Goal: Task Accomplishment & Management: Manage account settings

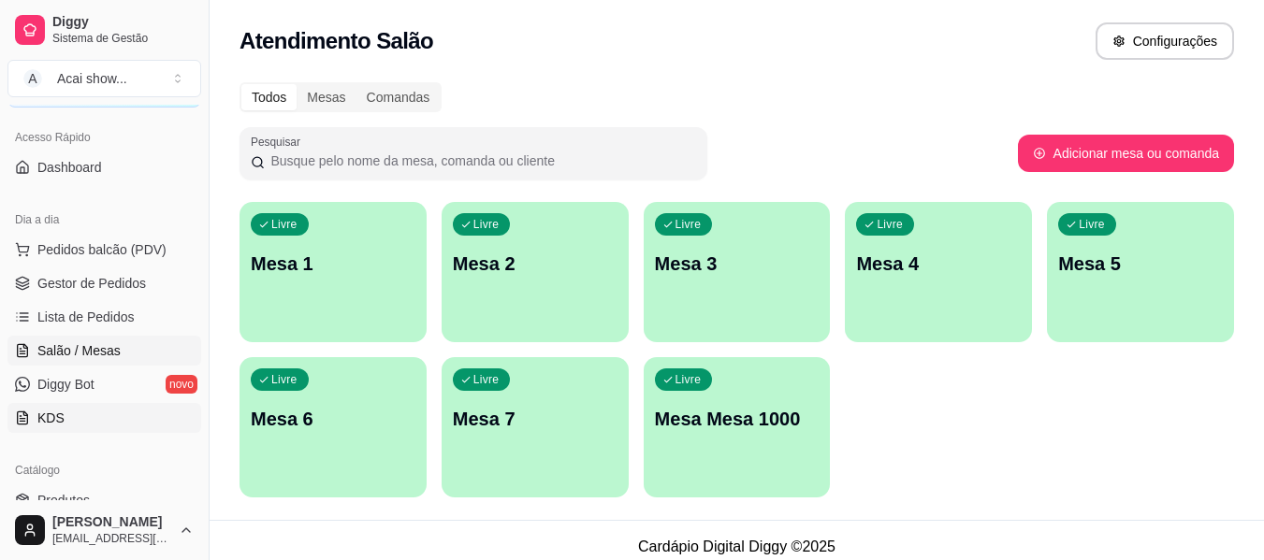
click at [51, 419] on span "KDS" at bounding box center [50, 418] width 27 height 19
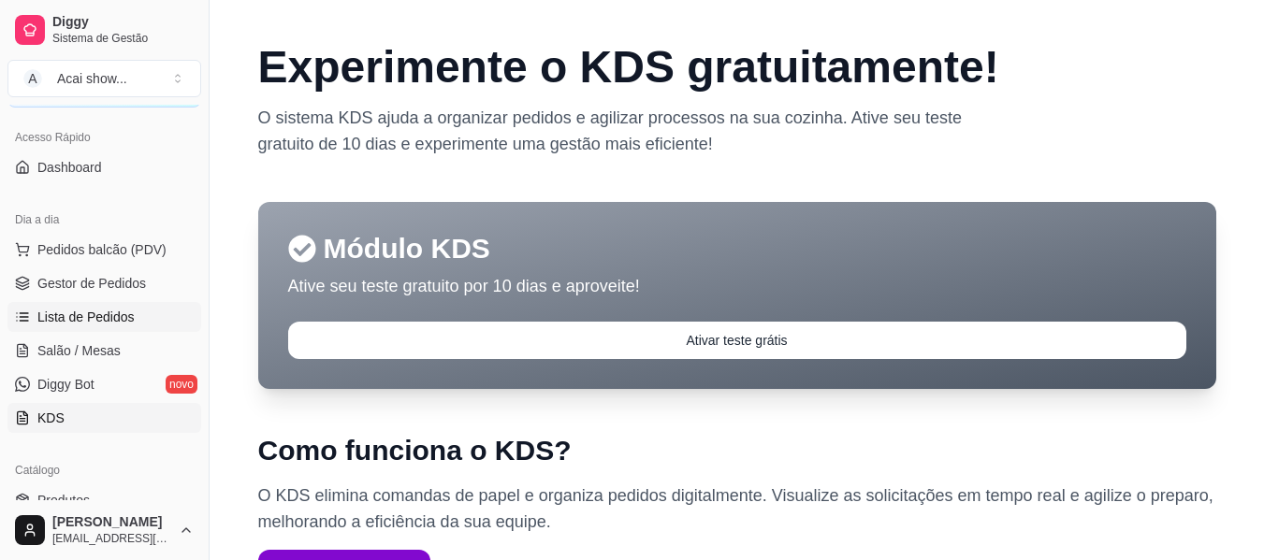
click at [76, 317] on span "Lista de Pedidos" at bounding box center [85, 317] width 97 height 19
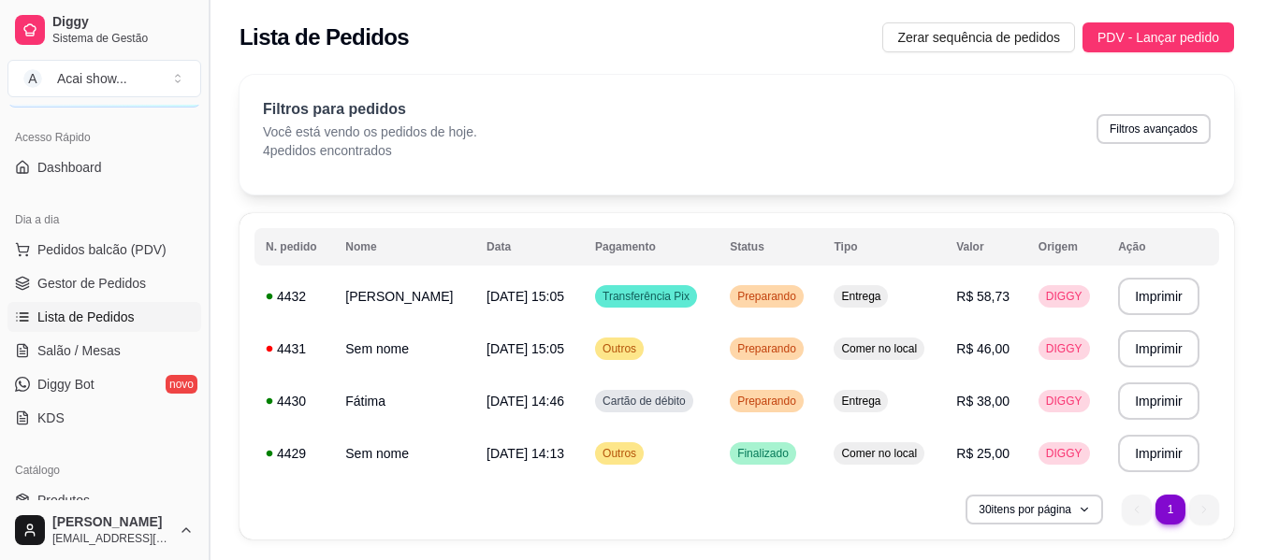
click at [203, 493] on button "Toggle Sidebar" at bounding box center [208, 280] width 15 height 560
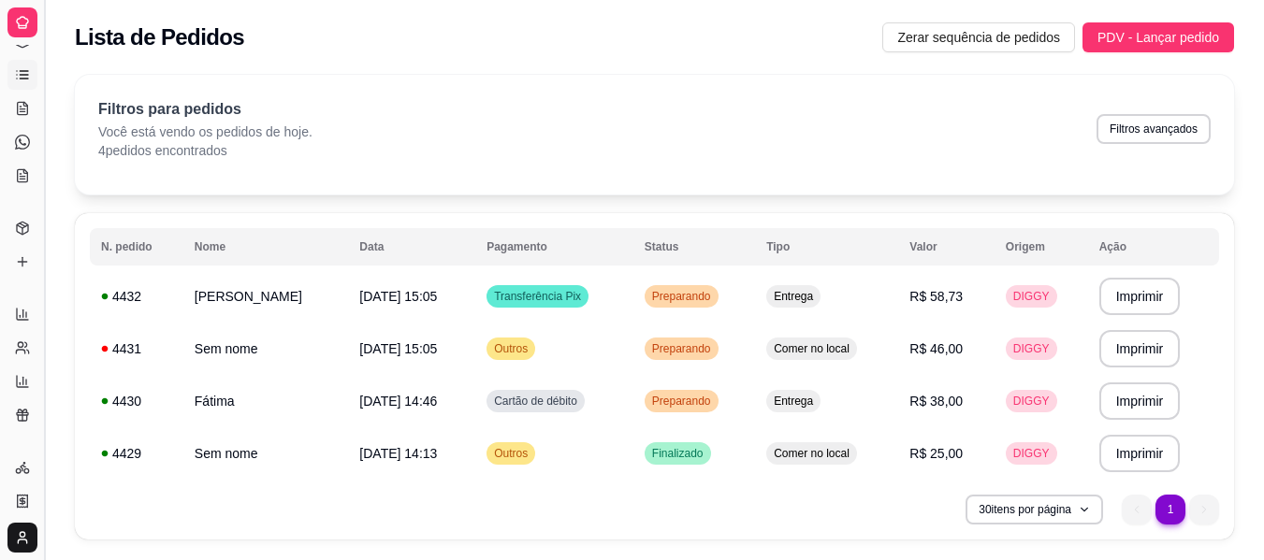
click at [203, 493] on div "**********" at bounding box center [654, 313] width 1219 height 499
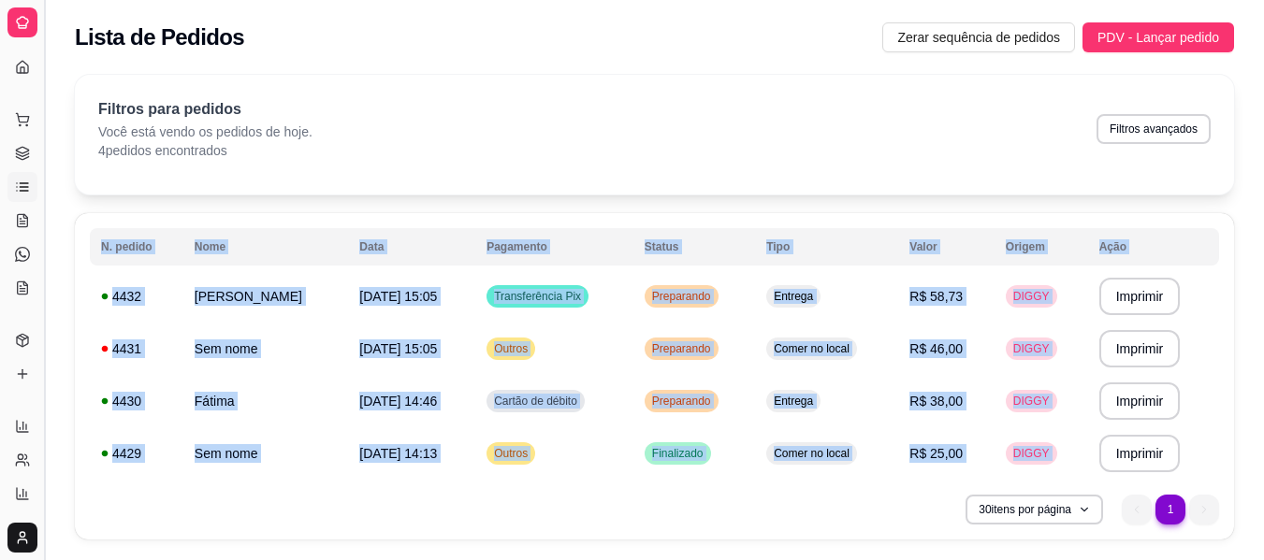
click at [203, 493] on div "**********" at bounding box center [654, 376] width 1159 height 326
click at [29, 369] on icon at bounding box center [22, 374] width 15 height 15
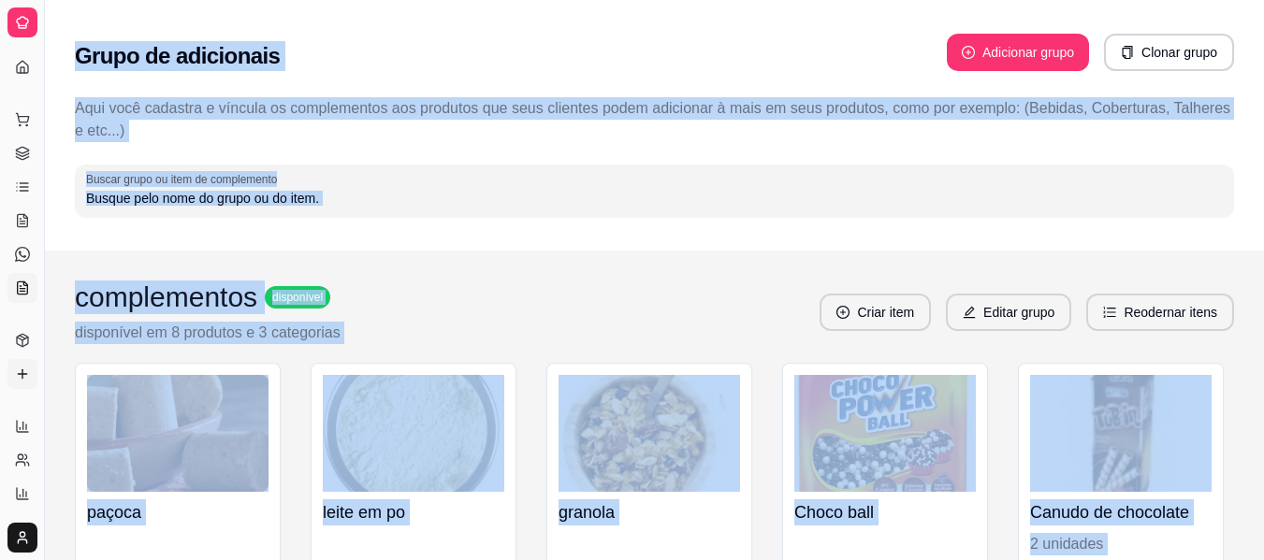
click at [21, 293] on icon at bounding box center [22, 288] width 15 height 15
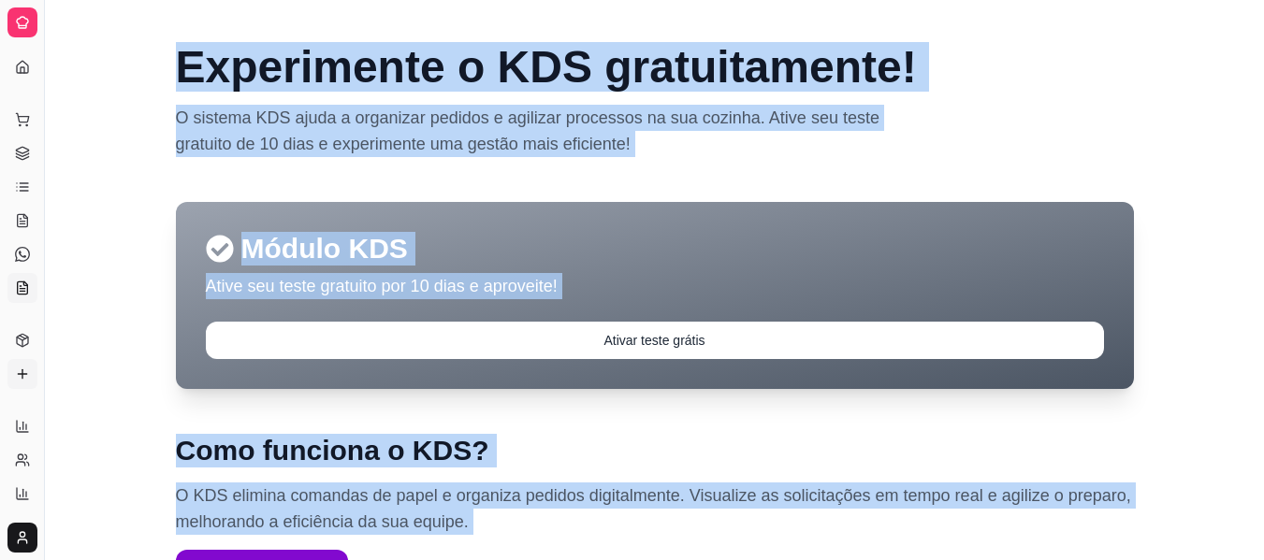
click at [23, 362] on link "Complementos" at bounding box center [22, 374] width 30 height 30
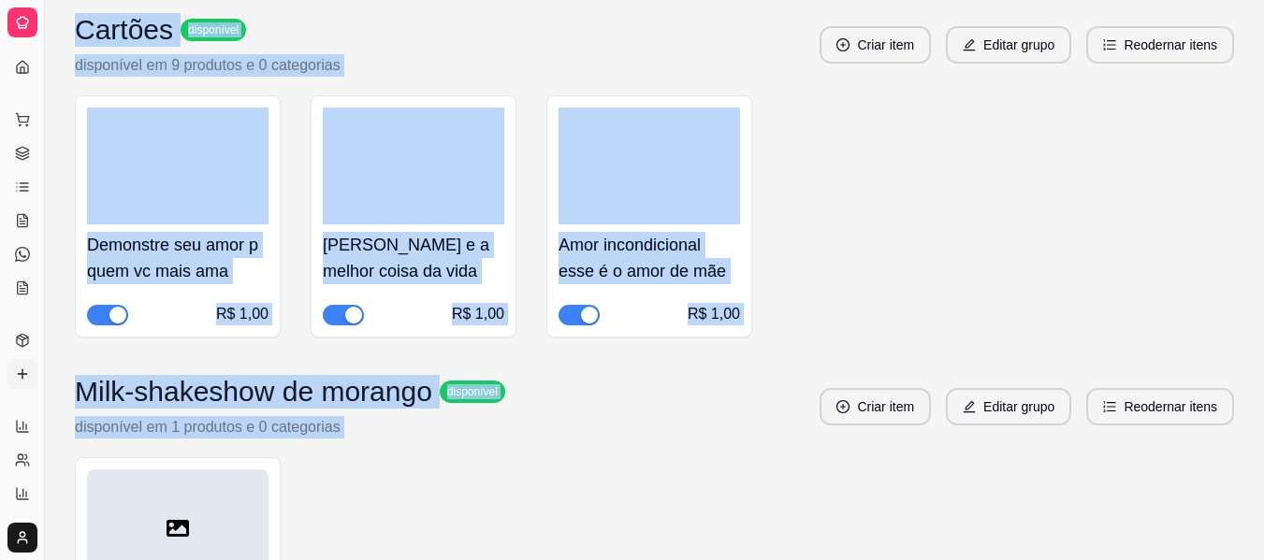
scroll to position [5803, 0]
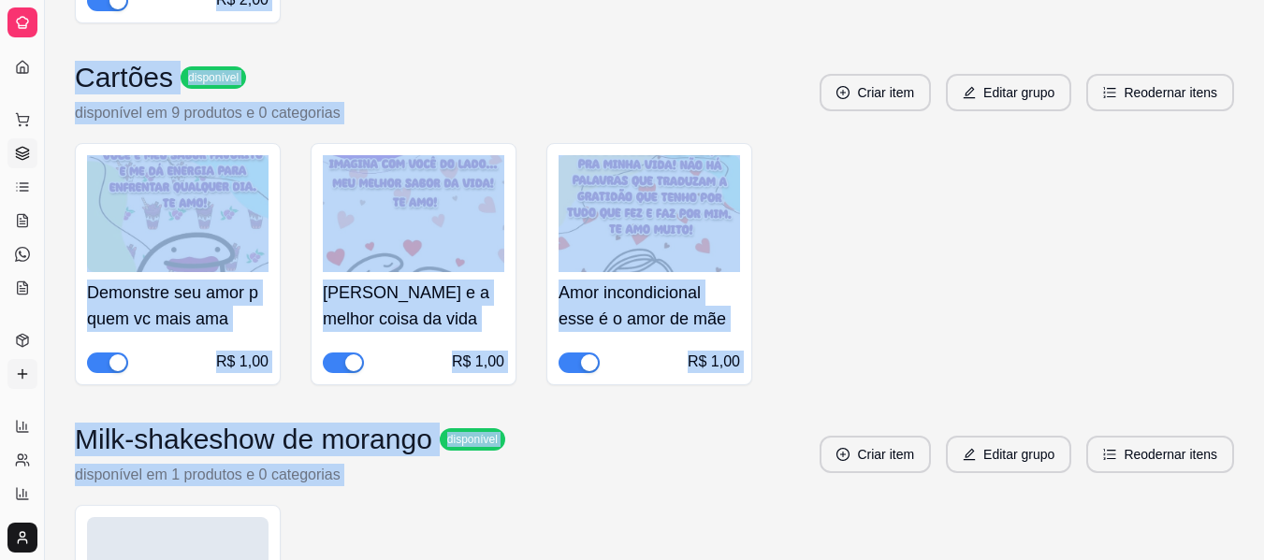
click at [22, 143] on link "Gestor de Pedidos" at bounding box center [22, 153] width 30 height 30
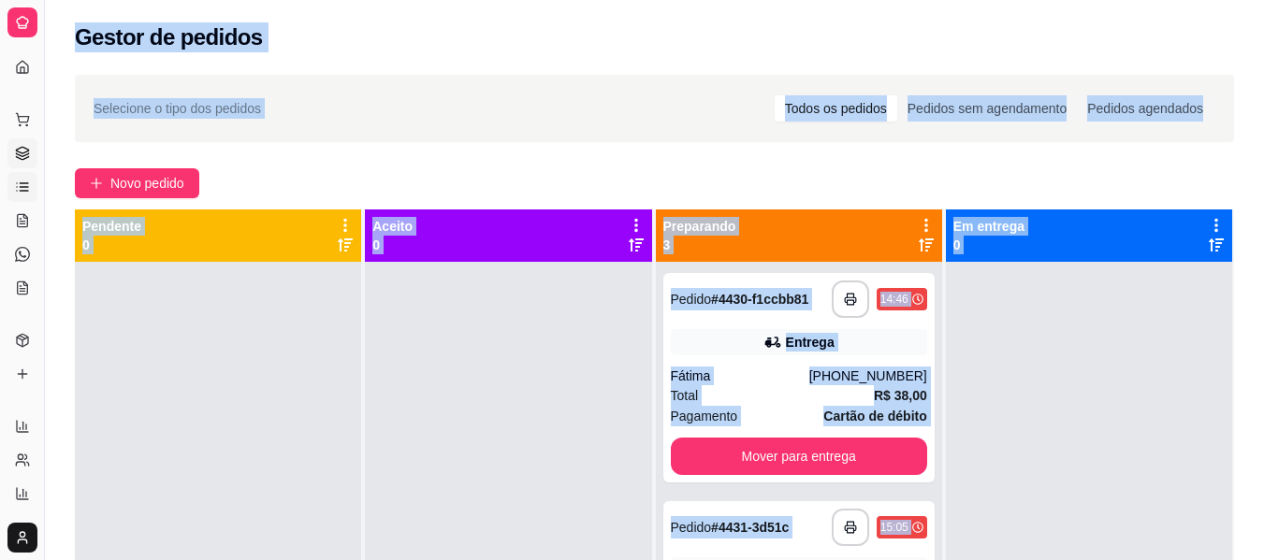
click at [23, 196] on link "Lista de Pedidos" at bounding box center [22, 187] width 30 height 30
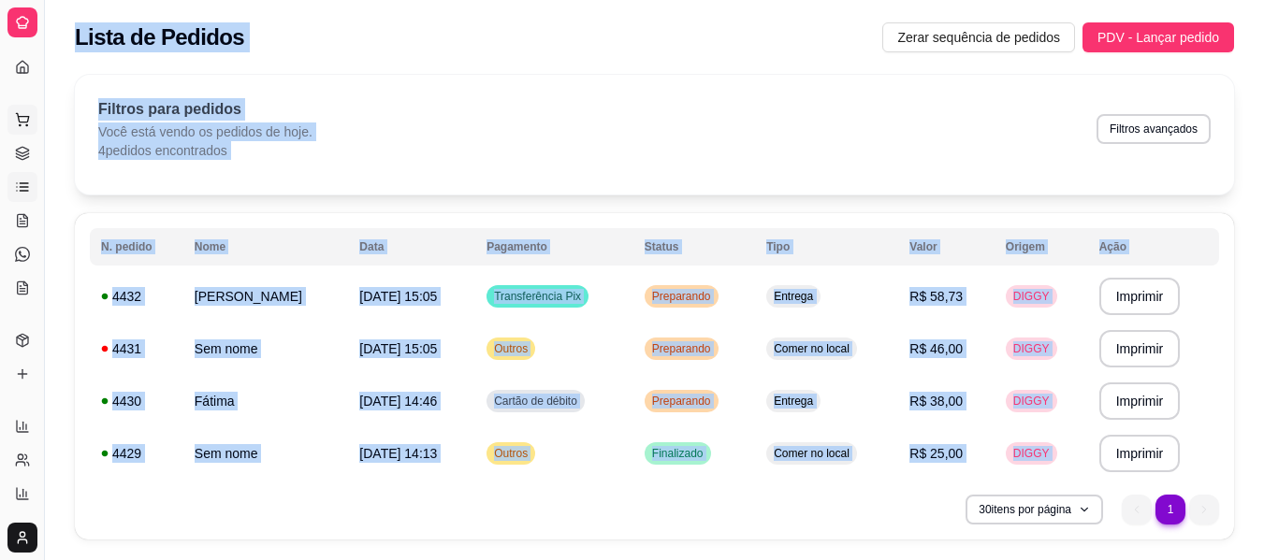
click at [22, 120] on icon at bounding box center [22, 119] width 15 height 15
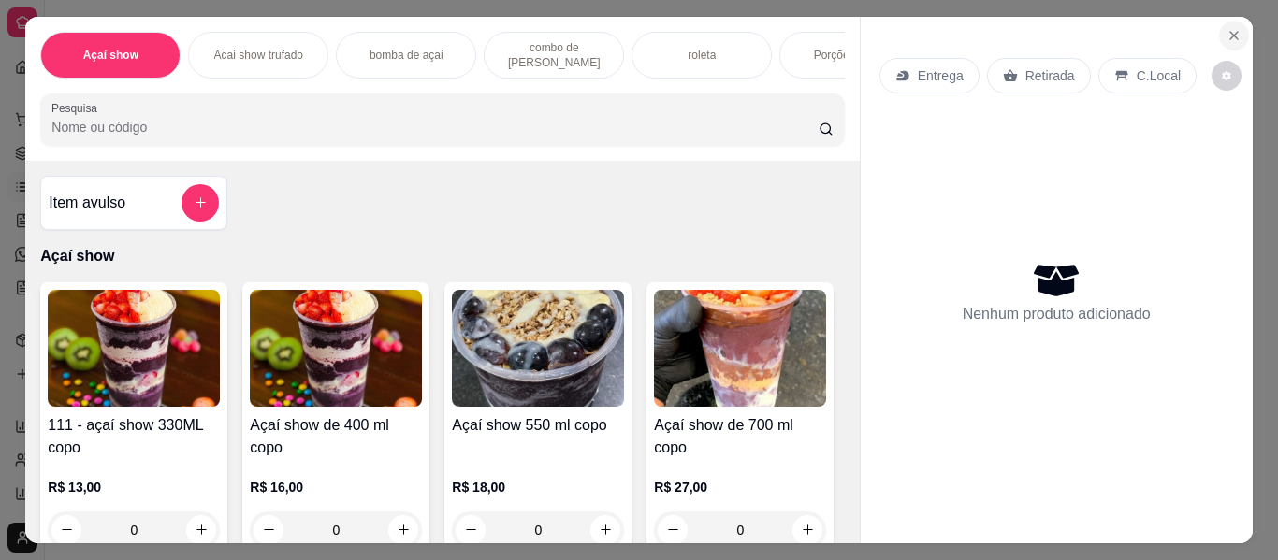
click at [1229, 28] on icon "Close" at bounding box center [1233, 35] width 15 height 15
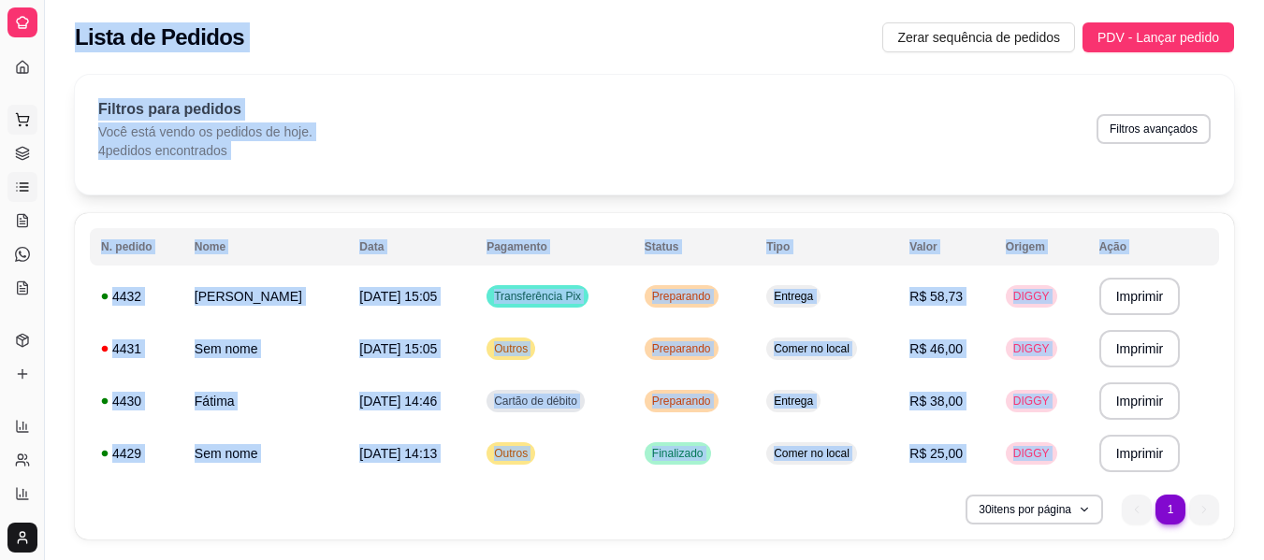
click at [26, 119] on icon at bounding box center [22, 119] width 15 height 15
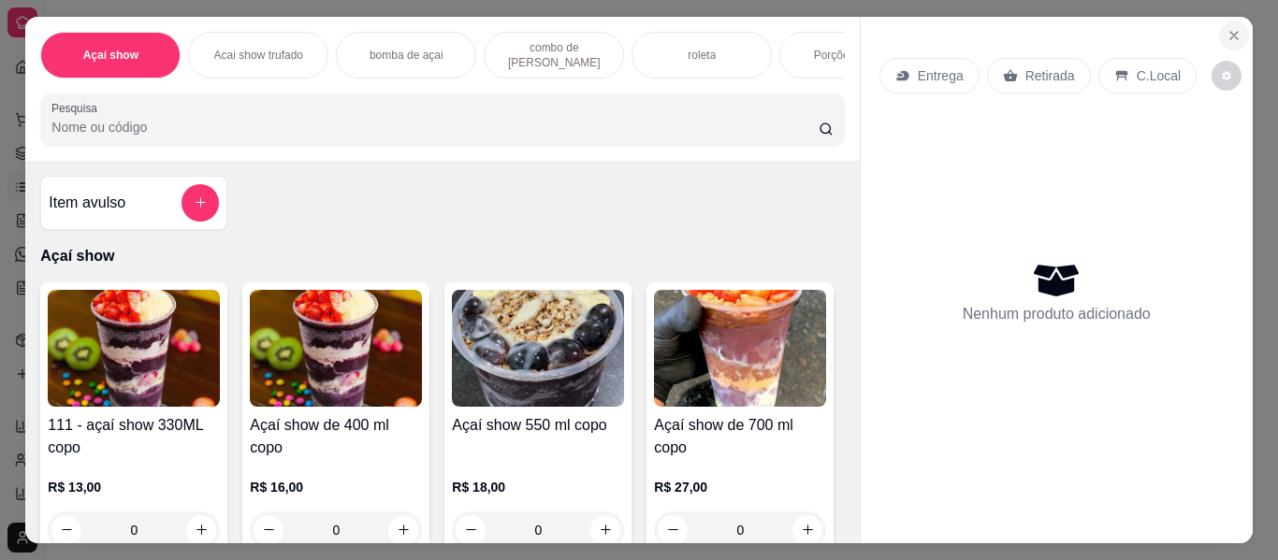
click at [1232, 29] on icon "Close" at bounding box center [1233, 35] width 15 height 15
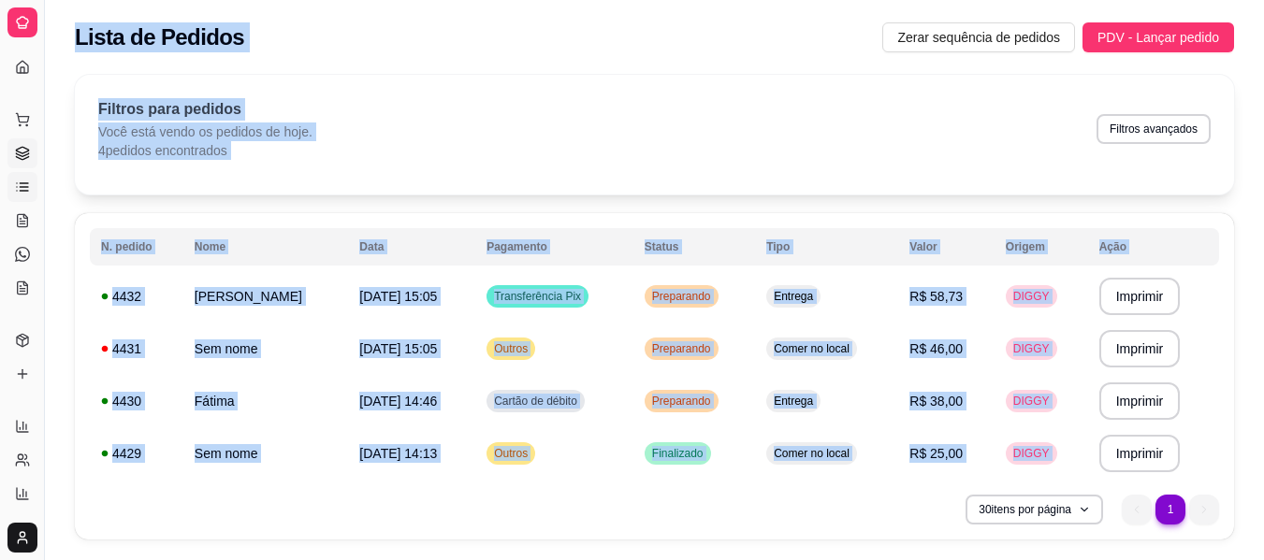
click at [13, 156] on link "Gestor de Pedidos" at bounding box center [22, 153] width 30 height 30
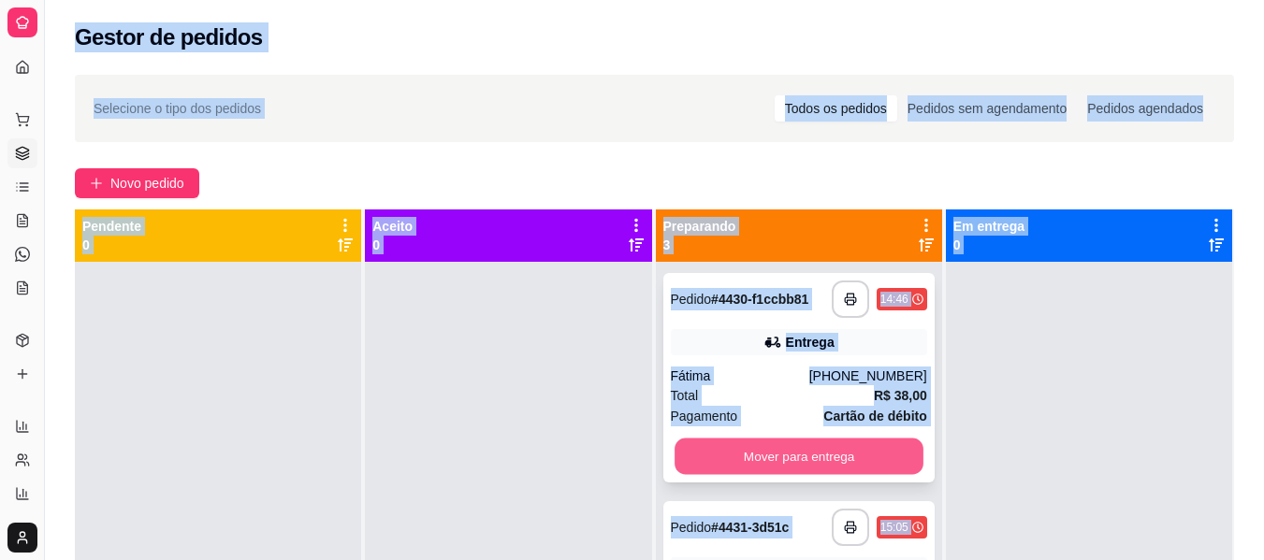
click at [821, 456] on button "Mover para entrega" at bounding box center [798, 457] width 249 height 36
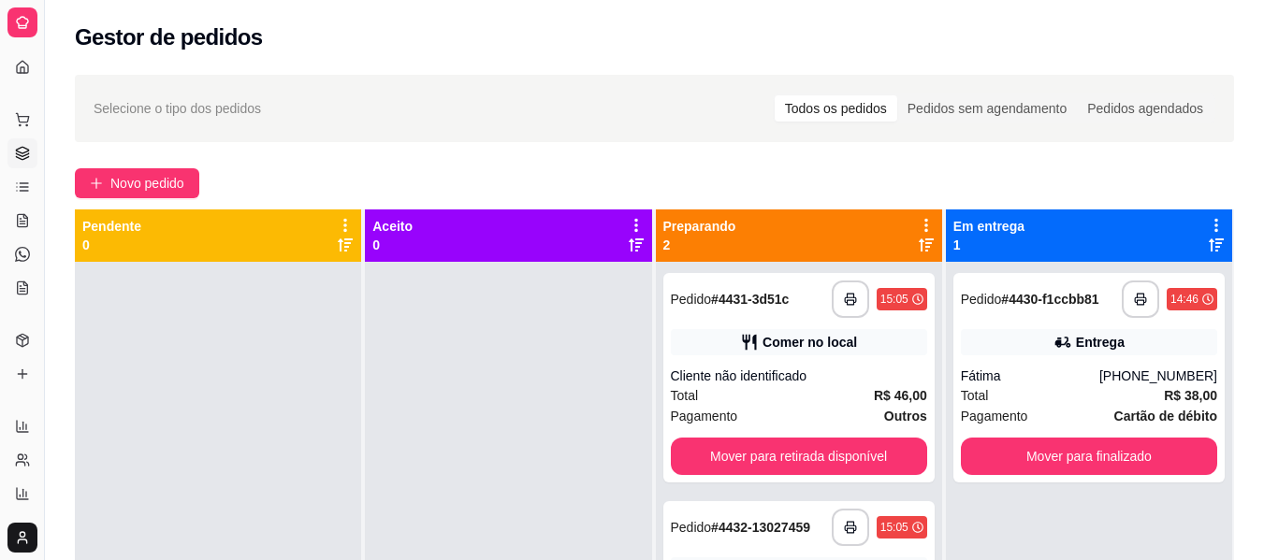
click at [22, 75] on div "Dia a dia" at bounding box center [21, 90] width 29 height 30
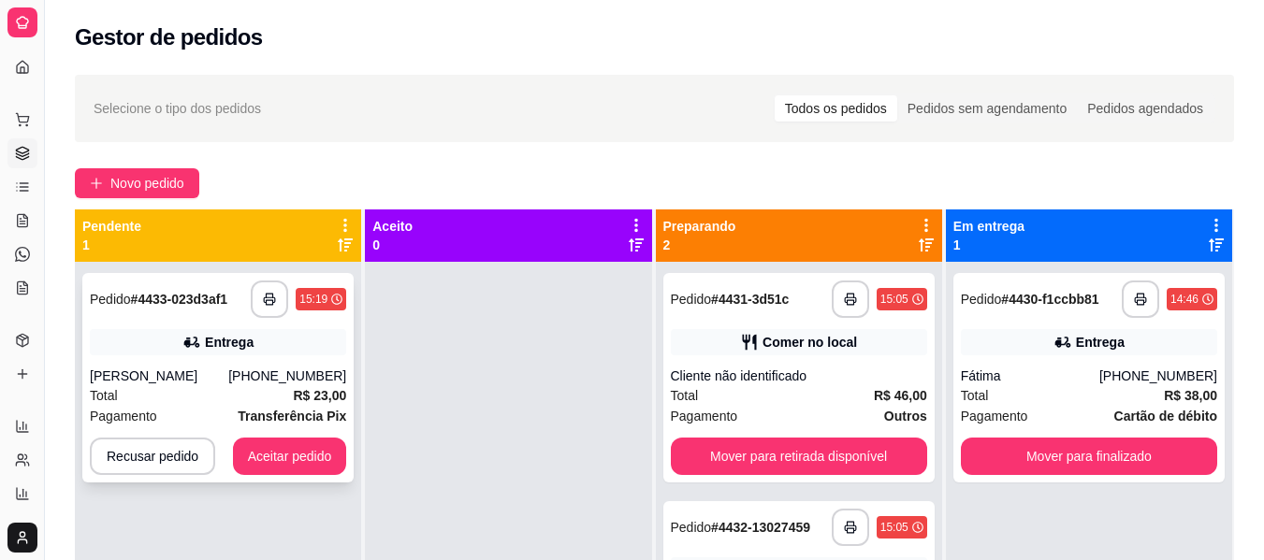
click at [289, 371] on div "[PHONE_NUMBER]" at bounding box center [287, 376] width 118 height 19
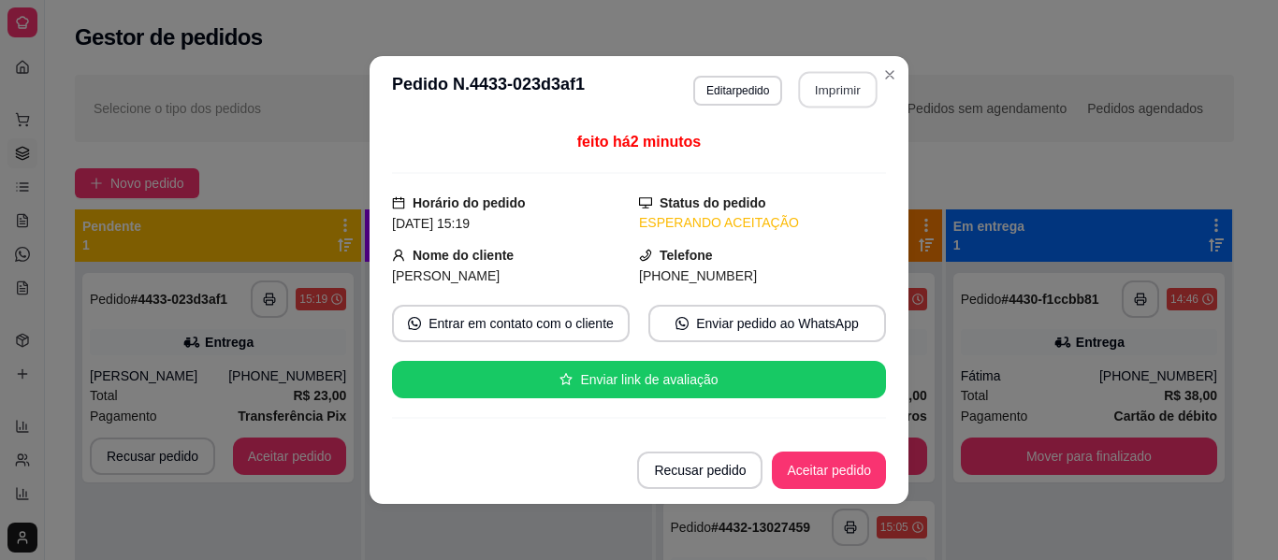
click at [799, 87] on button "Imprimir" at bounding box center [838, 90] width 79 height 36
click at [852, 468] on button "Aceitar pedido" at bounding box center [829, 471] width 110 height 36
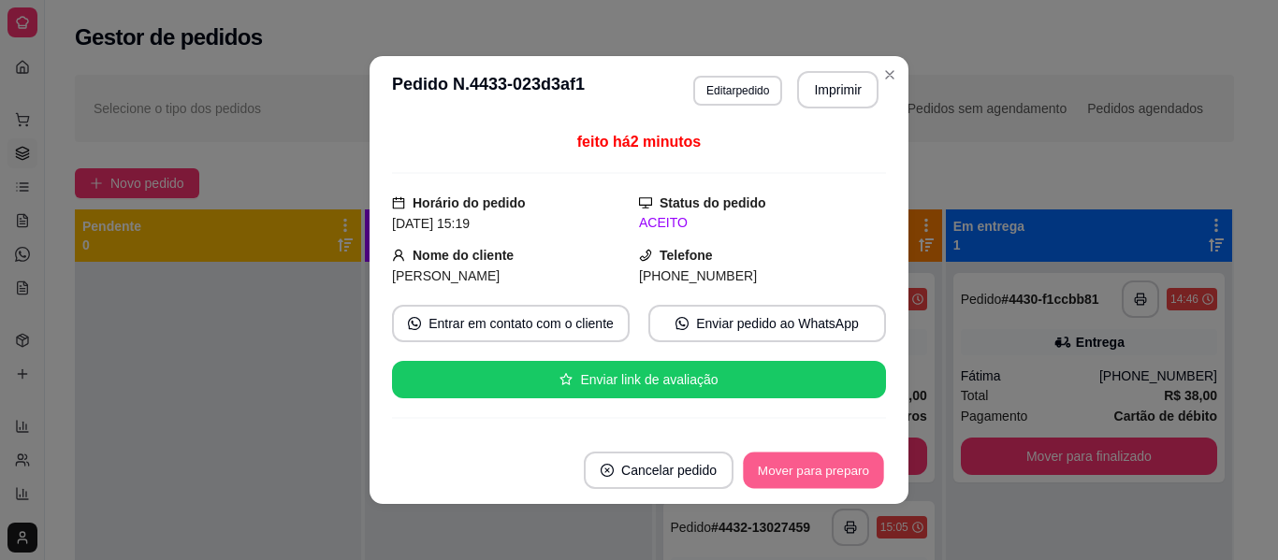
click at [852, 468] on button "Mover para preparo" at bounding box center [813, 471] width 140 height 36
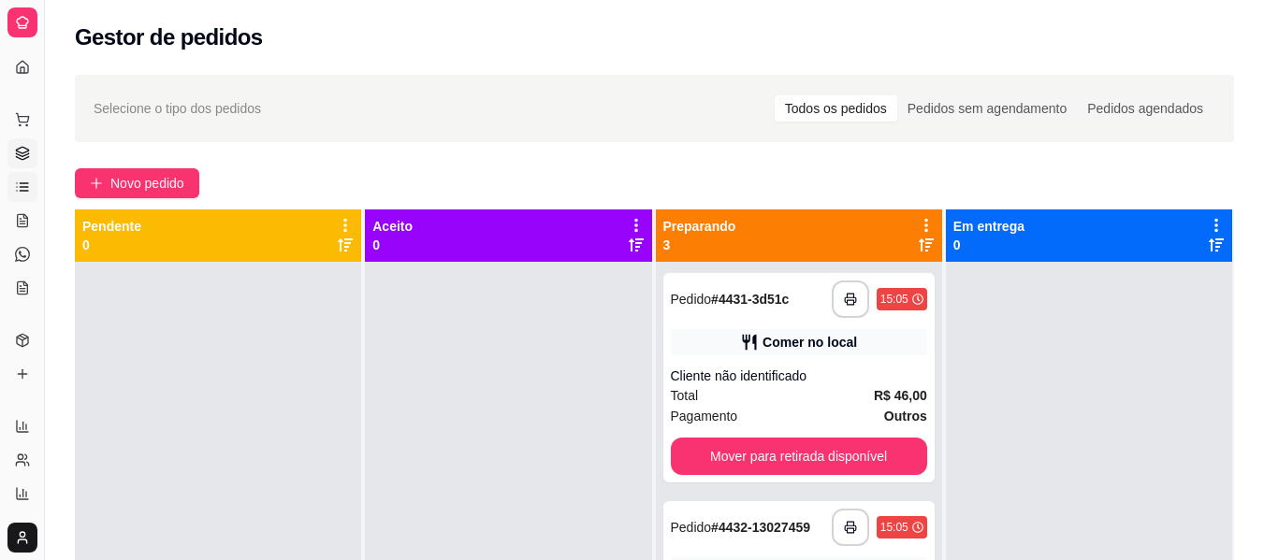
click at [20, 195] on link "Lista de Pedidos" at bounding box center [22, 187] width 30 height 30
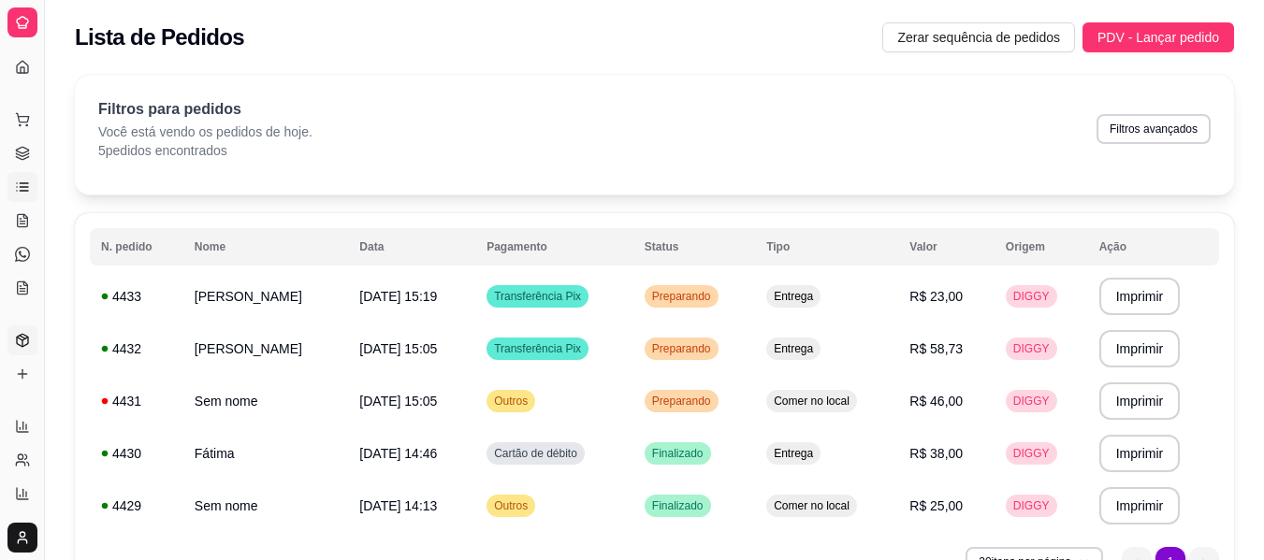
click at [21, 345] on icon at bounding box center [22, 340] width 11 height 12
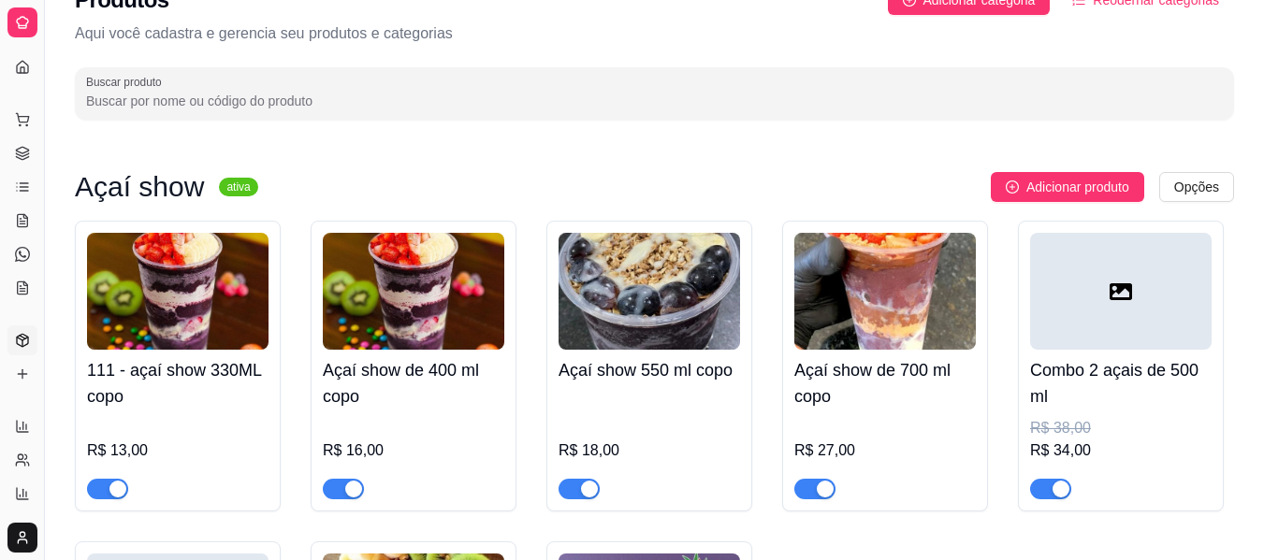
scroll to position [75, 0]
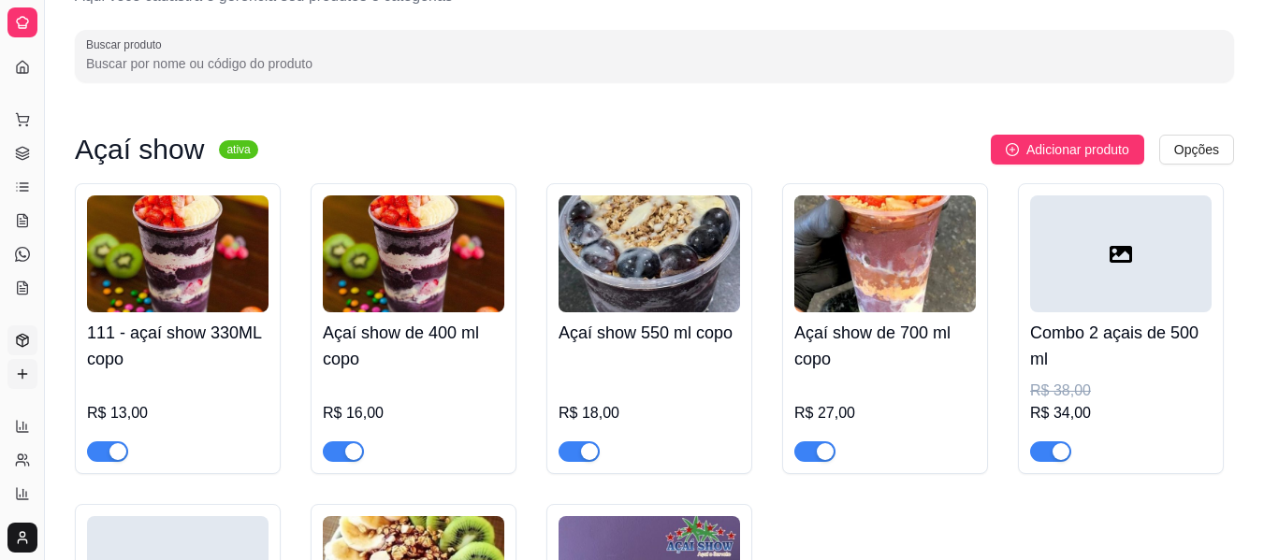
click at [17, 369] on icon at bounding box center [22, 374] width 15 height 15
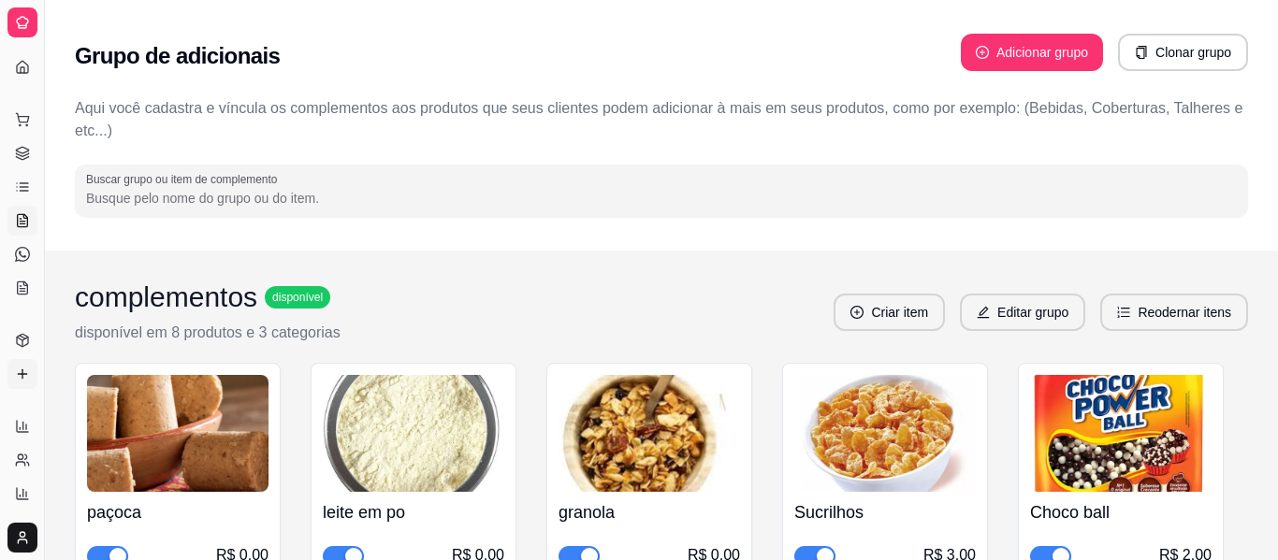
click at [17, 214] on icon at bounding box center [22, 220] width 15 height 15
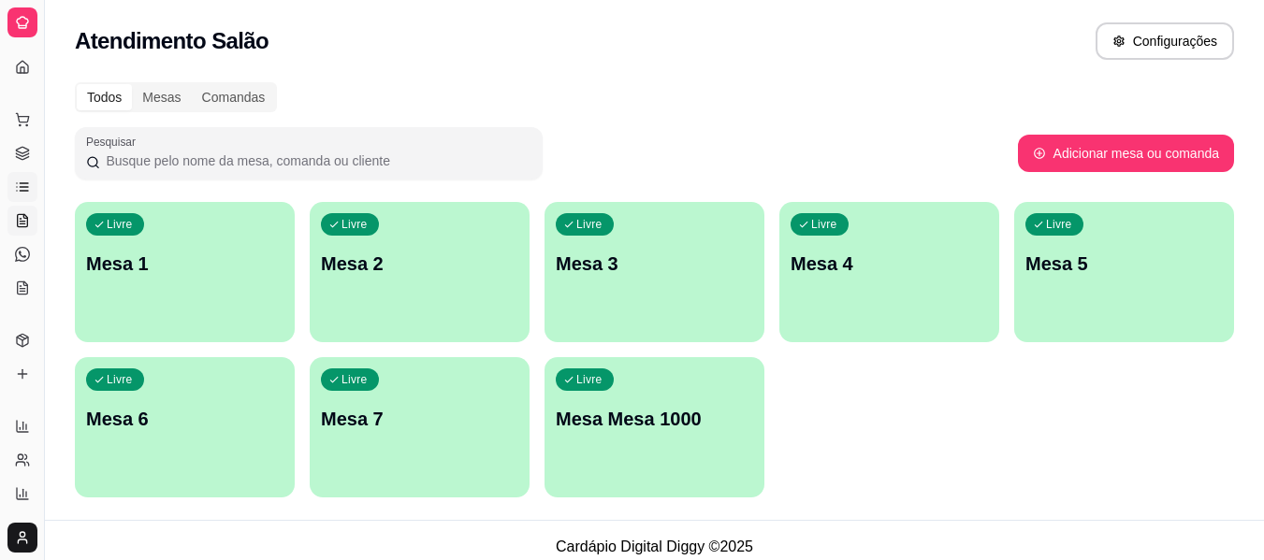
click at [26, 175] on link "Lista de Pedidos" at bounding box center [22, 187] width 30 height 30
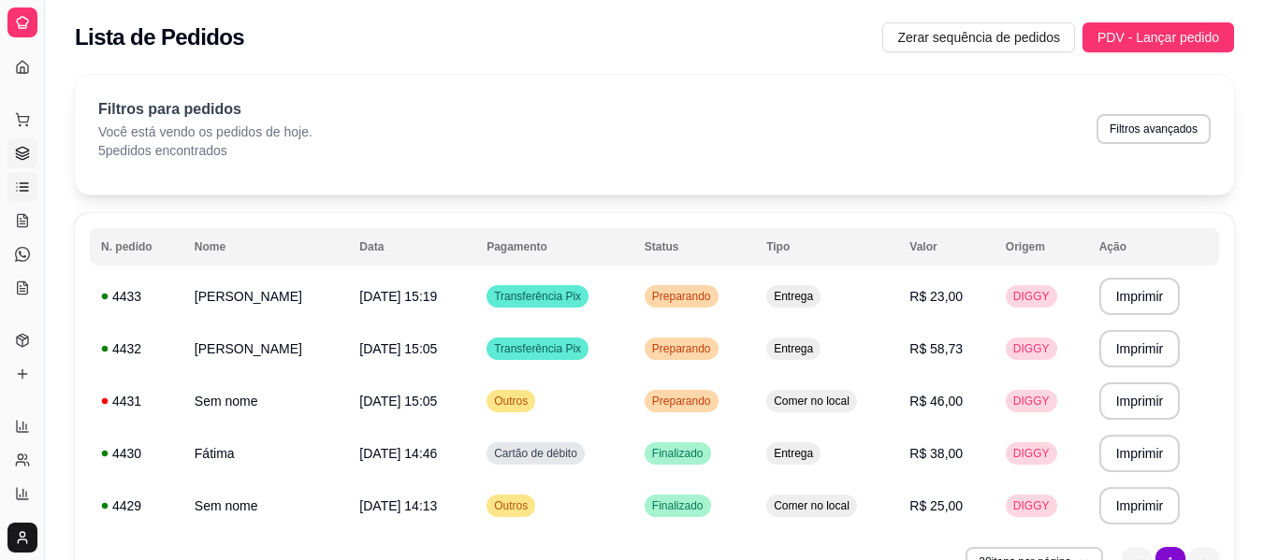
click at [15, 150] on icon at bounding box center [22, 153] width 15 height 15
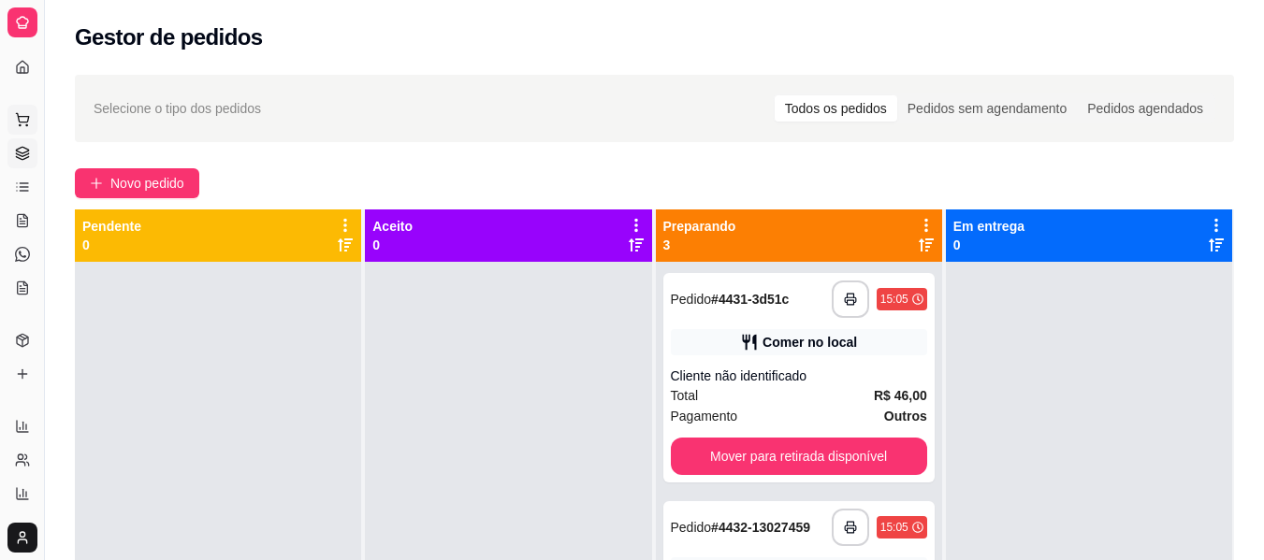
click at [12, 122] on button "Pedidos balcão (PDV)" at bounding box center [22, 120] width 30 height 30
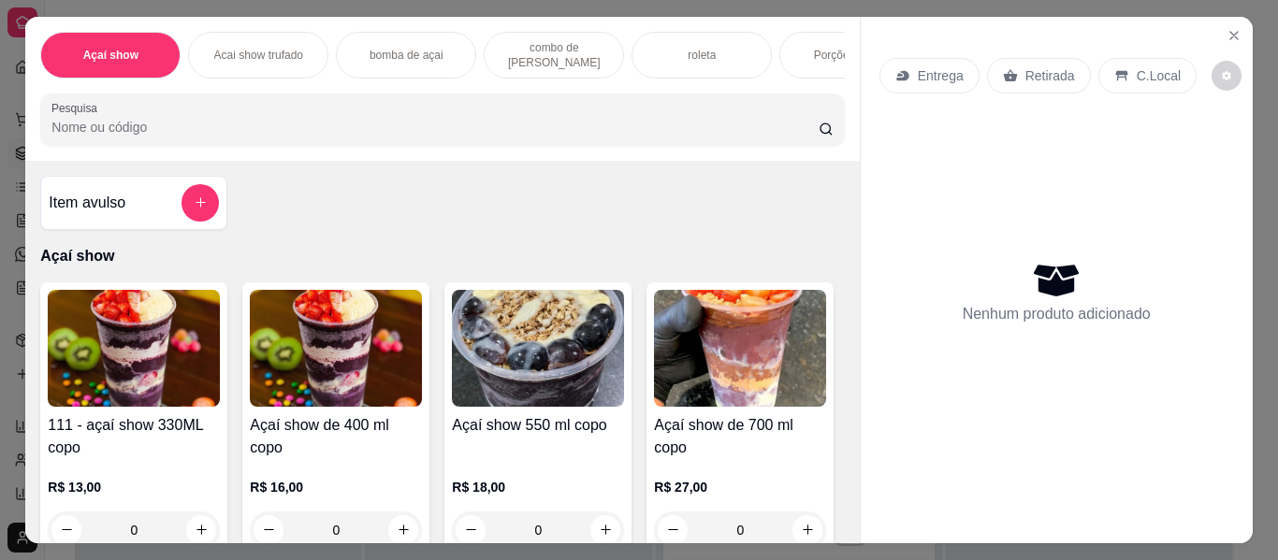
click at [315, 442] on h4 "Açaí show de 400 ml copo" at bounding box center [336, 436] width 172 height 45
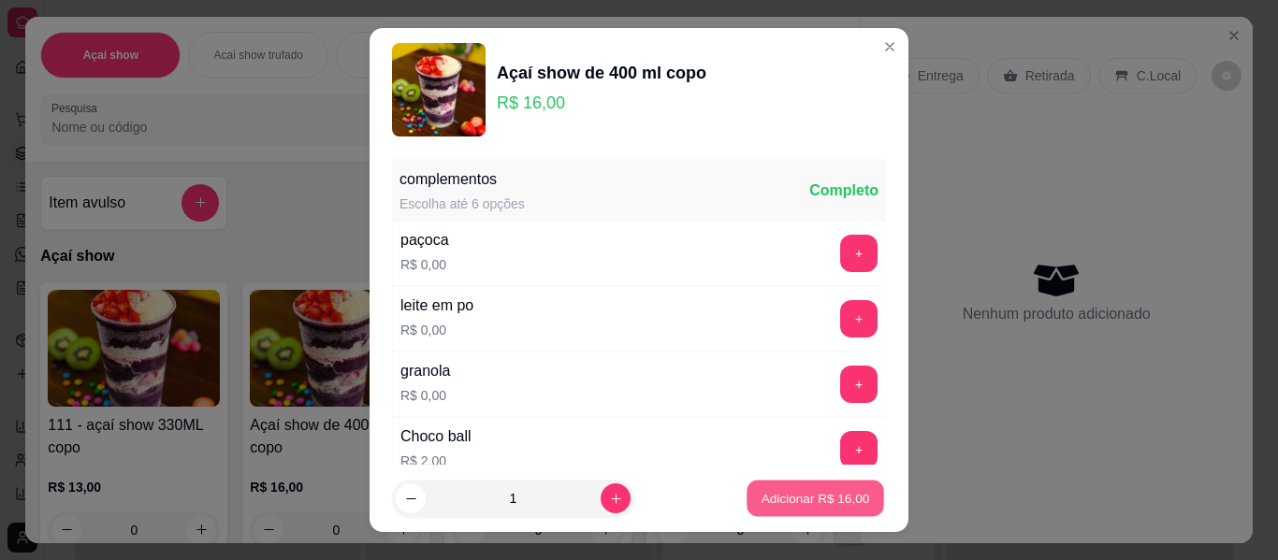
click at [799, 494] on p "Adicionar R$ 16,00" at bounding box center [815, 498] width 109 height 18
type input "1"
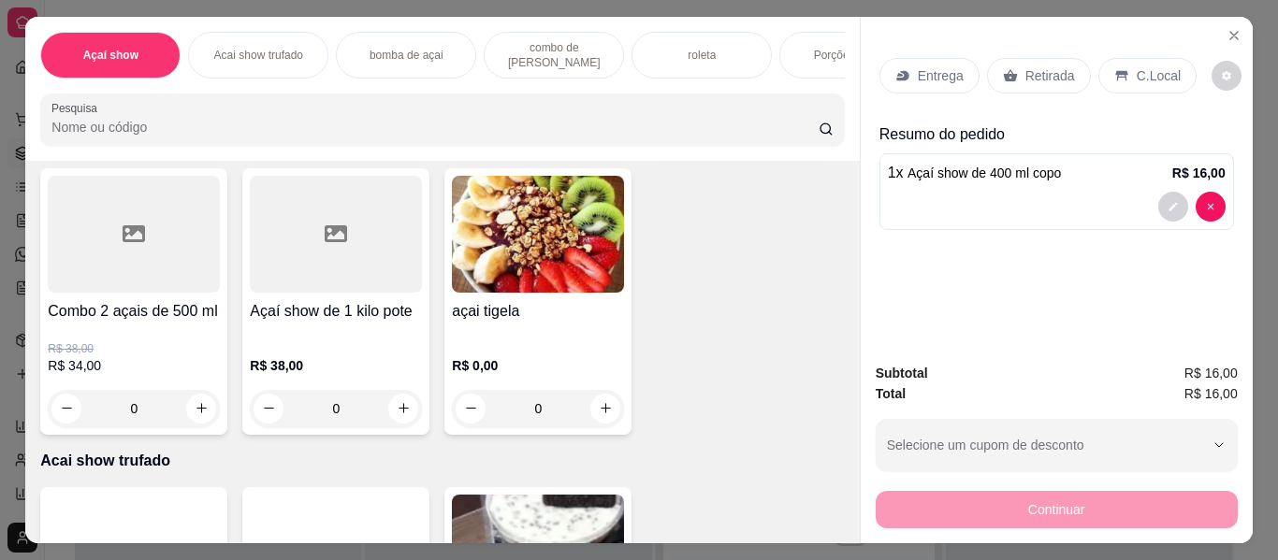
scroll to position [412, 0]
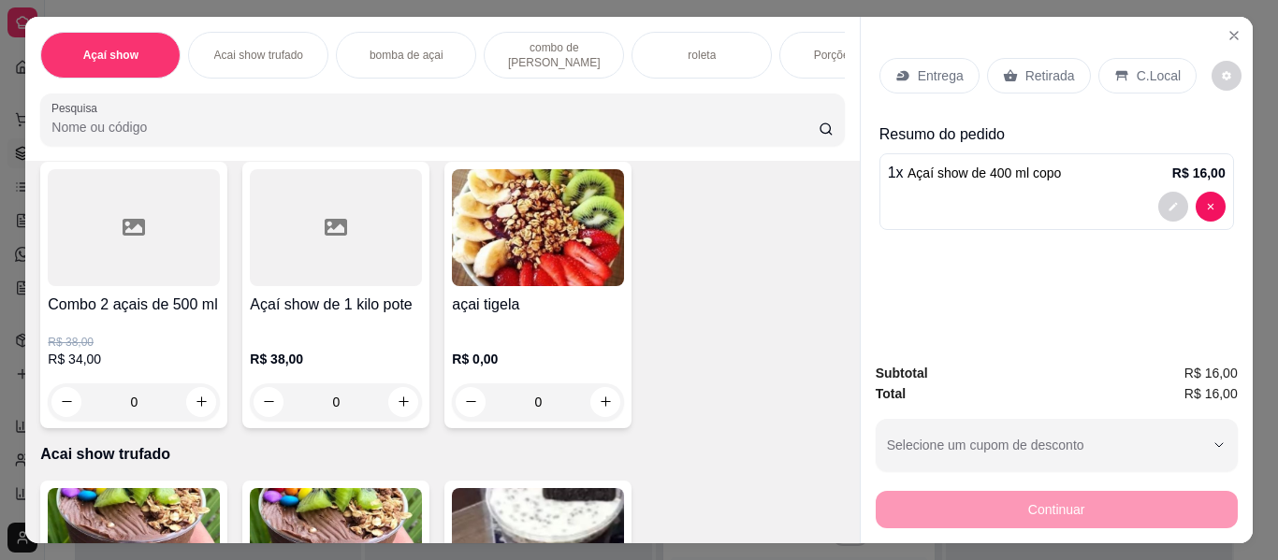
click at [654, 139] on div "0" at bounding box center [740, 120] width 172 height 37
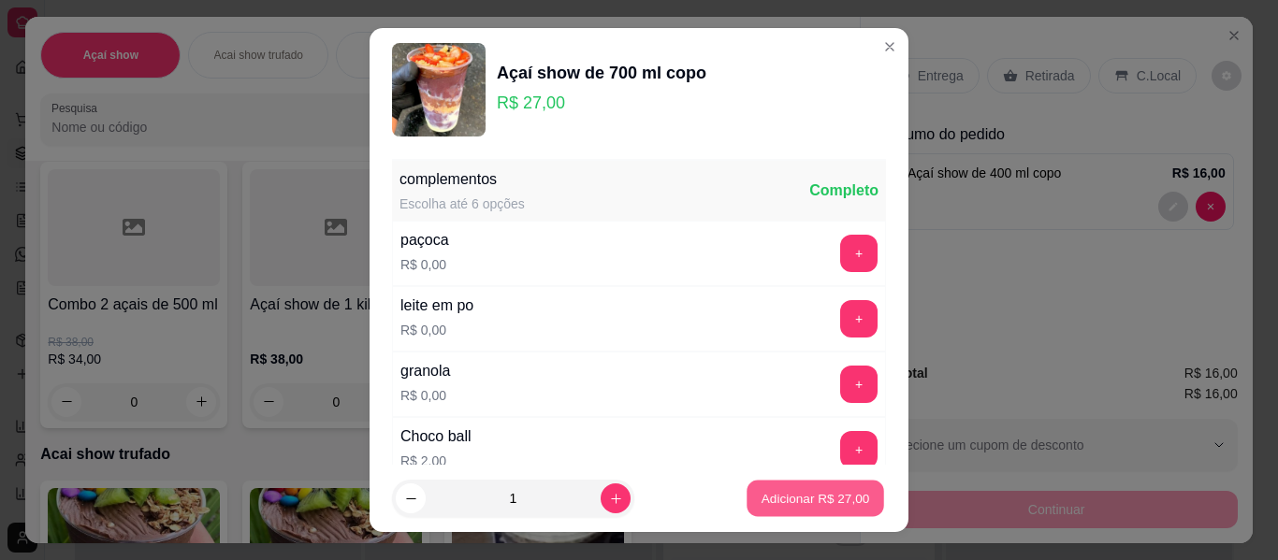
click at [787, 505] on p "Adicionar R$ 27,00" at bounding box center [815, 498] width 109 height 18
type input "1"
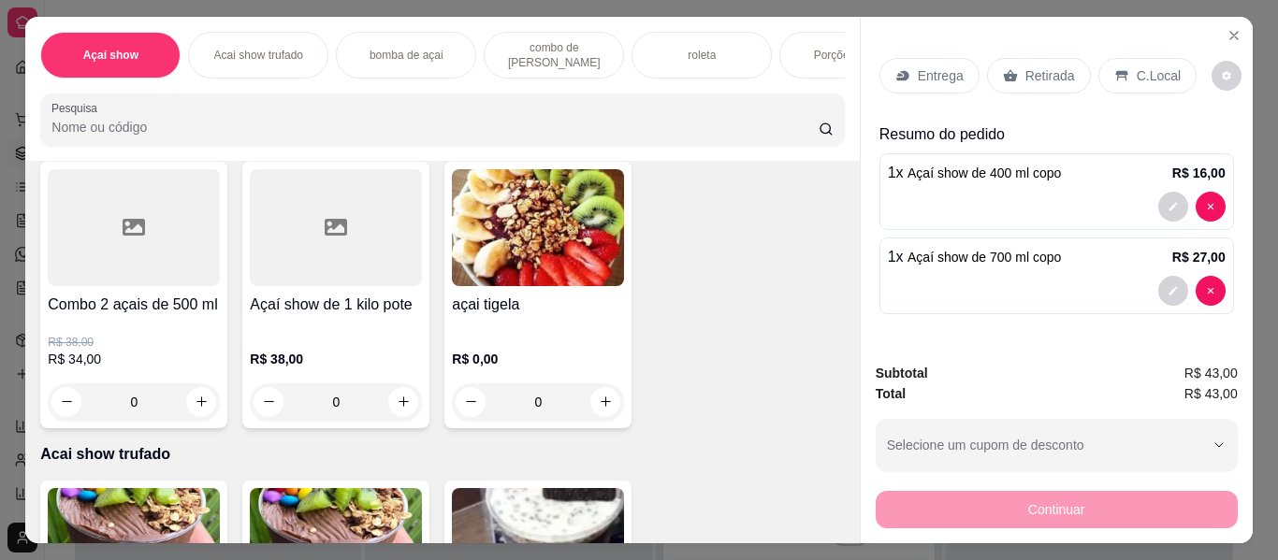
click at [1150, 66] on p "C.Local" at bounding box center [1159, 75] width 44 height 19
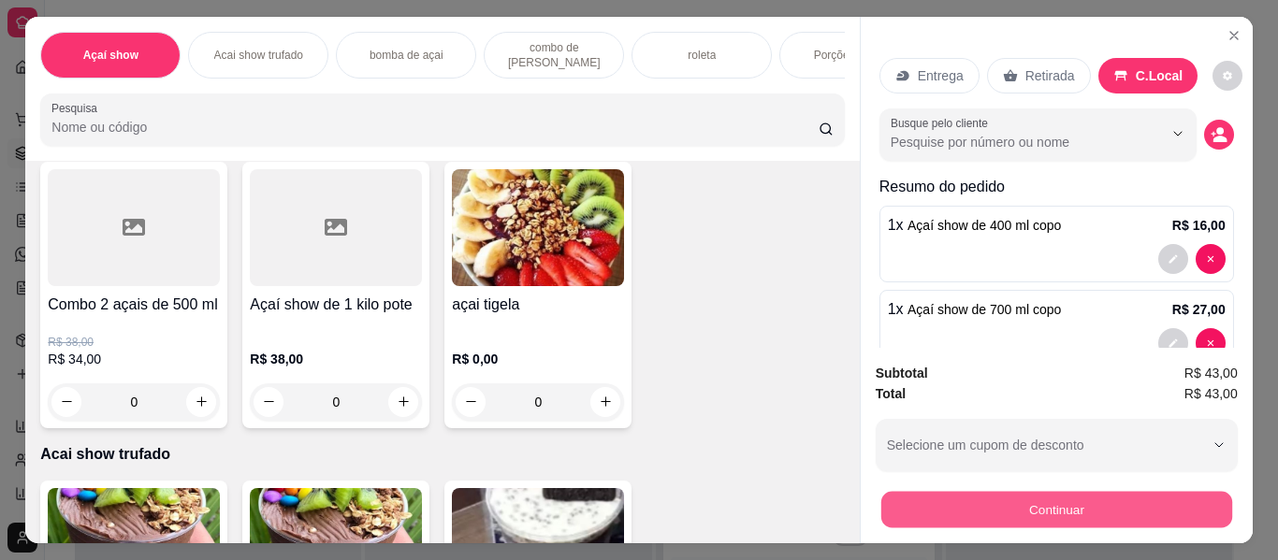
click at [1182, 492] on button "Continuar" at bounding box center [1055, 510] width 351 height 36
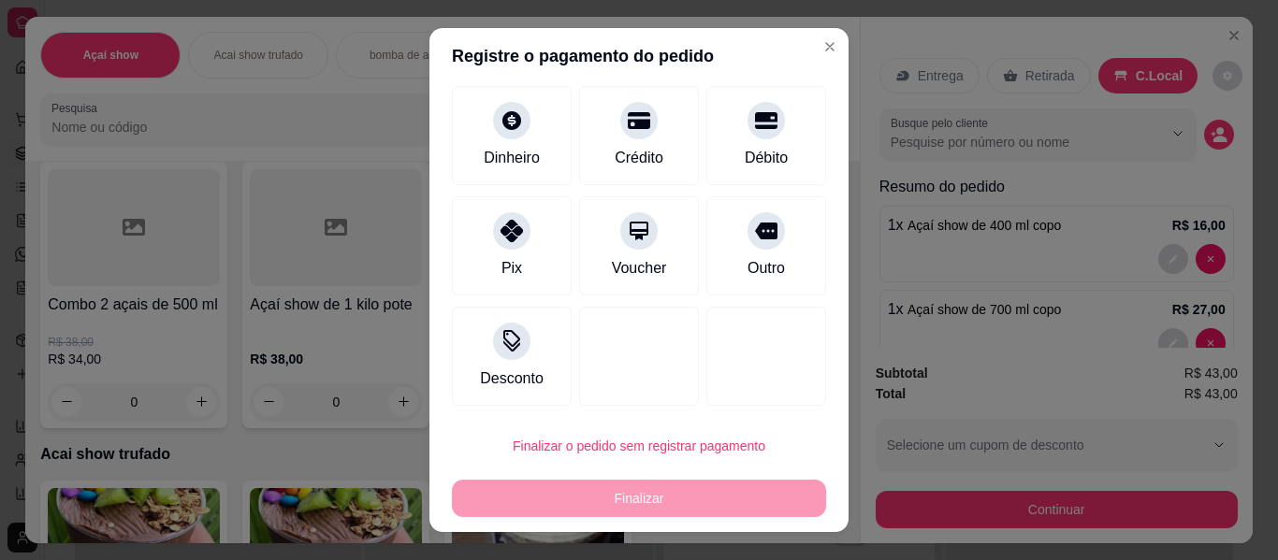
scroll to position [111, 0]
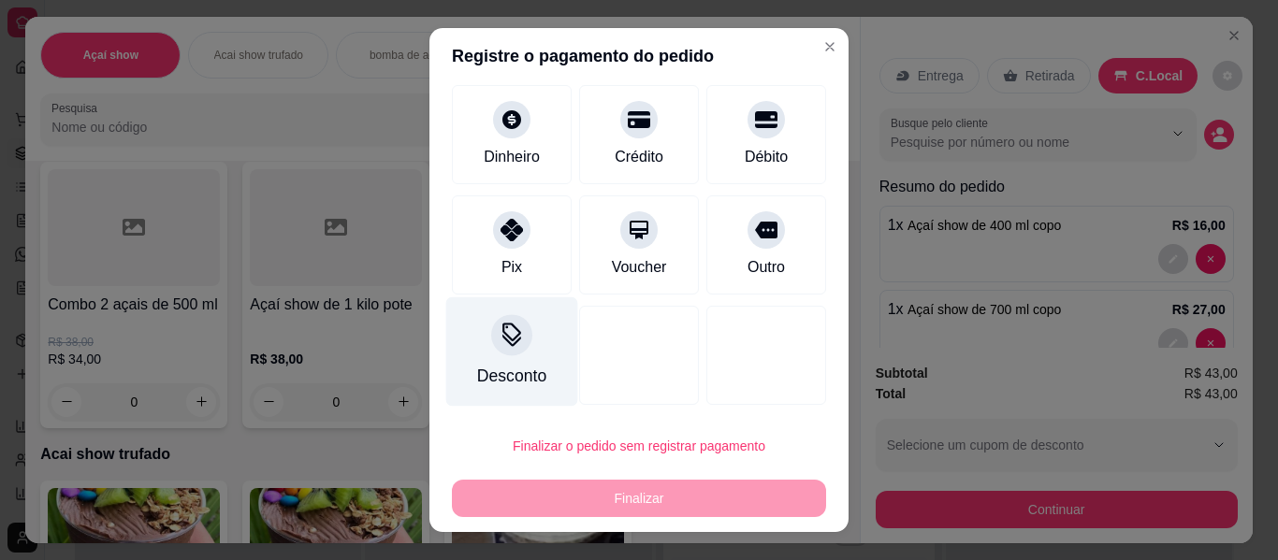
click at [502, 340] on icon at bounding box center [511, 340] width 19 height 12
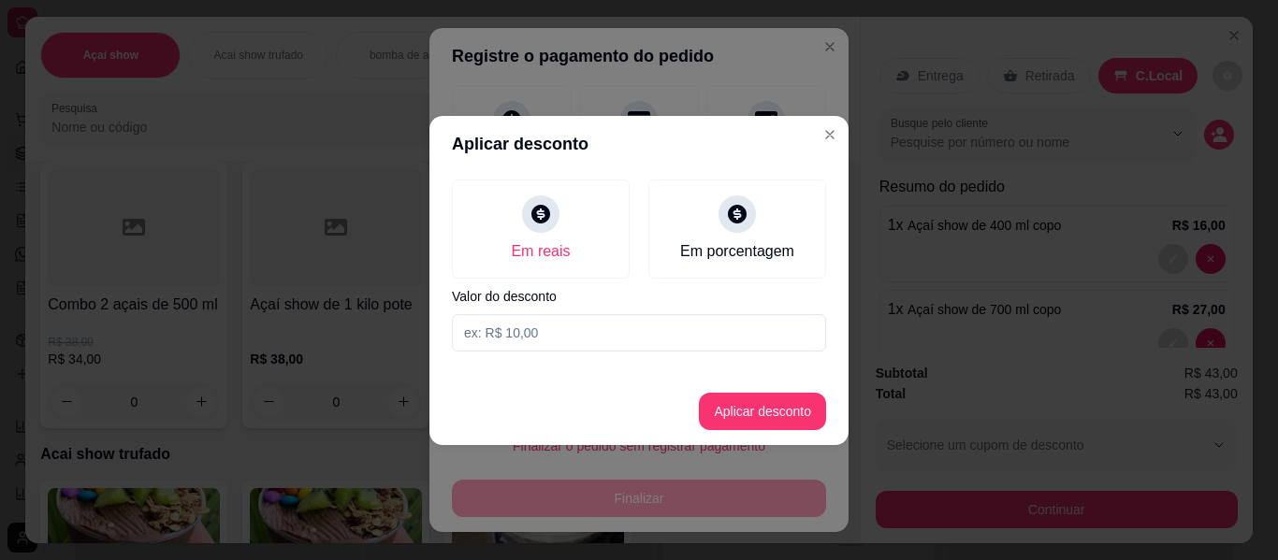
click at [527, 339] on input at bounding box center [639, 332] width 374 height 37
type input "6,00"
click at [714, 423] on button "Aplicar desconto" at bounding box center [763, 411] width 123 height 36
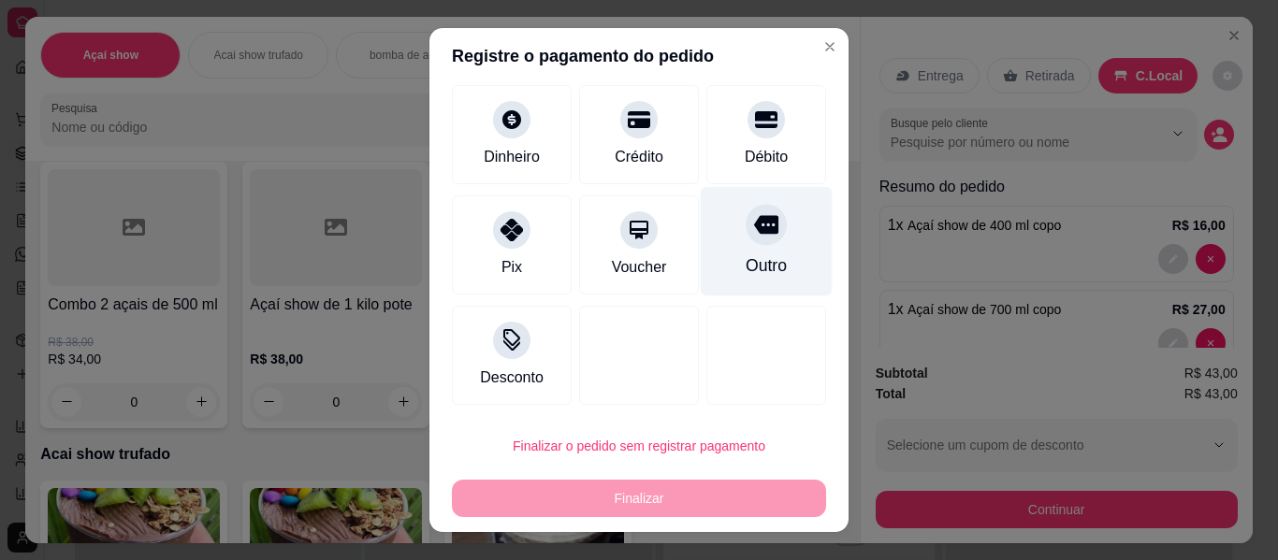
click at [746, 269] on div "Outro" at bounding box center [766, 265] width 41 height 24
type input "R$ 0,00"
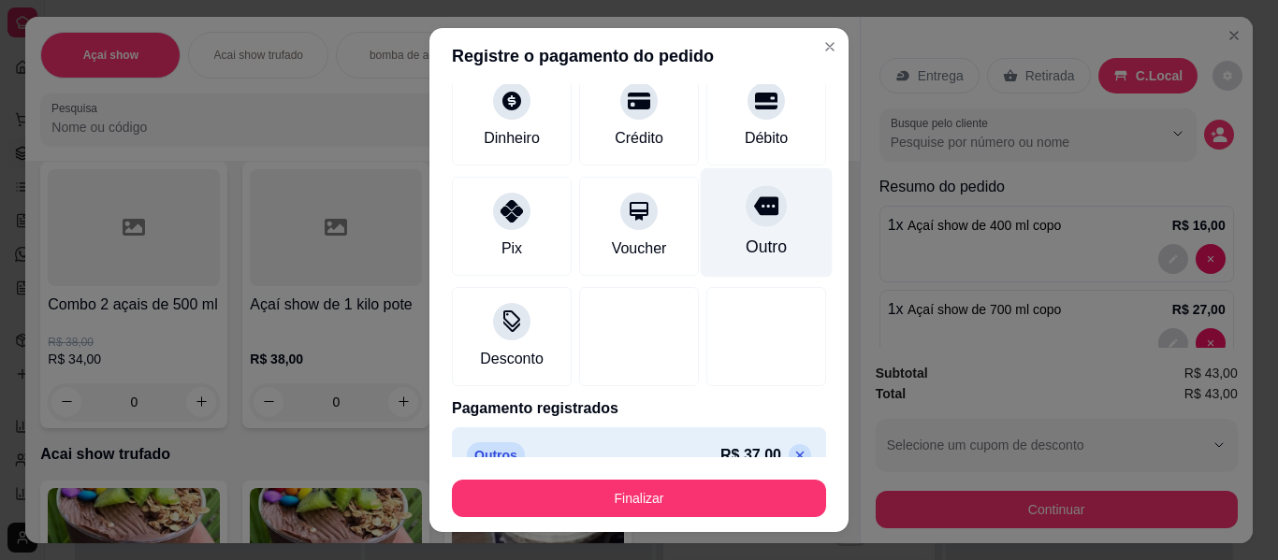
scroll to position [111, 0]
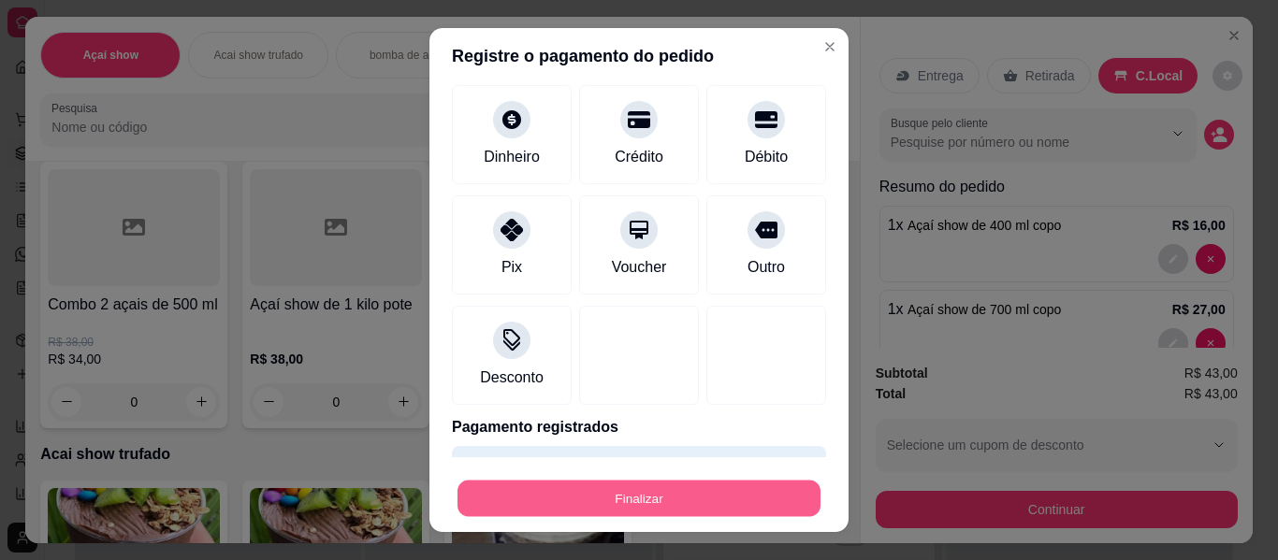
click at [722, 493] on button "Finalizar" at bounding box center [638, 499] width 363 height 36
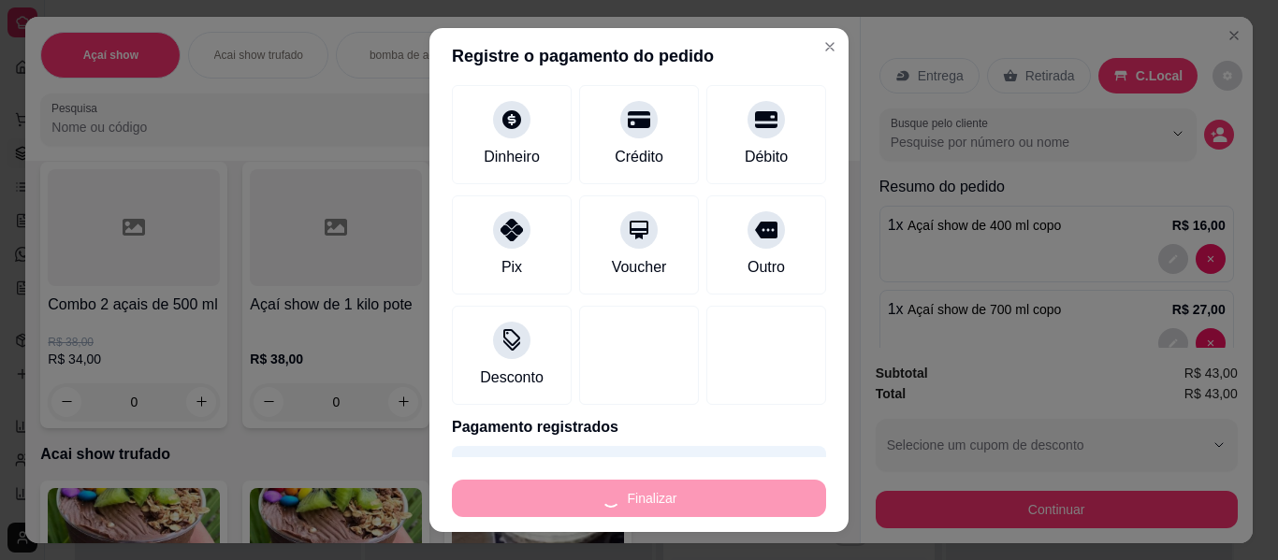
type input "0"
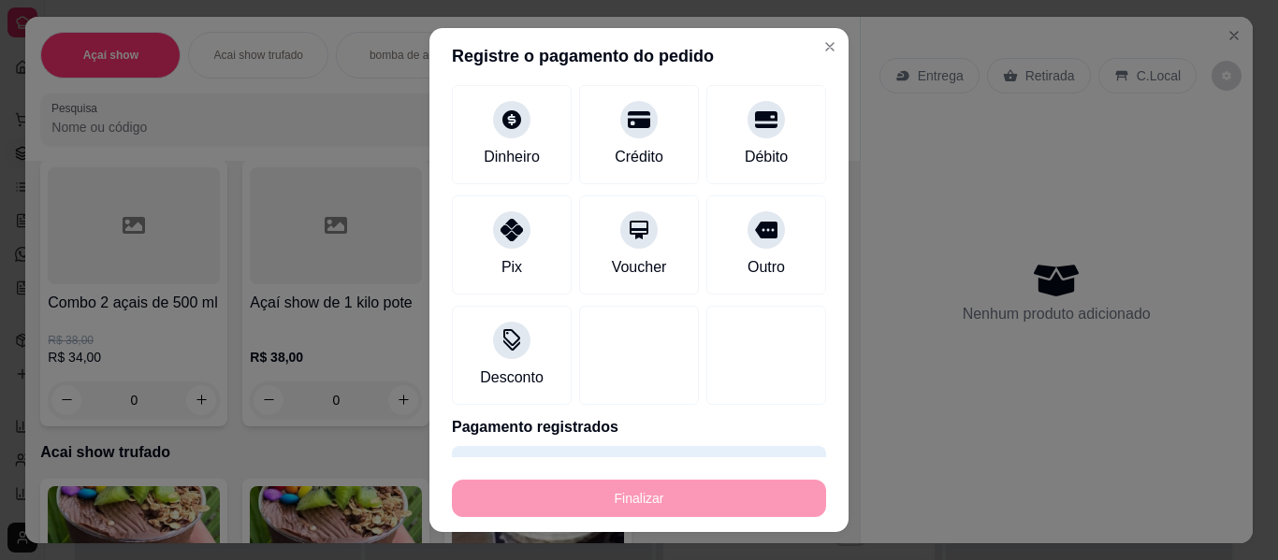
type input "-R$ 43,00"
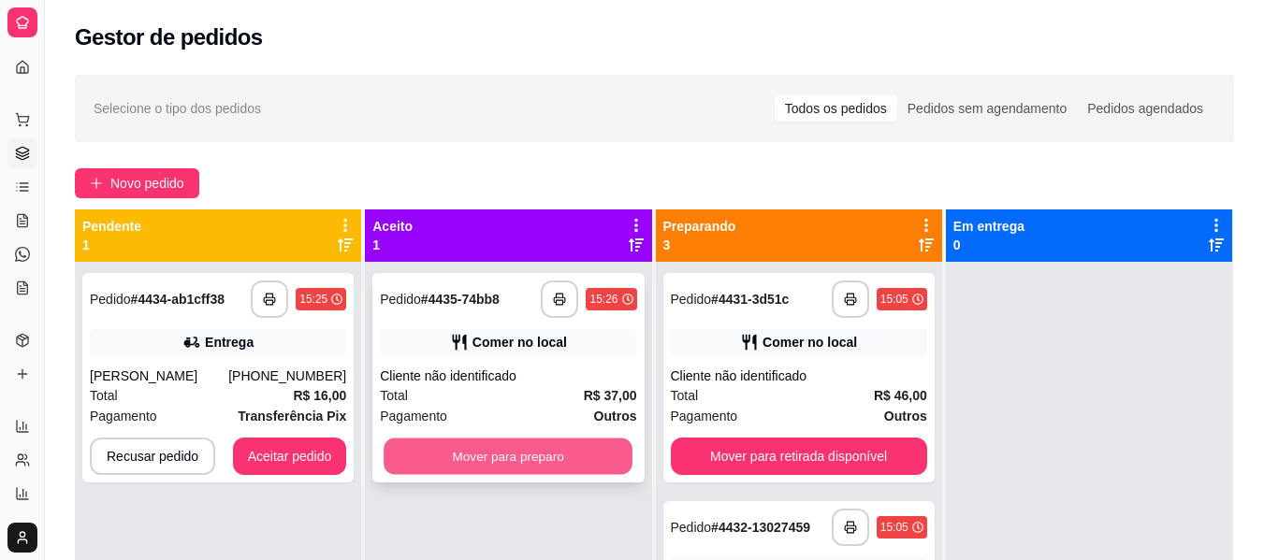
click at [448, 443] on button "Mover para preparo" at bounding box center [508, 457] width 249 height 36
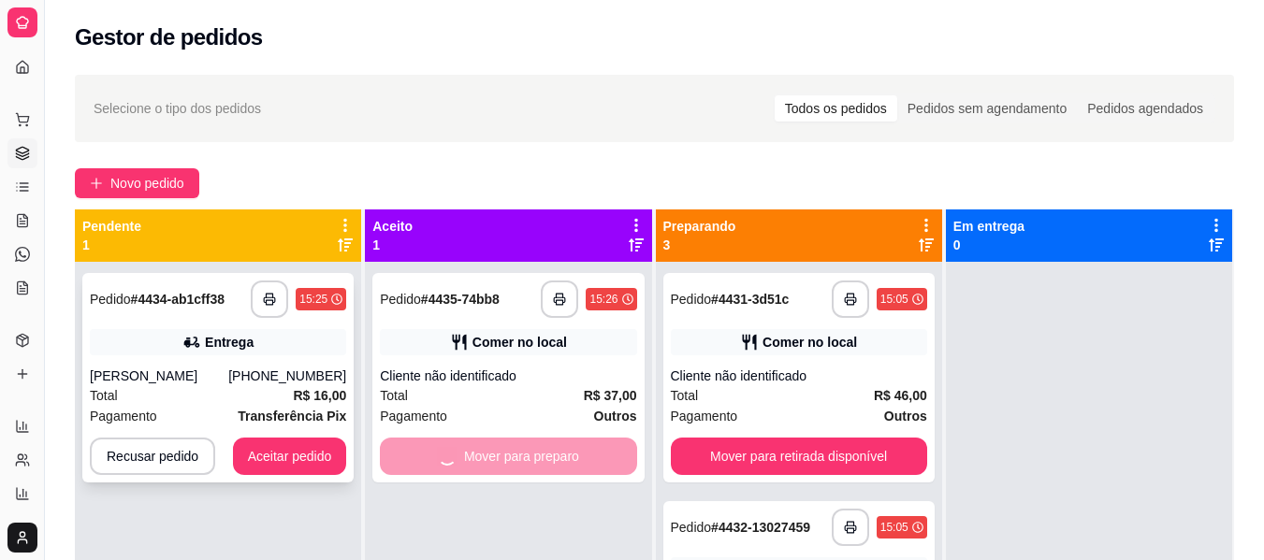
click at [198, 362] on div "**********" at bounding box center [217, 378] width 271 height 210
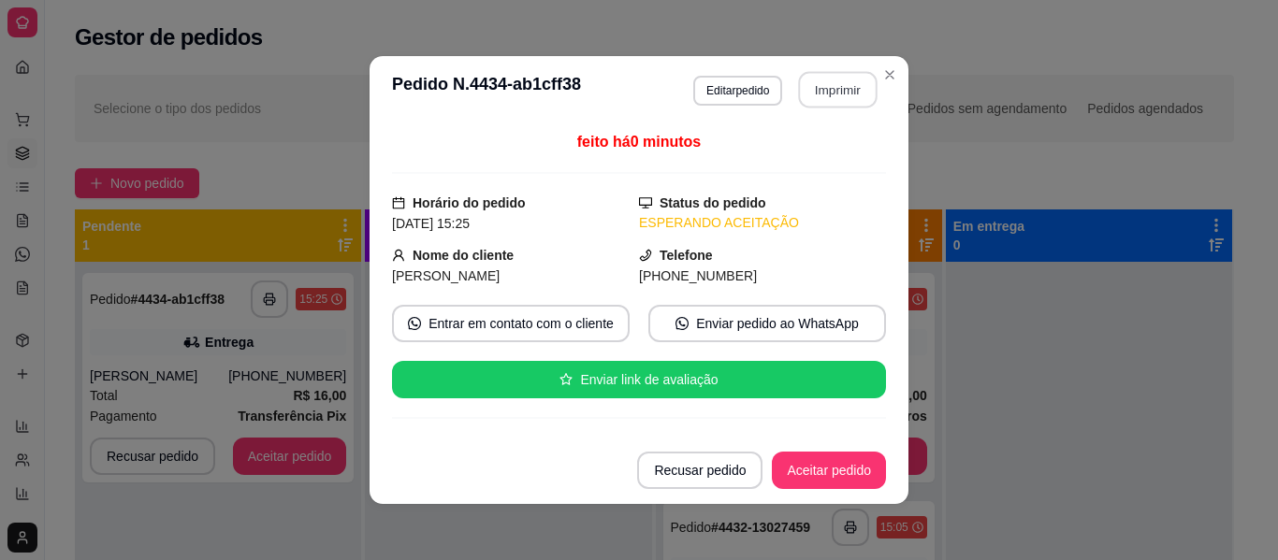
click at [799, 92] on button "Imprimir" at bounding box center [838, 90] width 79 height 36
click at [862, 467] on button "Aceitar pedido" at bounding box center [829, 471] width 110 height 36
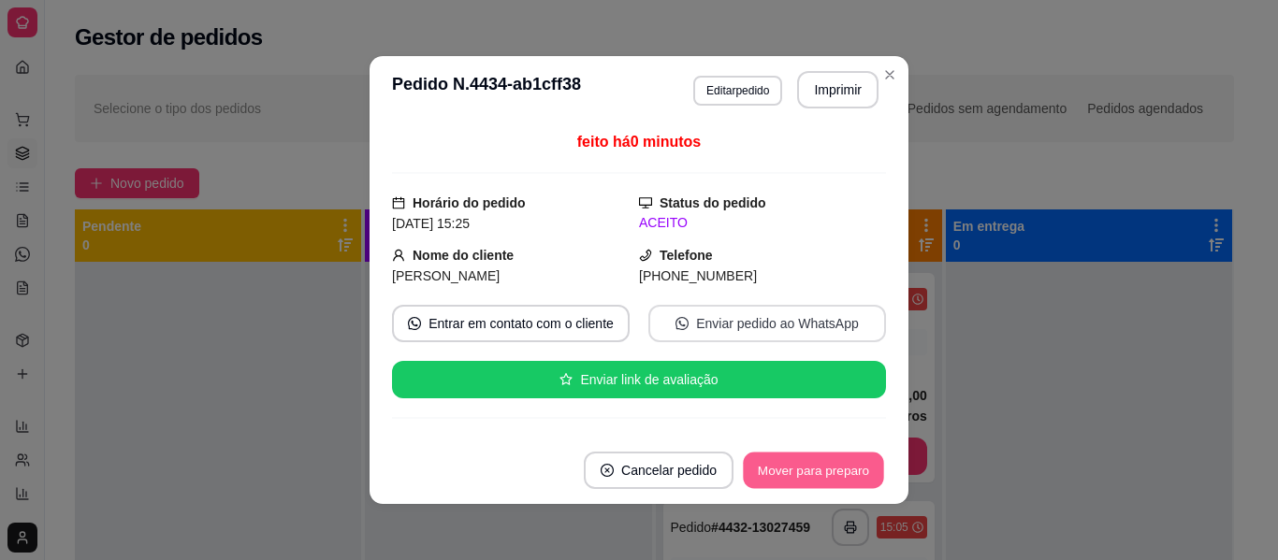
click at [862, 467] on button "Mover para preparo" at bounding box center [813, 471] width 140 height 36
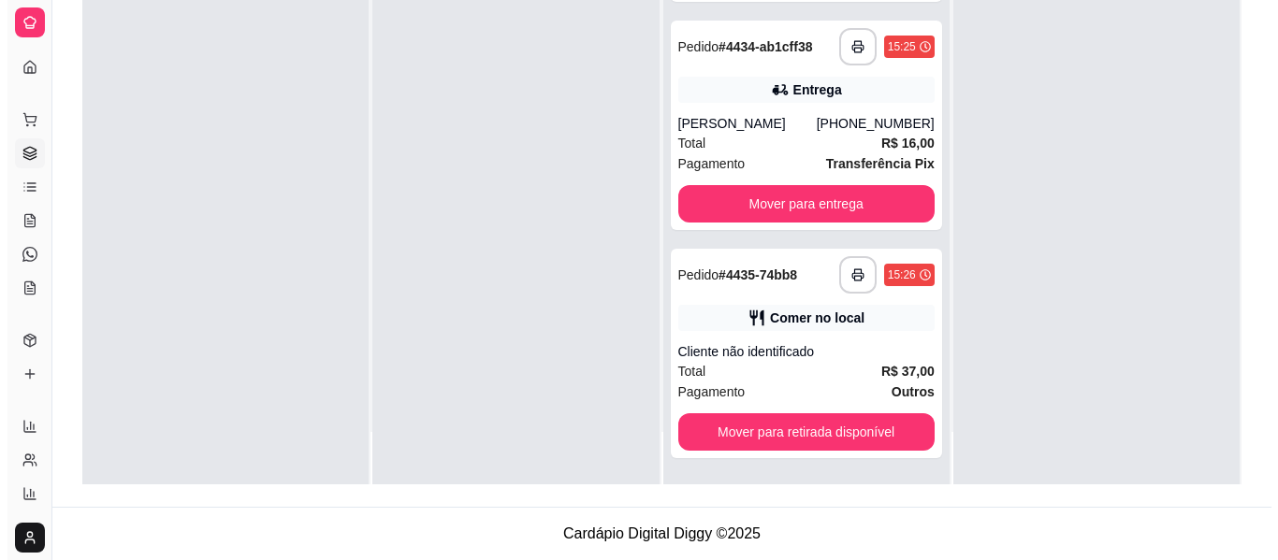
scroll to position [618, 0]
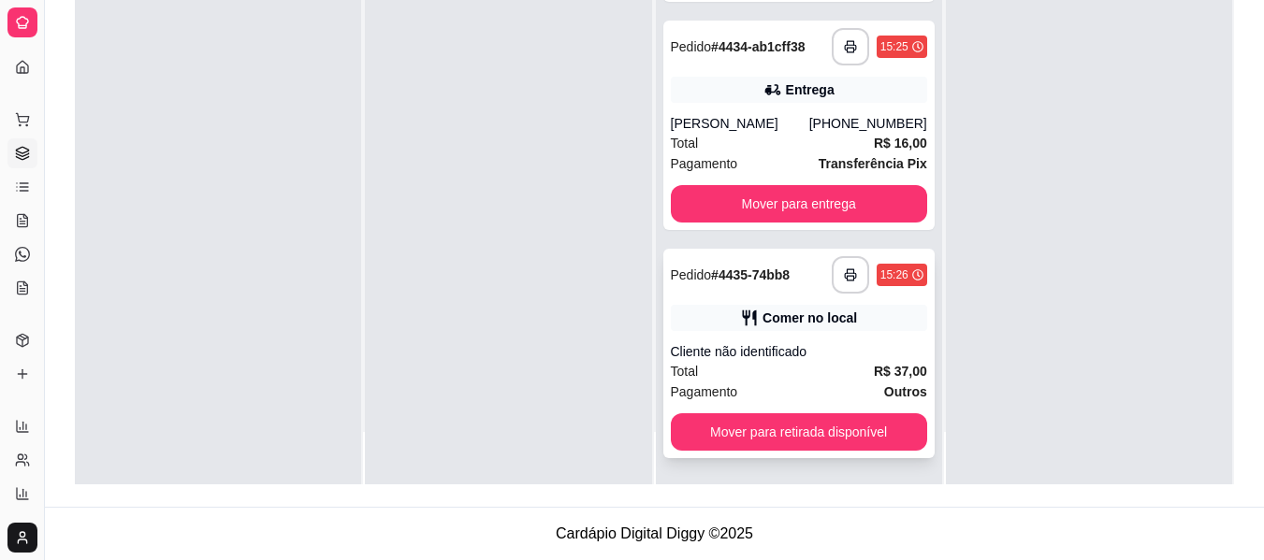
click at [877, 378] on strong "R$ 37,00" at bounding box center [900, 371] width 53 height 15
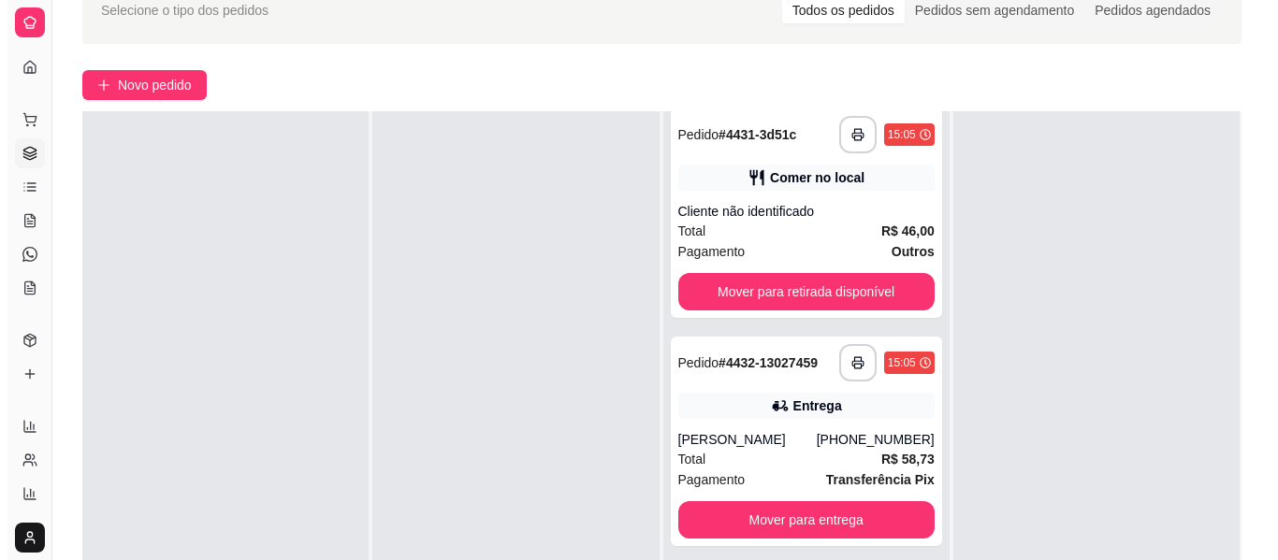
scroll to position [0, 0]
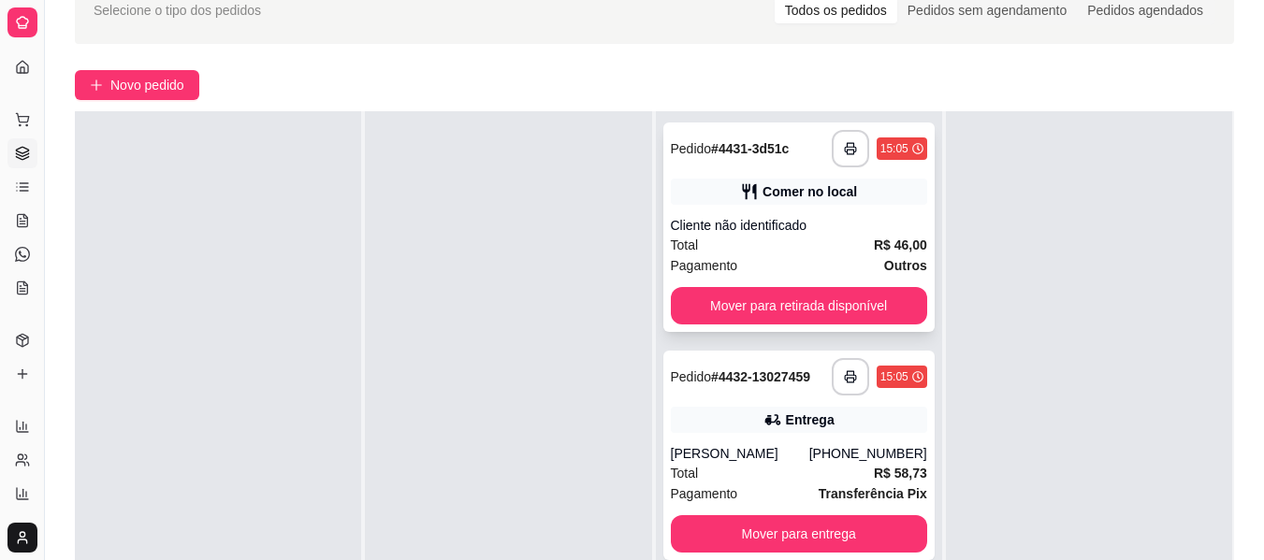
click at [874, 251] on strong "R$ 46,00" at bounding box center [900, 245] width 53 height 15
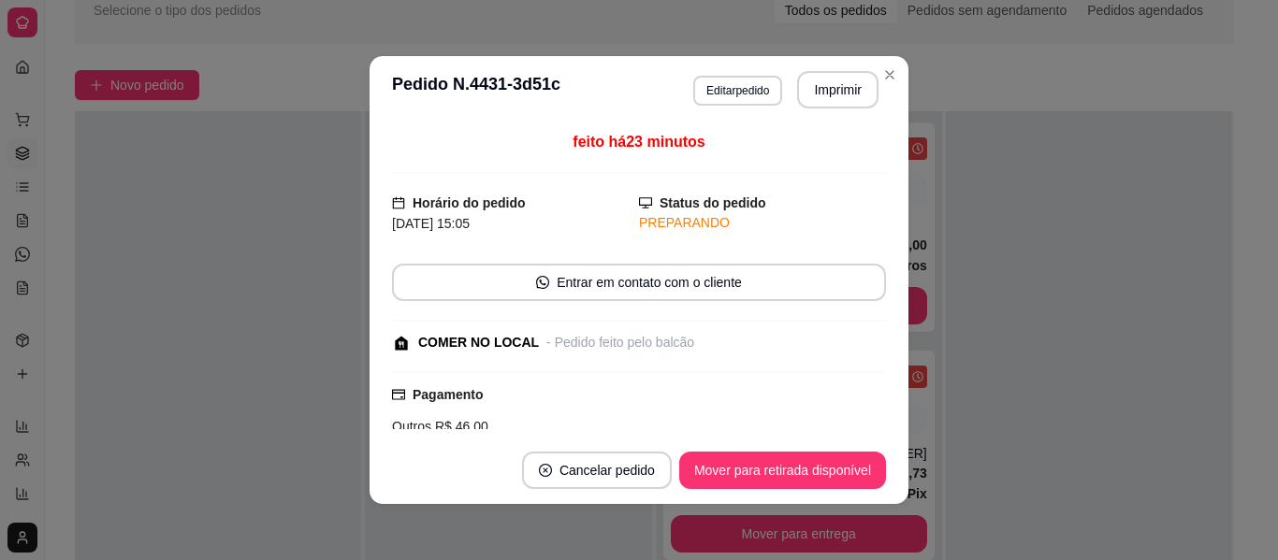
drag, startPoint x: 862, startPoint y: 427, endPoint x: 871, endPoint y: 426, distance: 9.4
click at [871, 426] on div "feito há 23 minutos Horário do pedido [DATE] 15:05 Status do pedido PREPARANDO …" at bounding box center [639, 280] width 494 height 298
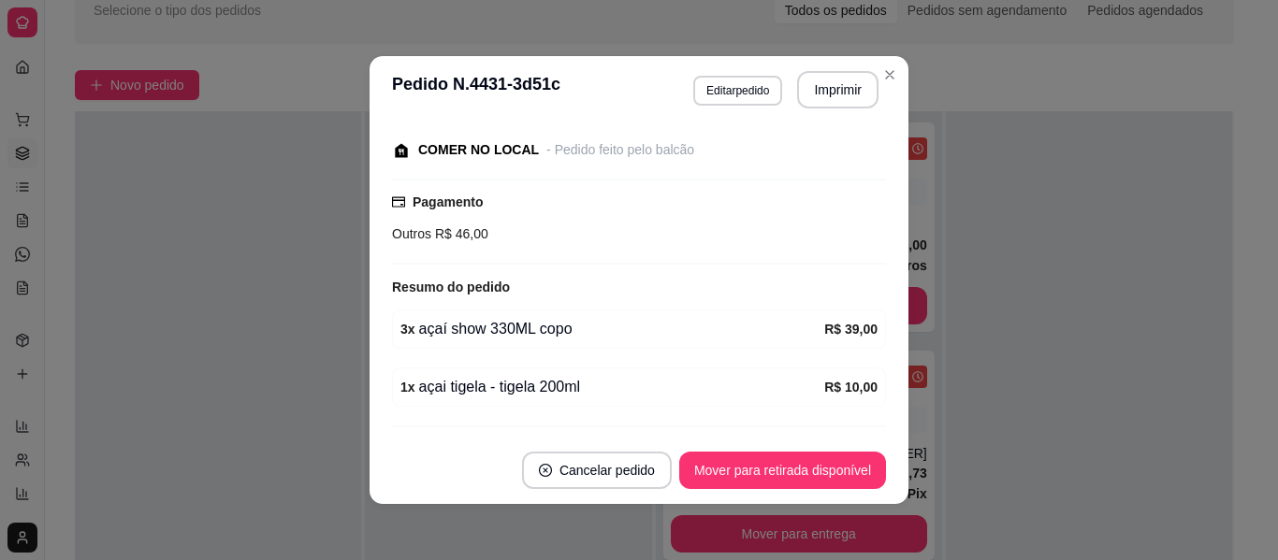
scroll to position [264, 0]
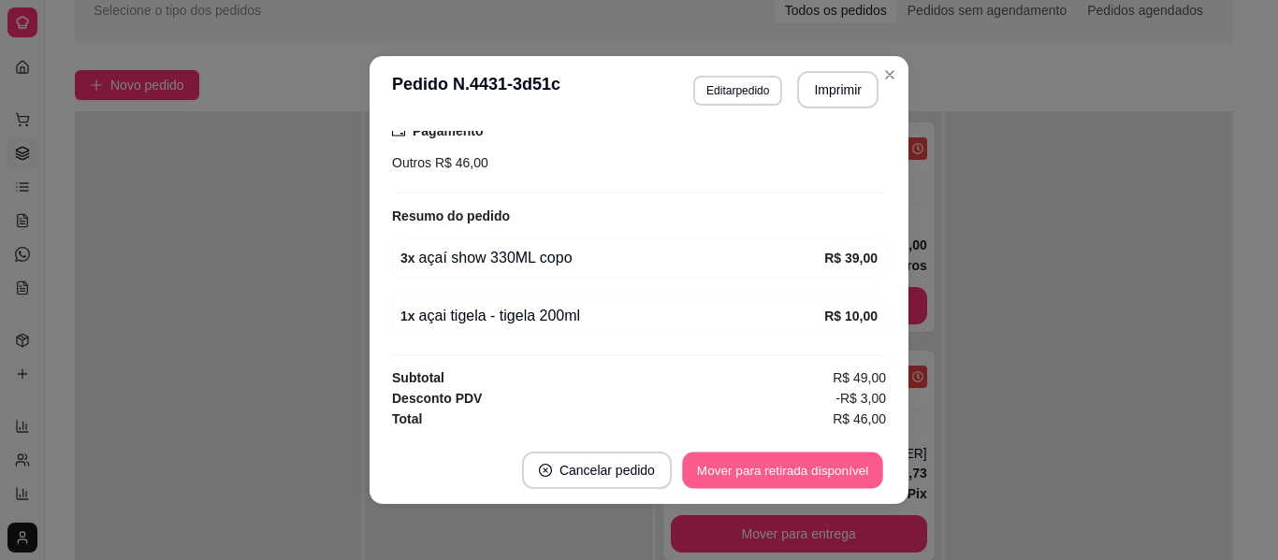
click at [871, 459] on button "Mover para retirada disponível" at bounding box center [782, 471] width 200 height 36
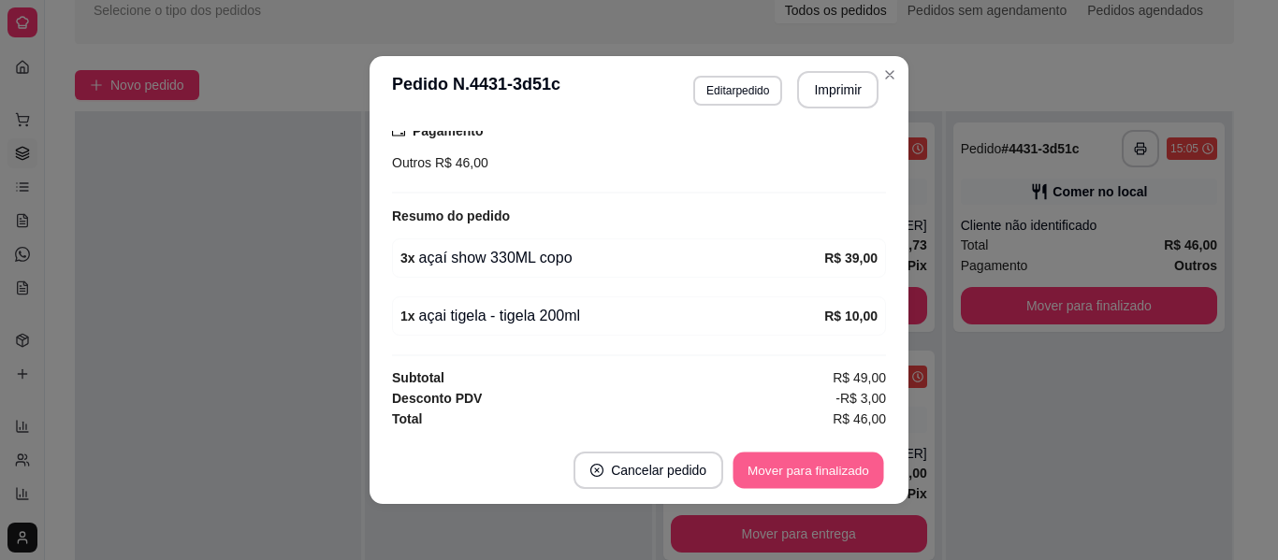
click at [871, 459] on button "Mover para finalizado" at bounding box center [808, 471] width 151 height 36
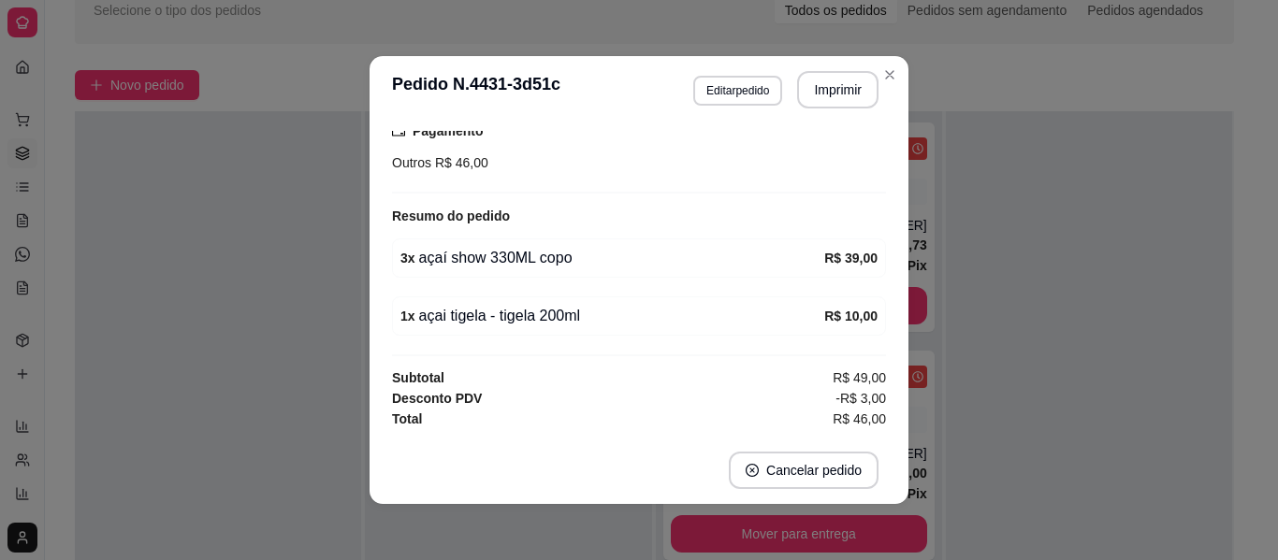
scroll to position [183, 0]
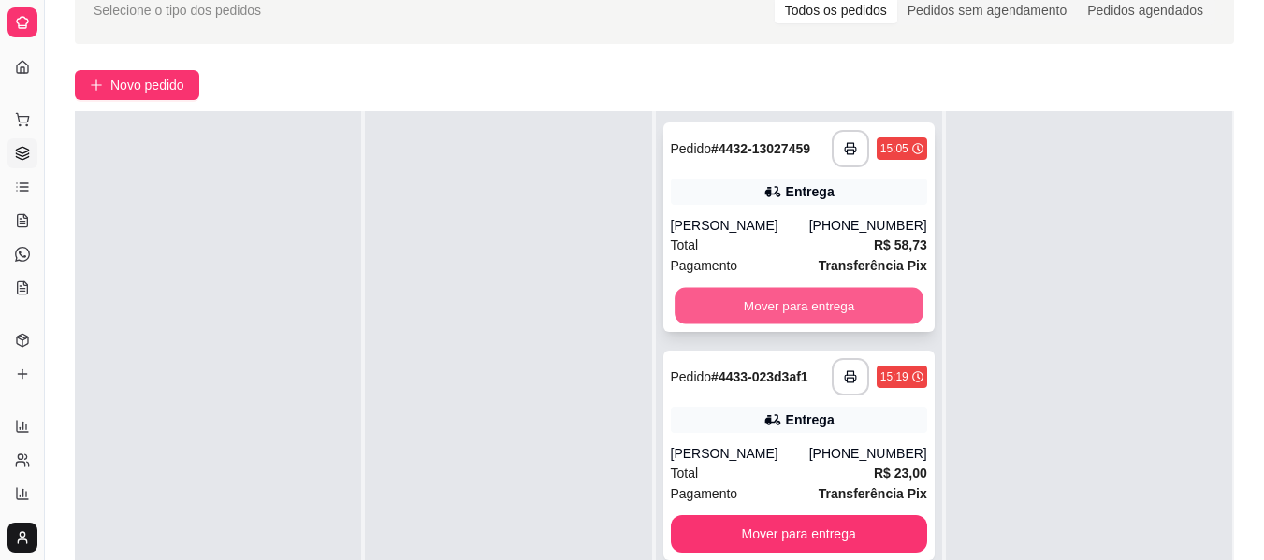
click at [842, 325] on button "Mover para entrega" at bounding box center [798, 306] width 249 height 36
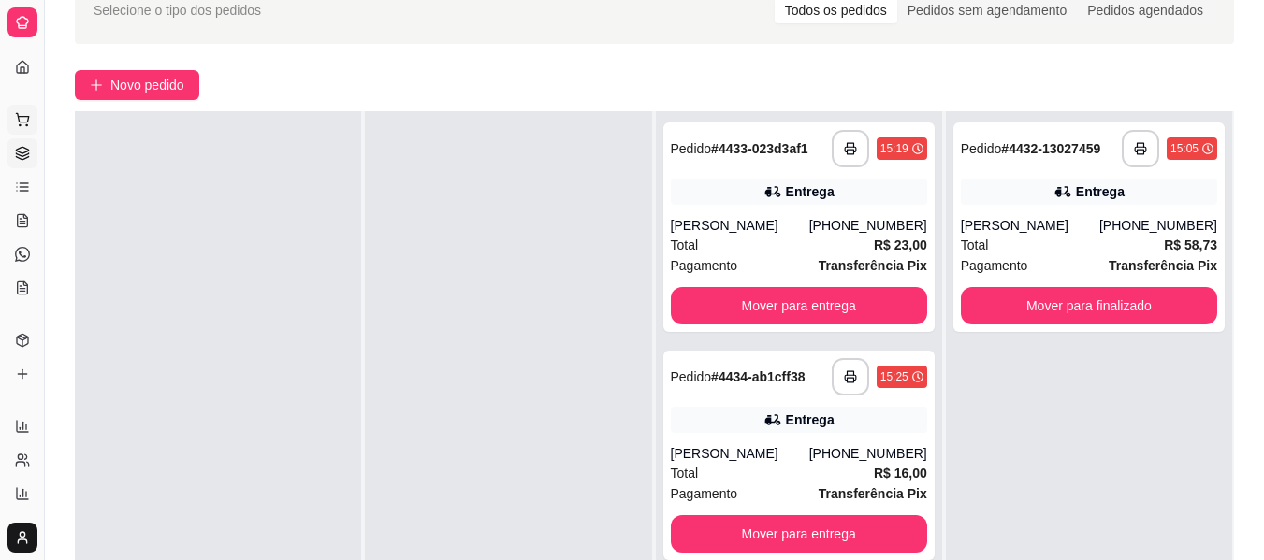
click at [20, 109] on button "Pedidos balcão (PDV)" at bounding box center [22, 120] width 30 height 30
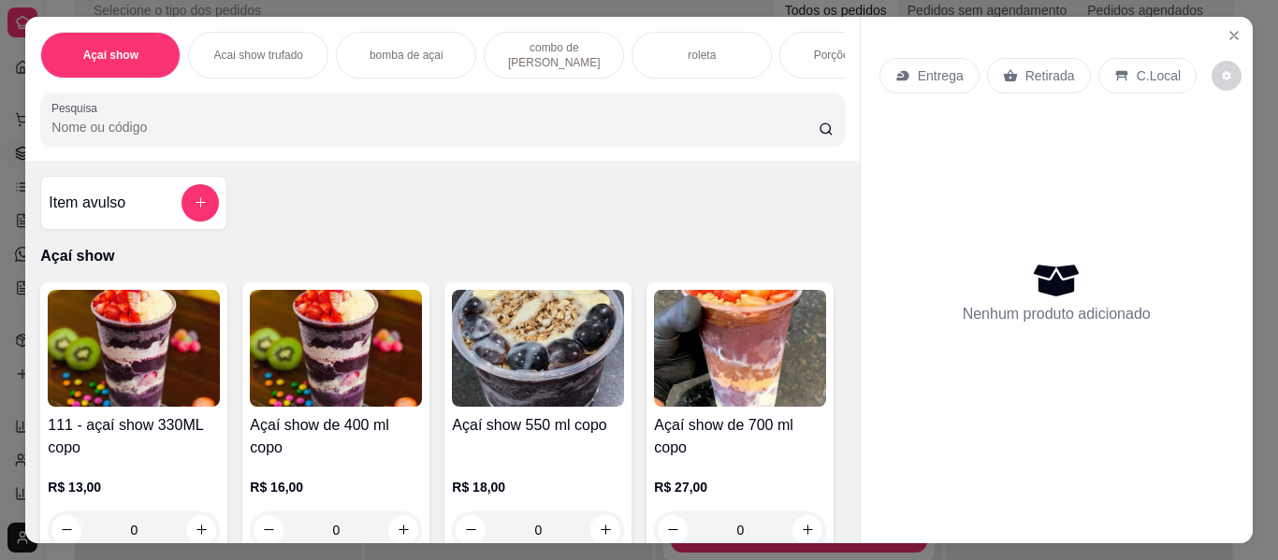
click at [837, 535] on div "Item avulso Açaí show 111 - açaí show 330ML copo R$ 13,00 0 Açaí show de 400 ml…" at bounding box center [441, 352] width 833 height 383
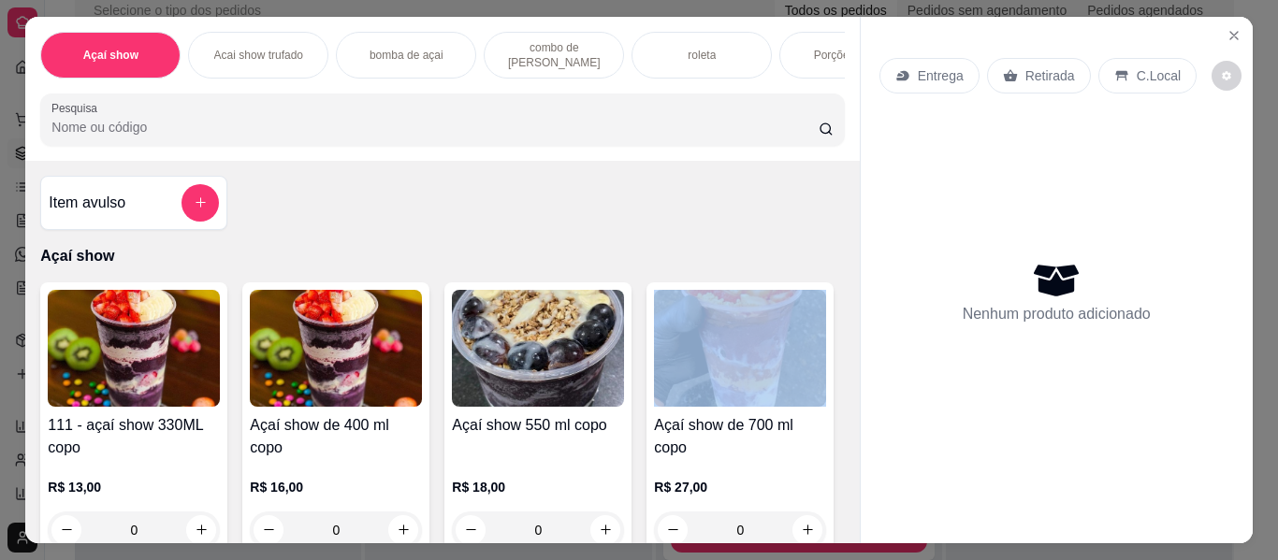
click at [837, 535] on div "Item avulso Açaí show 111 - açaí show 330ML copo R$ 13,00 0 Açaí show de 400 ml…" at bounding box center [441, 352] width 833 height 383
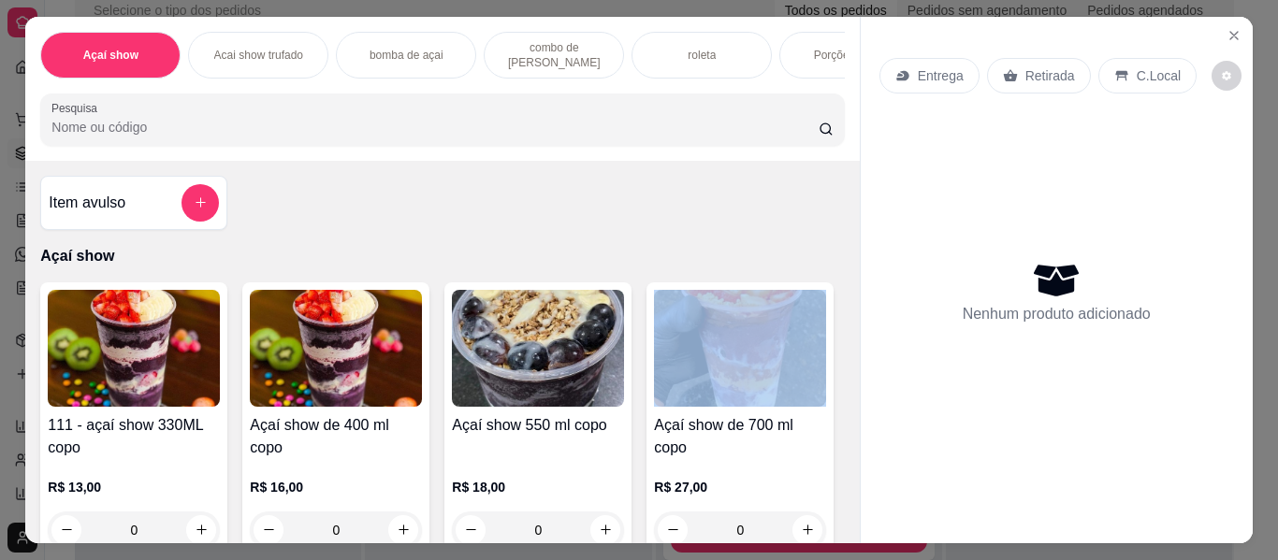
click at [837, 535] on div "Item avulso Açaí show 111 - açaí show 330ML copo R$ 13,00 0 Açaí show de 400 ml…" at bounding box center [441, 352] width 833 height 383
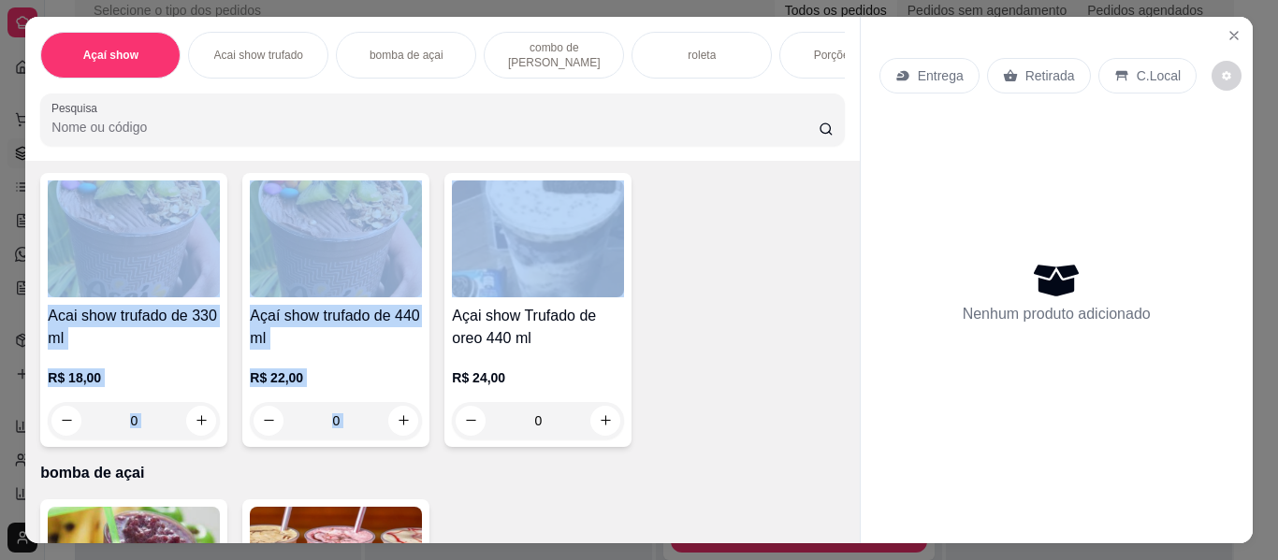
drag, startPoint x: 837, startPoint y: 535, endPoint x: 843, endPoint y: 525, distance: 11.7
click at [843, 525] on div "Item avulso Açaí show 111 - açaí show 330ML copo R$ 13,00 0 Açaí show de 400 ml…" at bounding box center [441, 352] width 833 height 383
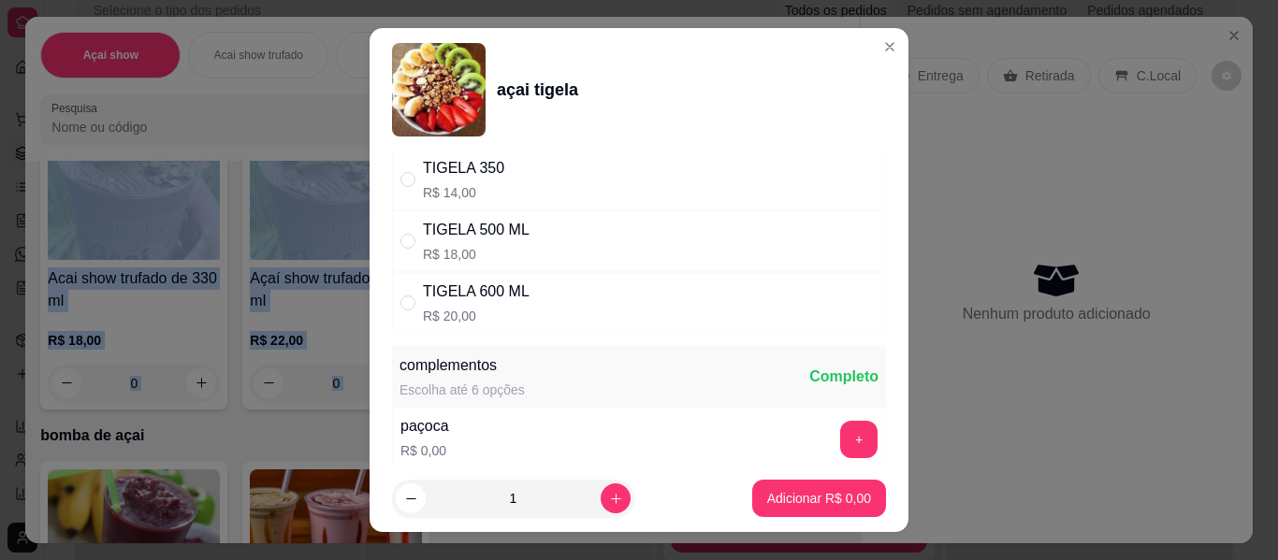
scroll to position [262, 0]
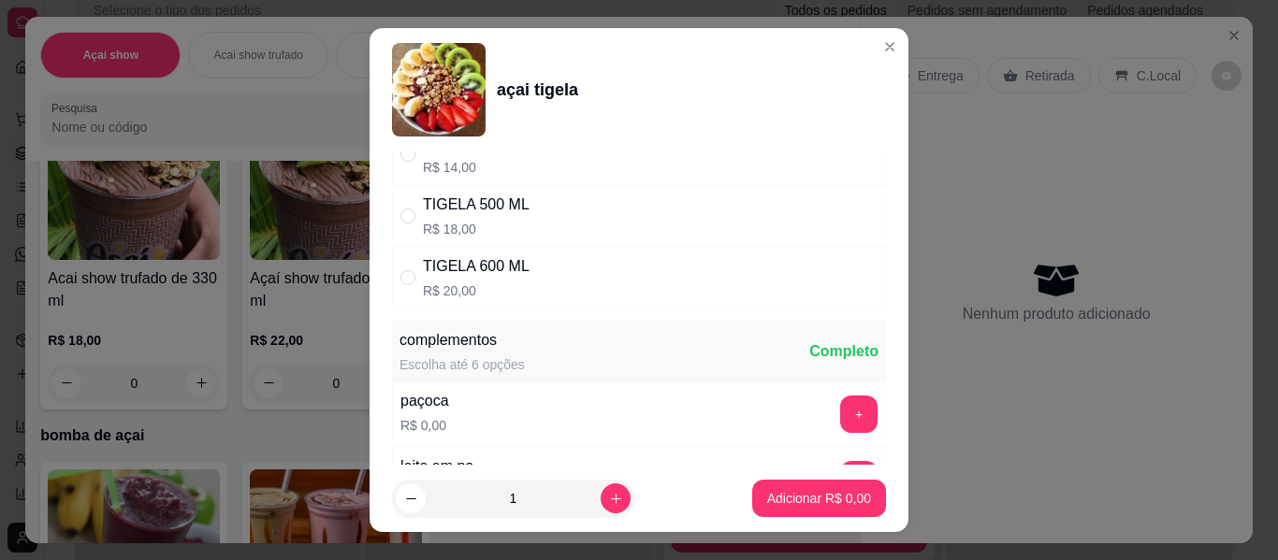
click at [473, 269] on div "TIGELA 600 ML" at bounding box center [476, 266] width 107 height 22
radio input "true"
click at [601, 489] on button "increase-product-quantity" at bounding box center [615, 499] width 29 height 29
type input "2"
click at [786, 500] on p "Adicionar R$ 40,00" at bounding box center [815, 498] width 109 height 18
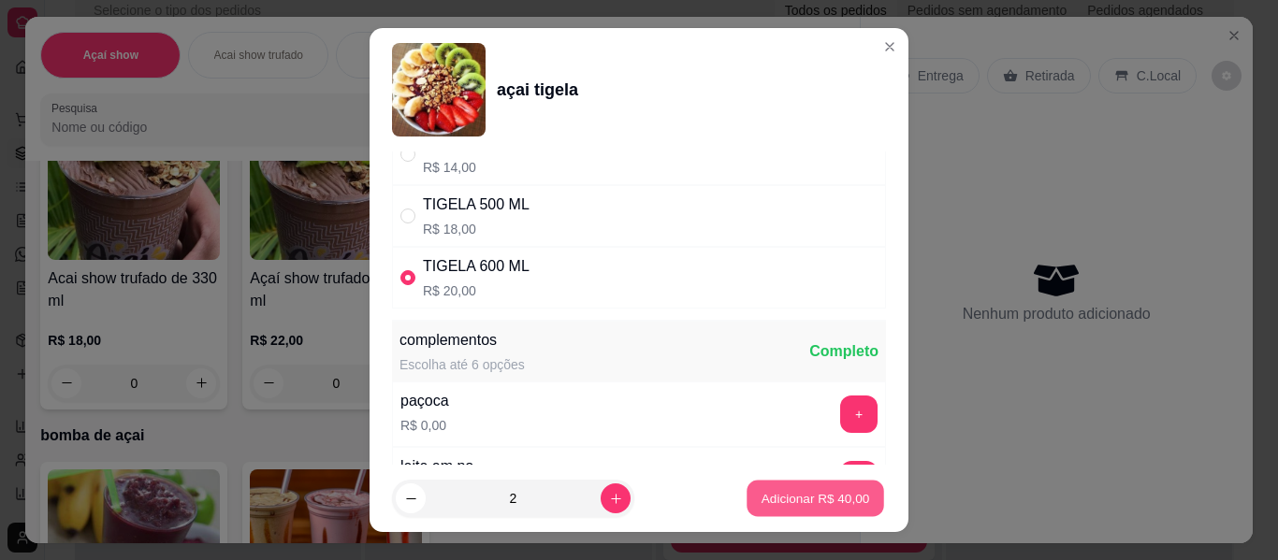
type input "2"
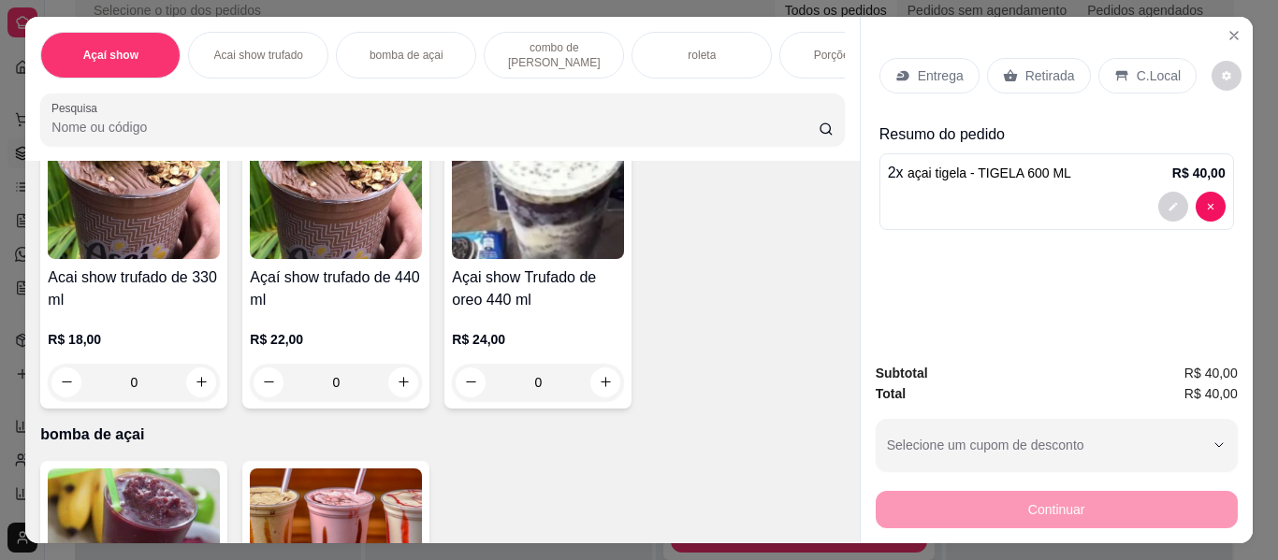
click at [1136, 58] on div "C.Local" at bounding box center [1147, 76] width 98 height 36
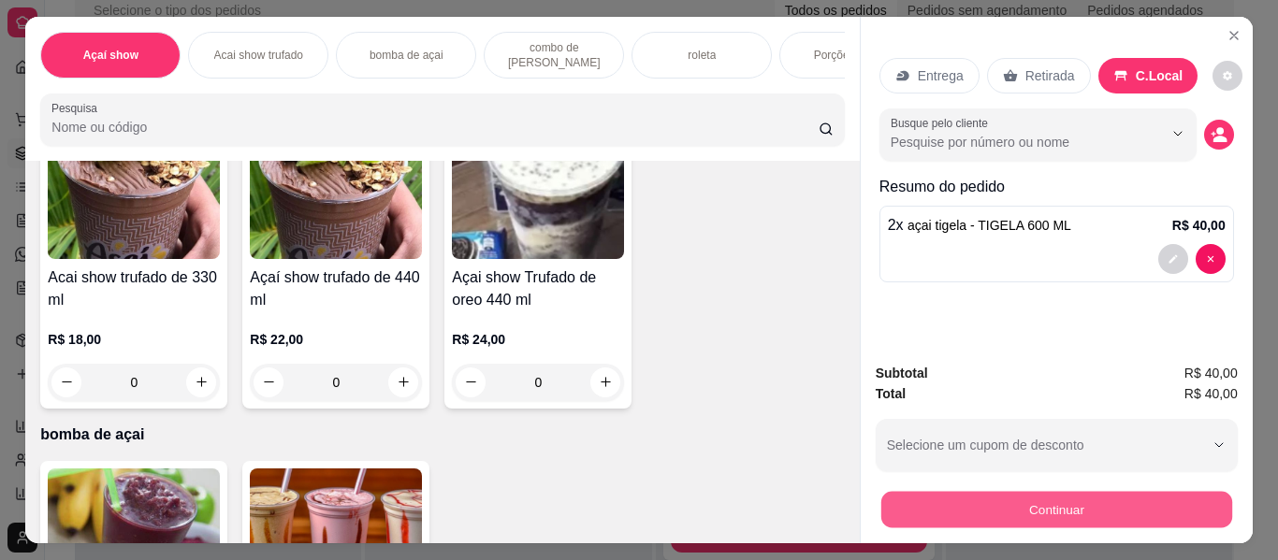
click at [1150, 492] on button "Continuar" at bounding box center [1055, 510] width 351 height 36
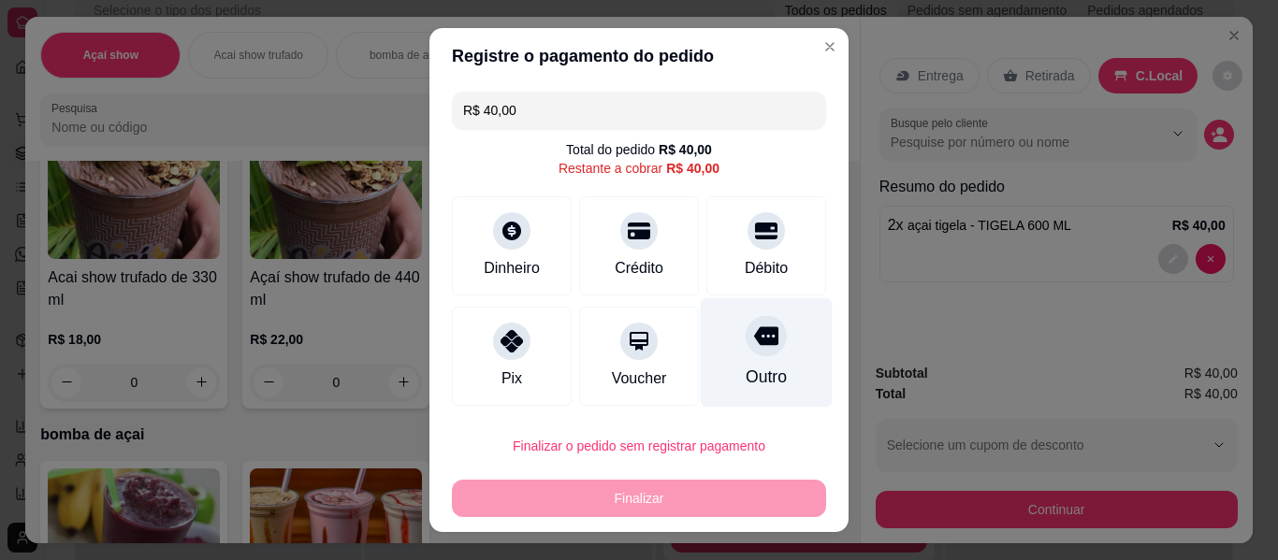
click at [746, 367] on div "Outro" at bounding box center [766, 377] width 41 height 24
type input "R$ 0,00"
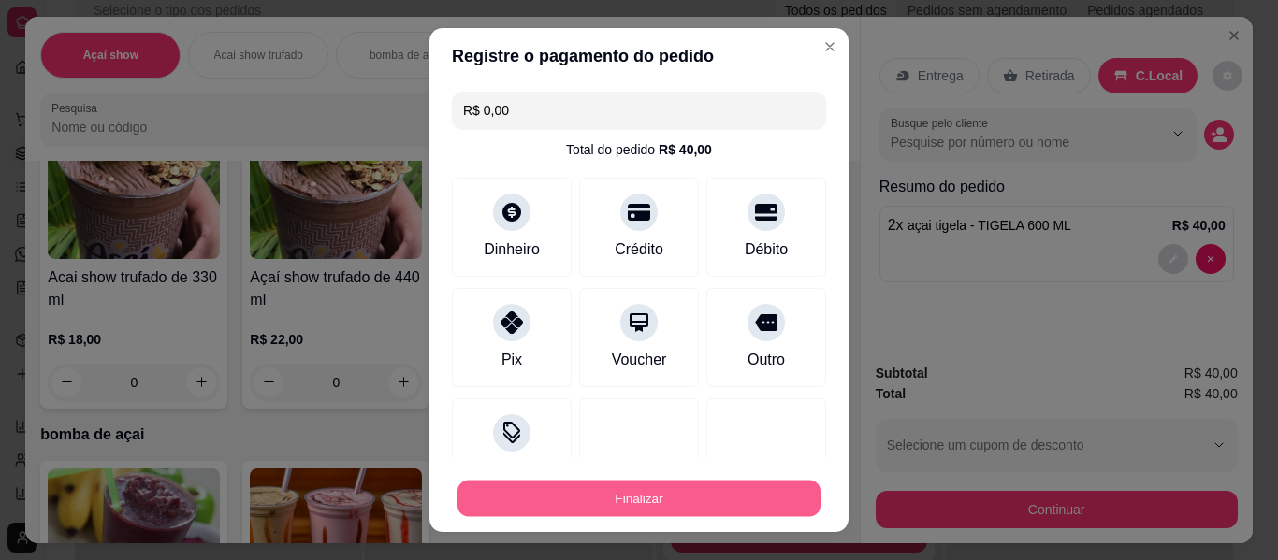
click at [722, 500] on button "Finalizar" at bounding box center [638, 499] width 363 height 36
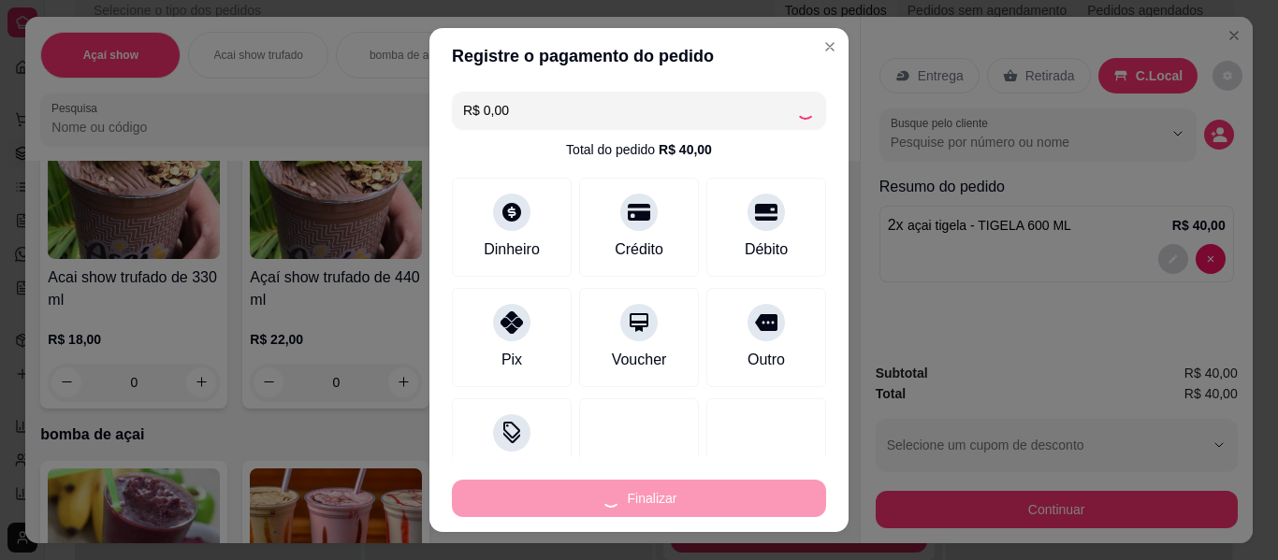
type input "0"
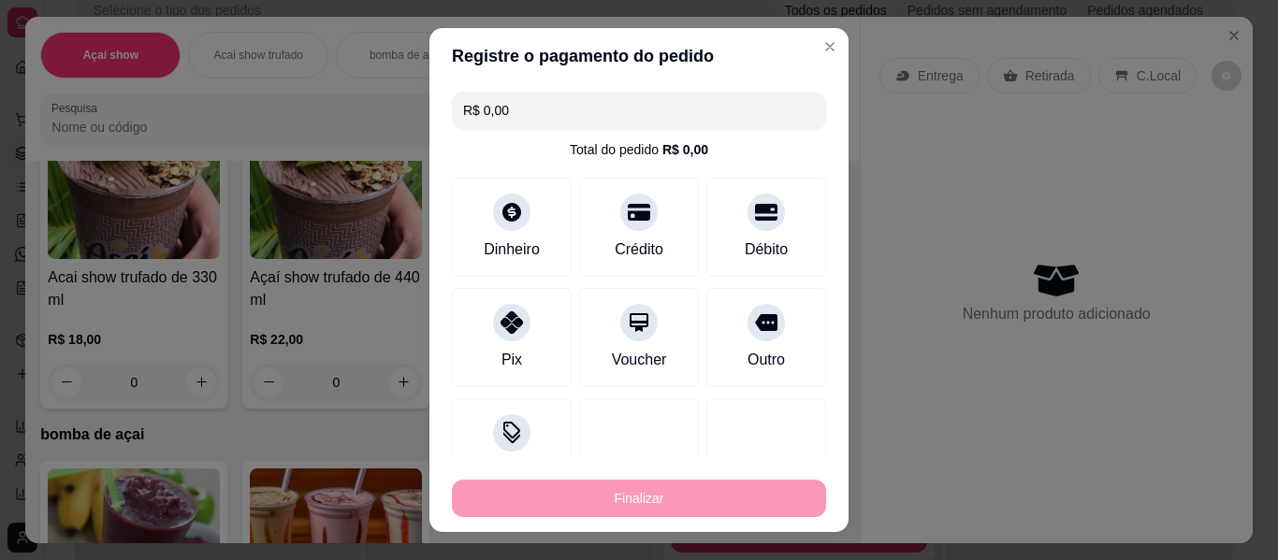
type input "-R$ 40,00"
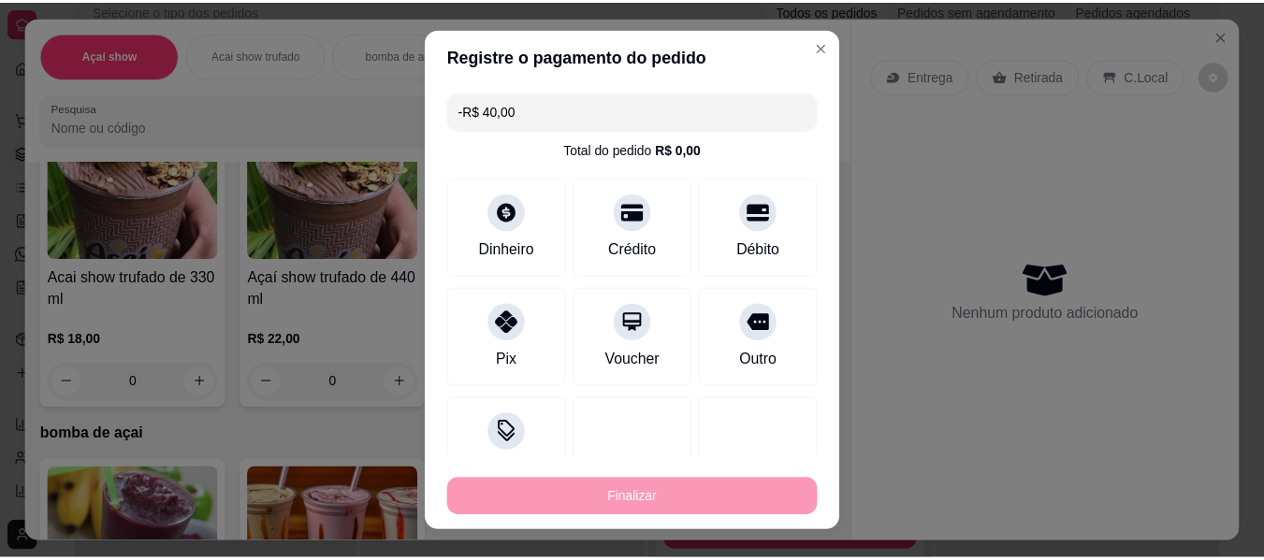
scroll to position [755, 0]
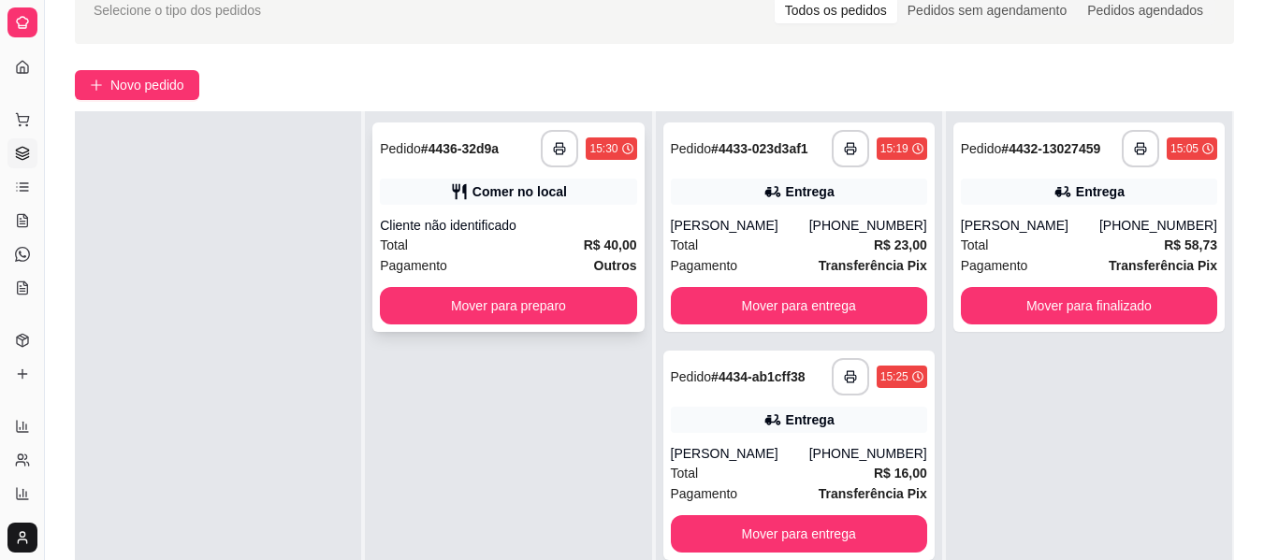
click at [537, 329] on div "**********" at bounding box center [507, 228] width 271 height 210
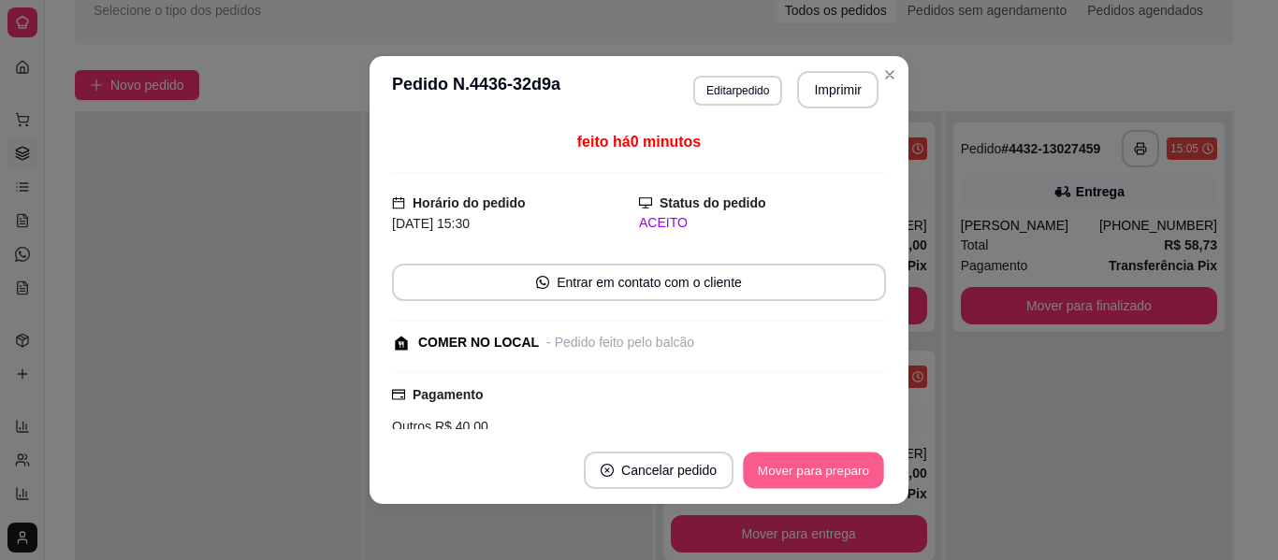
click at [838, 453] on button "Mover para preparo" at bounding box center [813, 471] width 140 height 36
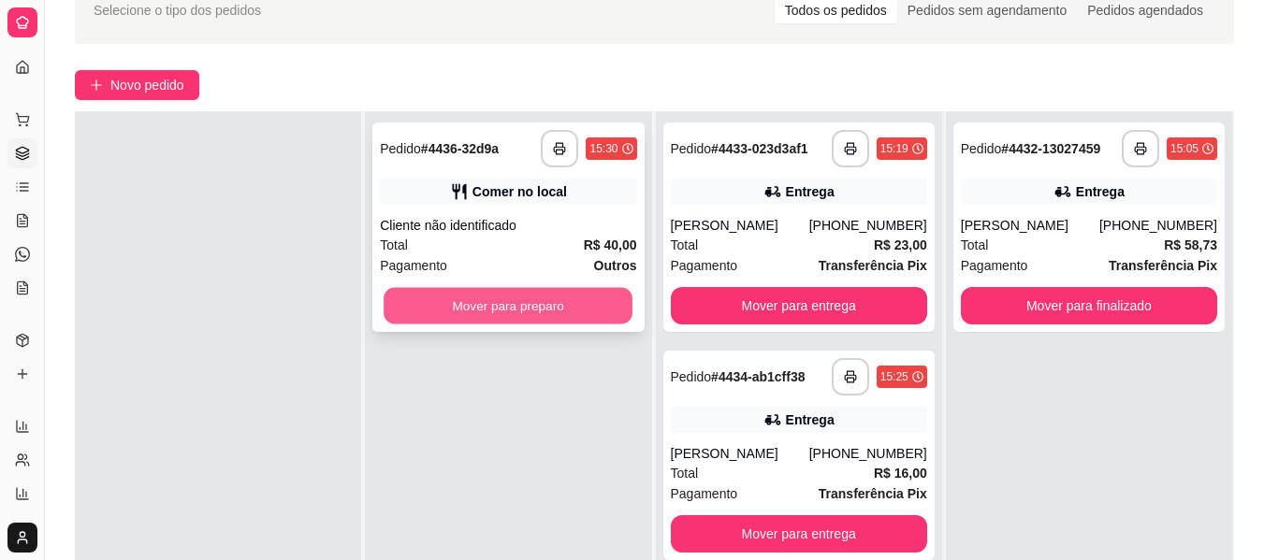
click at [586, 293] on button "Mover para preparo" at bounding box center [508, 306] width 249 height 36
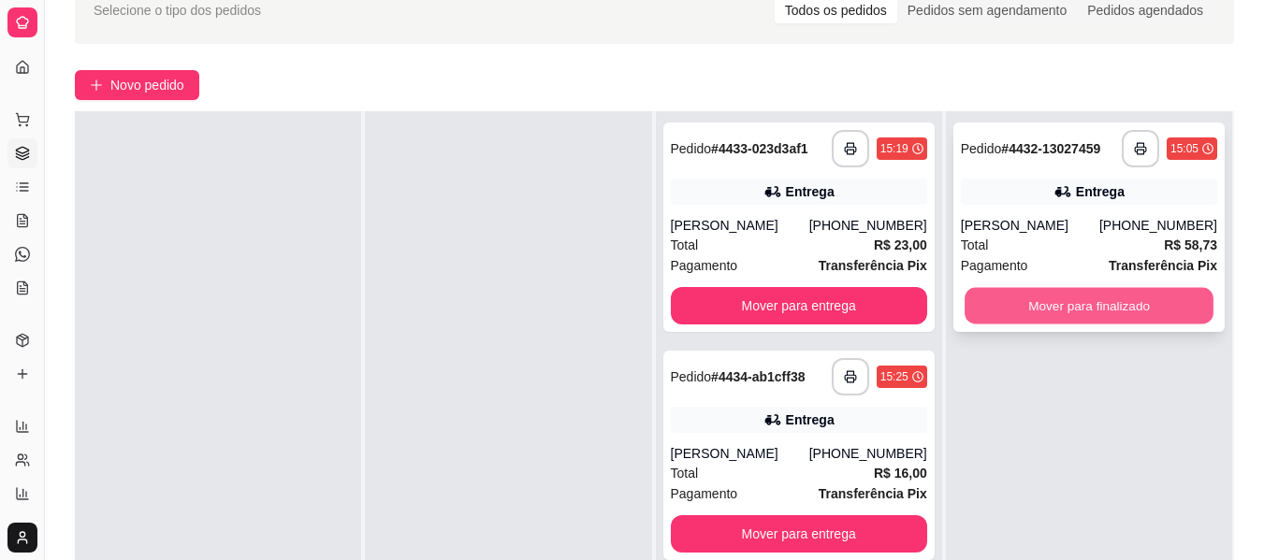
click at [1028, 320] on button "Mover para finalizado" at bounding box center [1088, 306] width 249 height 36
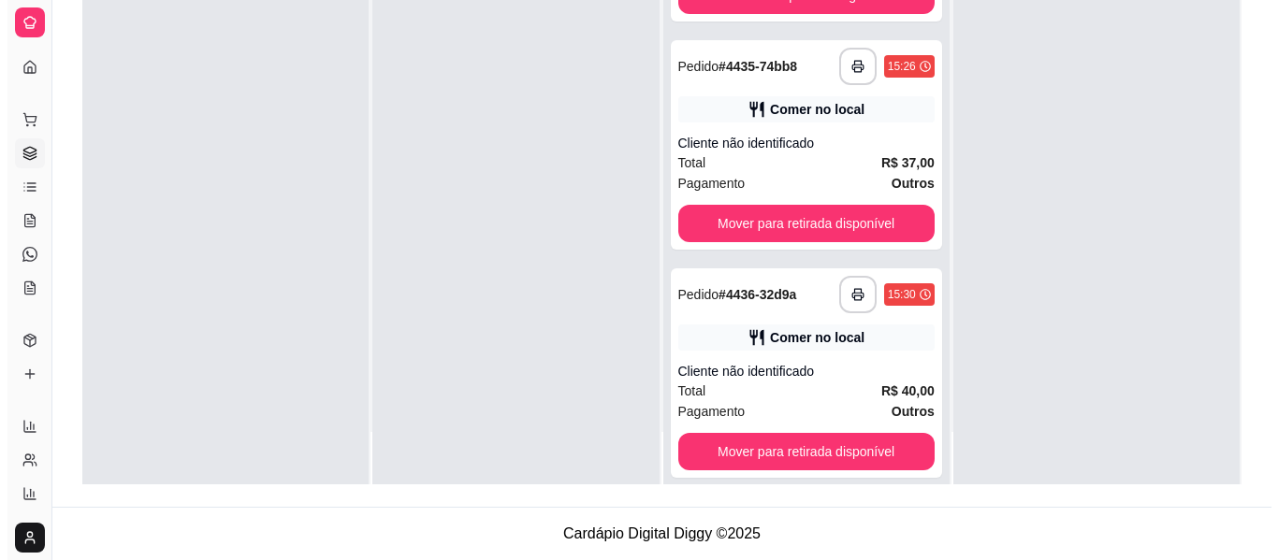
scroll to position [371, 0]
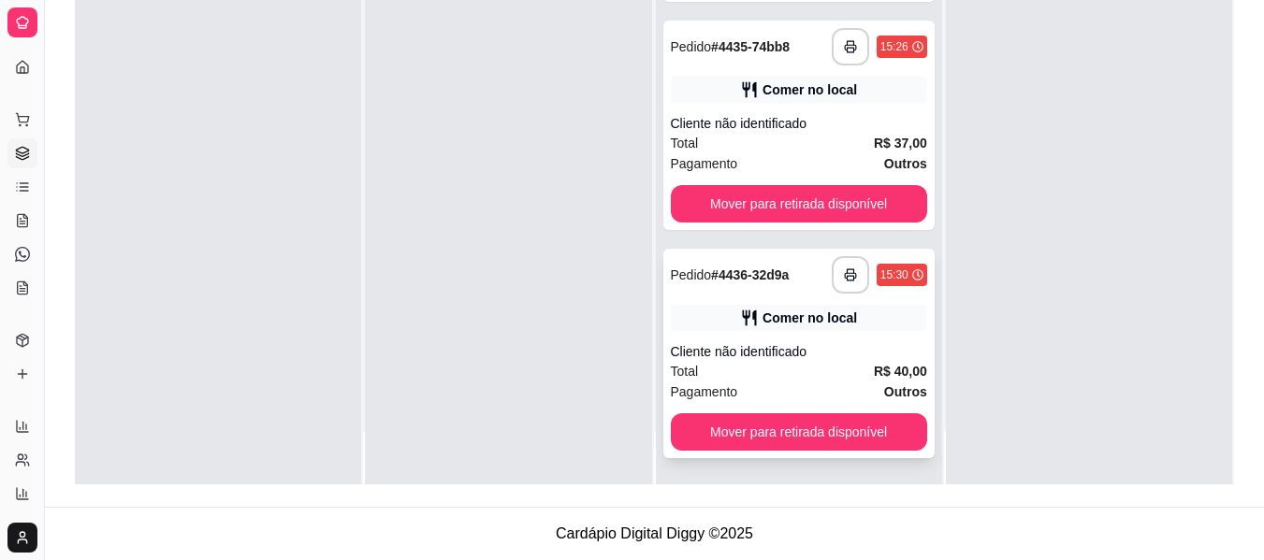
click at [779, 355] on div "Cliente não identificado" at bounding box center [799, 351] width 256 height 19
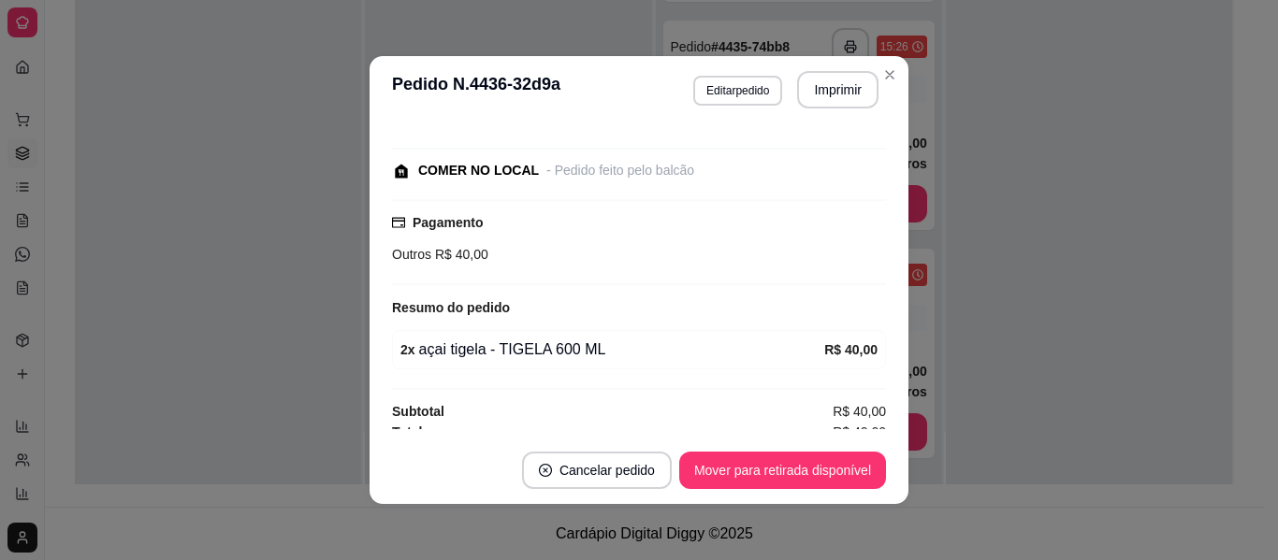
scroll to position [185, 0]
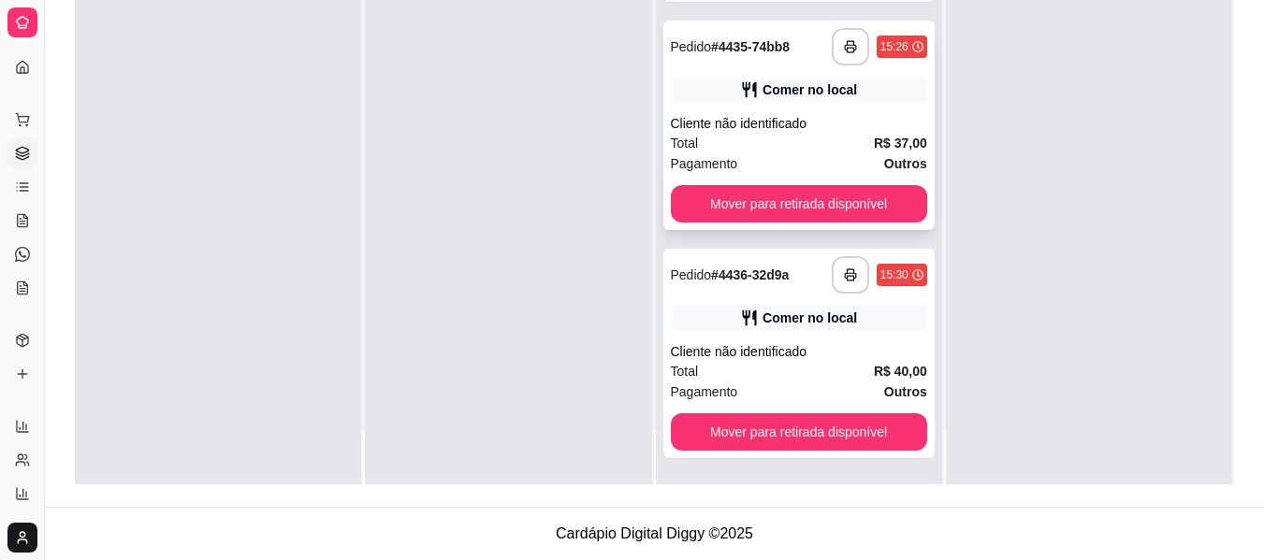
click at [851, 131] on div "Cliente não identificado" at bounding box center [799, 123] width 256 height 19
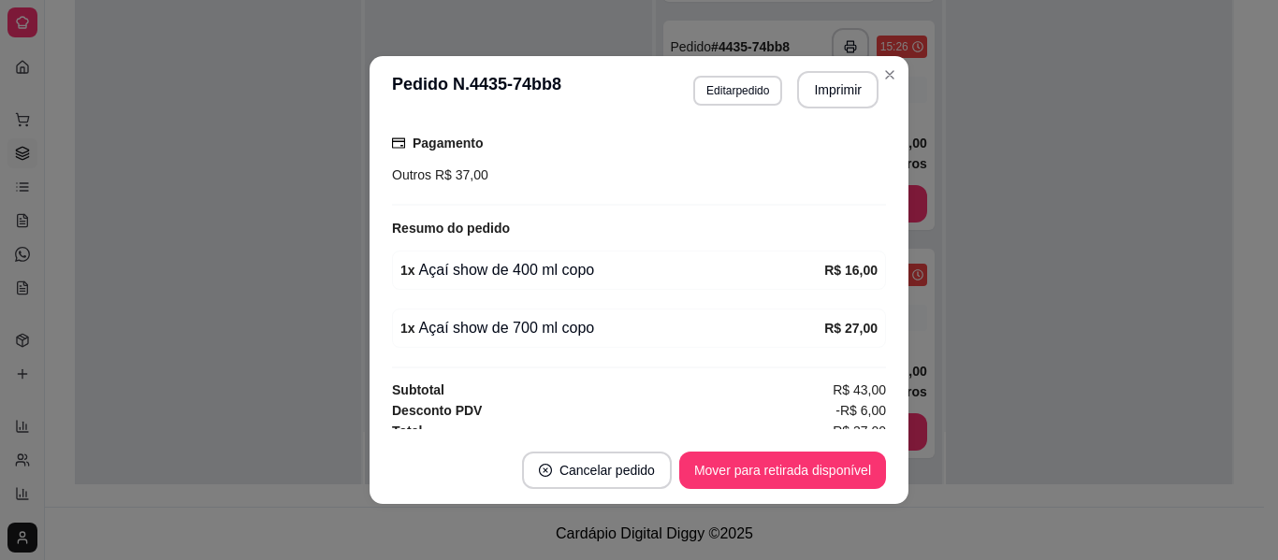
scroll to position [264, 0]
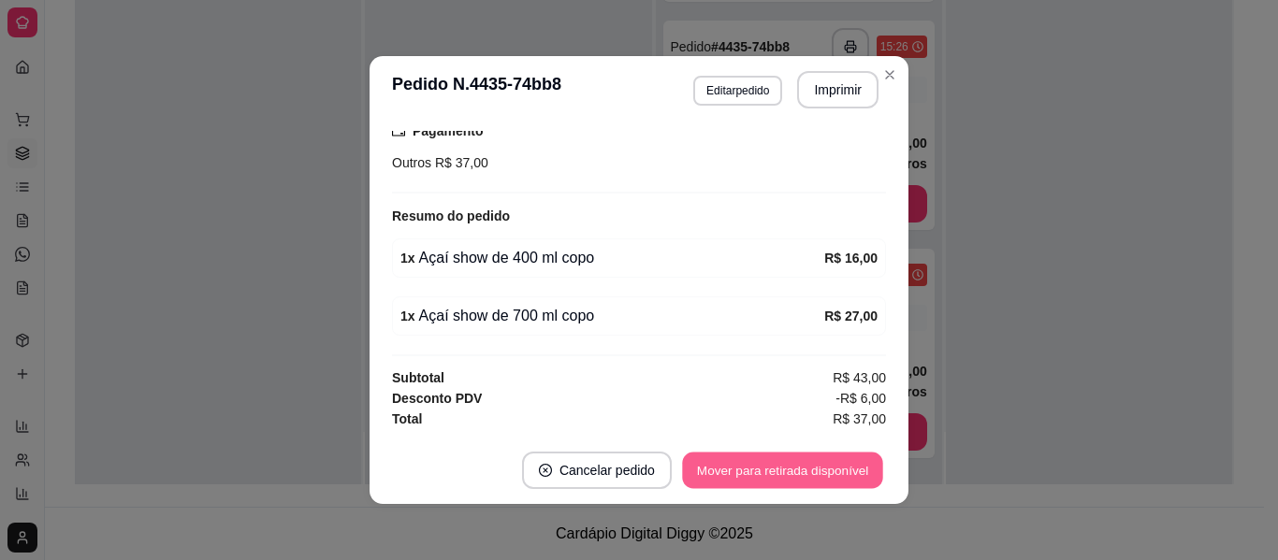
click at [847, 459] on button "Mover para retirada disponível" at bounding box center [782, 471] width 200 height 36
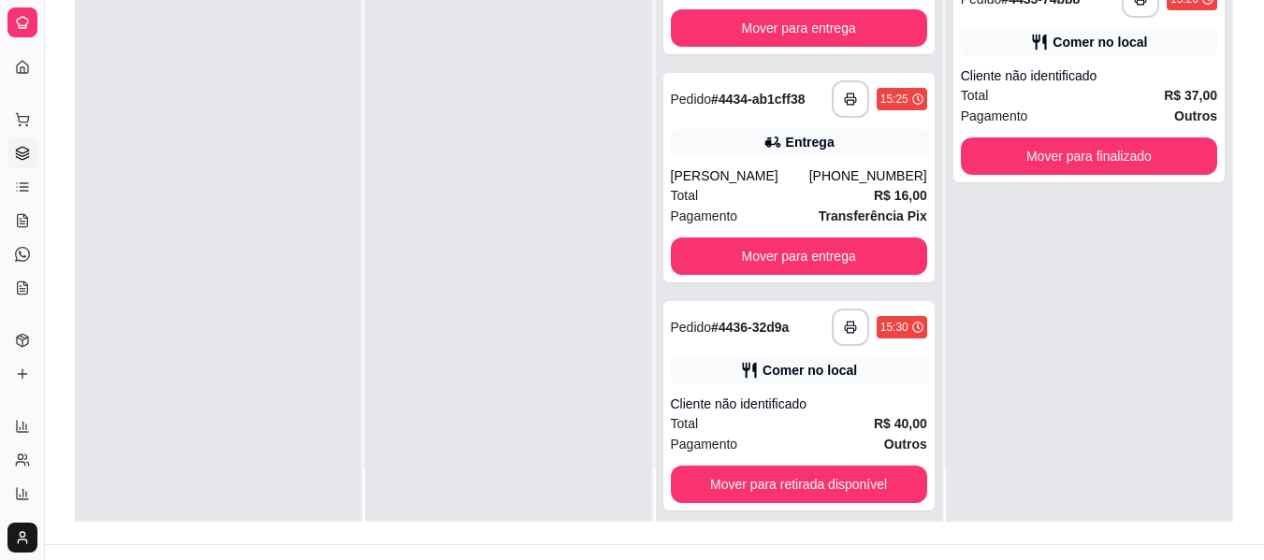
scroll to position [143, 0]
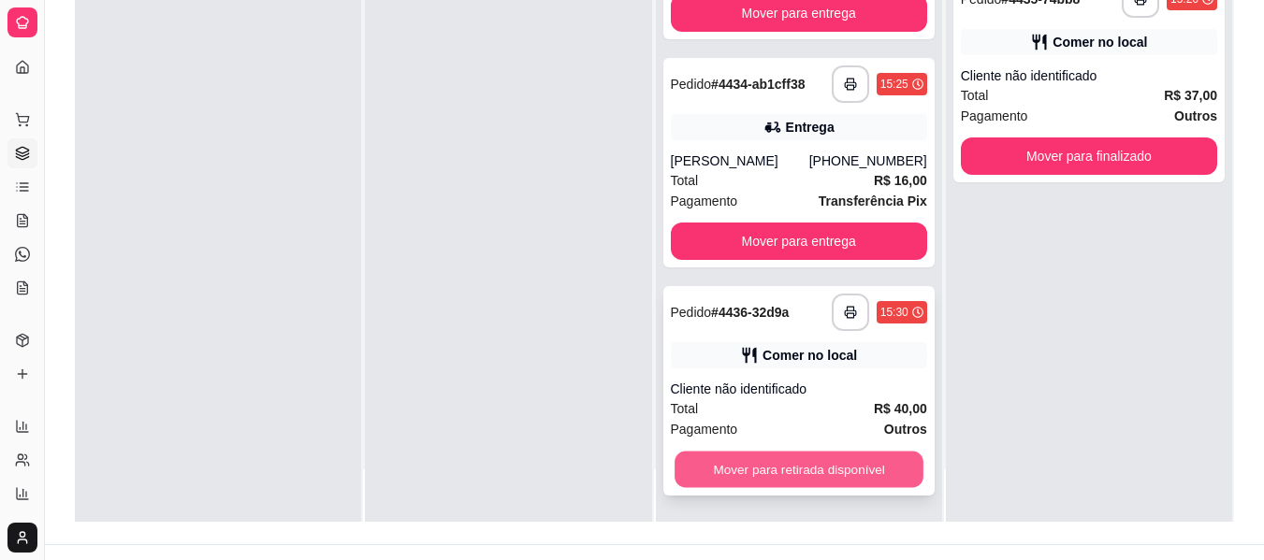
click at [857, 473] on button "Mover para retirada disponível" at bounding box center [798, 470] width 249 height 36
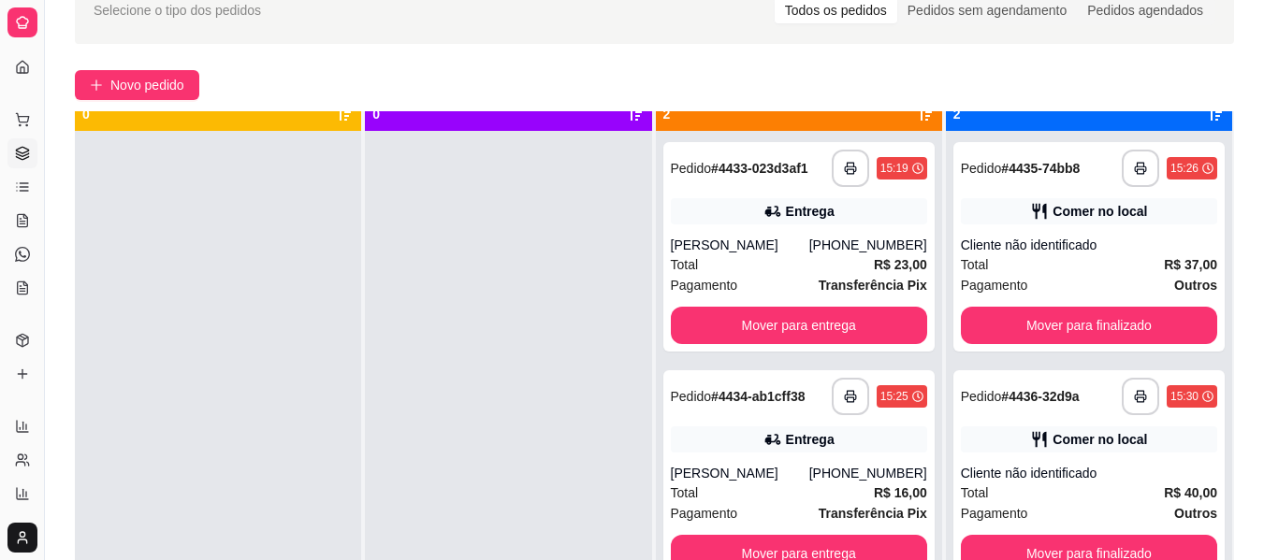
scroll to position [15, 0]
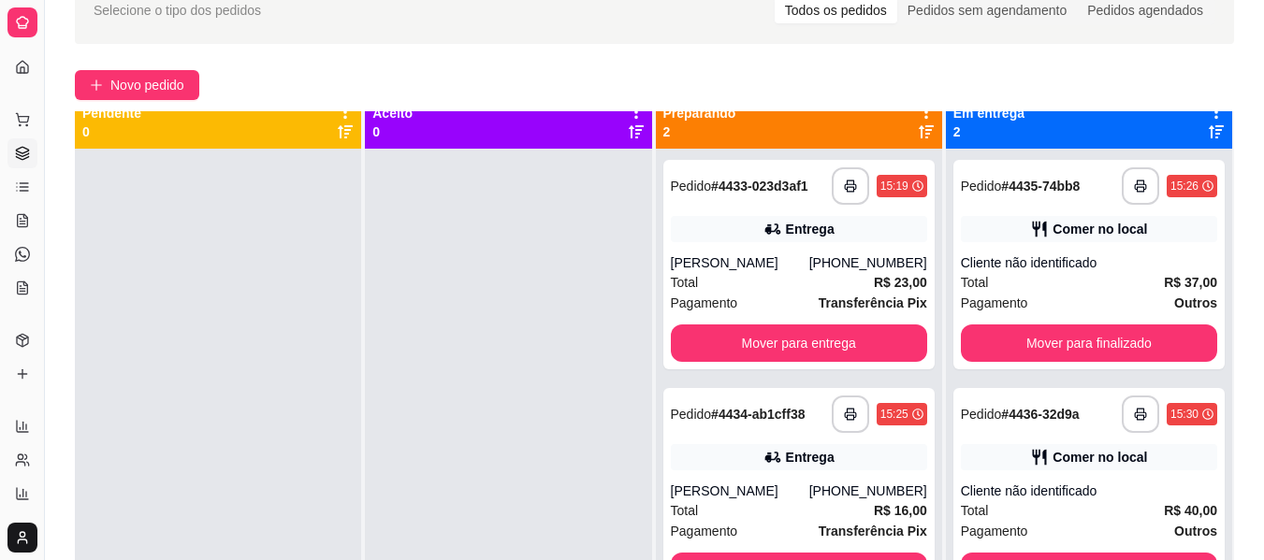
click at [1213, 118] on div "Em entrega 2" at bounding box center [1089, 122] width 286 height 52
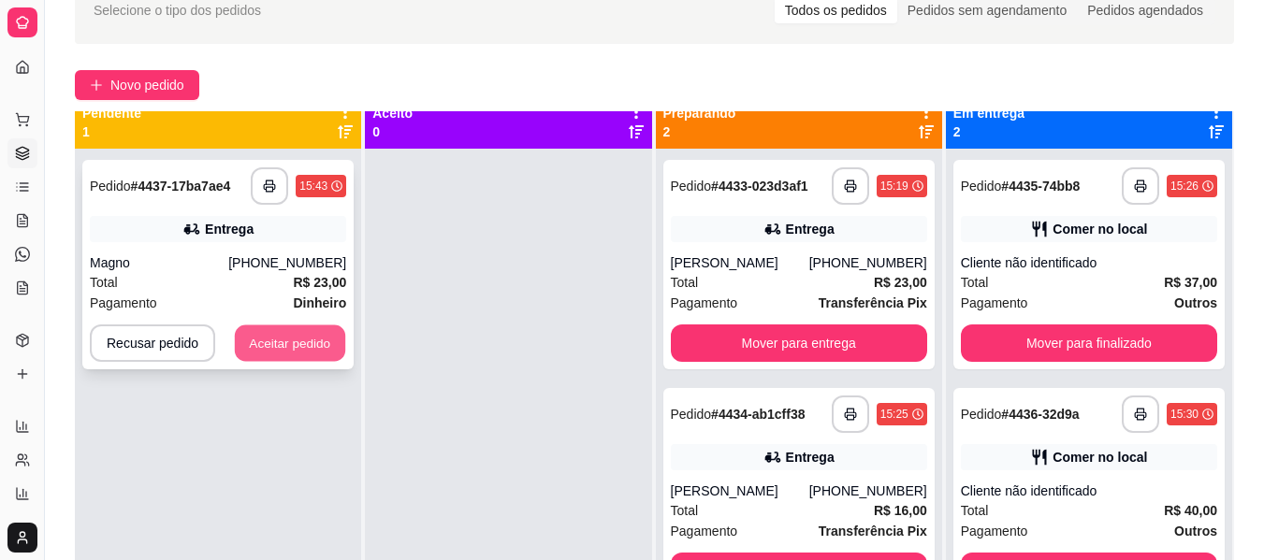
click at [279, 331] on button "Aceitar pedido" at bounding box center [290, 344] width 110 height 36
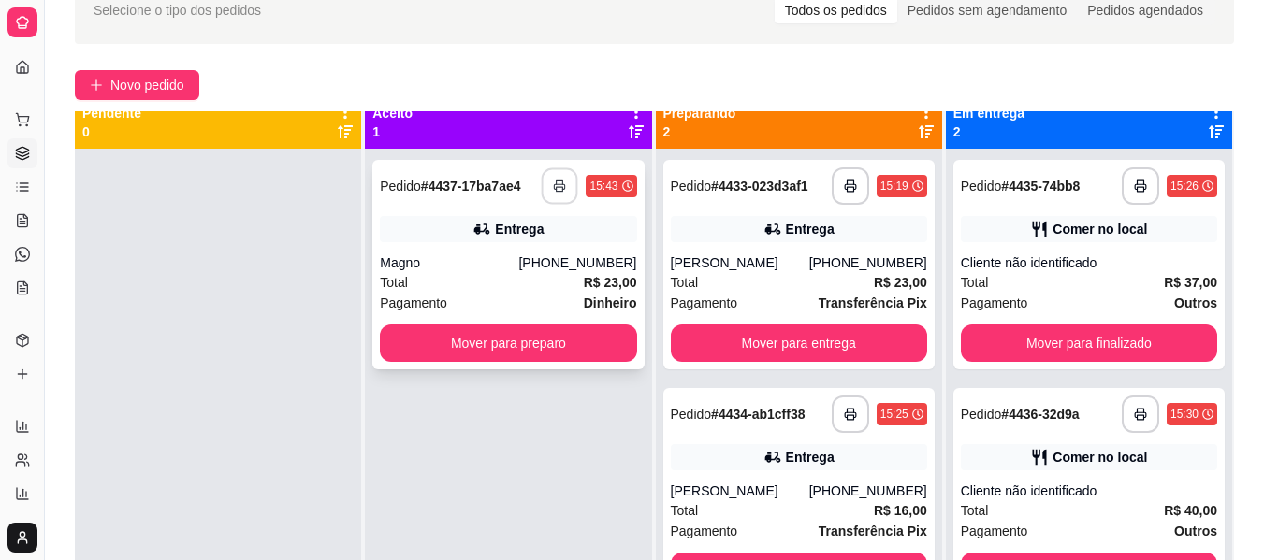
click at [554, 190] on icon "button" at bounding box center [560, 186] width 13 height 13
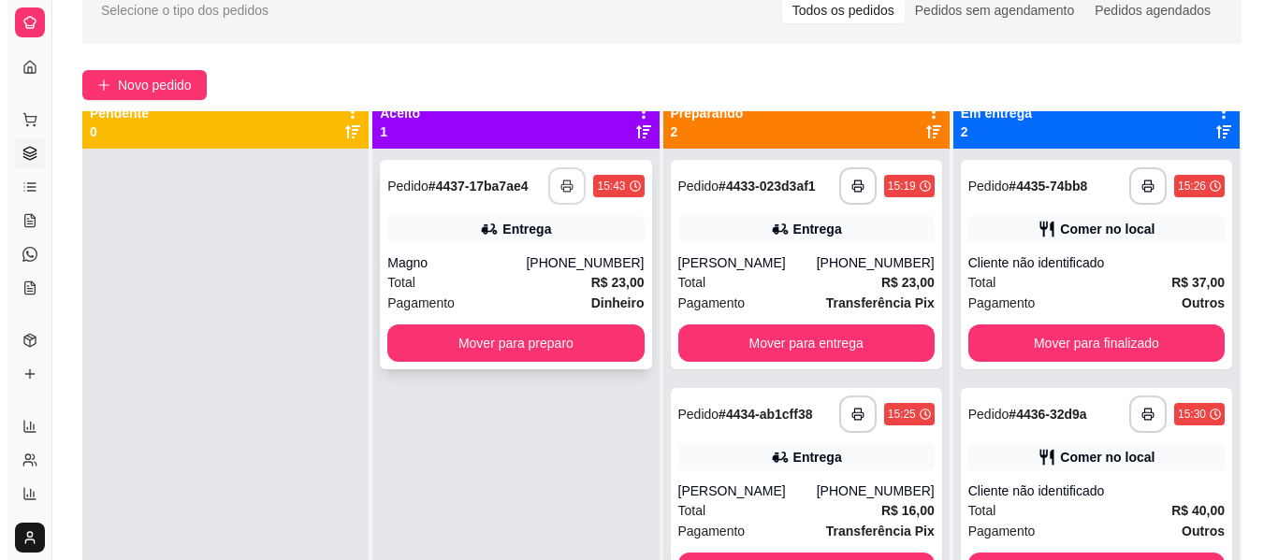
scroll to position [0, 0]
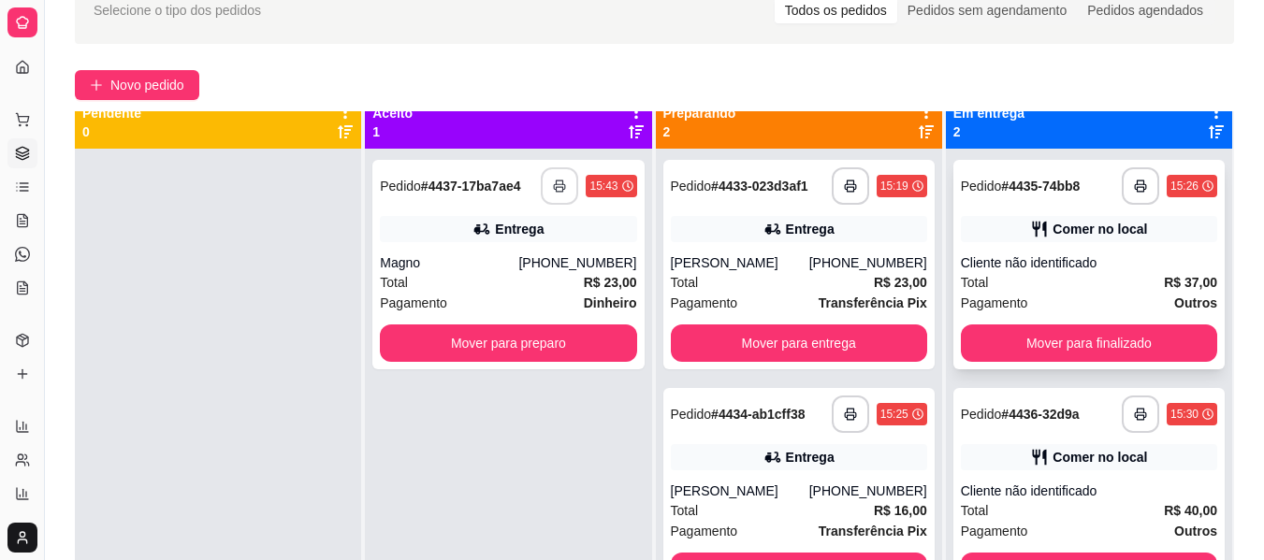
click at [1120, 247] on div "**********" at bounding box center [1088, 265] width 271 height 210
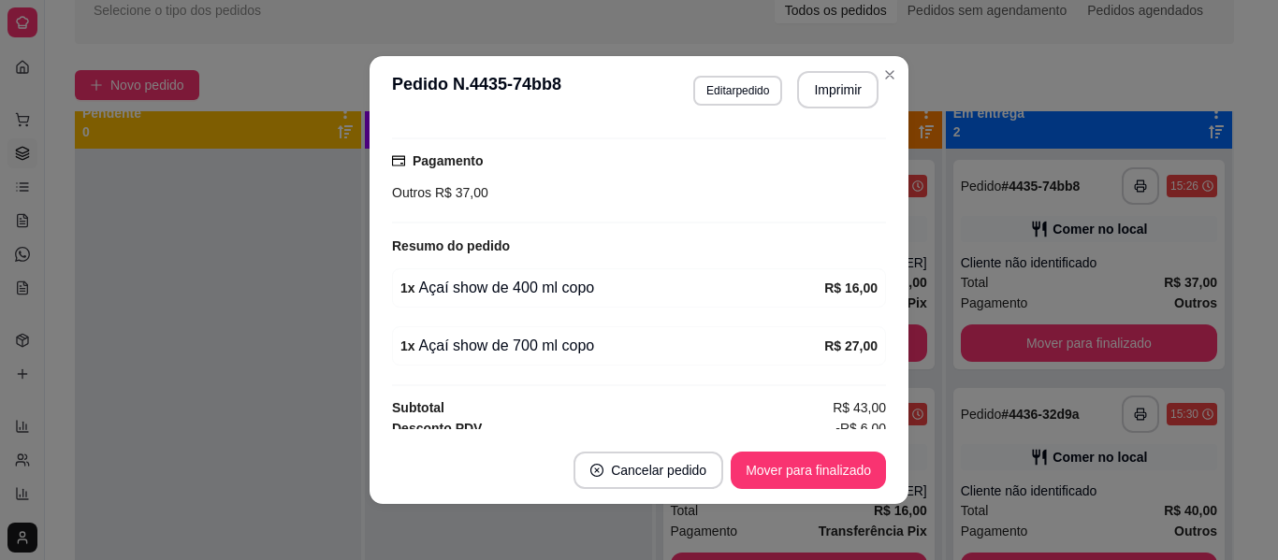
scroll to position [264, 0]
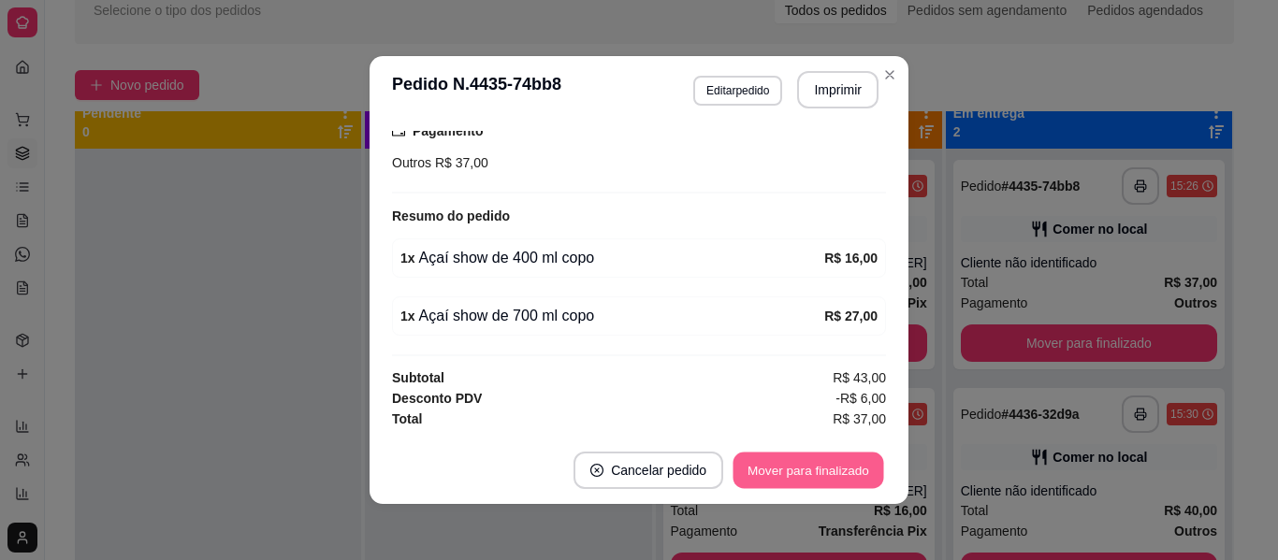
click at [804, 461] on button "Mover para finalizado" at bounding box center [808, 471] width 151 height 36
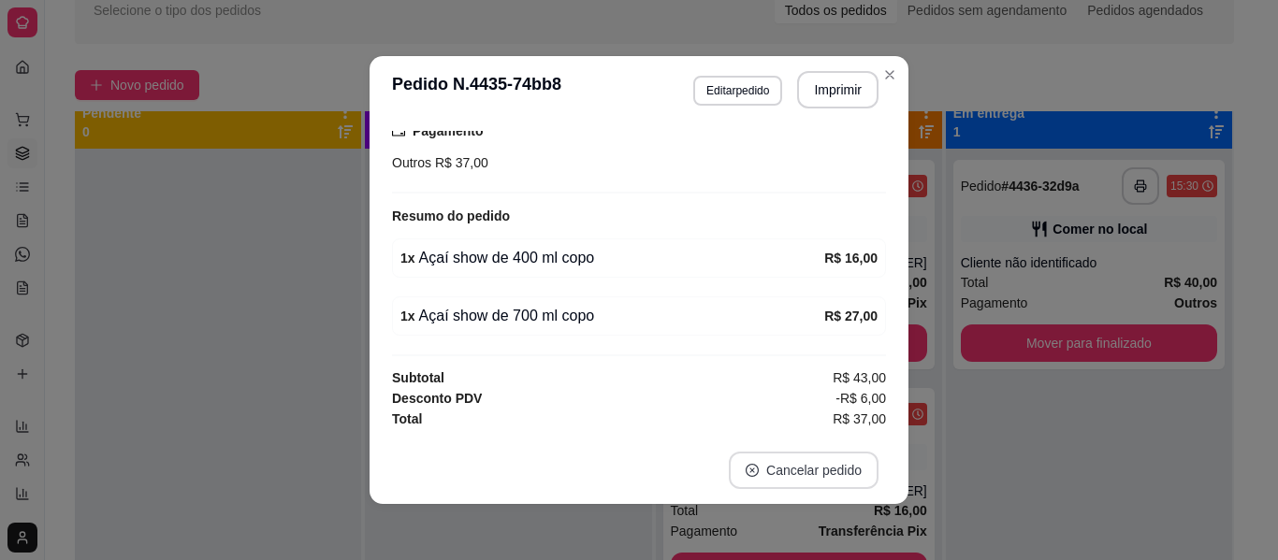
scroll to position [183, 0]
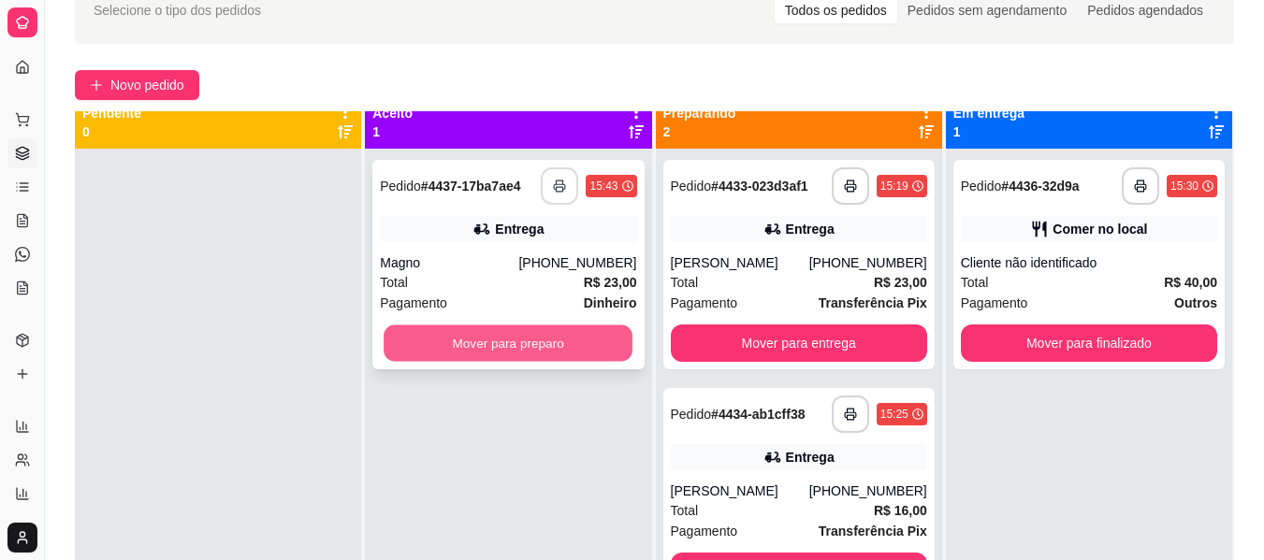
click at [585, 346] on button "Mover para preparo" at bounding box center [508, 344] width 249 height 36
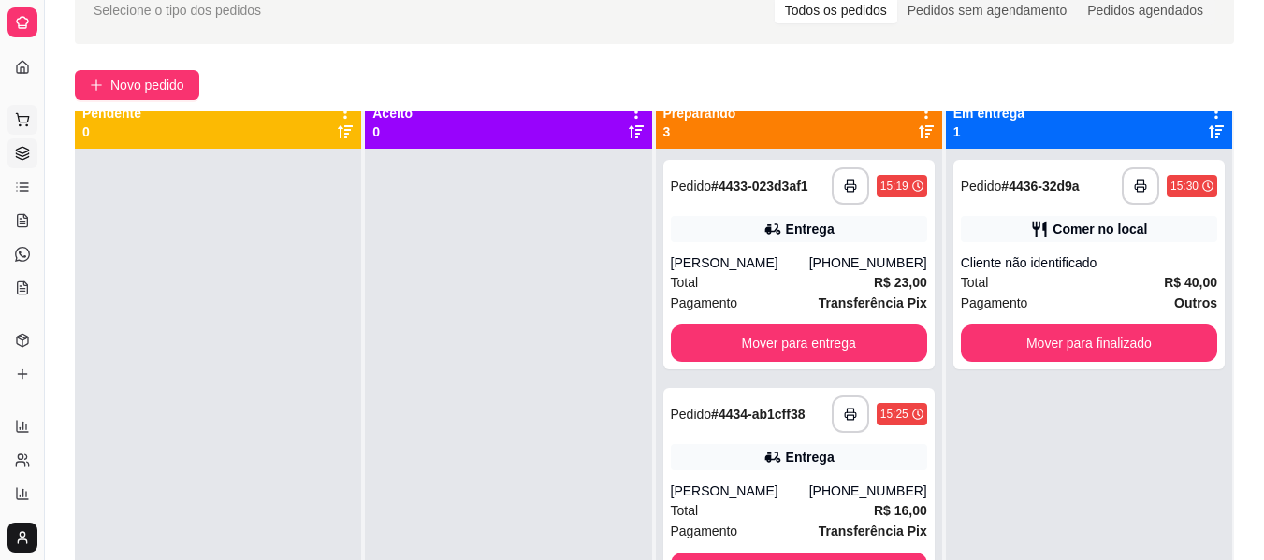
click at [22, 122] on icon at bounding box center [22, 119] width 15 height 15
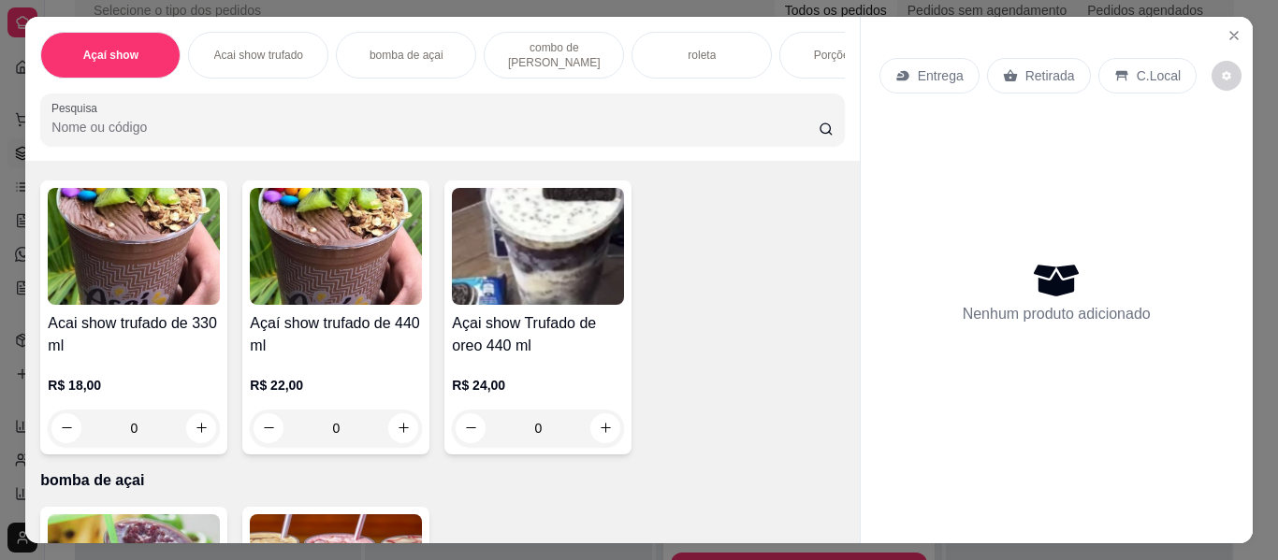
scroll to position [711, 0]
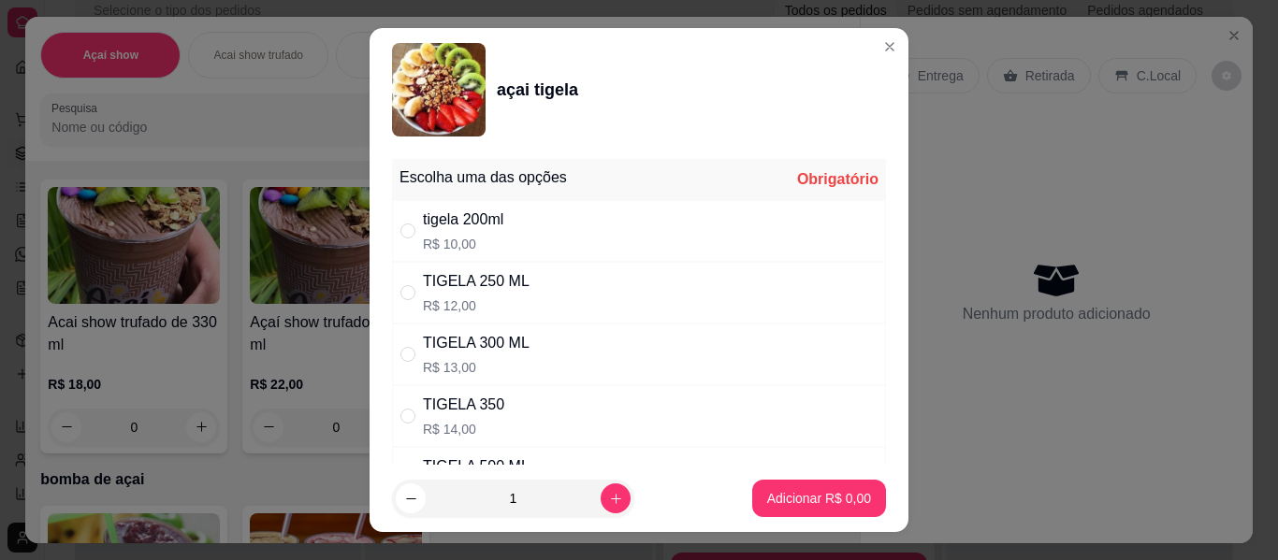
click at [461, 345] on div "TIGELA 300 ML" at bounding box center [476, 343] width 107 height 22
radio input "true"
click at [767, 513] on button "Adicionar R$ 13,00" at bounding box center [815, 499] width 138 height 36
type input "1"
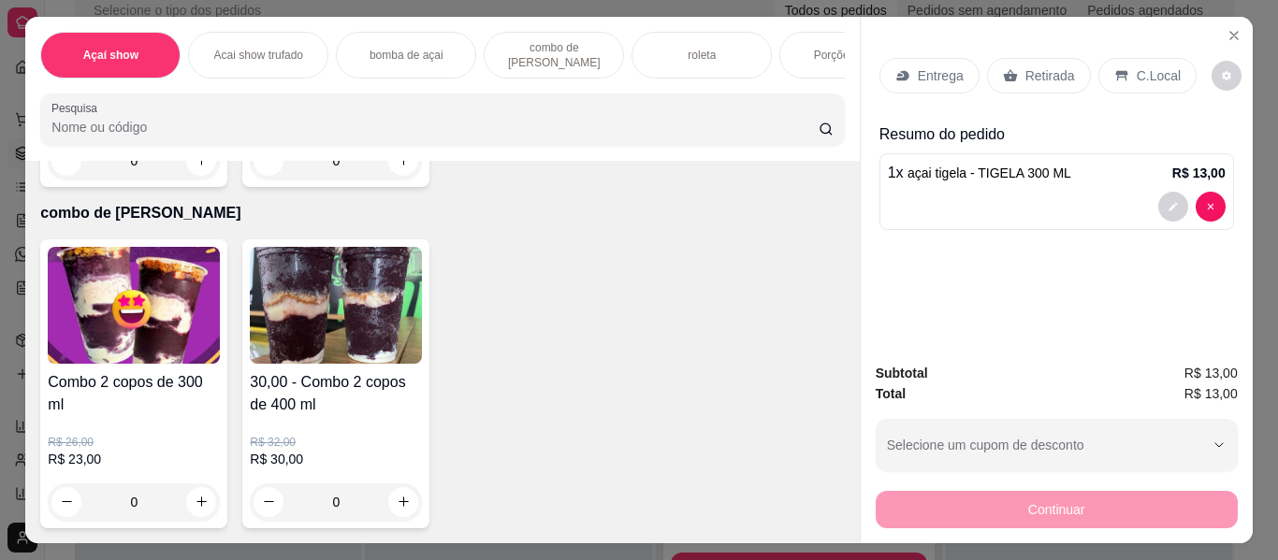
scroll to position [1310, 0]
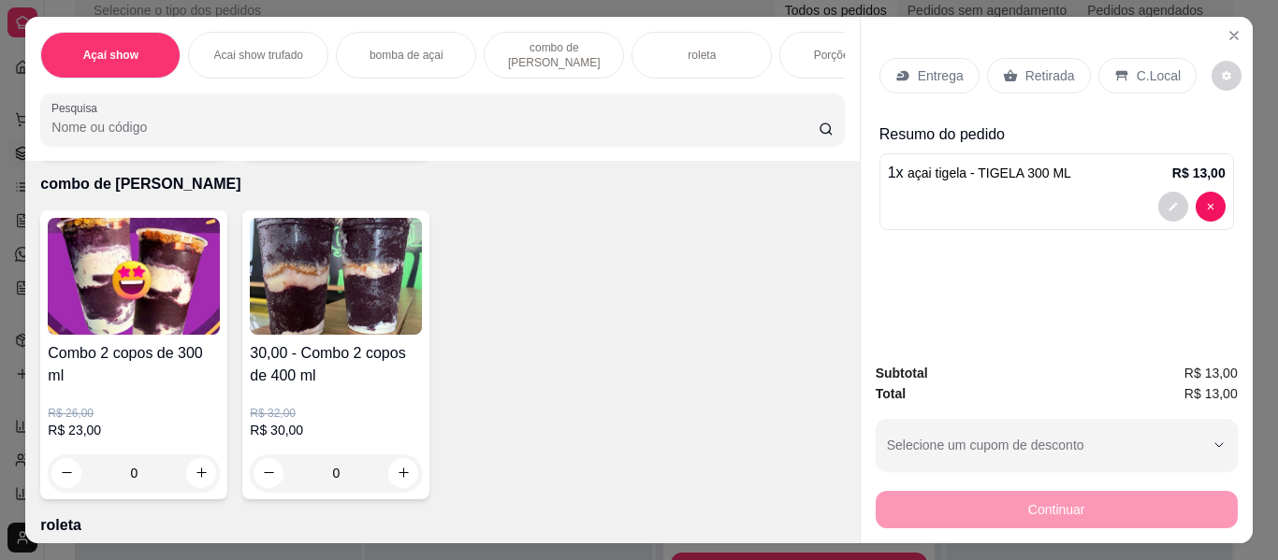
click at [197, 151] on div "0" at bounding box center [134, 131] width 172 height 37
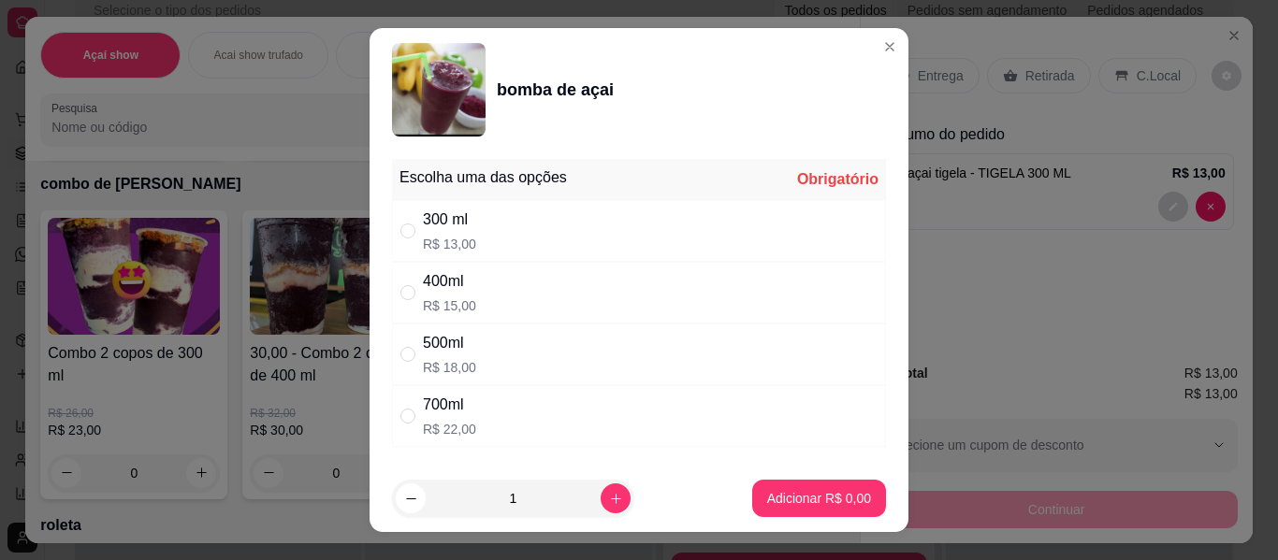
click at [423, 239] on p "R$ 13,00" at bounding box center [449, 244] width 53 height 19
radio input "true"
click at [768, 502] on p "Adicionar R$ 13,00" at bounding box center [815, 498] width 109 height 18
type input "1"
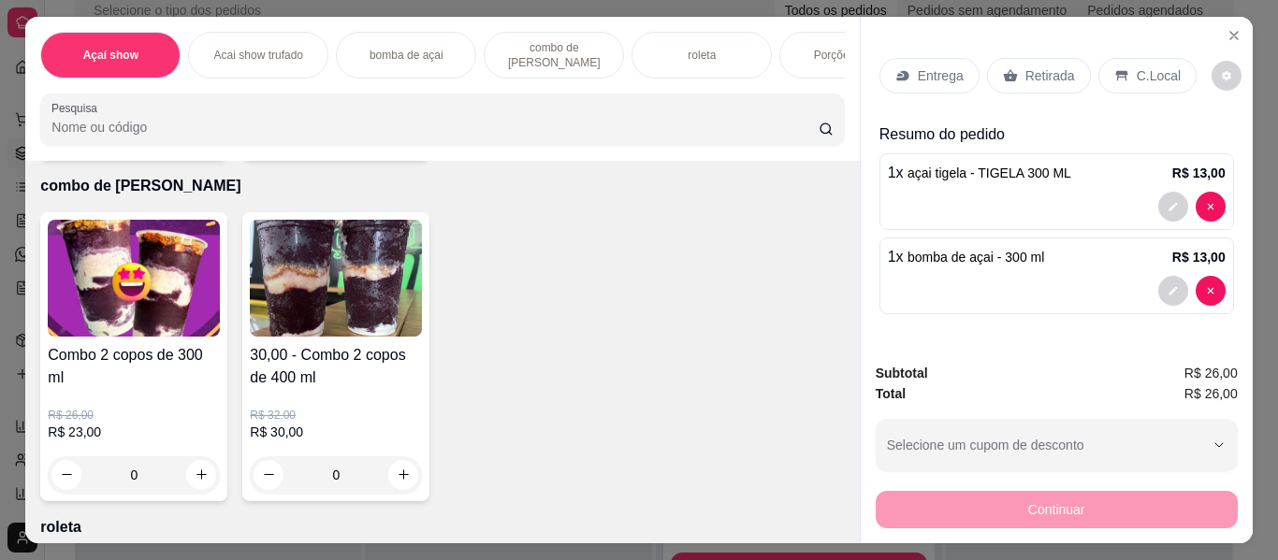
click at [1122, 59] on div "C.Local" at bounding box center [1147, 76] width 98 height 36
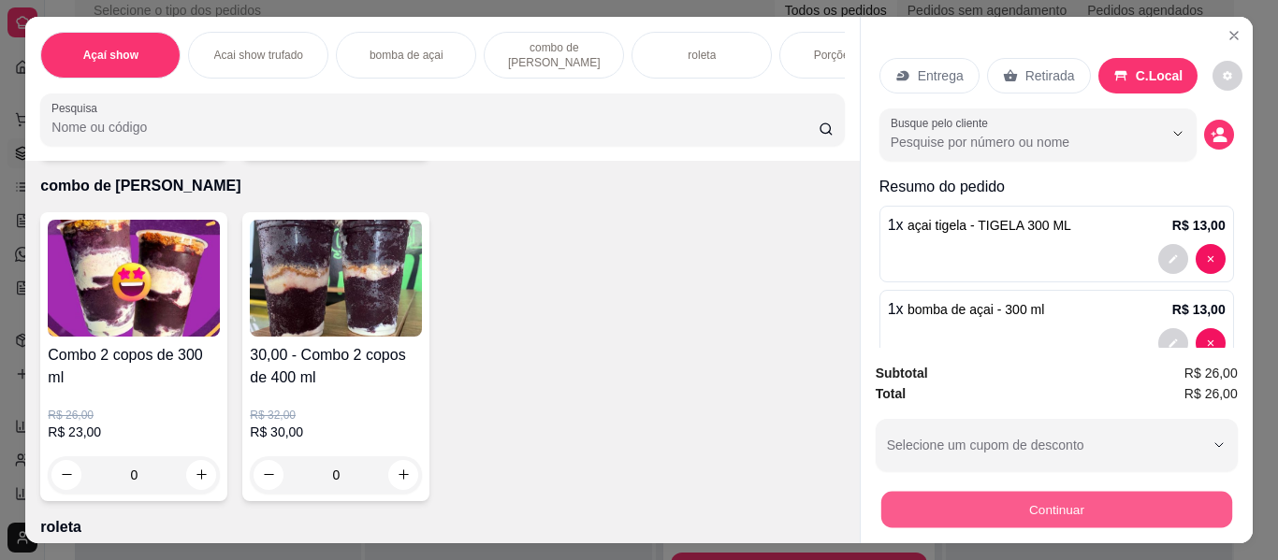
click at [1006, 501] on button "Continuar" at bounding box center [1055, 510] width 351 height 36
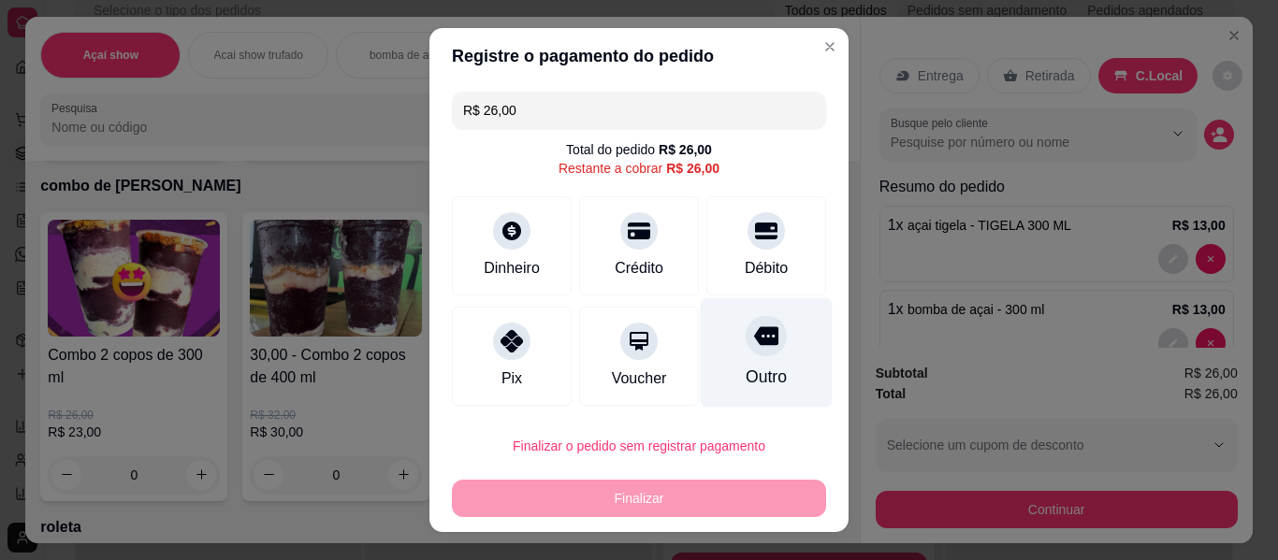
click at [749, 362] on div "Outro" at bounding box center [767, 352] width 132 height 109
type input "R$ 0,00"
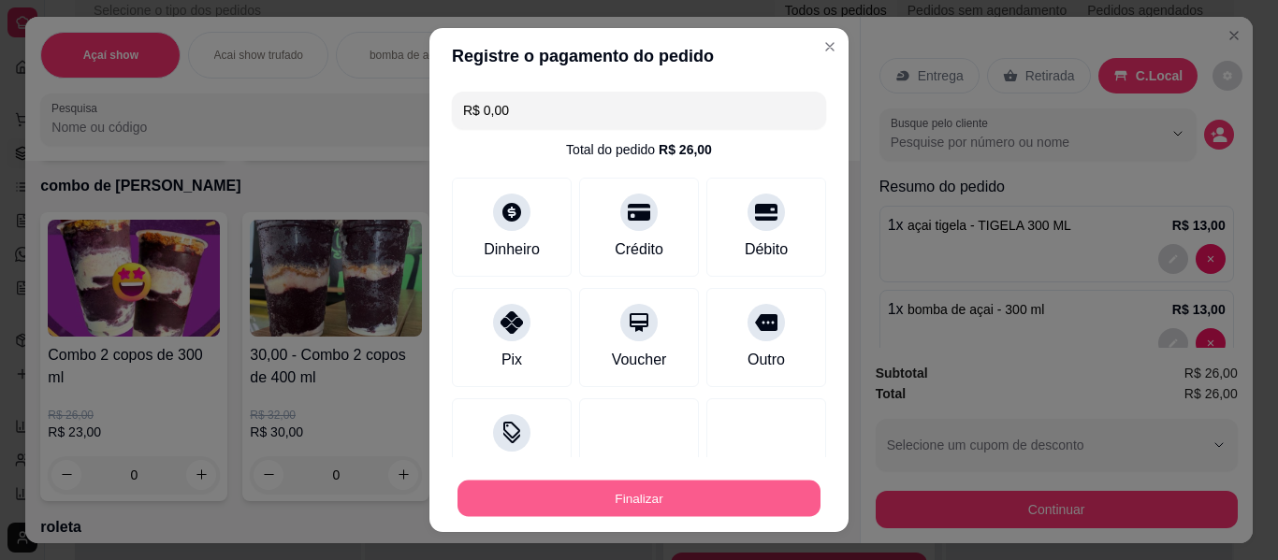
click at [717, 507] on button "Finalizar" at bounding box center [638, 499] width 363 height 36
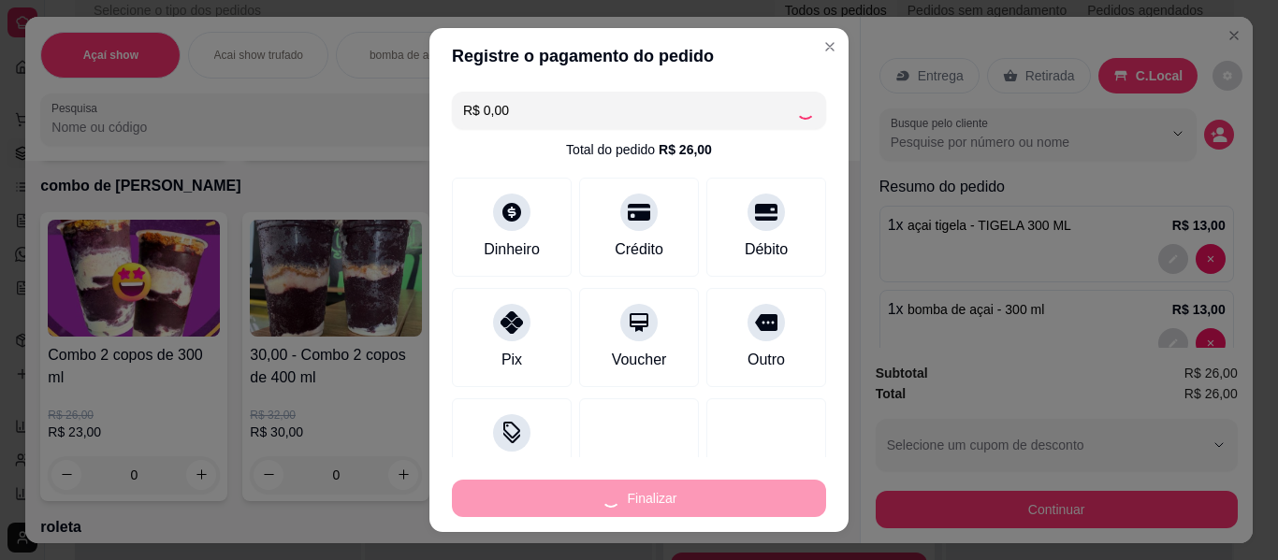
type input "0"
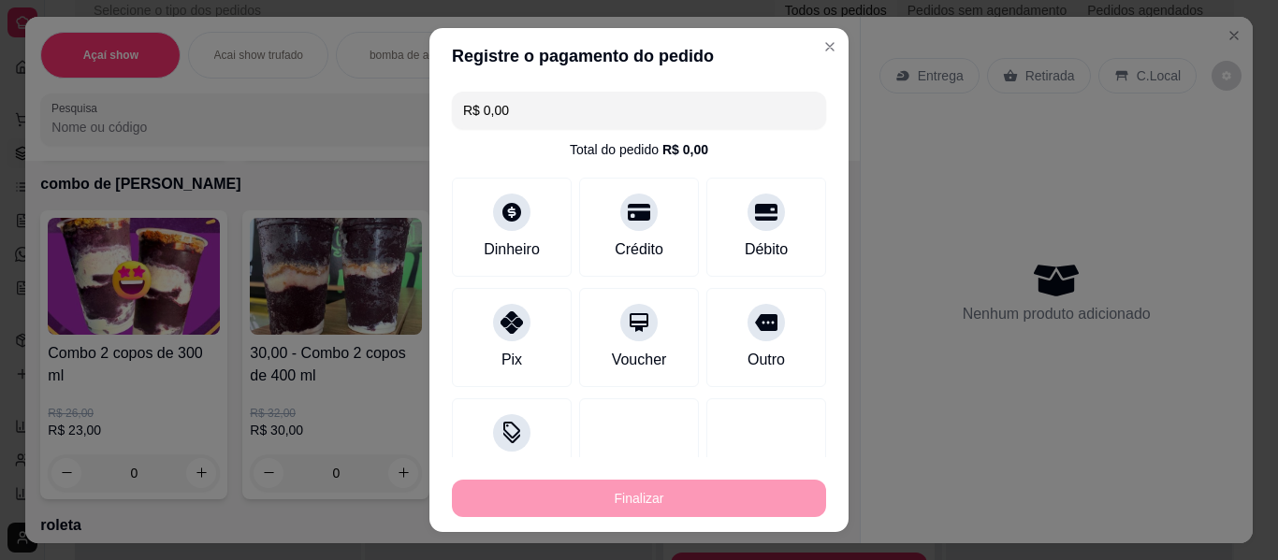
type input "-R$ 26,00"
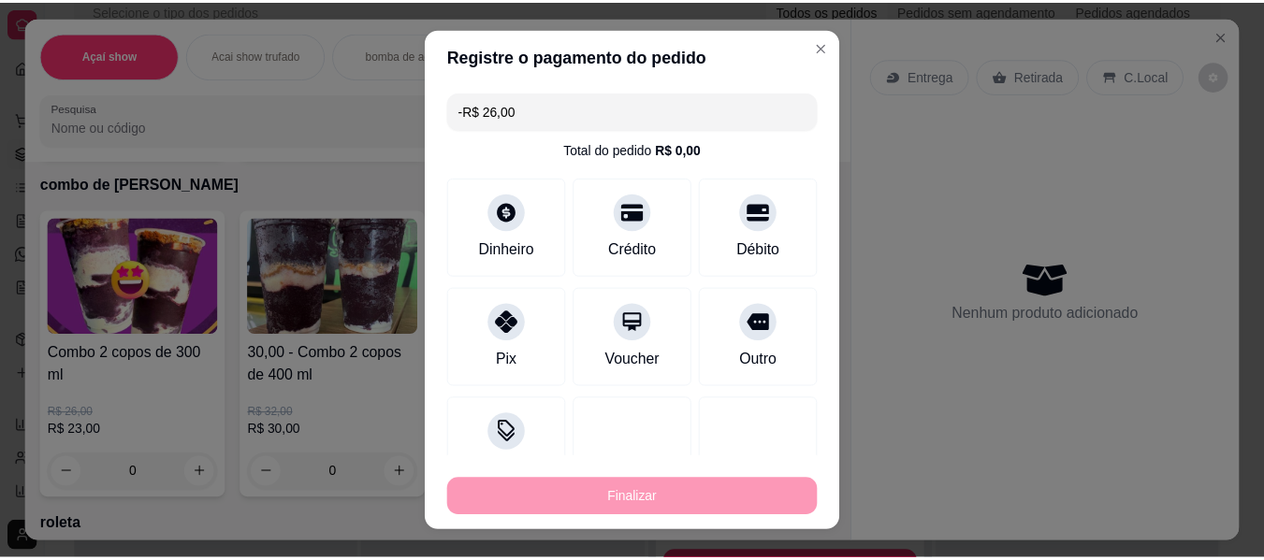
scroll to position [1309, 0]
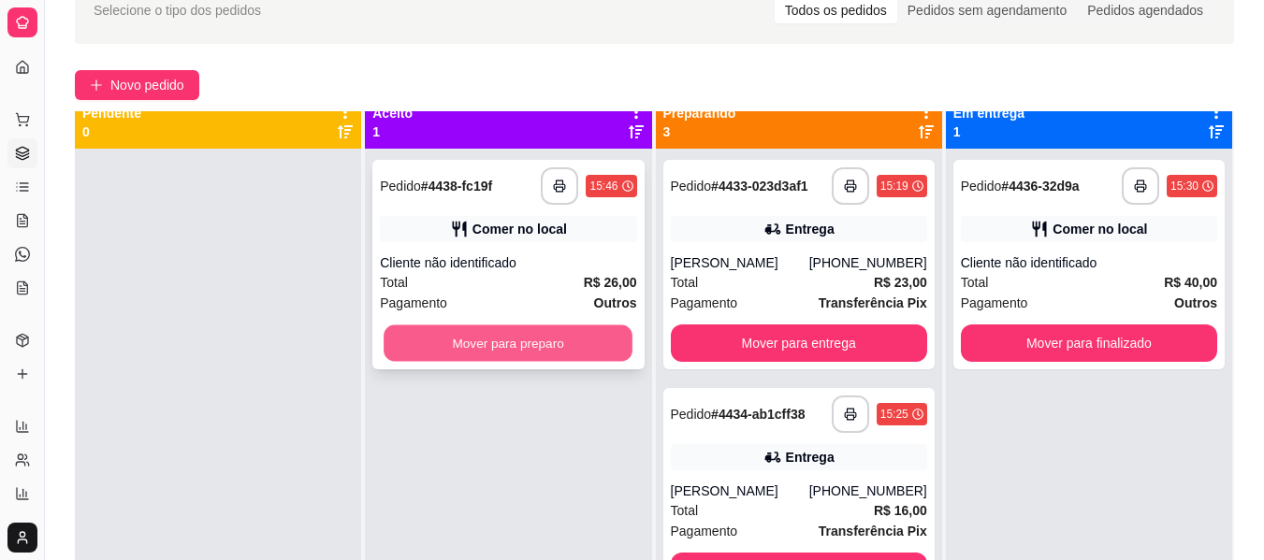
click at [529, 332] on button "Mover para preparo" at bounding box center [508, 344] width 249 height 36
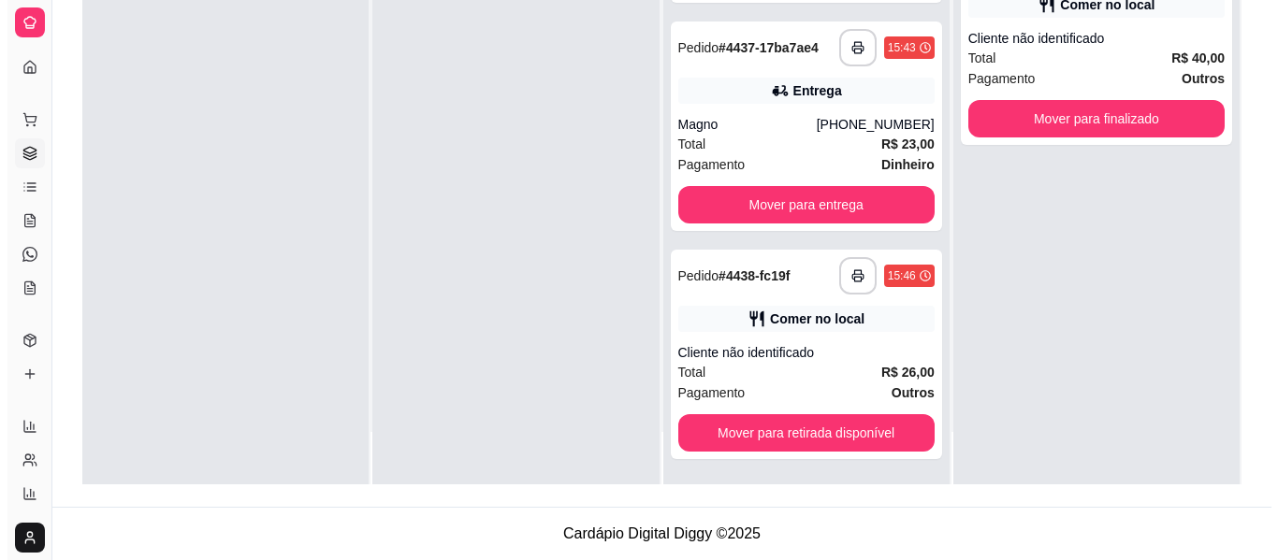
scroll to position [371, 0]
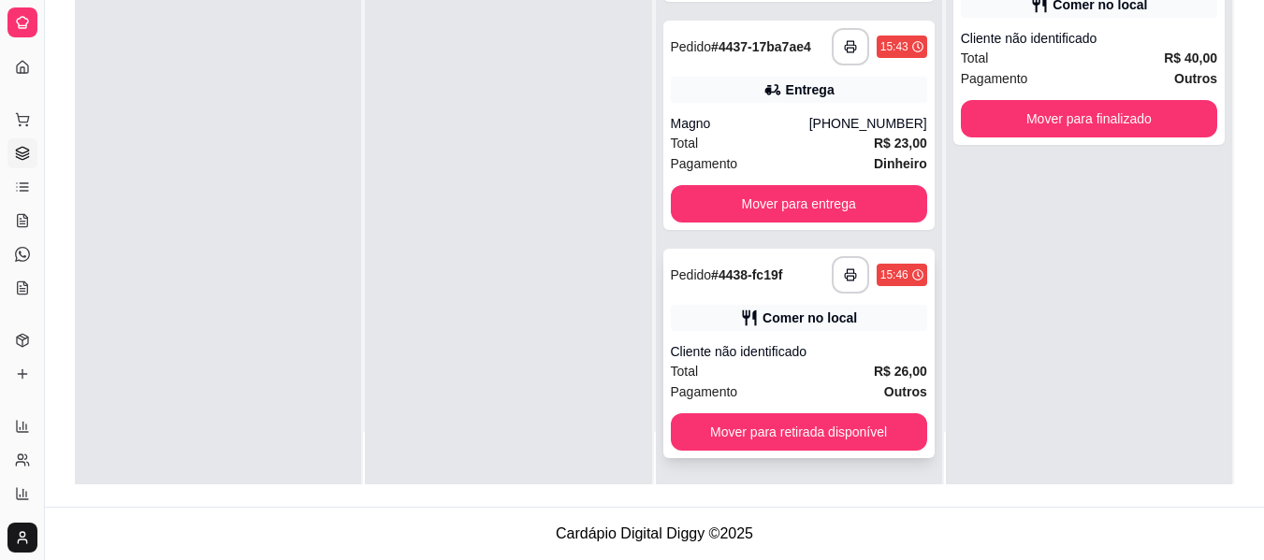
click at [888, 377] on strong "R$ 26,00" at bounding box center [900, 371] width 53 height 15
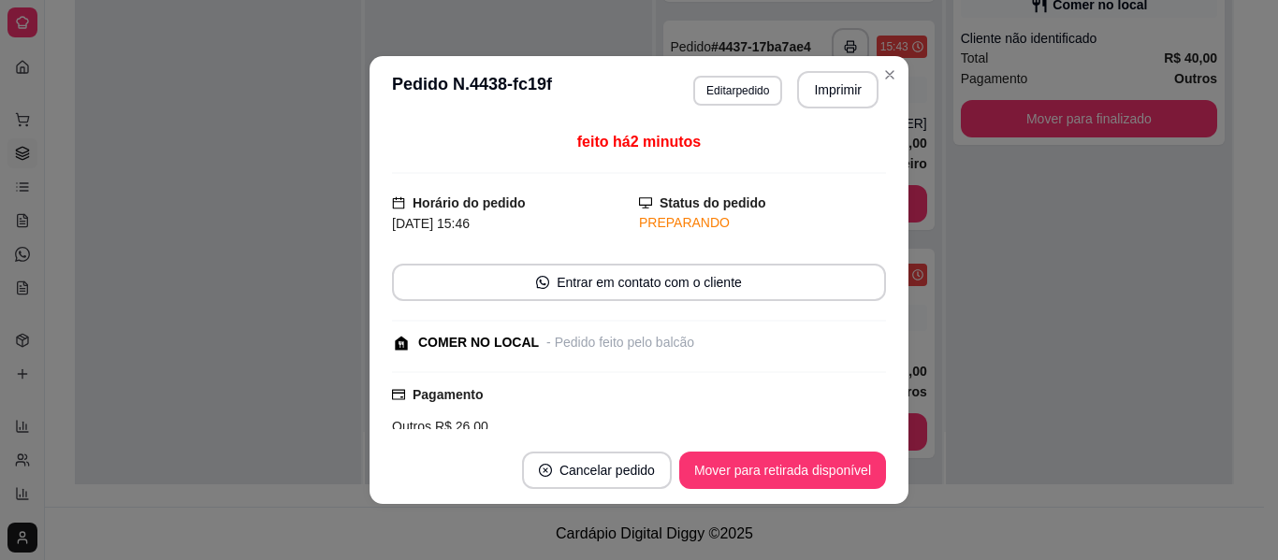
click at [878, 421] on div "feito há 2 minutos Horário do pedido [DATE] 15:46 Status do pedido PREPARANDO E…" at bounding box center [639, 280] width 494 height 298
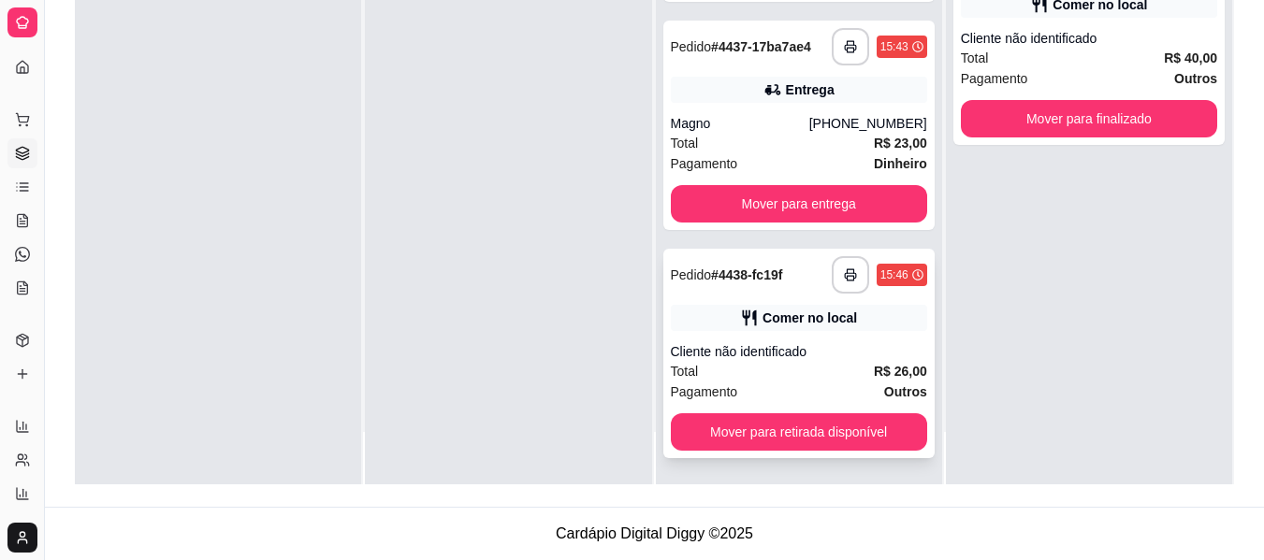
click at [838, 403] on div "**********" at bounding box center [798, 354] width 271 height 210
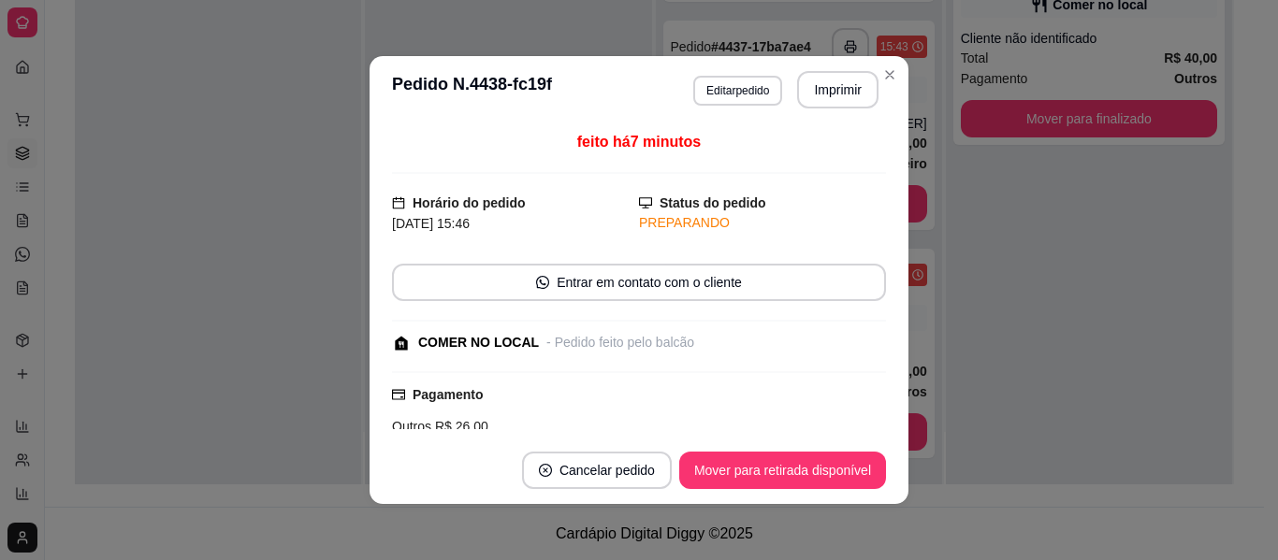
click at [887, 66] on section "**********" at bounding box center [638, 280] width 539 height 448
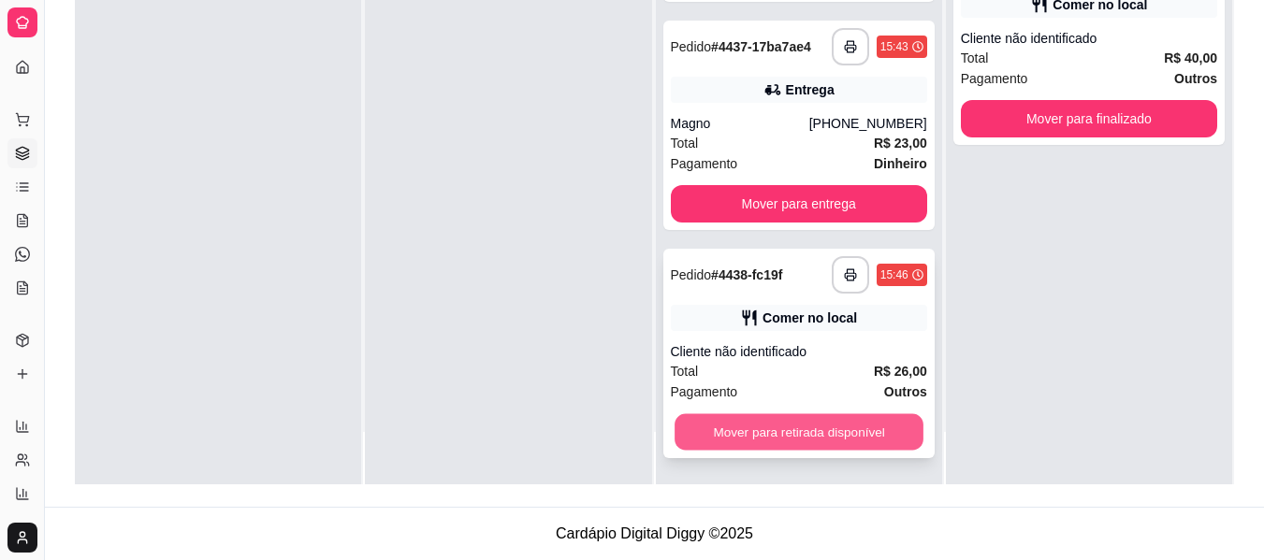
click at [832, 442] on button "Mover para retirada disponível" at bounding box center [798, 432] width 249 height 36
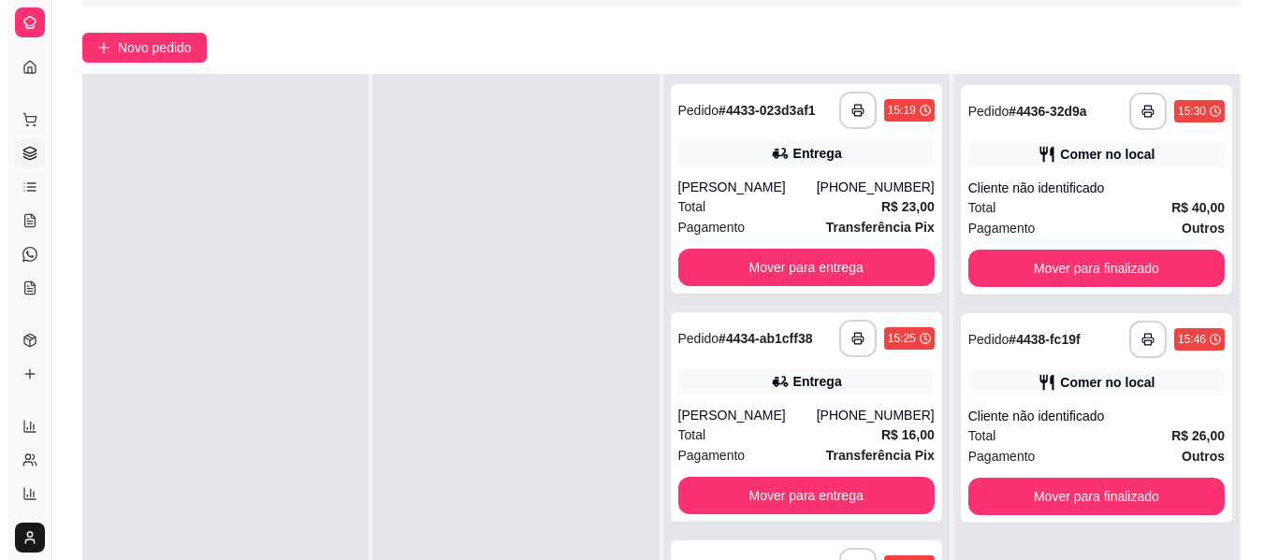
scroll to position [0, 0]
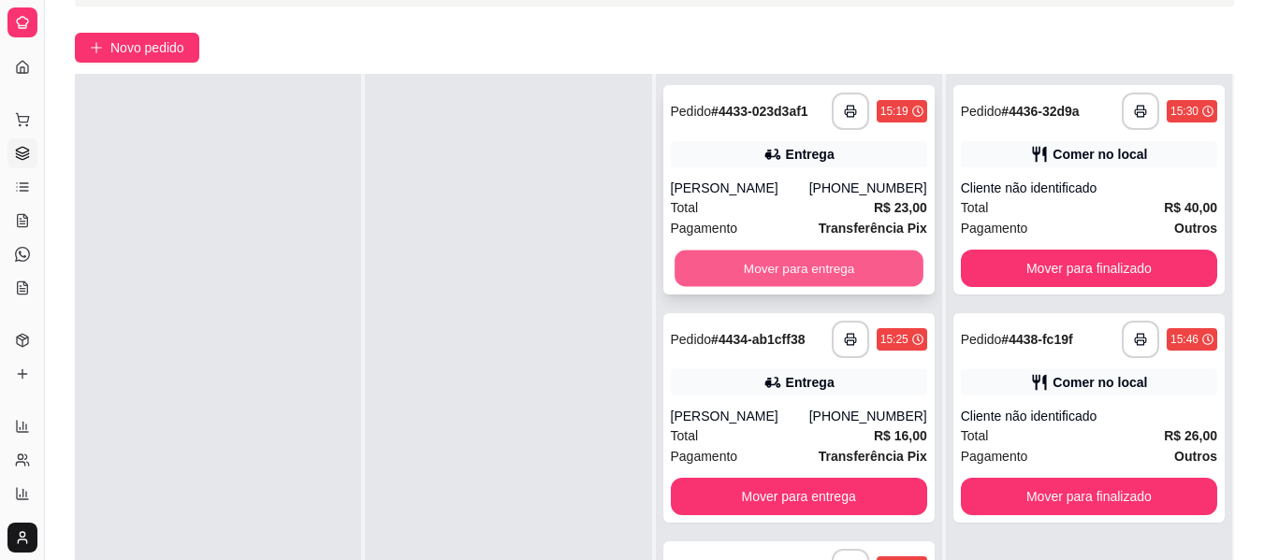
click at [810, 260] on button "Mover para entrega" at bounding box center [798, 269] width 249 height 36
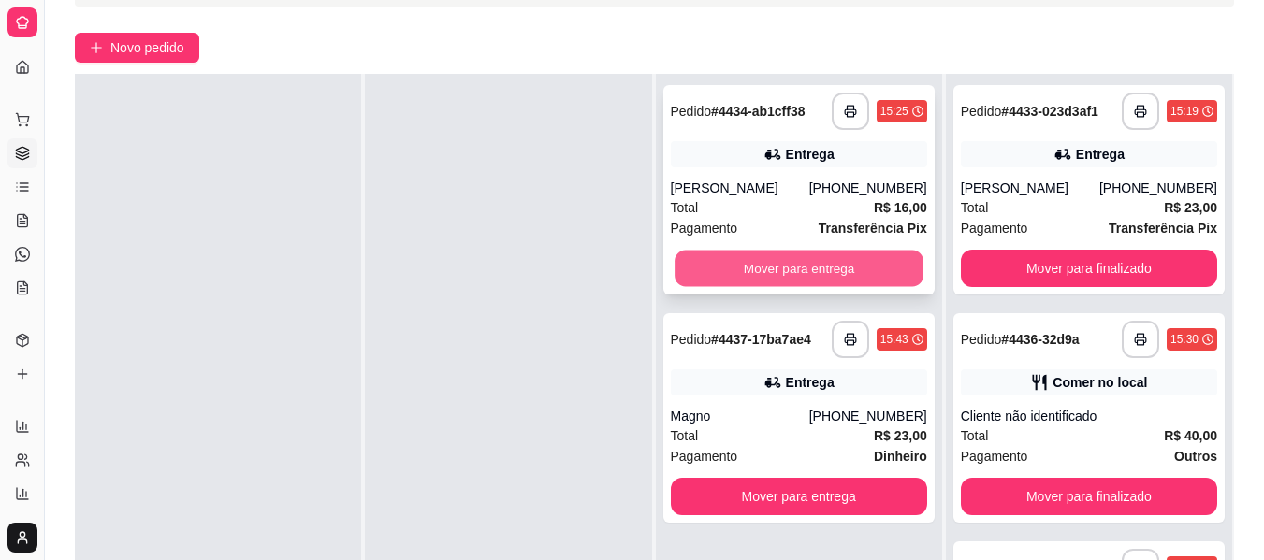
click at [773, 266] on button "Mover para entrega" at bounding box center [798, 269] width 249 height 36
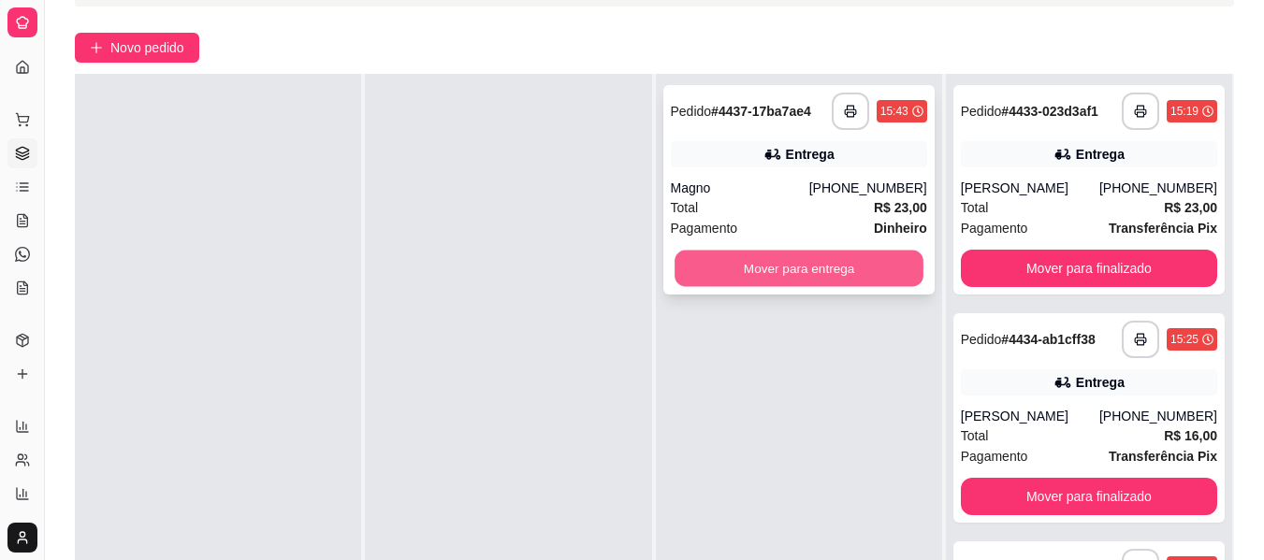
click at [914, 264] on div "Mover para entrega" at bounding box center [799, 268] width 256 height 37
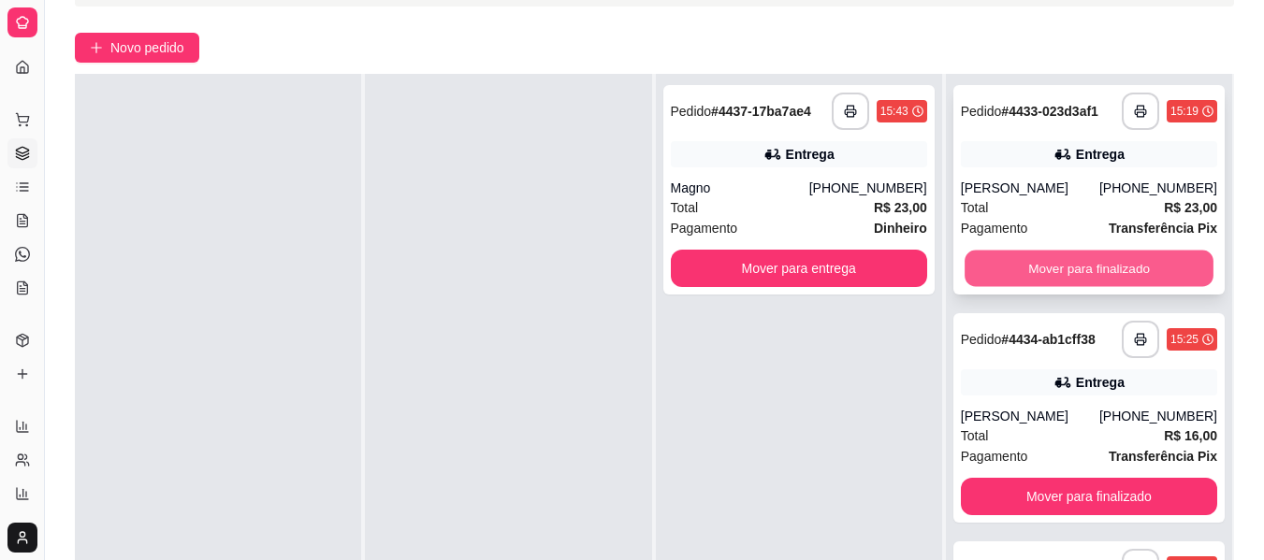
click at [1064, 277] on button "Mover para finalizado" at bounding box center [1088, 269] width 249 height 36
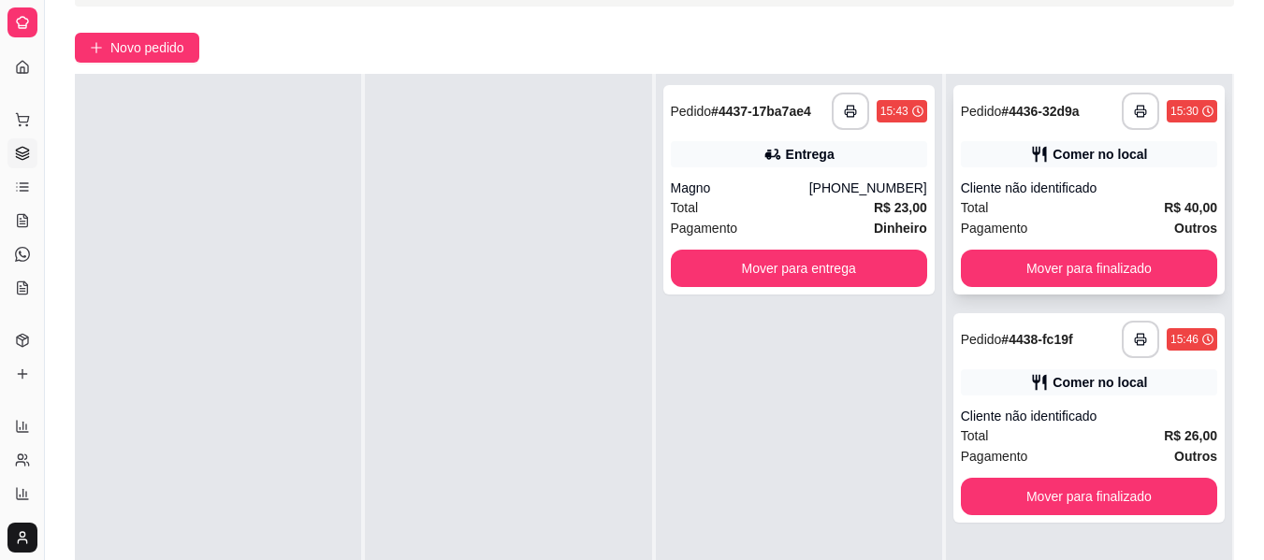
click at [1174, 224] on strong "Outros" at bounding box center [1195, 228] width 43 height 15
click at [1170, 215] on strong "R$ 40,00" at bounding box center [1190, 207] width 53 height 15
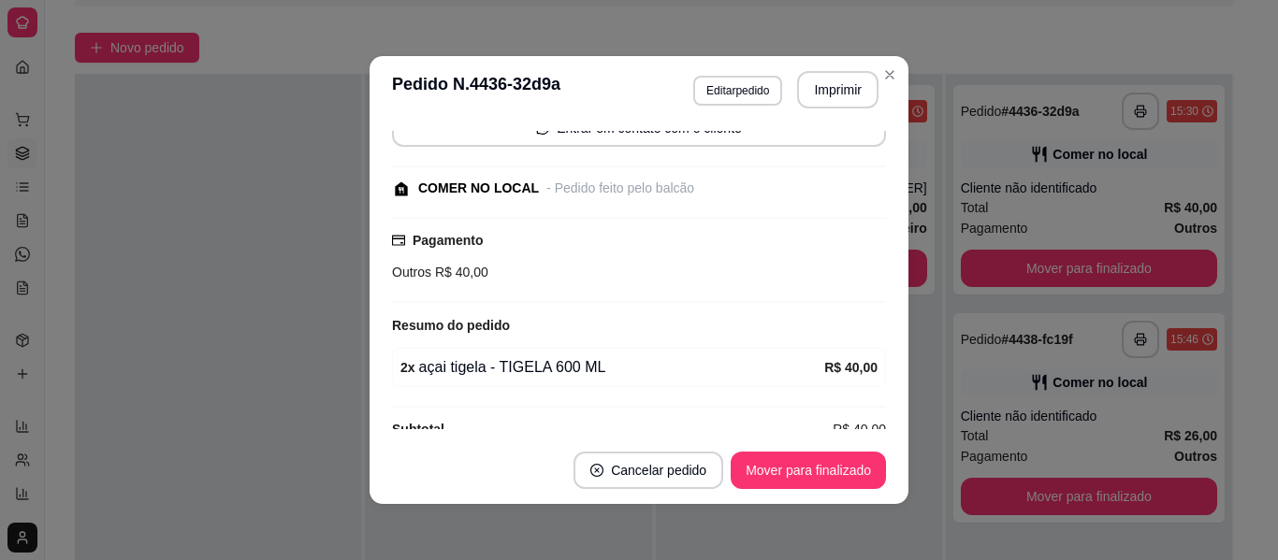
scroll to position [185, 0]
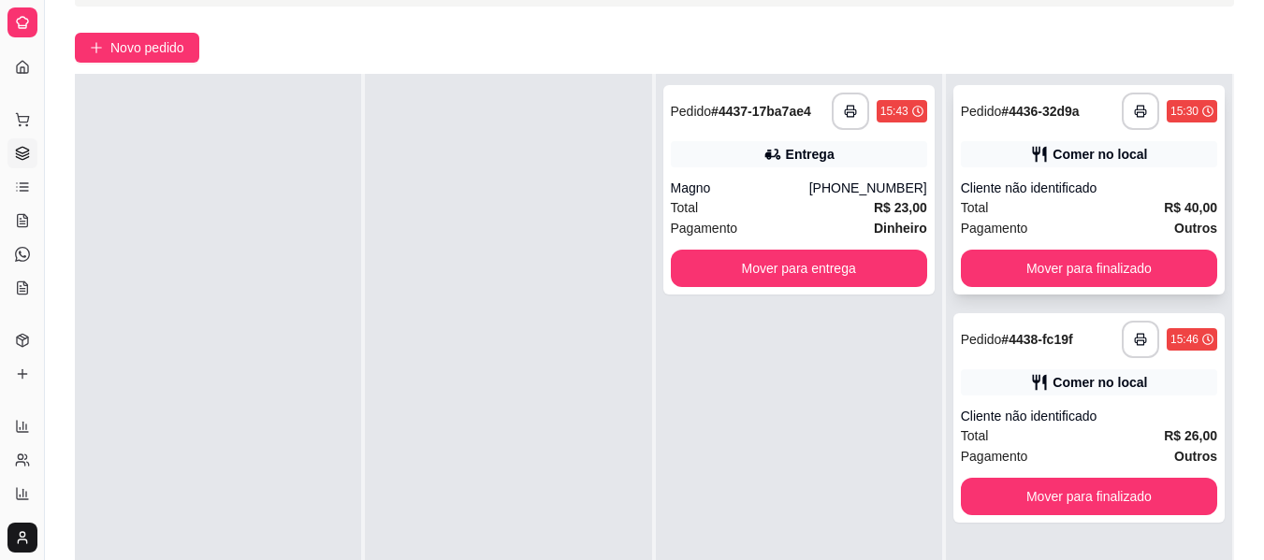
click at [1043, 207] on div "Total R$ 40,00" at bounding box center [1089, 207] width 256 height 21
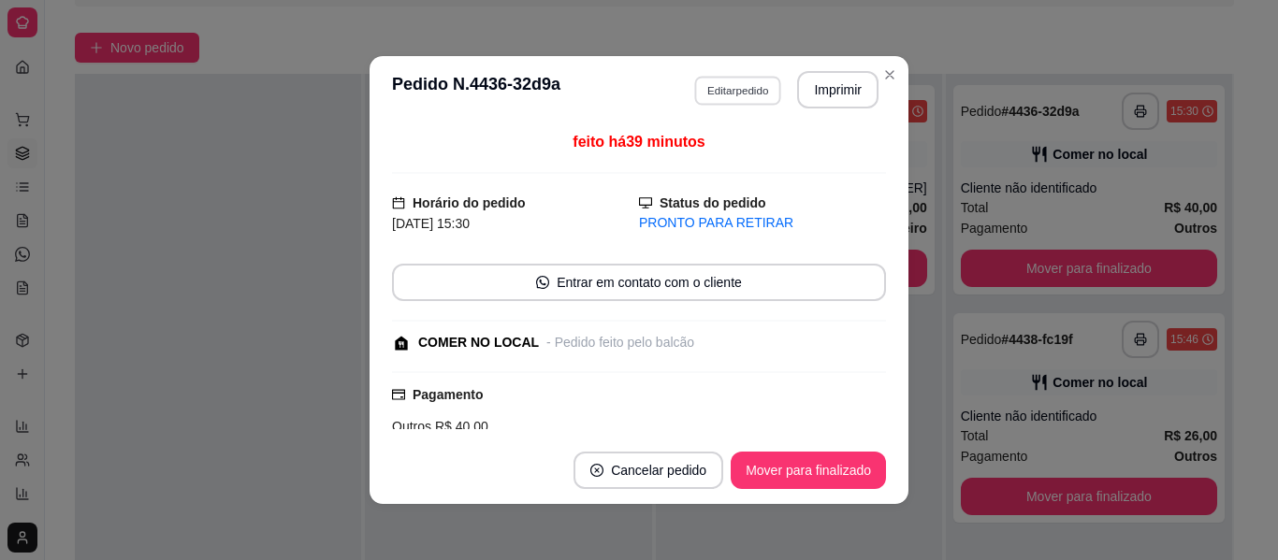
click at [724, 78] on button "Editar pedido" at bounding box center [737, 90] width 87 height 29
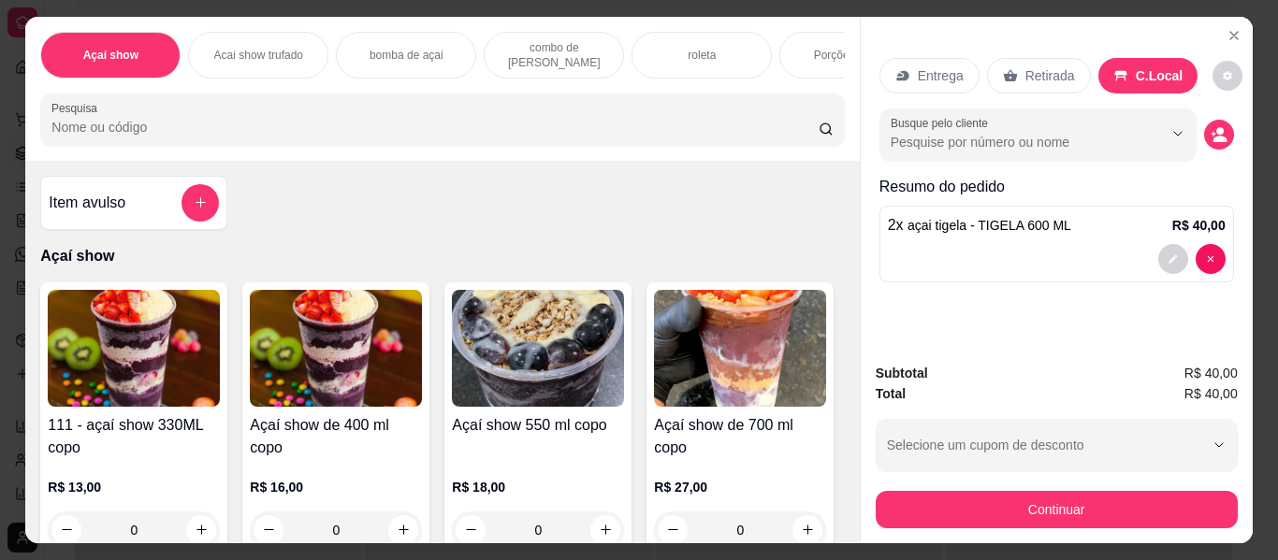
click at [328, 427] on h4 "Açaí show de 400 ml copo" at bounding box center [336, 436] width 172 height 45
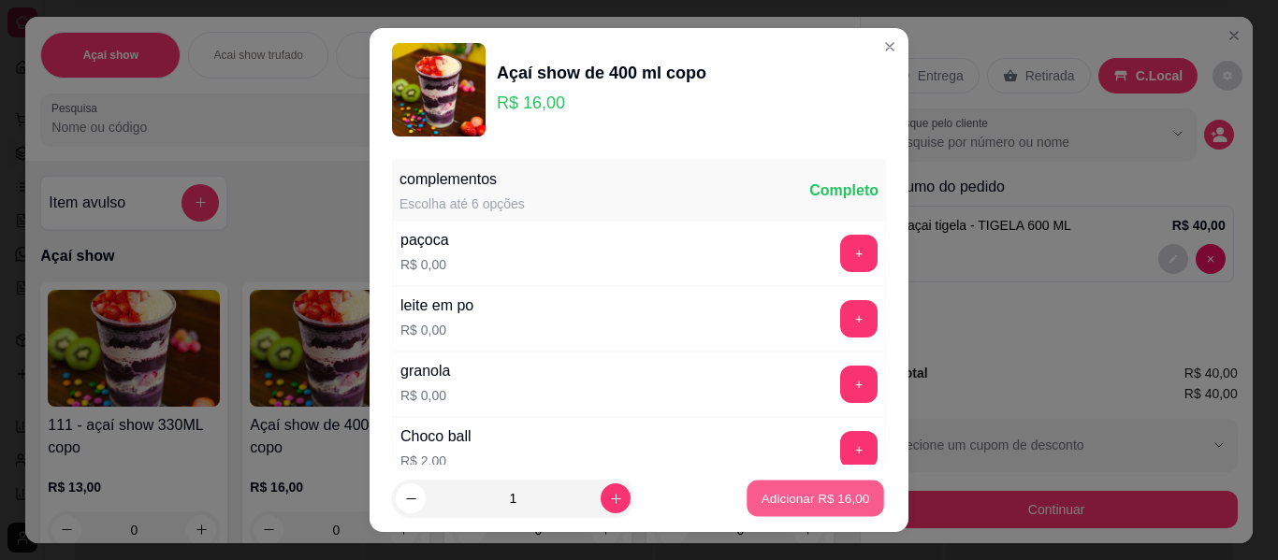
click at [815, 488] on button "Adicionar R$ 16,00" at bounding box center [815, 499] width 138 height 36
type input "1"
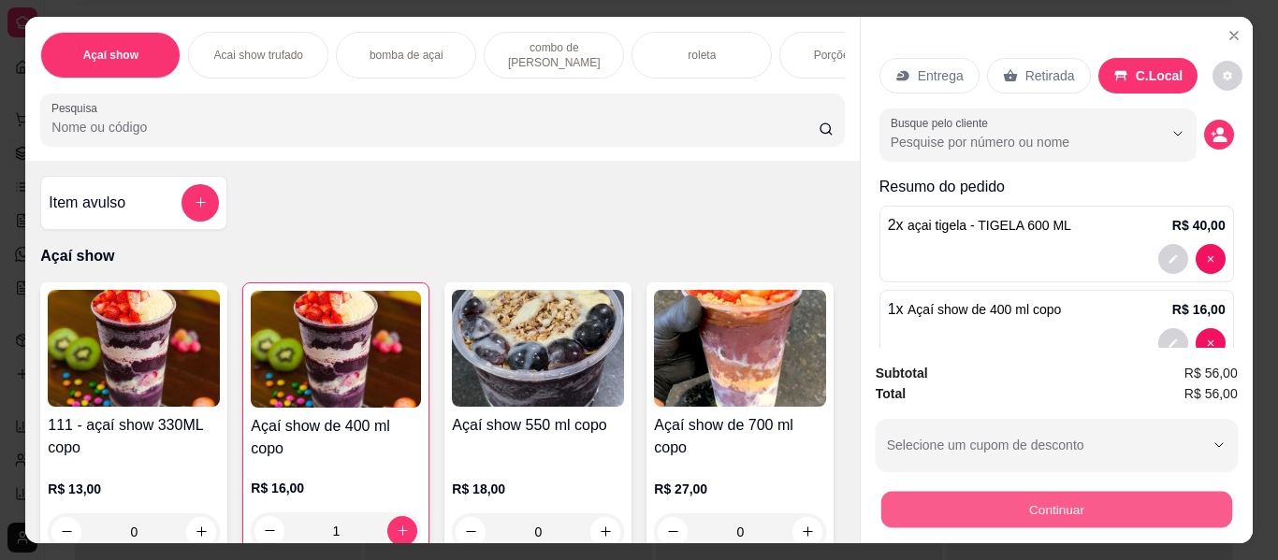
click at [1090, 520] on button "Continuar" at bounding box center [1055, 510] width 351 height 36
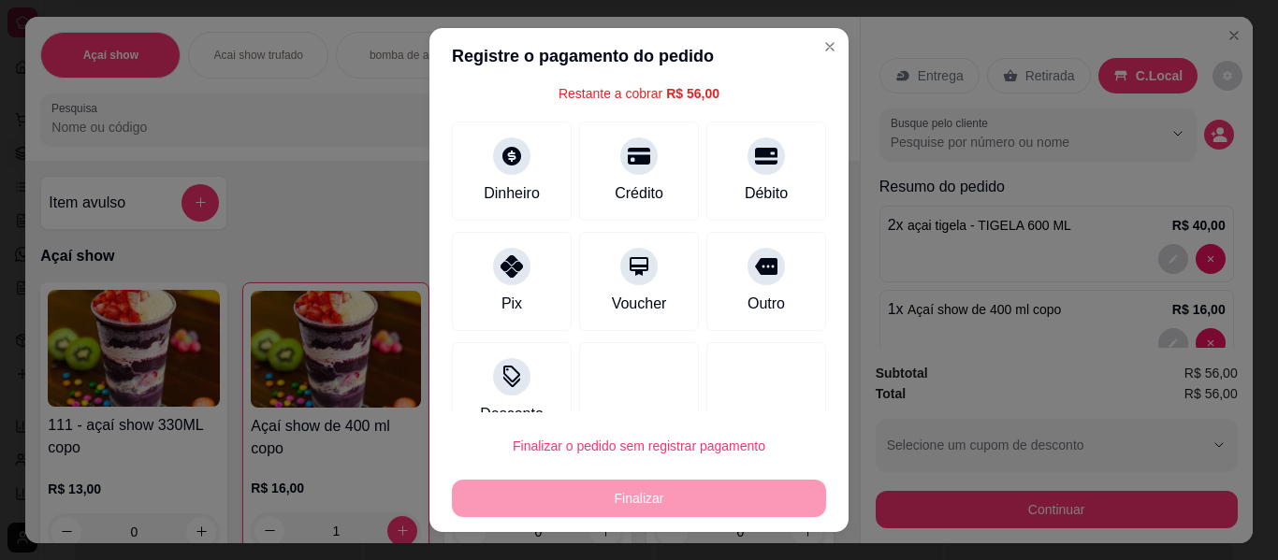
scroll to position [111, 0]
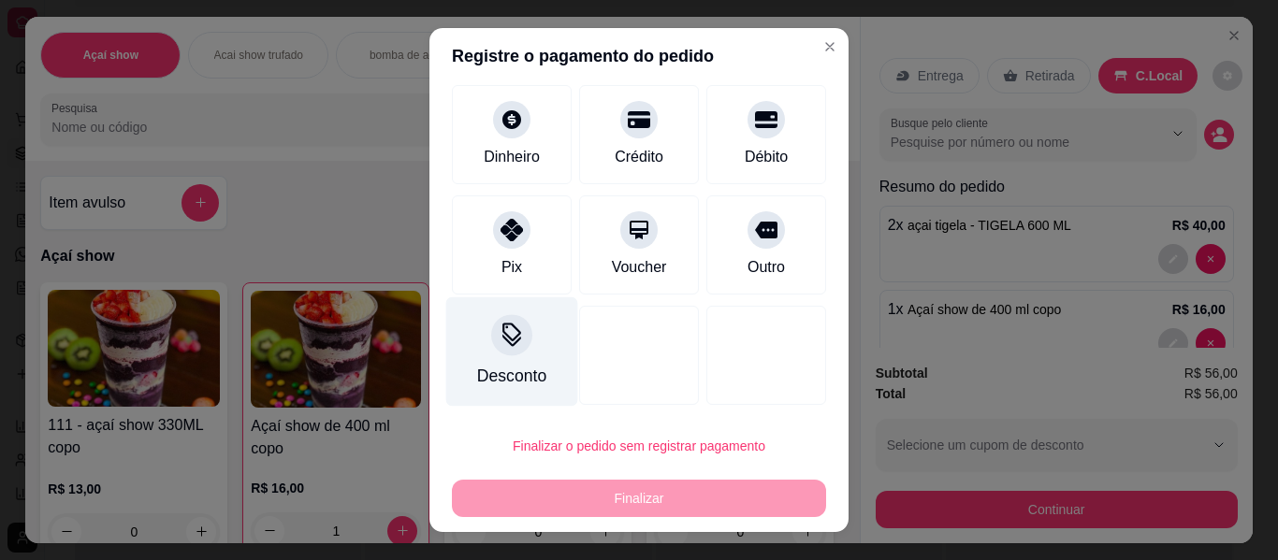
click at [479, 358] on div "Desconto" at bounding box center [512, 351] width 132 height 109
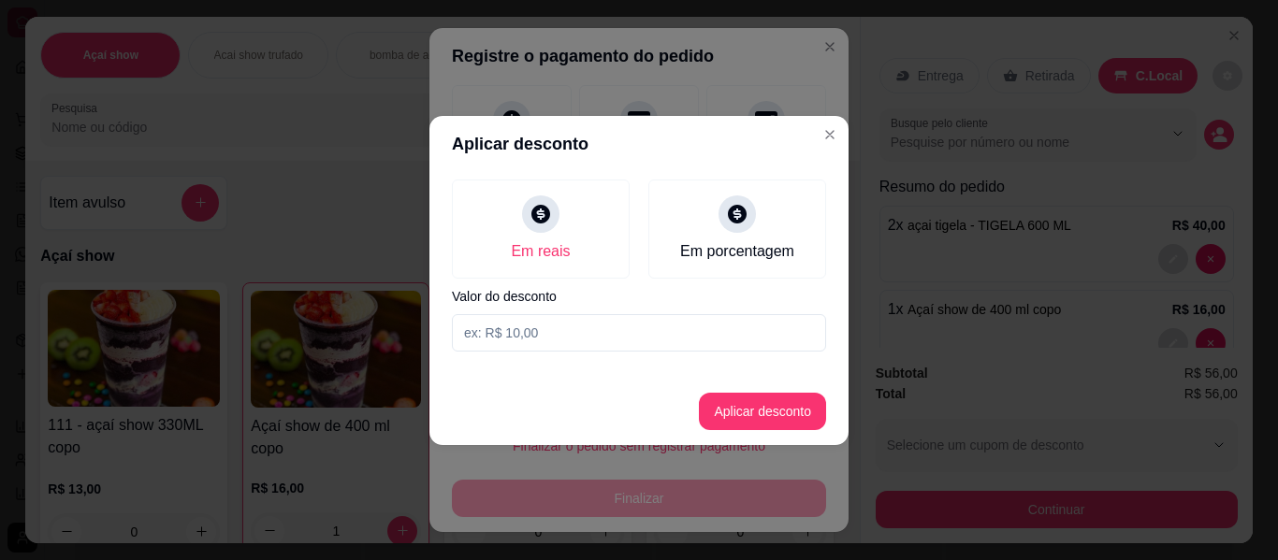
click at [567, 323] on input at bounding box center [639, 332] width 374 height 37
type input "1,00"
click at [790, 420] on button "Aplicar desconto" at bounding box center [762, 411] width 127 height 37
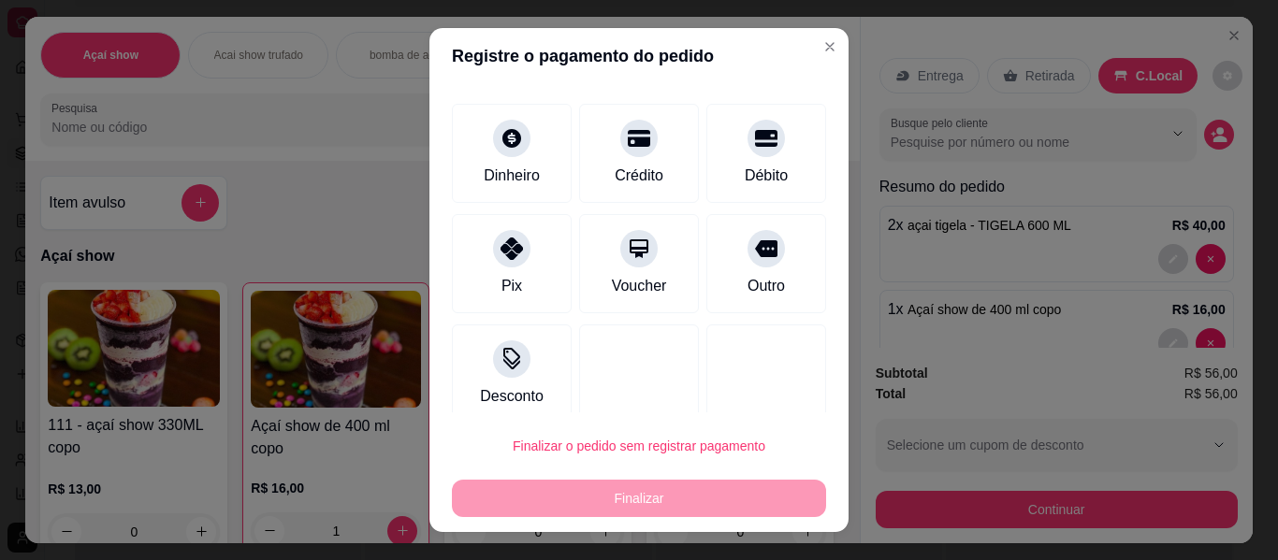
scroll to position [130, 0]
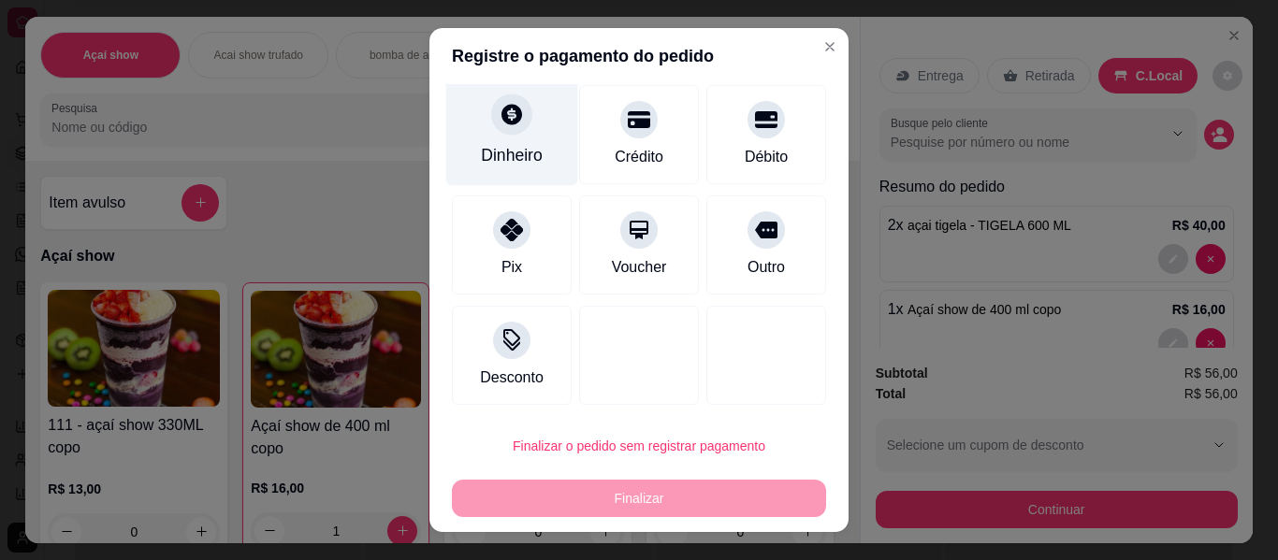
click at [538, 145] on div "Dinheiro" at bounding box center [512, 131] width 132 height 109
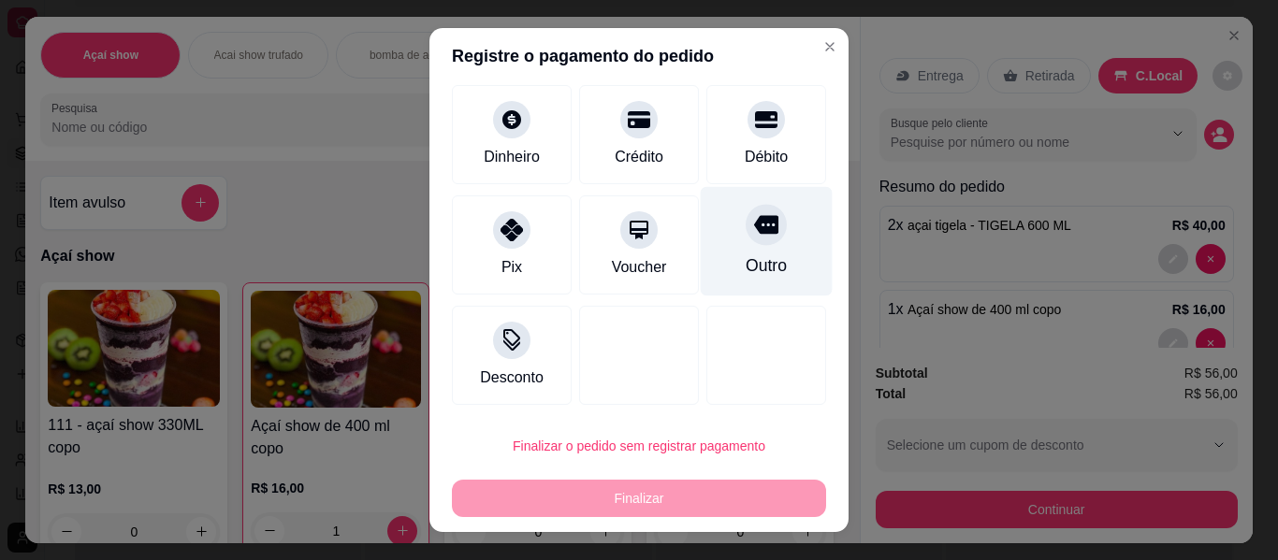
click at [754, 255] on div "Outro" at bounding box center [766, 265] width 41 height 24
type input "R$ 0,00"
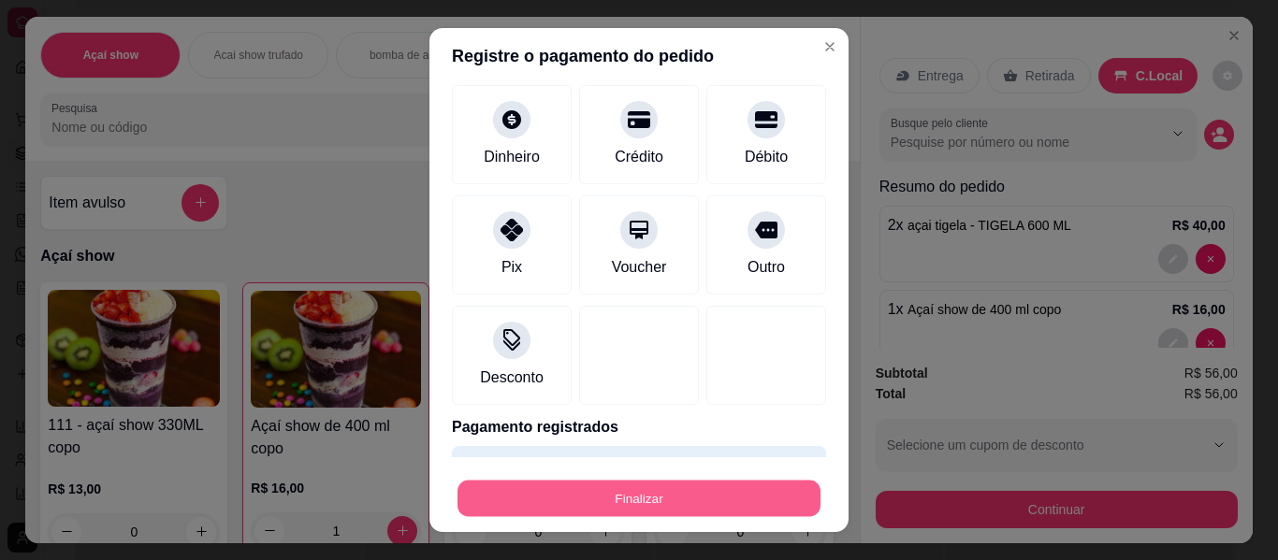
click at [688, 508] on button "Finalizar" at bounding box center [638, 499] width 363 height 36
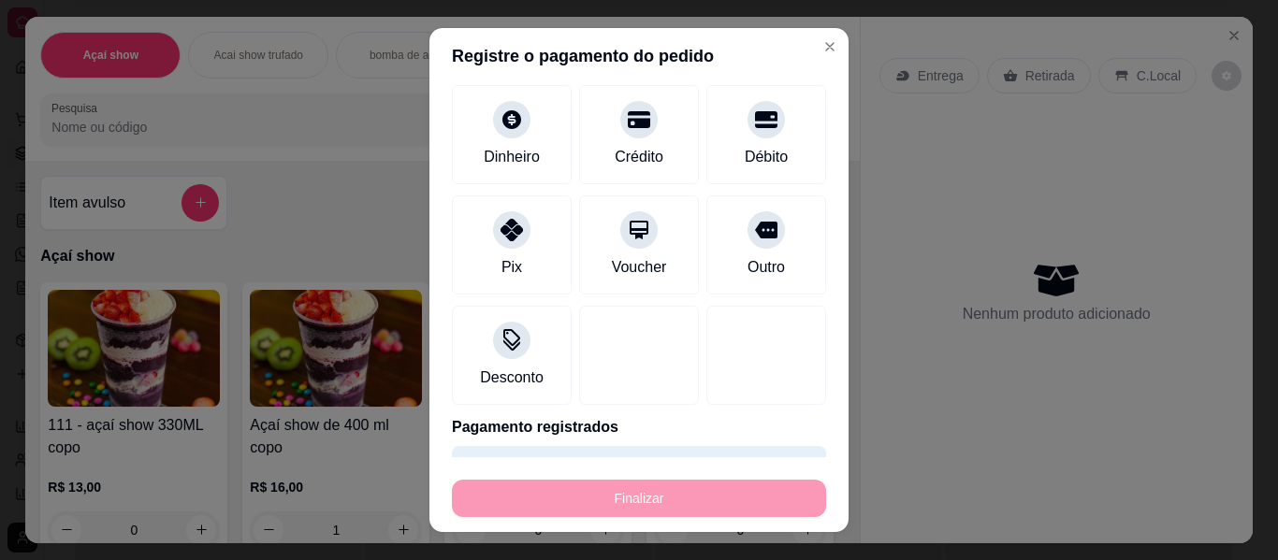
type input "0"
type input "-R$ 56,00"
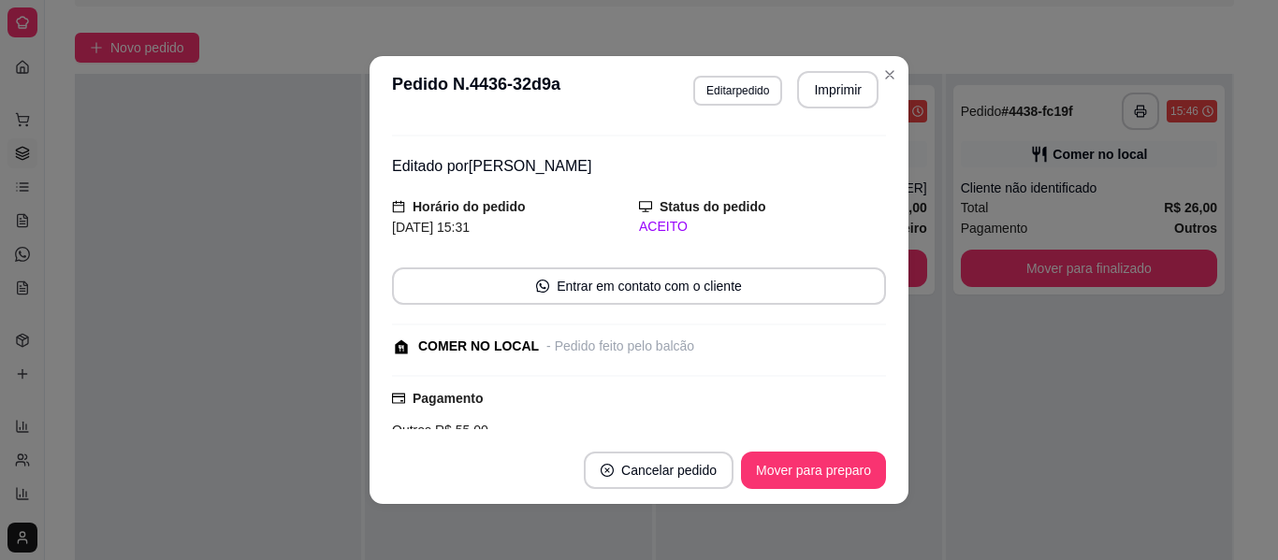
scroll to position [75, 0]
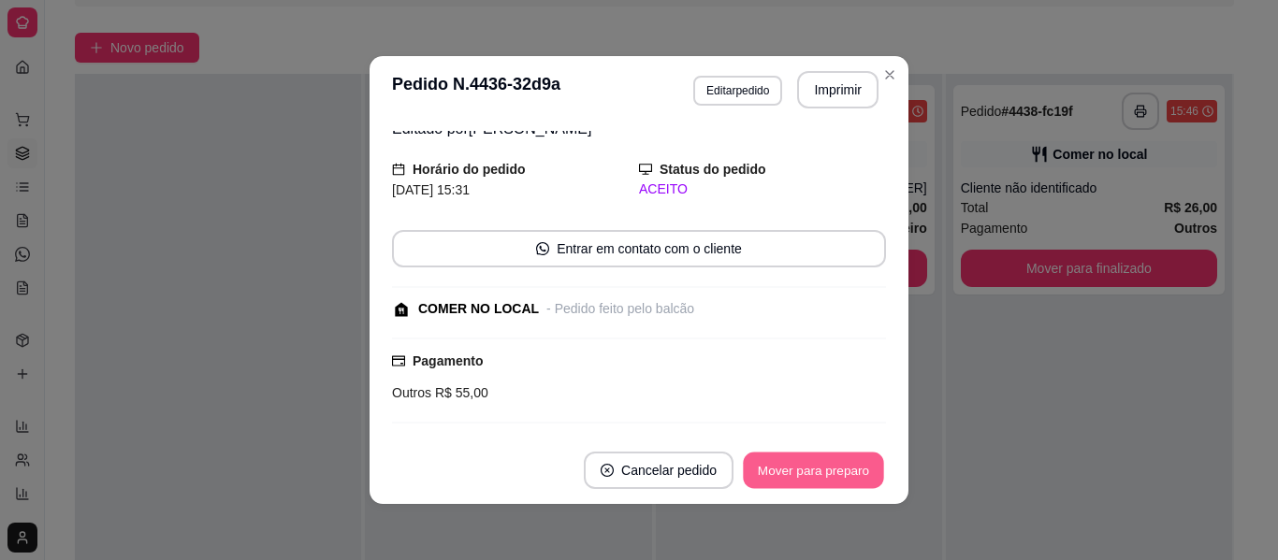
click at [853, 468] on button "Mover para preparo" at bounding box center [813, 471] width 140 height 36
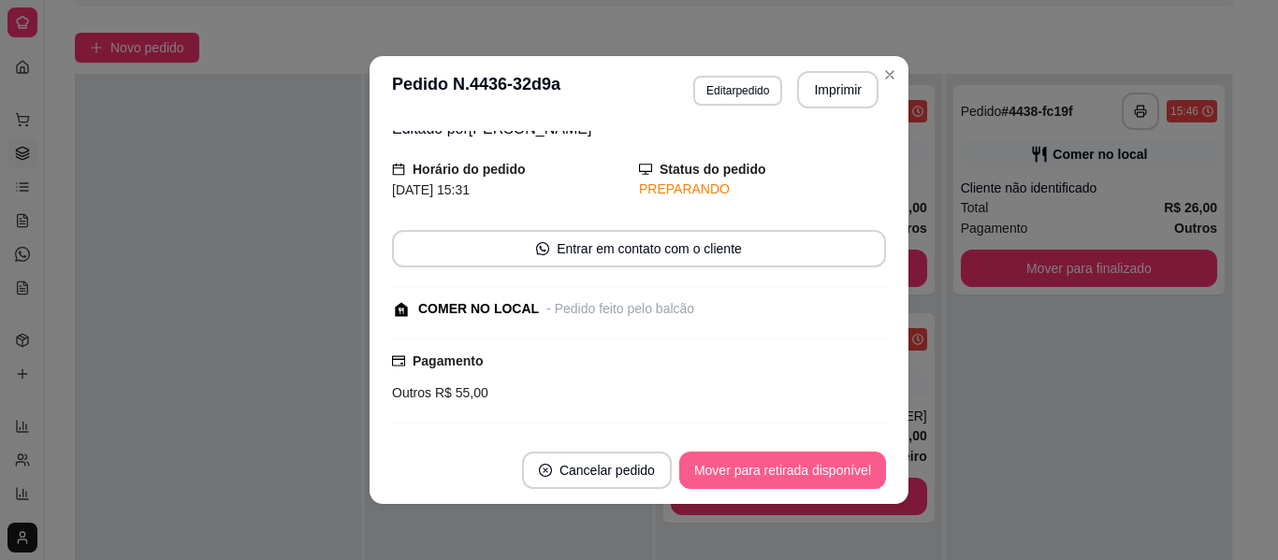
click at [853, 468] on button "Mover para retirada disponível" at bounding box center [782, 470] width 207 height 37
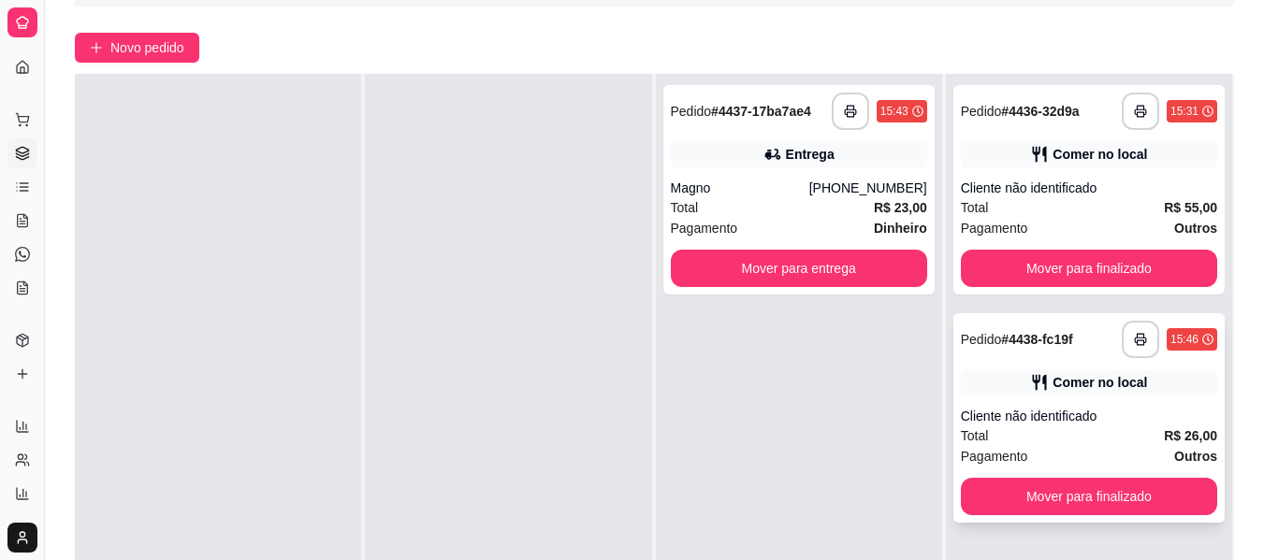
click at [1115, 447] on div "Pagamento Outros" at bounding box center [1089, 456] width 256 height 21
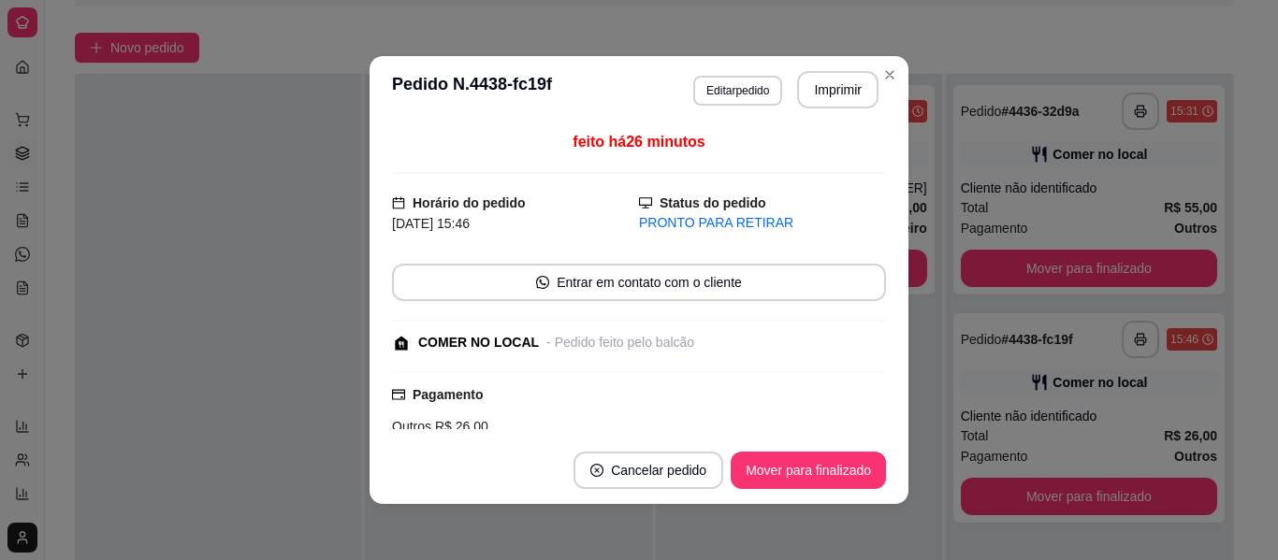
click at [882, 427] on div "feito há 26 minutos Horário do pedido [DATE] 15:46 Status do pedido PRONTO PARA…" at bounding box center [638, 279] width 539 height 313
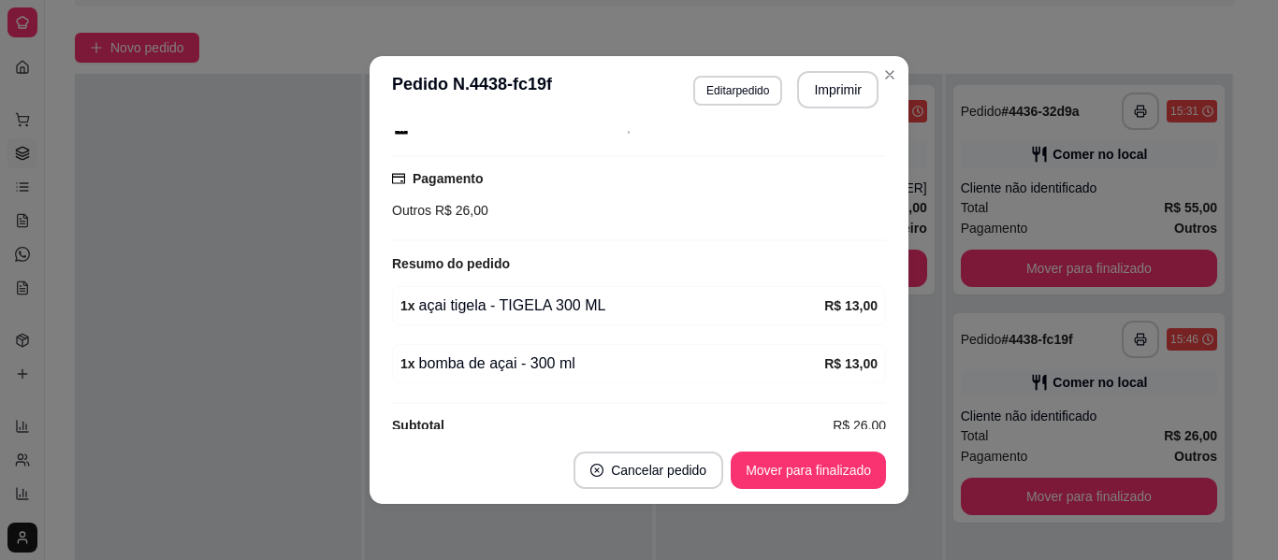
scroll to position [243, 0]
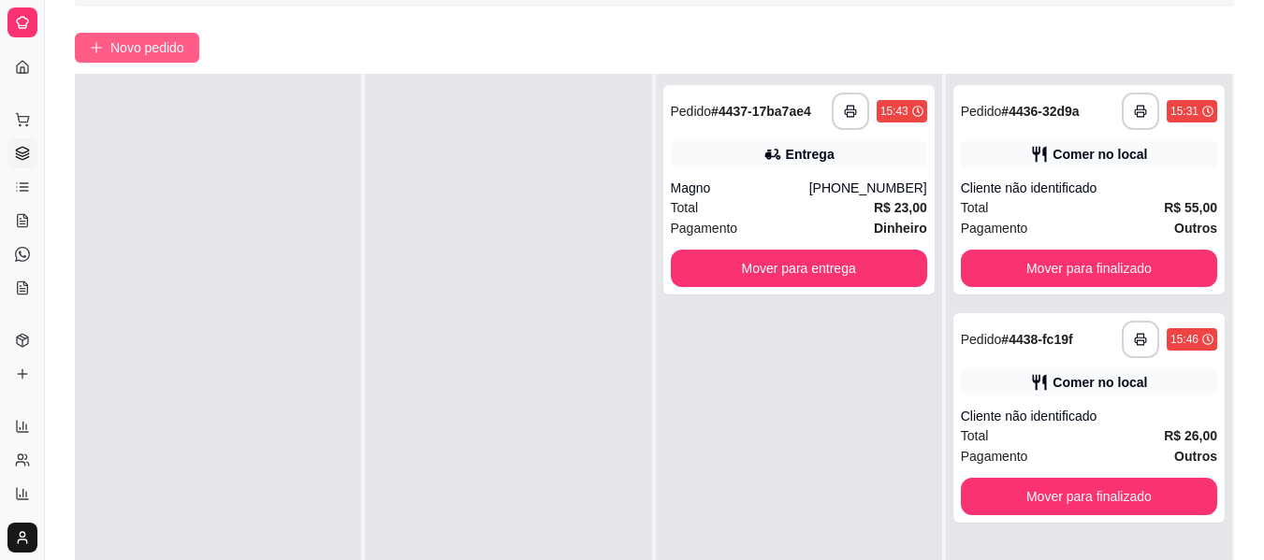
click at [157, 38] on span "Novo pedido" at bounding box center [147, 47] width 74 height 21
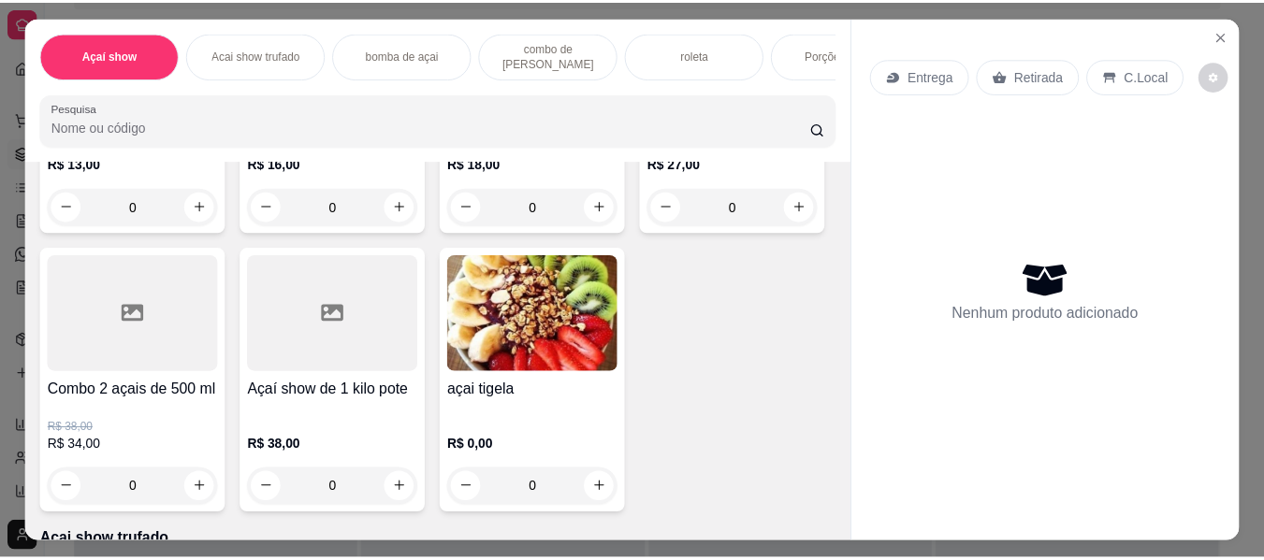
scroll to position [646, 0]
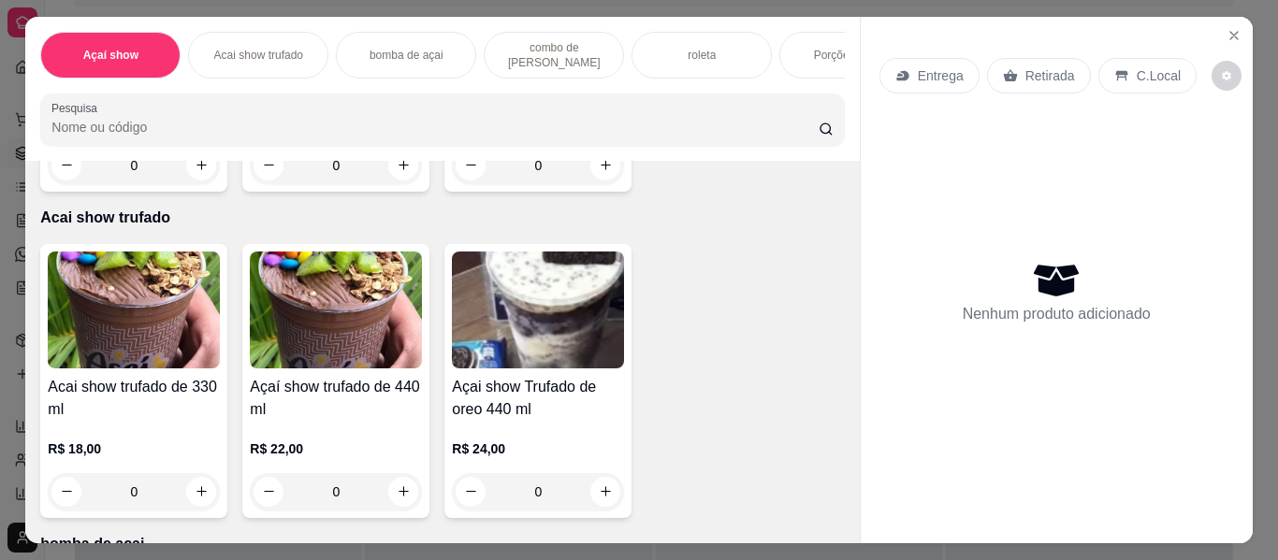
click at [422, 184] on div "0" at bounding box center [336, 165] width 172 height 37
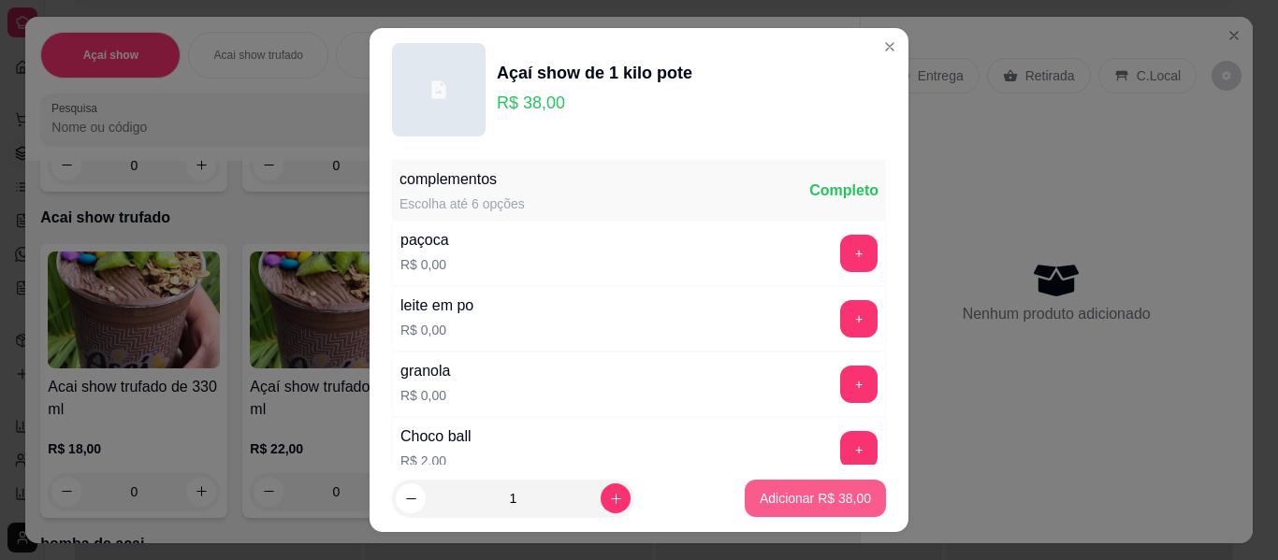
click at [796, 495] on p "Adicionar R$ 38,00" at bounding box center [815, 498] width 111 height 19
type input "1"
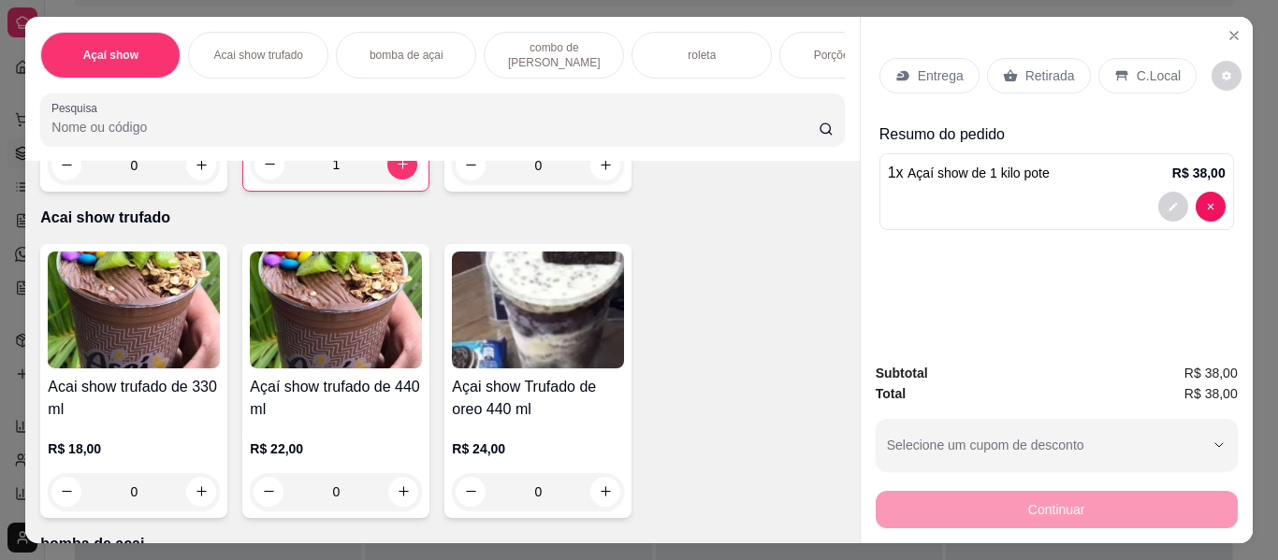
click at [1026, 67] on p "Retirada" at bounding box center [1050, 75] width 50 height 19
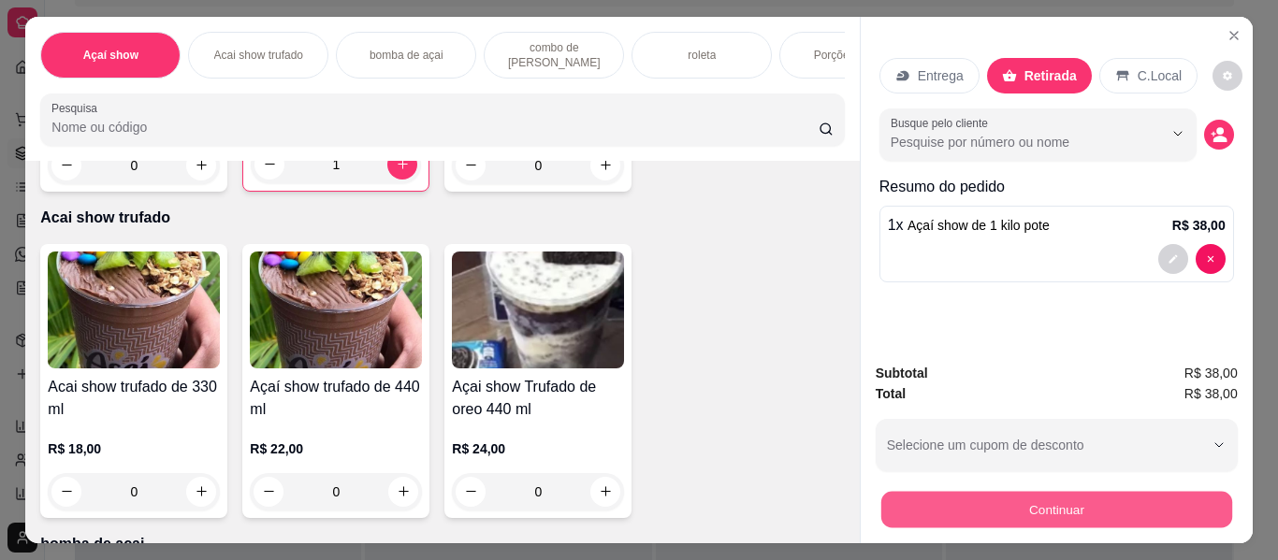
click at [934, 492] on button "Continuar" at bounding box center [1055, 510] width 351 height 36
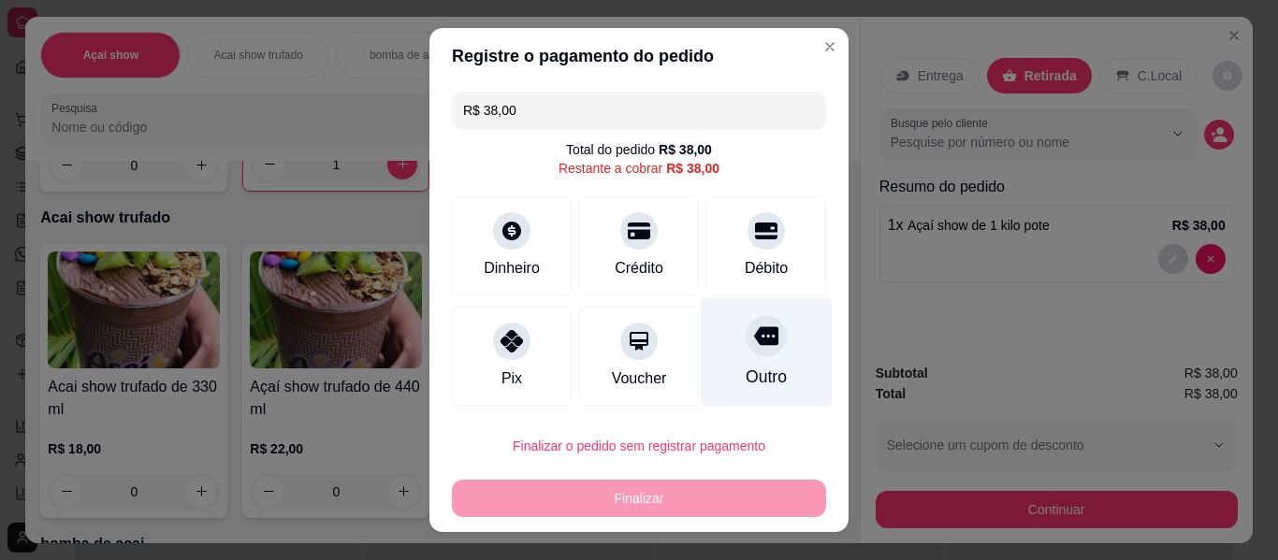
click at [746, 354] on div at bounding box center [766, 335] width 41 height 41
type input "R$ 0,00"
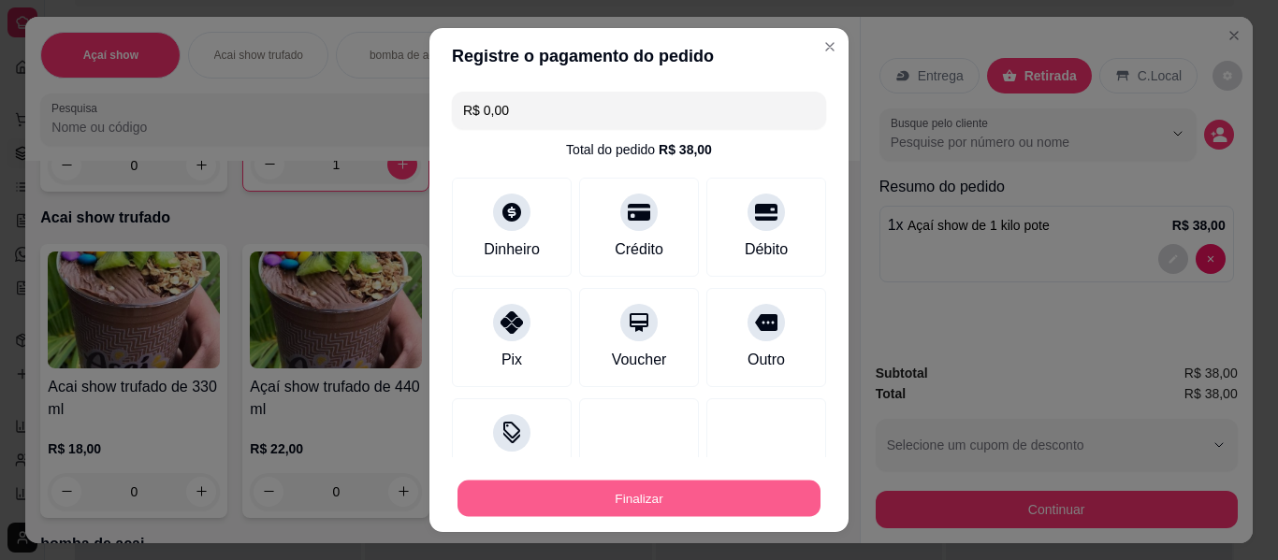
click at [564, 507] on button "Finalizar" at bounding box center [638, 499] width 363 height 36
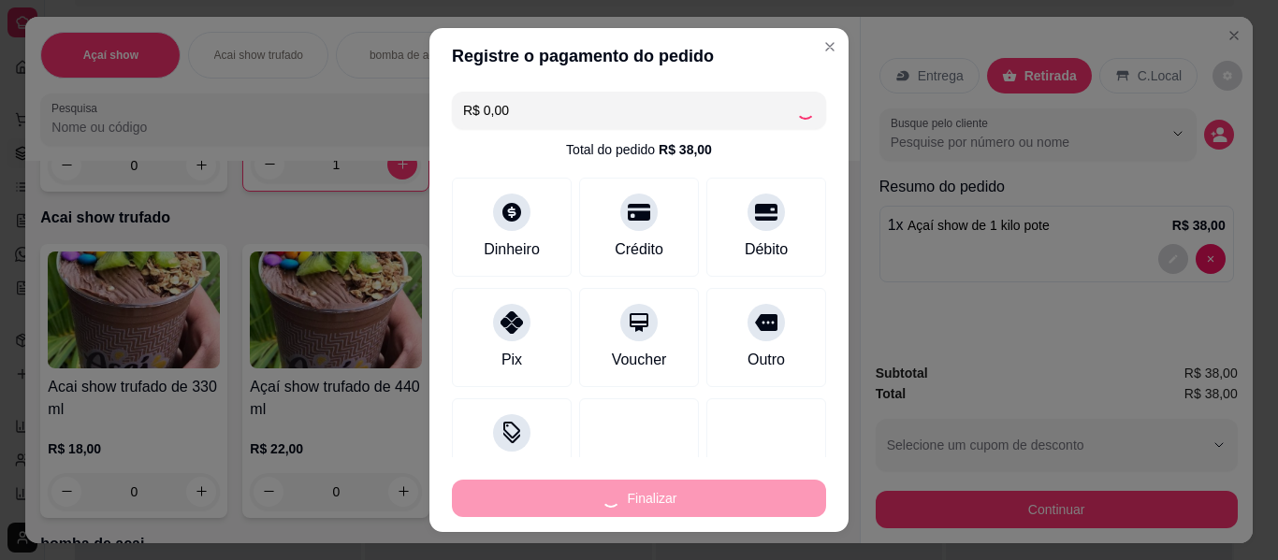
type input "0"
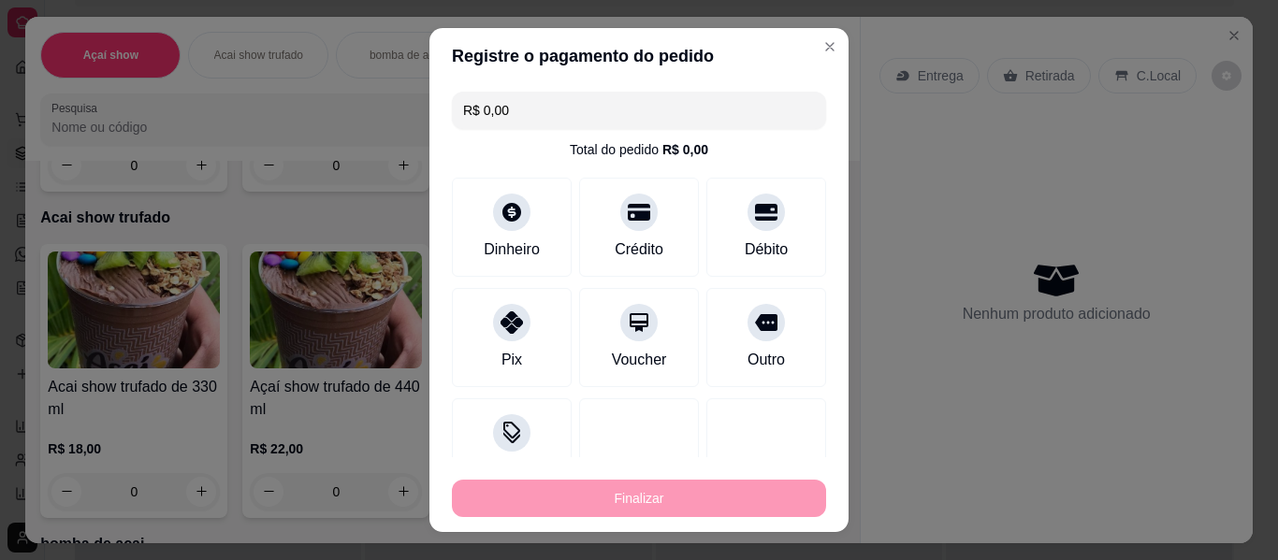
type input "-R$ 38,00"
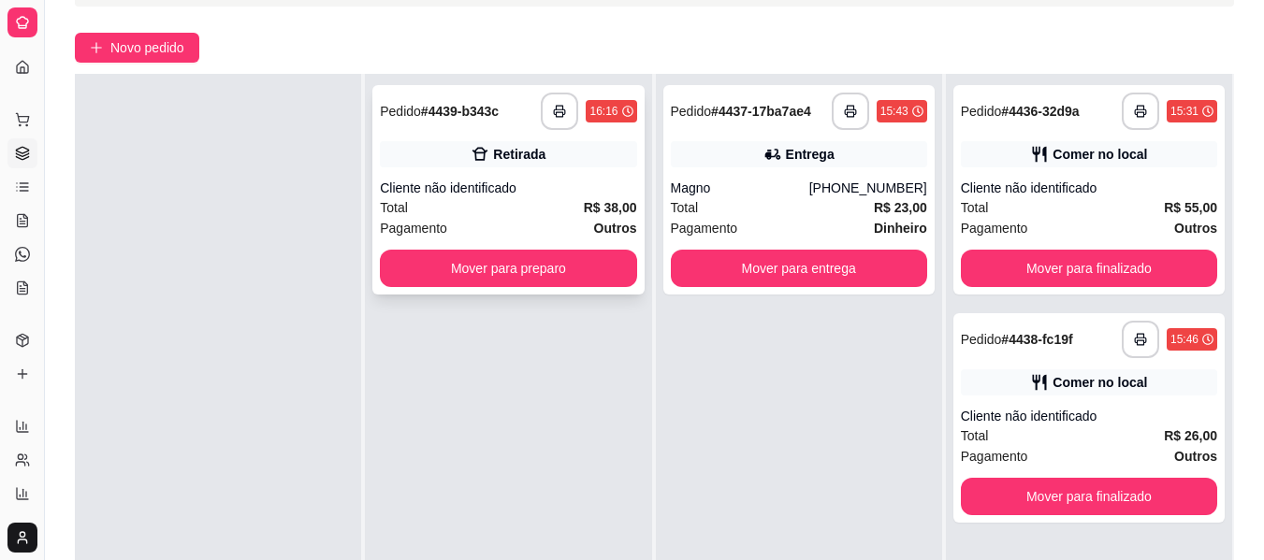
click at [554, 200] on div "Total R$ 38,00" at bounding box center [508, 207] width 256 height 21
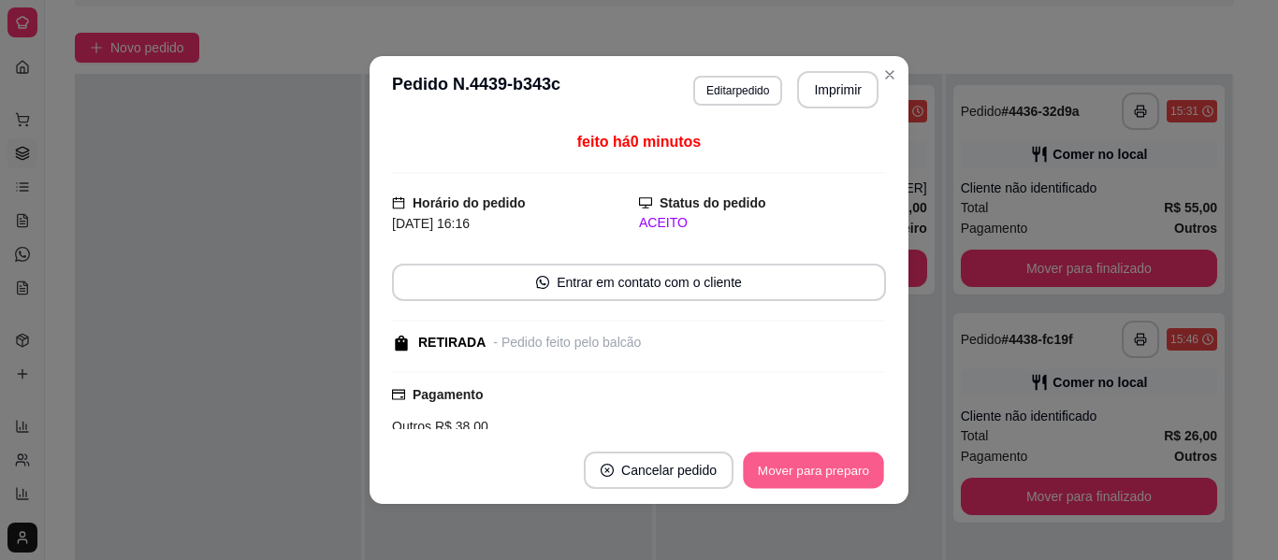
click at [775, 462] on button "Mover para preparo" at bounding box center [813, 471] width 140 height 36
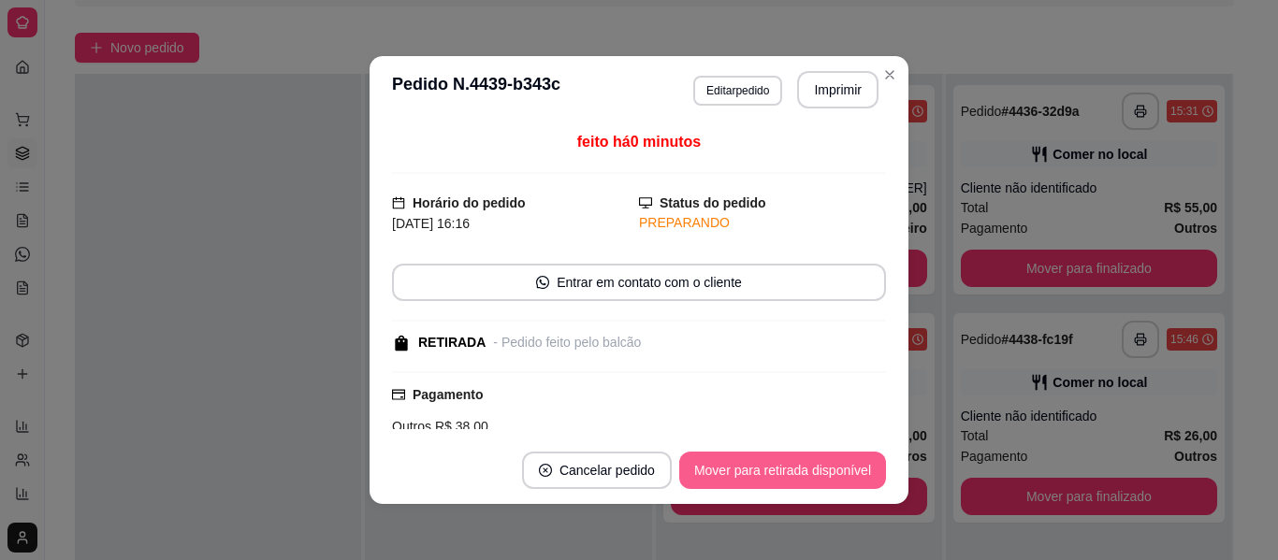
click at [775, 462] on button "Mover para retirada disponível" at bounding box center [782, 470] width 207 height 37
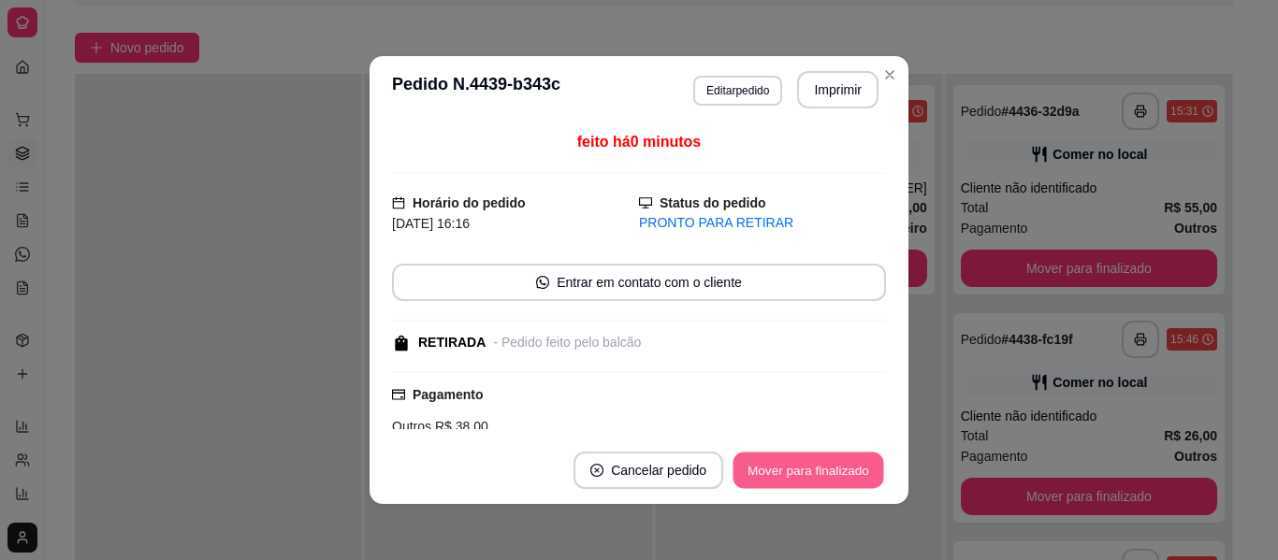
click at [775, 462] on button "Mover para finalizado" at bounding box center [808, 471] width 151 height 36
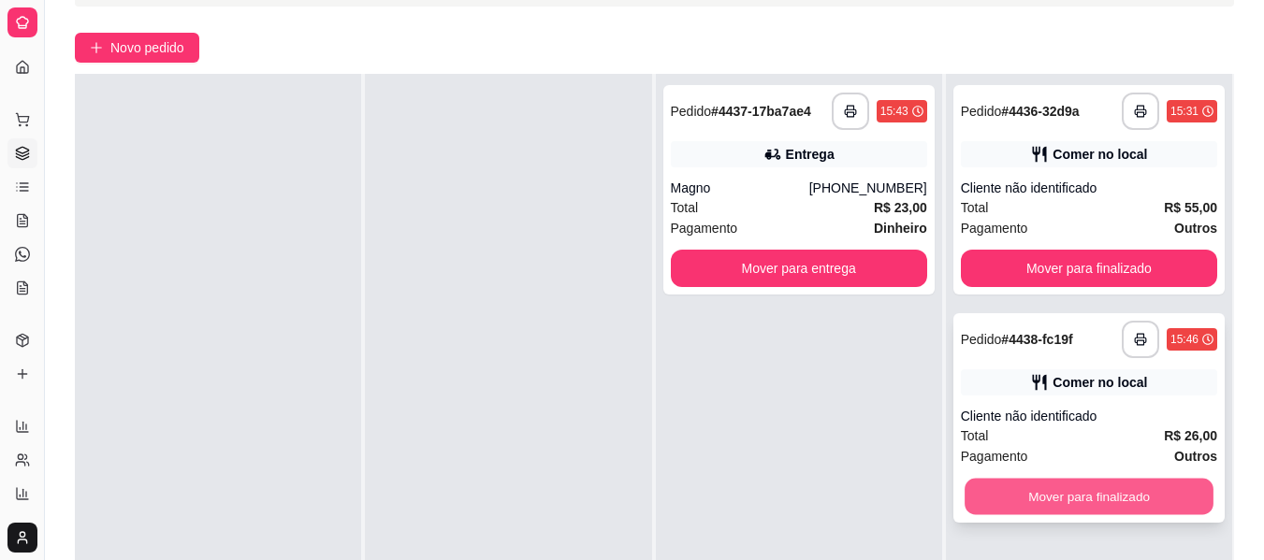
click at [1080, 487] on button "Mover para finalizado" at bounding box center [1088, 497] width 249 height 36
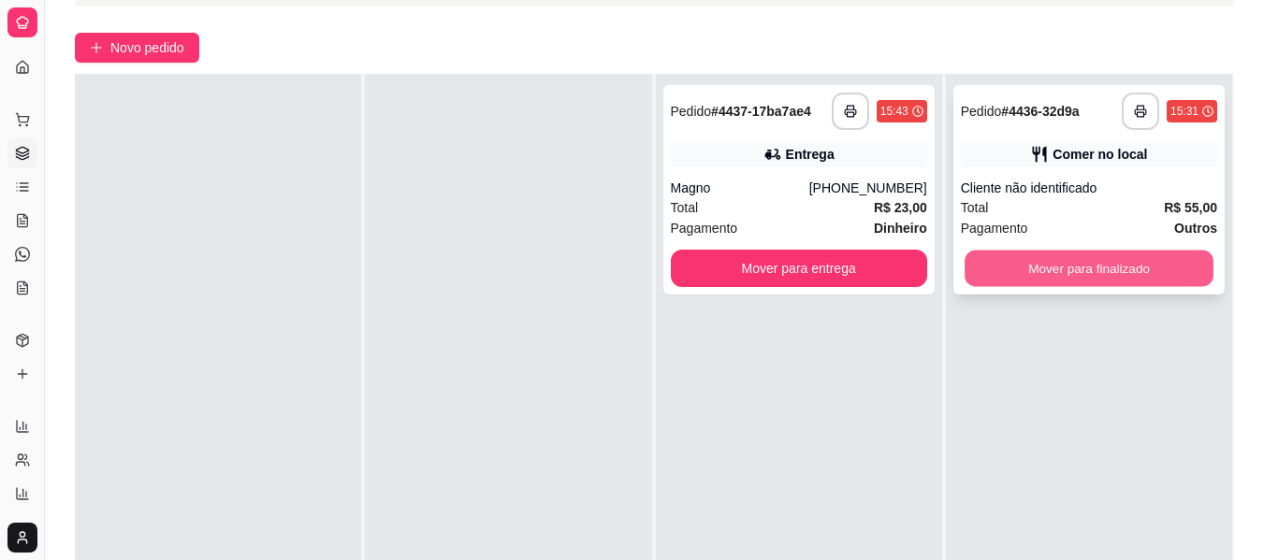
click at [1125, 264] on button "Mover para finalizado" at bounding box center [1088, 269] width 249 height 36
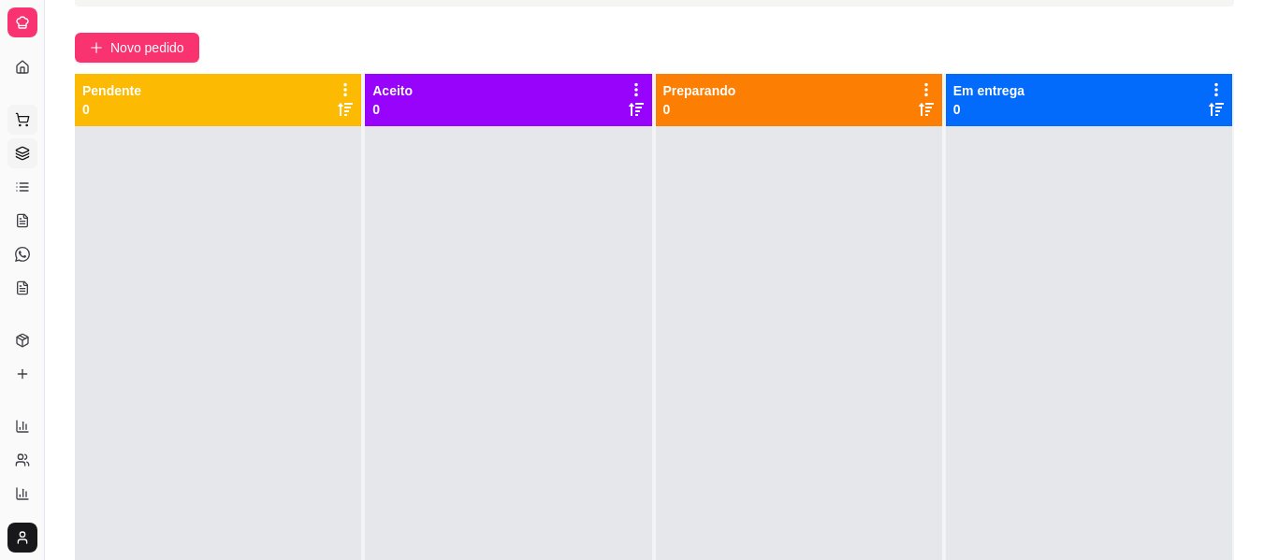
click at [24, 120] on icon at bounding box center [22, 119] width 15 height 15
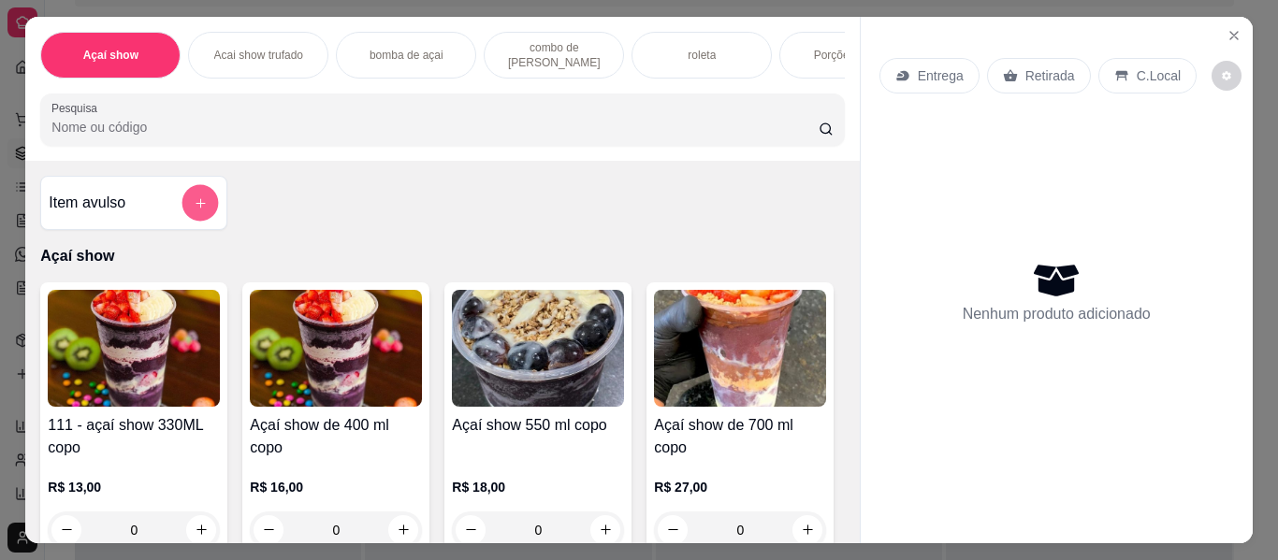
click at [195, 200] on button "add-separate-item" at bounding box center [200, 203] width 36 height 36
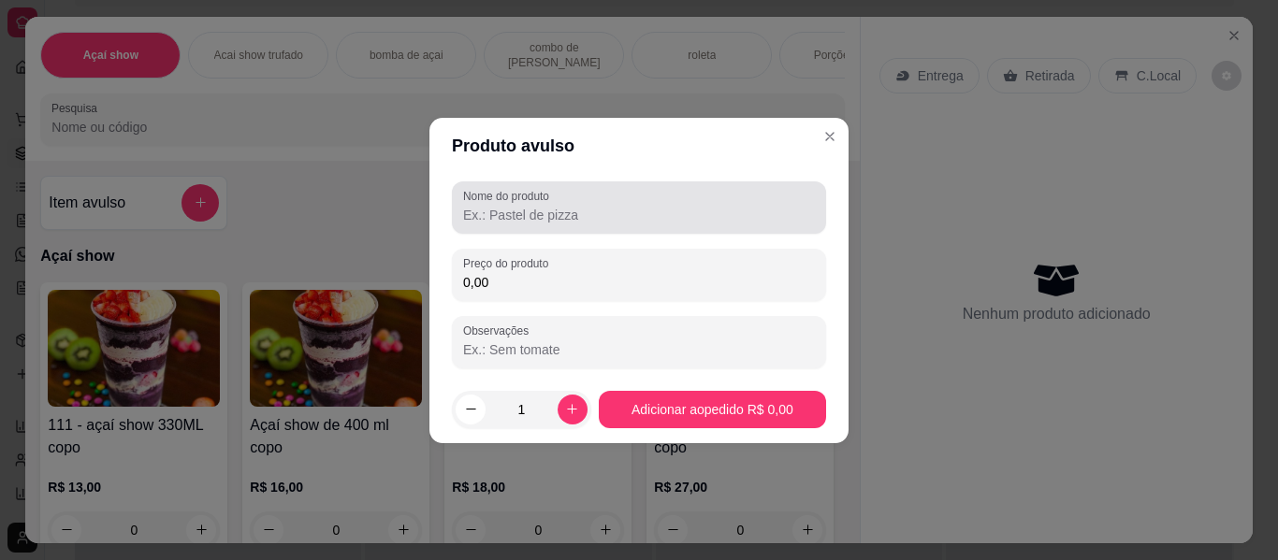
click at [485, 202] on label "Nome do produto" at bounding box center [509, 196] width 93 height 16
click at [485, 206] on input "Nome do produto" at bounding box center [639, 215] width 352 height 19
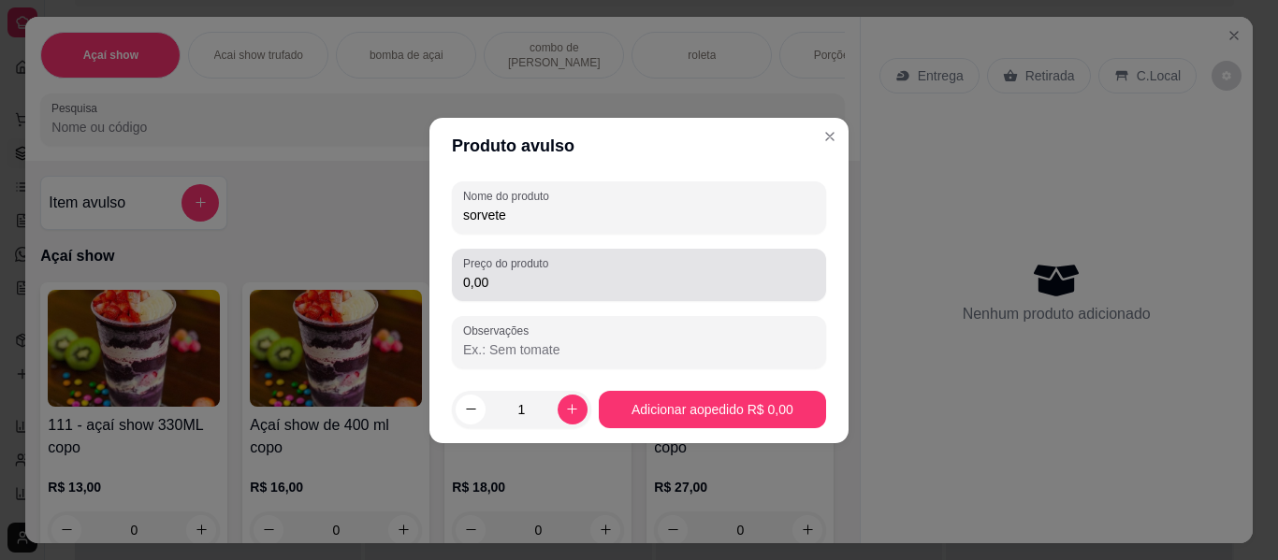
type input "sorvete"
click at [509, 255] on label "Preço do produto" at bounding box center [509, 263] width 92 height 16
click at [509, 273] on input "0,00" at bounding box center [639, 282] width 352 height 19
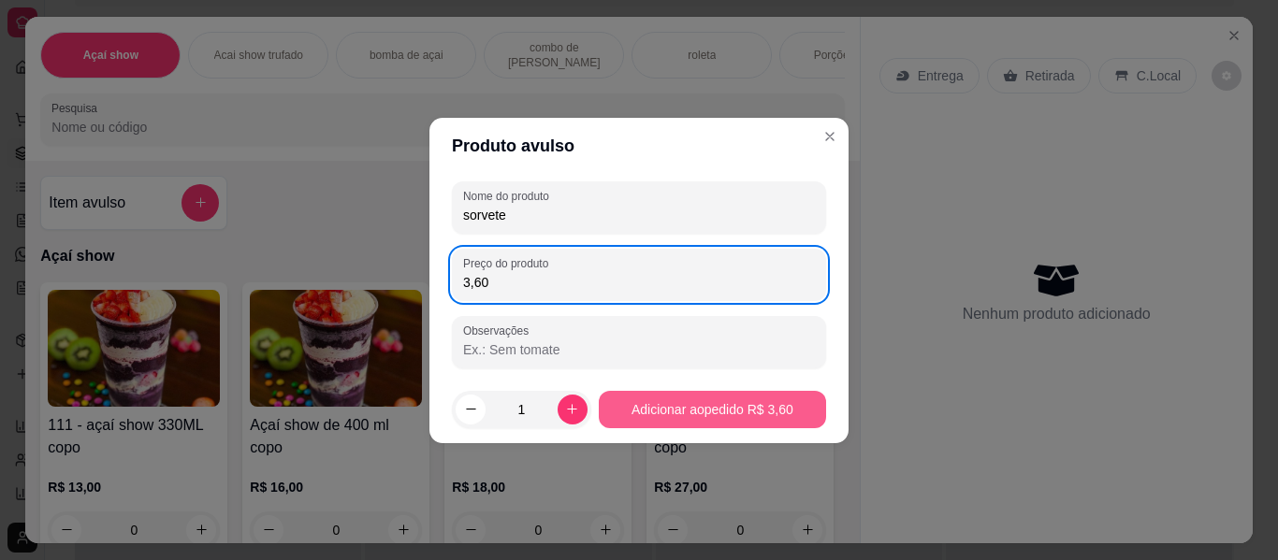
type input "3,60"
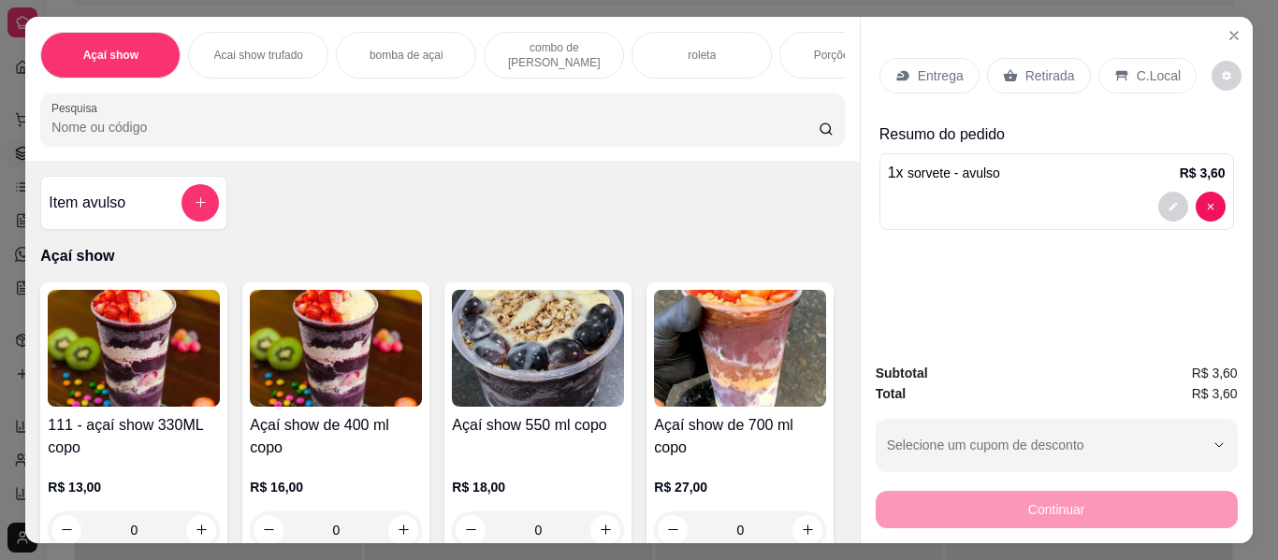
click at [1137, 75] on p "C.Local" at bounding box center [1159, 75] width 44 height 19
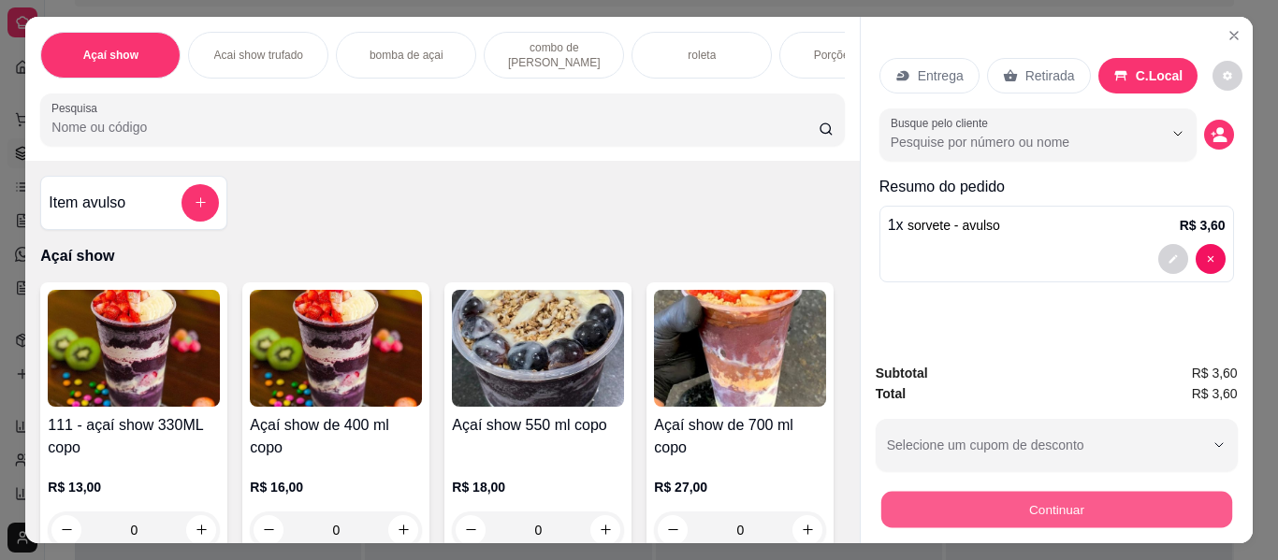
click at [1125, 492] on button "Continuar" at bounding box center [1055, 510] width 351 height 36
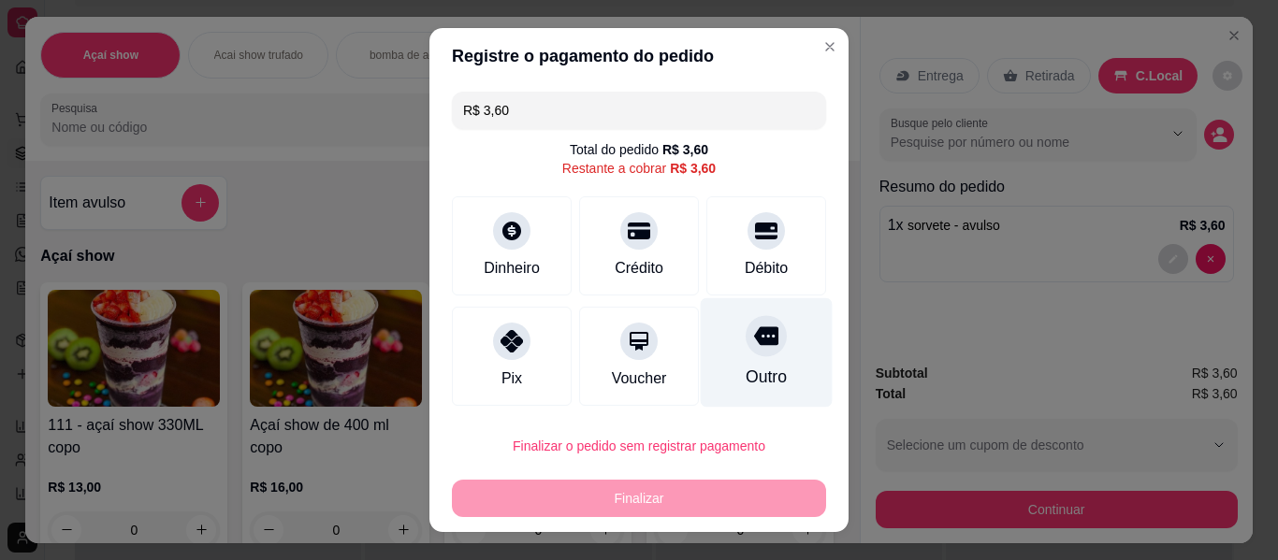
click at [752, 338] on div at bounding box center [766, 335] width 41 height 41
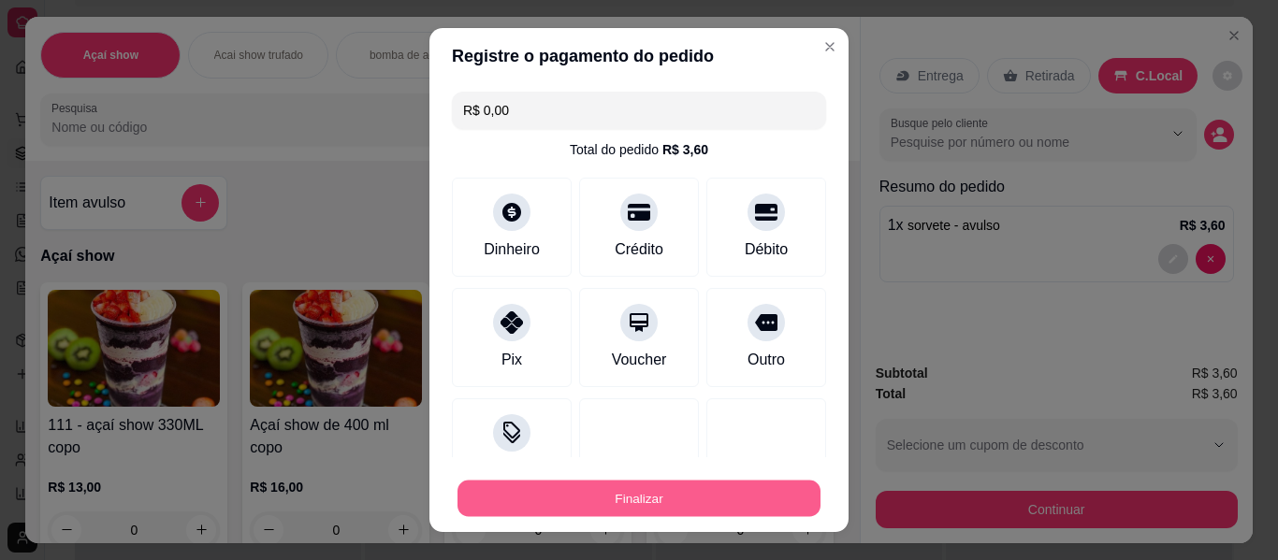
click at [683, 500] on button "Finalizar" at bounding box center [638, 499] width 363 height 36
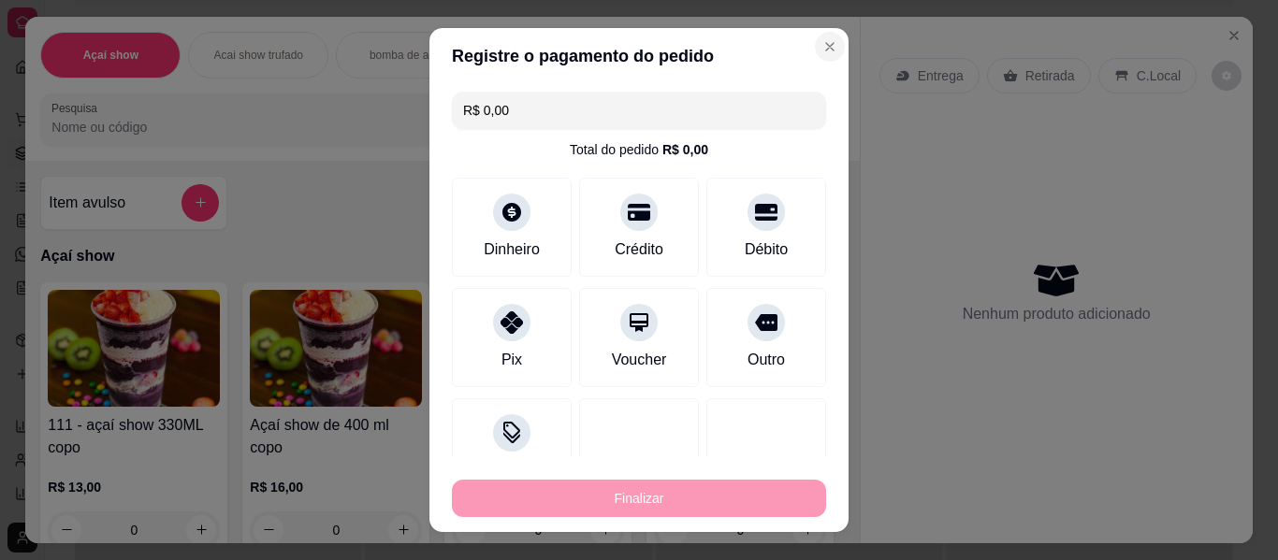
type input "-R$ 3,60"
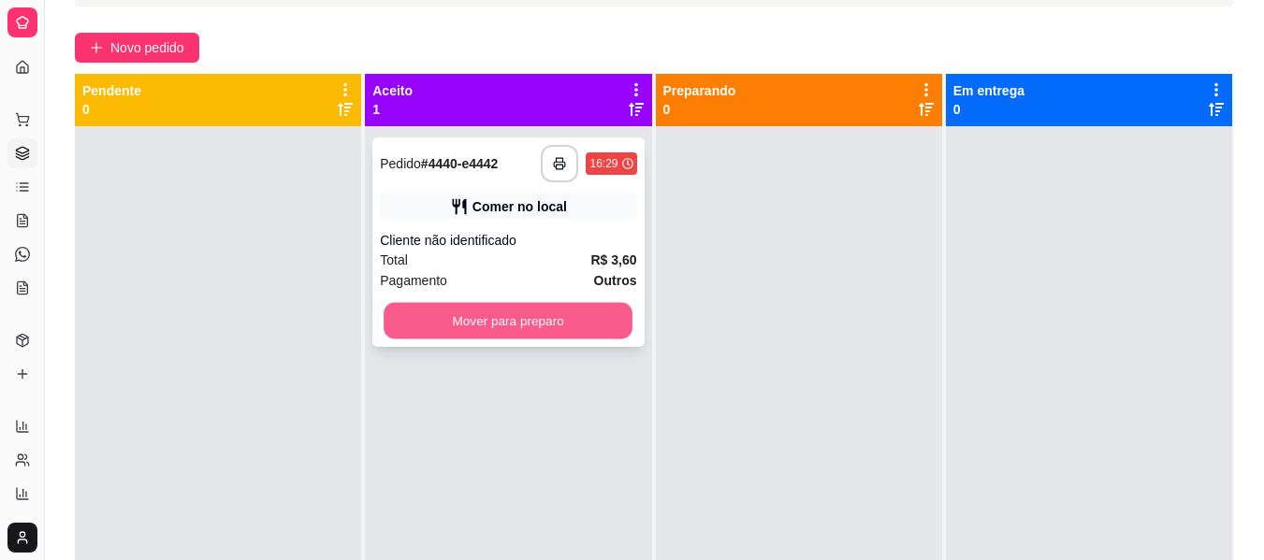
click at [556, 328] on button "Mover para preparo" at bounding box center [508, 321] width 249 height 36
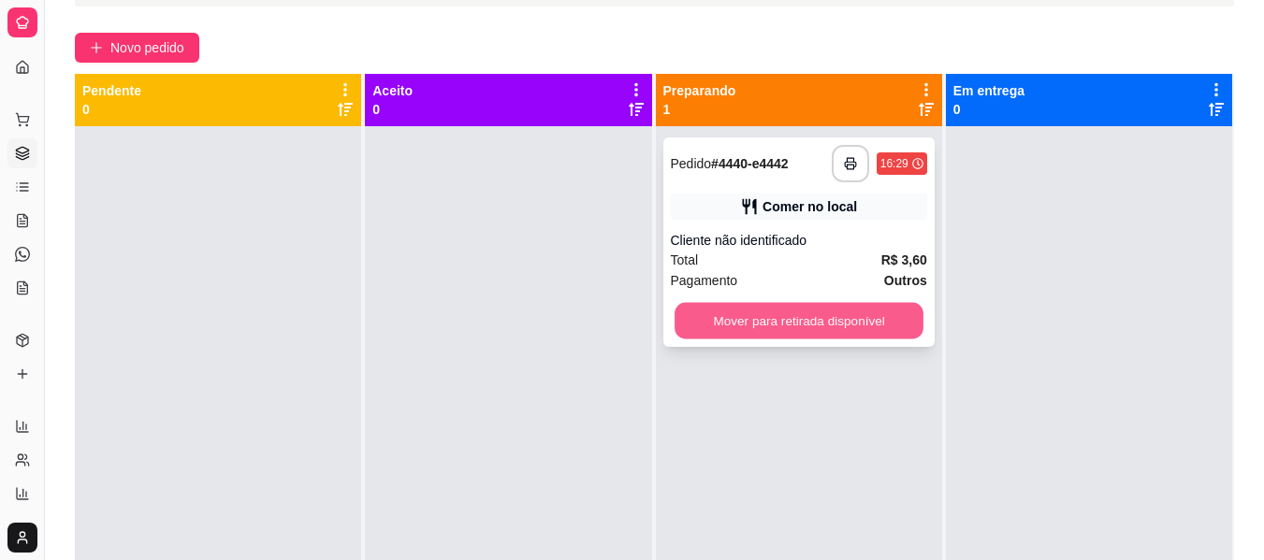
click at [763, 315] on button "Mover para retirada disponível" at bounding box center [798, 321] width 249 height 36
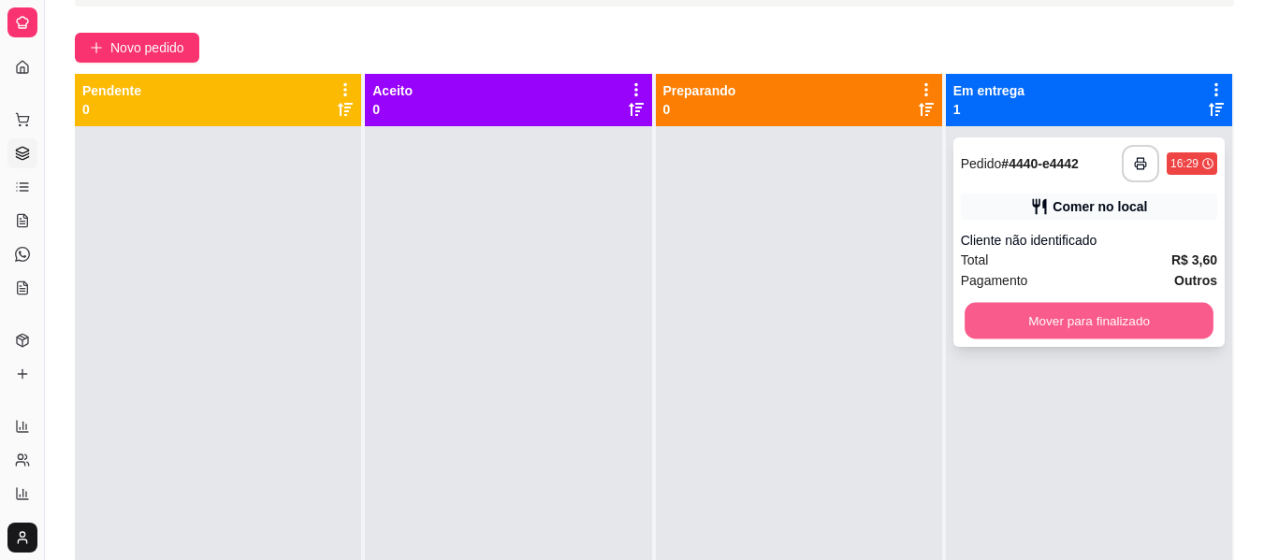
click at [1111, 324] on button "Mover para finalizado" at bounding box center [1088, 321] width 249 height 36
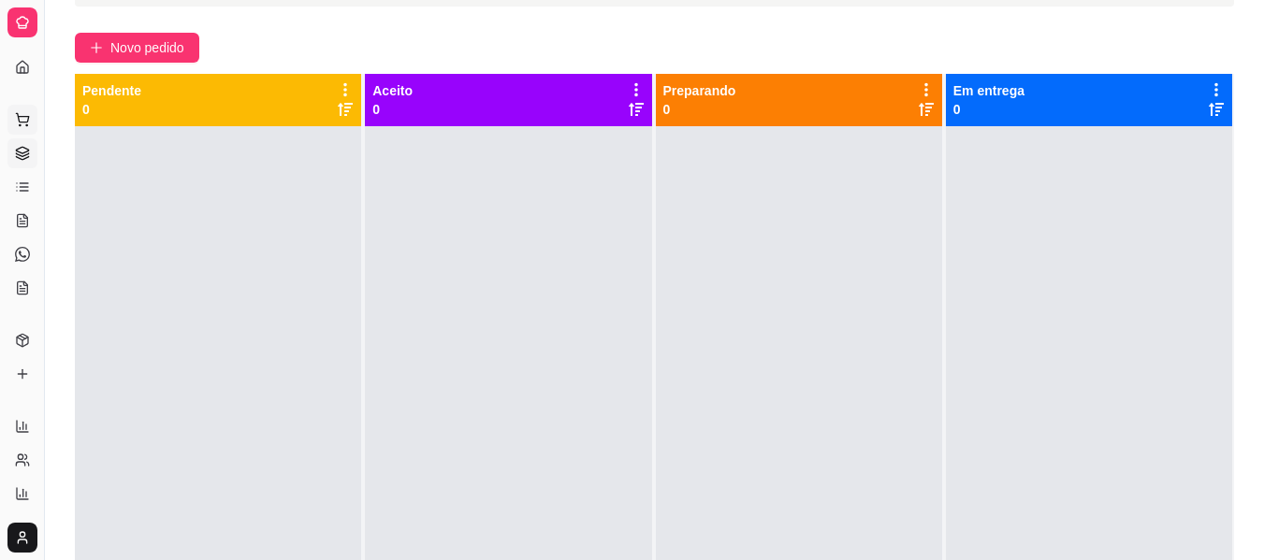
click at [20, 117] on icon at bounding box center [22, 117] width 12 height 8
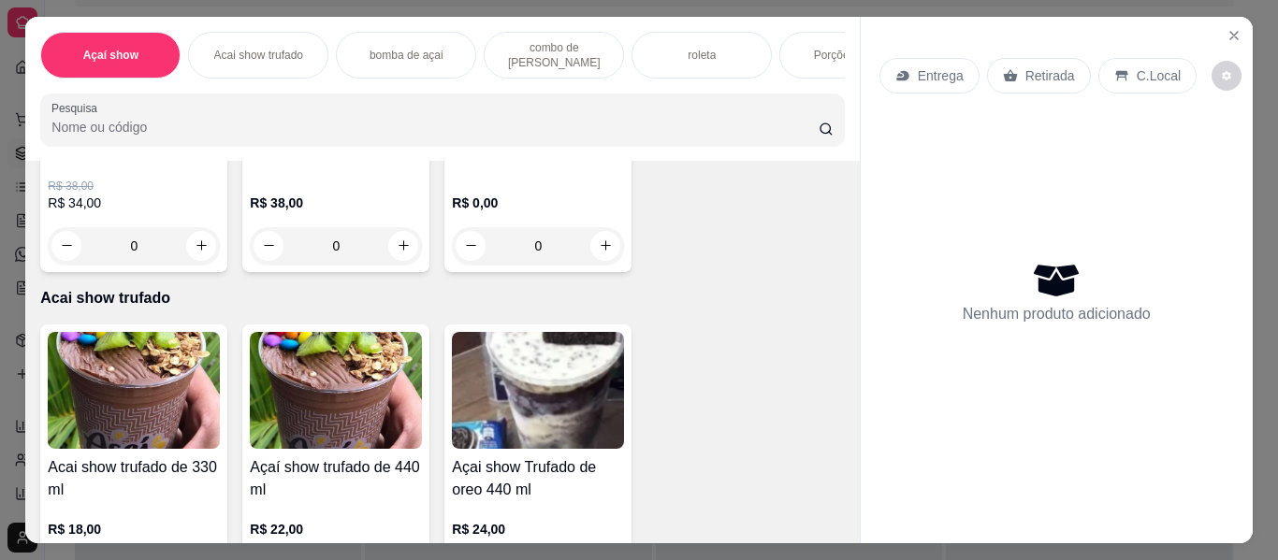
scroll to position [599, 0]
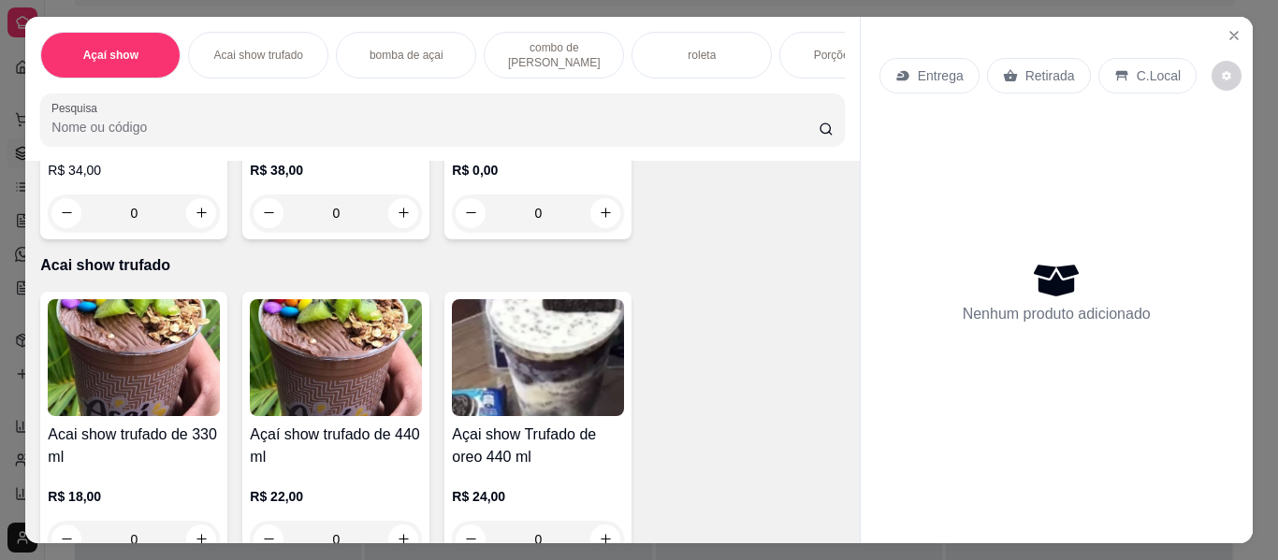
click at [452, 97] on img at bounding box center [538, 38] width 172 height 117
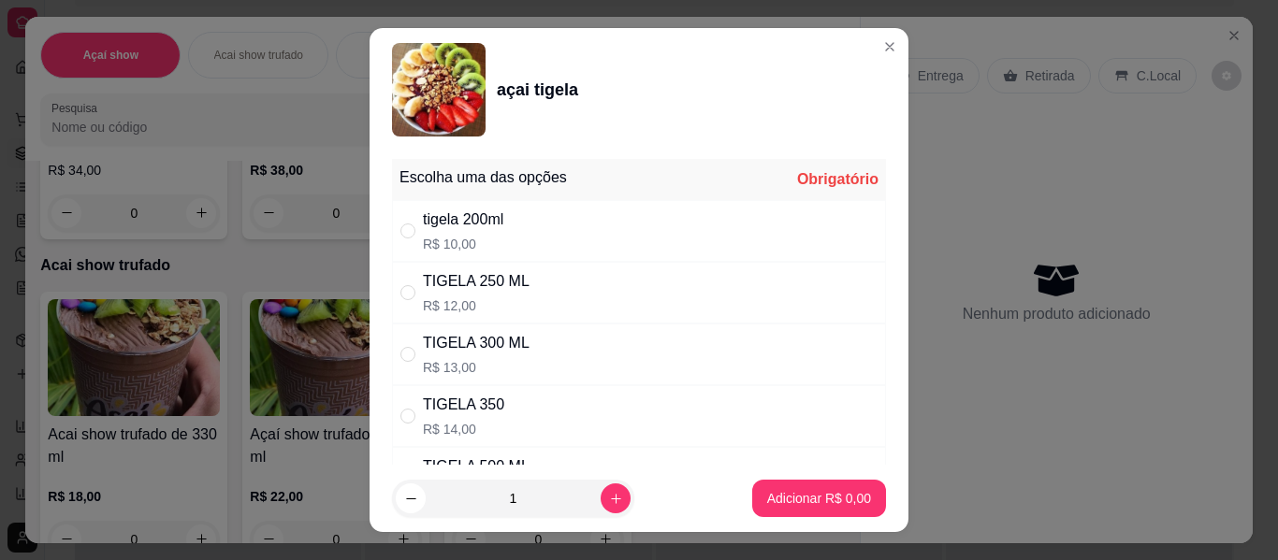
click at [500, 278] on div "TIGELA 250 ML" at bounding box center [476, 281] width 107 height 22
radio input "true"
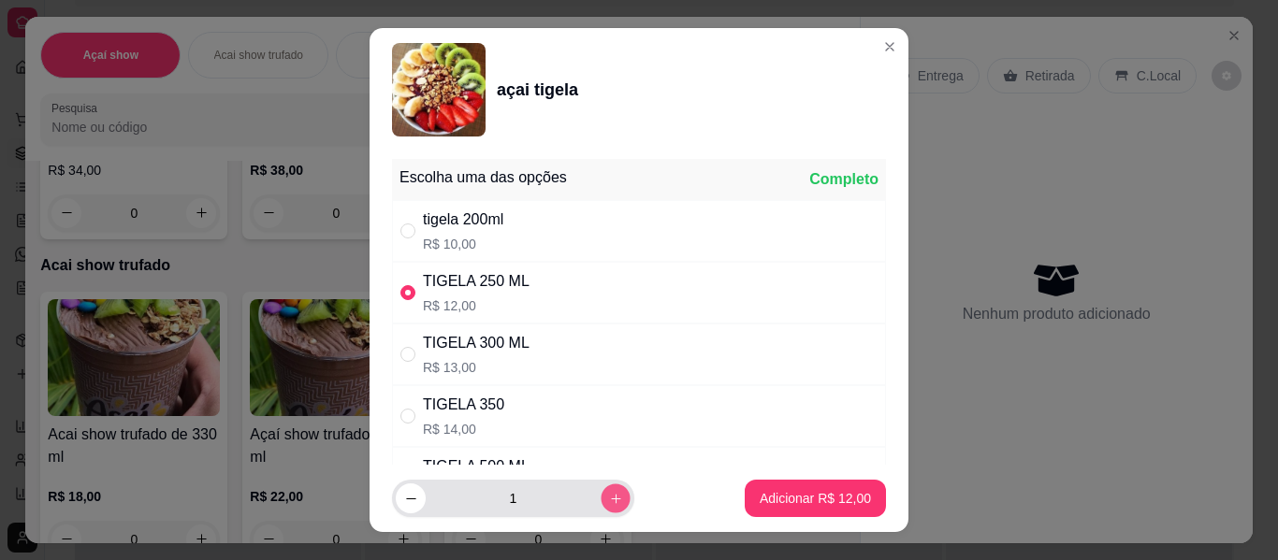
click at [609, 498] on icon "increase-product-quantity" at bounding box center [616, 499] width 14 height 14
type input "5"
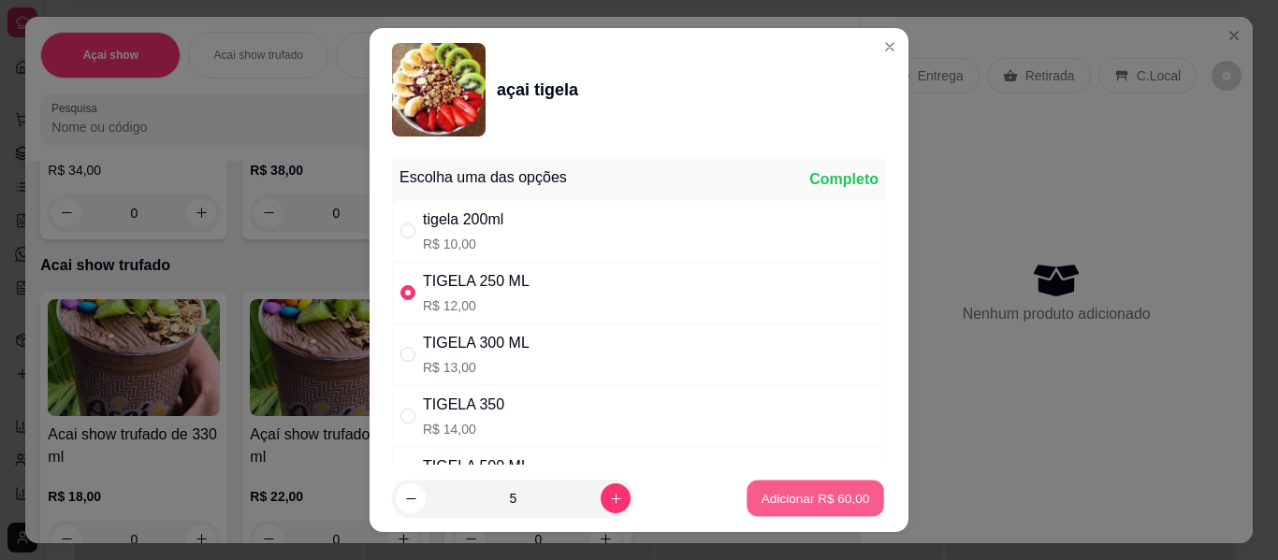
click at [766, 498] on p "Adicionar R$ 60,00" at bounding box center [815, 498] width 109 height 18
type input "5"
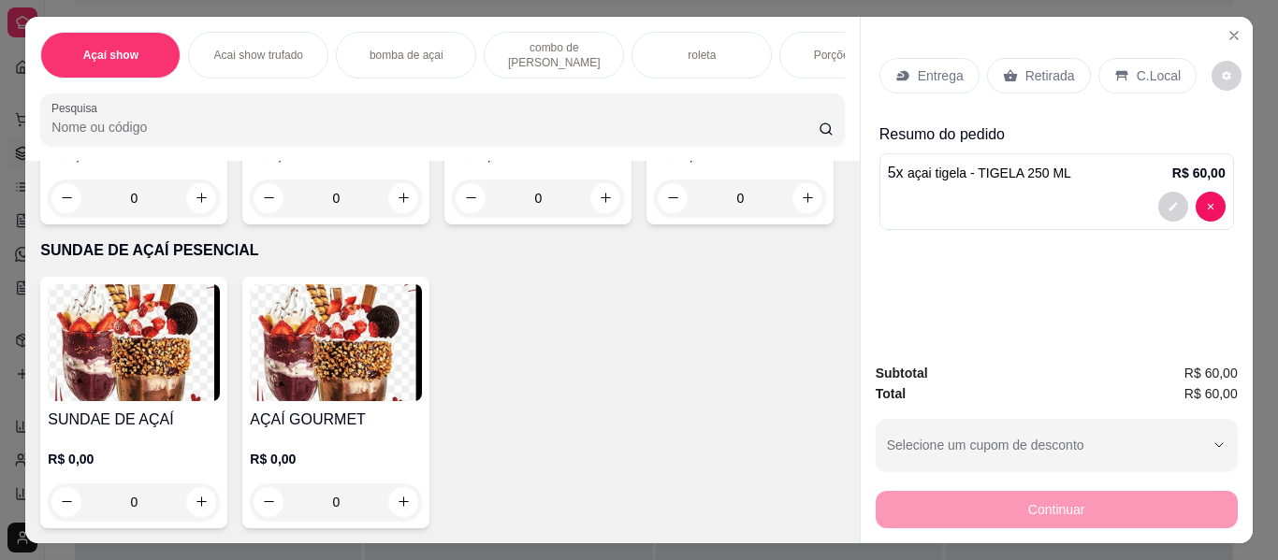
scroll to position [3592, 0]
click at [125, 200] on div "R$ 4,00 0" at bounding box center [134, 172] width 172 height 90
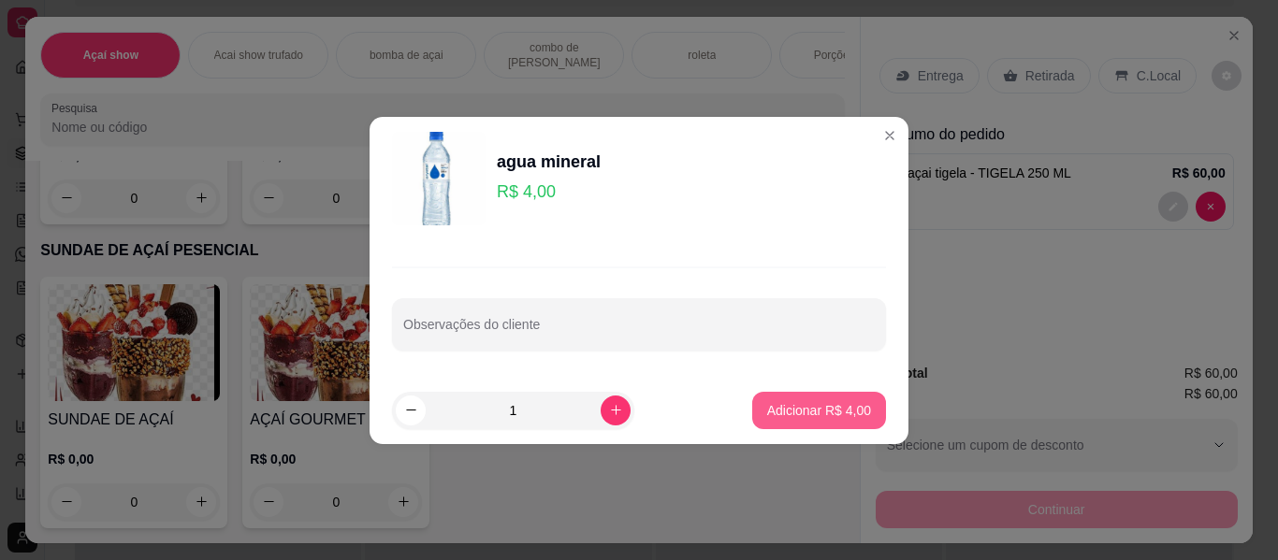
click at [773, 408] on p "Adicionar R$ 4,00" at bounding box center [819, 410] width 104 height 19
type input "1"
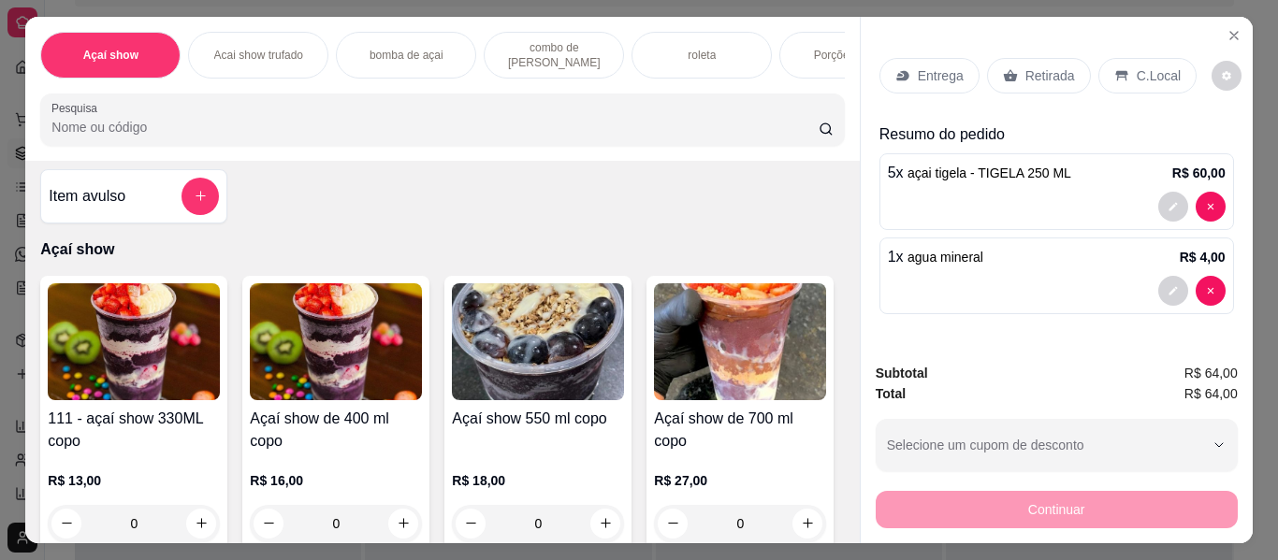
scroll to position [0, 0]
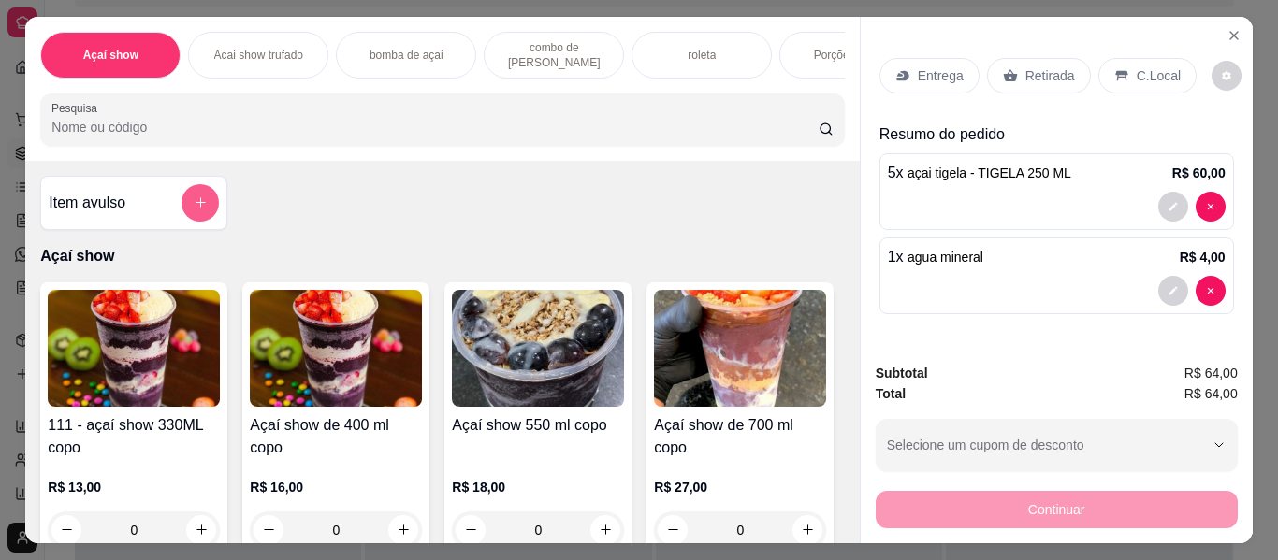
click at [205, 211] on button "add-separate-item" at bounding box center [199, 202] width 37 height 37
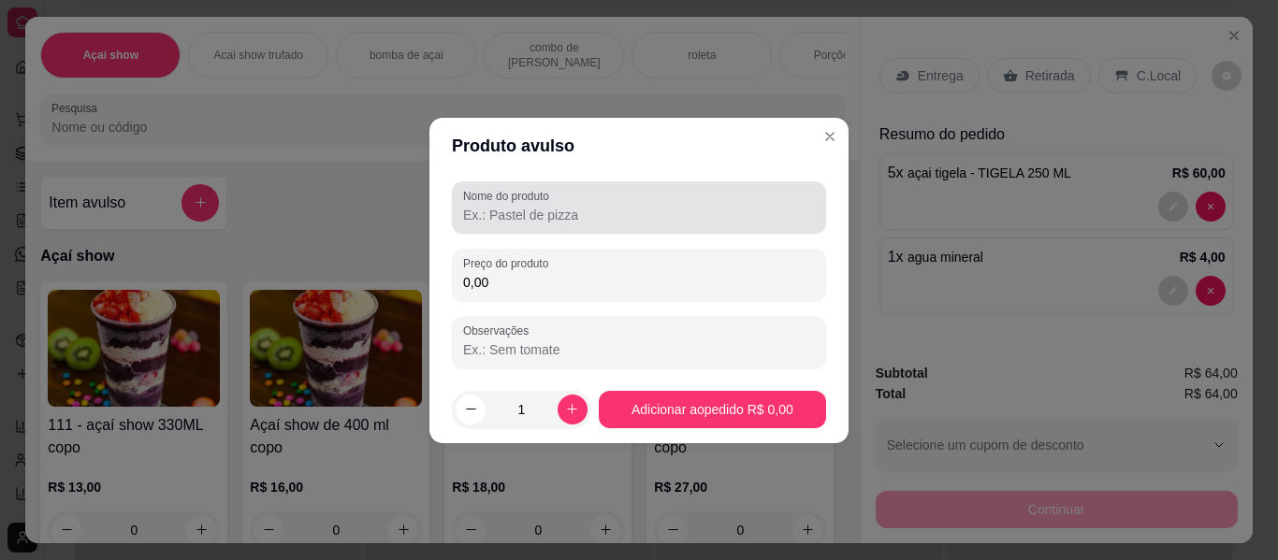
click at [490, 198] on label "Nome do produto" at bounding box center [509, 196] width 93 height 16
click at [490, 206] on input "Nome do produto" at bounding box center [639, 215] width 352 height 19
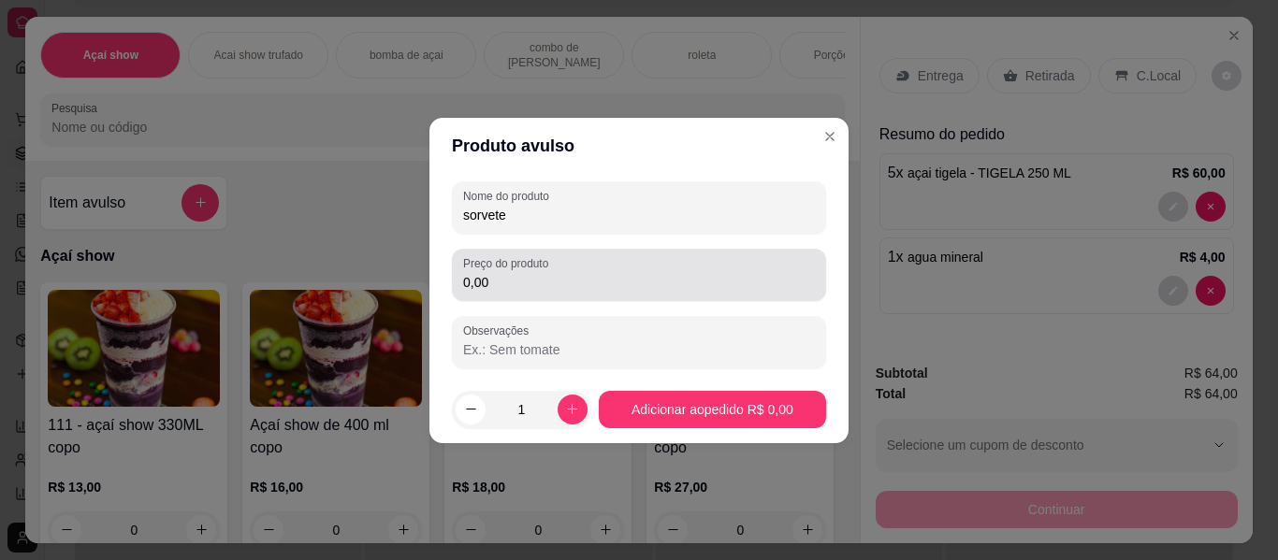
type input "sorvete"
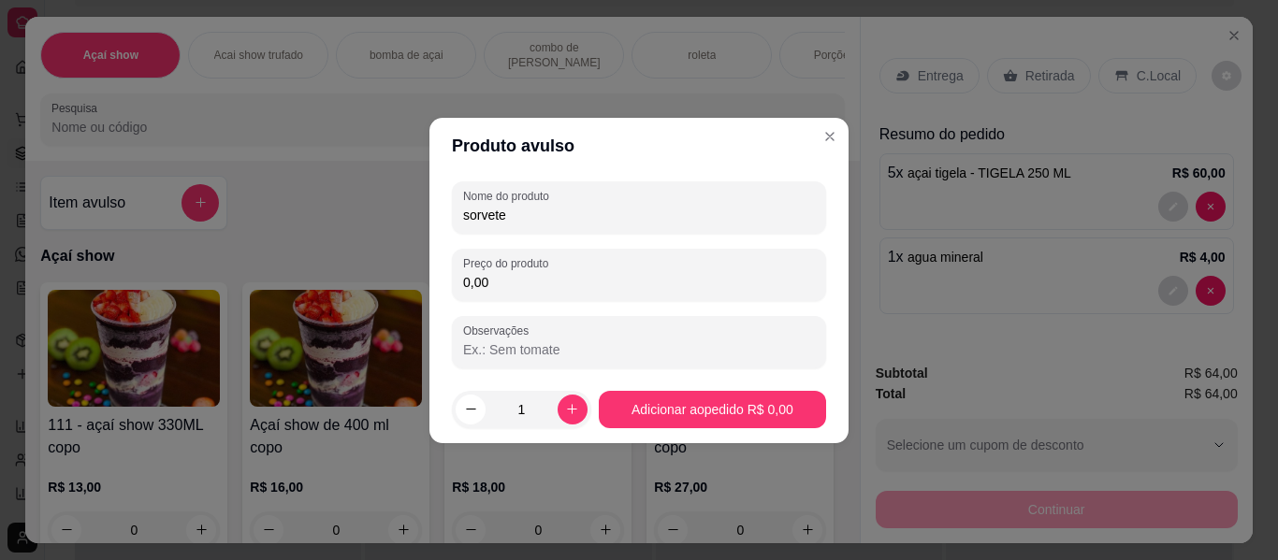
click at [485, 274] on input "0,00" at bounding box center [639, 282] width 352 height 19
type input "10,00"
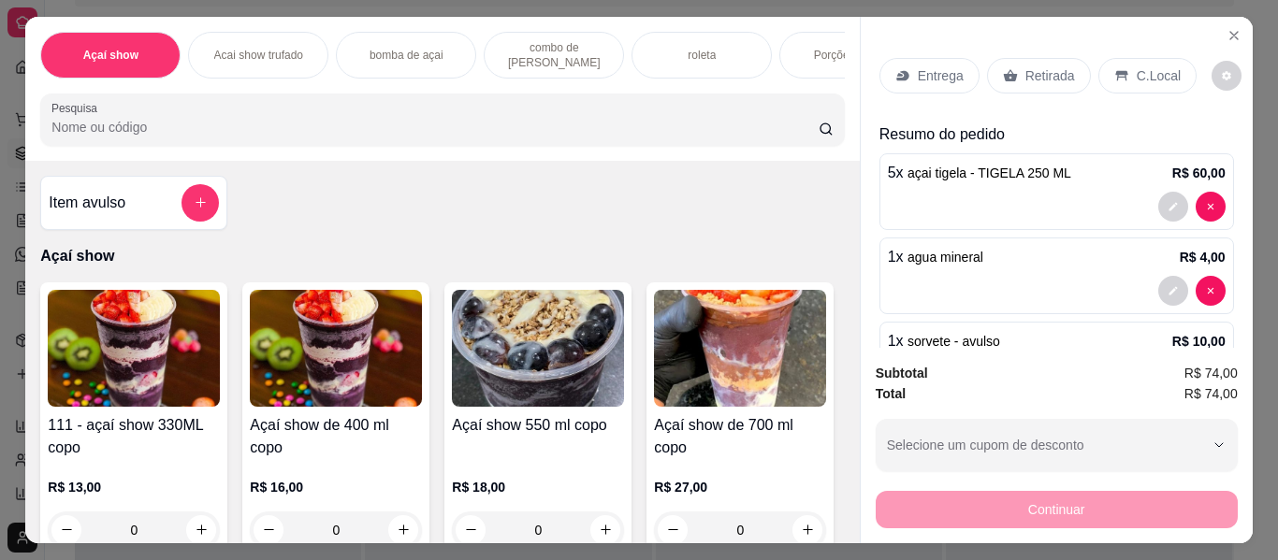
click at [1114, 74] on icon at bounding box center [1121, 75] width 15 height 15
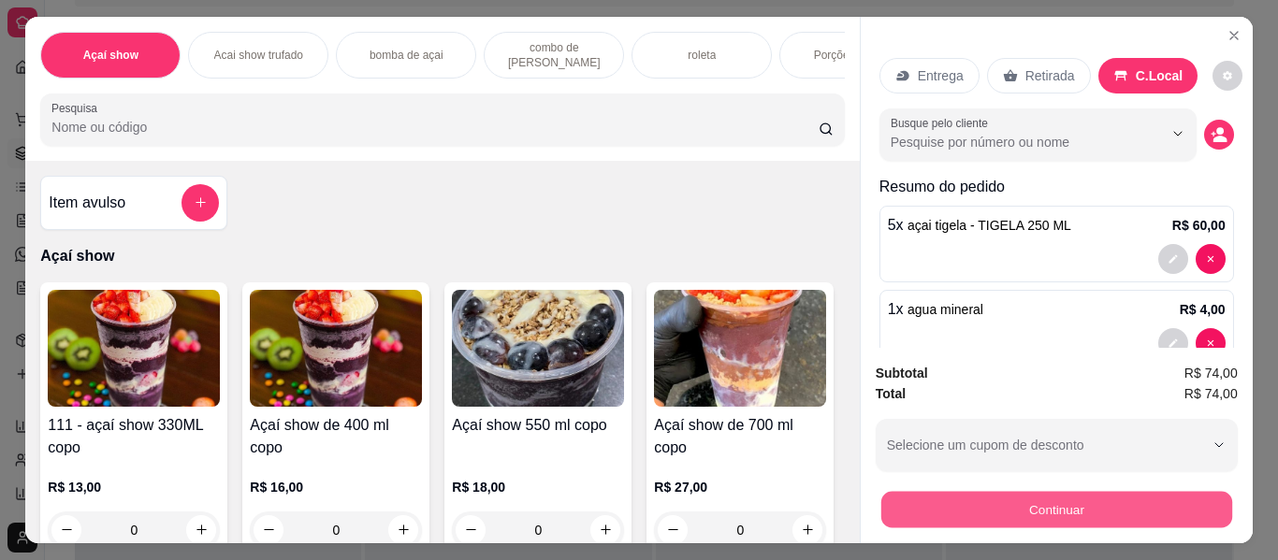
click at [1056, 492] on button "Continuar" at bounding box center [1055, 510] width 351 height 36
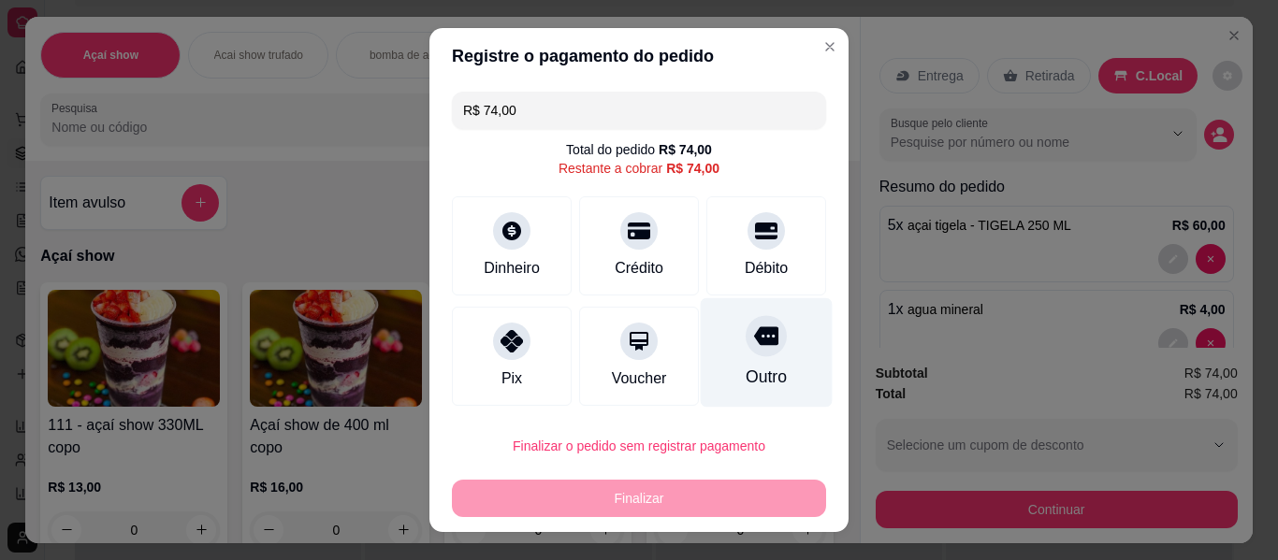
click at [742, 364] on div "Outro" at bounding box center [767, 352] width 132 height 109
type input "R$ 0,00"
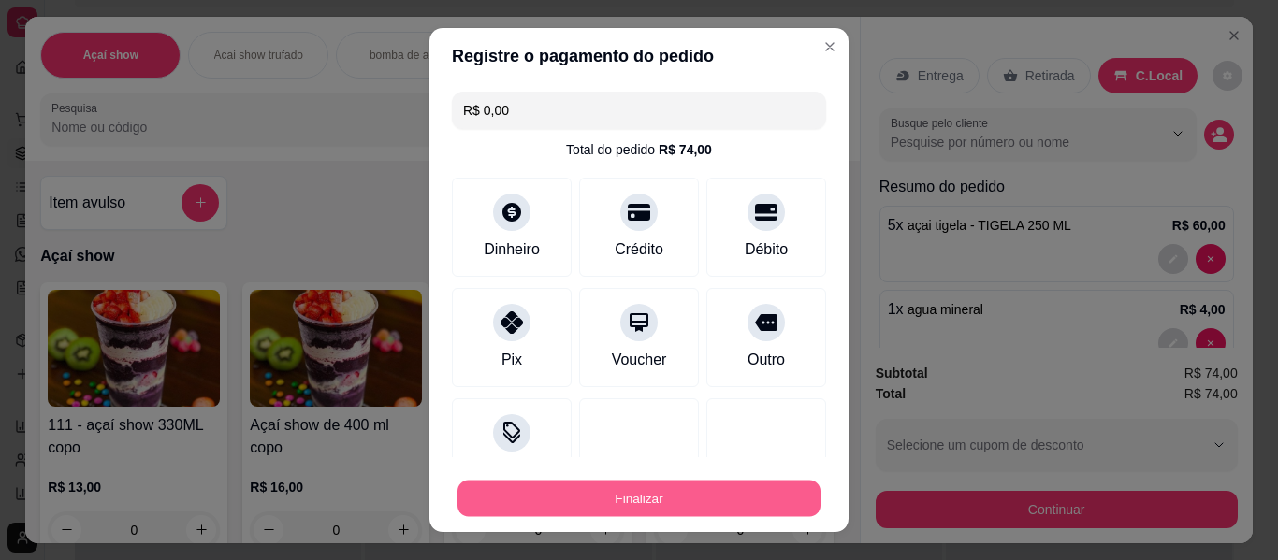
click at [689, 492] on button "Finalizar" at bounding box center [638, 499] width 363 height 36
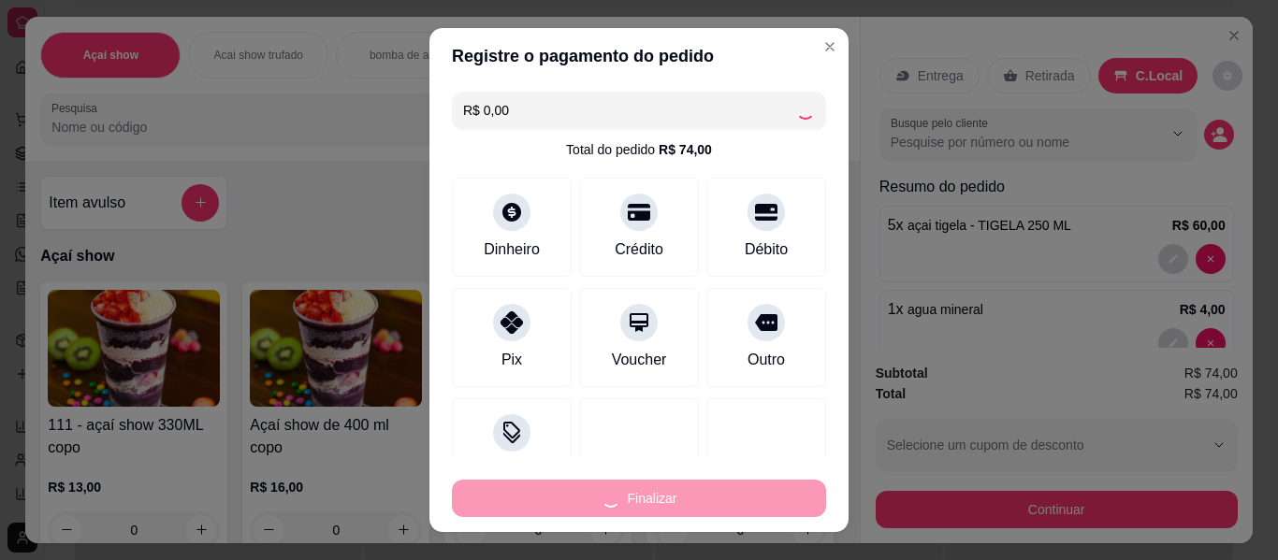
type input "0"
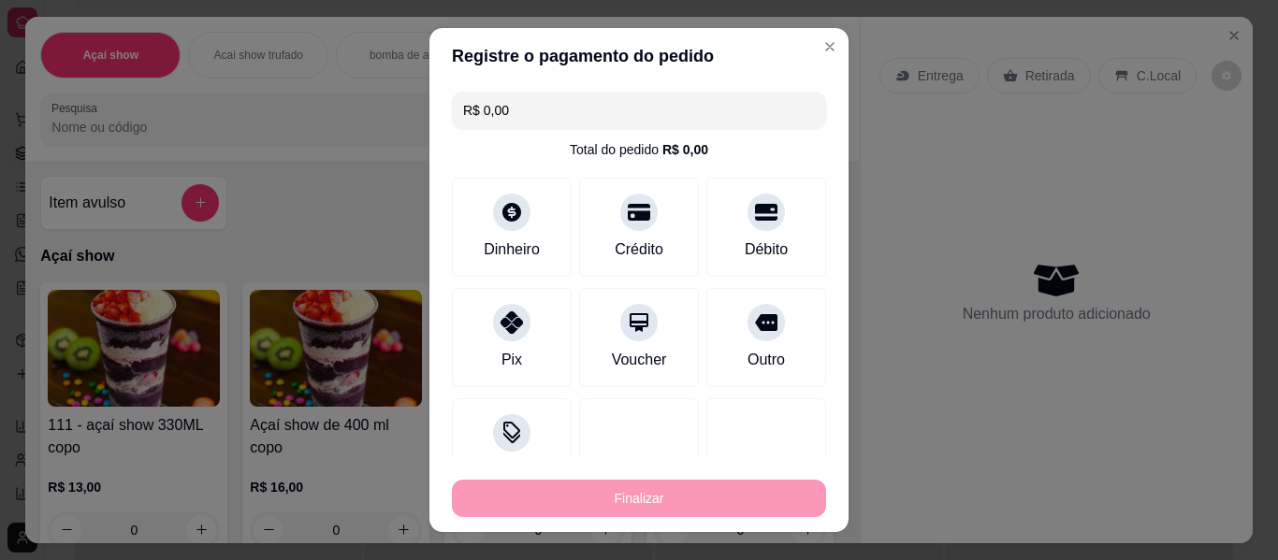
type input "-R$ 74,00"
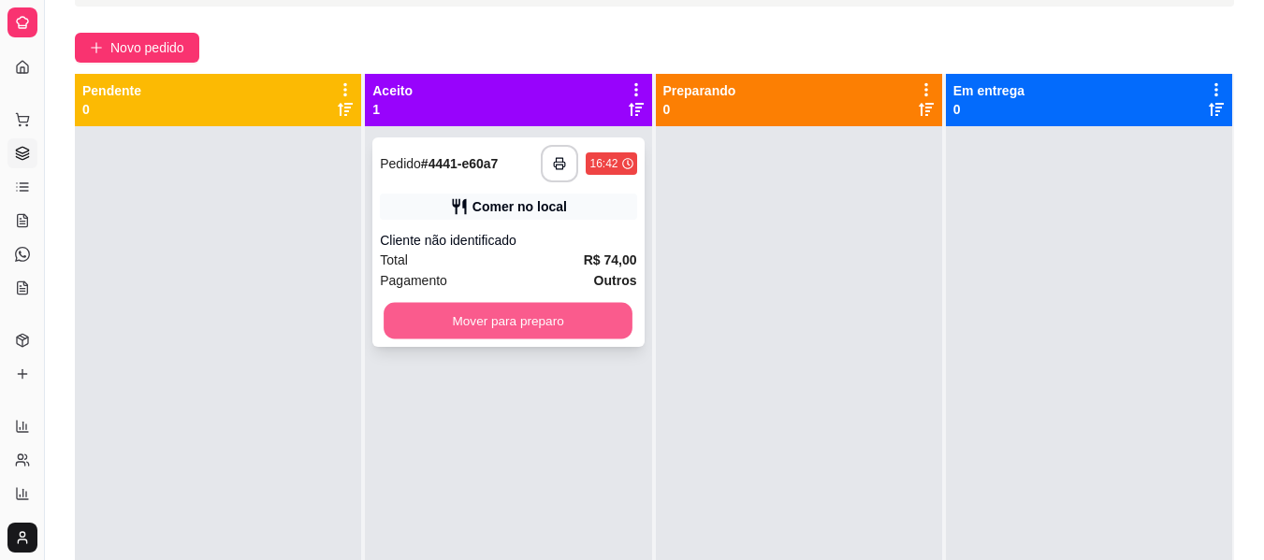
click at [539, 313] on button "Mover para preparo" at bounding box center [508, 321] width 249 height 36
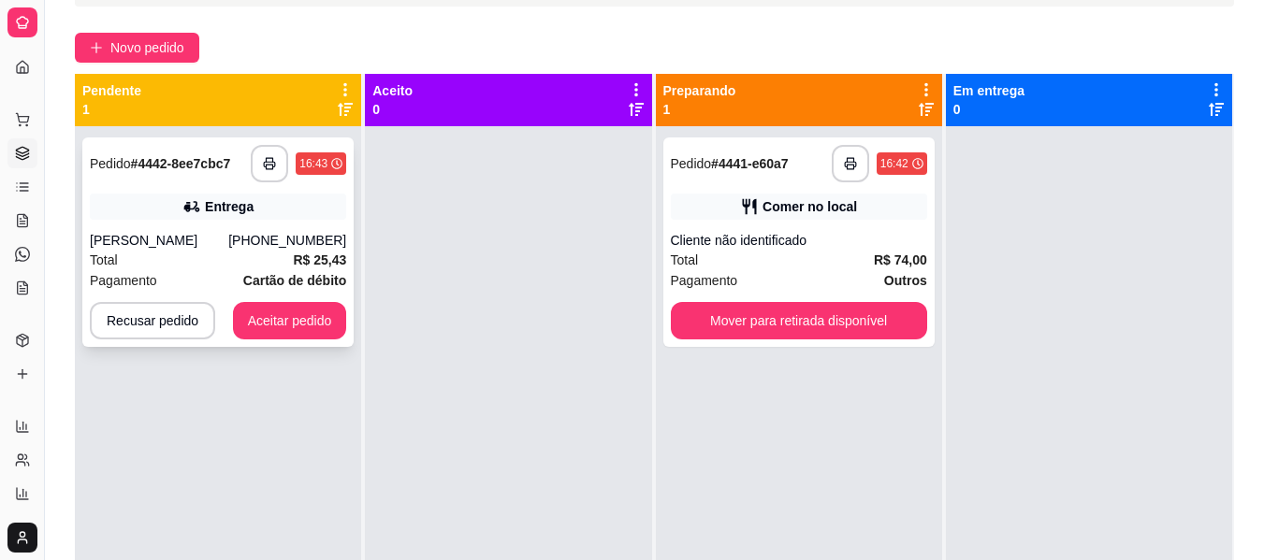
click at [228, 242] on div "[PERSON_NAME]" at bounding box center [159, 240] width 138 height 19
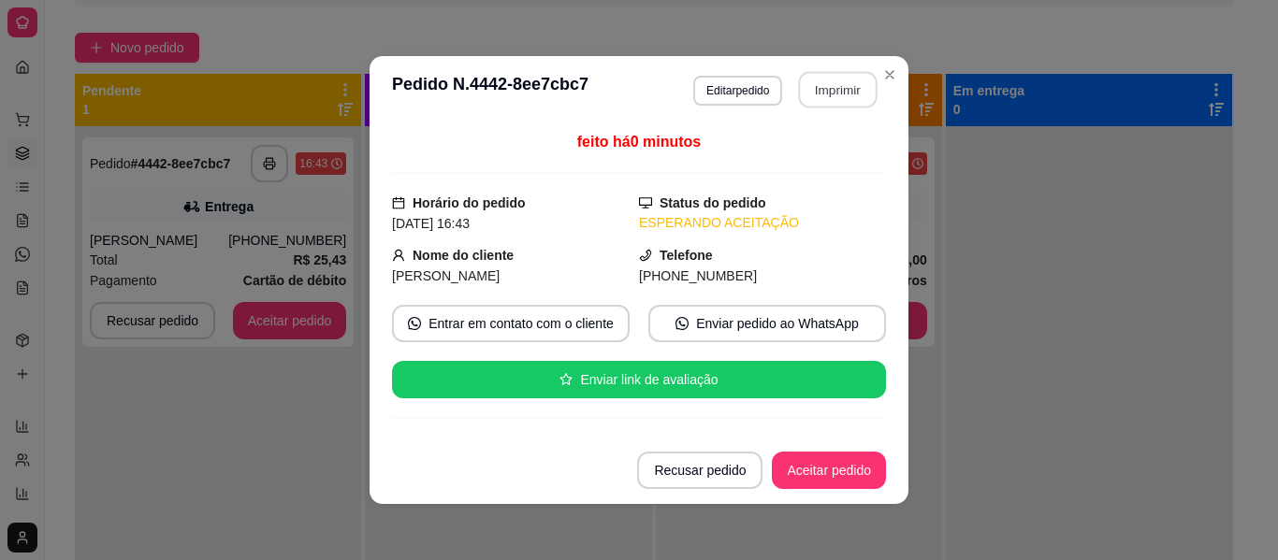
click at [816, 97] on button "Imprimir" at bounding box center [838, 90] width 79 height 36
click at [840, 479] on button "Aceitar pedido" at bounding box center [829, 471] width 110 height 36
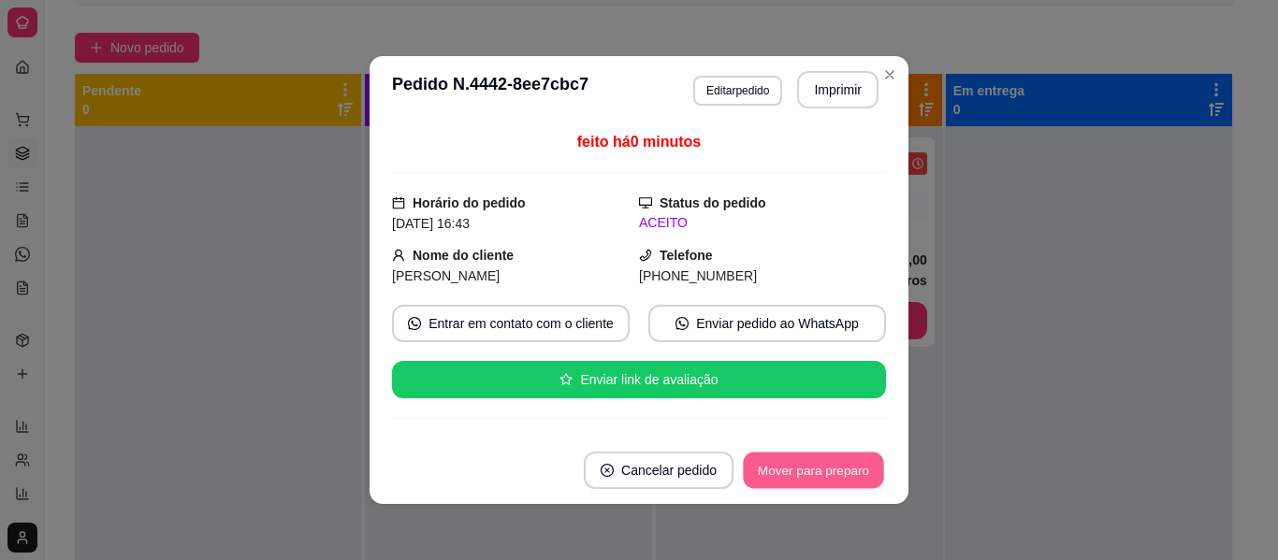
click at [840, 479] on button "Mover para preparo" at bounding box center [813, 471] width 140 height 36
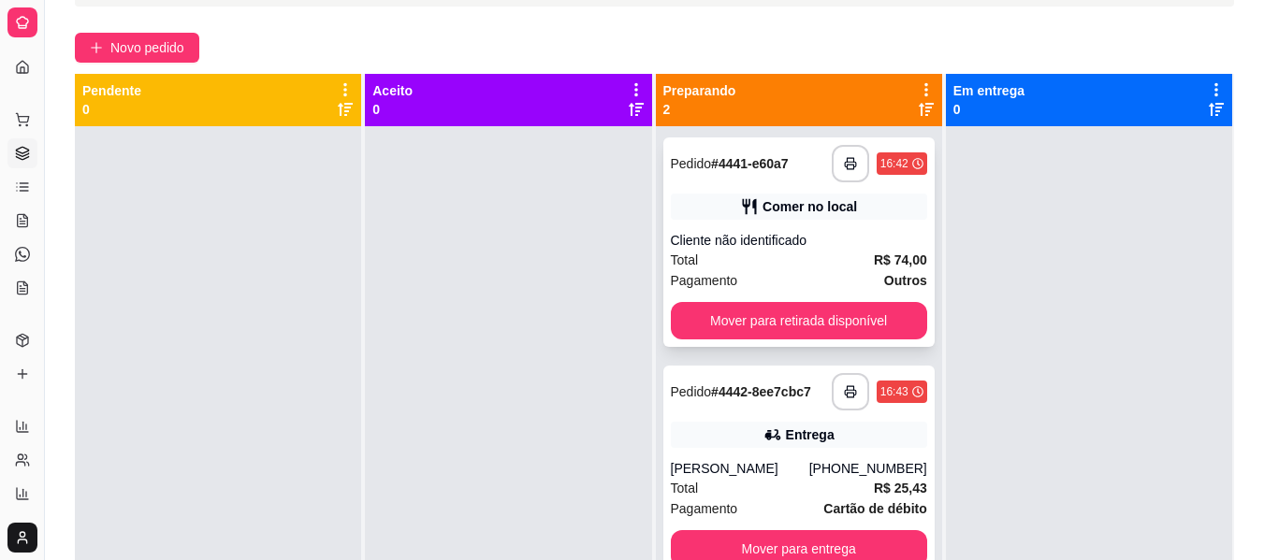
click at [734, 255] on div "Total R$ 74,00" at bounding box center [799, 260] width 256 height 21
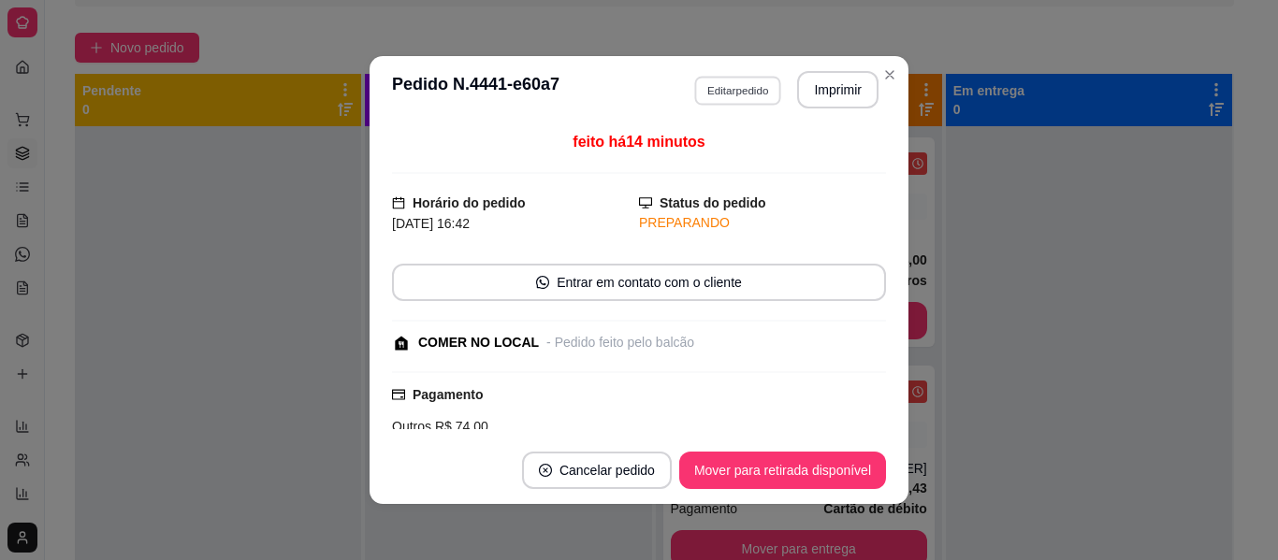
click at [709, 82] on button "Editar pedido" at bounding box center [737, 90] width 87 height 29
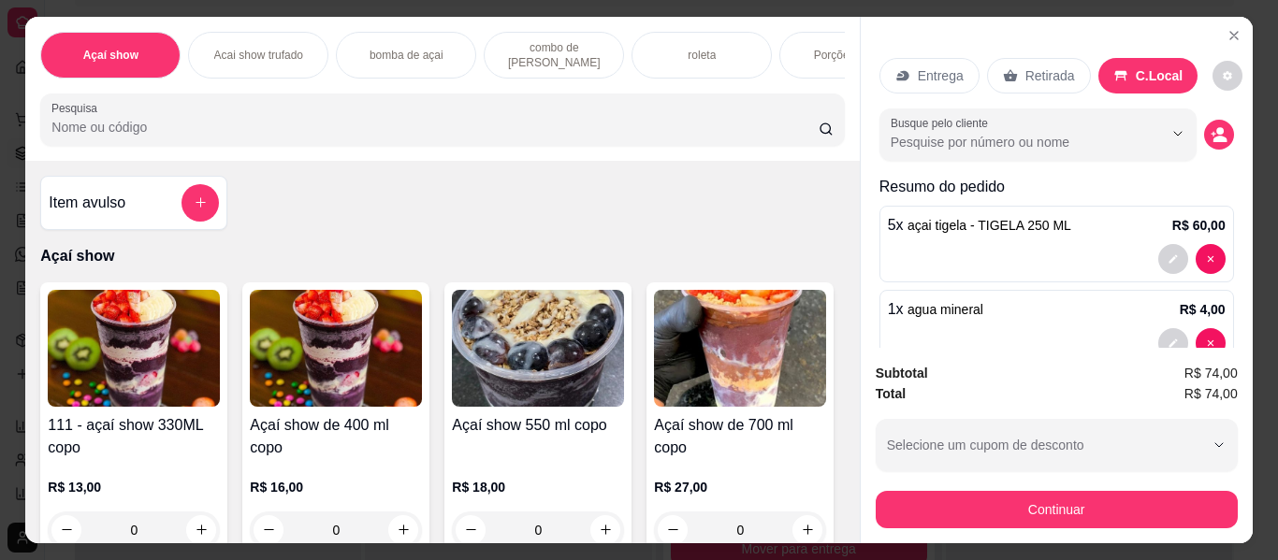
click at [326, 428] on h4 "Açaí show de 400 ml copo" at bounding box center [336, 436] width 172 height 45
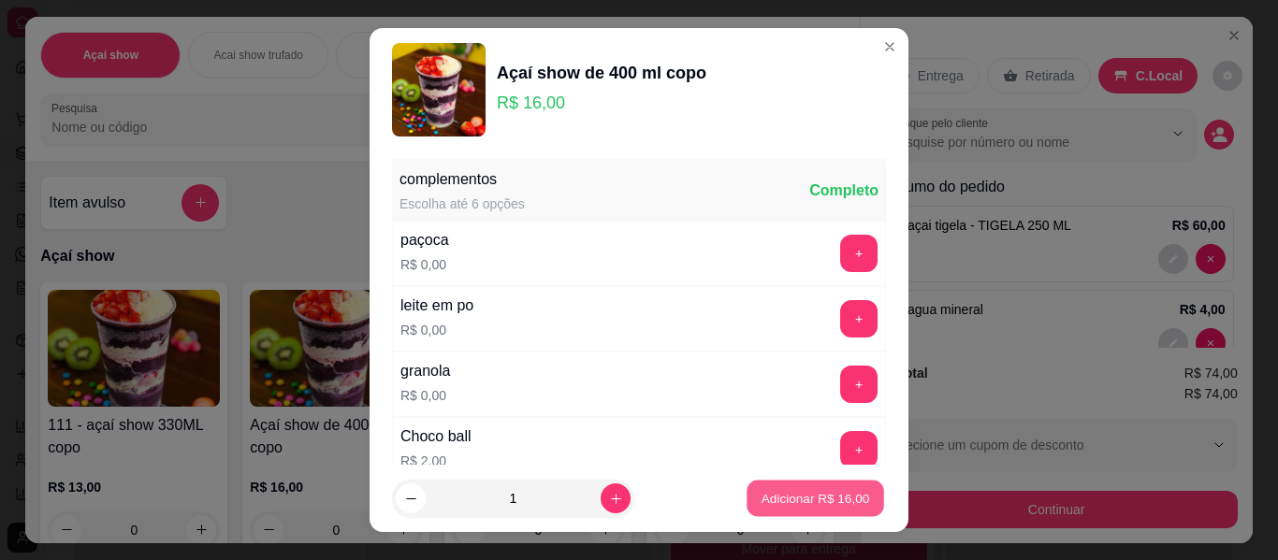
click at [777, 491] on p "Adicionar R$ 16,00" at bounding box center [815, 498] width 109 height 18
type input "1"
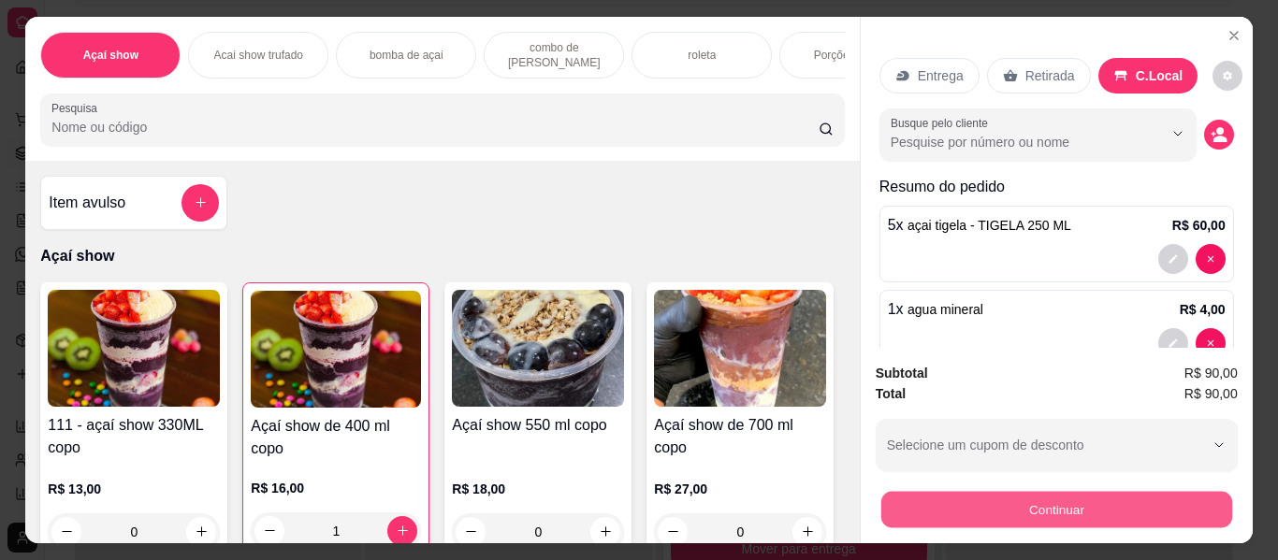
click at [915, 500] on button "Continuar" at bounding box center [1055, 510] width 351 height 36
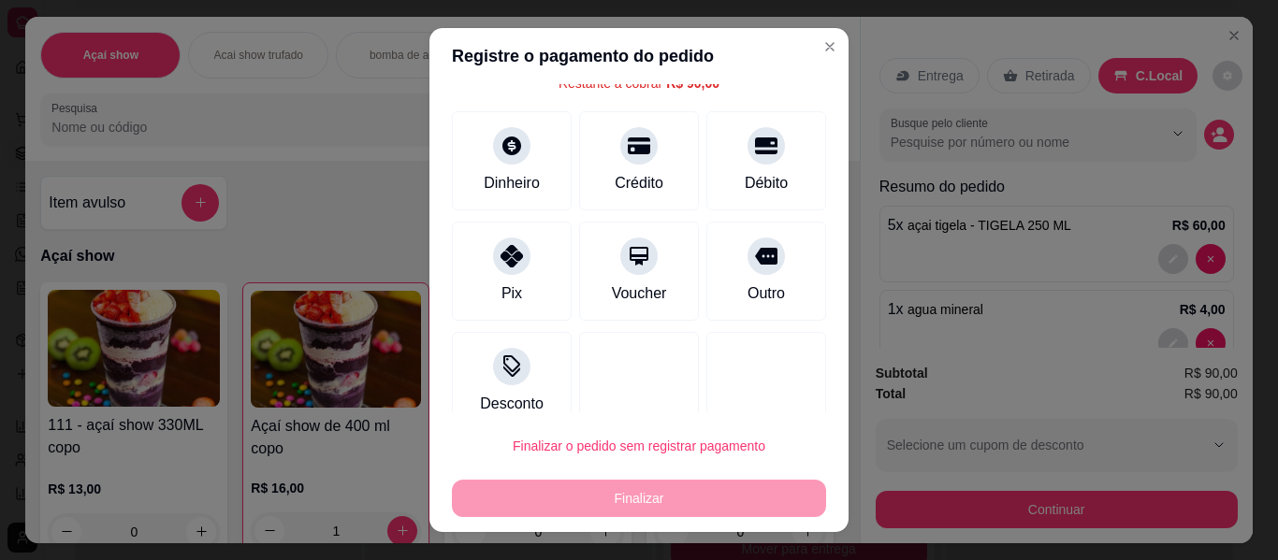
scroll to position [111, 0]
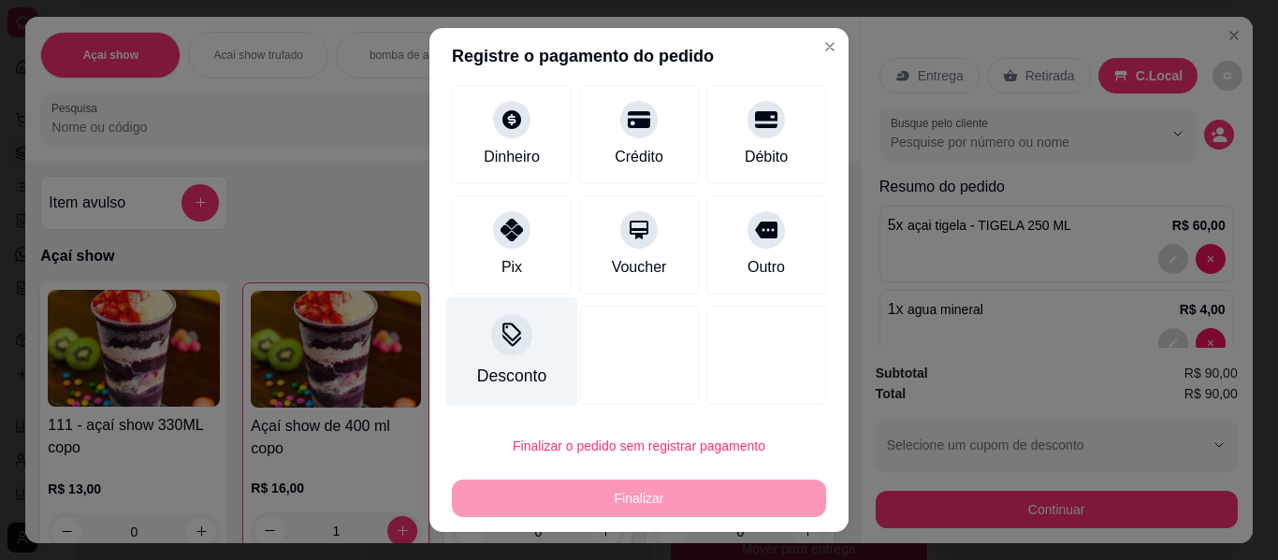
click at [476, 362] on div "Desconto" at bounding box center [512, 351] width 132 height 109
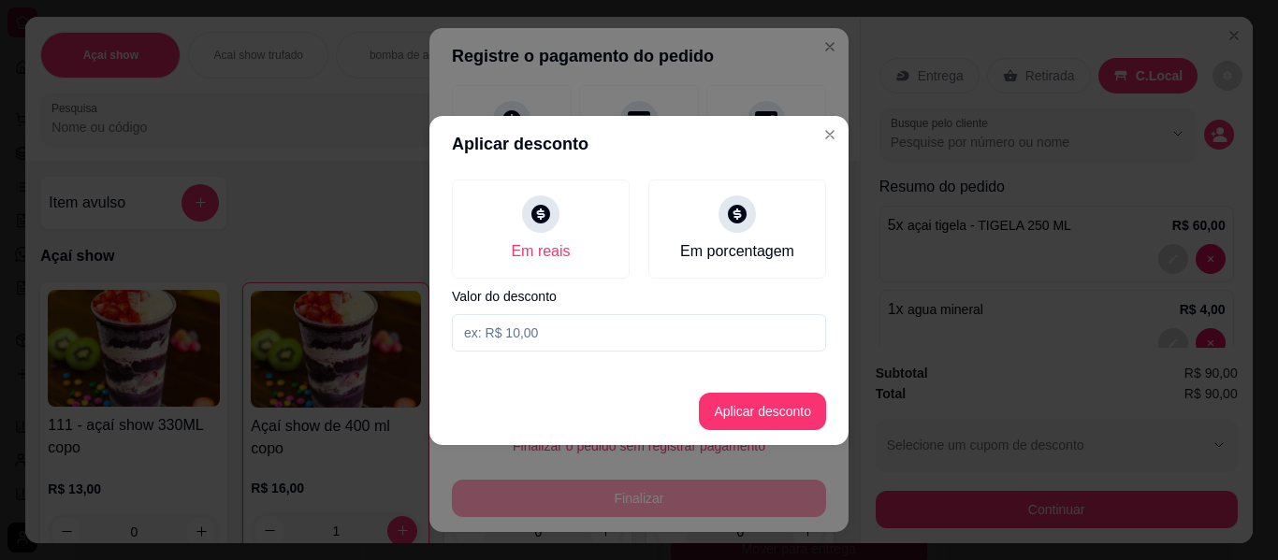
click at [478, 337] on input at bounding box center [639, 332] width 374 height 37
type input "1,00"
click at [737, 411] on button "Aplicar desconto" at bounding box center [763, 411] width 123 height 36
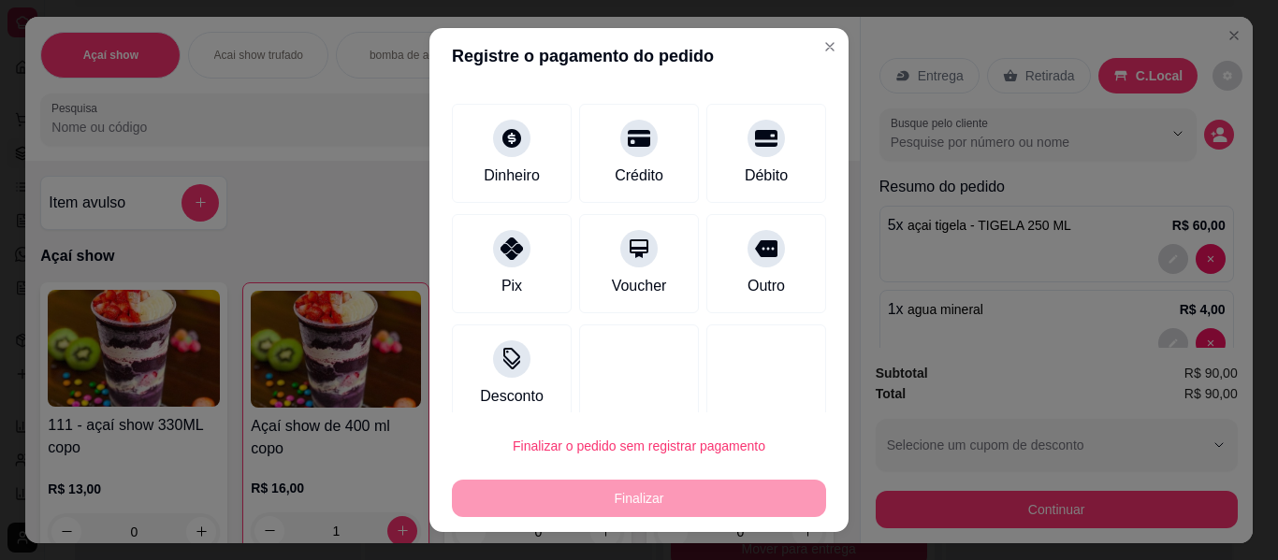
scroll to position [130, 0]
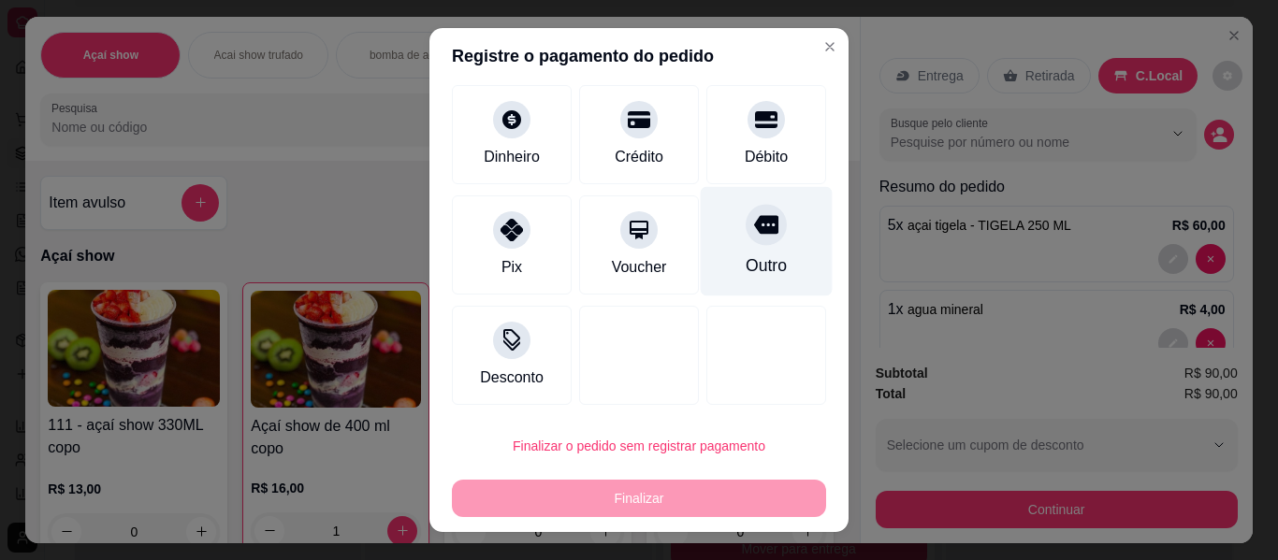
click at [746, 256] on div "Outro" at bounding box center [766, 265] width 41 height 24
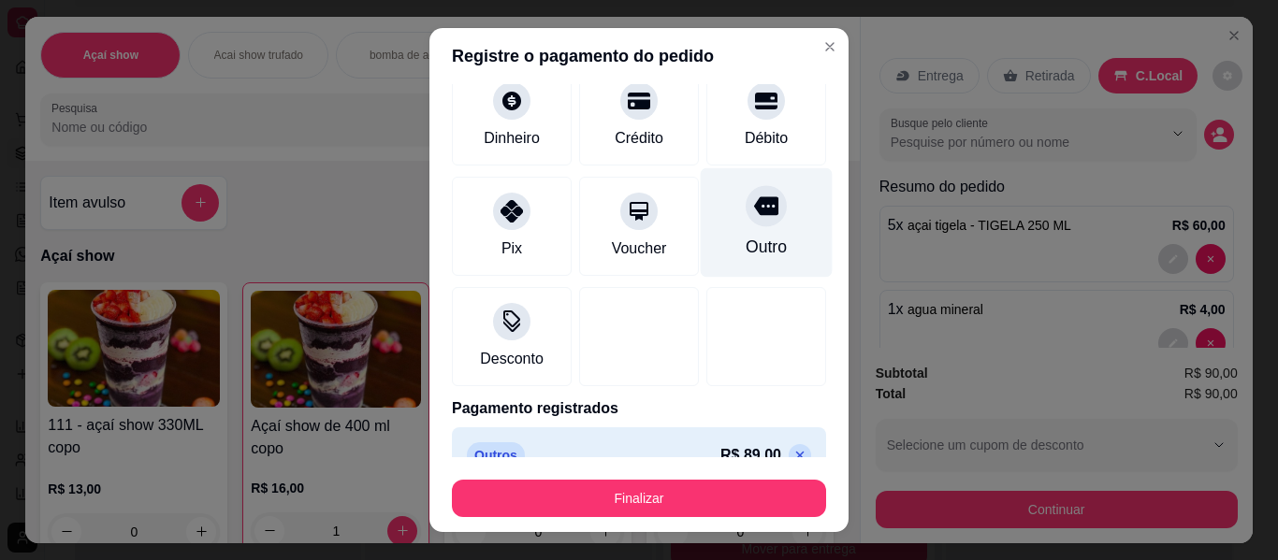
type input "R$ 0,00"
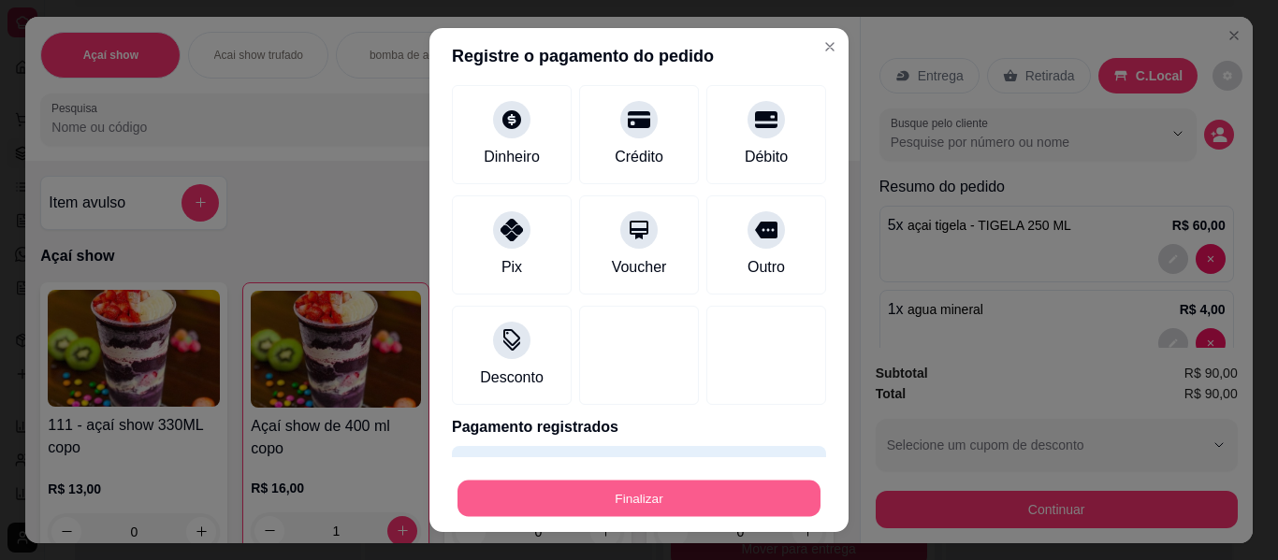
click at [668, 495] on button "Finalizar" at bounding box center [638, 499] width 363 height 36
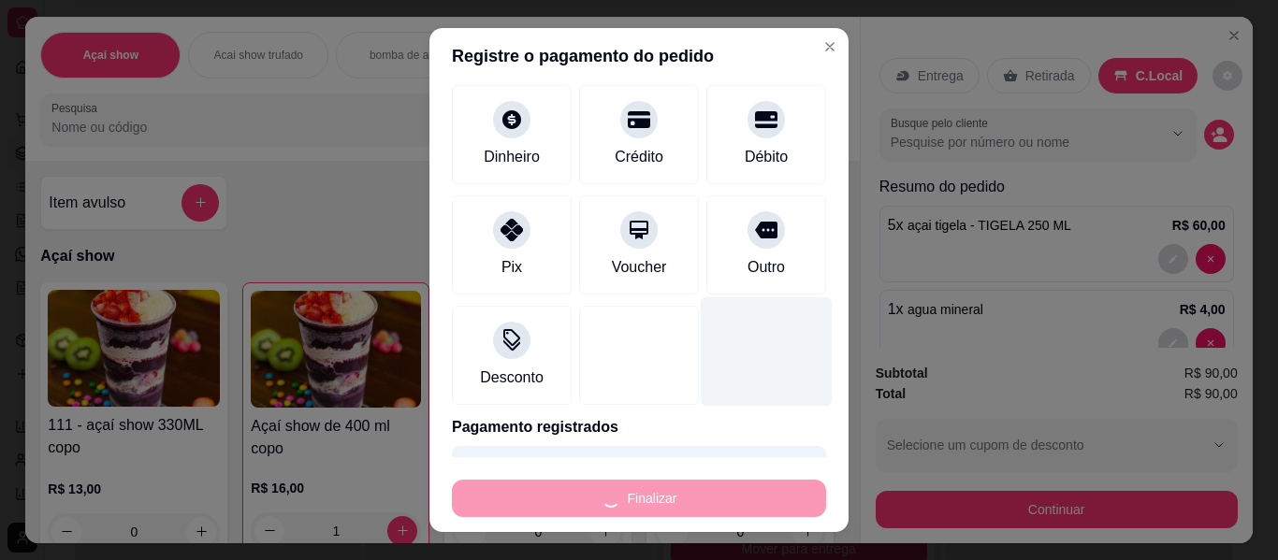
type input "0"
type input "-R$ 90,00"
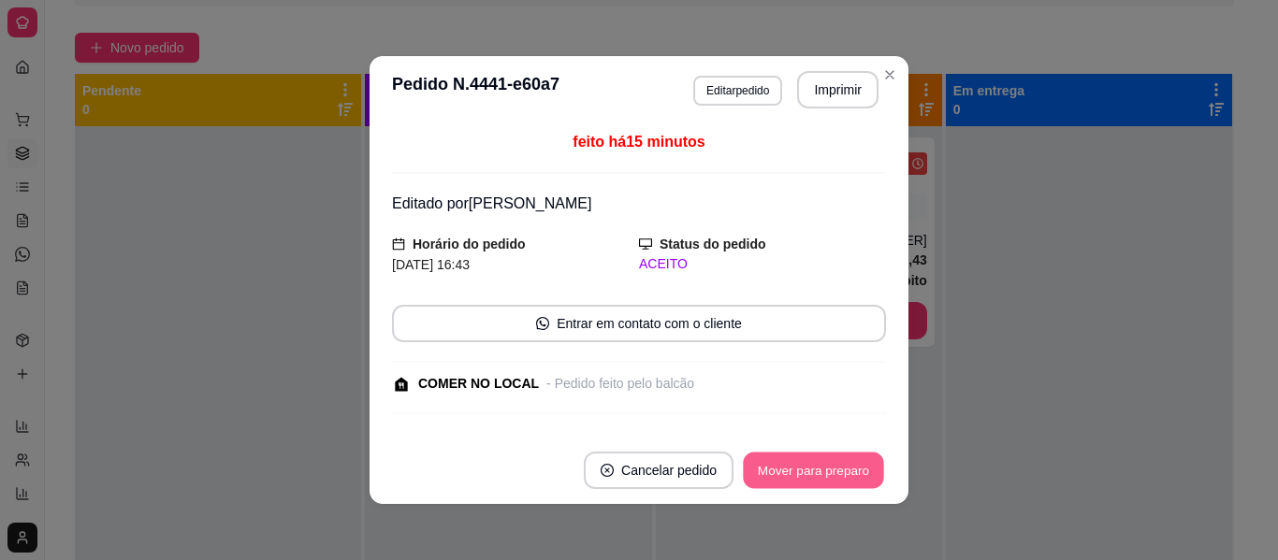
click at [779, 471] on button "Mover para preparo" at bounding box center [813, 471] width 140 height 36
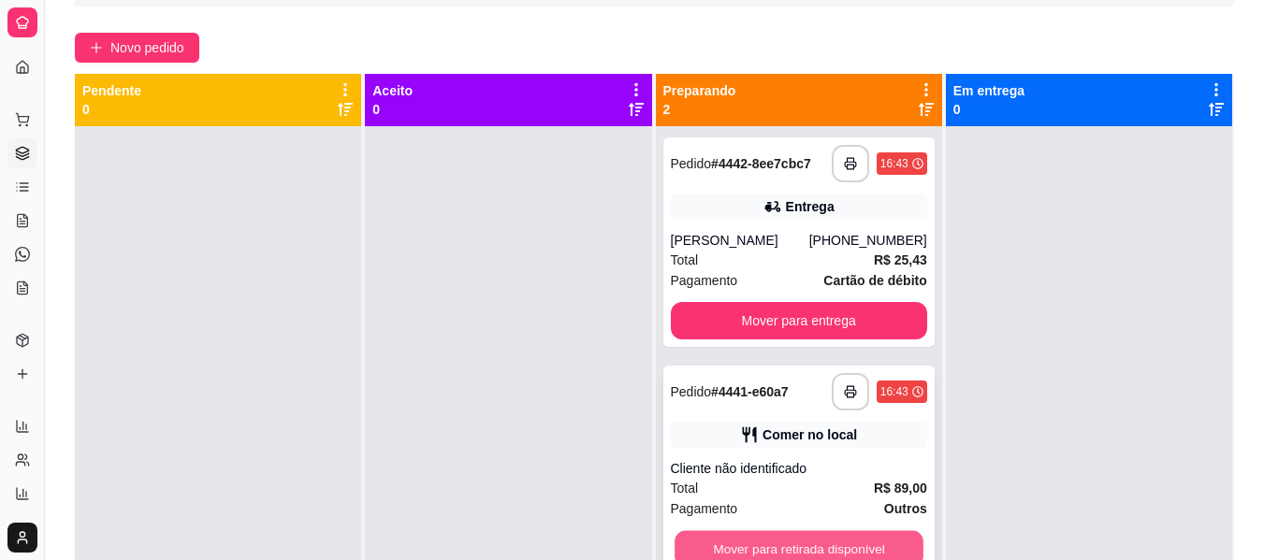
click at [852, 536] on button "Mover para retirada disponível" at bounding box center [798, 549] width 249 height 36
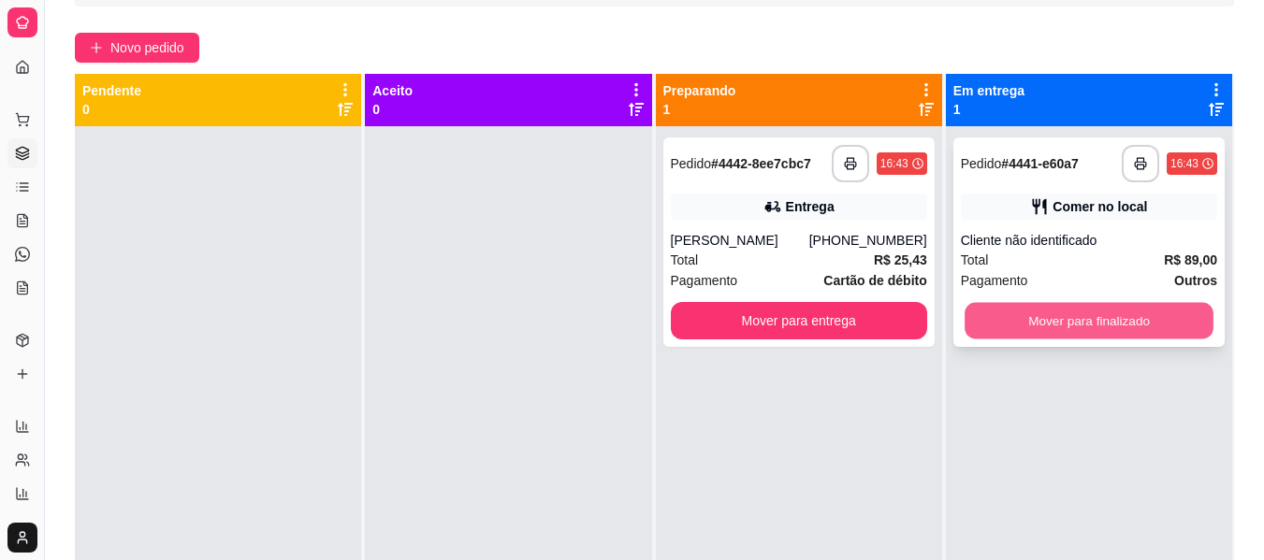
click at [1116, 318] on button "Mover para finalizado" at bounding box center [1088, 321] width 249 height 36
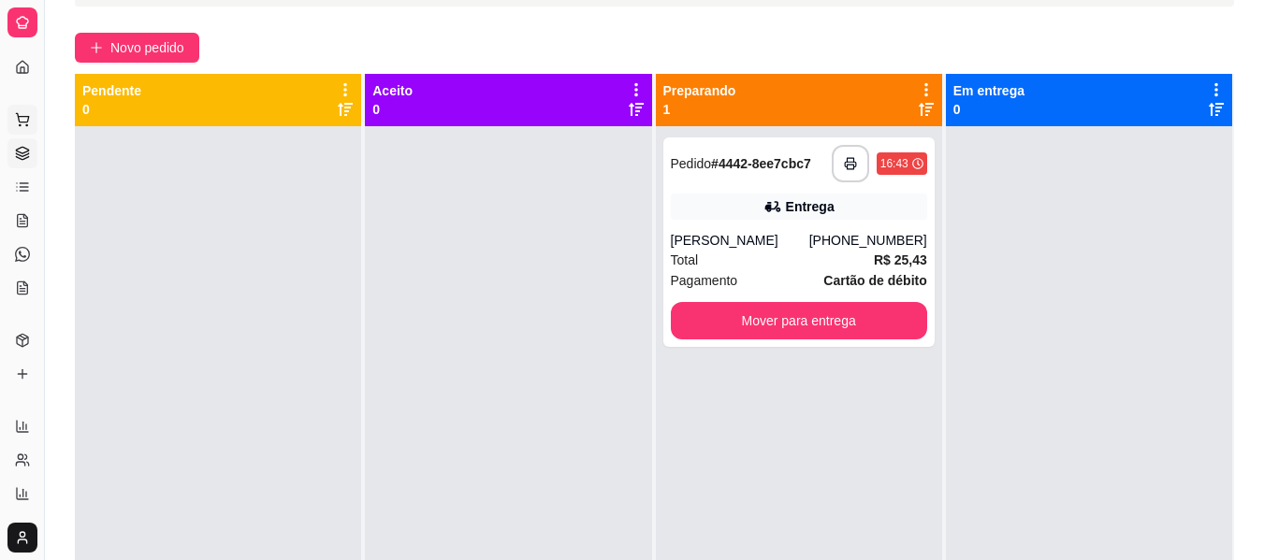
click at [22, 113] on icon at bounding box center [22, 119] width 15 height 15
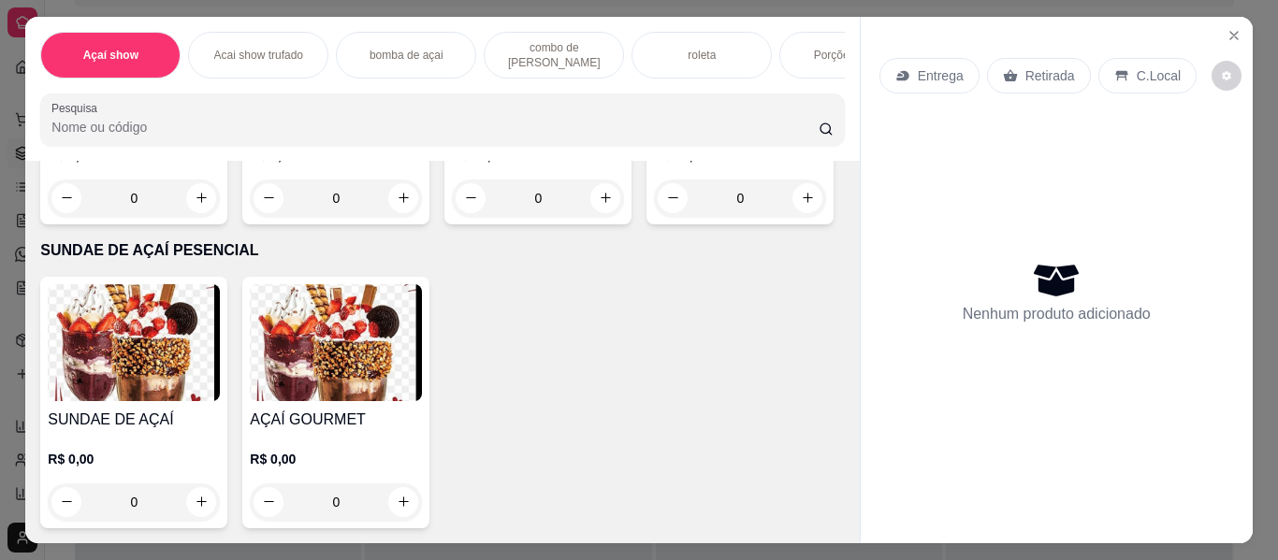
scroll to position [3293, 0]
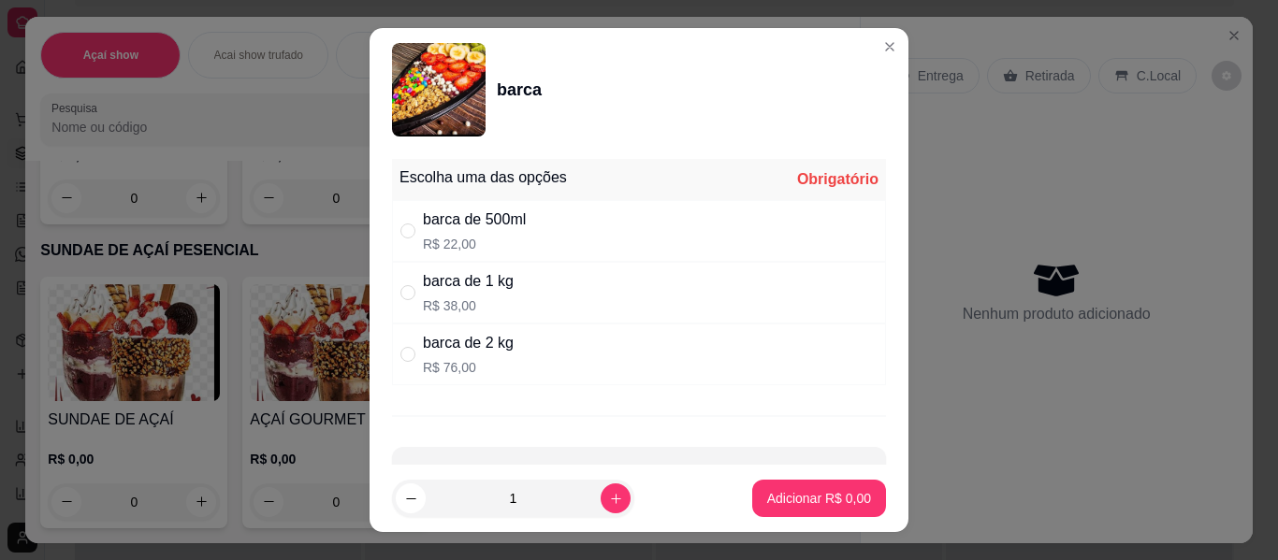
click at [475, 225] on div "barca de 500ml" at bounding box center [474, 220] width 103 height 22
radio input "true"
click at [814, 496] on p "Adicionar R$ 22,00" at bounding box center [815, 498] width 109 height 18
type input "1"
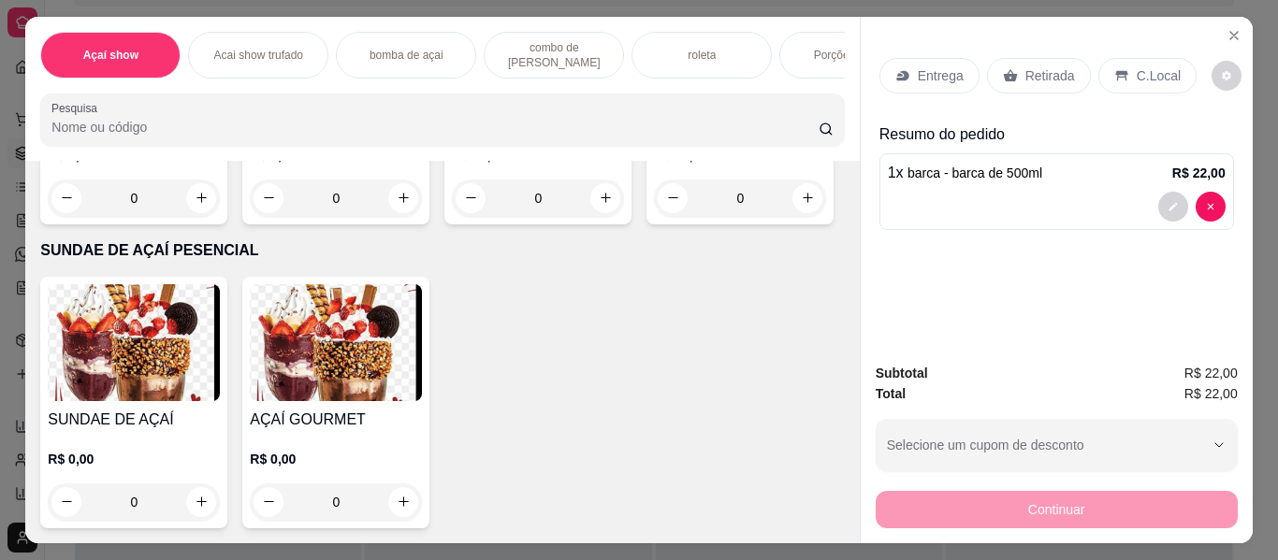
scroll to position [3294, 0]
click at [1122, 71] on div "C.Local" at bounding box center [1147, 76] width 98 height 36
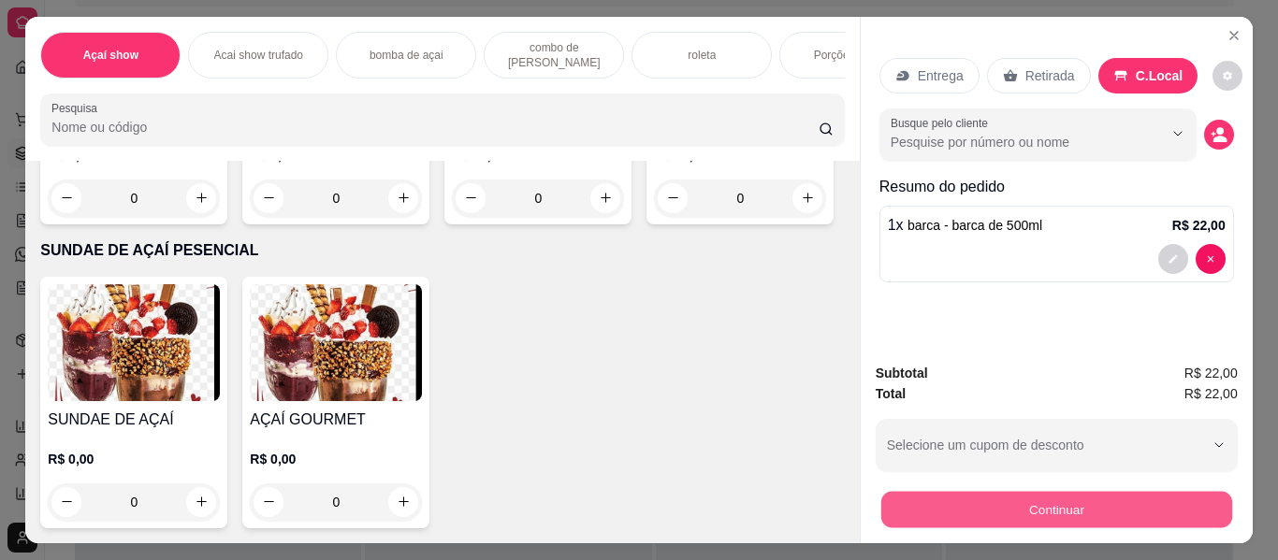
click at [1079, 492] on button "Continuar" at bounding box center [1055, 510] width 351 height 36
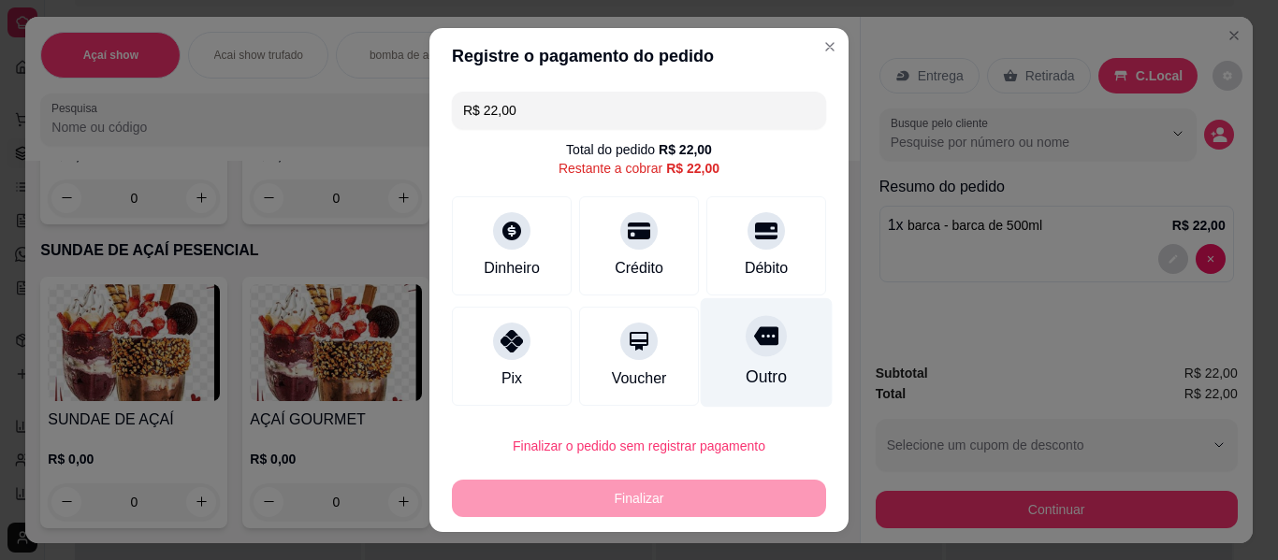
click at [746, 365] on div "Outro" at bounding box center [766, 377] width 41 height 24
type input "R$ 0,00"
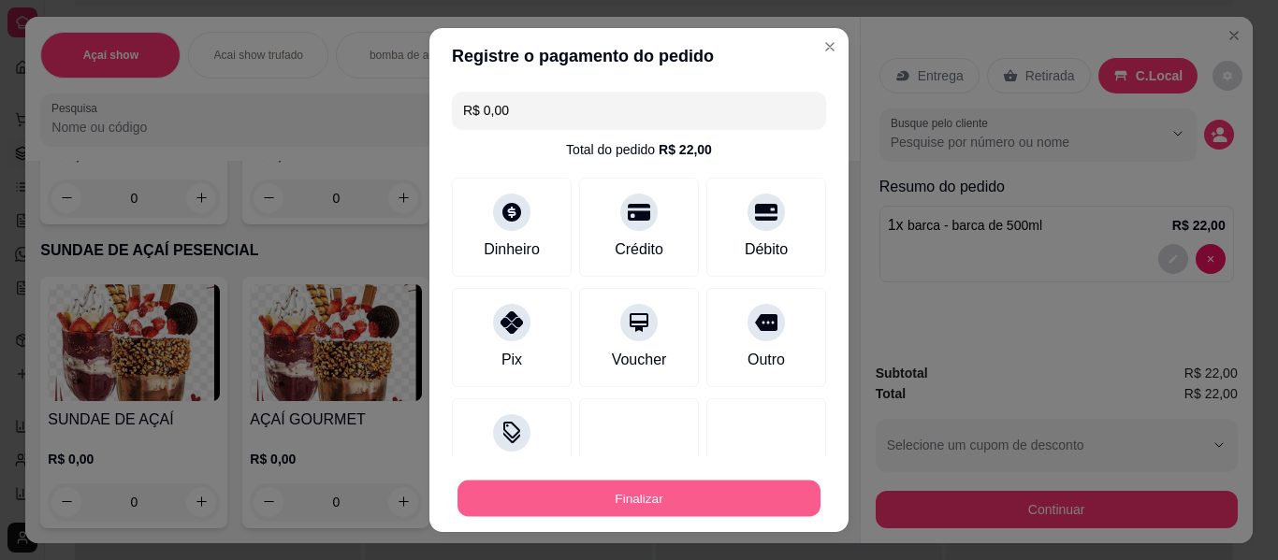
click at [625, 500] on button "Finalizar" at bounding box center [638, 499] width 363 height 36
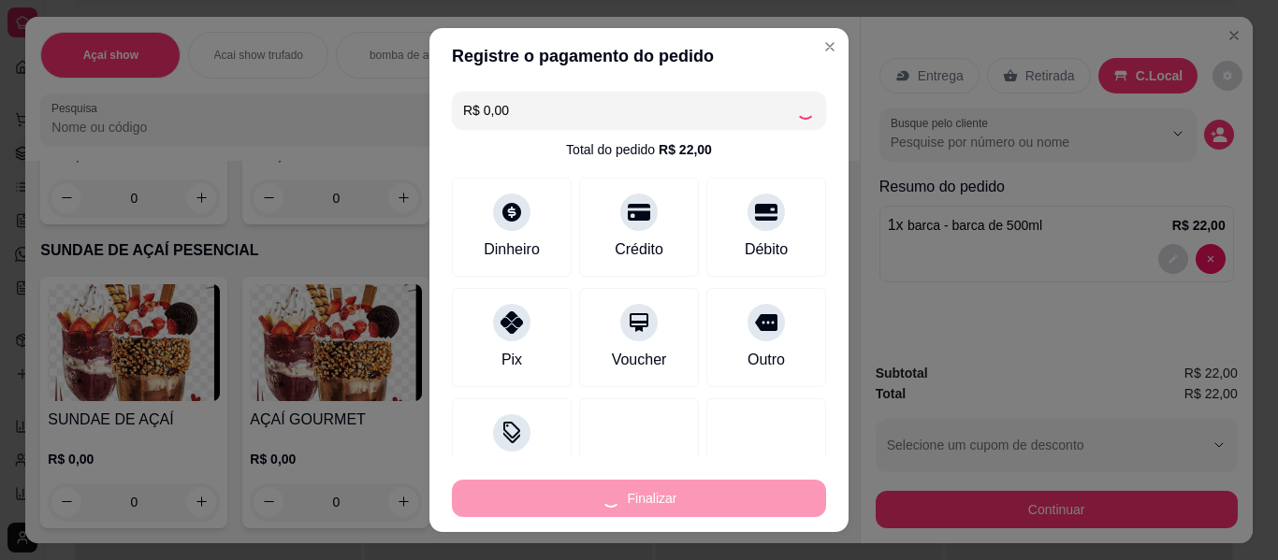
type input "0"
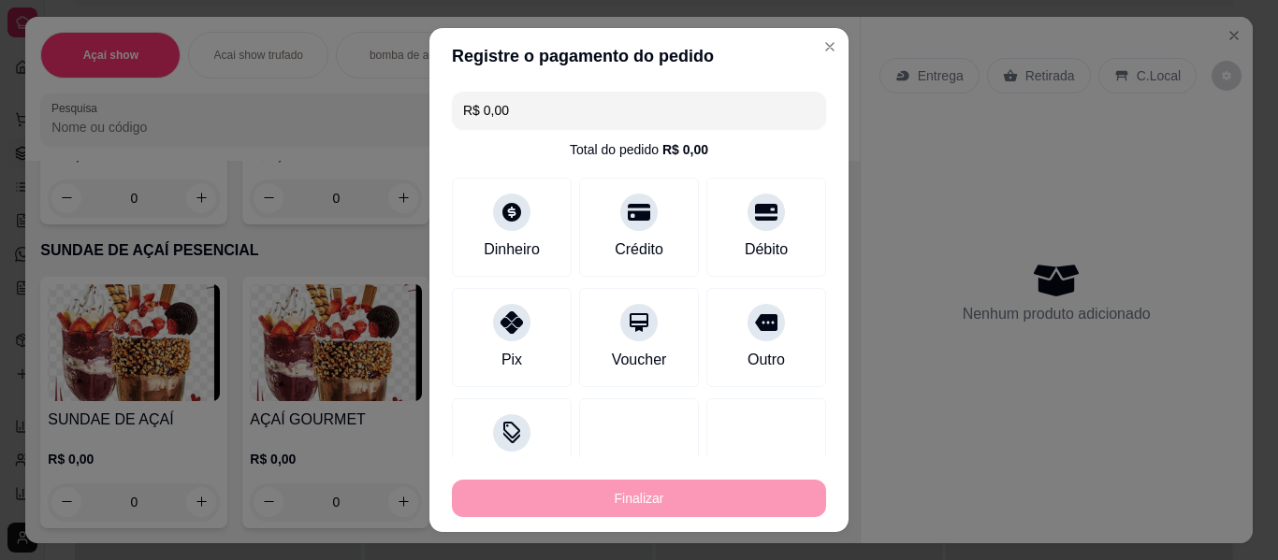
type input "-R$ 22,00"
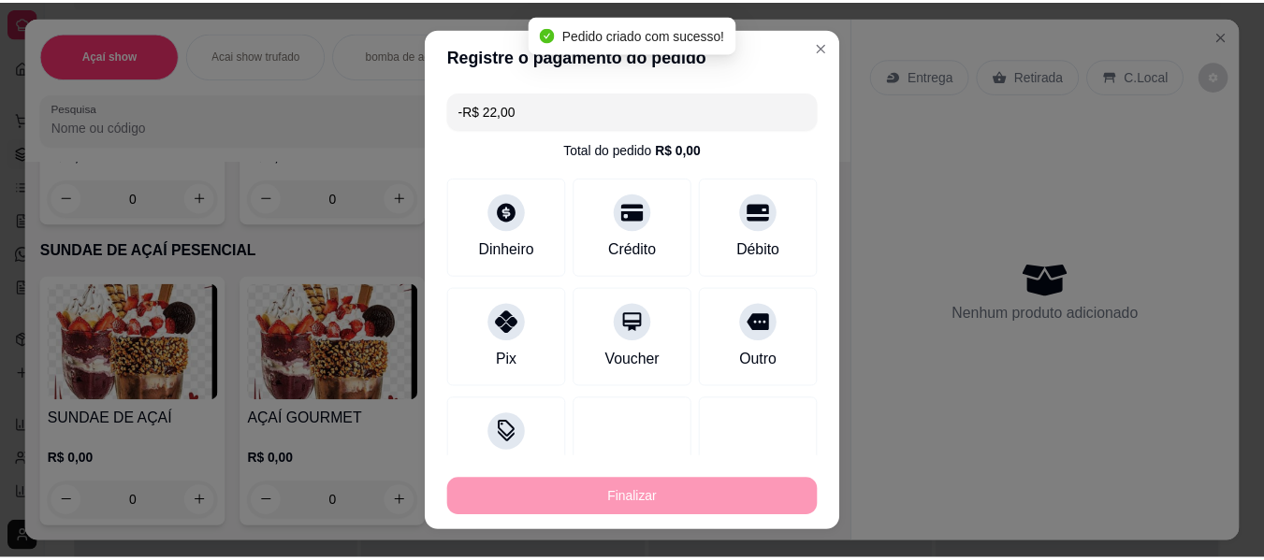
scroll to position [3293, 0]
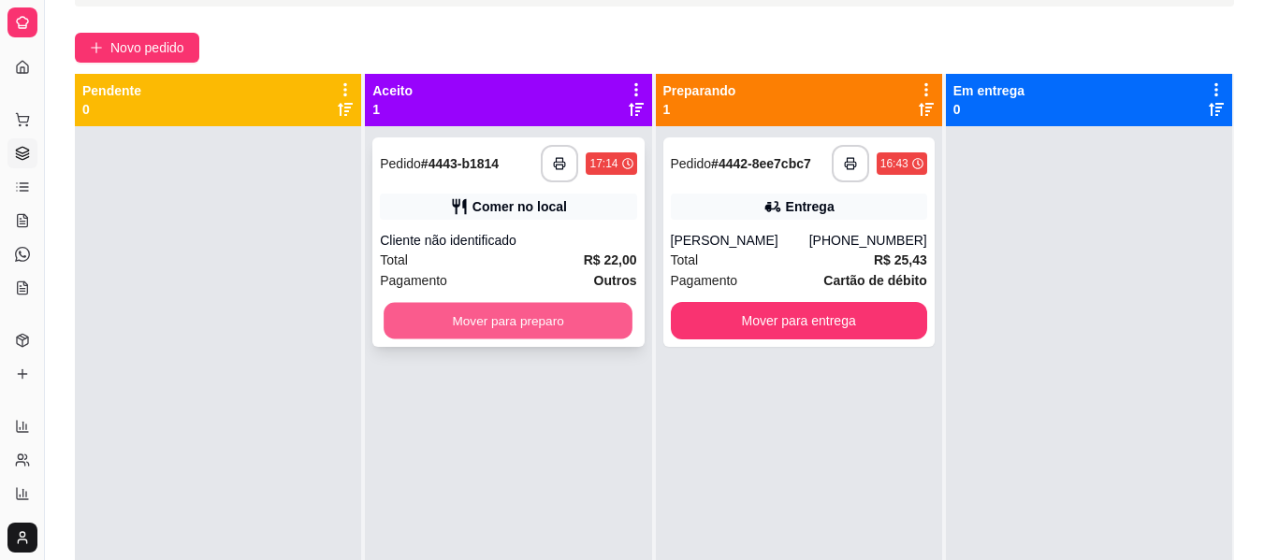
click at [531, 305] on button "Mover para preparo" at bounding box center [508, 321] width 249 height 36
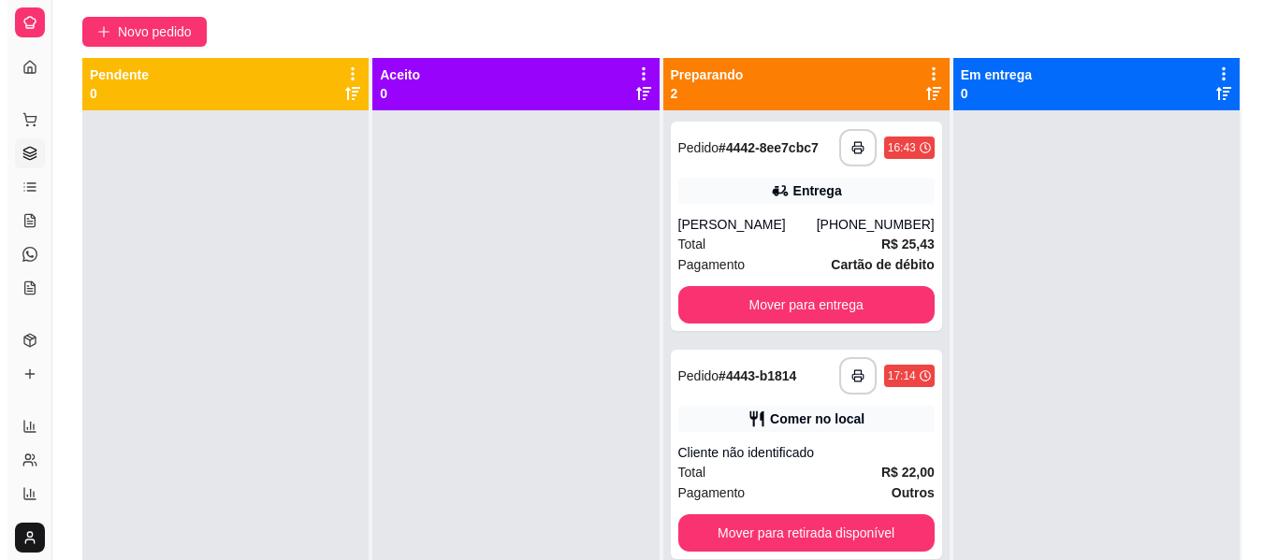
scroll to position [154, 0]
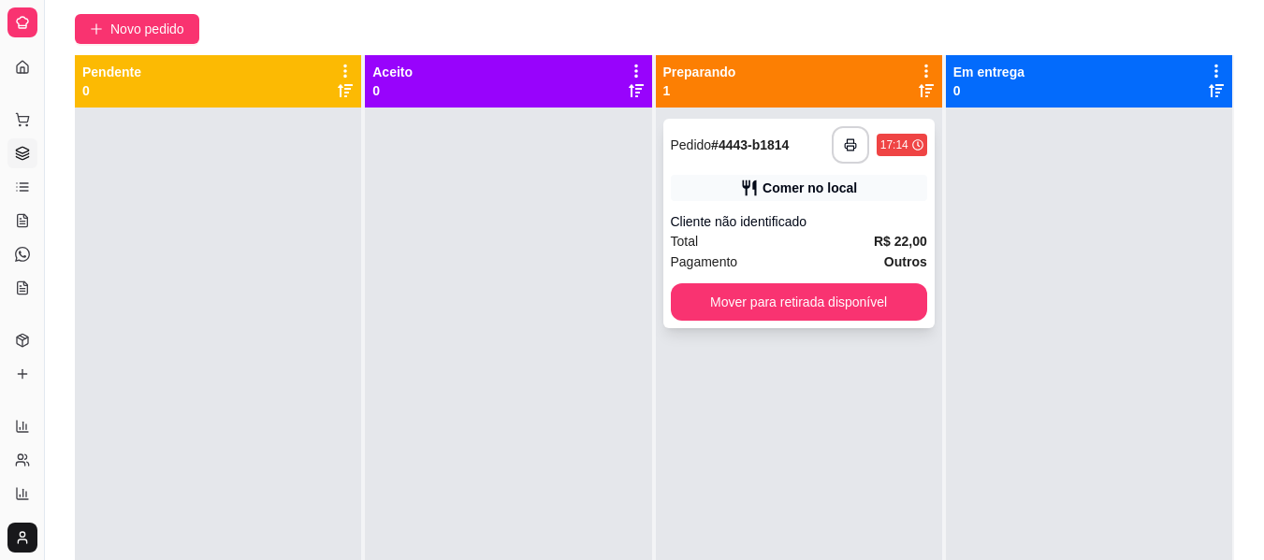
click at [742, 217] on div "Cliente não identificado" at bounding box center [799, 221] width 256 height 19
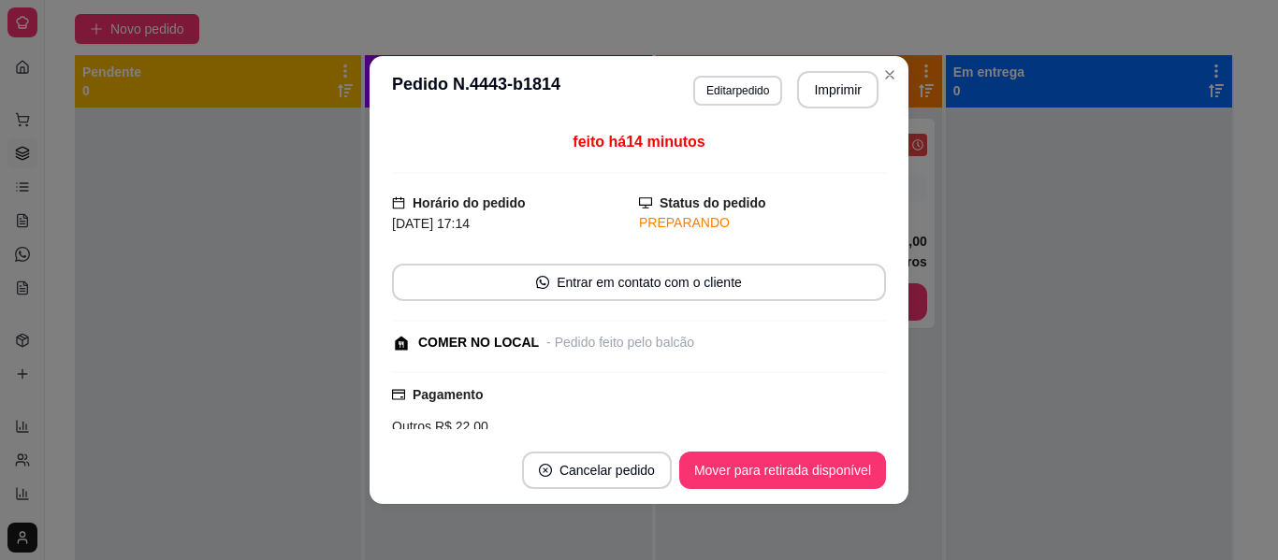
click at [890, 426] on div "feito há 14 minutos Horário do pedido [DATE] 17:14 Status do pedido PREPARANDO …" at bounding box center [638, 279] width 539 height 313
drag, startPoint x: 890, startPoint y: 426, endPoint x: 870, endPoint y: 417, distance: 21.4
click at [870, 417] on div "feito há 14 minutos Horário do pedido [DATE] 17:14 Status do pedido PREPARANDO …" at bounding box center [638, 279] width 539 height 313
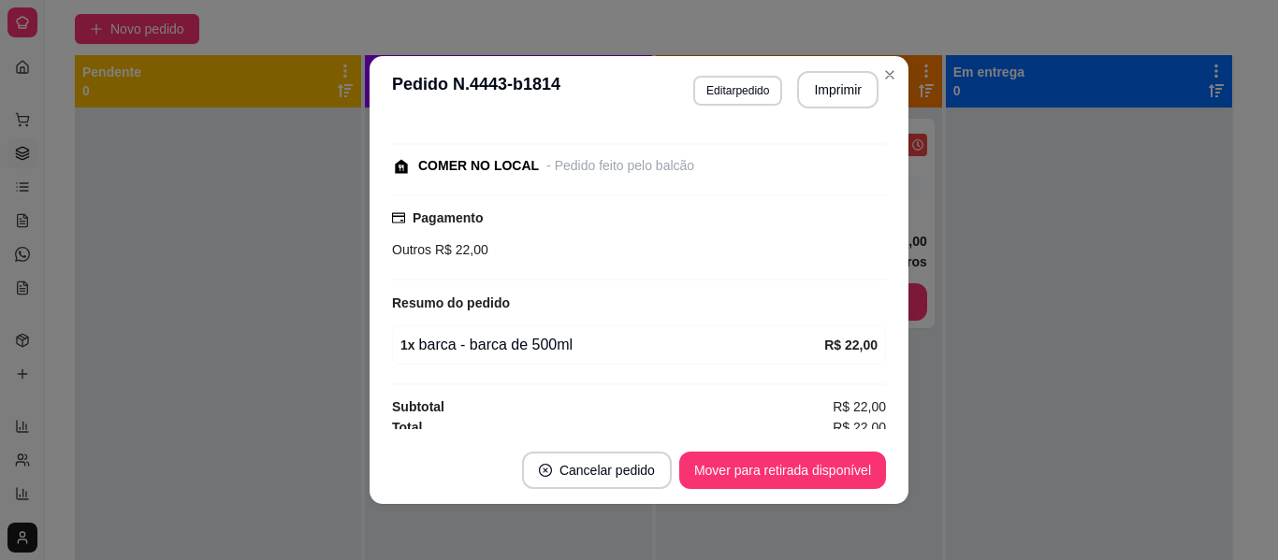
scroll to position [185, 0]
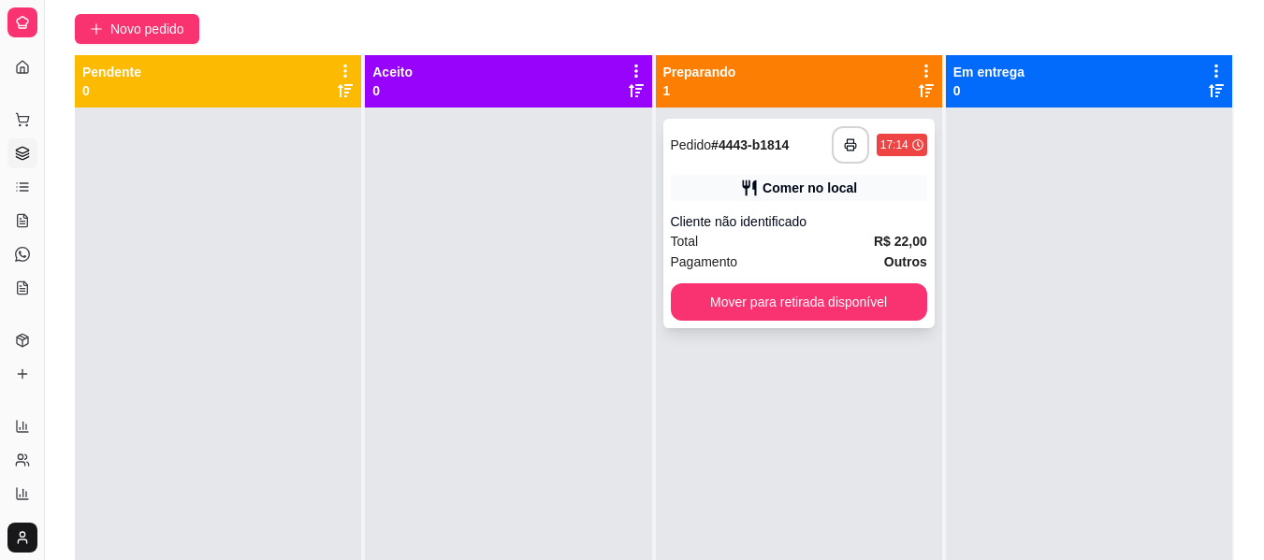
click at [859, 280] on div "**********" at bounding box center [798, 224] width 271 height 210
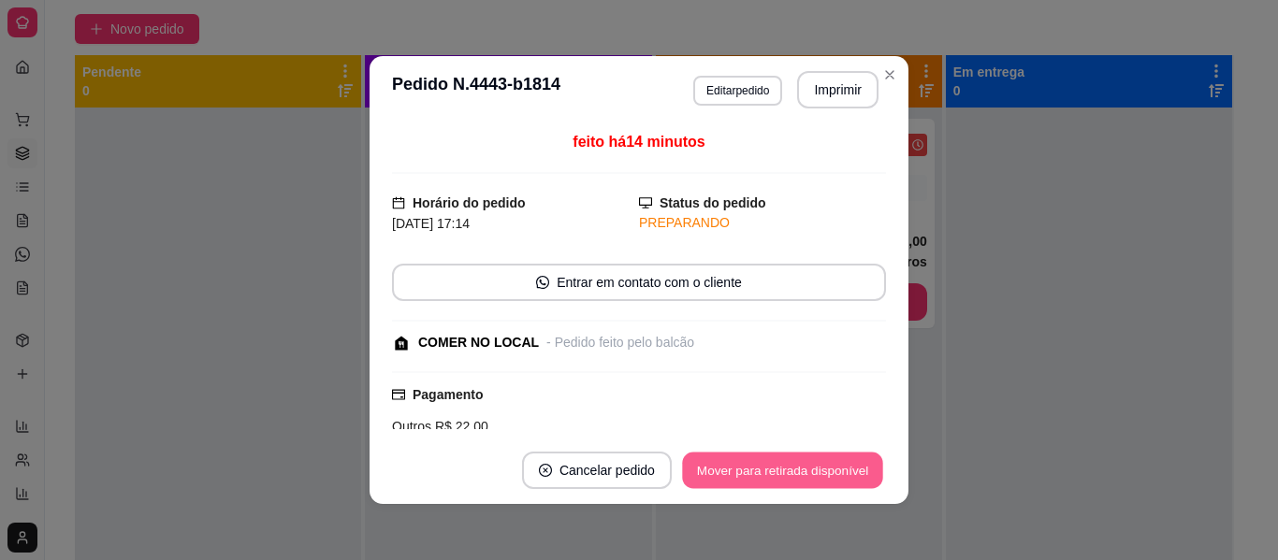
click at [832, 478] on button "Mover para retirada disponível" at bounding box center [782, 471] width 200 height 36
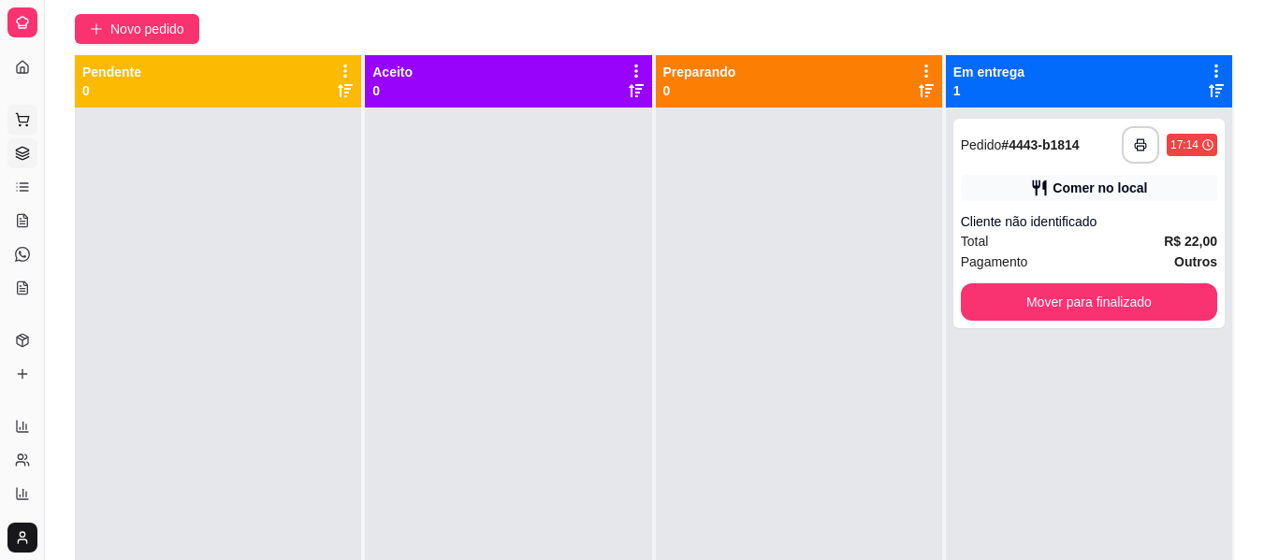
click at [20, 109] on button "Pedidos balcão (PDV)" at bounding box center [22, 120] width 30 height 30
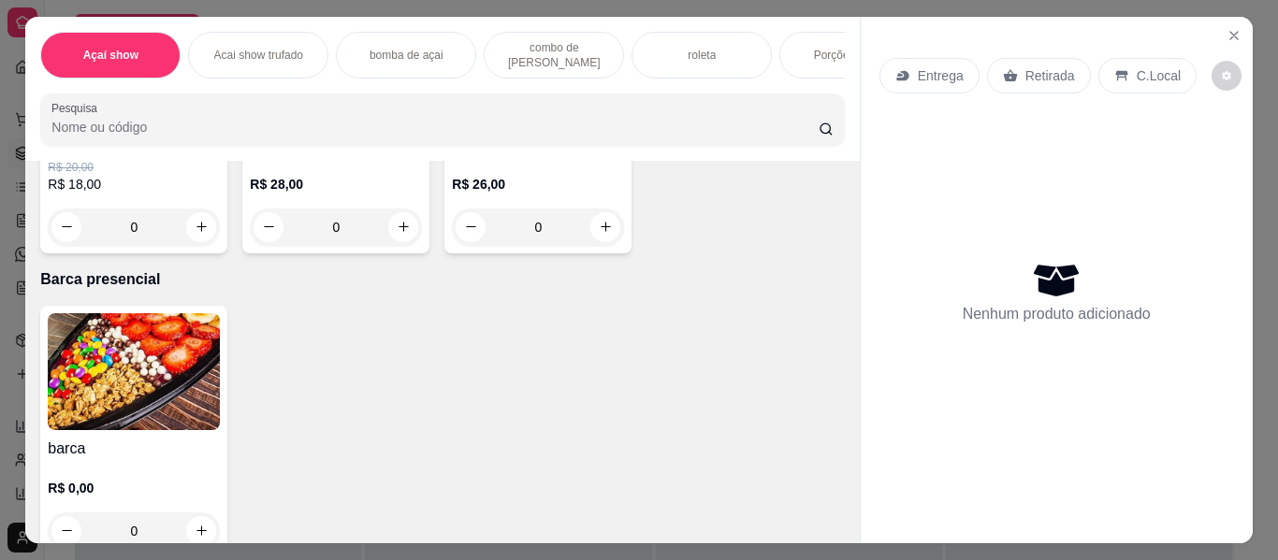
scroll to position [2469, 0]
click at [227, 253] on div "Bolinho de Queijo R$ 20,00 R$ 18,00 0" at bounding box center [133, 115] width 187 height 274
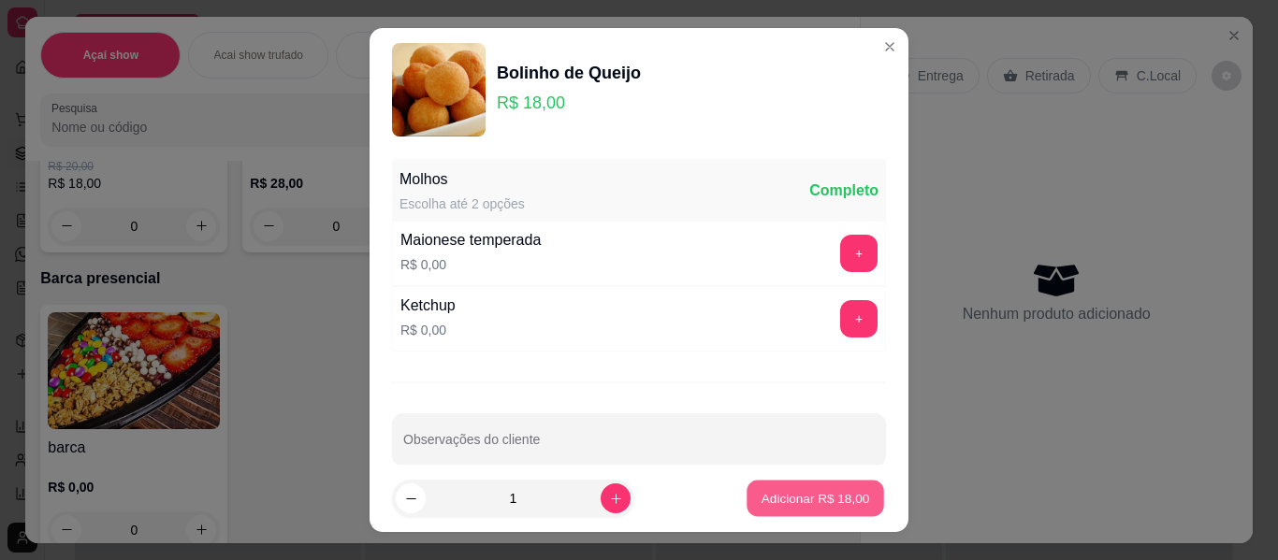
click at [770, 494] on p "Adicionar R$ 18,00" at bounding box center [815, 498] width 109 height 18
type input "1"
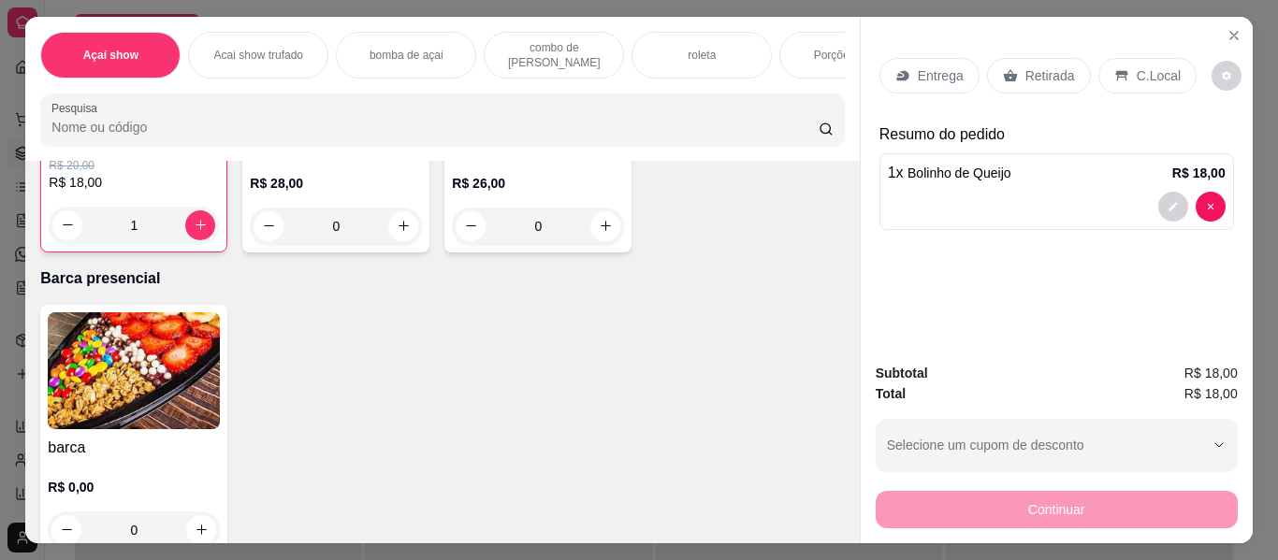
click at [939, 66] on p "Entrega" at bounding box center [941, 75] width 46 height 19
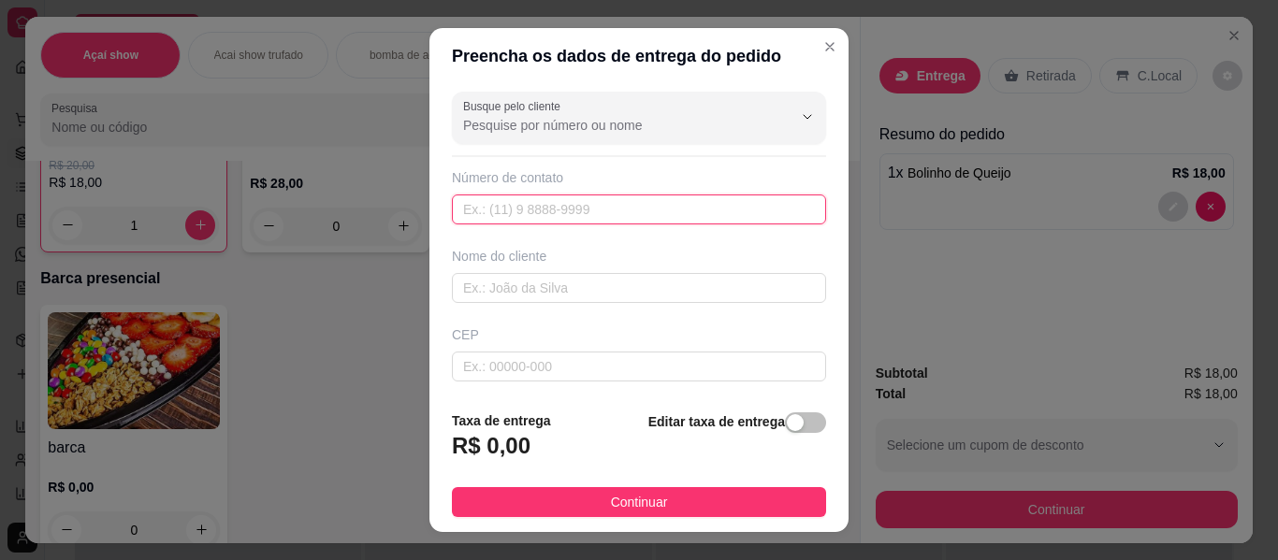
click at [557, 206] on input "text" at bounding box center [639, 210] width 374 height 30
type input "73"
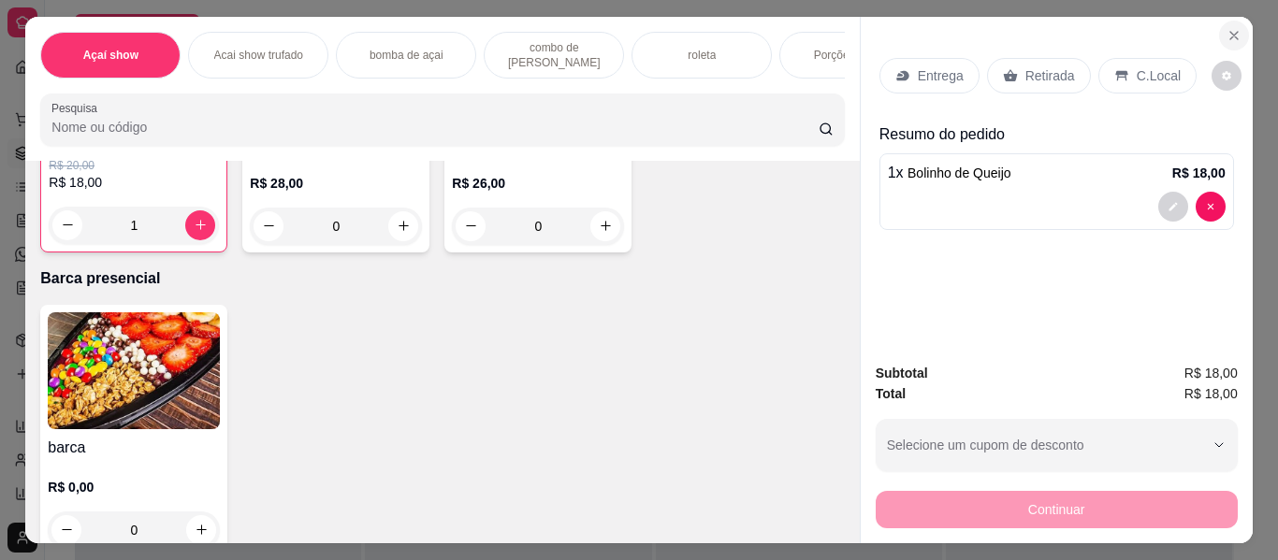
click at [1229, 21] on button "Close" at bounding box center [1234, 36] width 30 height 30
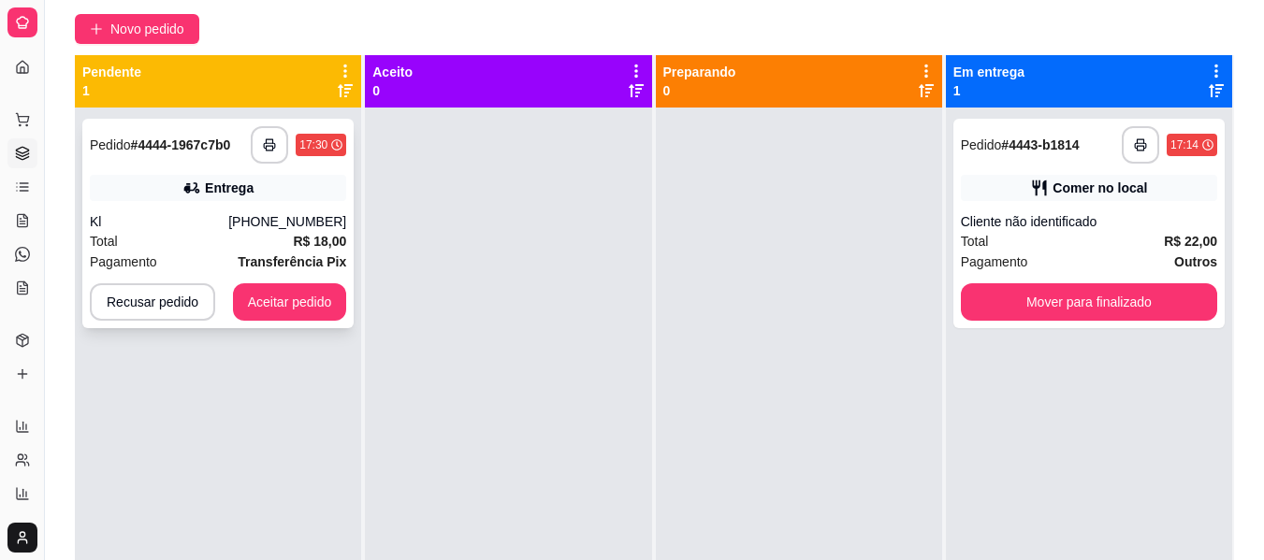
click at [132, 232] on div "Total R$ 18,00" at bounding box center [218, 241] width 256 height 21
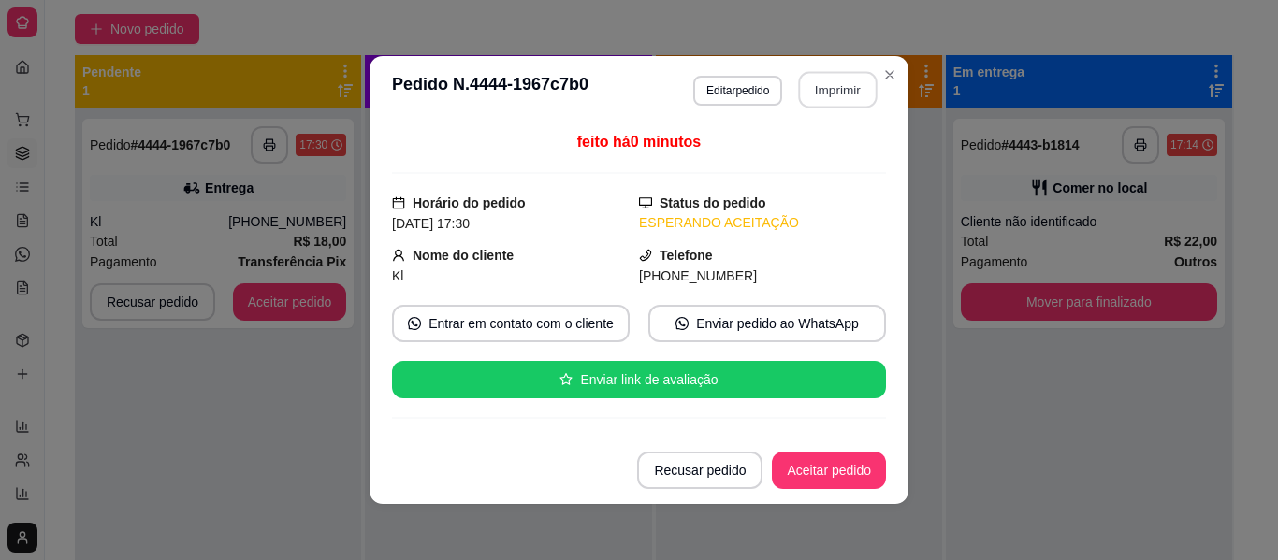
click at [815, 90] on button "Imprimir" at bounding box center [838, 90] width 79 height 36
click at [865, 467] on button "Aceitar pedido" at bounding box center [829, 471] width 110 height 36
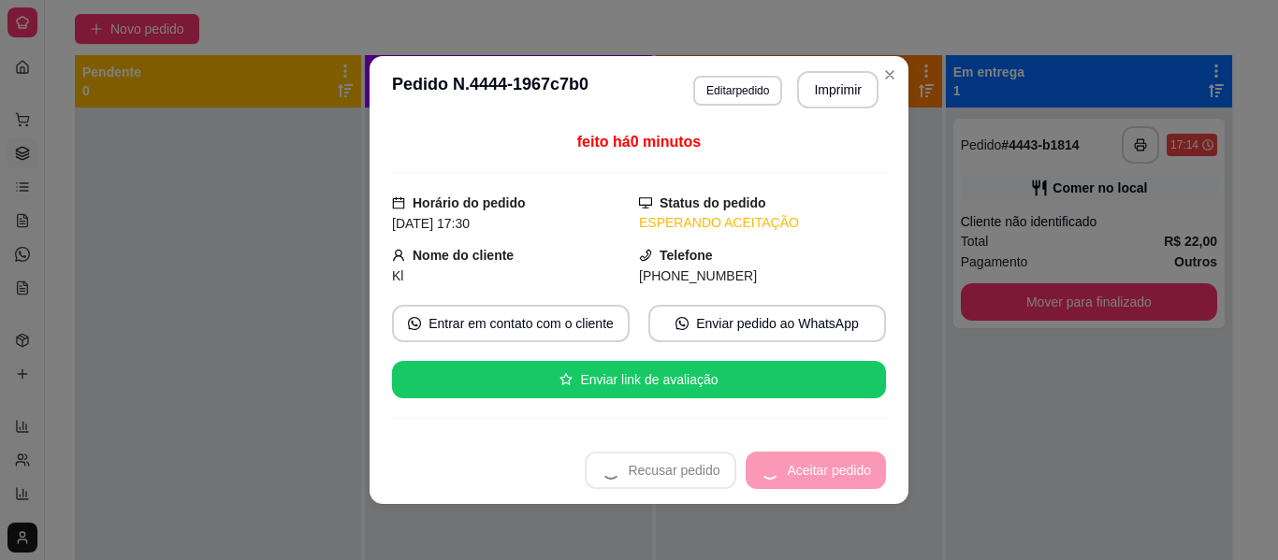
click at [865, 467] on div "Recusar pedido Aceitar pedido" at bounding box center [735, 470] width 301 height 37
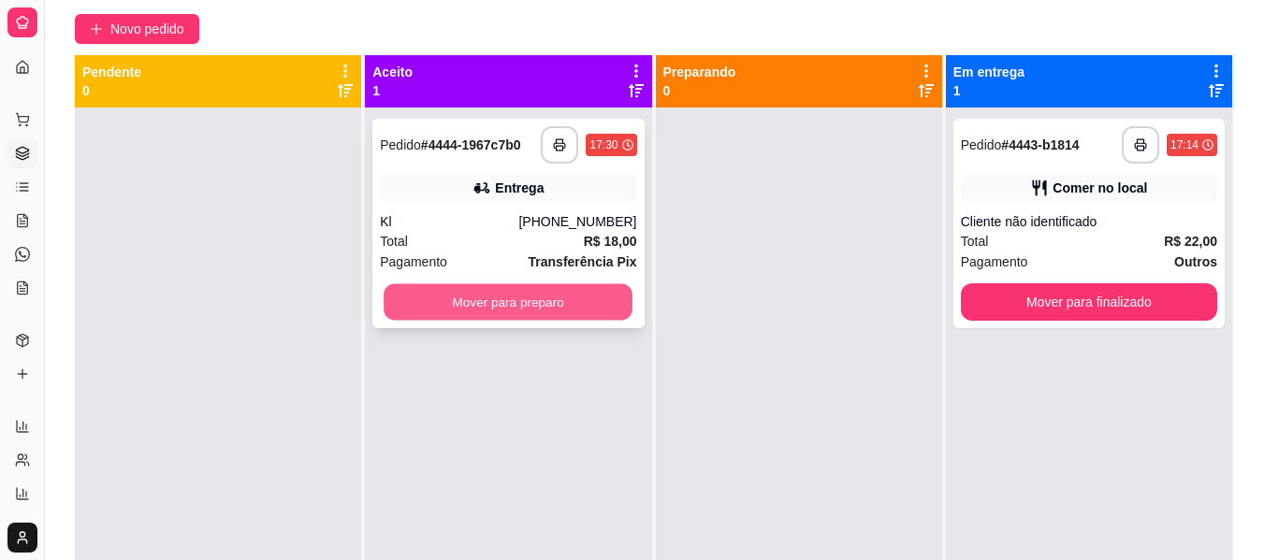
click at [597, 305] on button "Mover para preparo" at bounding box center [508, 302] width 249 height 36
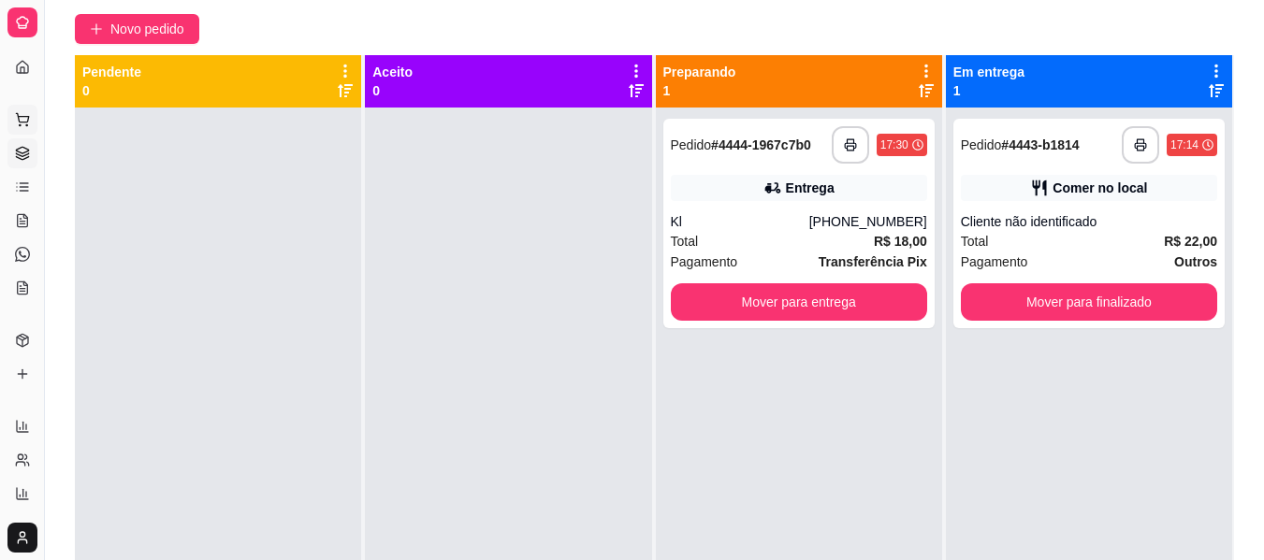
click at [19, 124] on icon at bounding box center [22, 119] width 15 height 15
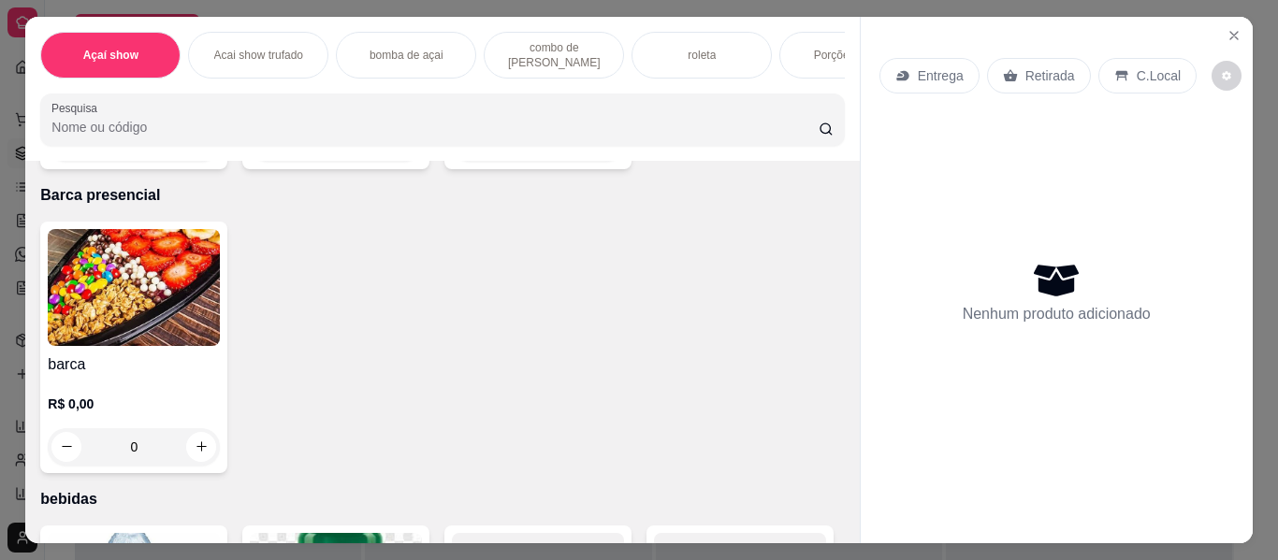
scroll to position [2582, 0]
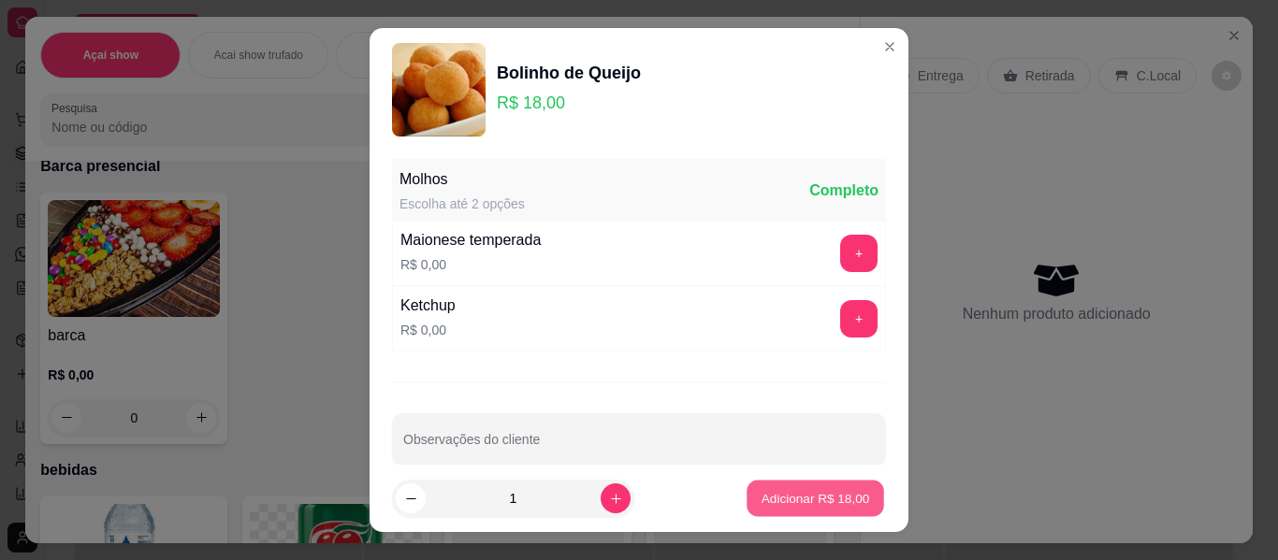
click at [790, 493] on p "Adicionar R$ 18,00" at bounding box center [815, 498] width 109 height 18
type input "1"
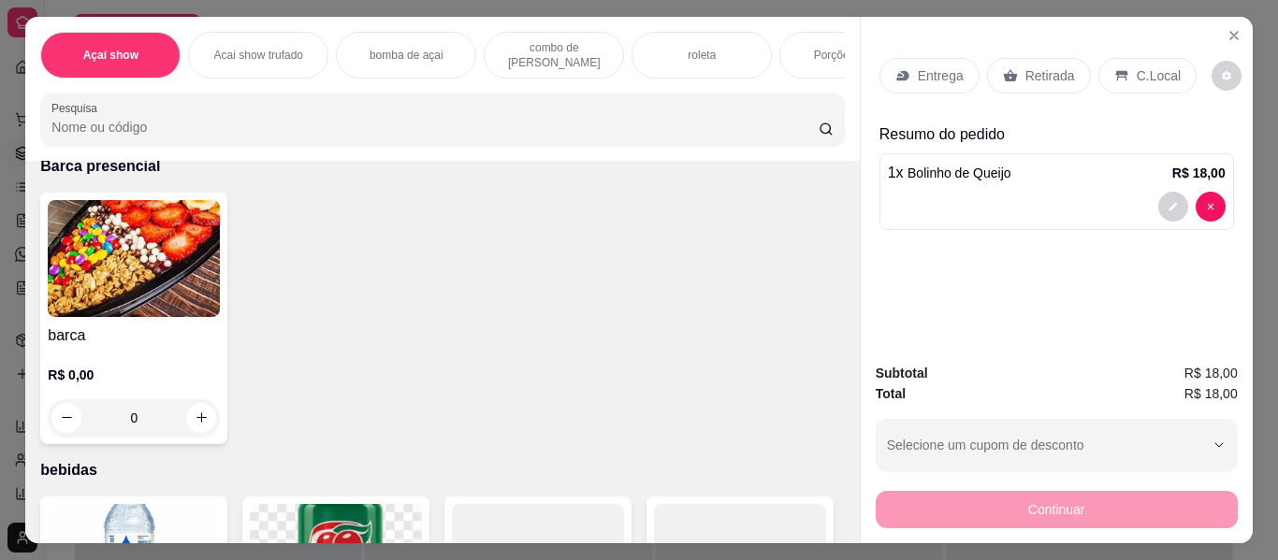
click at [902, 70] on icon at bounding box center [902, 75] width 15 height 15
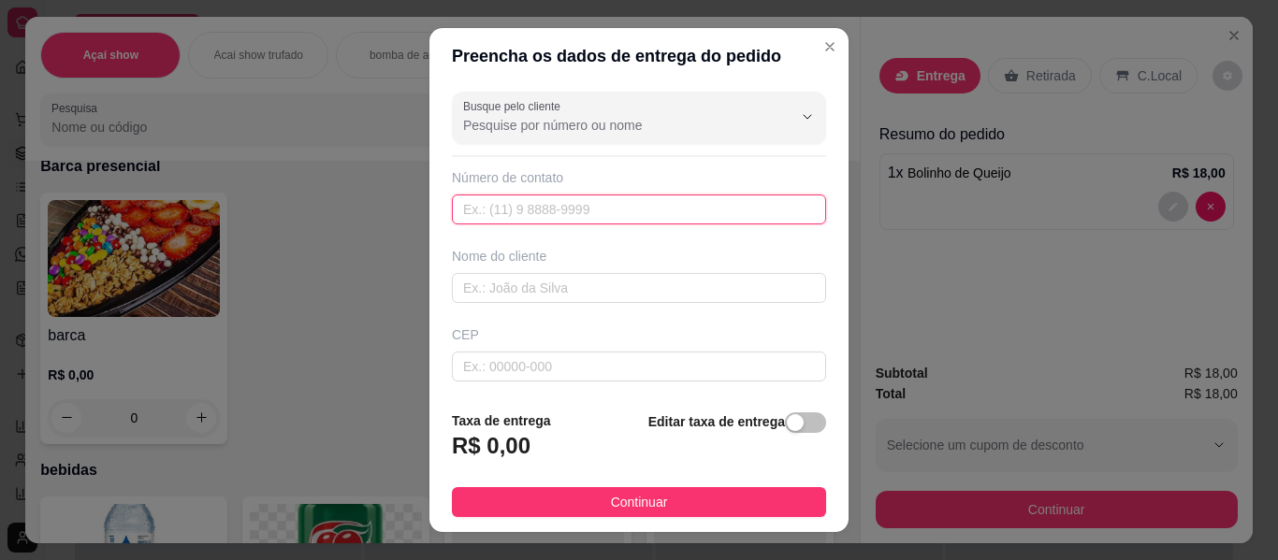
click at [528, 204] on input "text" at bounding box center [639, 210] width 374 height 30
click at [469, 207] on input "557399" at bounding box center [639, 210] width 374 height 30
click at [492, 208] on input "7399" at bounding box center [639, 210] width 374 height 30
type input "[PHONE_NUMBER]"
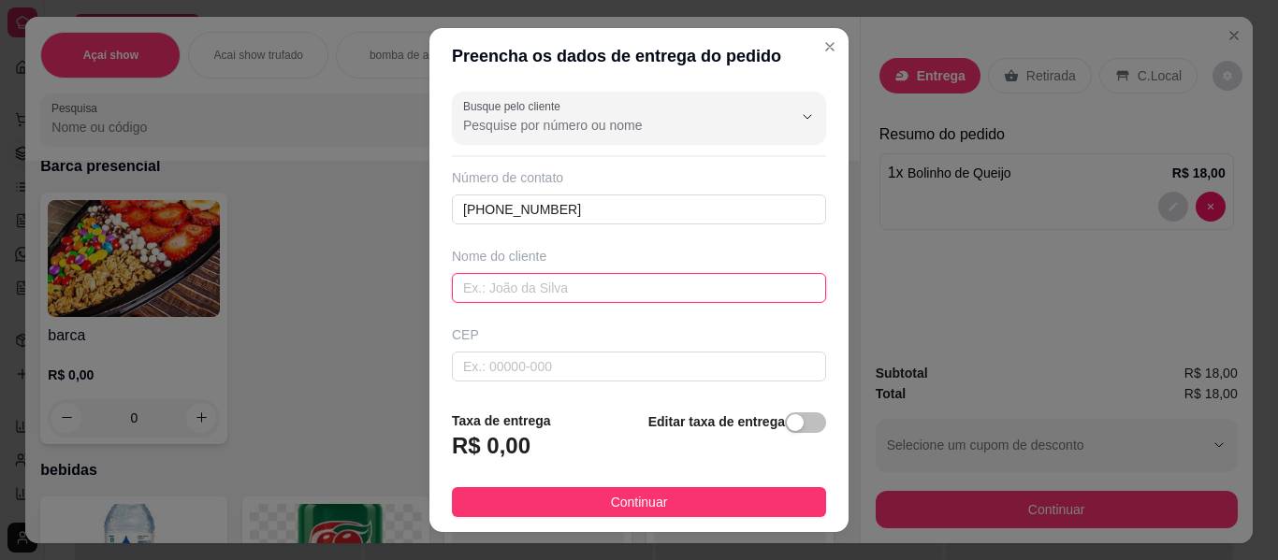
click at [541, 279] on input "text" at bounding box center [639, 288] width 374 height 30
type input "rhayzinha"
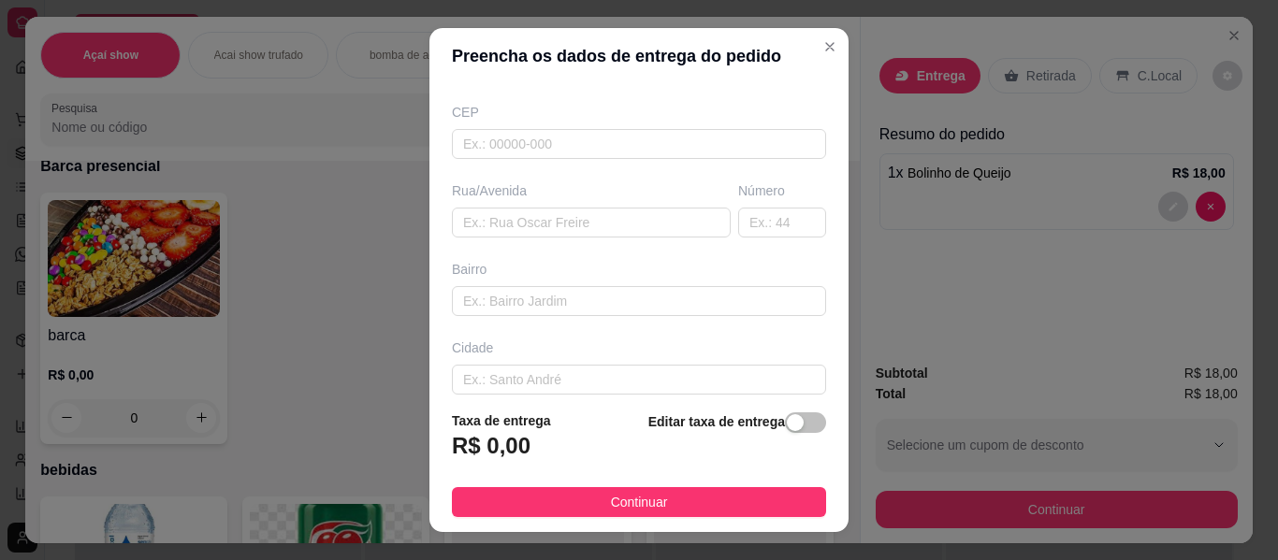
scroll to position [262, 0]
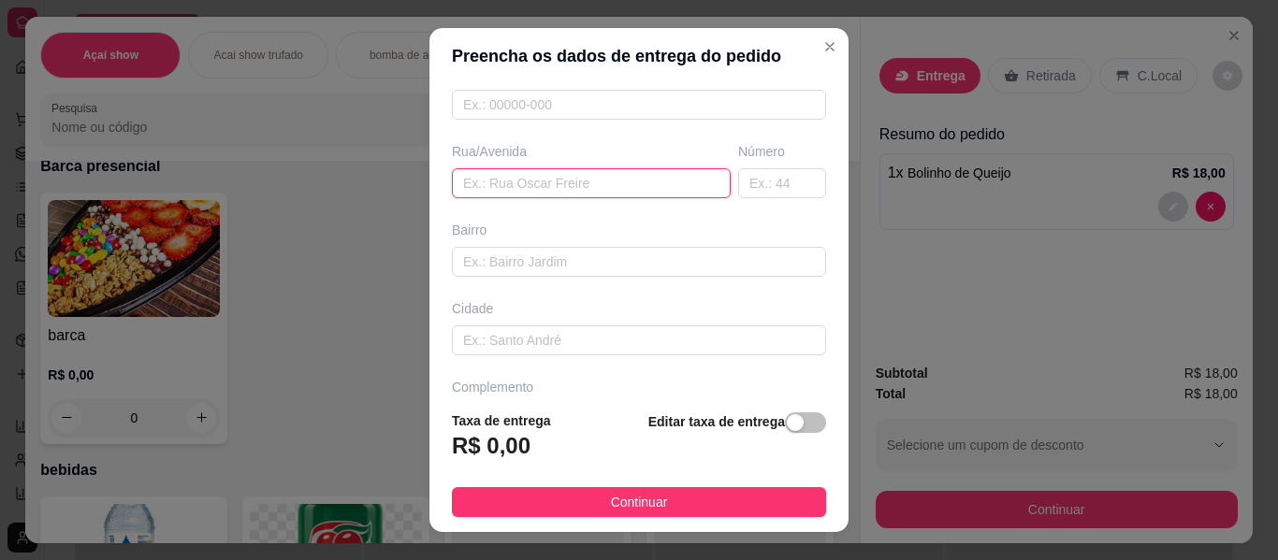
click at [562, 175] on input "text" at bounding box center [591, 183] width 279 height 30
type input "a"
type input "rua a"
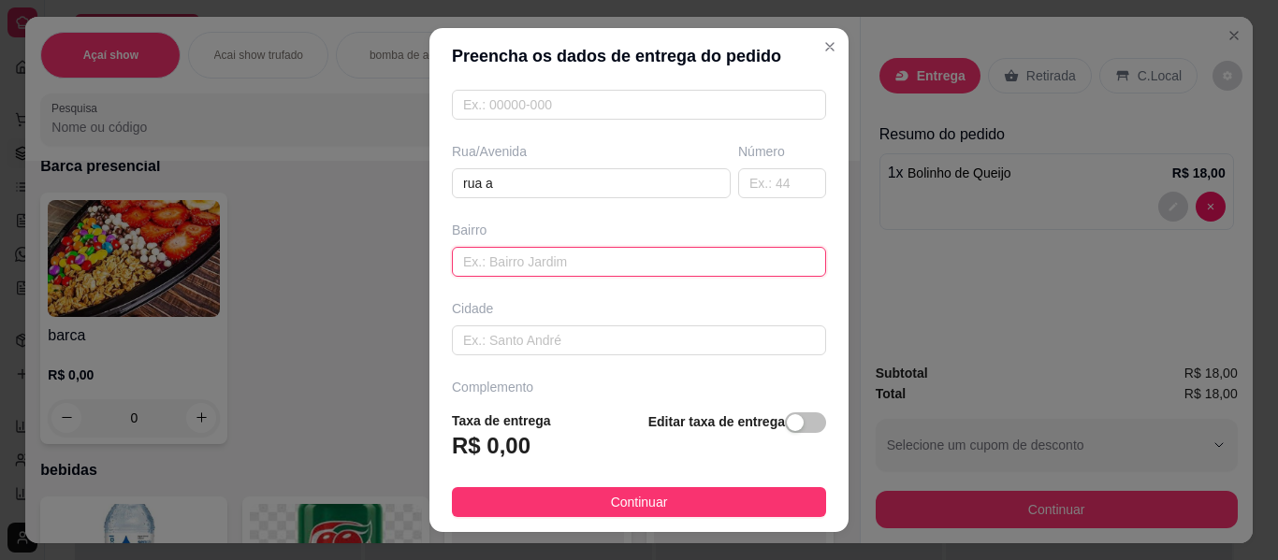
click at [577, 254] on input "text" at bounding box center [639, 262] width 374 height 30
type input "o"
type input "pereirao"
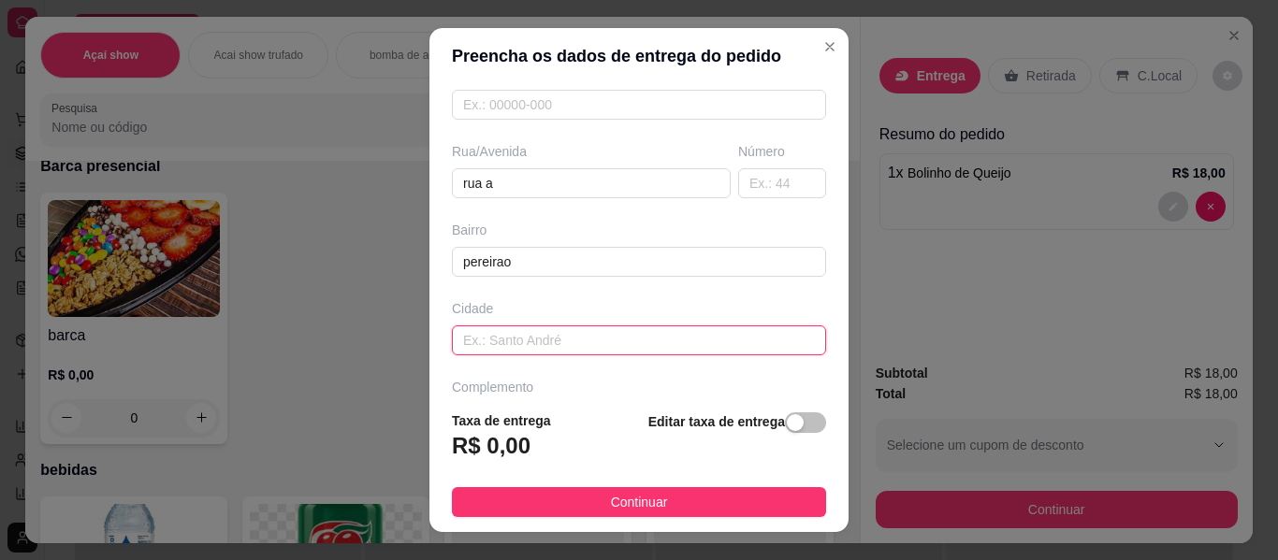
click at [519, 326] on input "text" at bounding box center [639, 341] width 374 height 30
type input "itabela"
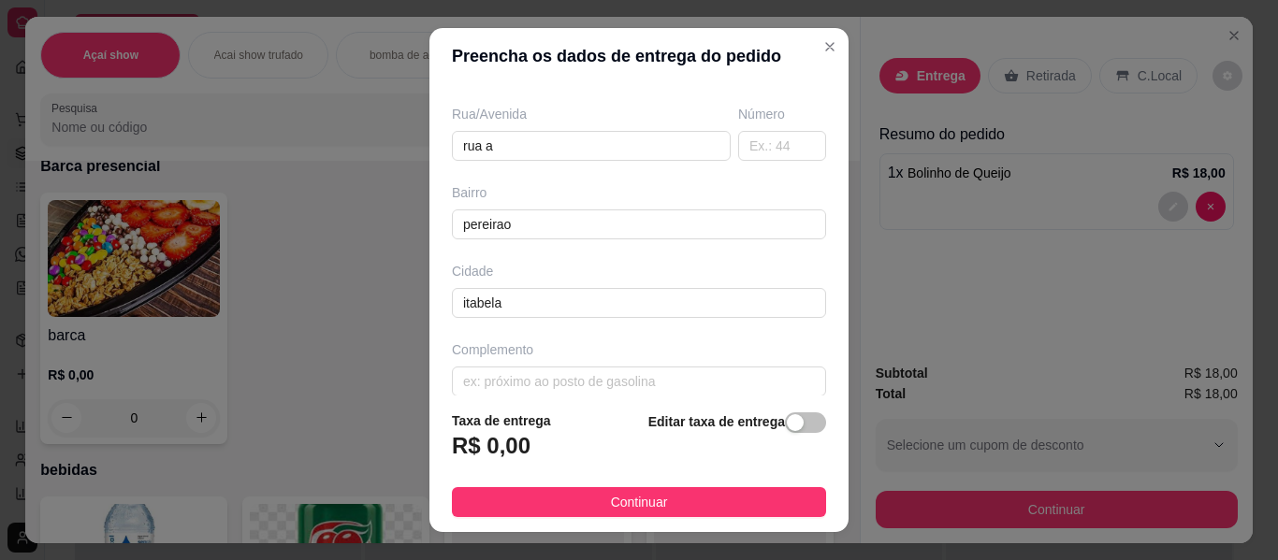
scroll to position [319, 0]
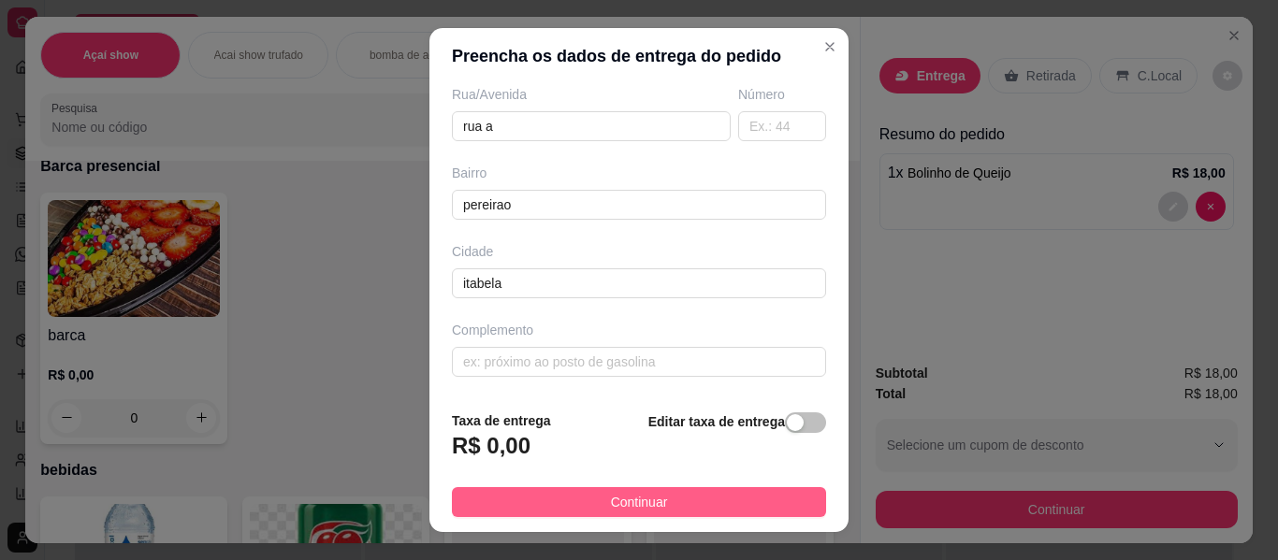
click at [611, 499] on span "Continuar" at bounding box center [639, 502] width 57 height 21
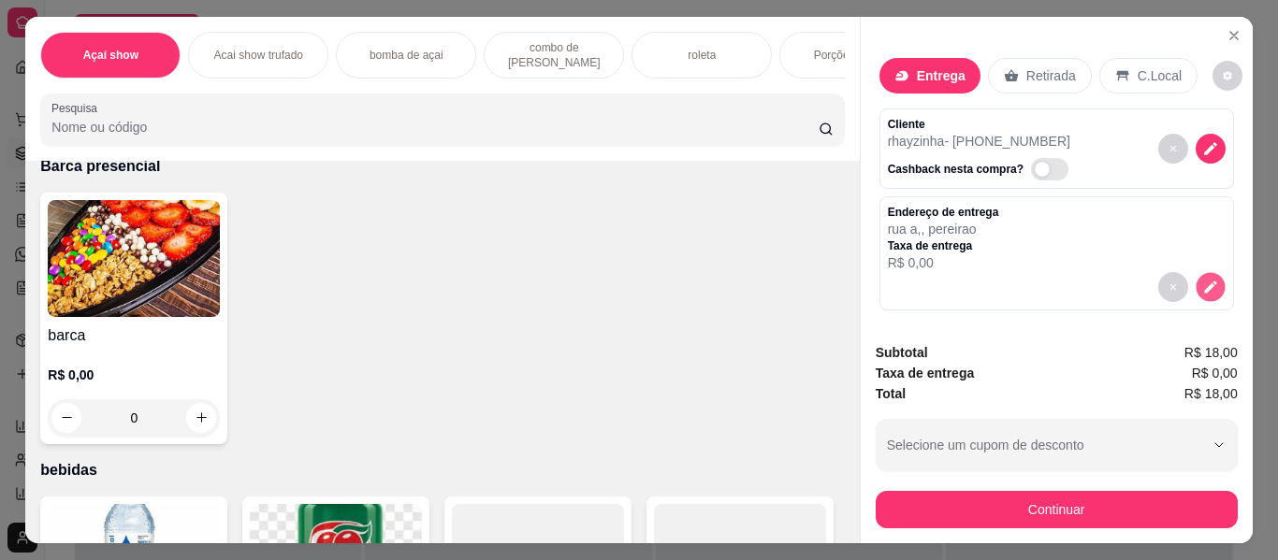
click at [1201, 275] on button "decrease-product-quantity" at bounding box center [1209, 286] width 29 height 29
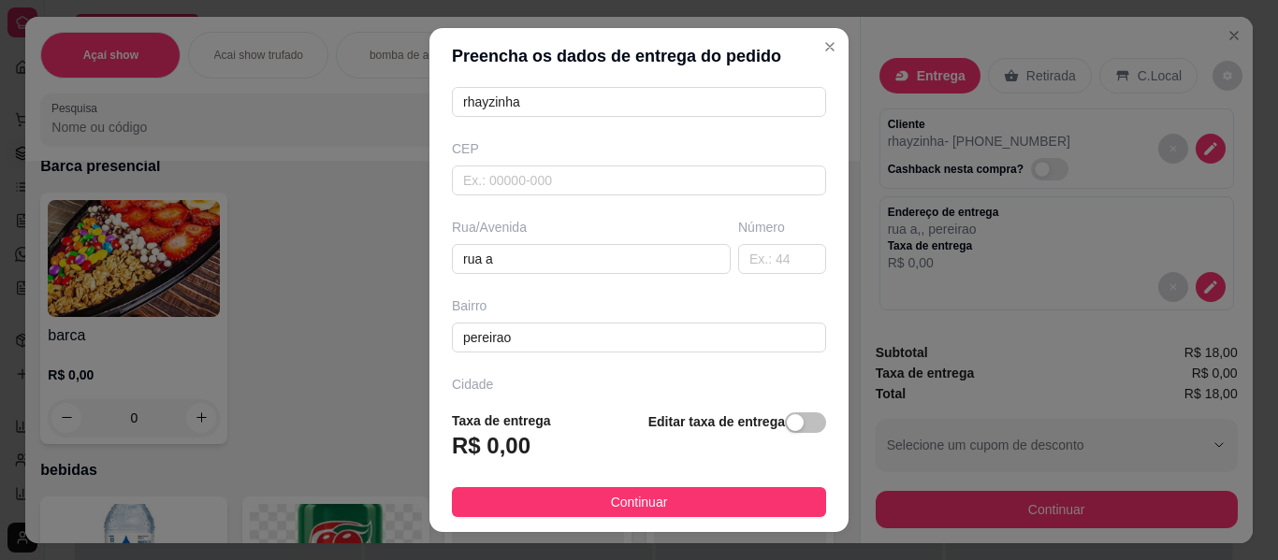
scroll to position [187, 0]
click at [738, 256] on input "text" at bounding box center [782, 258] width 88 height 30
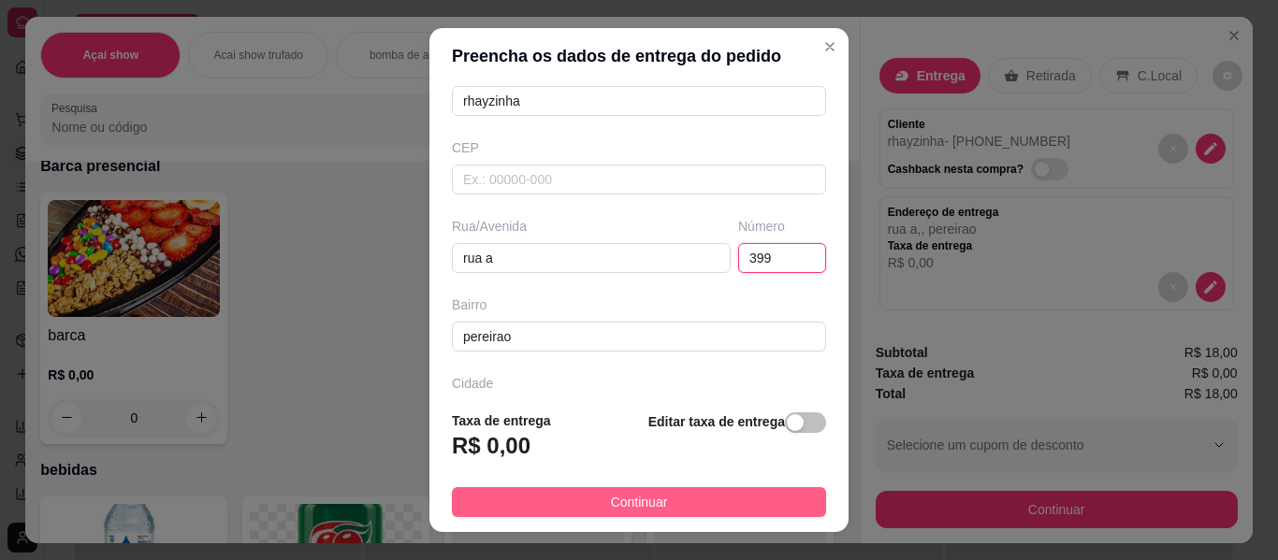
type input "399"
click at [768, 493] on button "Continuar" at bounding box center [639, 502] width 374 height 30
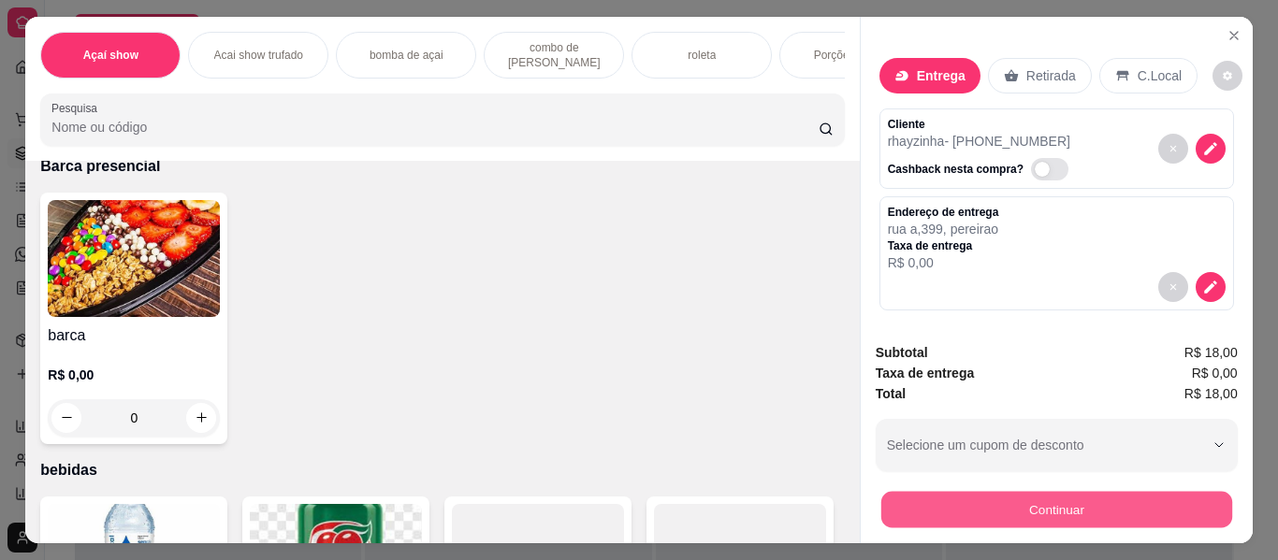
click at [1067, 494] on button "Continuar" at bounding box center [1055, 510] width 351 height 36
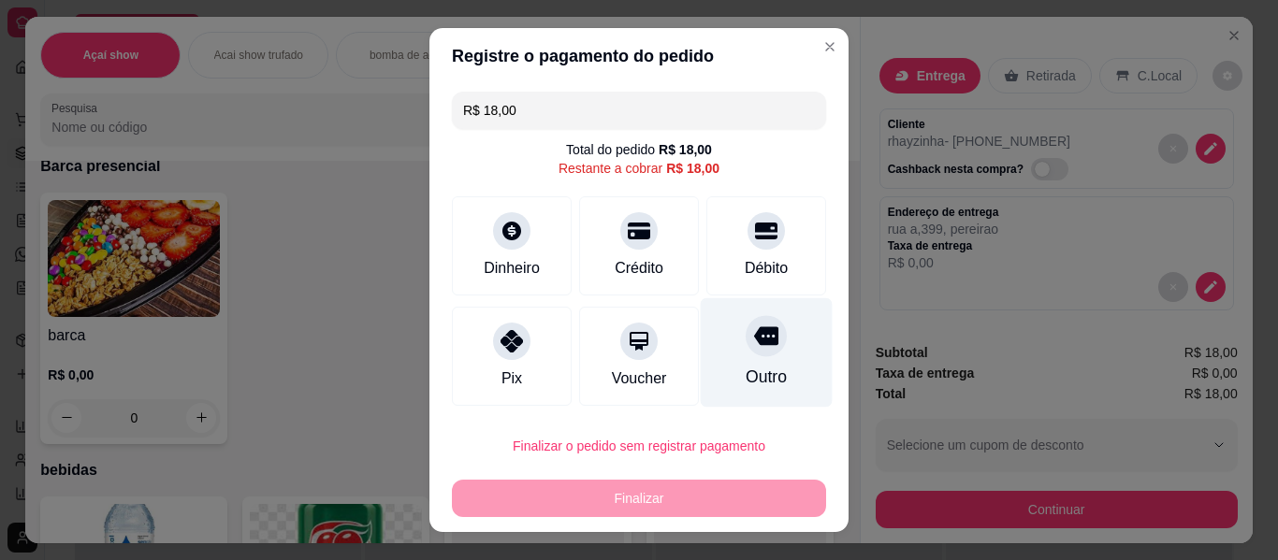
click at [754, 339] on icon at bounding box center [766, 335] width 24 height 19
type input "R$ 0,00"
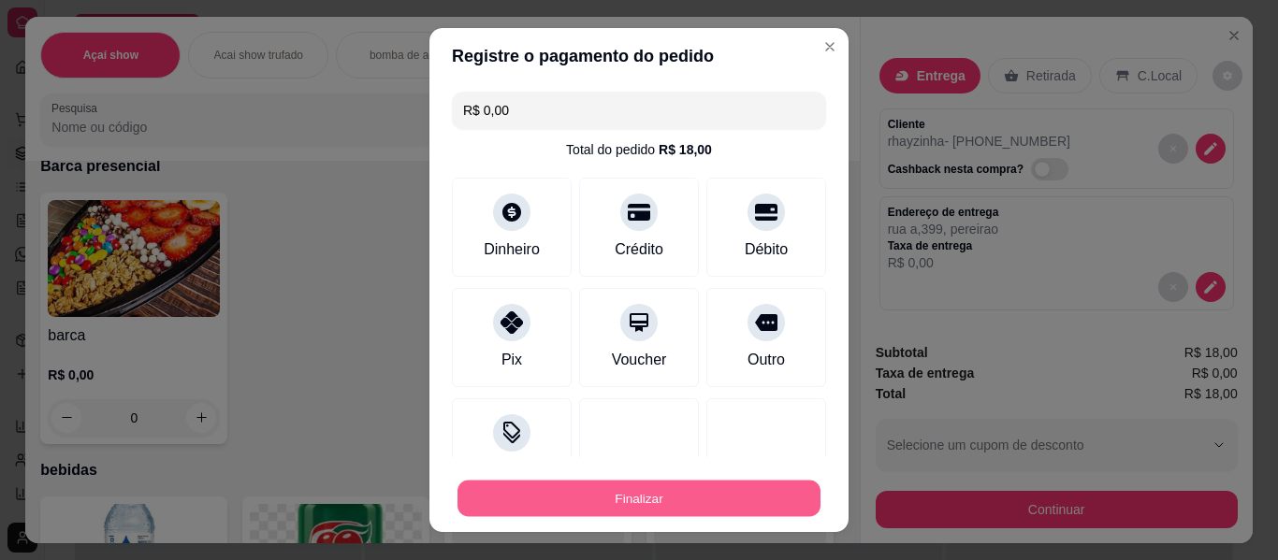
click at [768, 495] on button "Finalizar" at bounding box center [638, 499] width 363 height 36
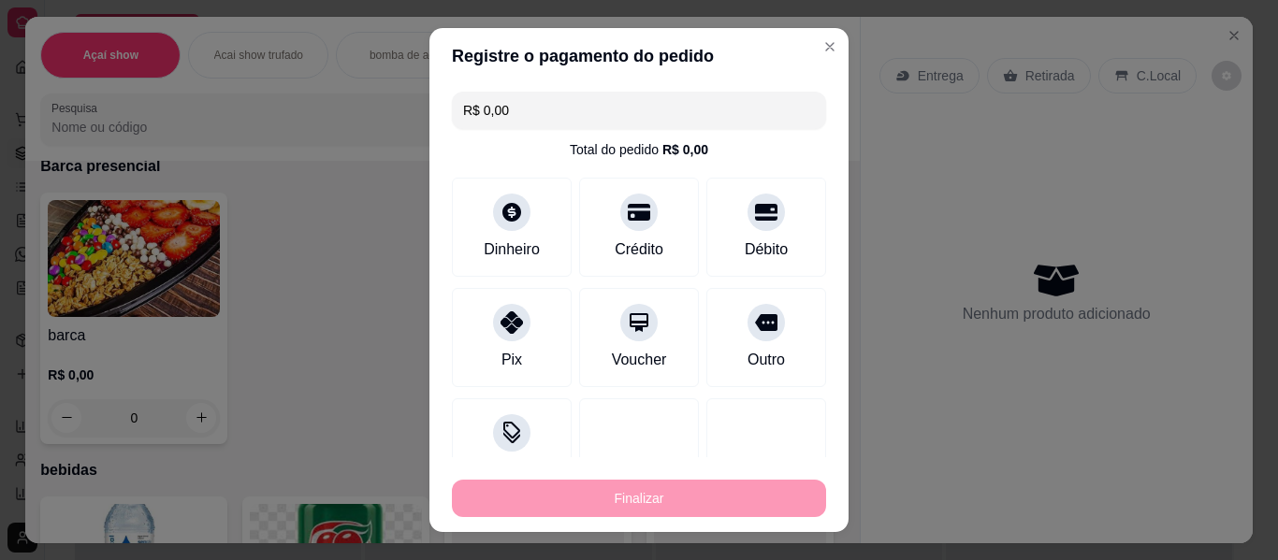
type input "0"
type input "-R$ 18,00"
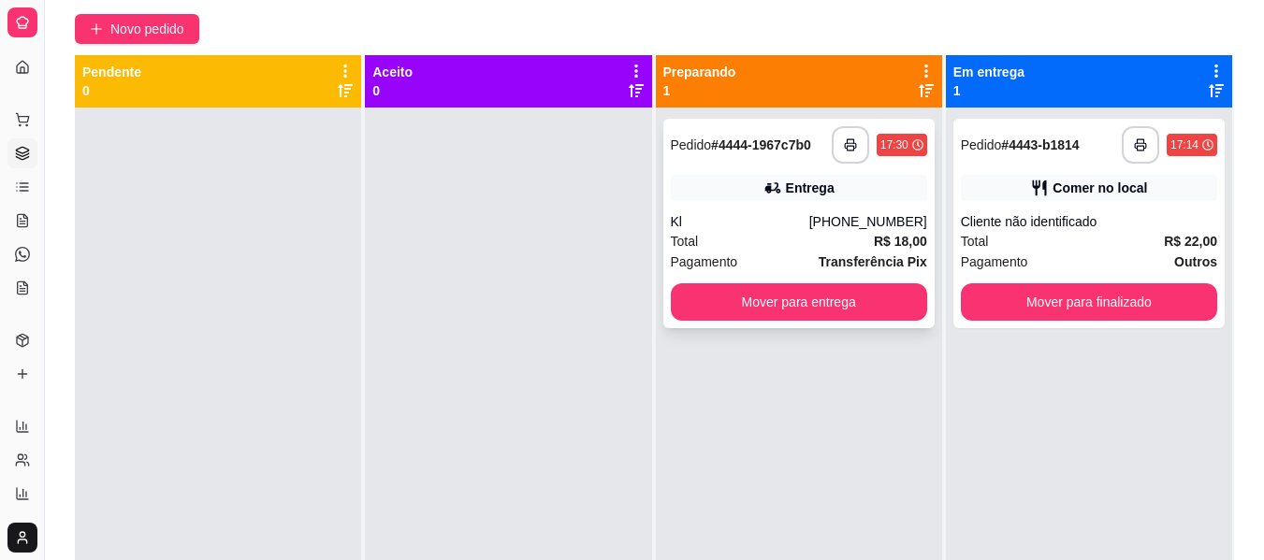
click at [859, 239] on div "Total R$ 18,00" at bounding box center [799, 241] width 256 height 21
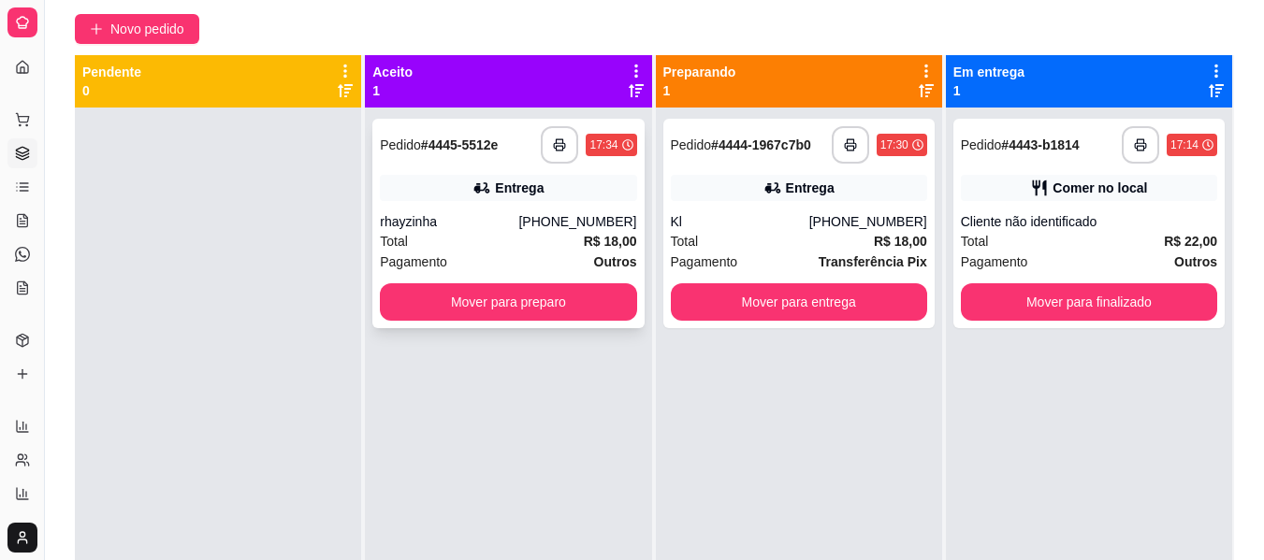
click at [518, 225] on div "rhayzinha" at bounding box center [449, 221] width 138 height 19
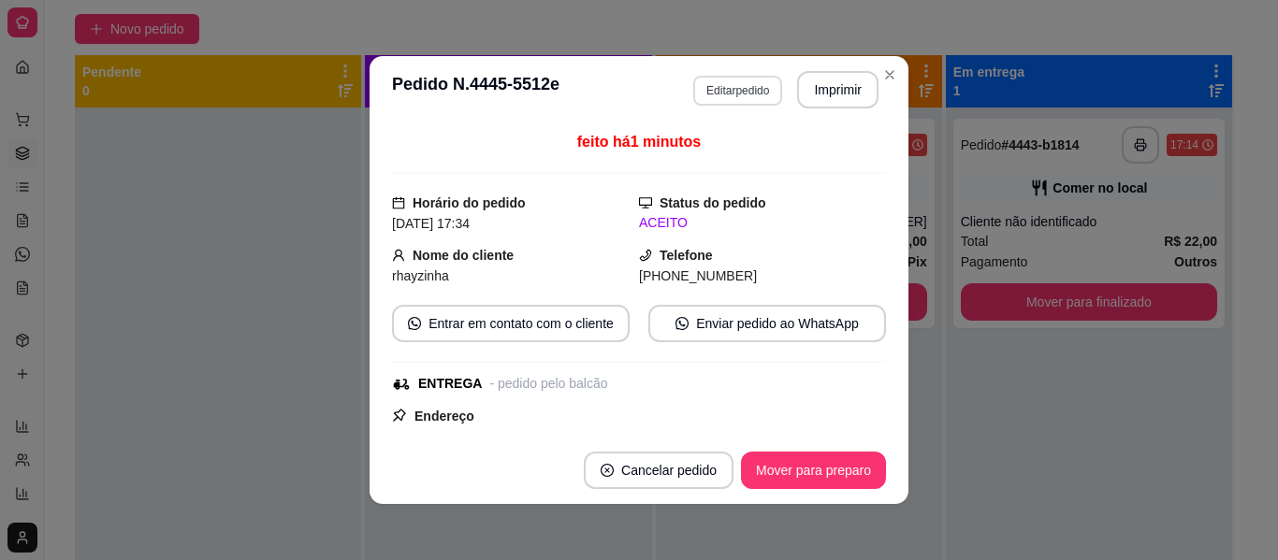
click at [741, 89] on button "Editar pedido" at bounding box center [737, 91] width 89 height 30
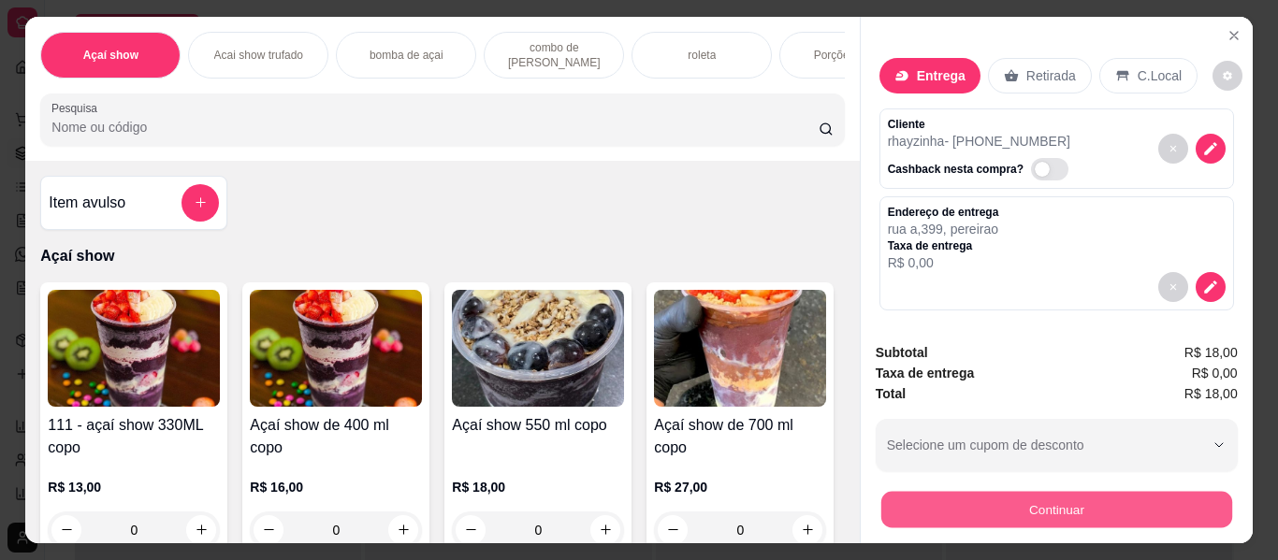
click at [1072, 510] on button "Continuar" at bounding box center [1055, 510] width 351 height 36
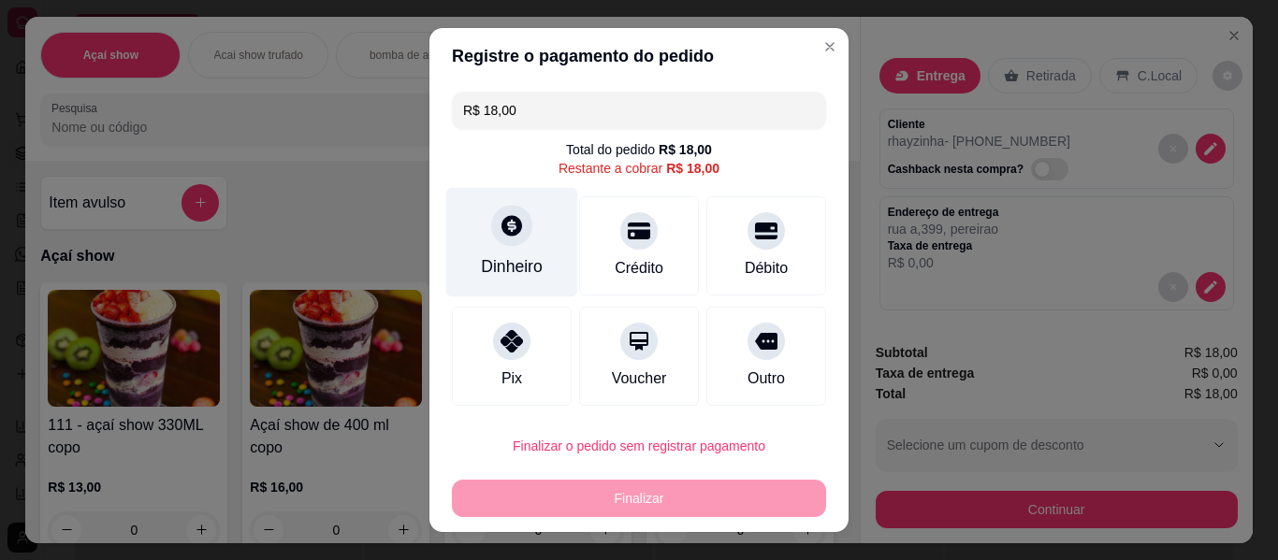
click at [521, 243] on div "Dinheiro" at bounding box center [512, 242] width 132 height 109
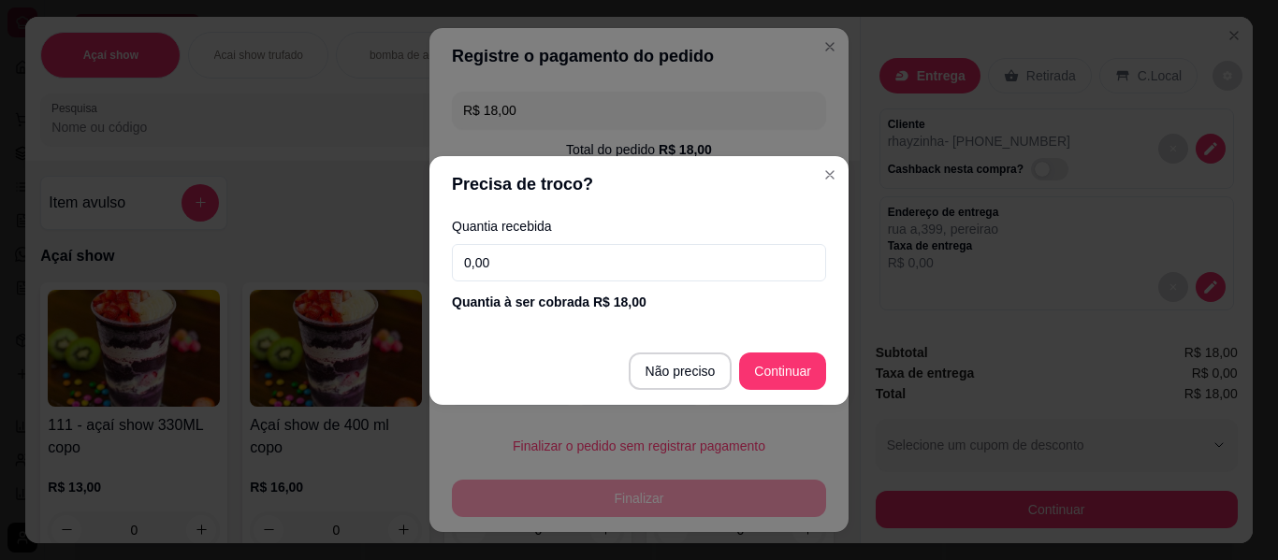
click at [481, 260] on input "0,00" at bounding box center [639, 262] width 374 height 37
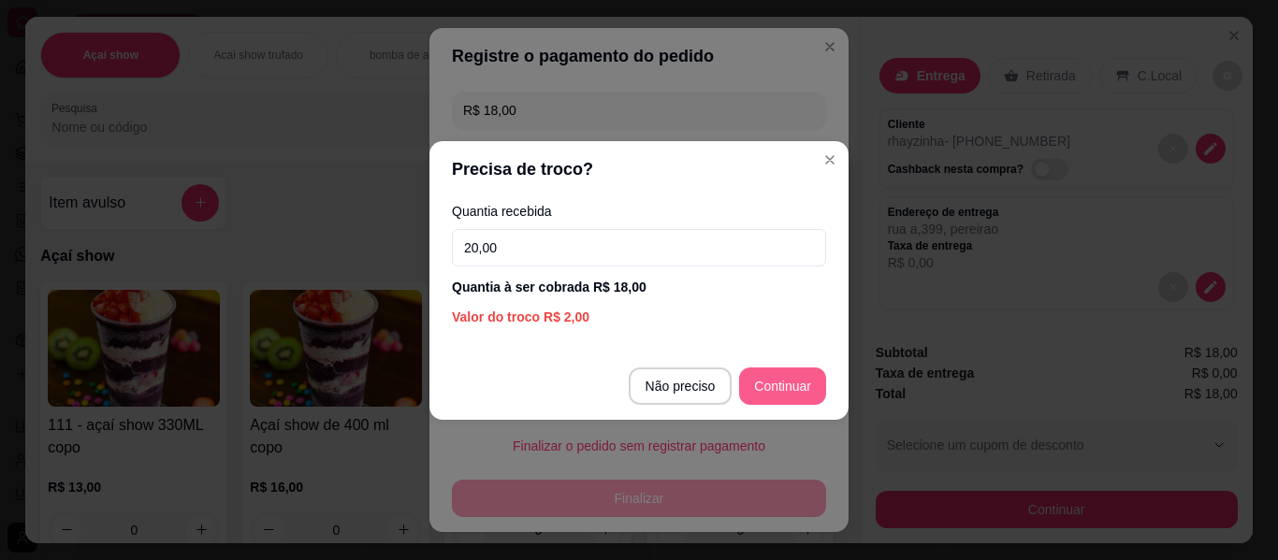
type input "20,00"
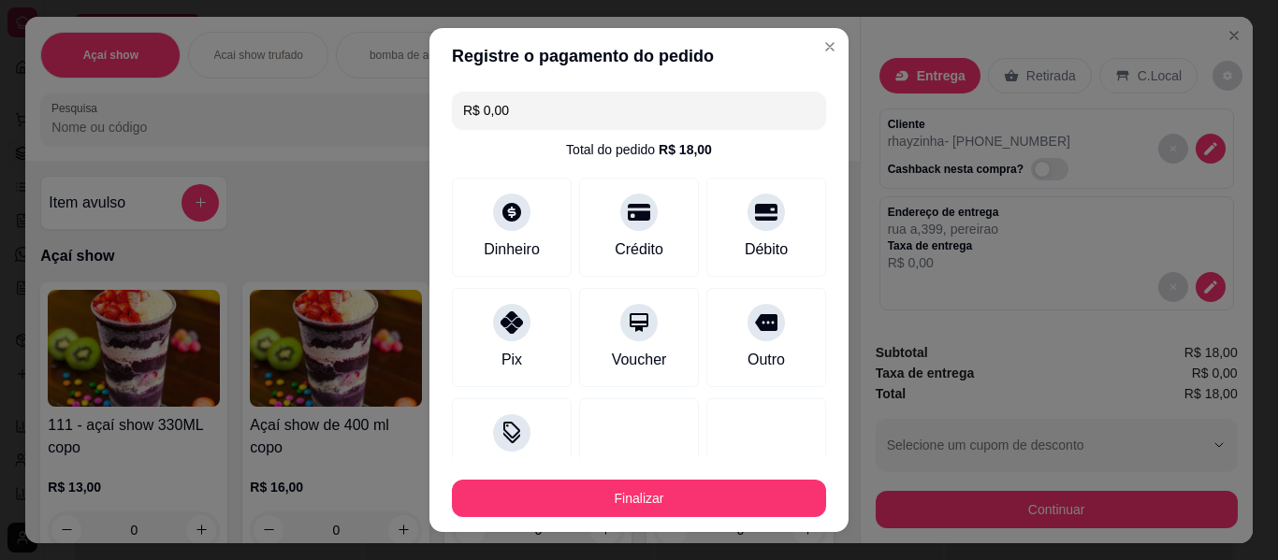
type input "R$ 0,00"
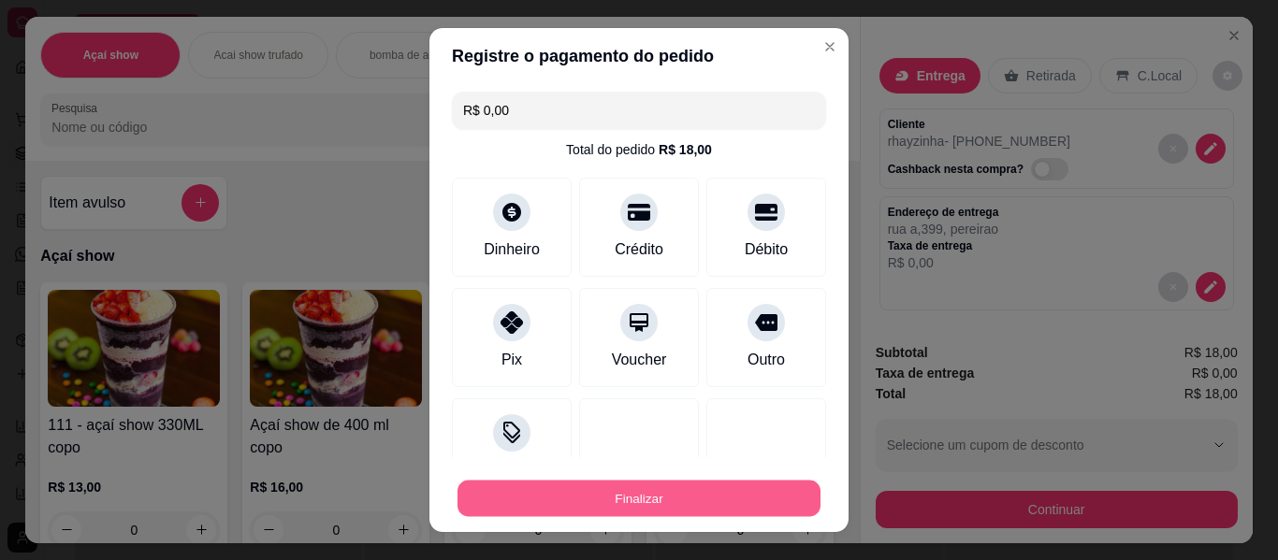
click at [755, 481] on button "Finalizar" at bounding box center [638, 499] width 363 height 36
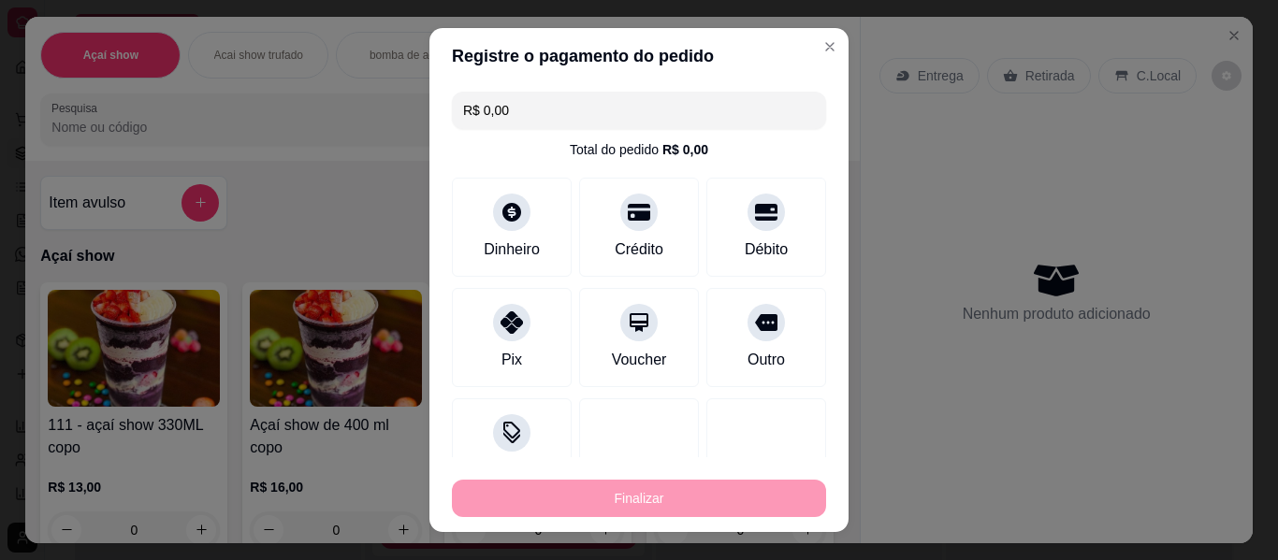
type input "0"
type input "-R$ 18,00"
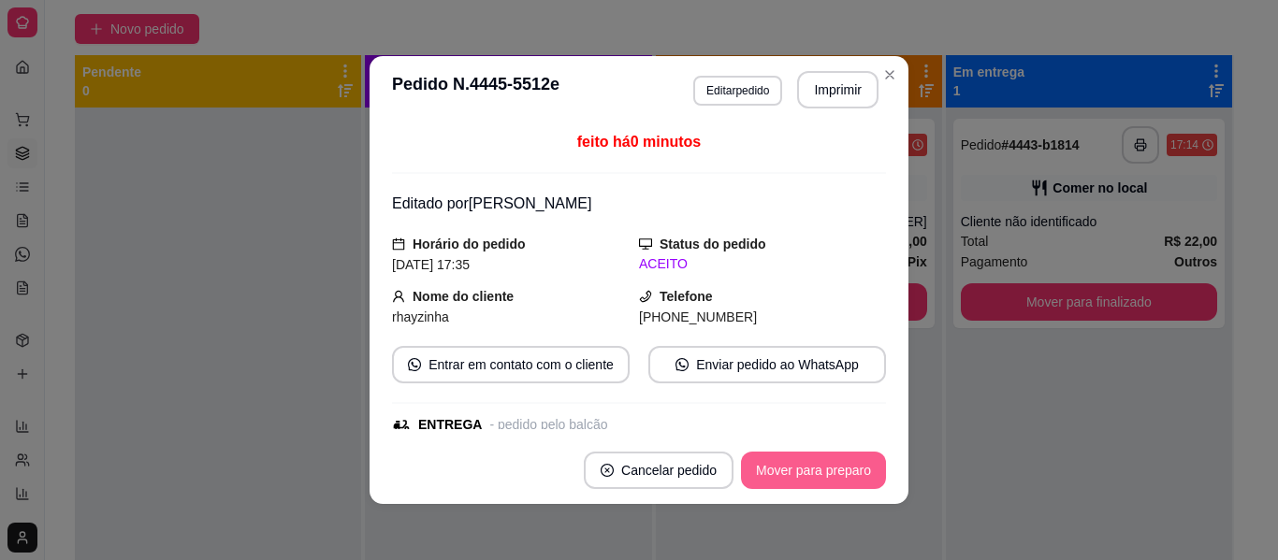
click at [869, 466] on button "Mover para preparo" at bounding box center [813, 470] width 145 height 37
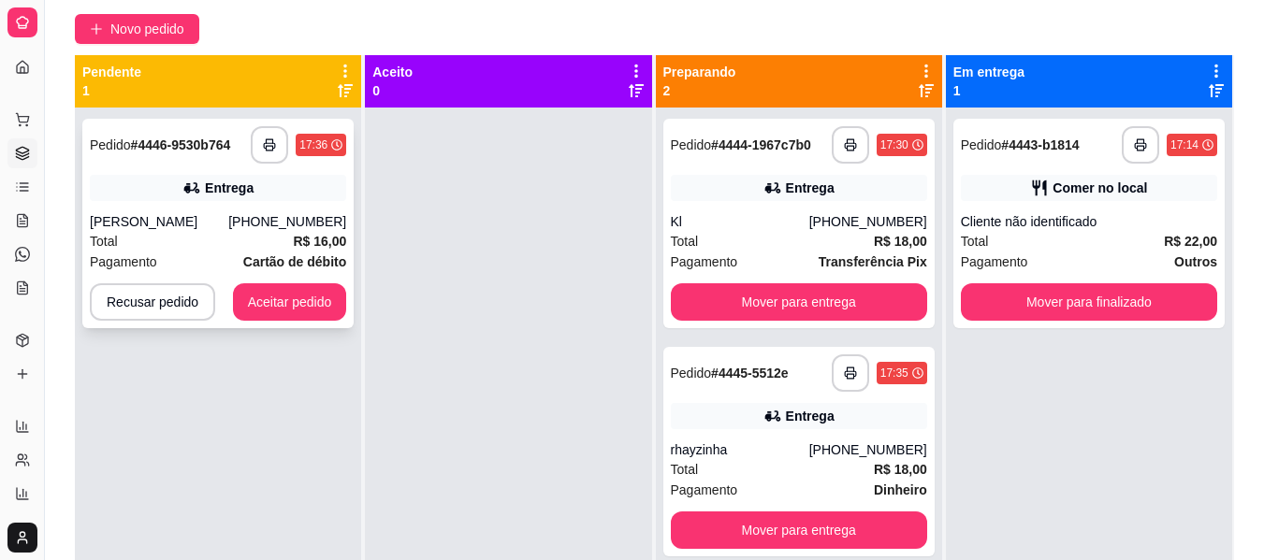
click at [274, 228] on div "[PHONE_NUMBER]" at bounding box center [287, 221] width 118 height 19
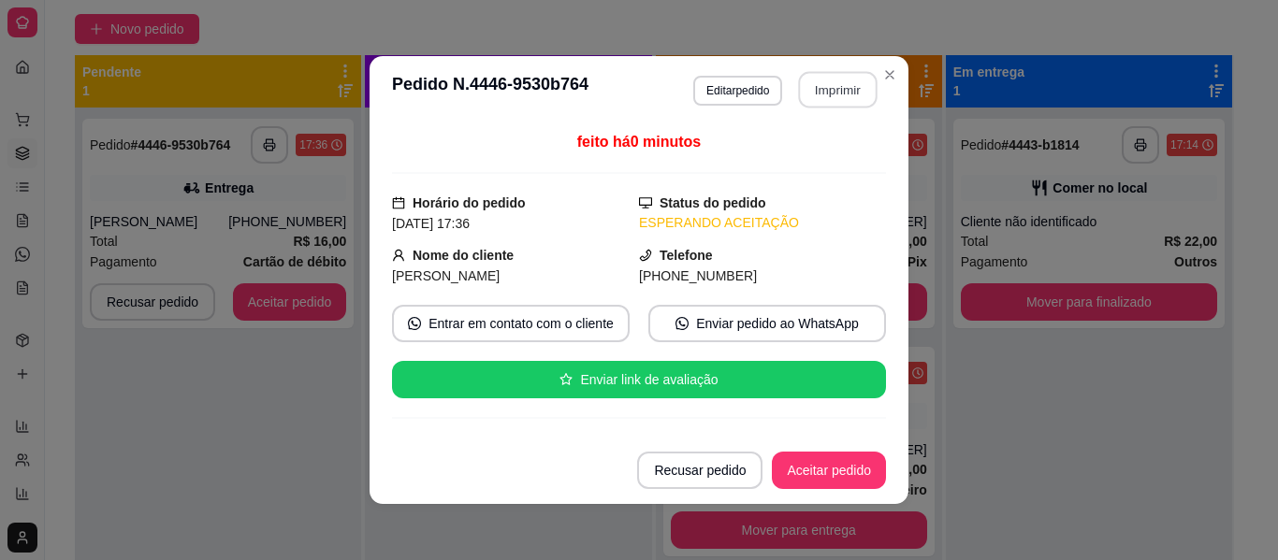
click at [805, 101] on button "Imprimir" at bounding box center [838, 90] width 79 height 36
click at [862, 471] on button "Aceitar pedido" at bounding box center [829, 471] width 110 height 36
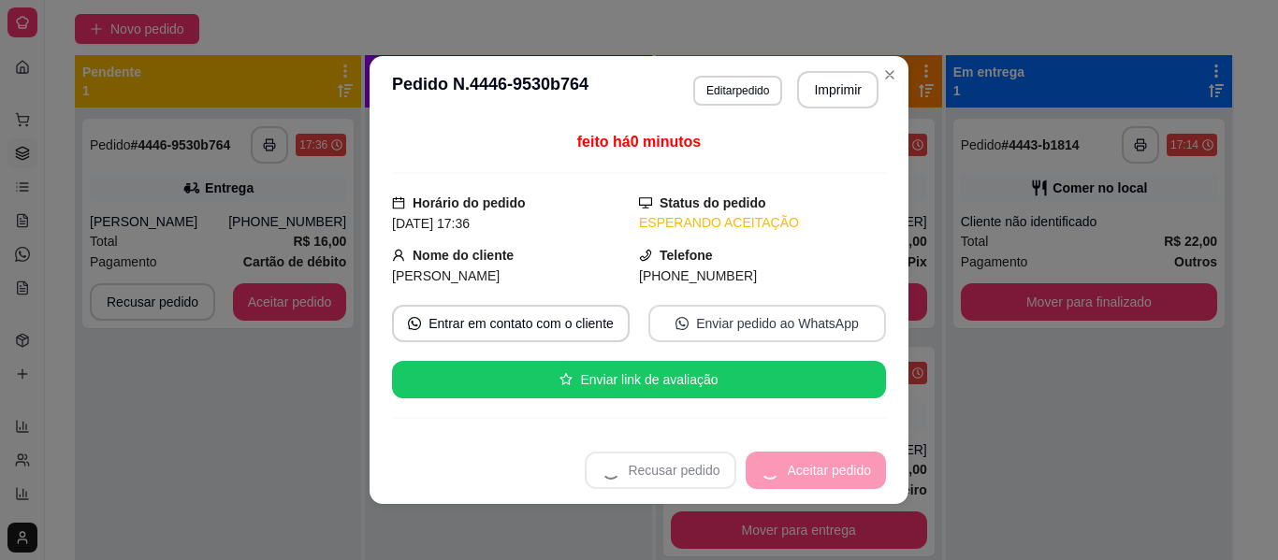
click at [862, 471] on div "Recusar pedido Aceitar pedido" at bounding box center [735, 470] width 301 height 37
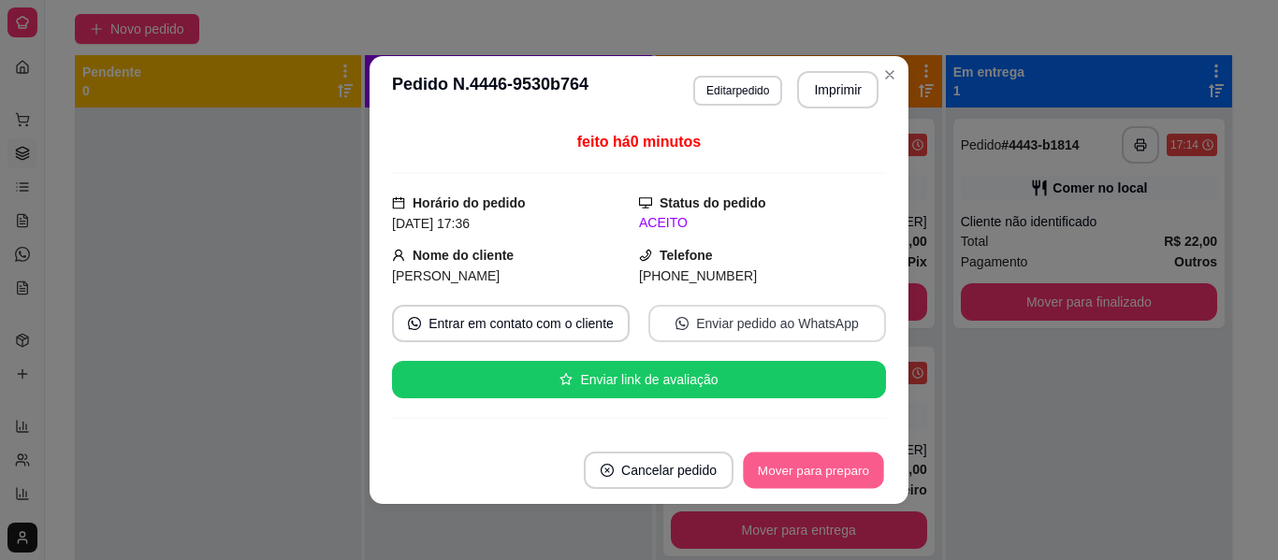
click at [862, 471] on button "Mover para preparo" at bounding box center [813, 471] width 140 height 36
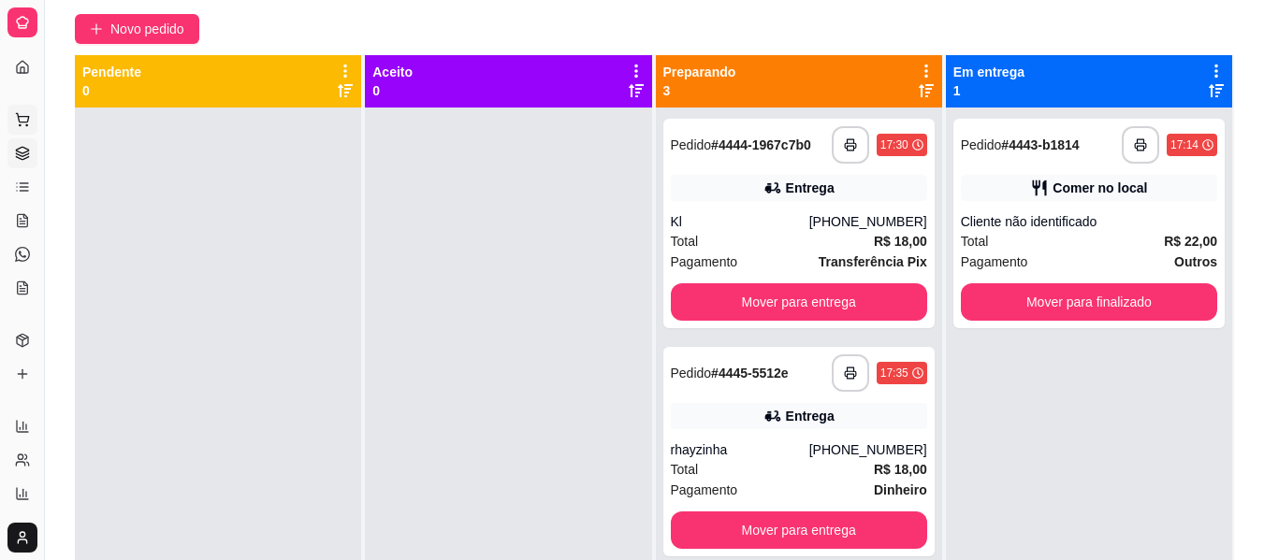
click at [17, 129] on button "Pedidos balcão (PDV)" at bounding box center [22, 120] width 30 height 30
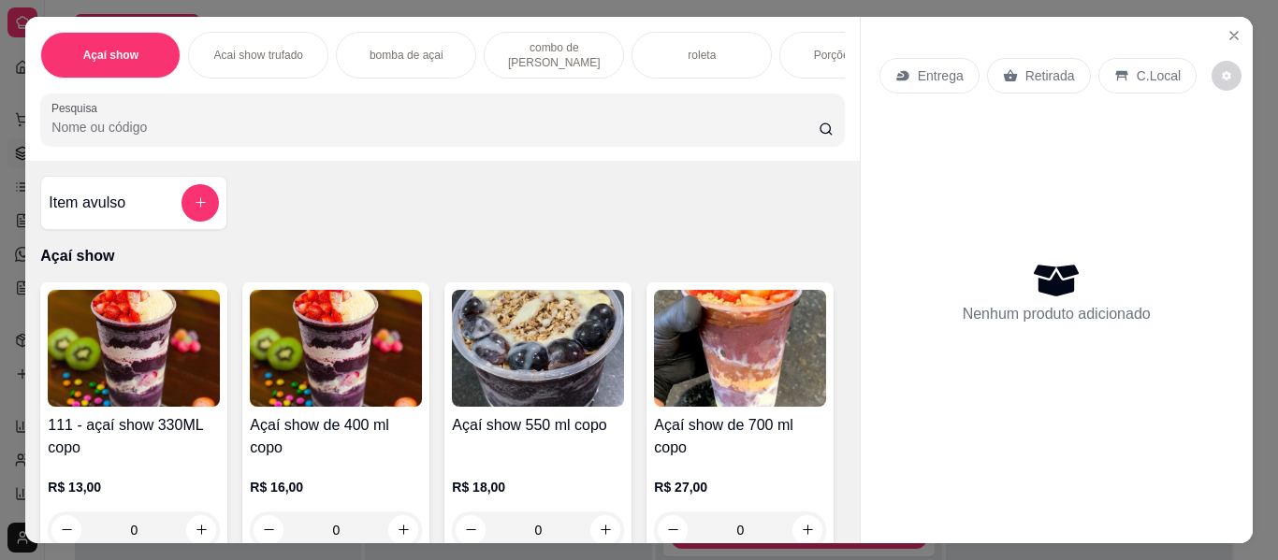
click at [537, 407] on img at bounding box center [538, 348] width 172 height 117
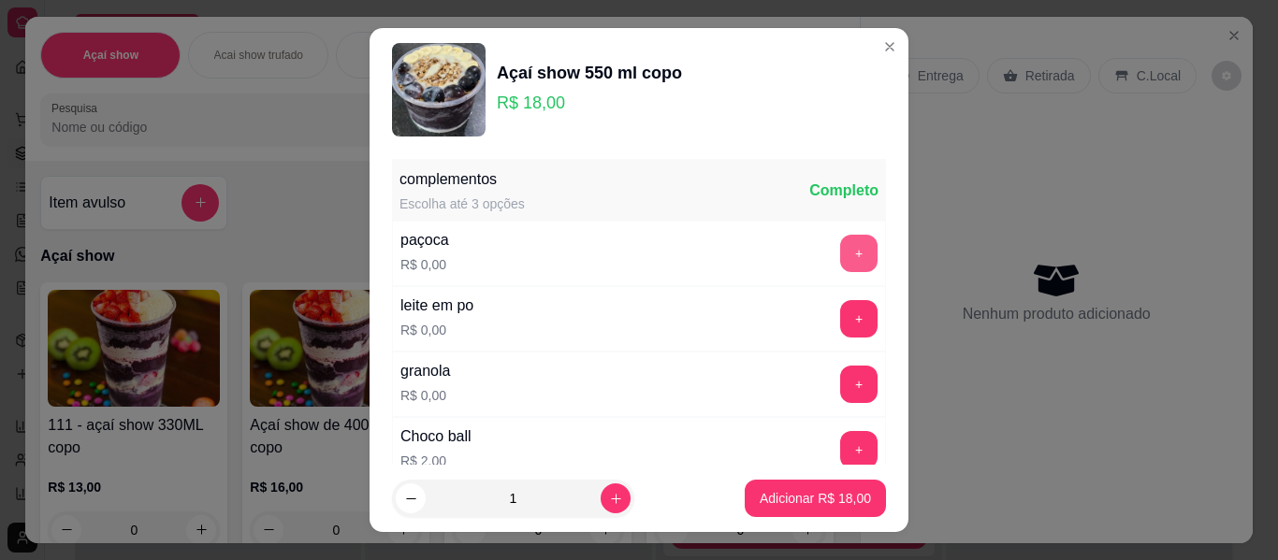
click at [840, 258] on button "+" at bounding box center [858, 253] width 37 height 37
click at [840, 311] on button "+" at bounding box center [858, 318] width 37 height 37
click at [841, 383] on button "+" at bounding box center [859, 385] width 36 height 36
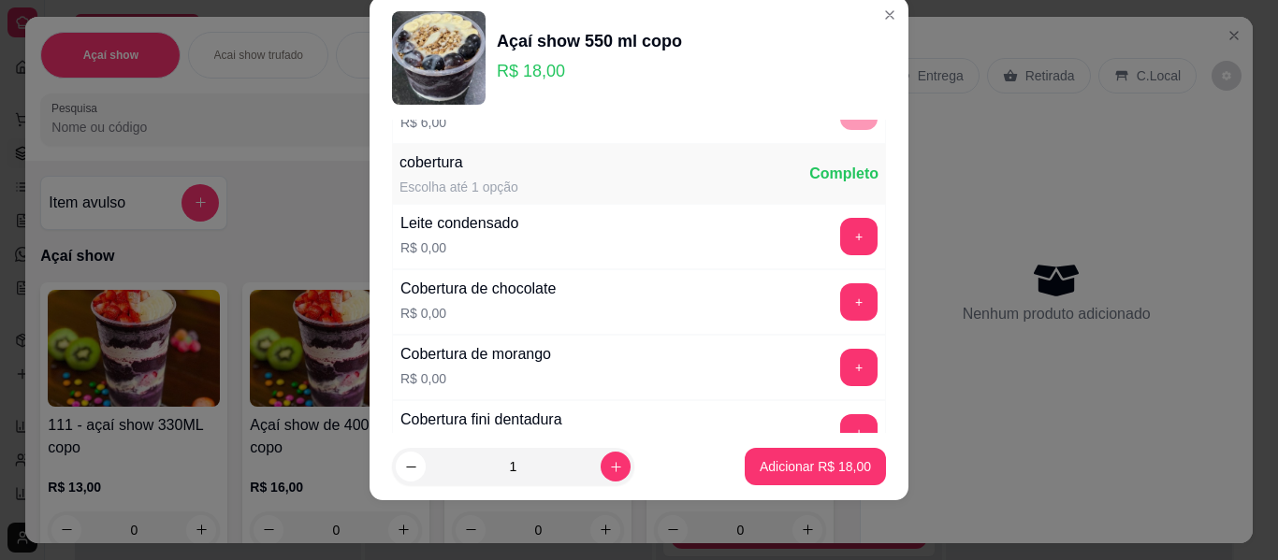
scroll to position [528, 0]
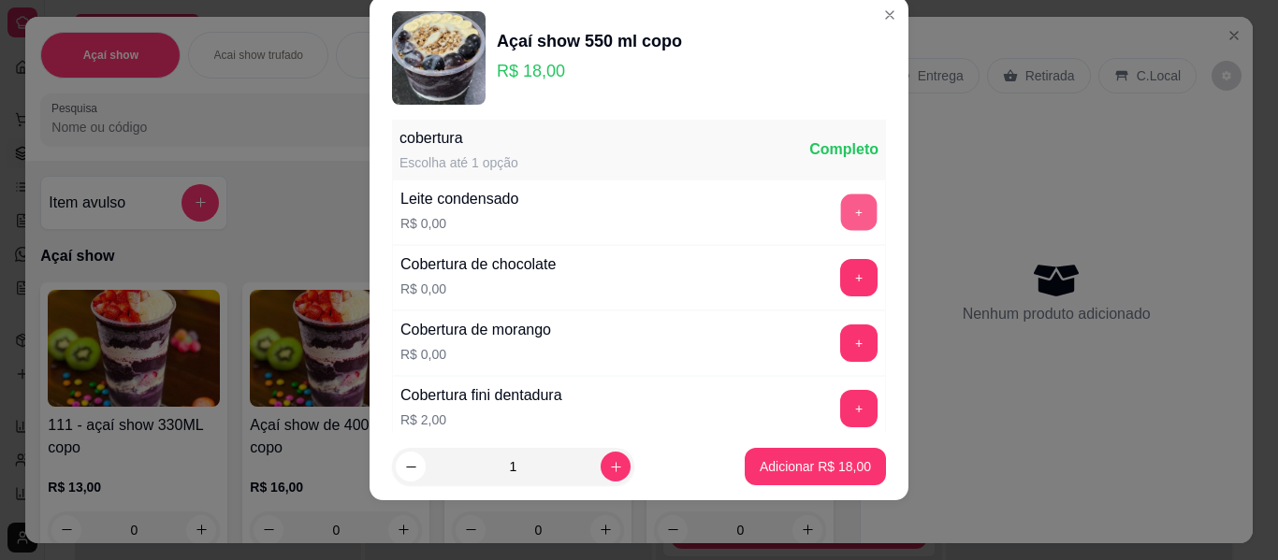
click at [841, 202] on button "+" at bounding box center [859, 213] width 36 height 36
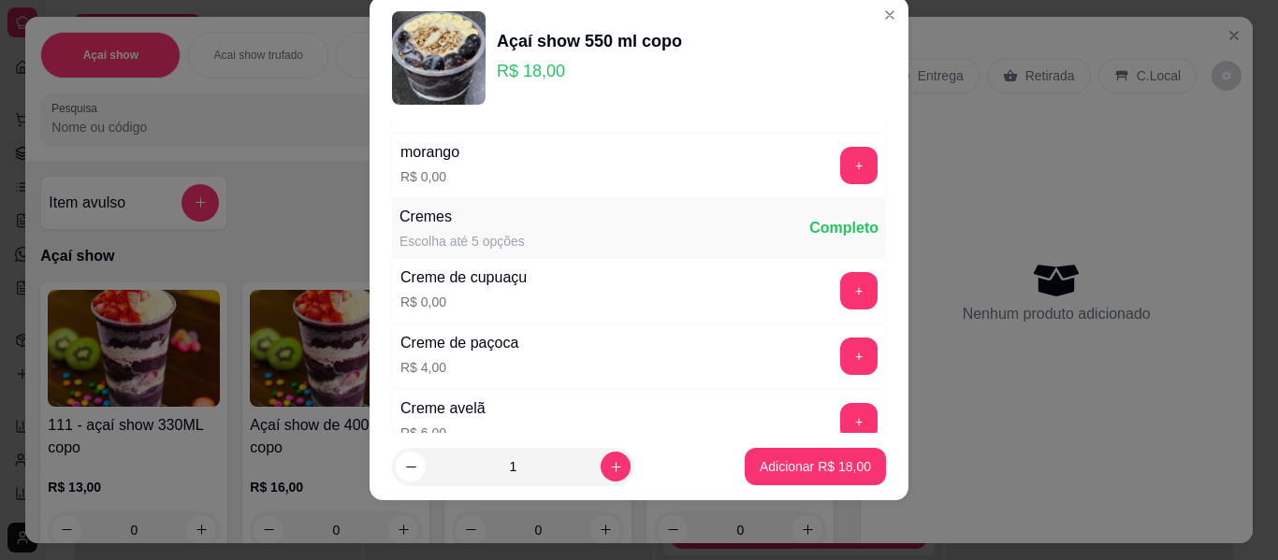
scroll to position [1102, 0]
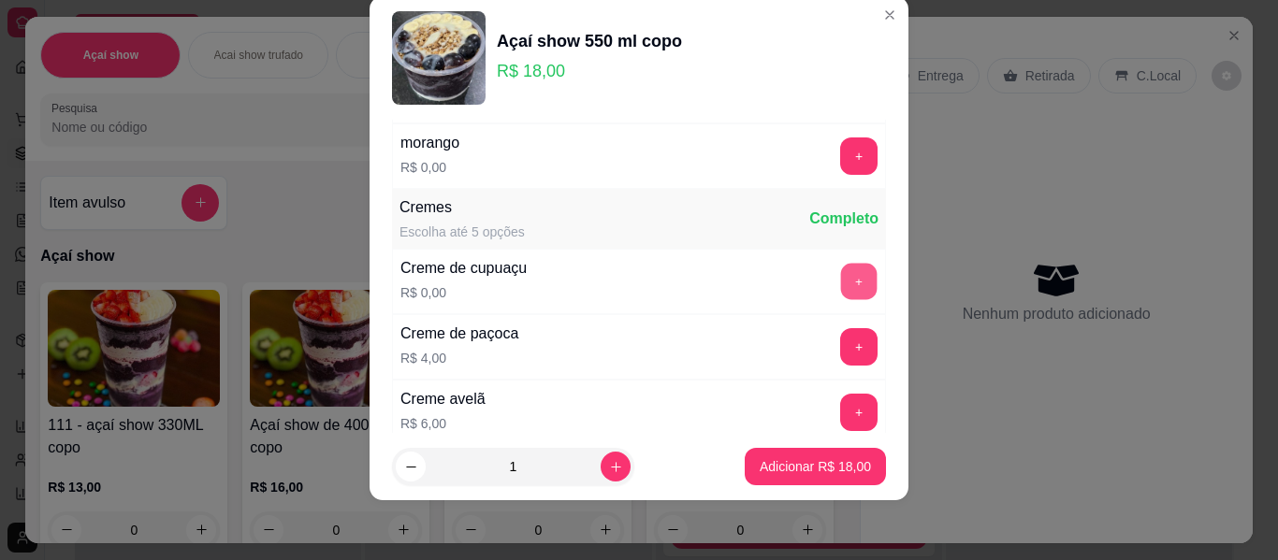
click at [841, 278] on button "+" at bounding box center [859, 282] width 36 height 36
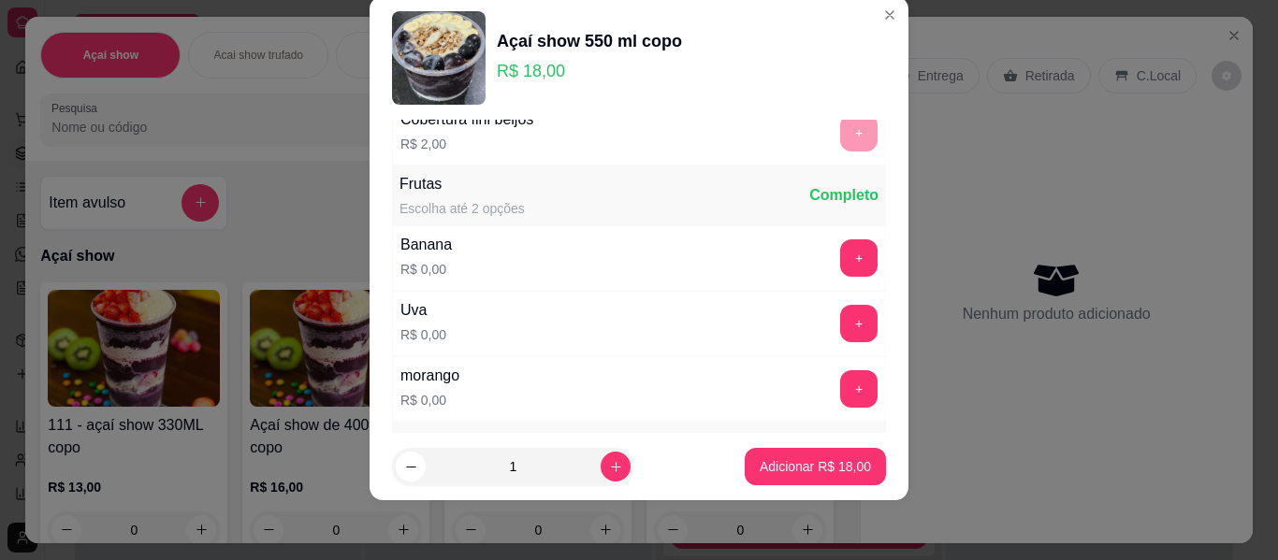
scroll to position [840, 0]
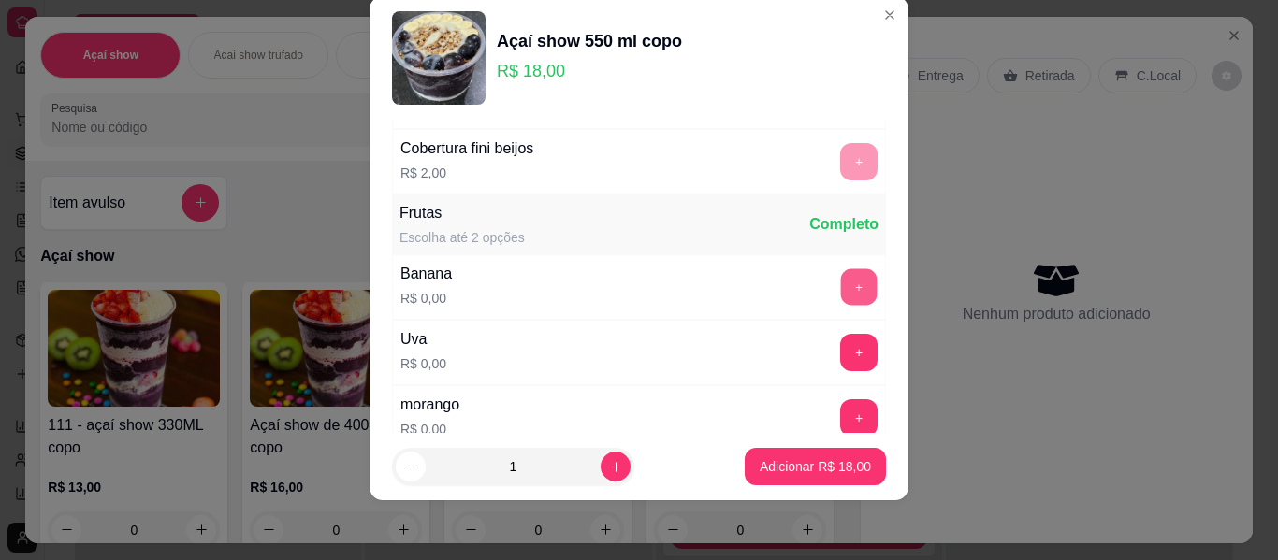
click at [841, 281] on button "+" at bounding box center [859, 287] width 36 height 36
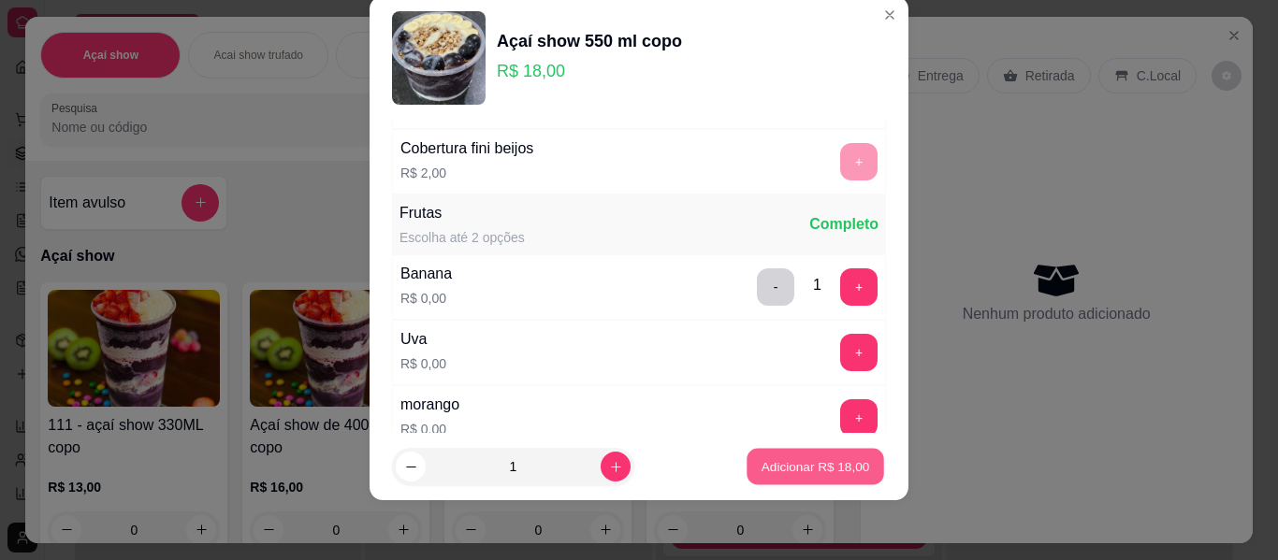
click at [834, 455] on button "Adicionar R$ 18,00" at bounding box center [815, 467] width 138 height 36
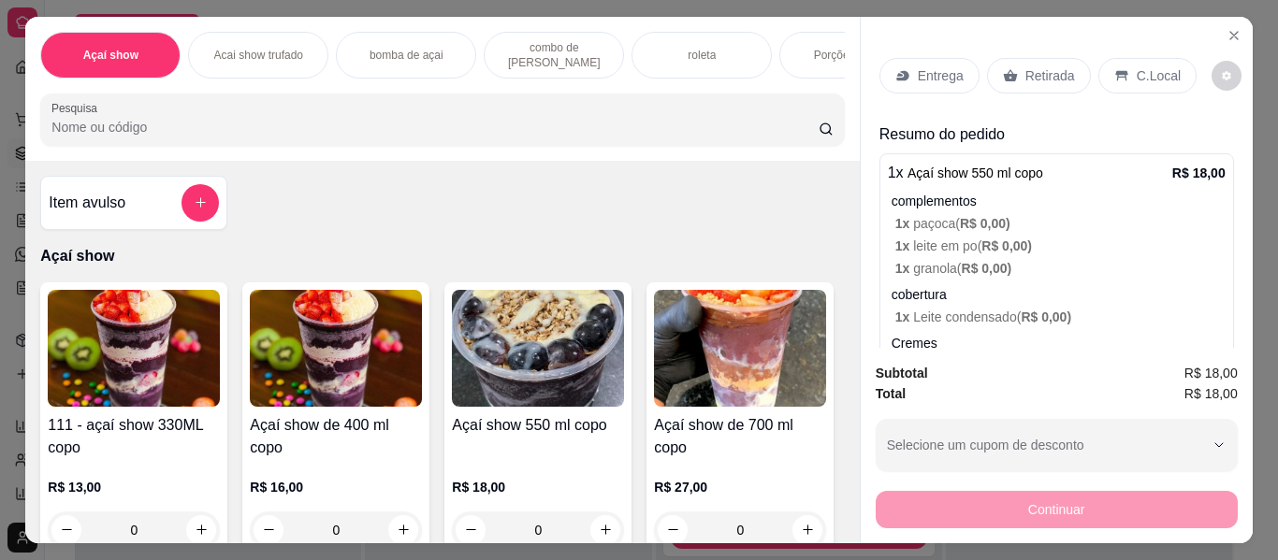
click at [941, 58] on div "Entrega" at bounding box center [929, 76] width 100 height 36
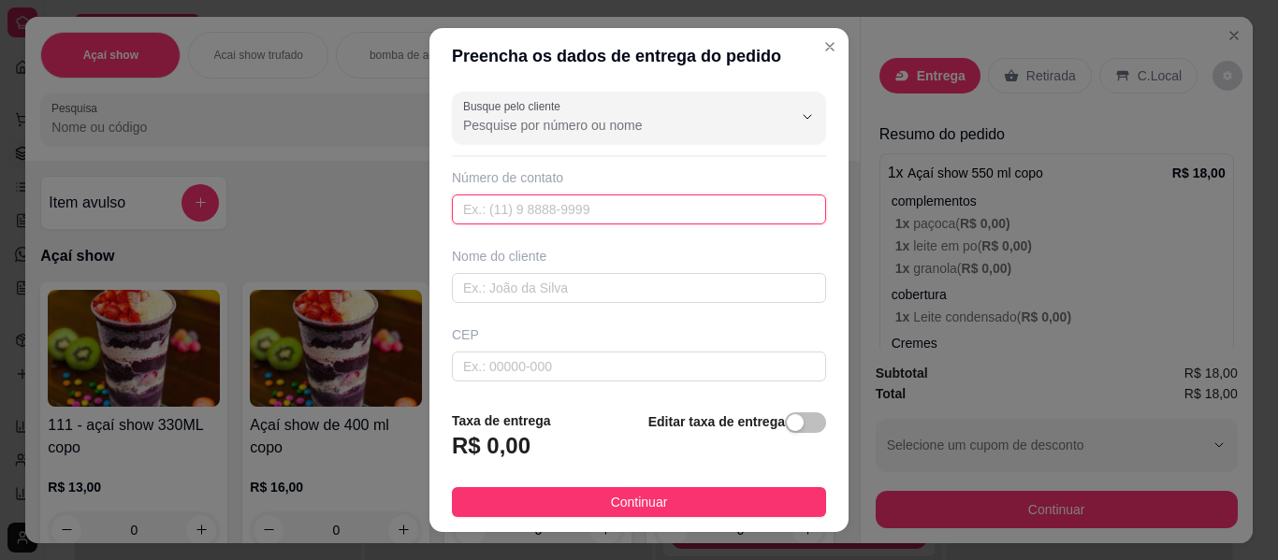
click at [538, 221] on input "text" at bounding box center [639, 210] width 374 height 30
type input "[PHONE_NUMBER]"
click at [509, 303] on div "Busque pelo cliente Número de contato [PHONE_NUMBER] Nome do cliente CEP Rua/[G…" at bounding box center [638, 239] width 419 height 311
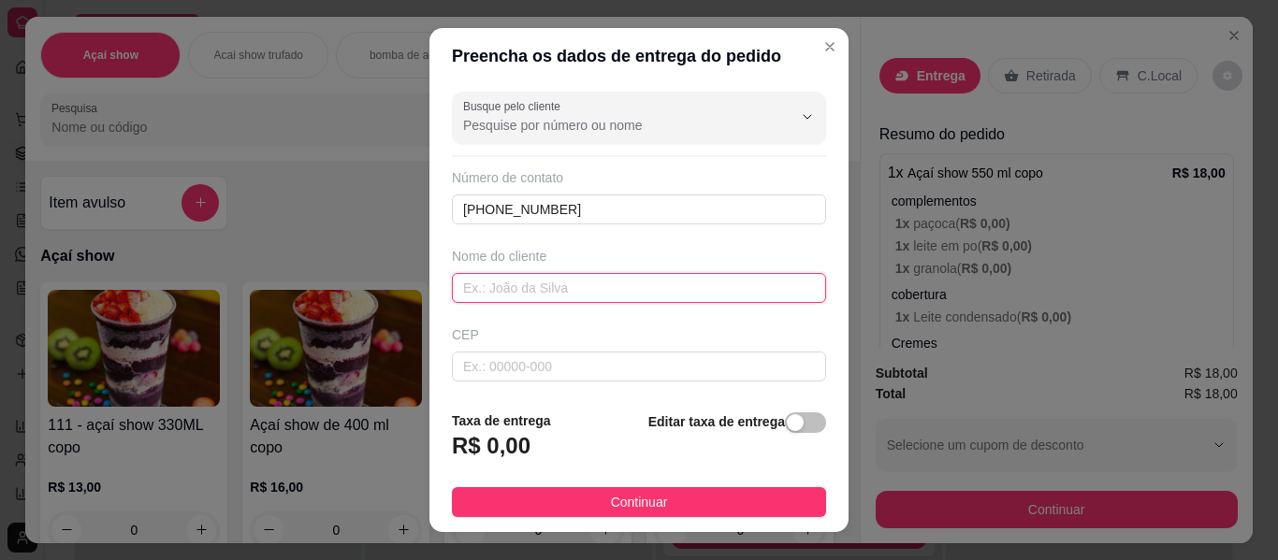
click at [503, 291] on input "text" at bounding box center [639, 288] width 374 height 30
type input "eliete"
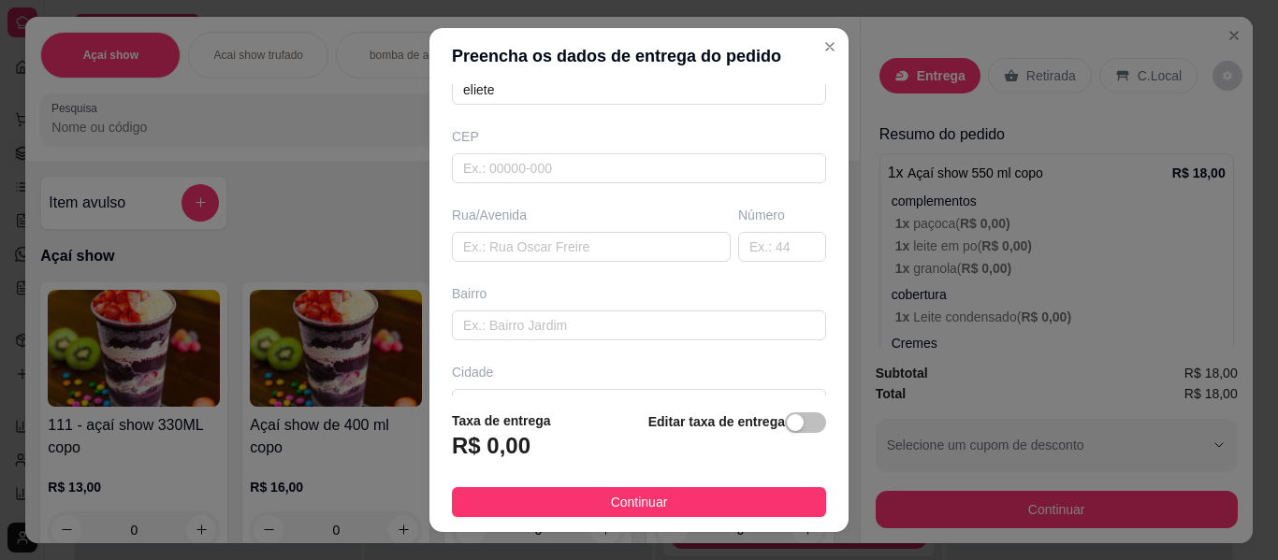
scroll to position [224, 0]
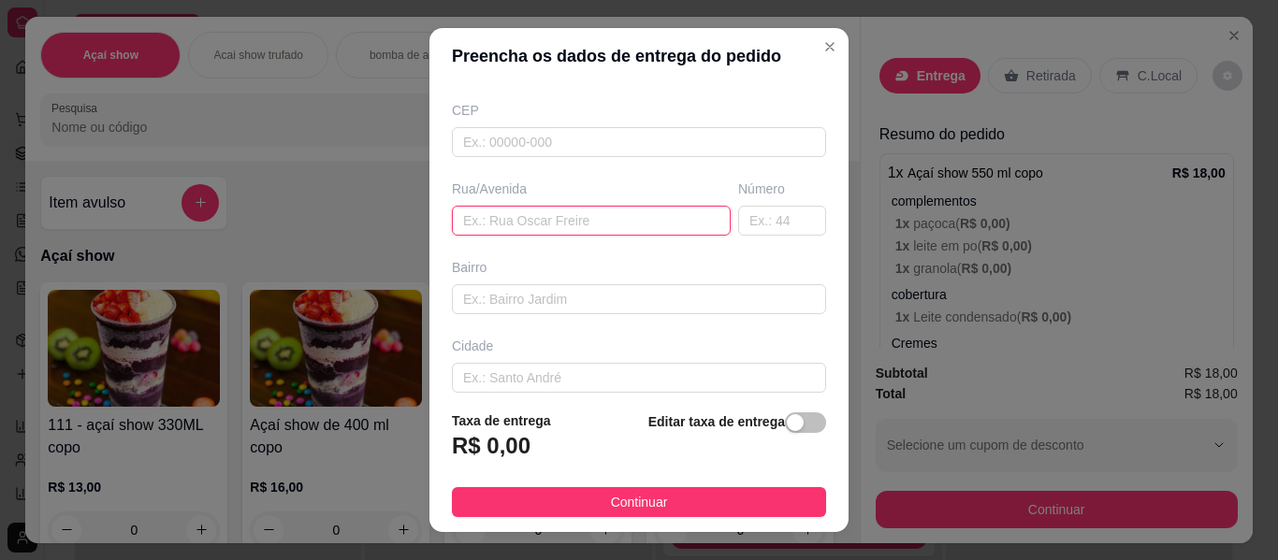
click at [529, 217] on input "text" at bounding box center [591, 221] width 279 height 30
type input "[GEOGRAPHIC_DATA]"
click at [765, 219] on input "text" at bounding box center [782, 221] width 88 height 30
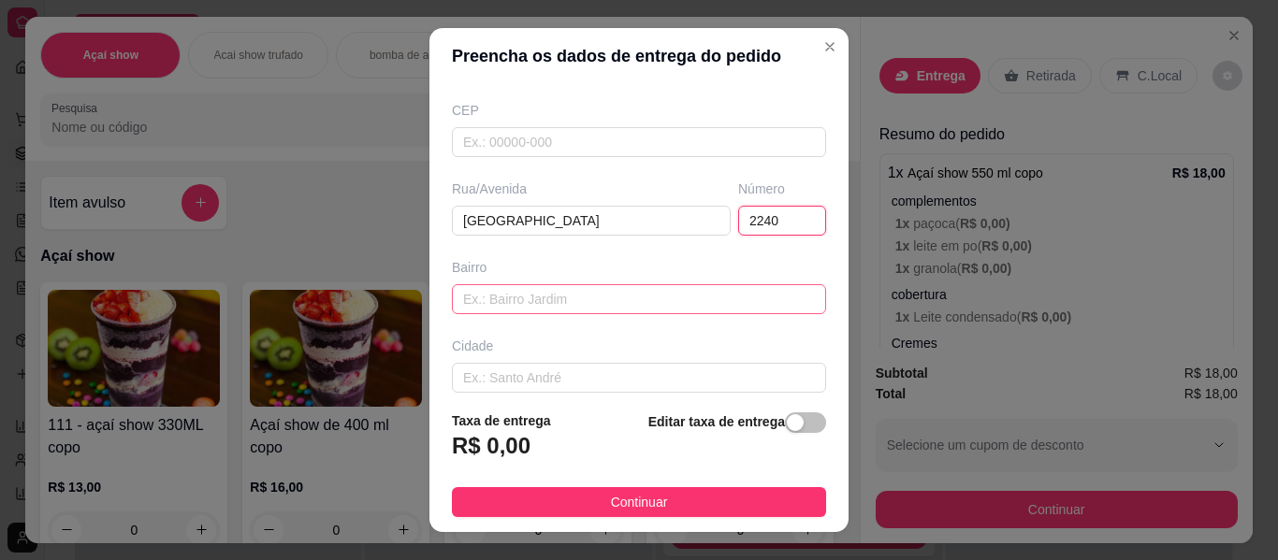
type input "2240"
click at [586, 290] on input "text" at bounding box center [639, 299] width 374 height 30
click at [503, 301] on input "enfrentesitio" at bounding box center [639, 299] width 374 height 30
click at [565, 296] on input "enfrente sitio" at bounding box center [639, 299] width 374 height 30
type input "enfrente sitio stoco"
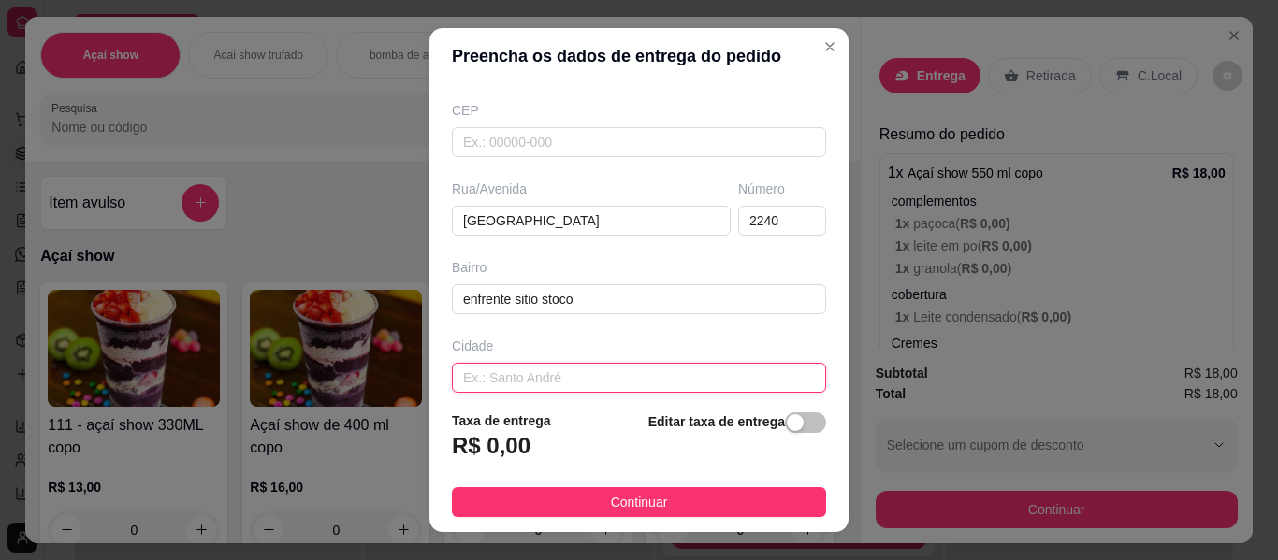
click at [734, 377] on input "text" at bounding box center [639, 378] width 374 height 30
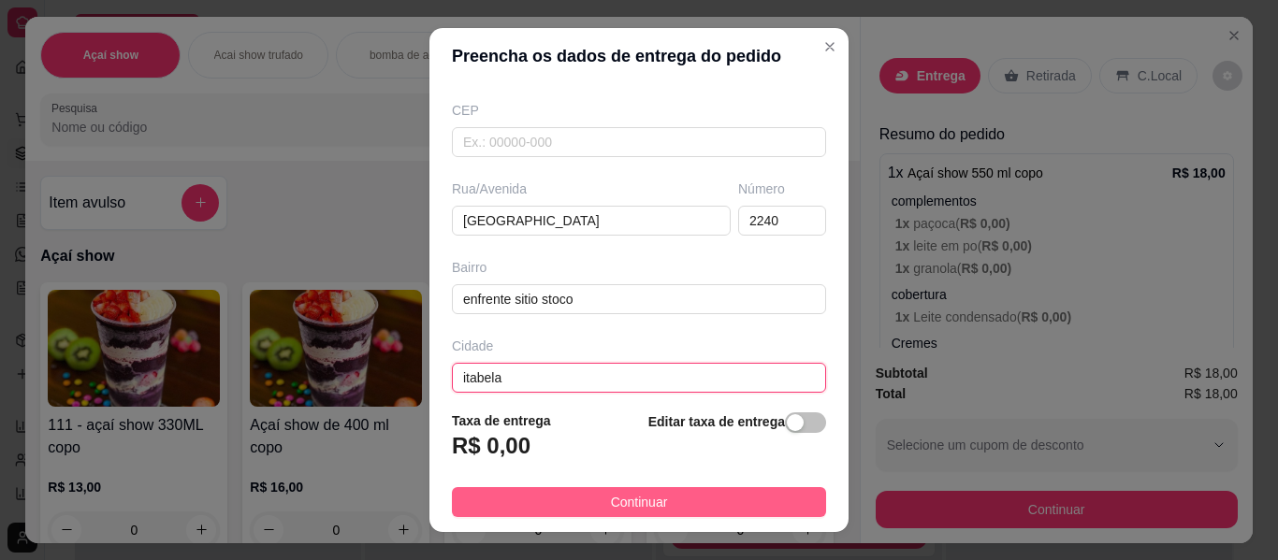
type input "itabela"
click at [617, 500] on span "Continuar" at bounding box center [639, 502] width 57 height 21
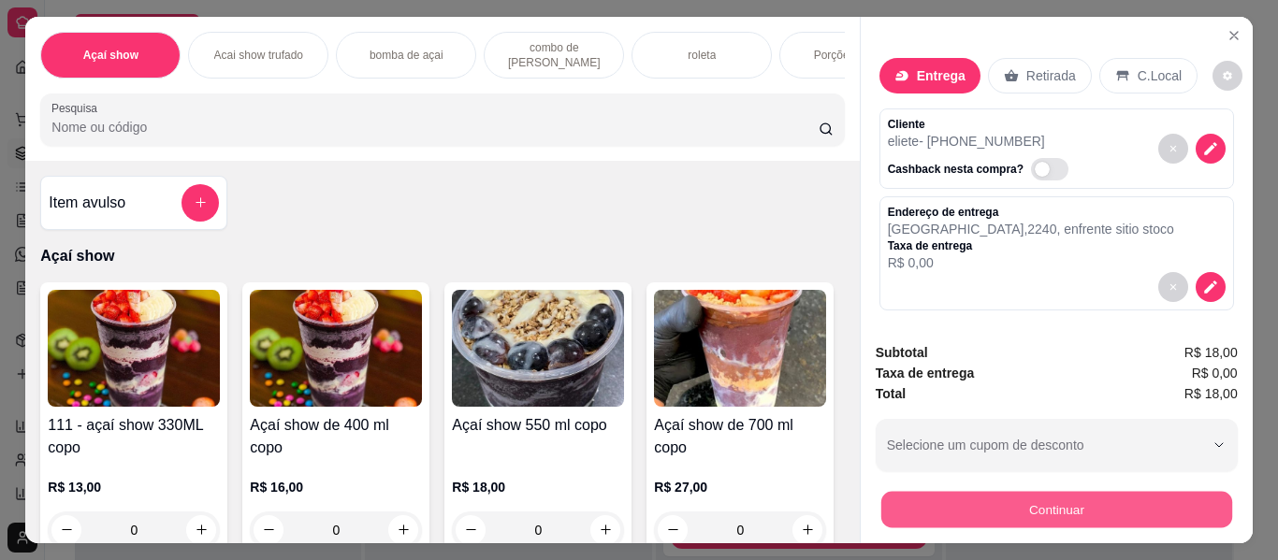
click at [1026, 492] on button "Continuar" at bounding box center [1055, 510] width 351 height 36
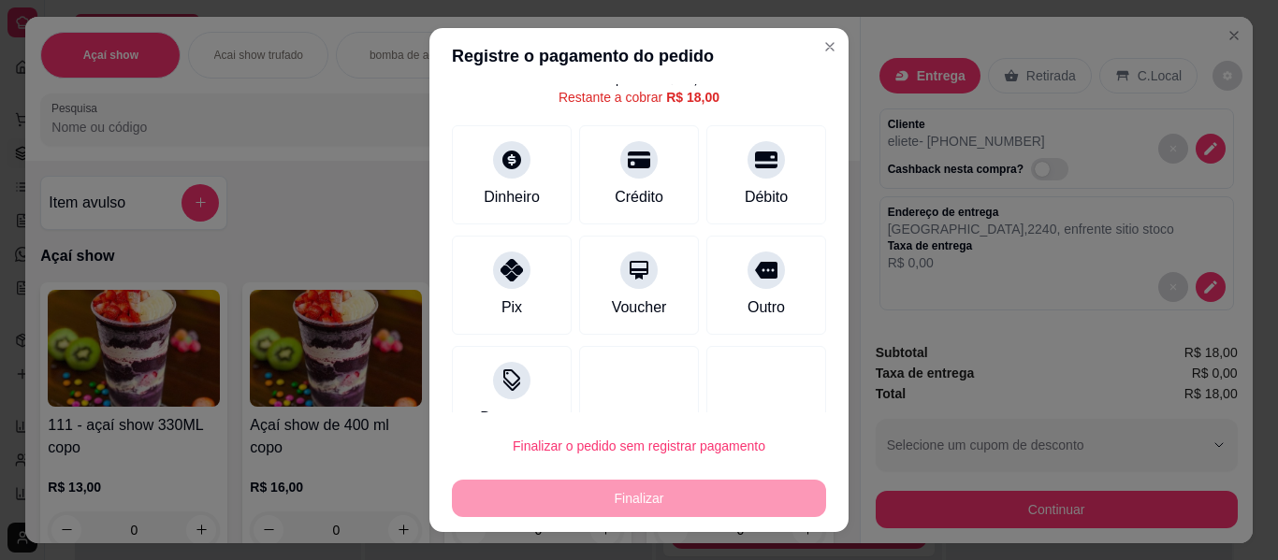
scroll to position [75, 0]
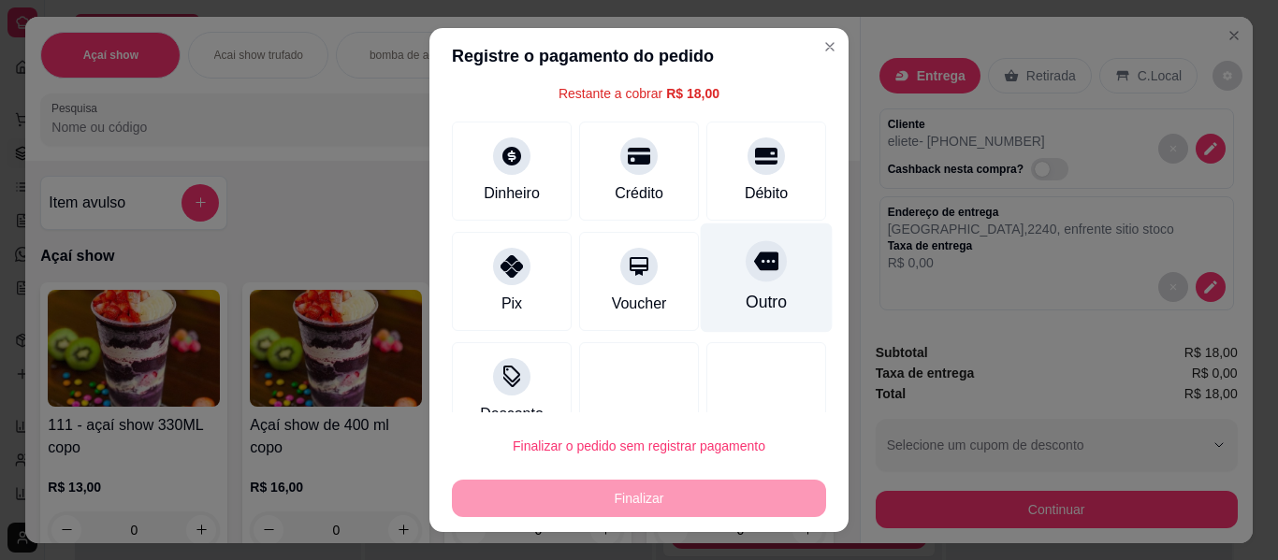
click at [742, 289] on div "Outro" at bounding box center [767, 278] width 132 height 109
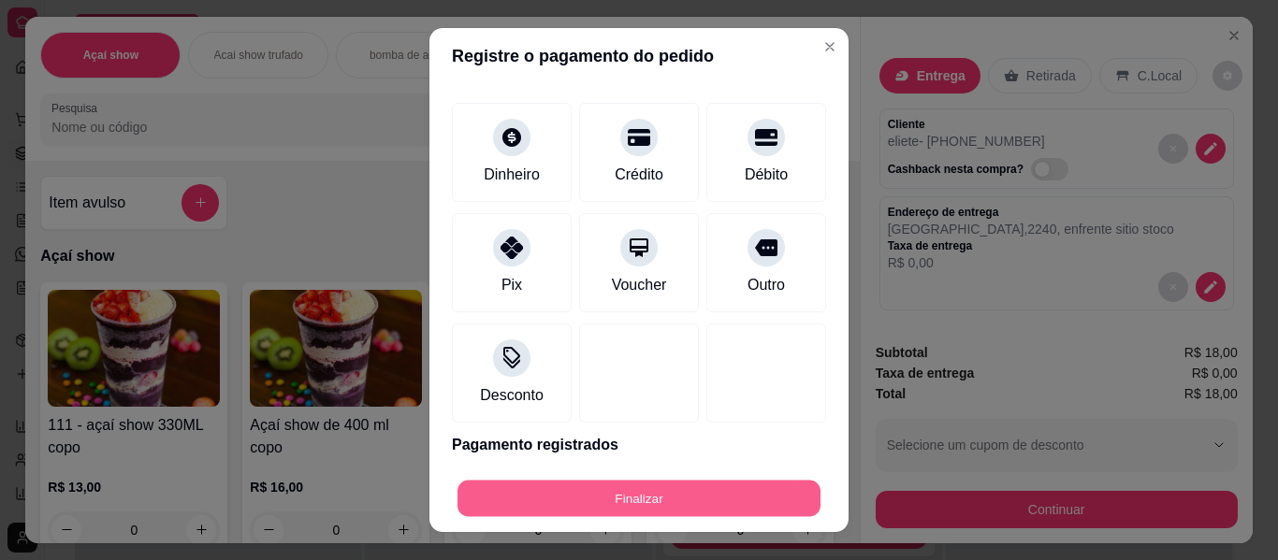
click at [667, 496] on button "Finalizar" at bounding box center [638, 499] width 363 height 36
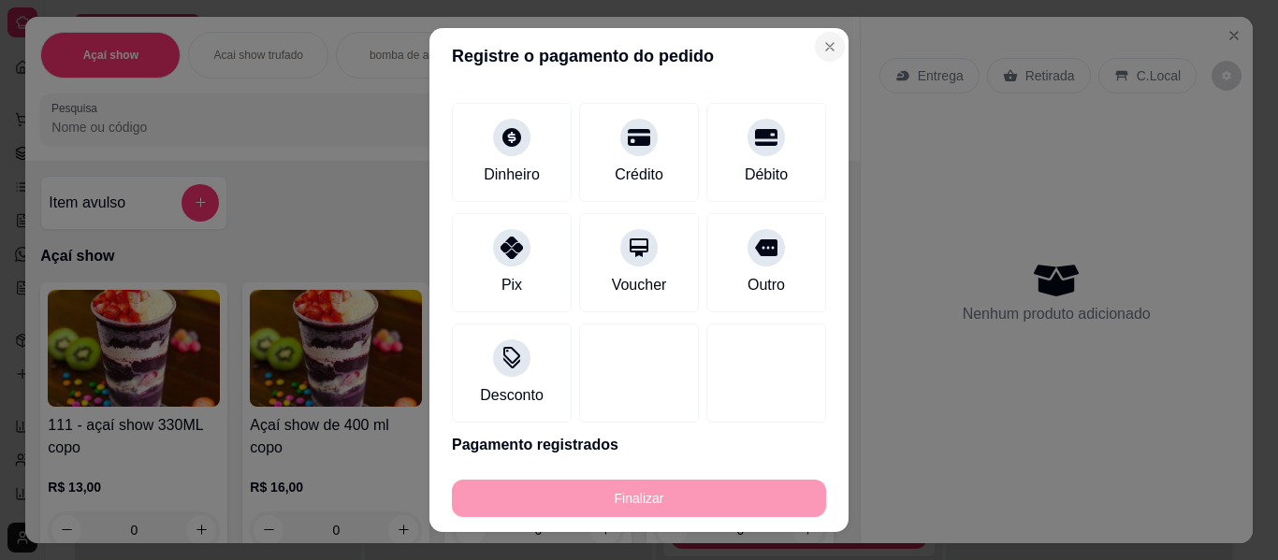
type input "-R$ 18,00"
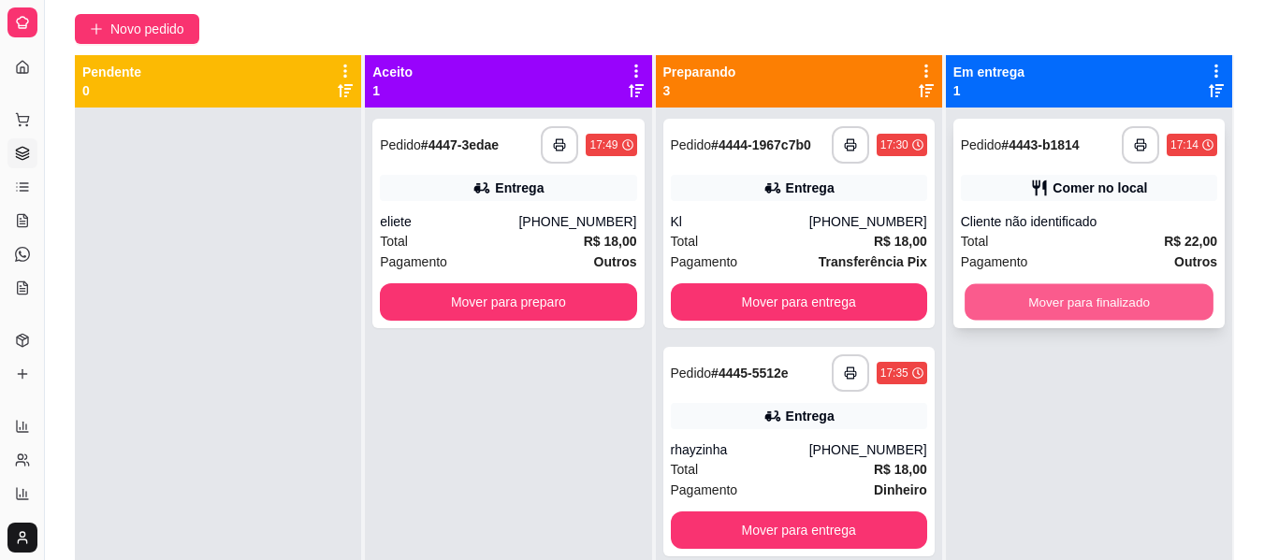
click at [1076, 301] on button "Mover para finalizado" at bounding box center [1088, 302] width 249 height 36
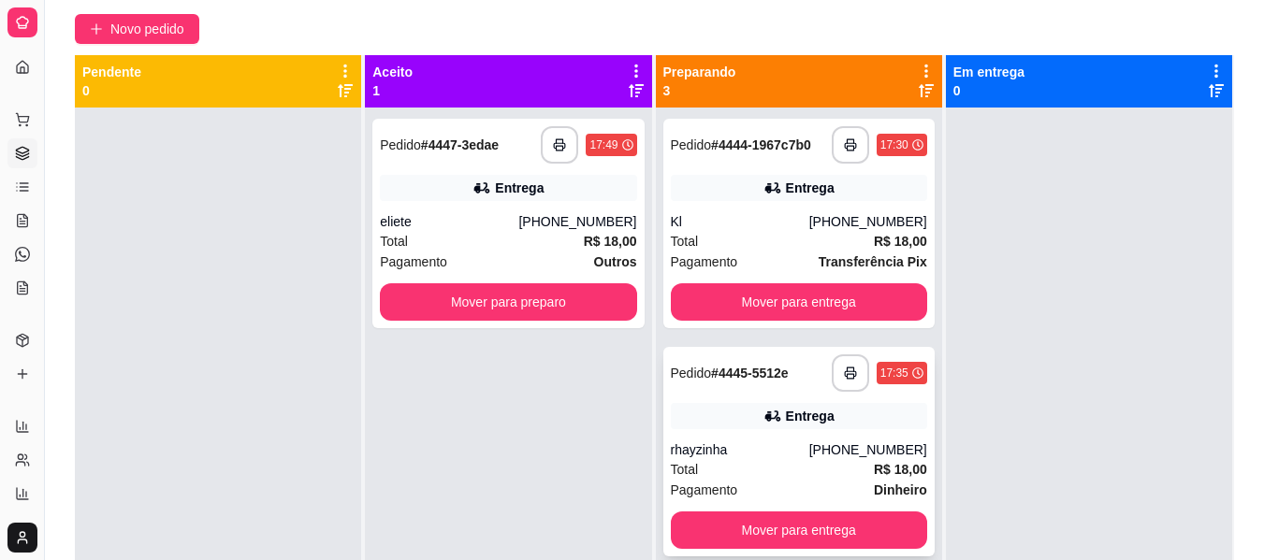
click at [874, 468] on strong "R$ 18,00" at bounding box center [900, 469] width 53 height 15
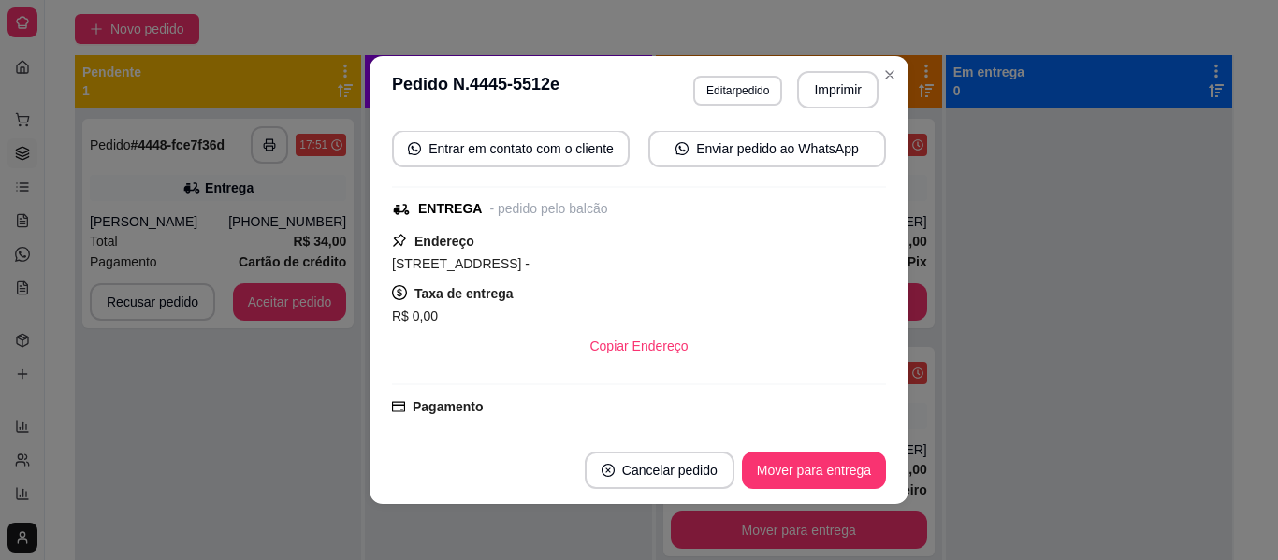
scroll to position [224, 0]
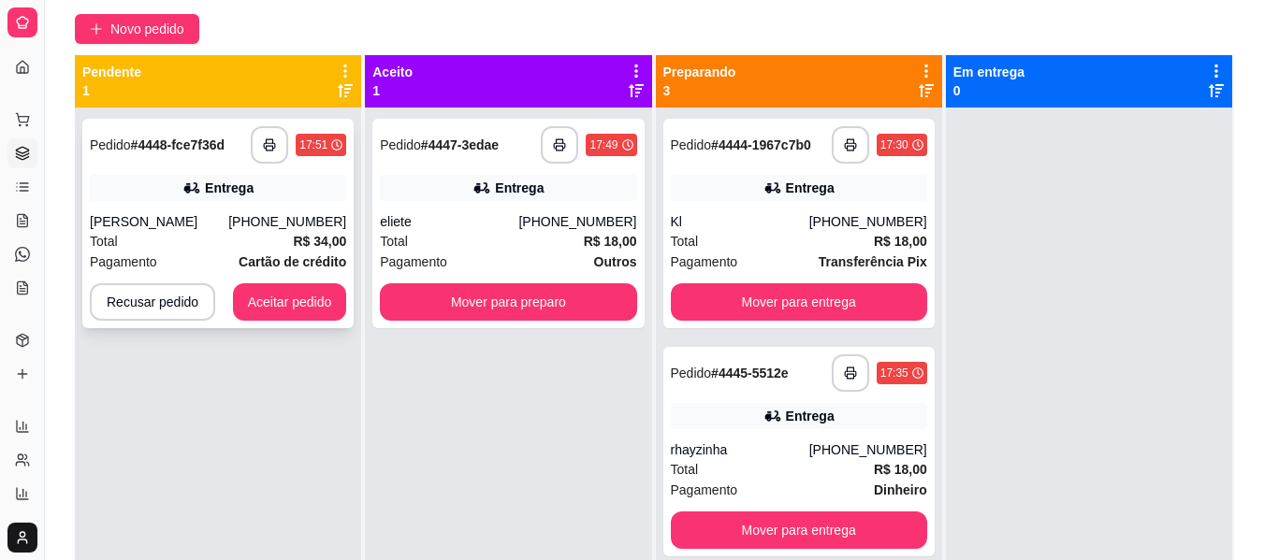
click at [301, 248] on strong "R$ 34,00" at bounding box center [319, 241] width 53 height 15
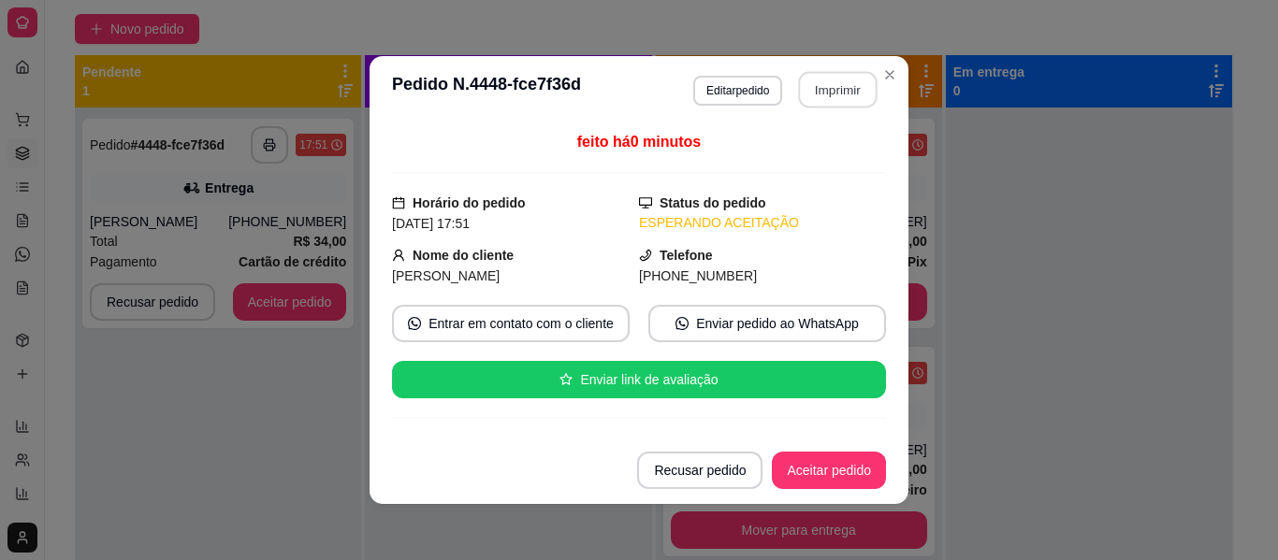
click at [835, 79] on button "Imprimir" at bounding box center [838, 90] width 79 height 36
click at [860, 458] on button "Aceitar pedido" at bounding box center [829, 471] width 110 height 36
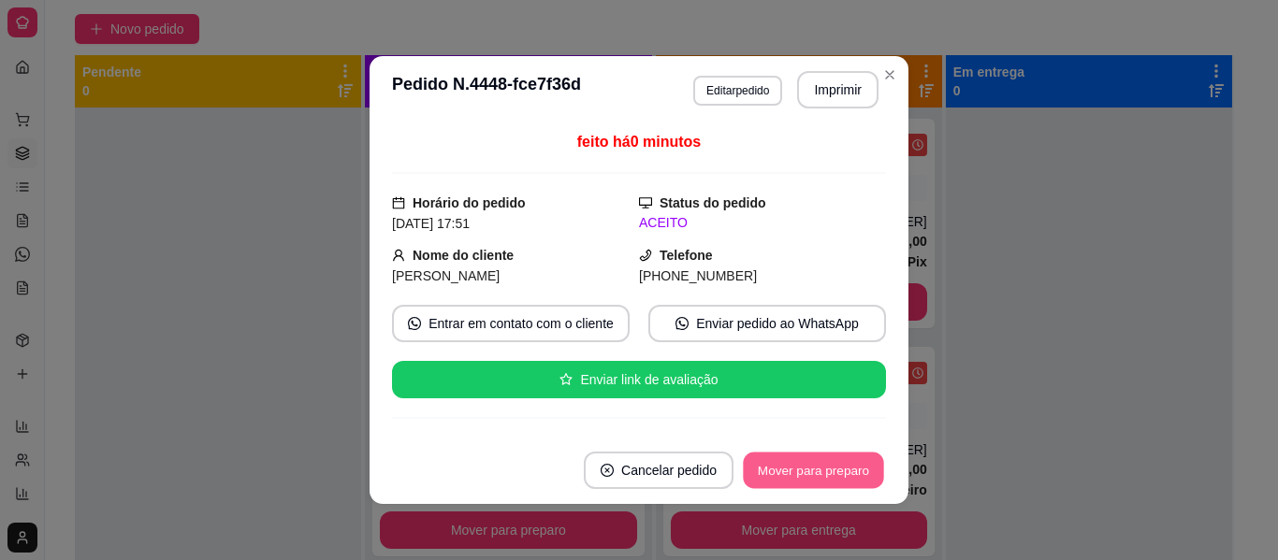
click at [860, 458] on button "Mover para preparo" at bounding box center [813, 471] width 140 height 36
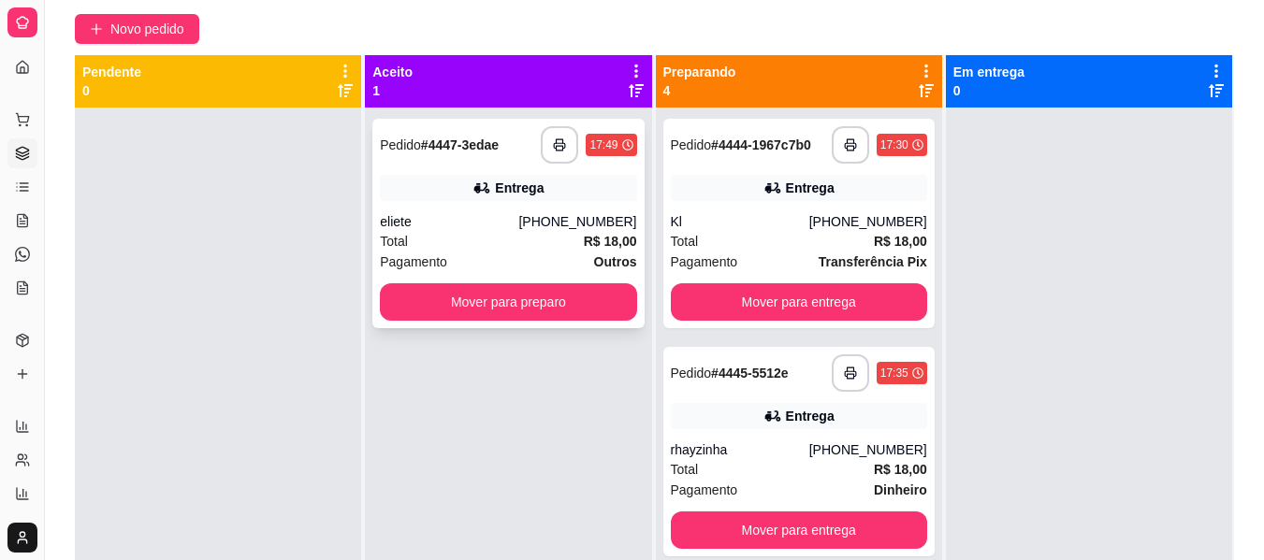
click at [605, 235] on strong "R$ 18,00" at bounding box center [610, 241] width 53 height 15
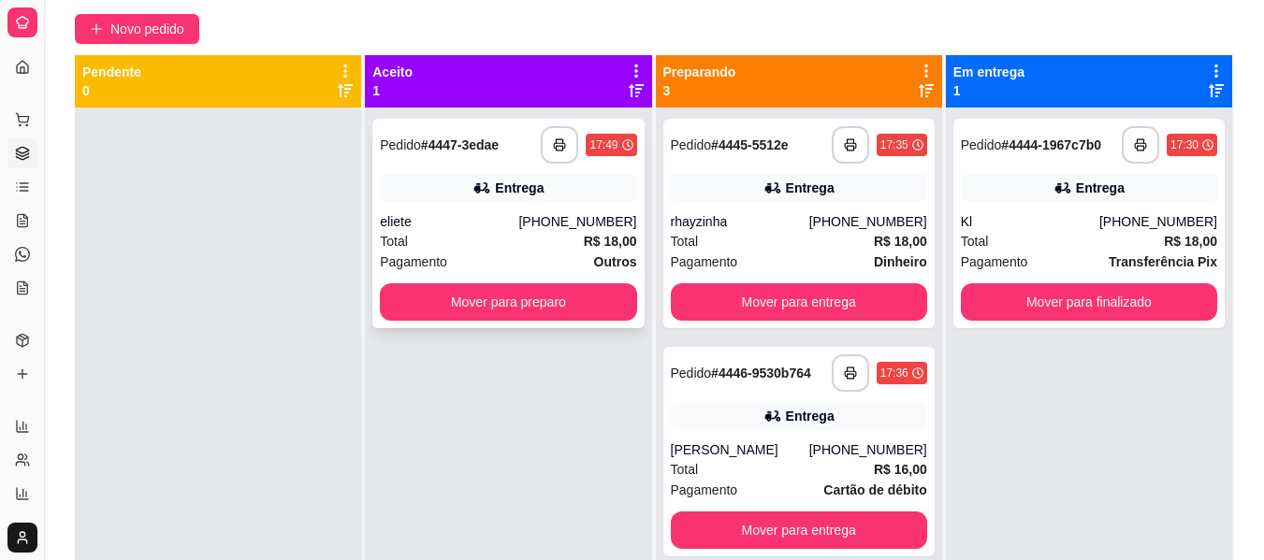
click at [552, 250] on div "Total R$ 18,00" at bounding box center [508, 241] width 256 height 21
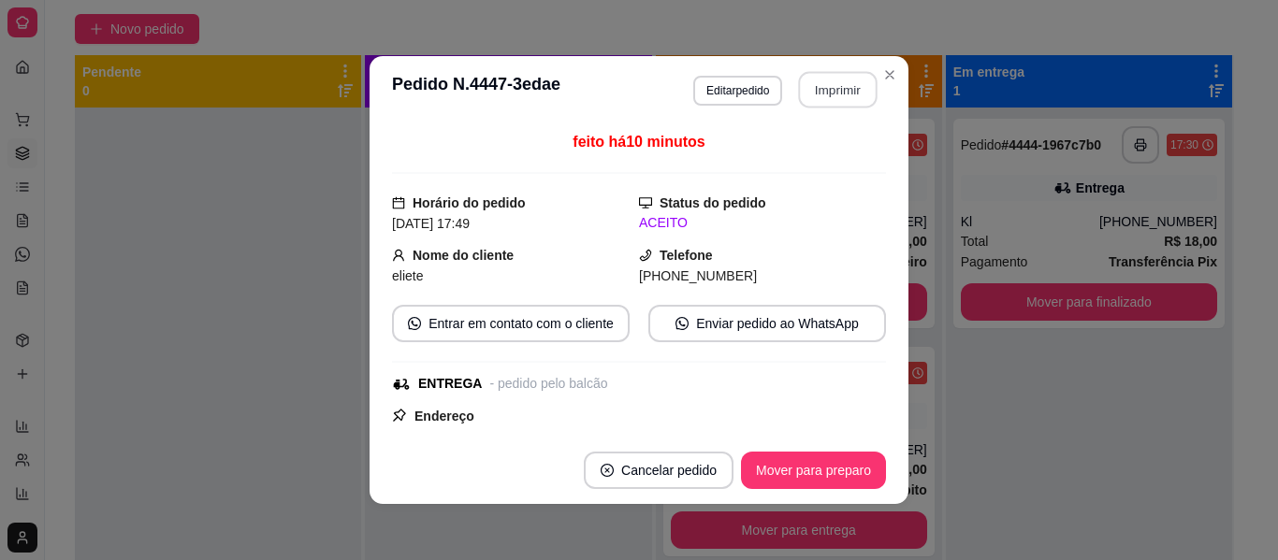
click at [835, 81] on button "Imprimir" at bounding box center [838, 90] width 79 height 36
click at [838, 464] on button "Mover para preparo" at bounding box center [813, 471] width 140 height 36
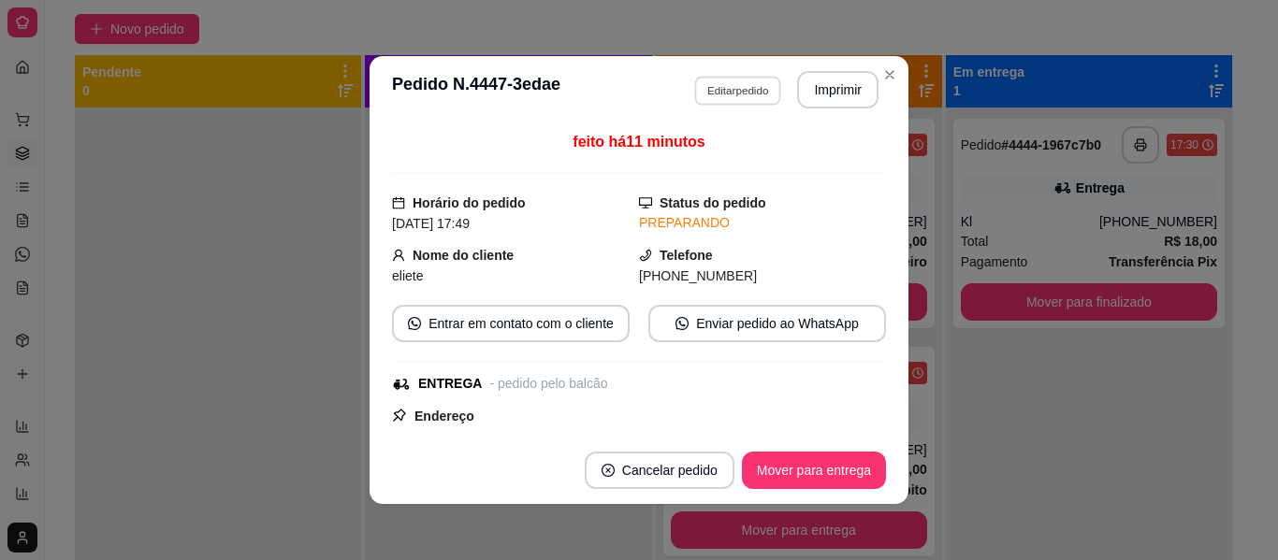
click at [735, 84] on button "Editar pedido" at bounding box center [737, 90] width 87 height 29
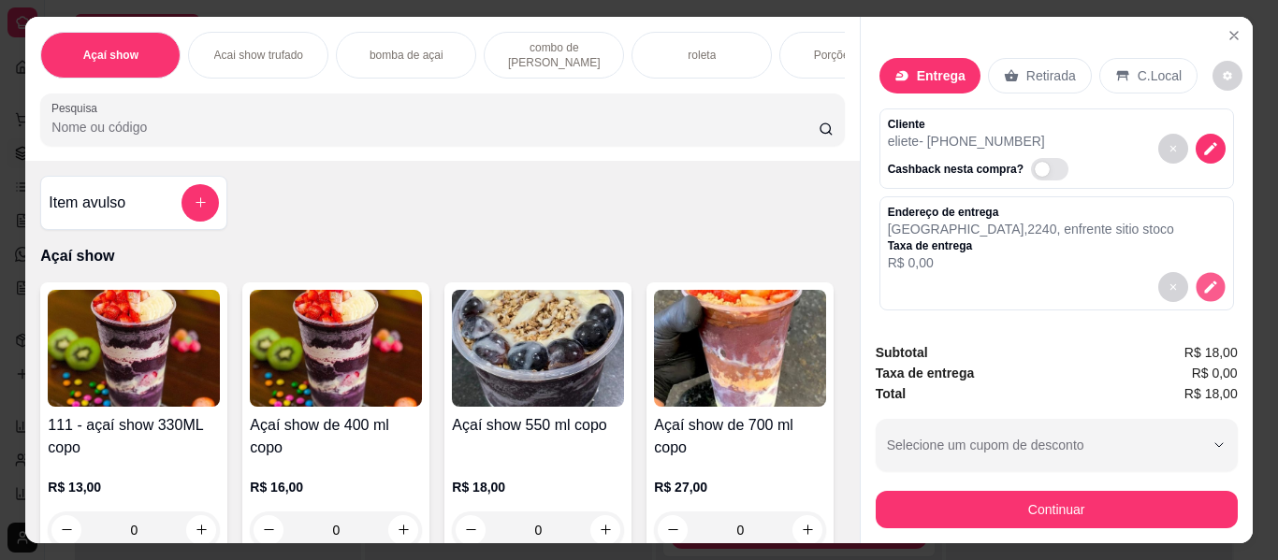
click at [1201, 278] on button "decrease-product-quantity" at bounding box center [1209, 286] width 29 height 29
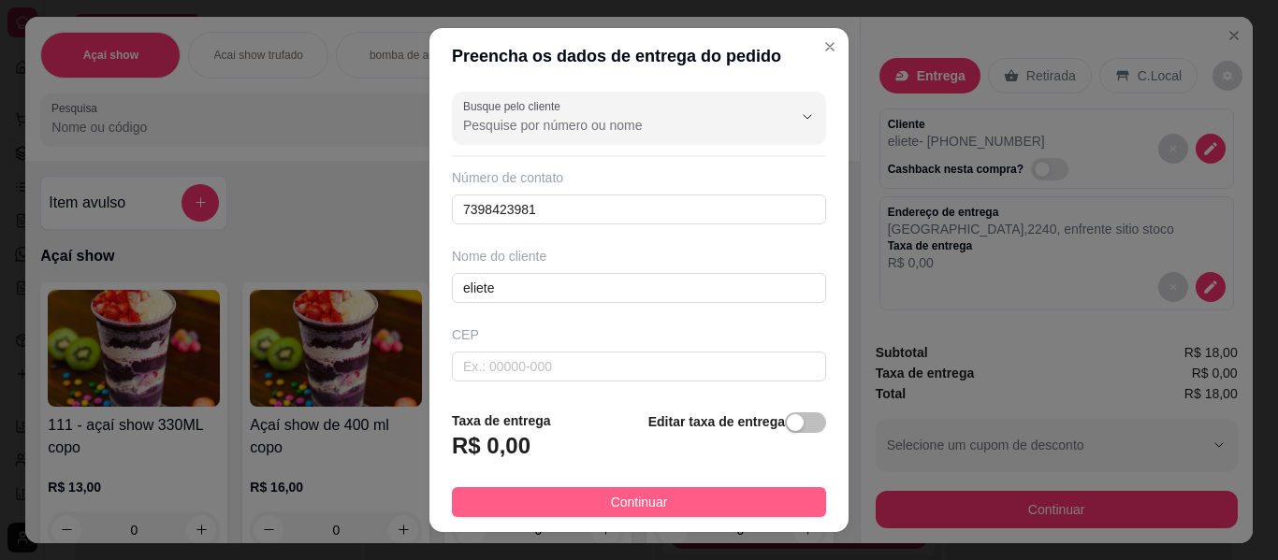
click at [762, 492] on button "Continuar" at bounding box center [639, 502] width 374 height 30
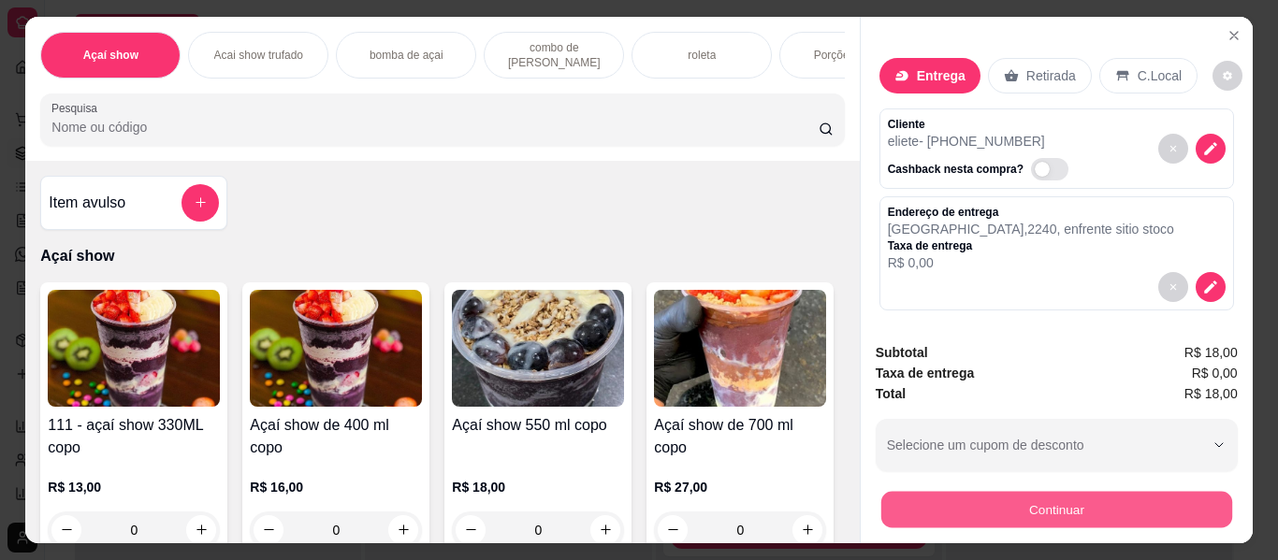
click at [1021, 515] on button "Continuar" at bounding box center [1055, 510] width 351 height 36
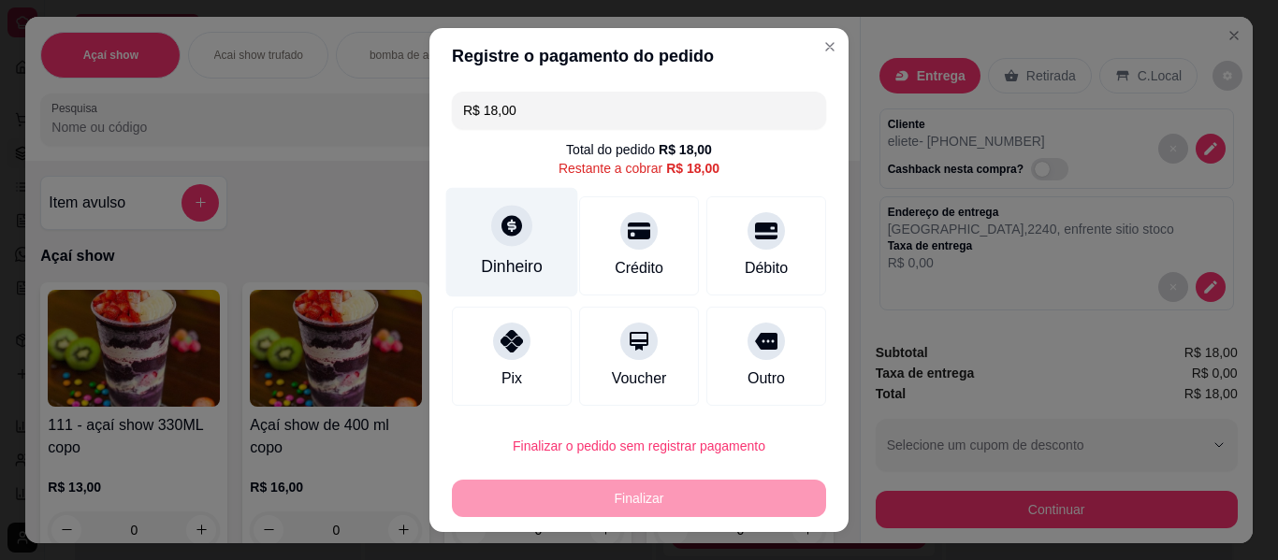
click at [493, 276] on div "Dinheiro" at bounding box center [512, 266] width 62 height 24
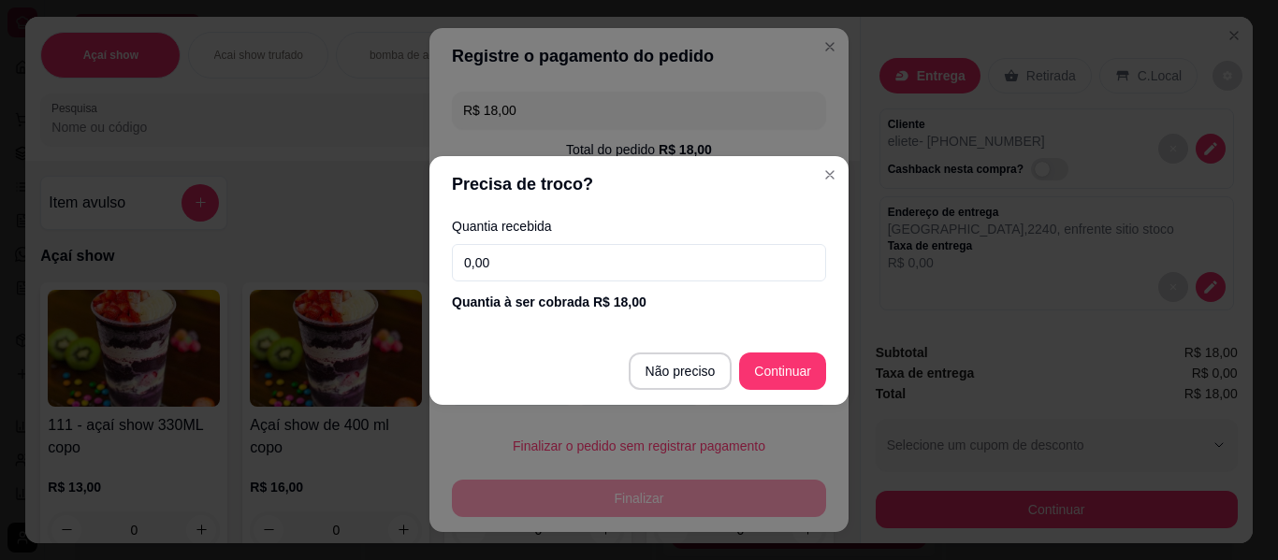
click at [491, 272] on input "0,00" at bounding box center [639, 262] width 374 height 37
type input "20,00"
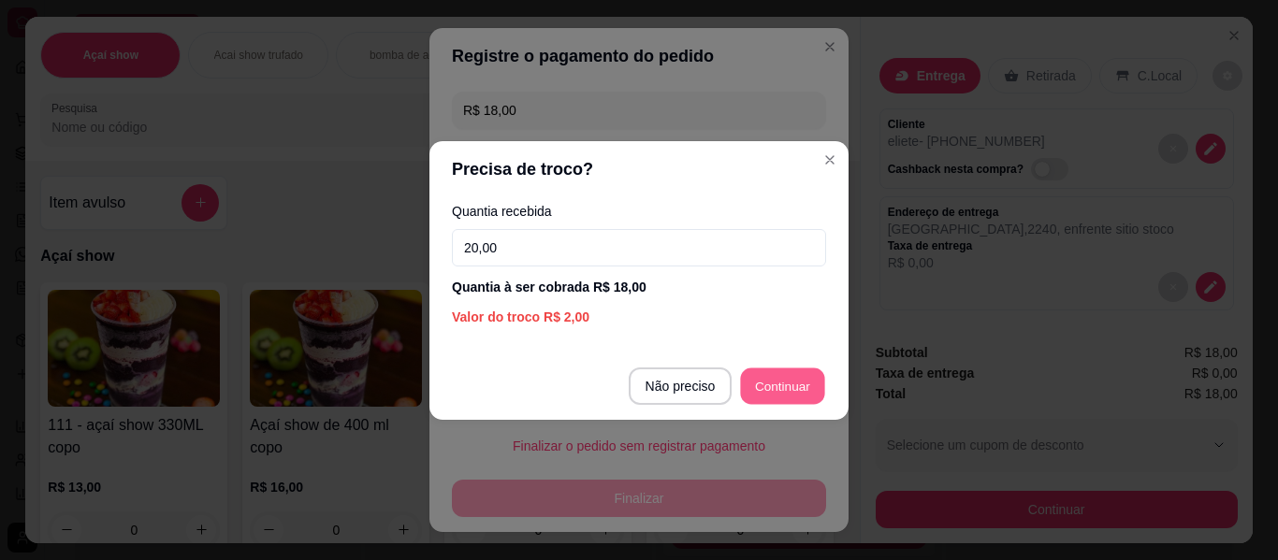
type input "R$ 0,00"
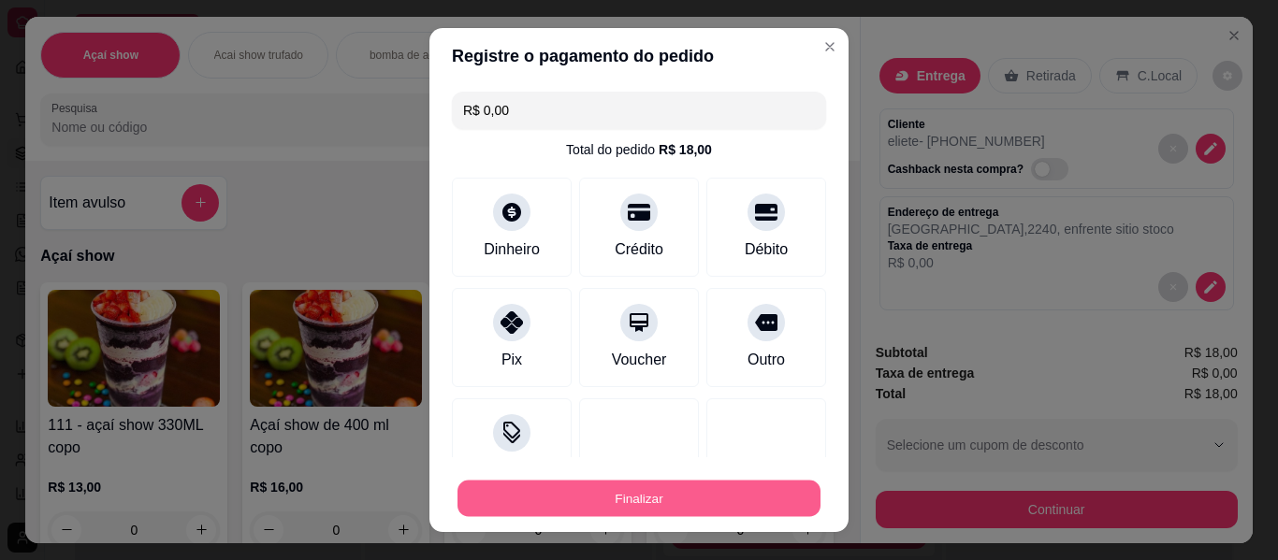
click at [734, 507] on button "Finalizar" at bounding box center [638, 499] width 363 height 36
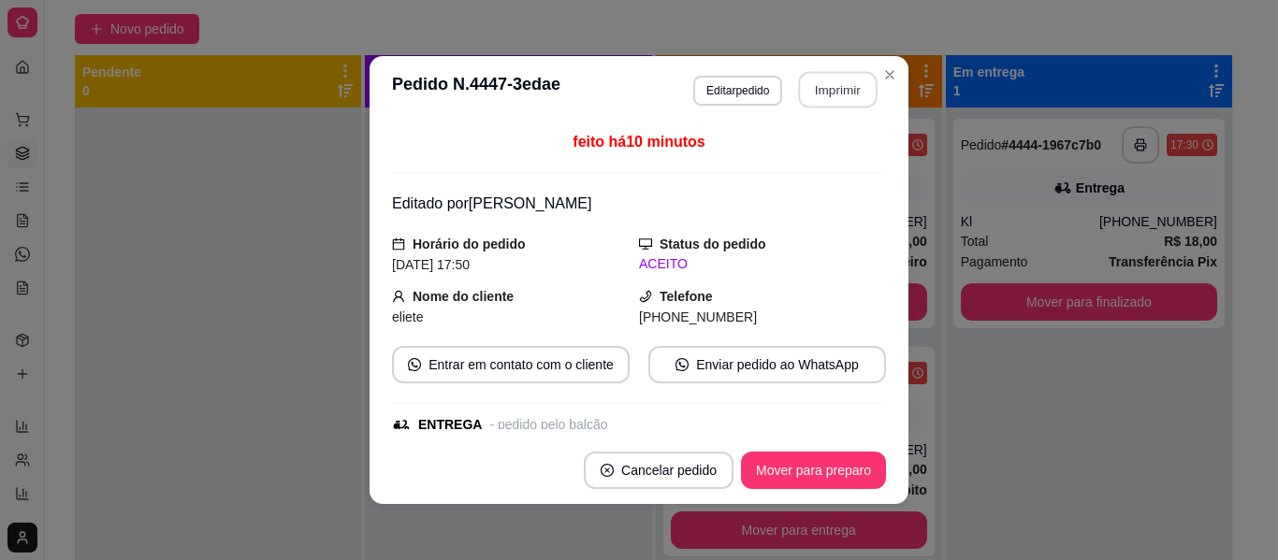
click at [806, 89] on button "Imprimir" at bounding box center [838, 90] width 79 height 36
click at [830, 471] on button "Mover para preparo" at bounding box center [813, 471] width 140 height 36
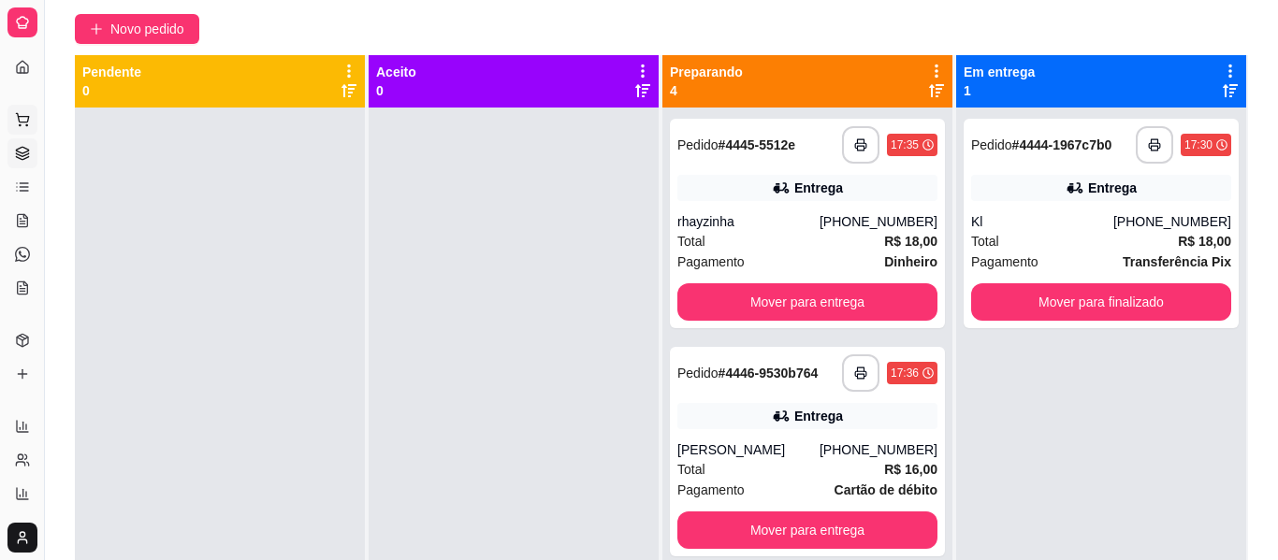
click at [25, 118] on icon at bounding box center [22, 119] width 15 height 15
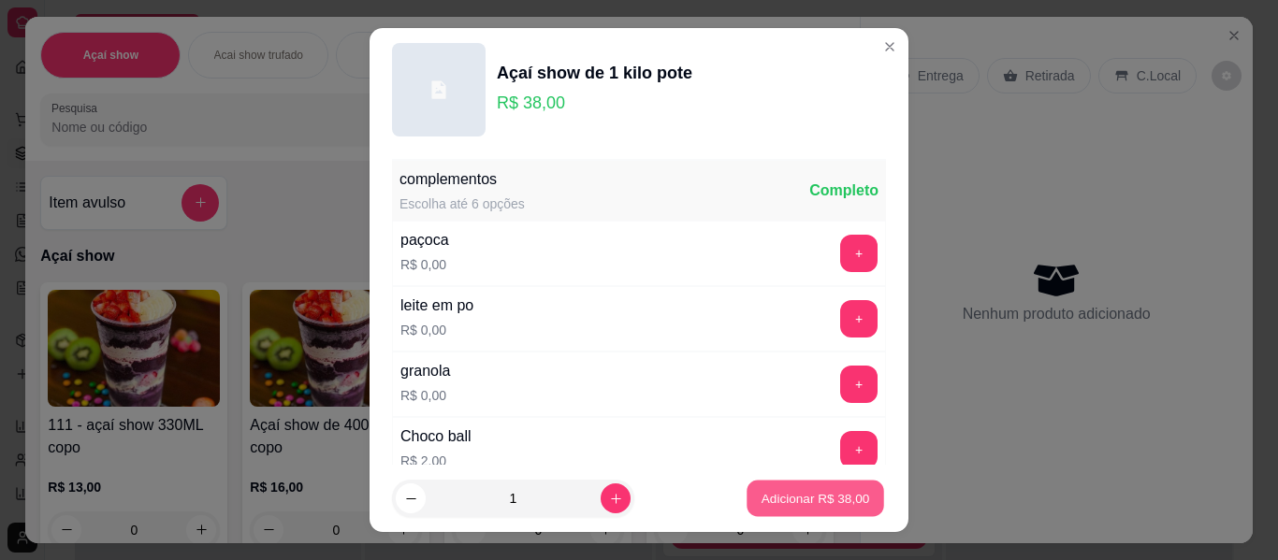
click at [746, 487] on button "Adicionar R$ 38,00" at bounding box center [815, 499] width 138 height 36
type input "1"
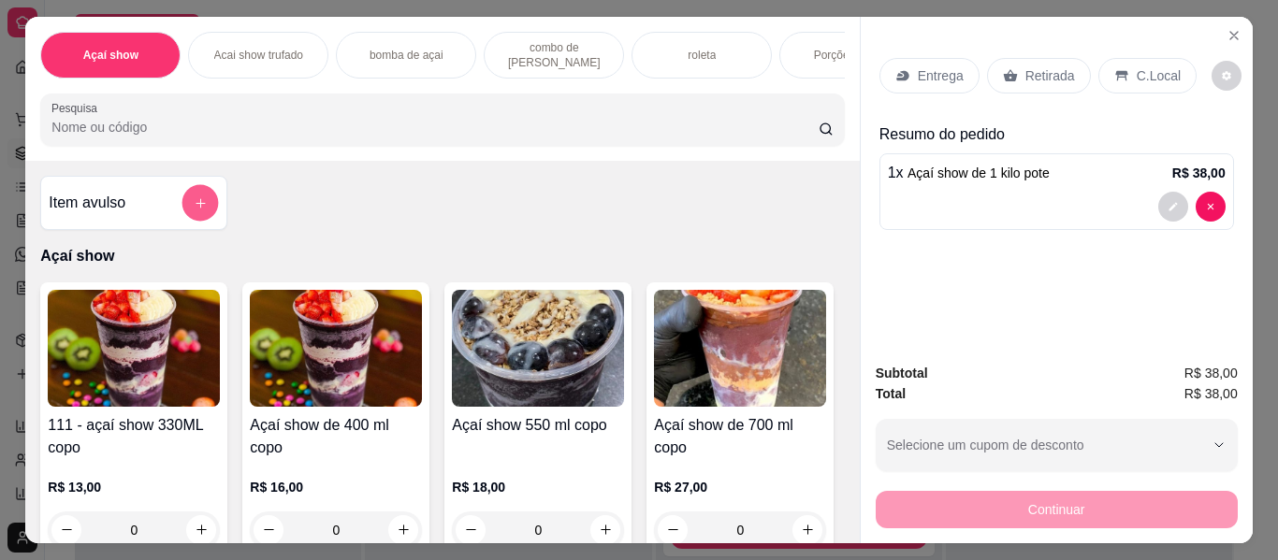
click at [196, 192] on button "add-separate-item" at bounding box center [200, 203] width 36 height 36
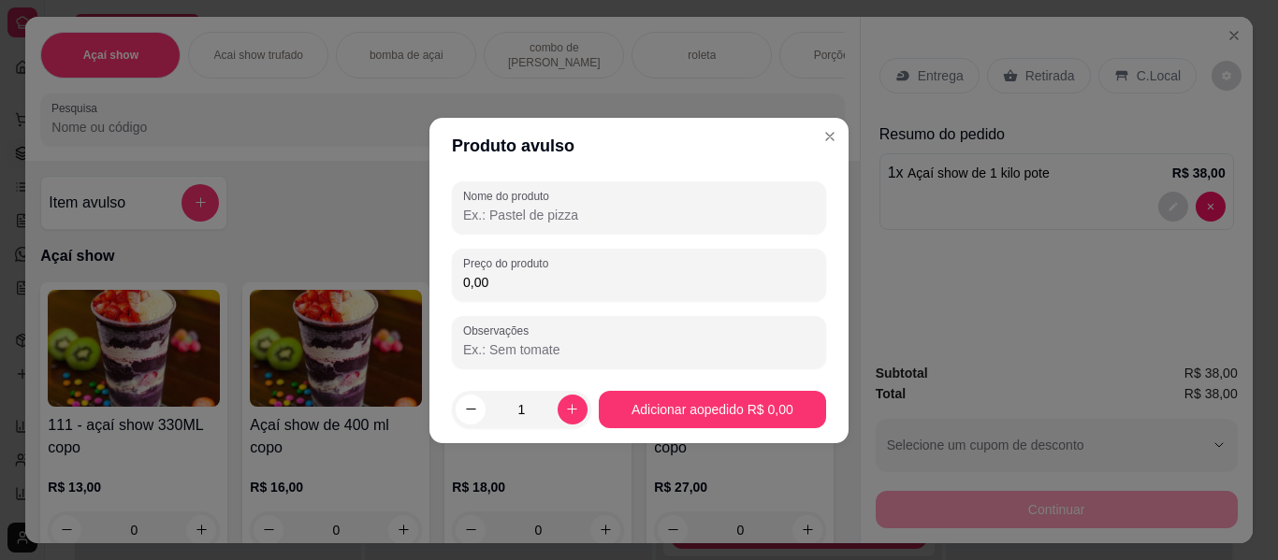
click at [481, 215] on input "Nome do produto" at bounding box center [639, 215] width 352 height 19
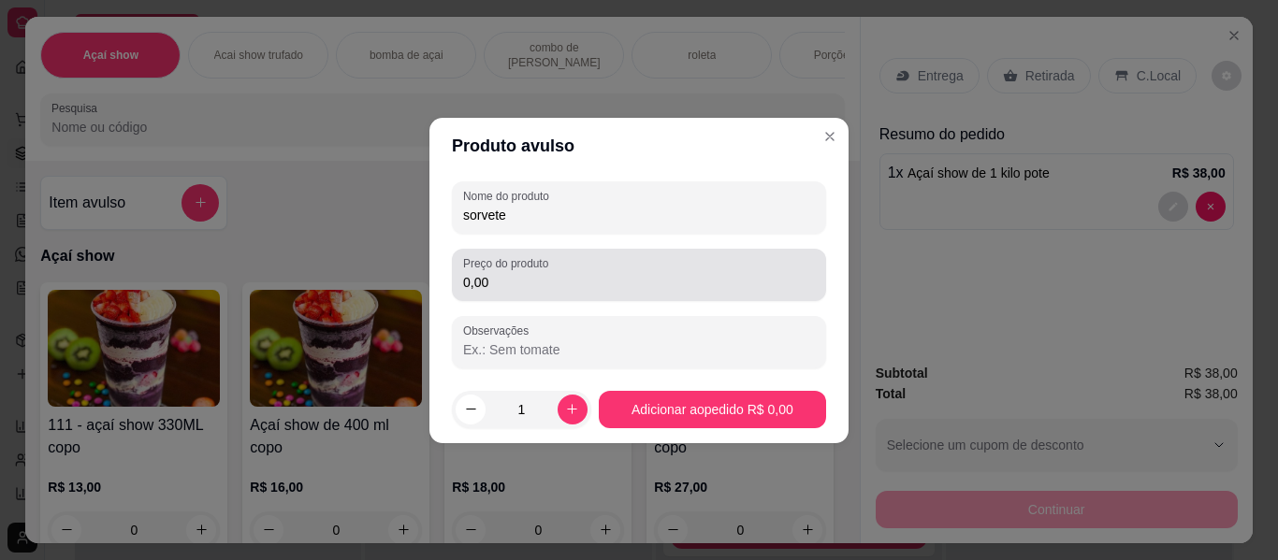
type input "sorvete"
click at [550, 284] on input "0,00" at bounding box center [639, 282] width 352 height 19
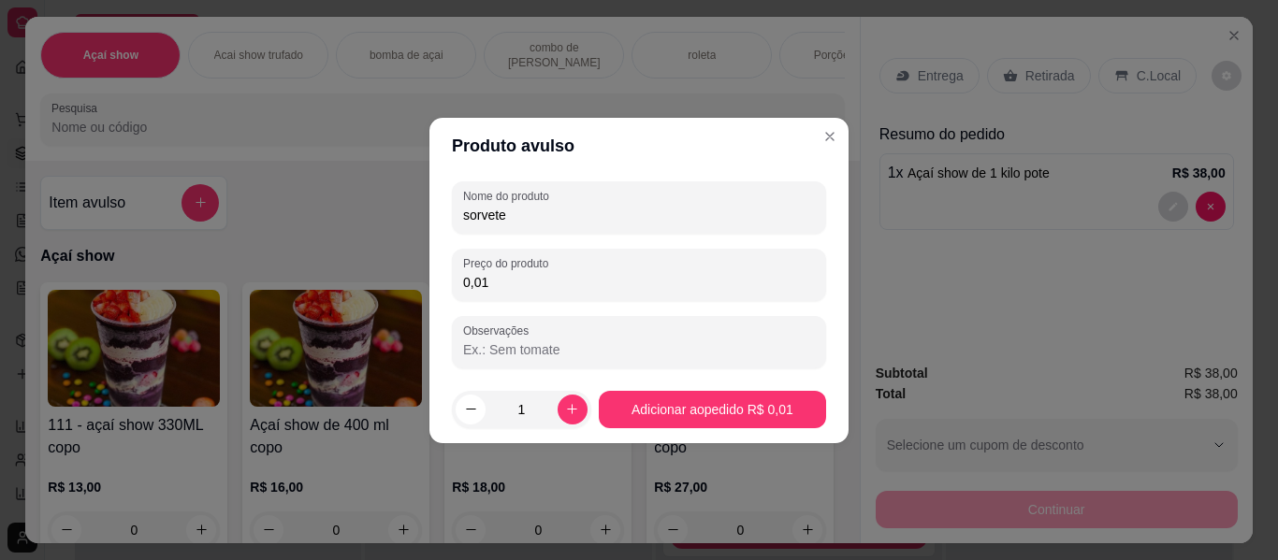
type input "0,18"
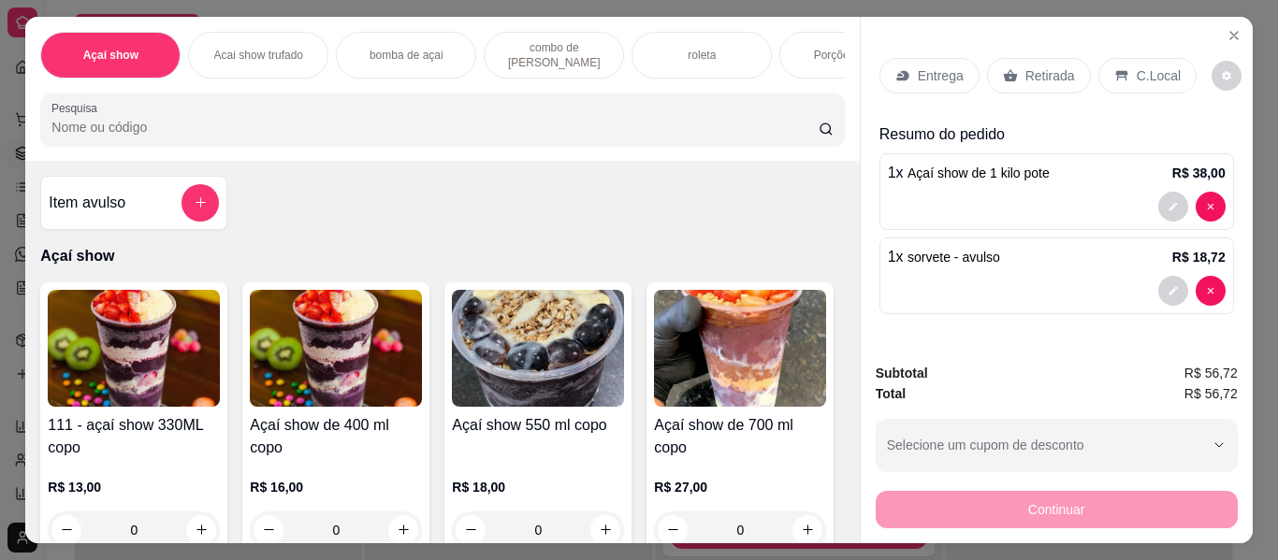
click at [1136, 58] on div "C.Local" at bounding box center [1147, 76] width 98 height 36
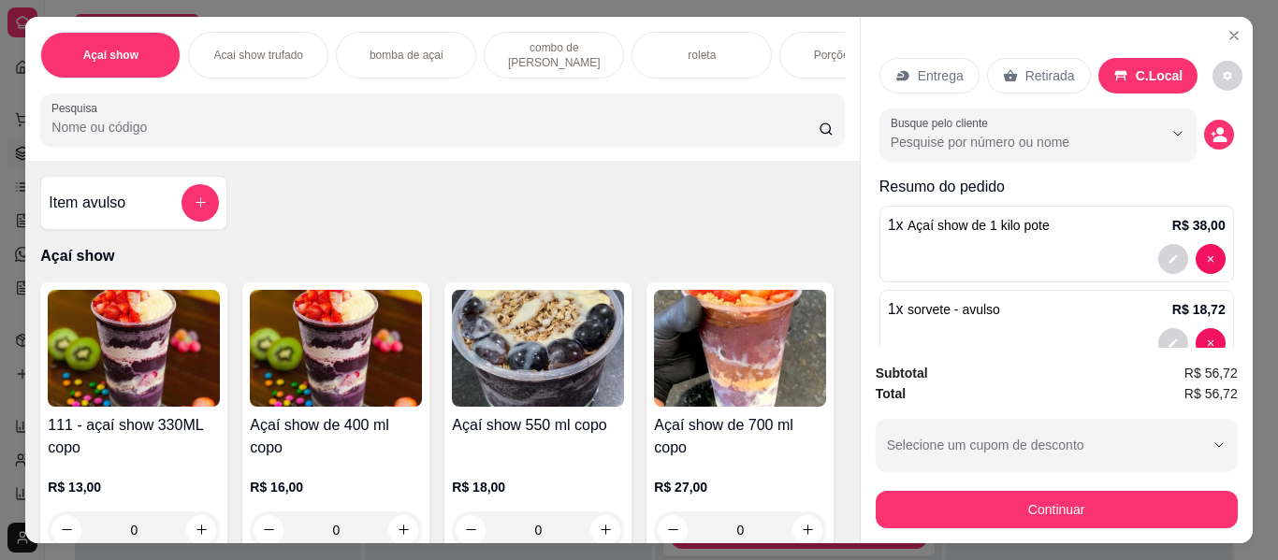
click at [1036, 58] on div "Retirada" at bounding box center [1039, 76] width 104 height 36
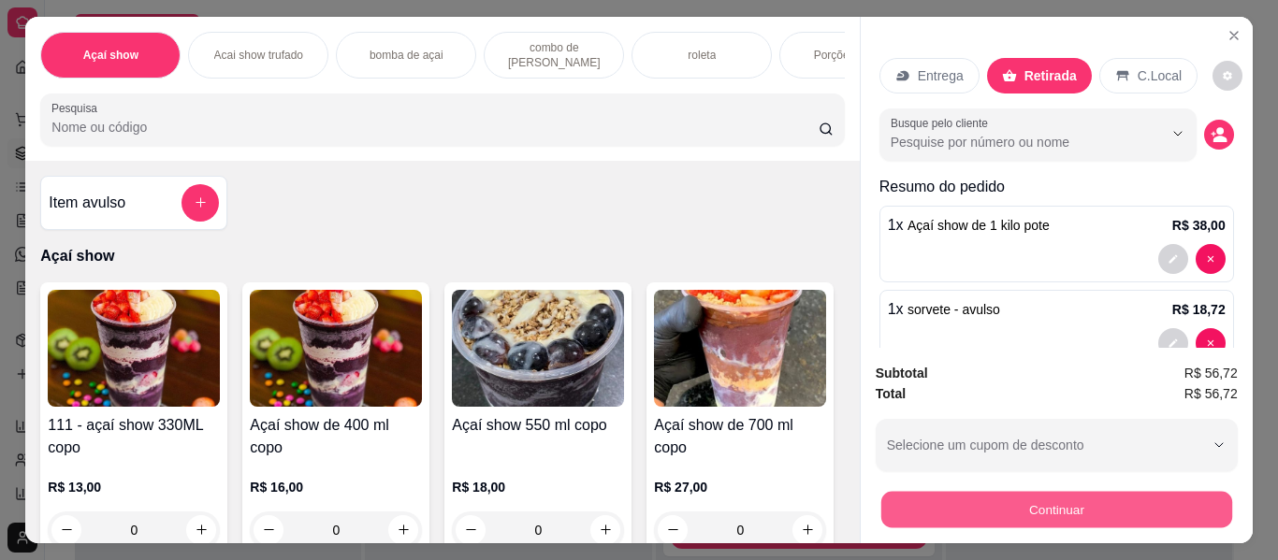
click at [1092, 506] on button "Continuar" at bounding box center [1055, 510] width 351 height 36
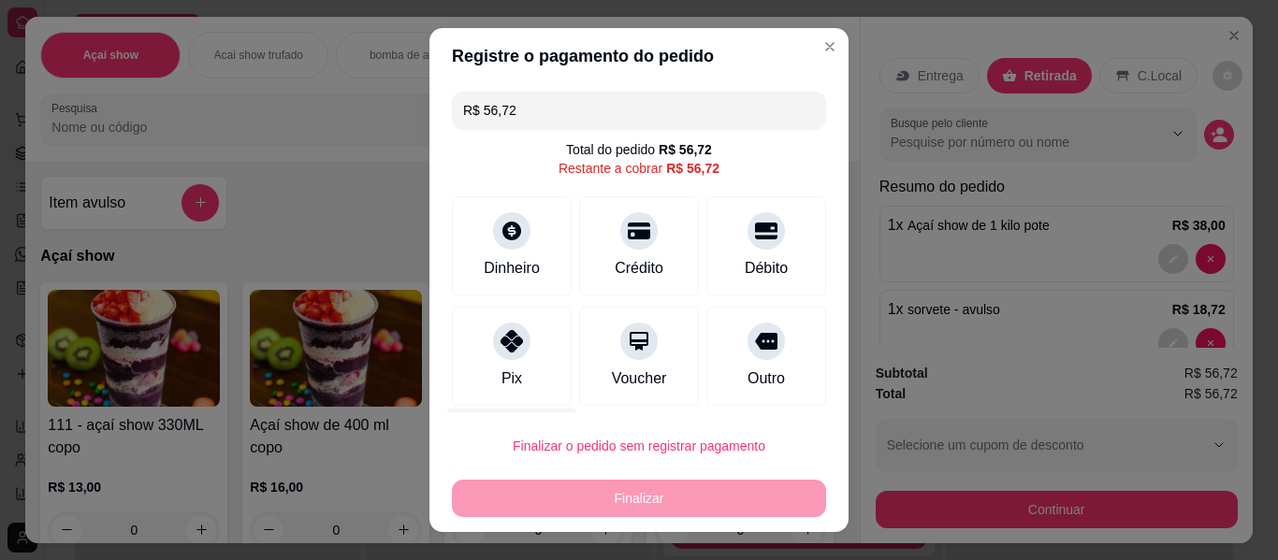
click at [488, 409] on div "Desconto" at bounding box center [512, 463] width 132 height 109
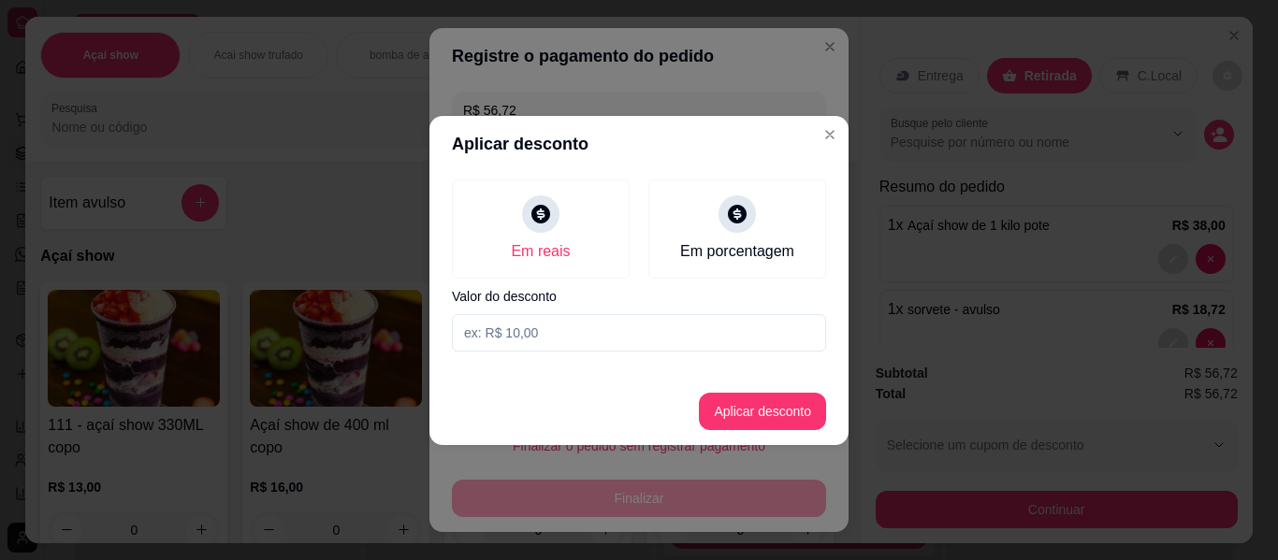
click at [548, 342] on input at bounding box center [639, 332] width 374 height 37
type input "2,00"
click at [736, 402] on button "Aplicar desconto" at bounding box center [762, 411] width 127 height 37
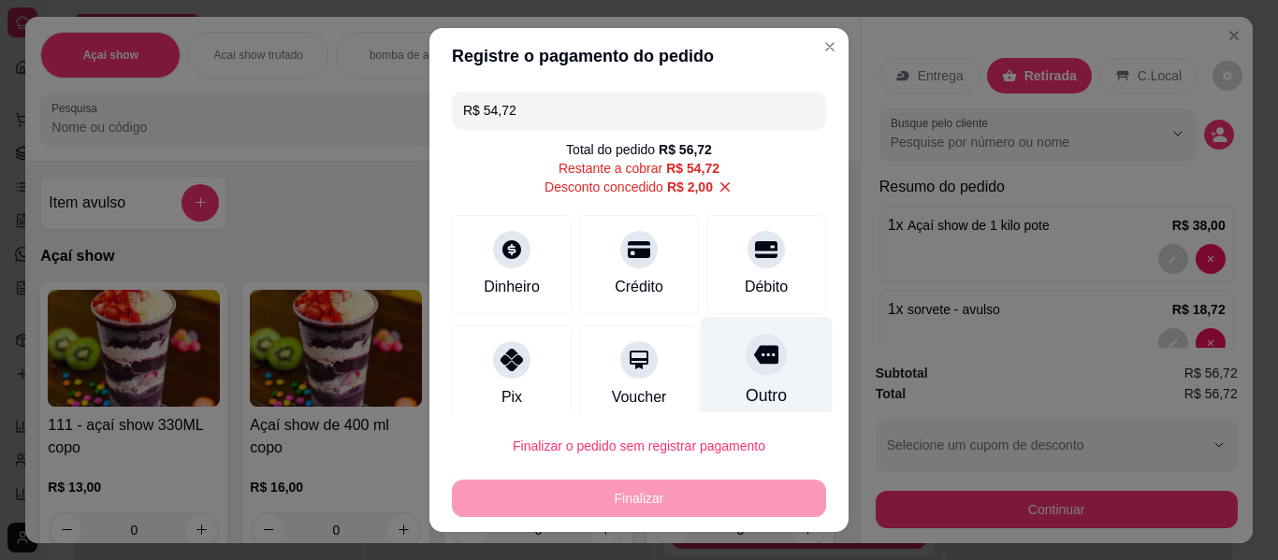
click at [746, 384] on div "Outro" at bounding box center [766, 396] width 41 height 24
type input "R$ 0,00"
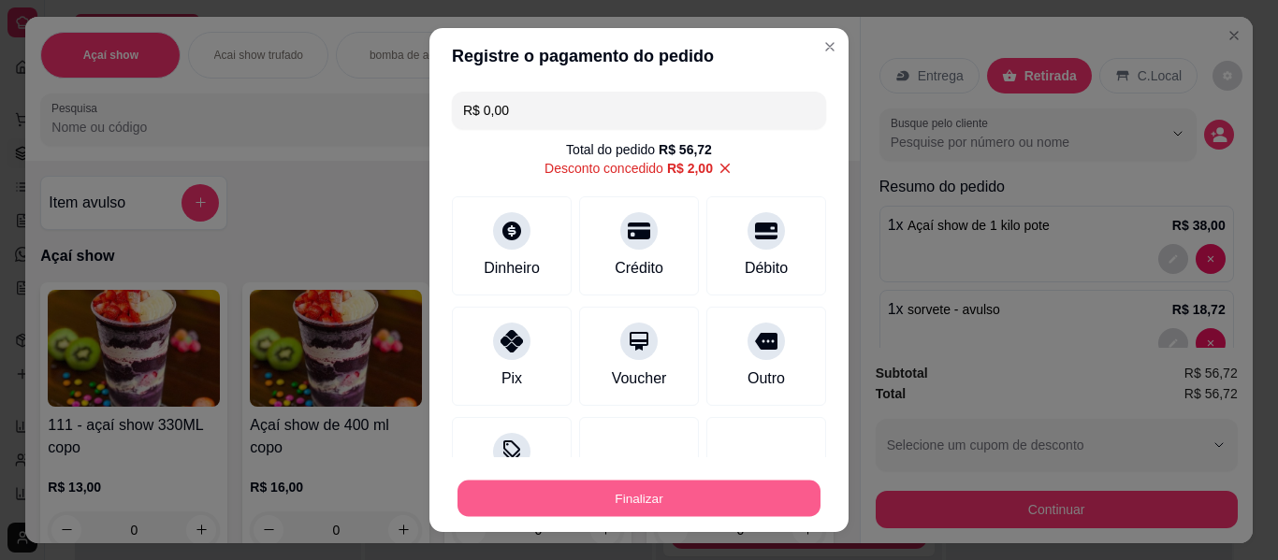
click at [676, 508] on button "Finalizar" at bounding box center [638, 499] width 363 height 36
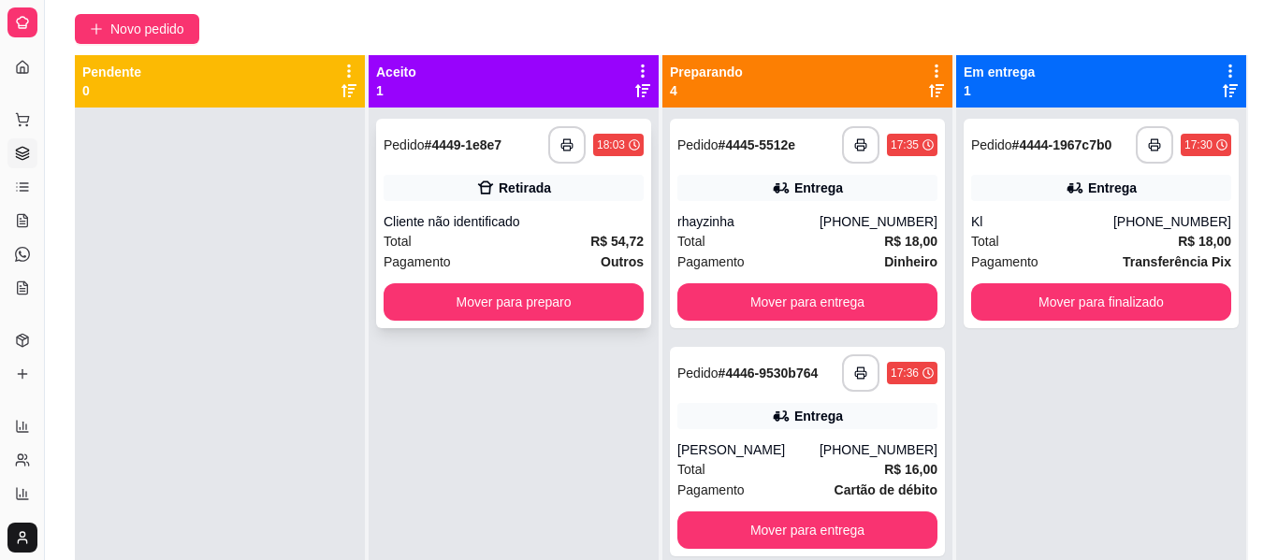
click at [520, 252] on div "Total R$ 54,72" at bounding box center [514, 241] width 260 height 21
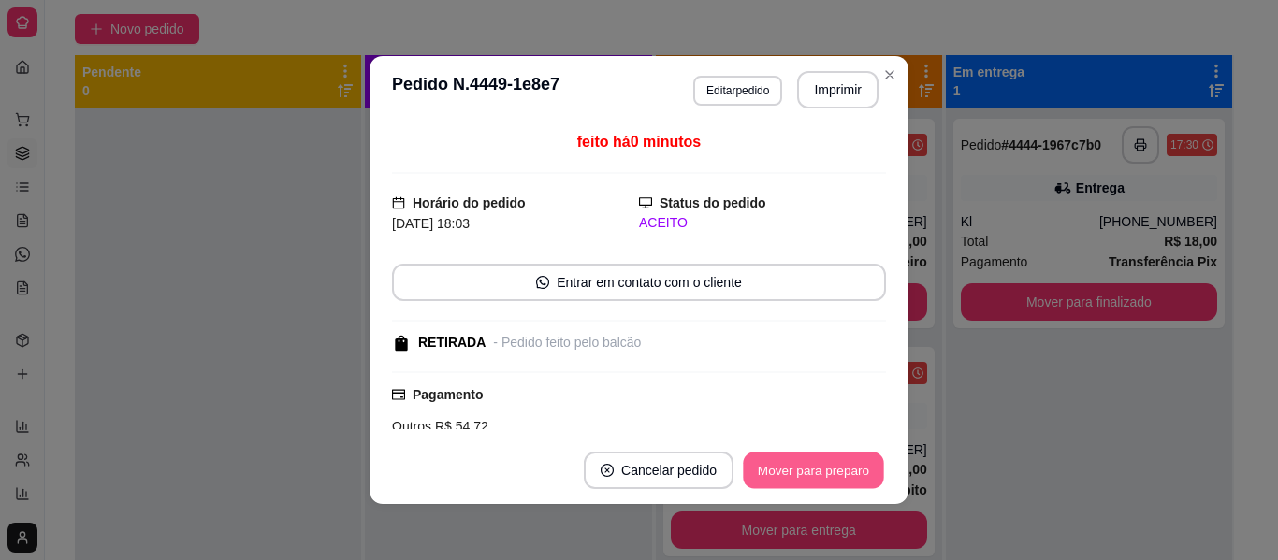
click at [829, 461] on button "Mover para preparo" at bounding box center [813, 471] width 140 height 36
click at [829, 461] on button "Mover para retirada disponível" at bounding box center [782, 471] width 200 height 36
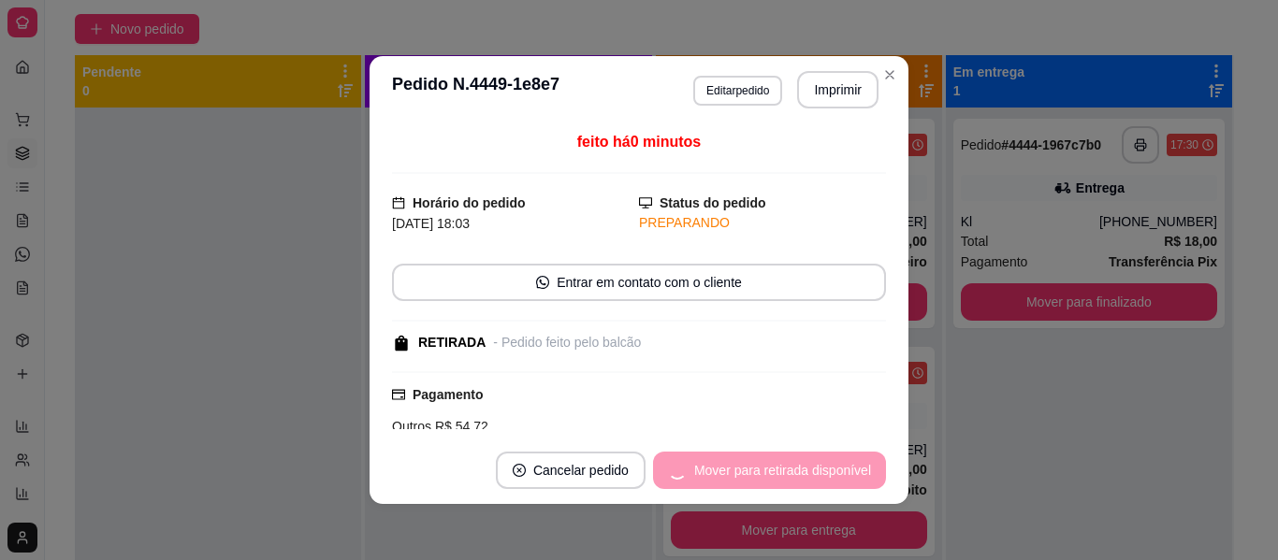
click at [829, 461] on div "Mover para retirada disponível" at bounding box center [769, 470] width 233 height 37
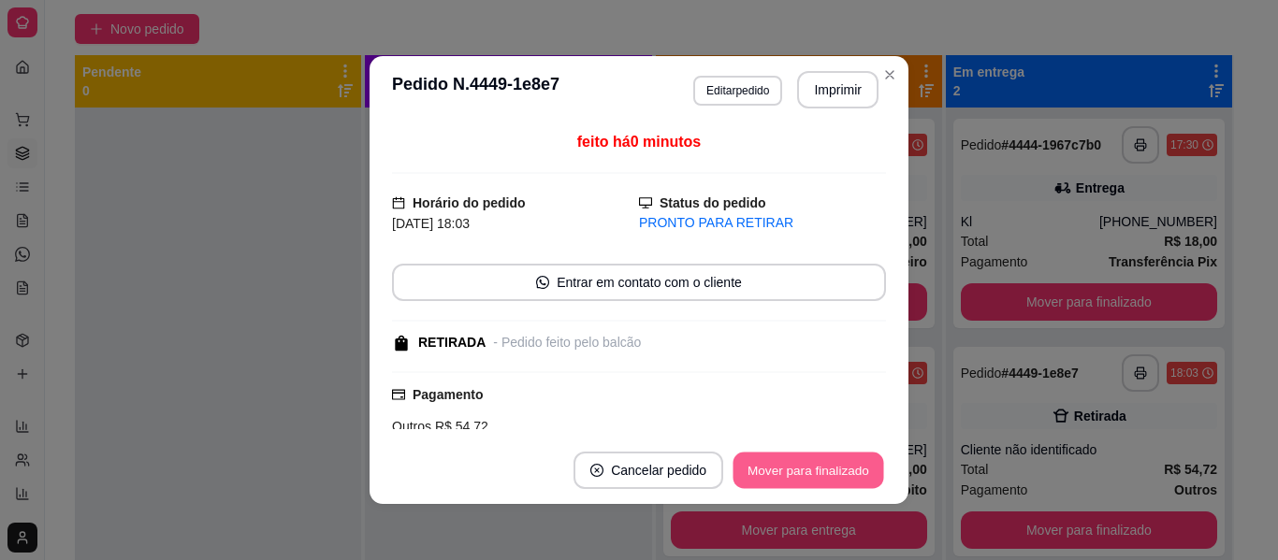
click at [829, 461] on button "Mover para finalizado" at bounding box center [808, 471] width 151 height 36
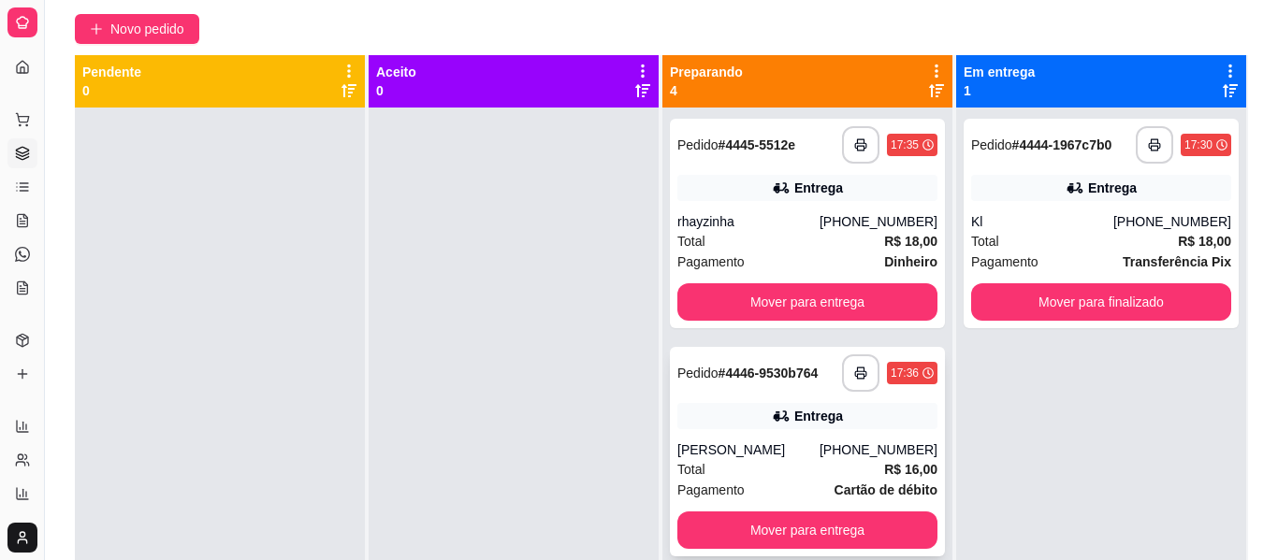
click at [723, 384] on div "Pedido # 4446-9530b764" at bounding box center [747, 373] width 140 height 22
click at [798, 441] on div "[PERSON_NAME]" at bounding box center [748, 450] width 142 height 19
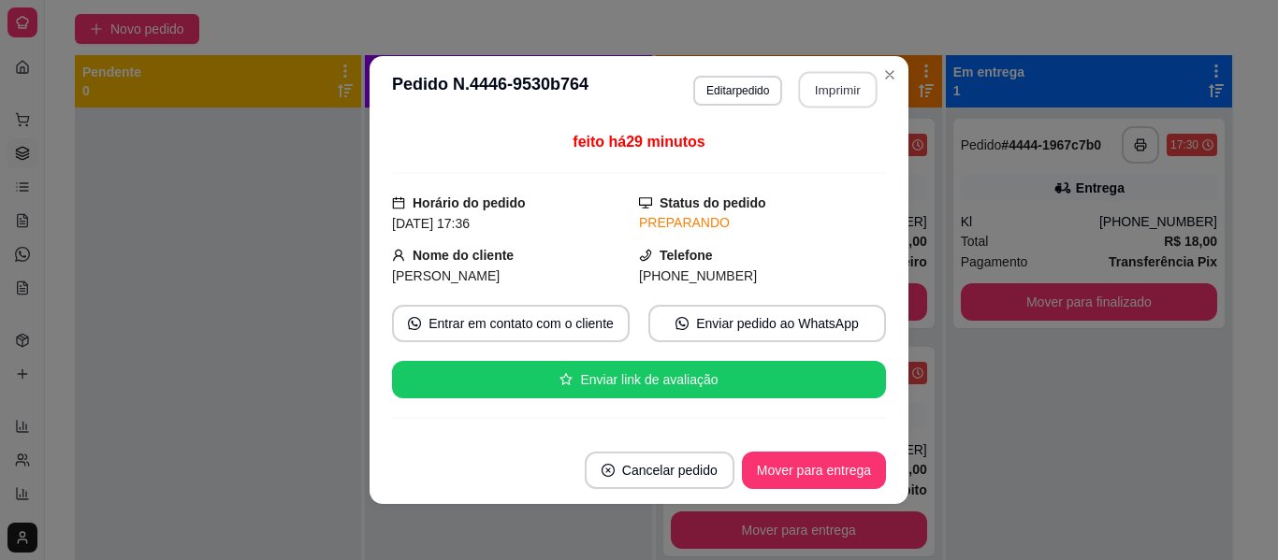
click at [842, 82] on button "Imprimir" at bounding box center [838, 90] width 79 height 36
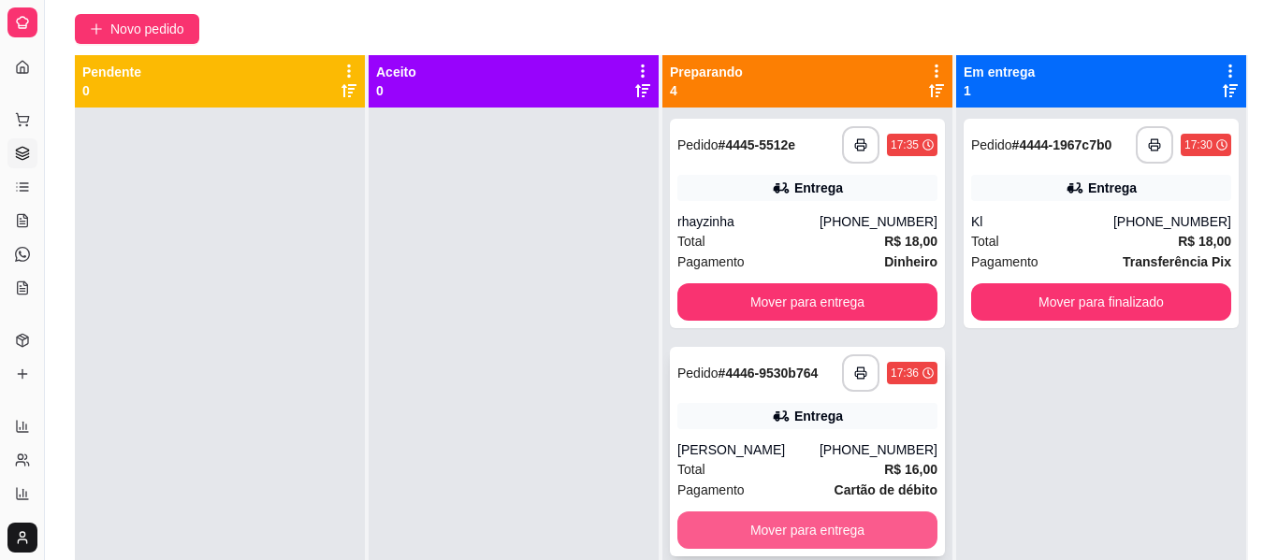
click at [853, 512] on button "Mover para entrega" at bounding box center [807, 530] width 260 height 37
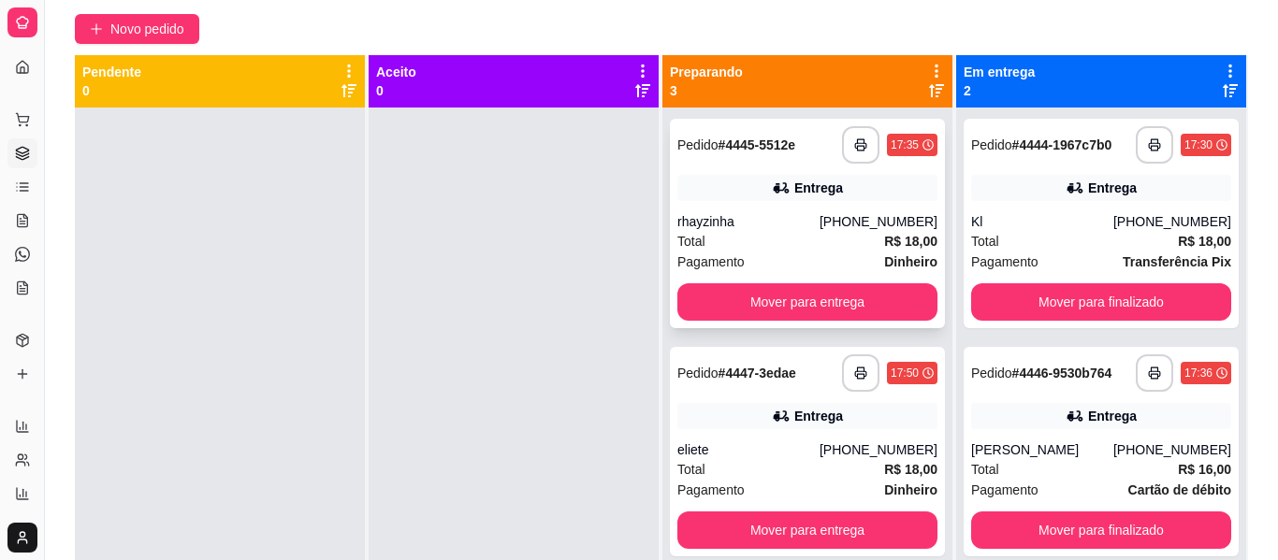
click at [884, 234] on strong "R$ 18,00" at bounding box center [910, 241] width 53 height 15
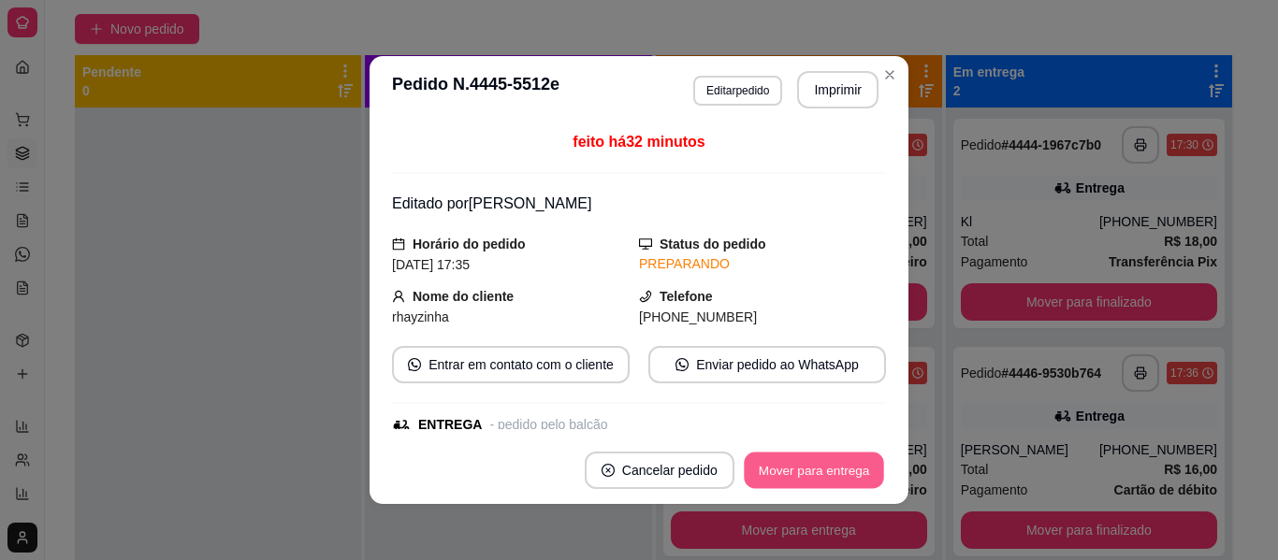
click at [828, 462] on button "Mover para entrega" at bounding box center [814, 471] width 140 height 36
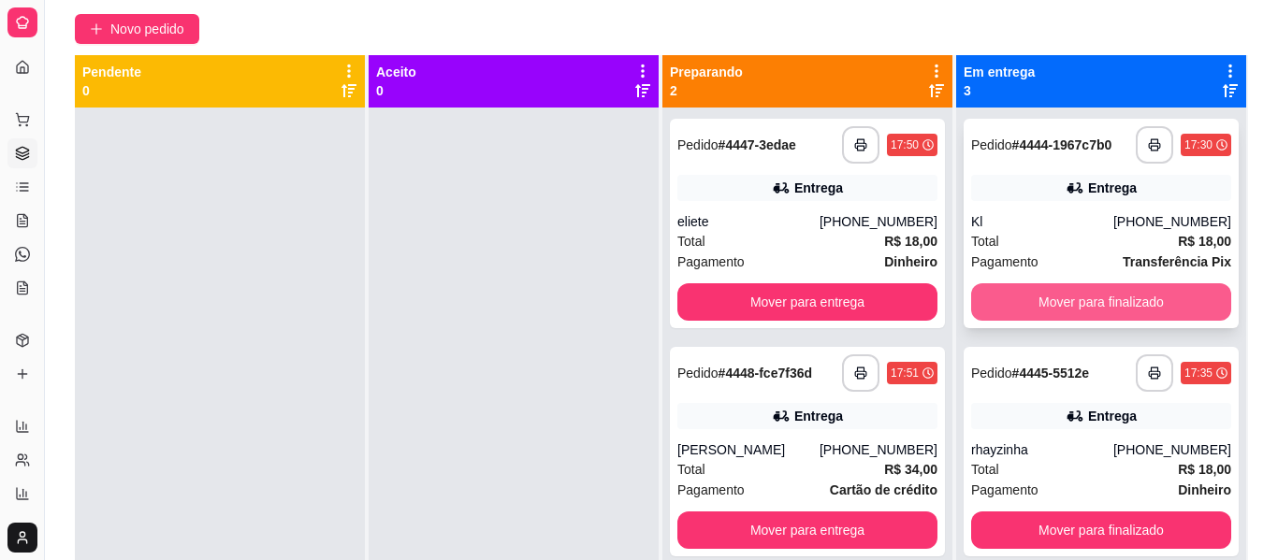
click at [1074, 294] on button "Mover para finalizado" at bounding box center [1101, 301] width 260 height 37
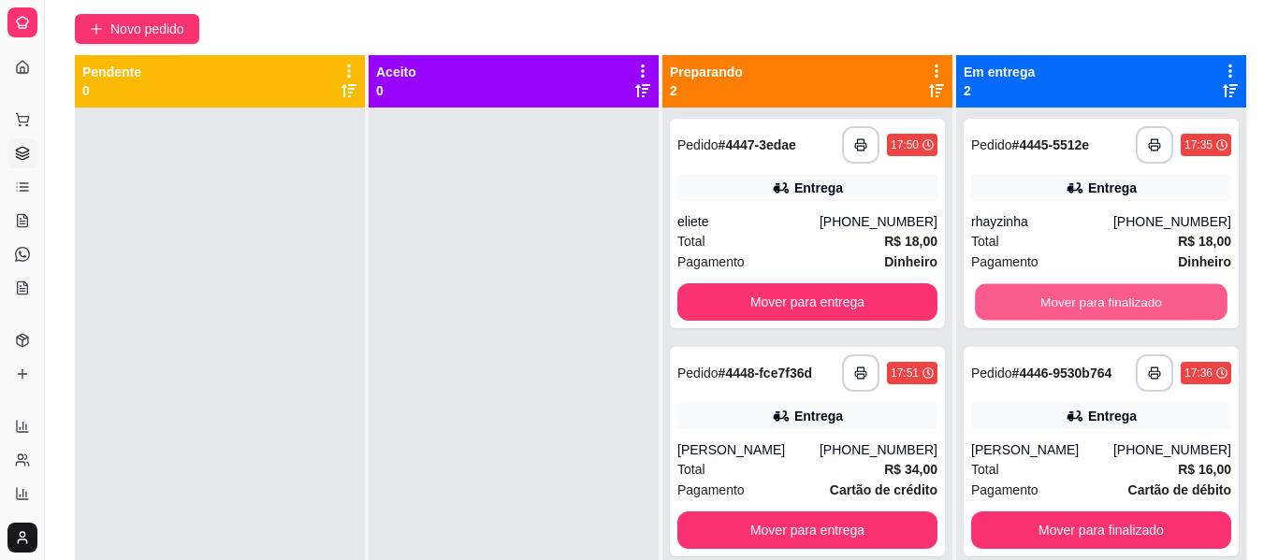
click at [1074, 294] on button "Mover para finalizado" at bounding box center [1101, 302] width 253 height 36
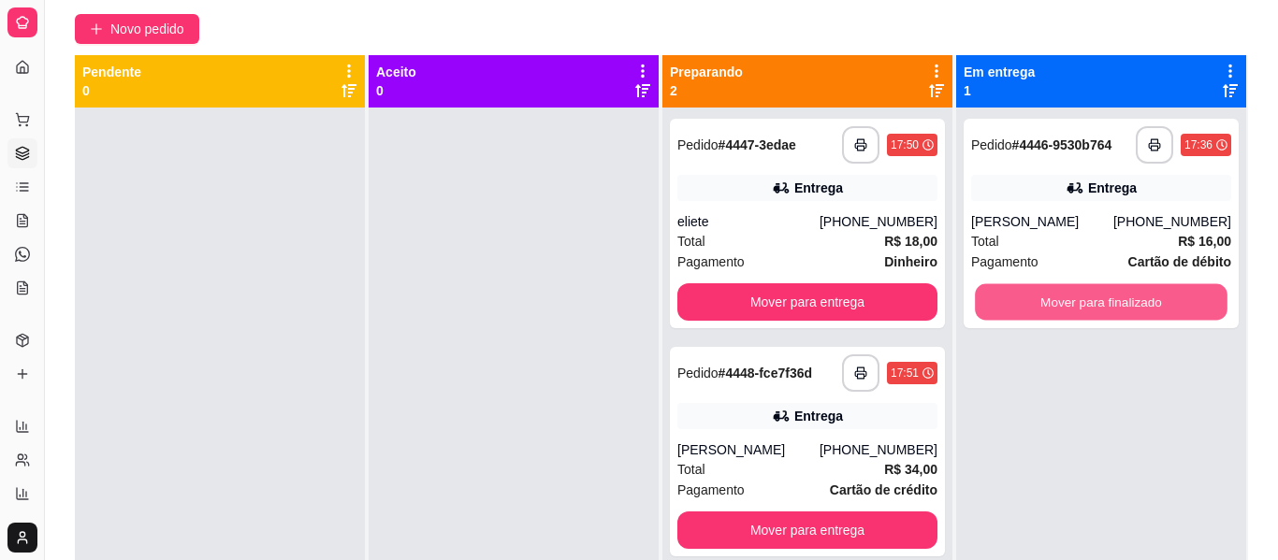
click at [1074, 294] on button "Mover para finalizado" at bounding box center [1101, 302] width 253 height 36
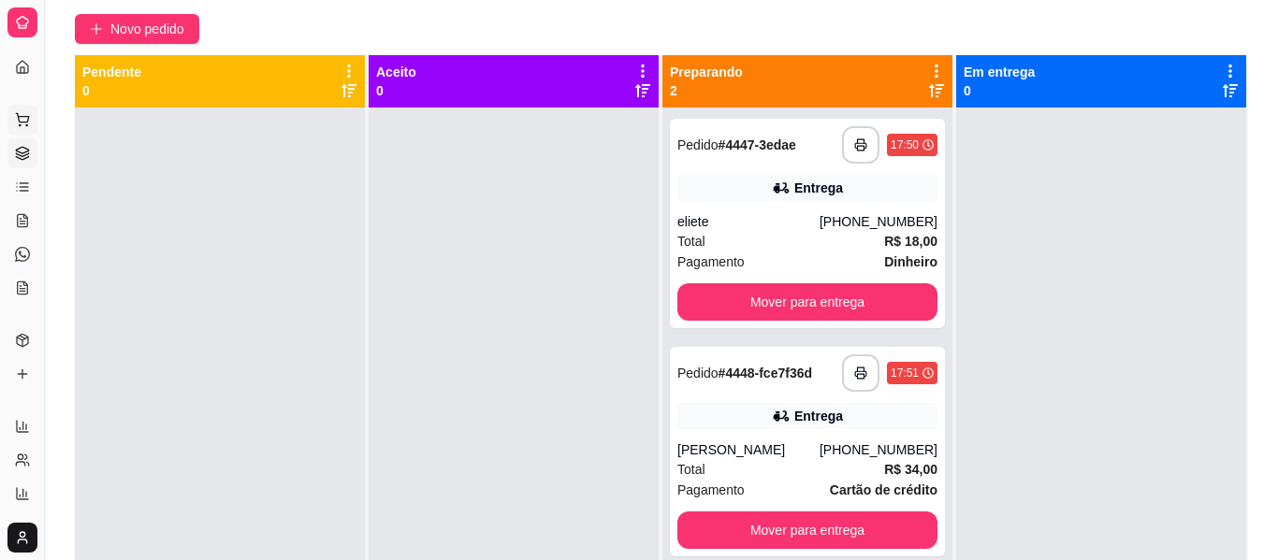
click at [27, 112] on icon at bounding box center [22, 119] width 15 height 15
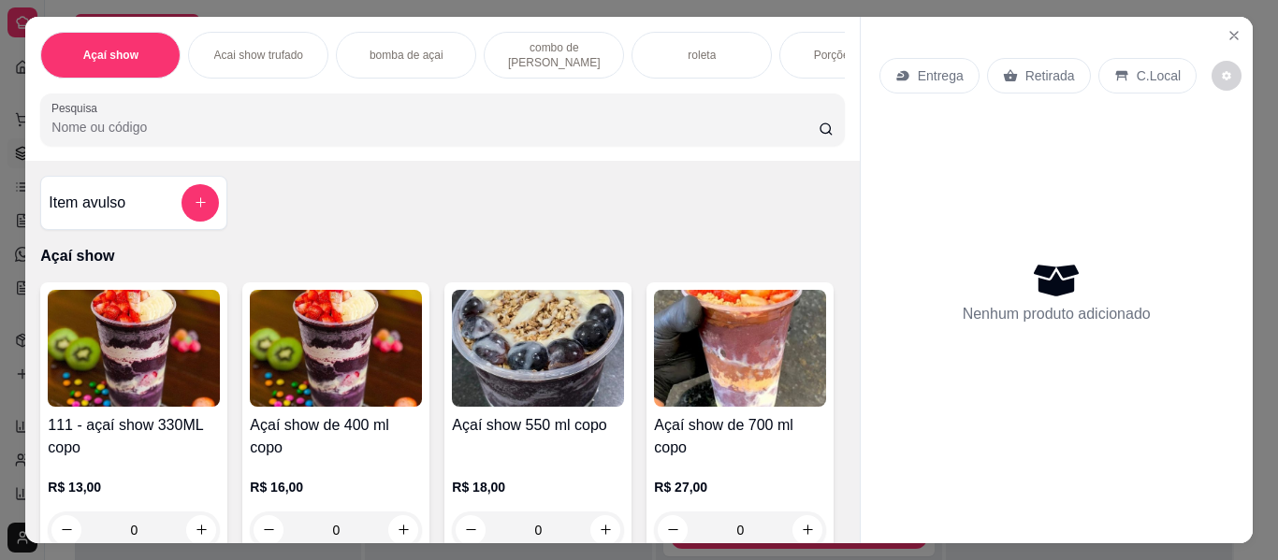
click at [138, 434] on h4 "111 - açaí show 330ML copo" at bounding box center [134, 436] width 172 height 45
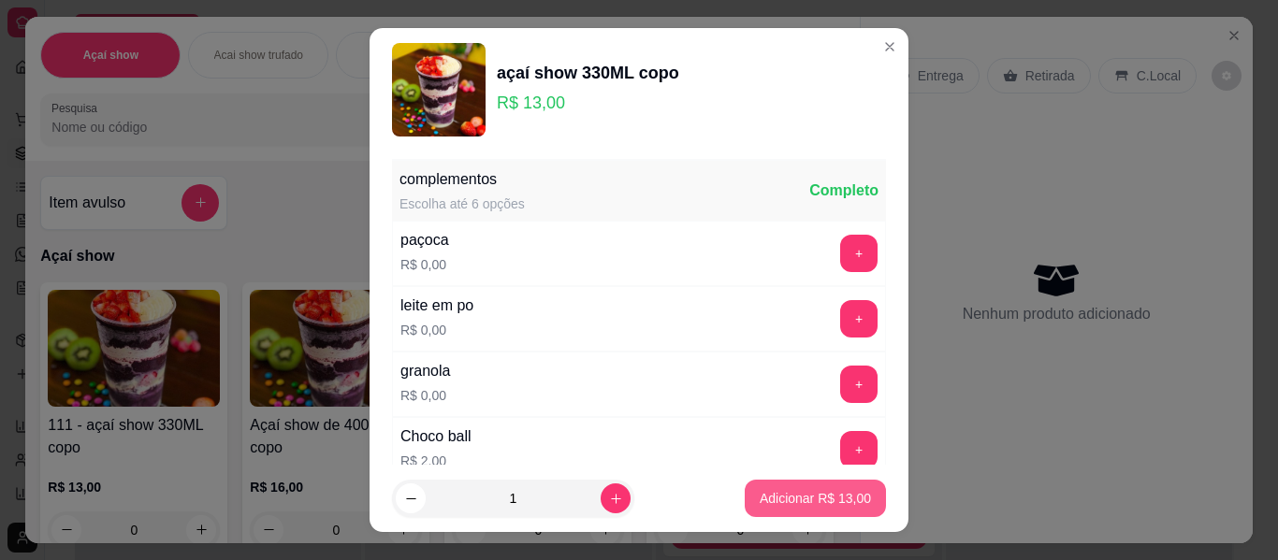
click at [771, 493] on p "Adicionar R$ 13,00" at bounding box center [815, 498] width 111 height 19
type input "1"
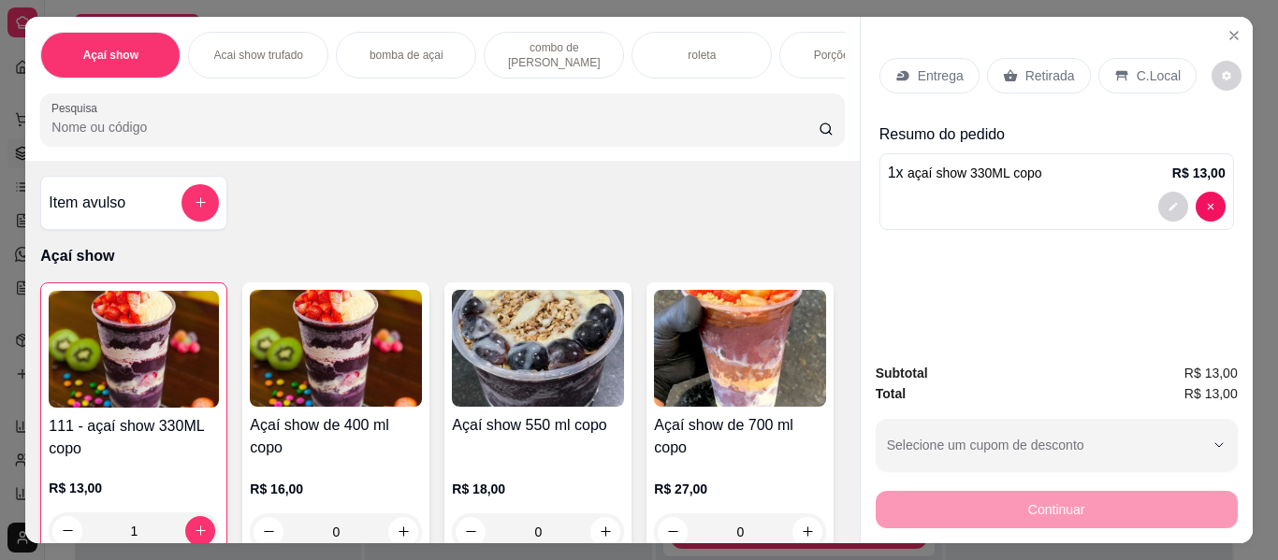
click at [1025, 69] on p "Retirada" at bounding box center [1050, 75] width 50 height 19
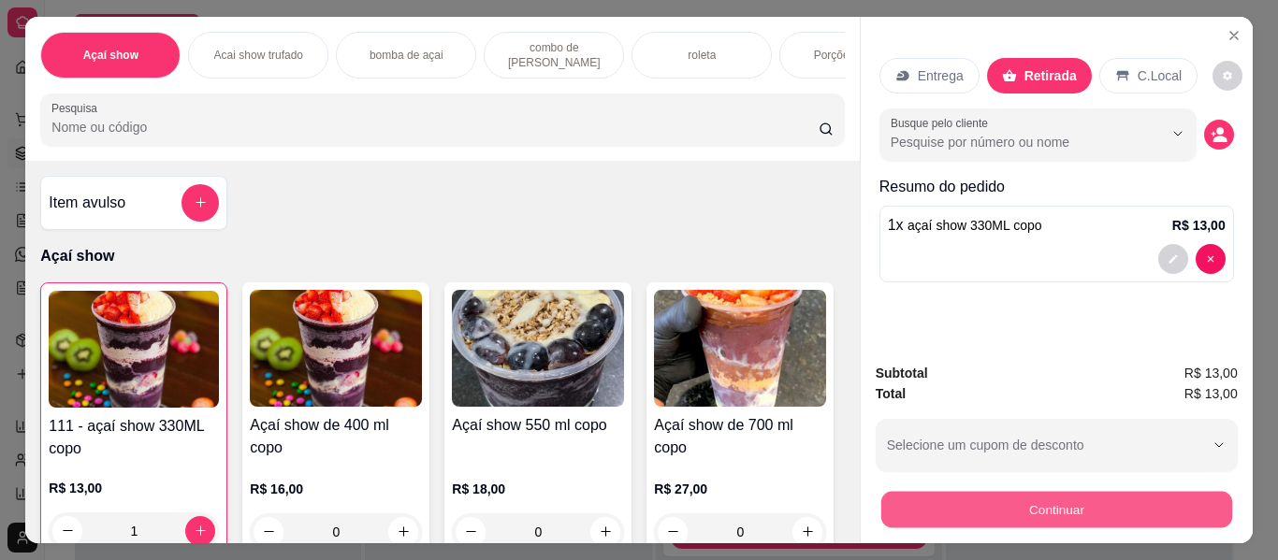
click at [1046, 504] on button "Continuar" at bounding box center [1055, 510] width 351 height 36
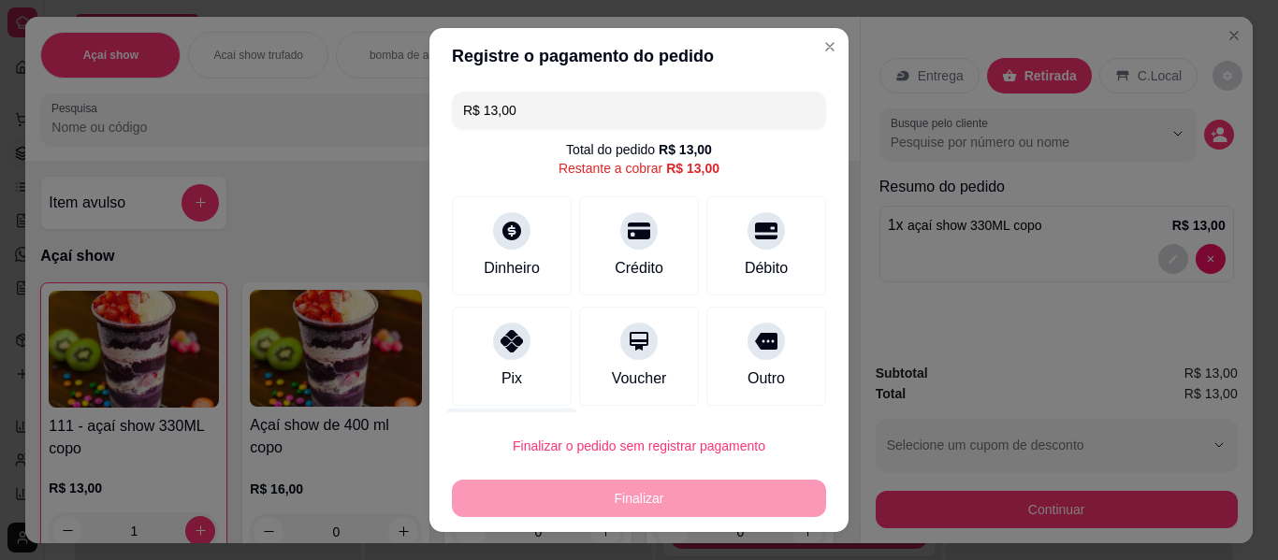
click at [470, 409] on div "Desconto" at bounding box center [512, 463] width 132 height 109
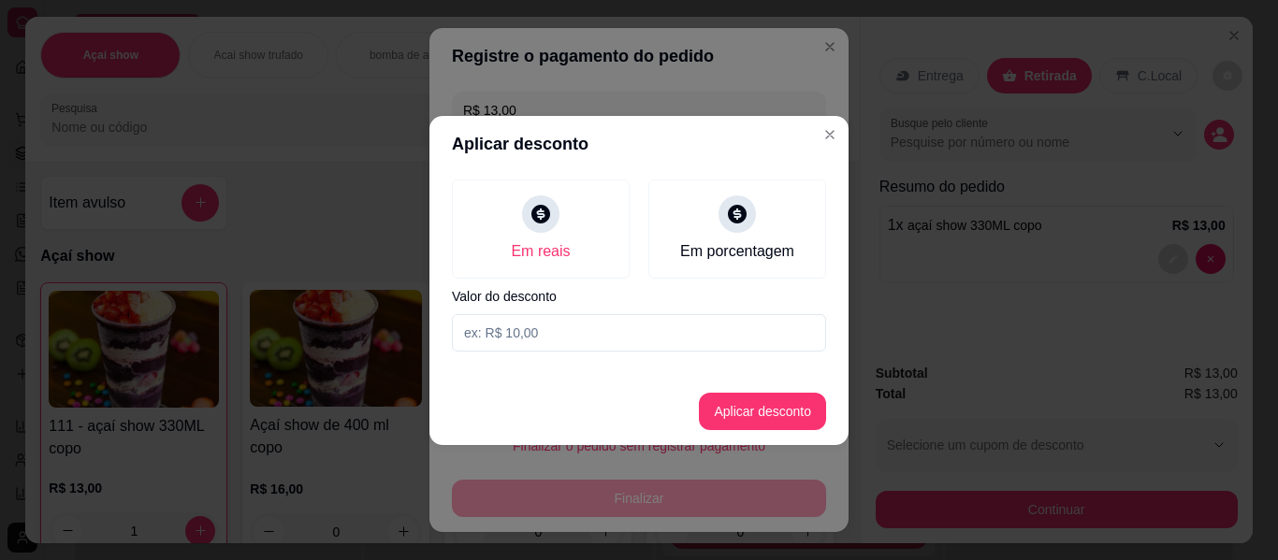
click at [479, 334] on input at bounding box center [639, 332] width 374 height 37
click at [777, 424] on button "Aplicar desconto" at bounding box center [762, 411] width 127 height 37
type input "R$ 12,00"
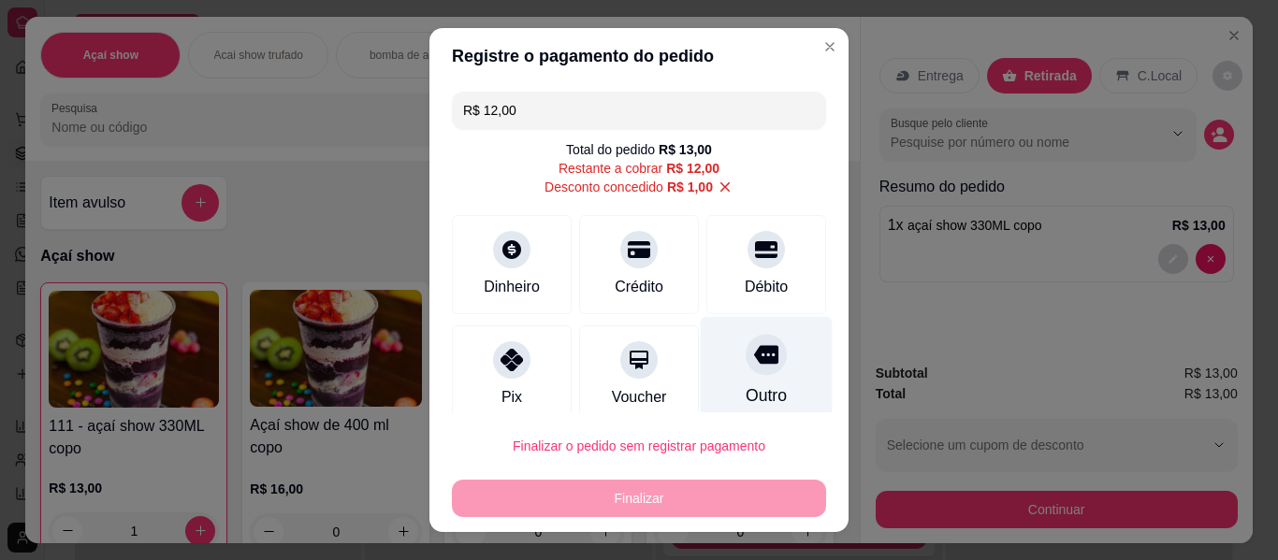
click at [746, 384] on div "Outro" at bounding box center [766, 396] width 41 height 24
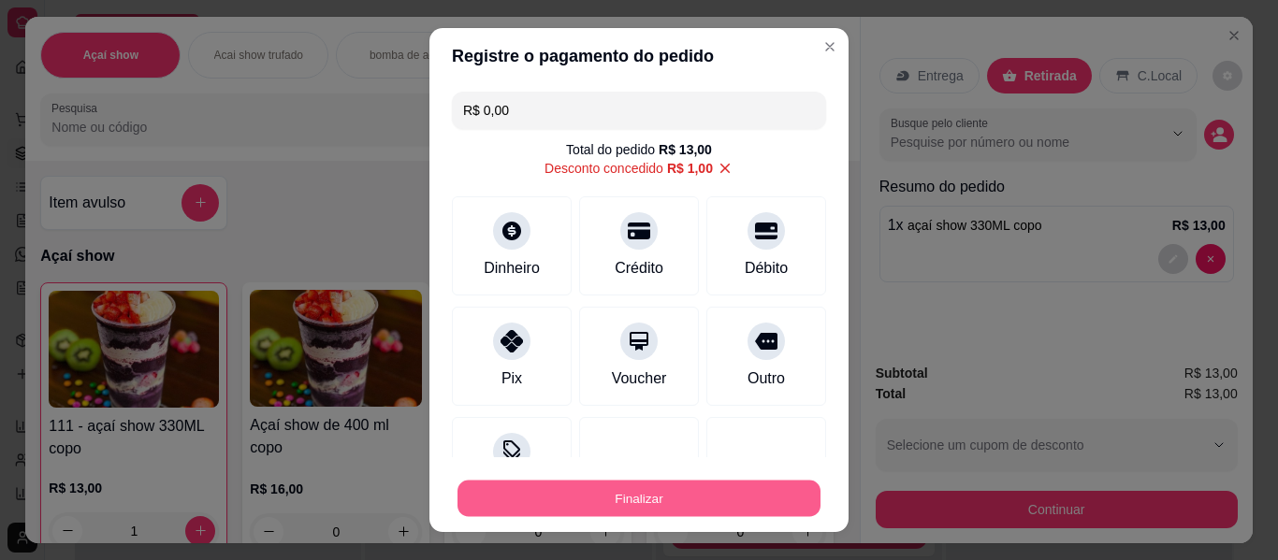
click at [728, 514] on button "Finalizar" at bounding box center [638, 499] width 363 height 36
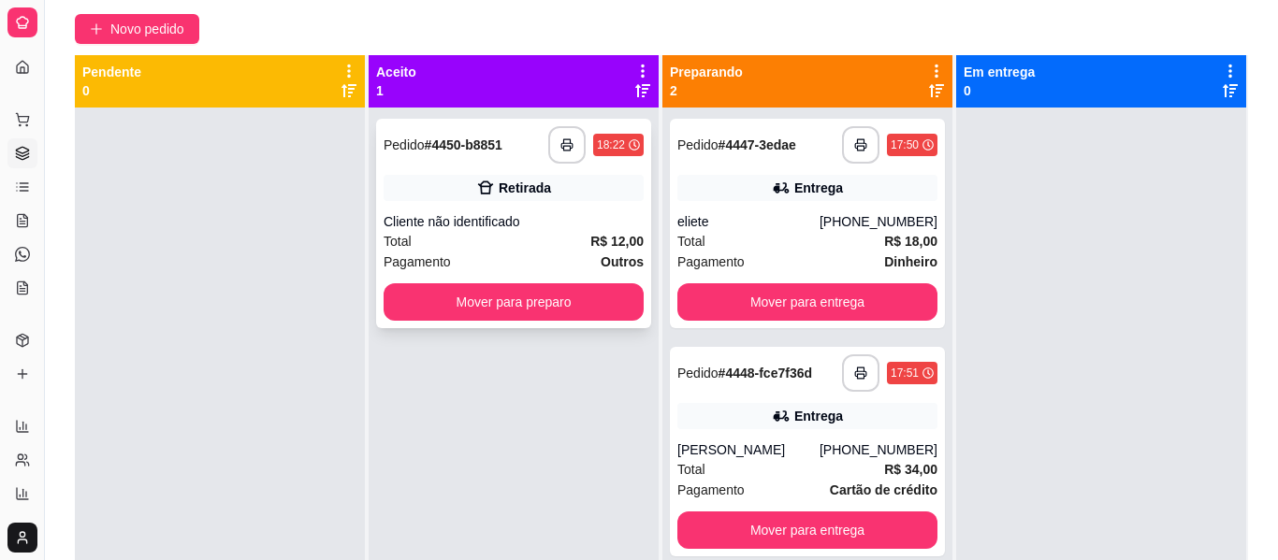
click at [608, 234] on strong "R$ 12,00" at bounding box center [616, 241] width 53 height 15
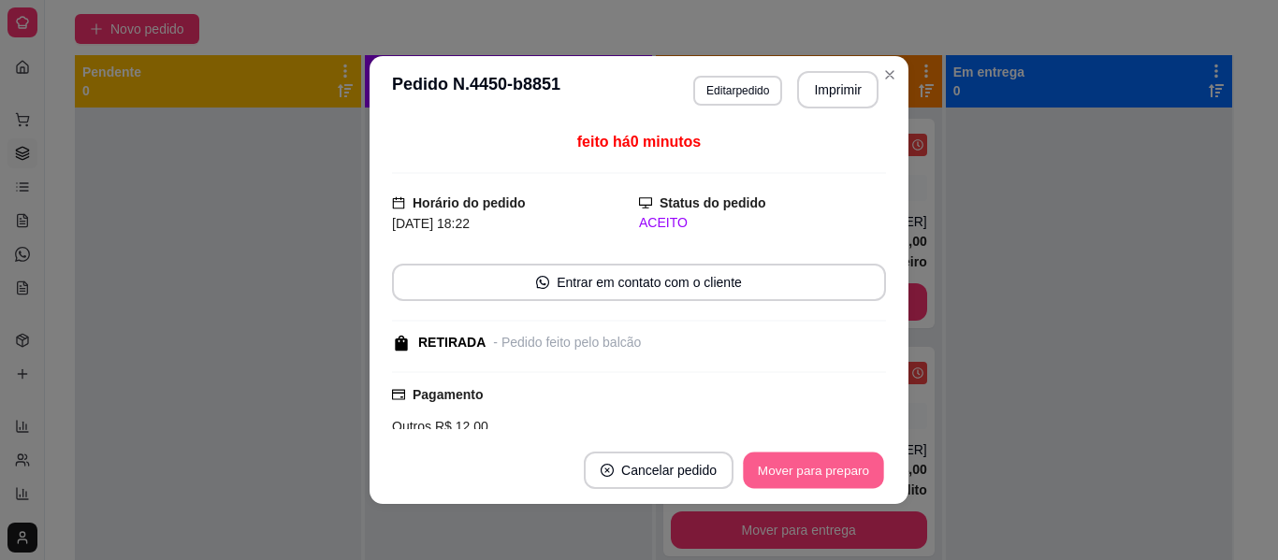
click at [823, 461] on button "Mover para preparo" at bounding box center [813, 471] width 140 height 36
click at [823, 461] on div "Mover para preparo" at bounding box center [800, 470] width 171 height 37
click at [823, 461] on button "Mover para retirada disponível" at bounding box center [782, 471] width 200 height 36
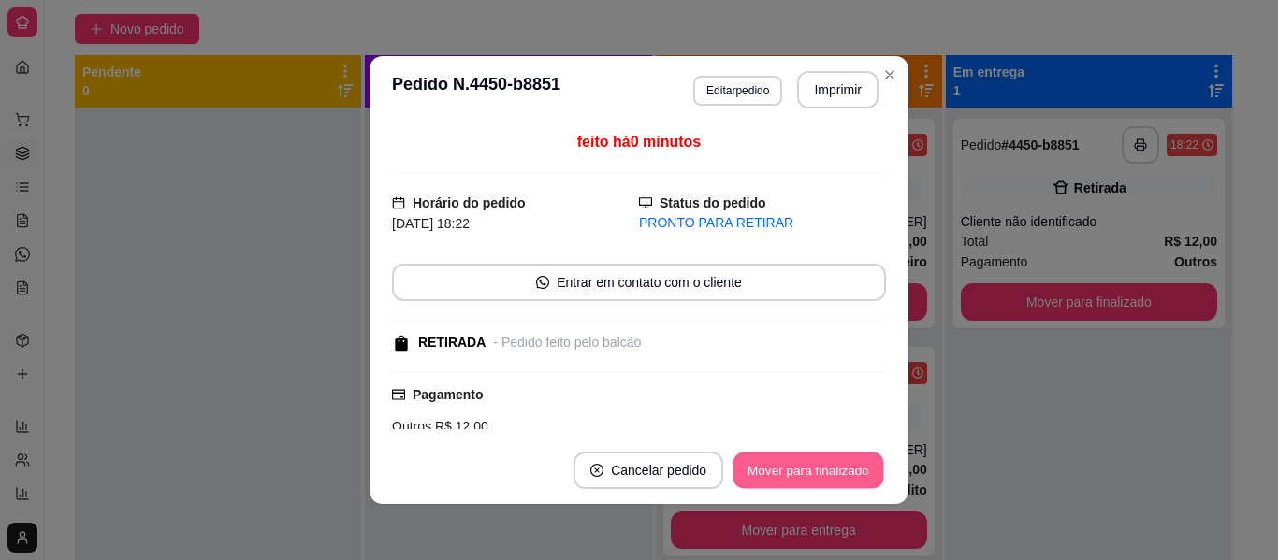
click at [823, 461] on button "Mover para finalizado" at bounding box center [808, 471] width 151 height 36
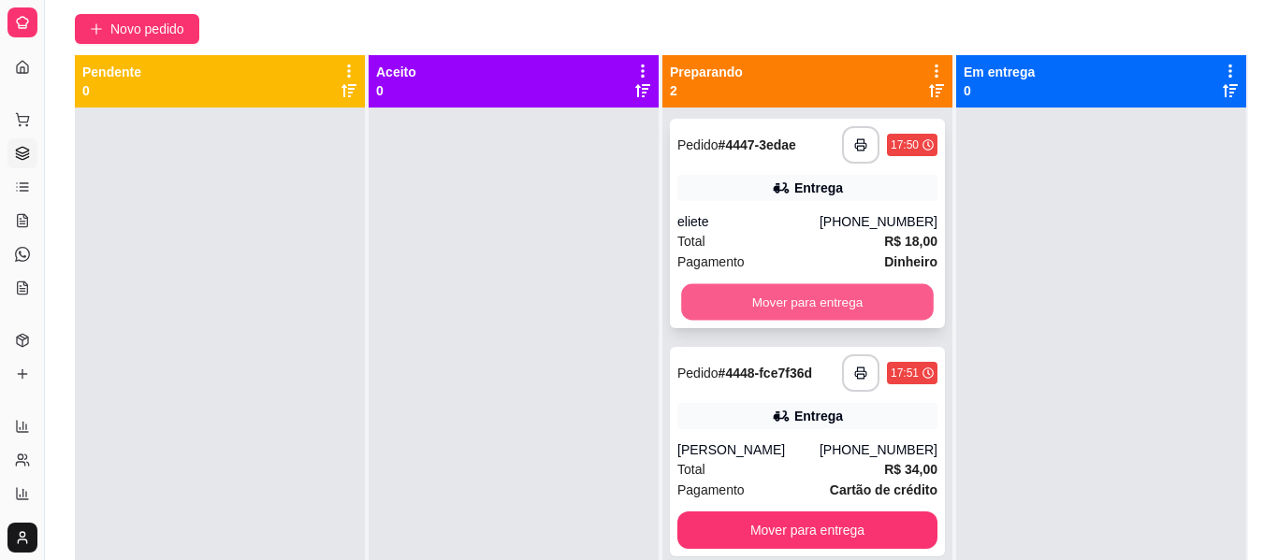
click at [861, 284] on button "Mover para entrega" at bounding box center [807, 302] width 253 height 36
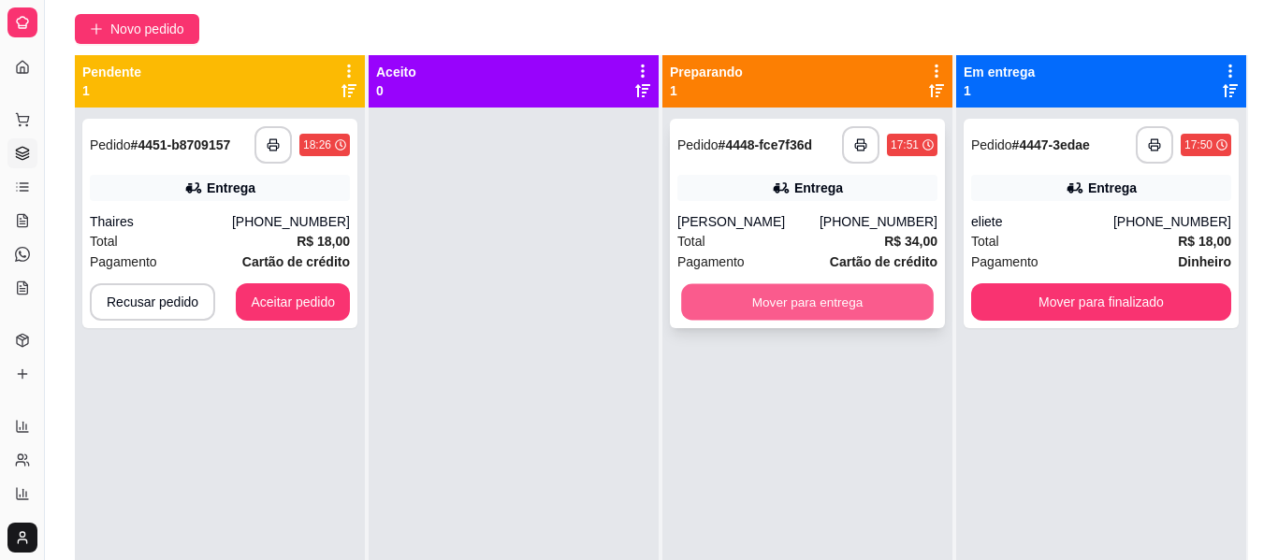
click at [869, 291] on button "Mover para entrega" at bounding box center [807, 302] width 253 height 36
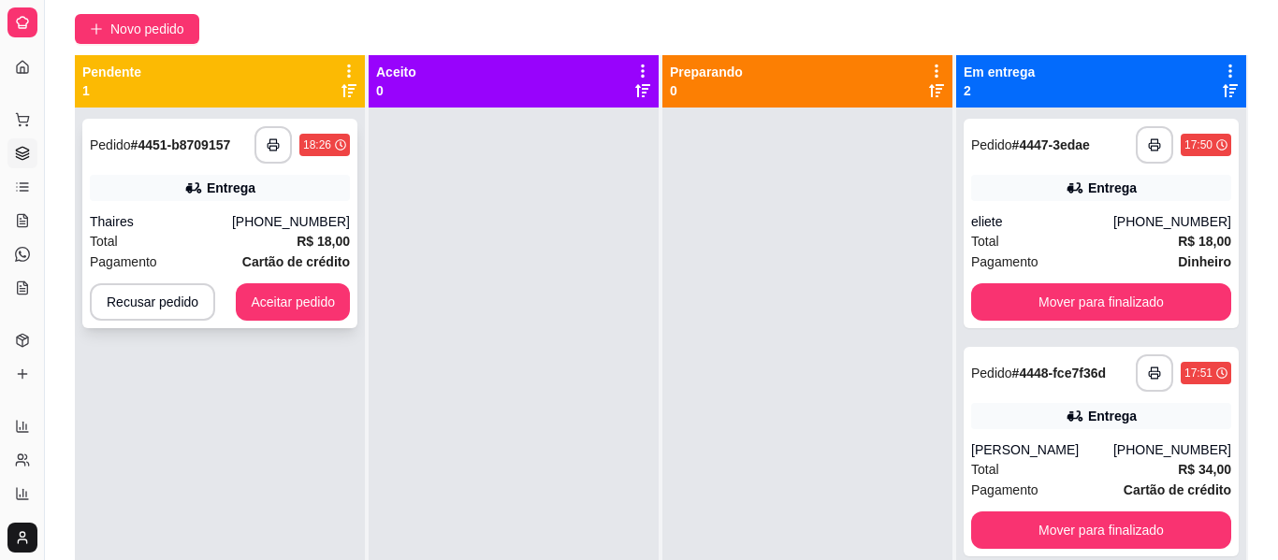
click at [254, 254] on strong "Cartão de crédito" at bounding box center [296, 261] width 108 height 15
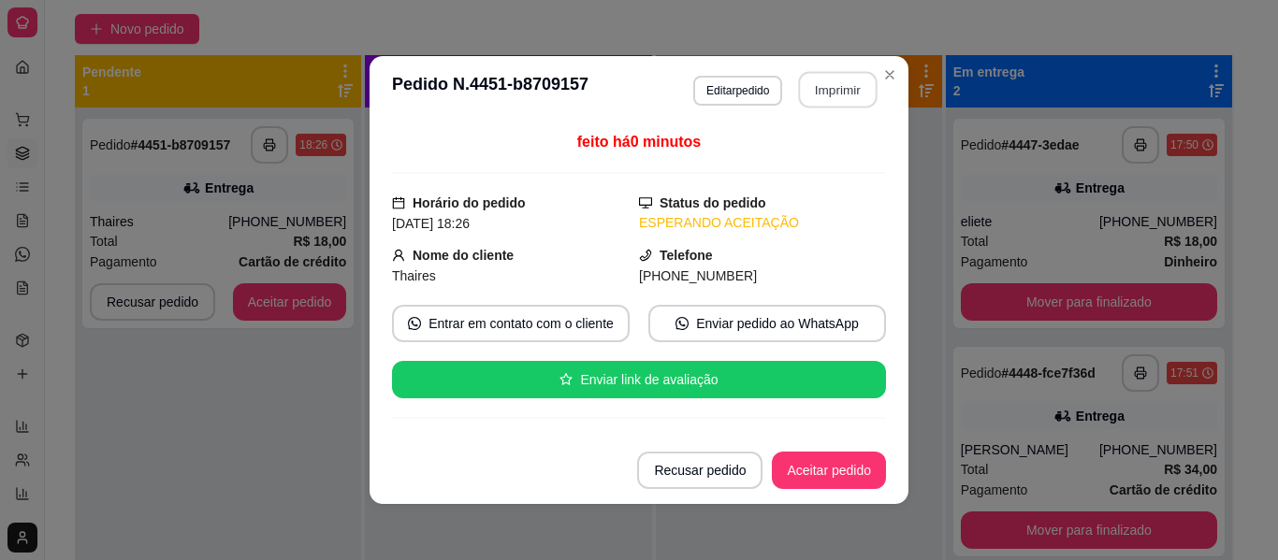
click at [832, 86] on button "Imprimir" at bounding box center [838, 90] width 79 height 36
click at [833, 471] on button "Aceitar pedido" at bounding box center [829, 471] width 110 height 36
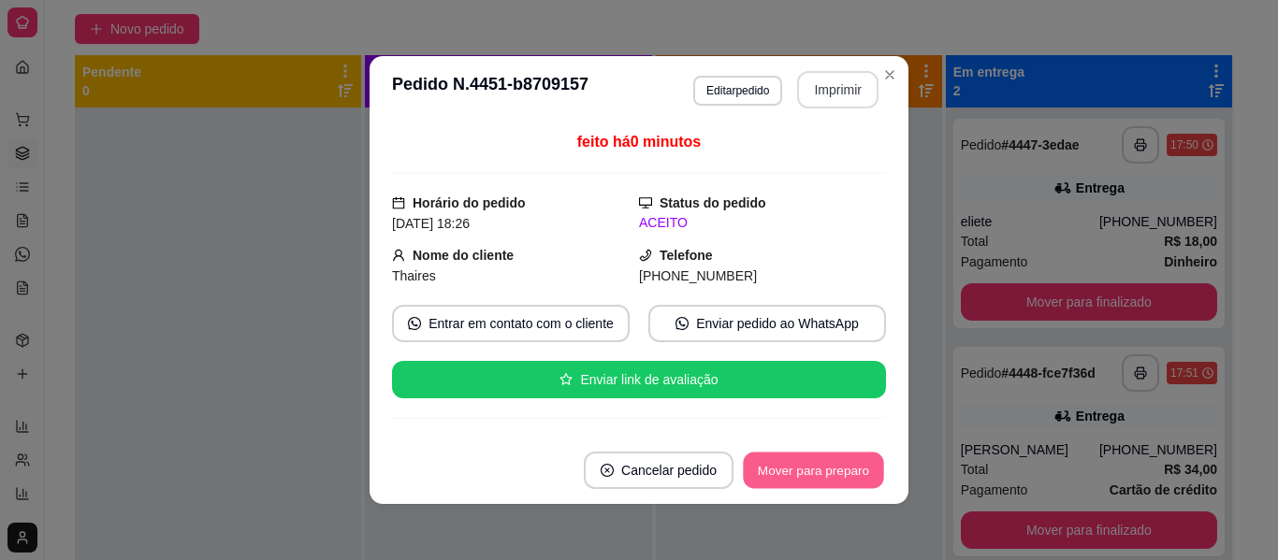
click at [833, 471] on button "Mover para preparo" at bounding box center [813, 471] width 140 height 36
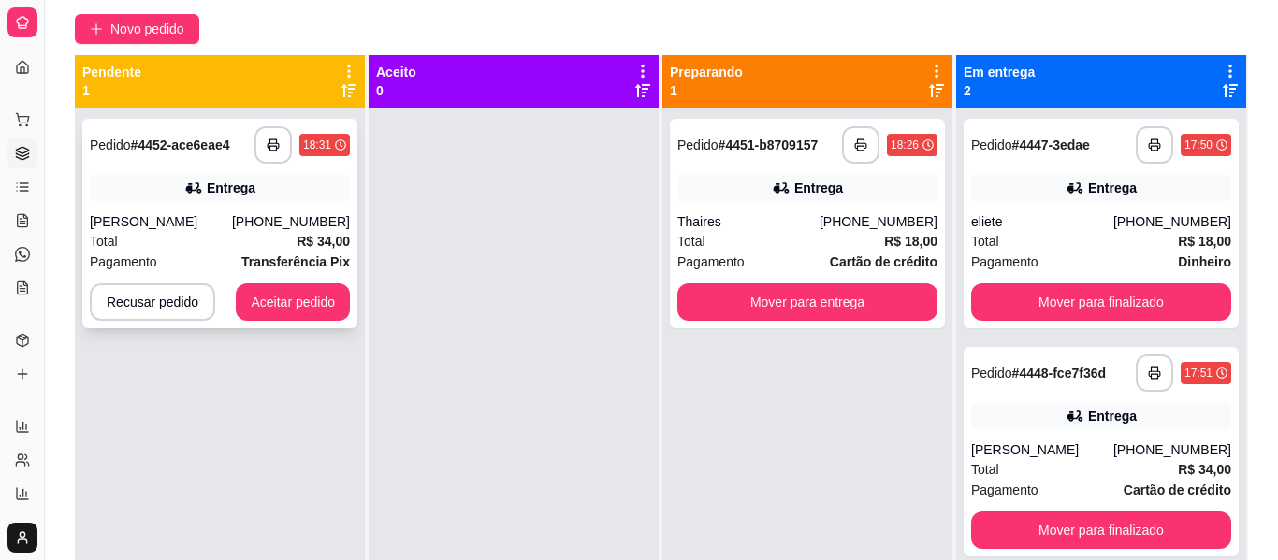
click at [231, 252] on div "Pagamento Transferência Pix" at bounding box center [220, 262] width 260 height 21
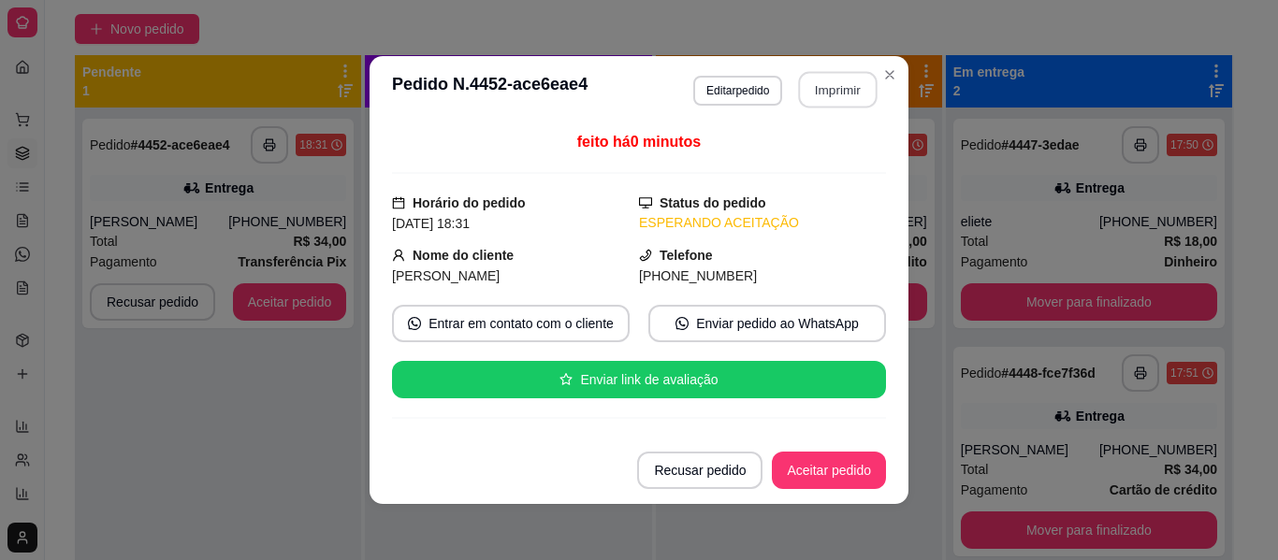
click at [835, 85] on button "Imprimir" at bounding box center [838, 90] width 79 height 36
click at [789, 457] on button "Aceitar pedido" at bounding box center [829, 471] width 110 height 36
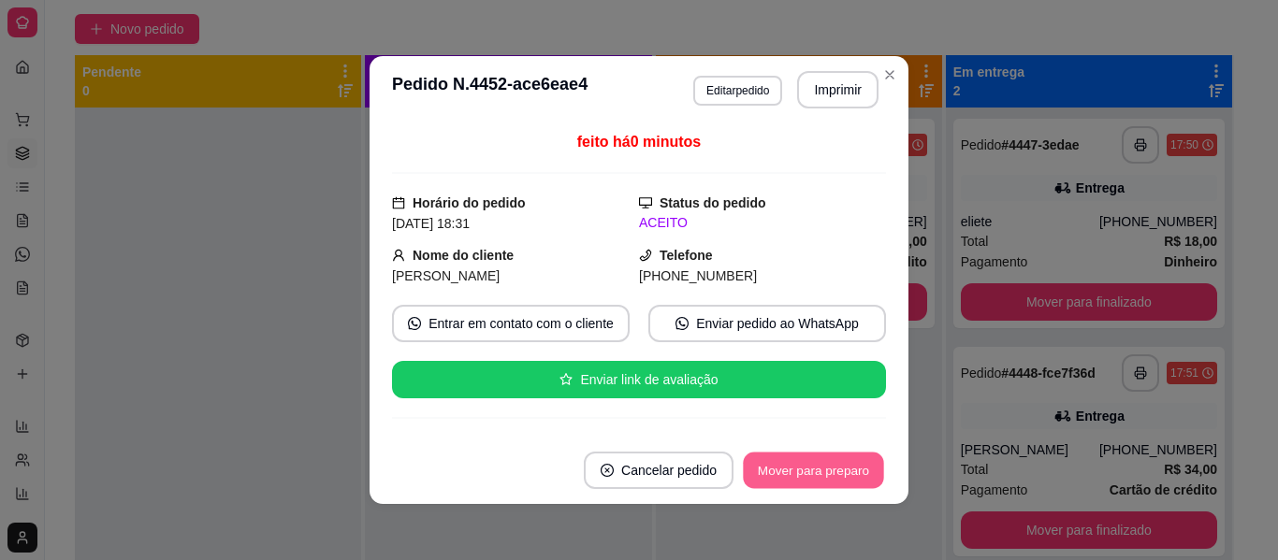
click at [789, 457] on button "Mover para preparo" at bounding box center [813, 471] width 140 height 36
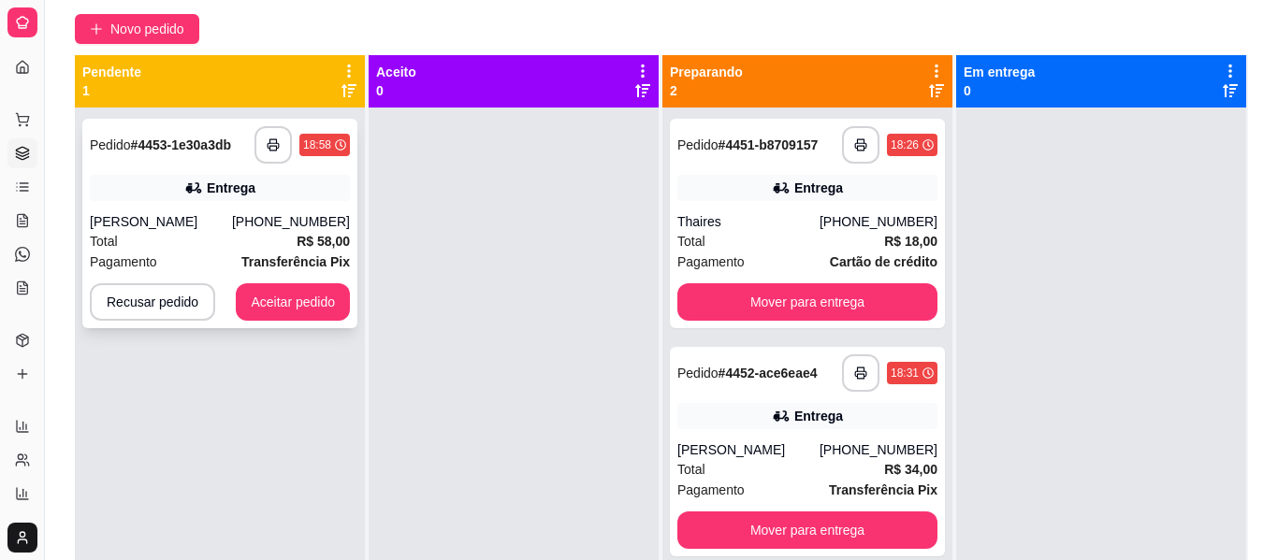
click at [228, 231] on div "Total R$ 58,00" at bounding box center [220, 241] width 260 height 21
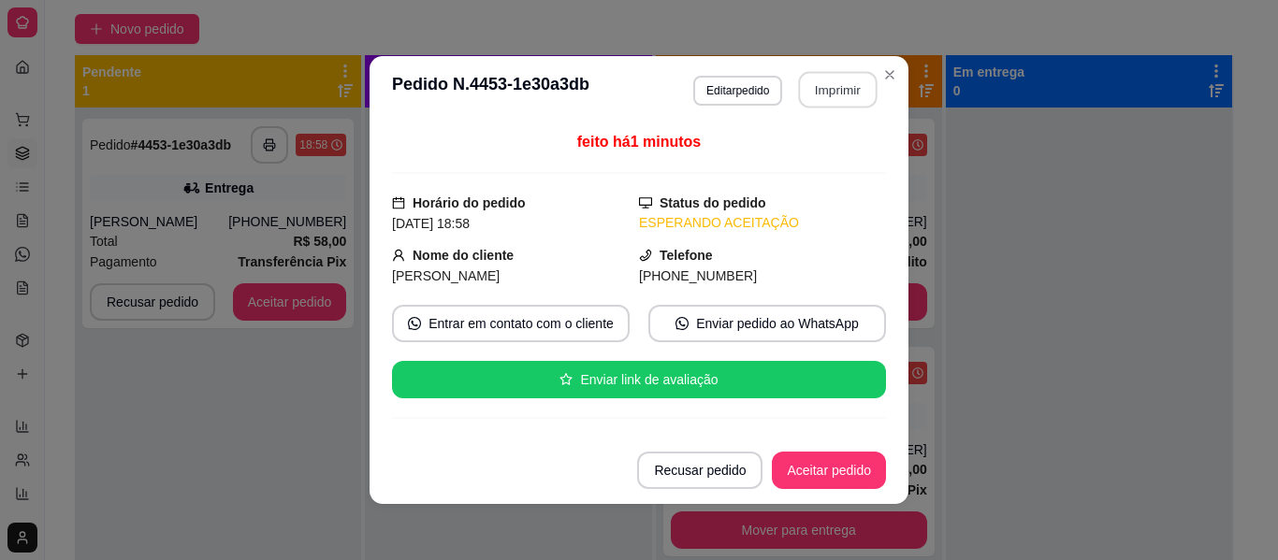
click at [809, 93] on button "Imprimir" at bounding box center [838, 90] width 79 height 36
click at [839, 480] on button "Aceitar pedido" at bounding box center [829, 471] width 110 height 36
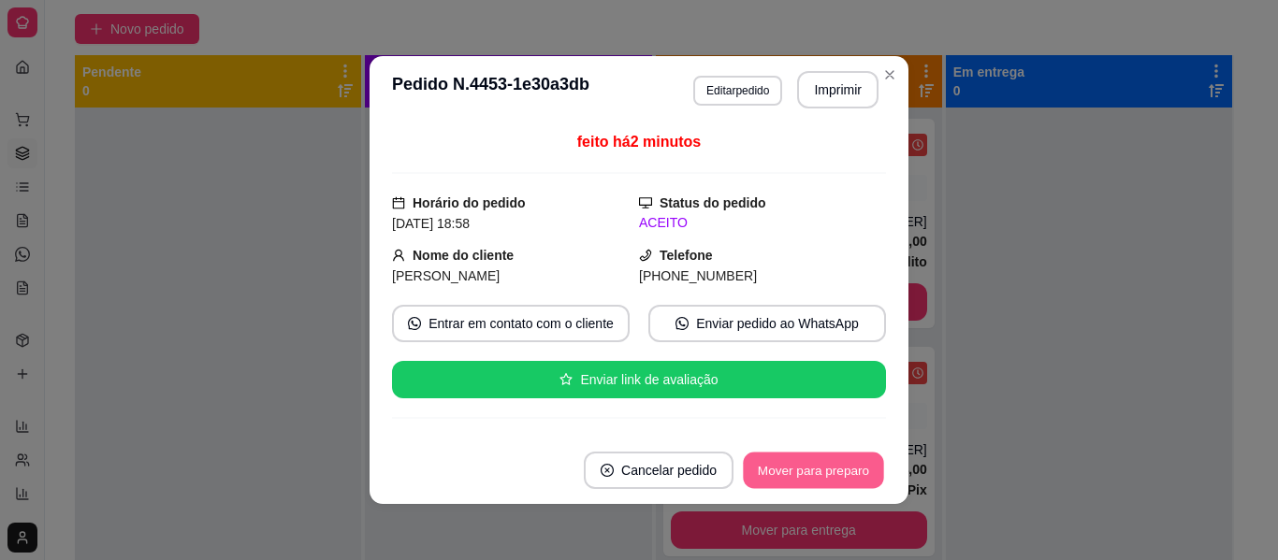
click at [839, 480] on button "Mover para preparo" at bounding box center [813, 471] width 140 height 36
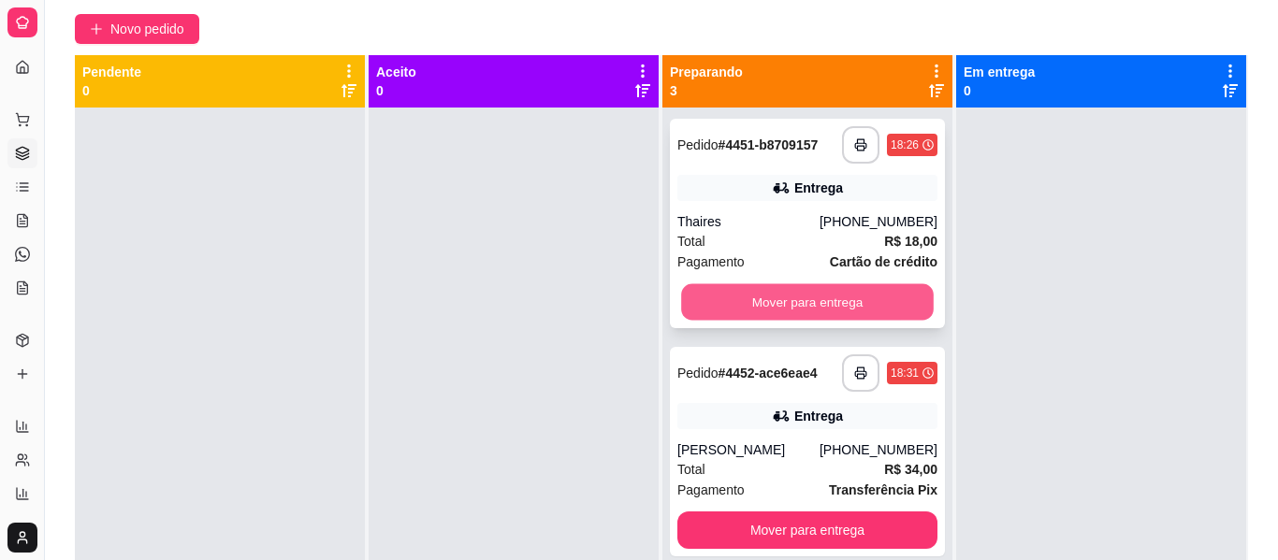
click at [787, 312] on button "Mover para entrega" at bounding box center [807, 302] width 253 height 36
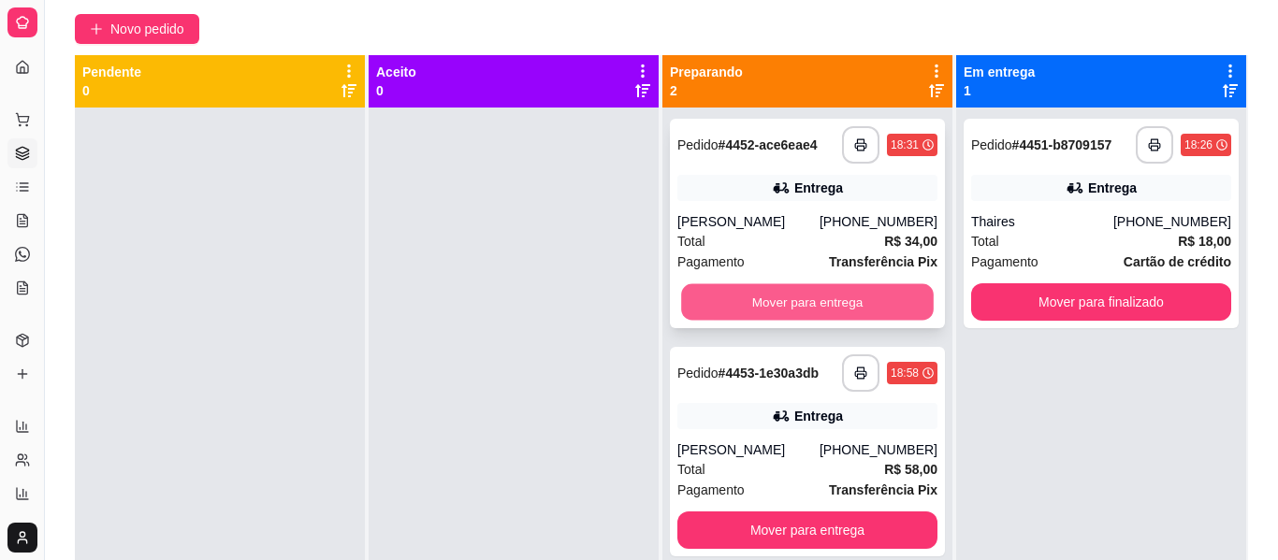
click at [847, 315] on button "Mover para entrega" at bounding box center [807, 302] width 253 height 36
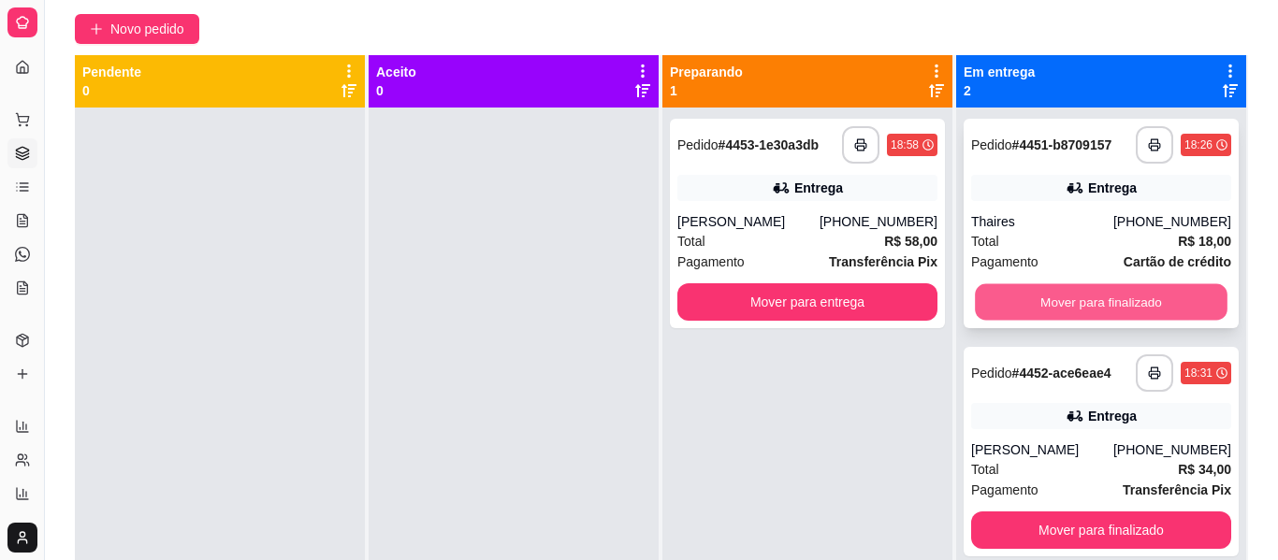
click at [1118, 289] on button "Mover para finalizado" at bounding box center [1101, 302] width 253 height 36
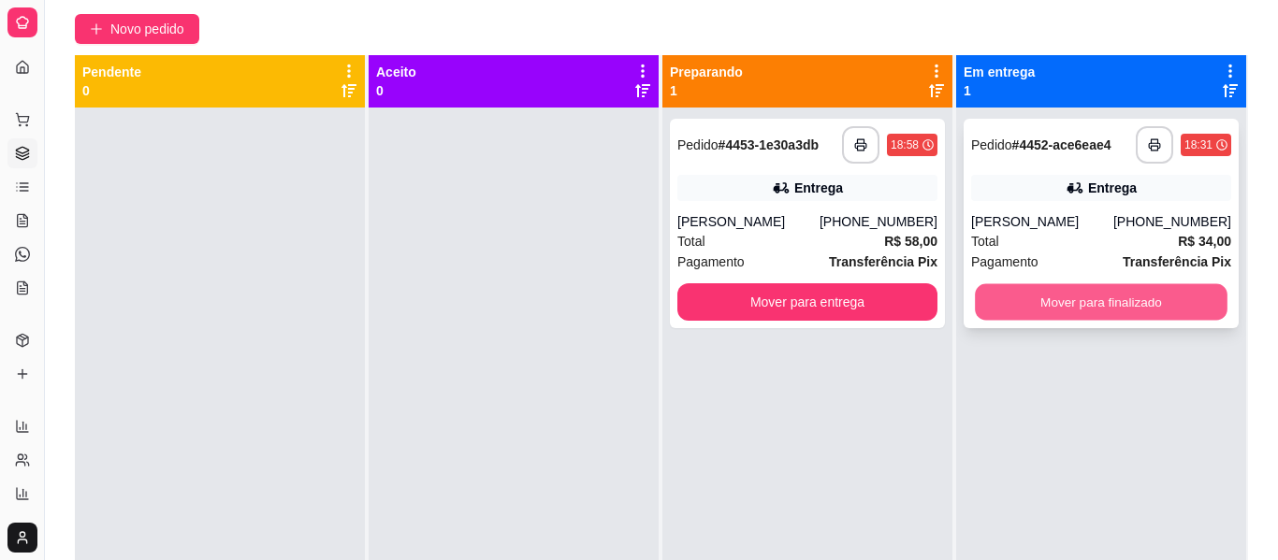
click at [1110, 308] on button "Mover para finalizado" at bounding box center [1101, 302] width 253 height 36
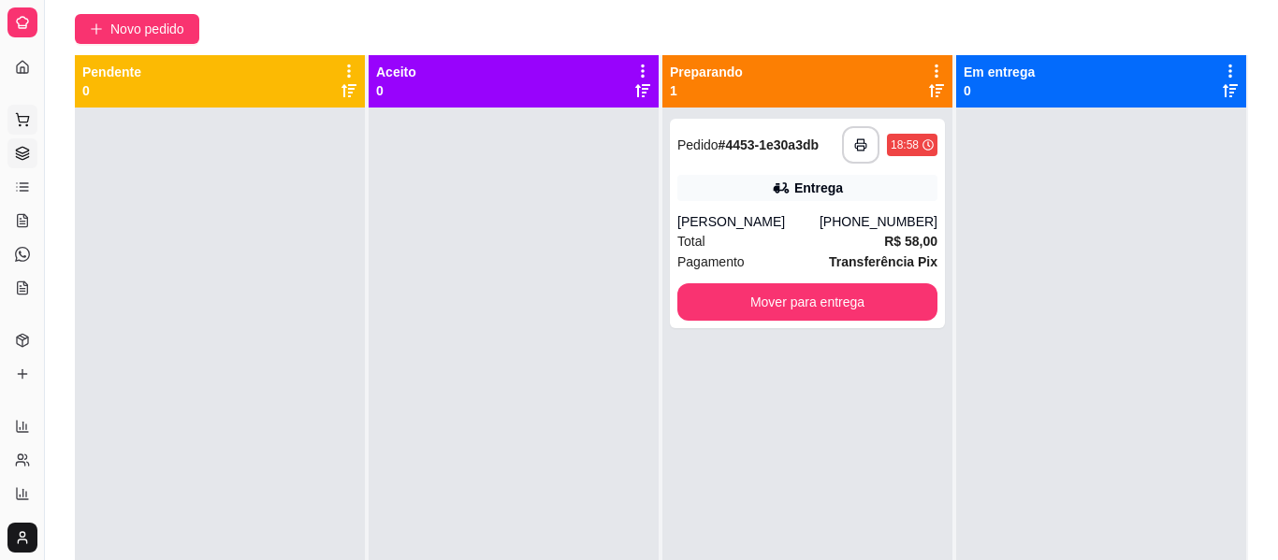
click at [17, 122] on icon at bounding box center [22, 119] width 15 height 15
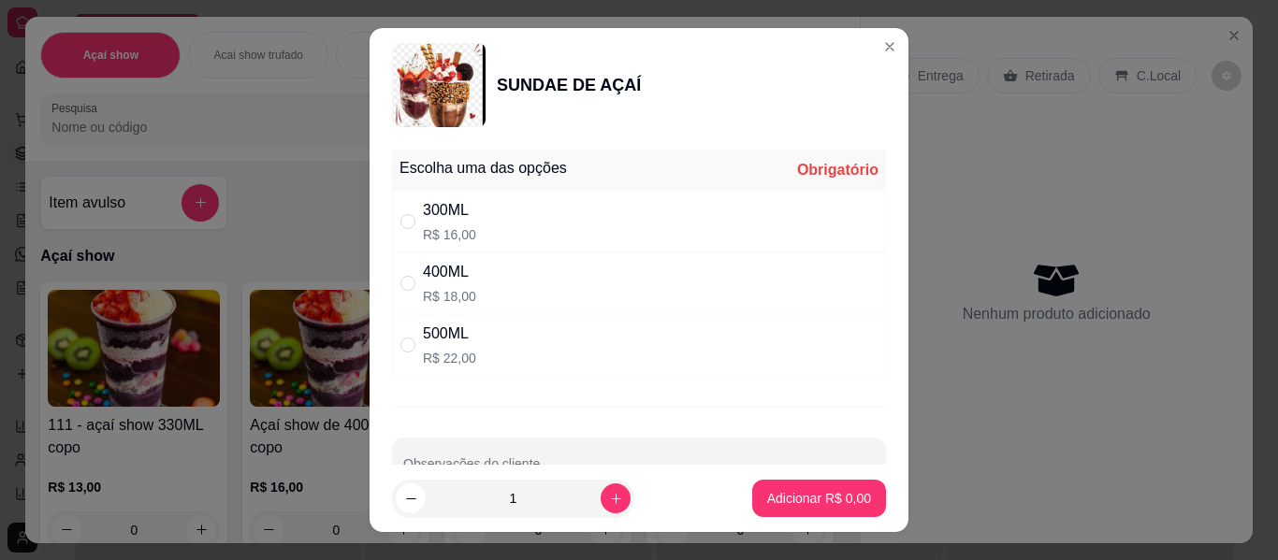
click at [432, 266] on div "400ML" at bounding box center [449, 272] width 53 height 22
radio input "true"
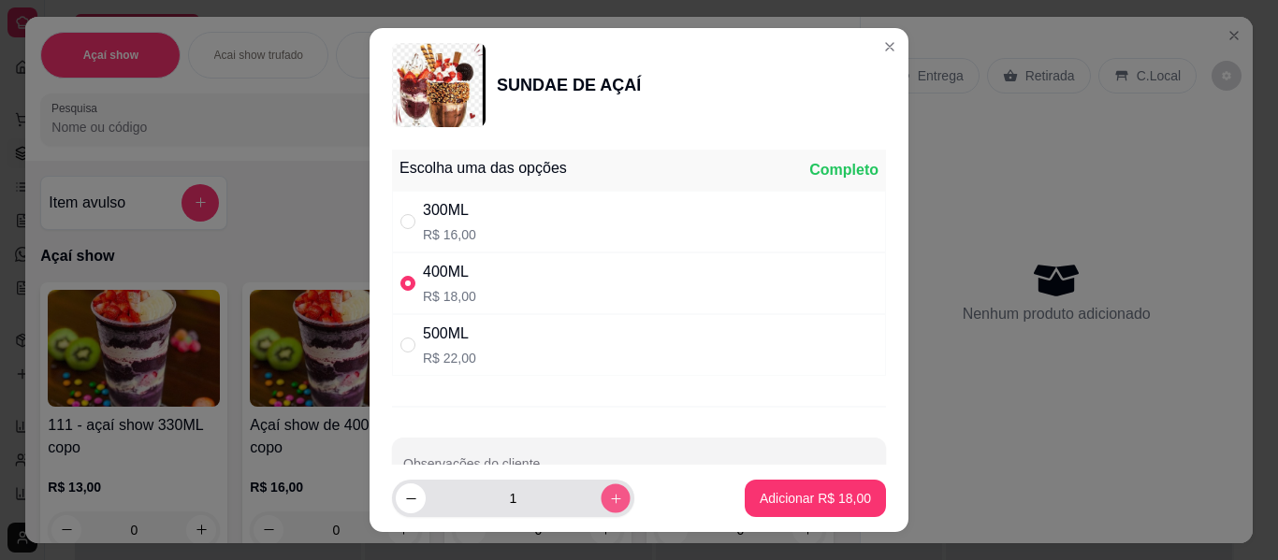
click at [611, 499] on icon "increase-product-quantity" at bounding box center [615, 498] width 9 height 9
type input "2"
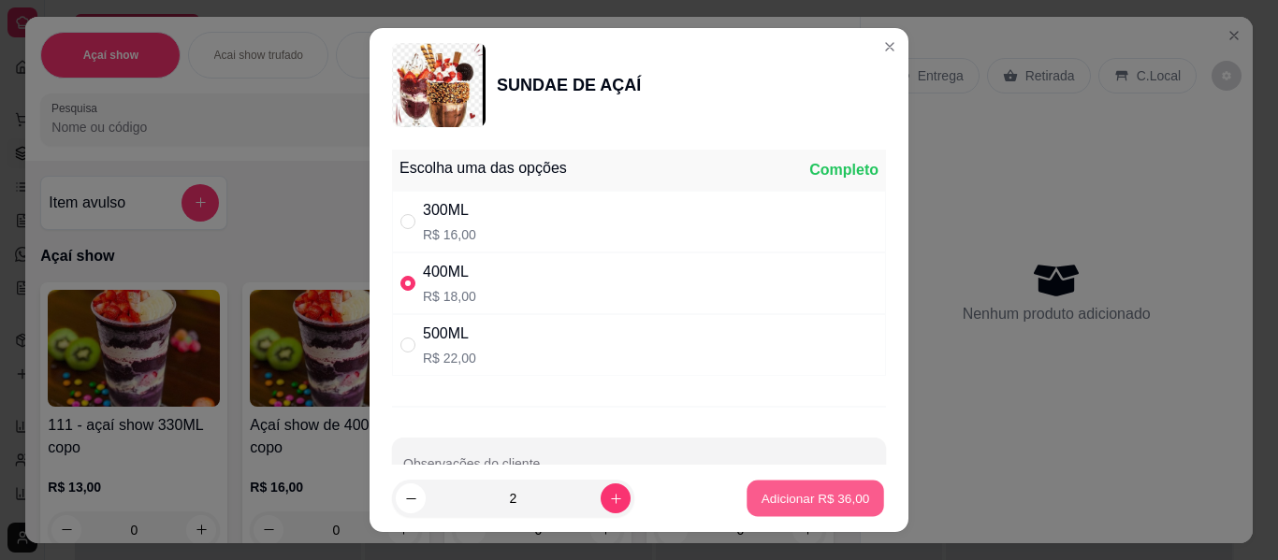
click at [786, 502] on p "Adicionar R$ 36,00" at bounding box center [815, 498] width 109 height 18
type input "2"
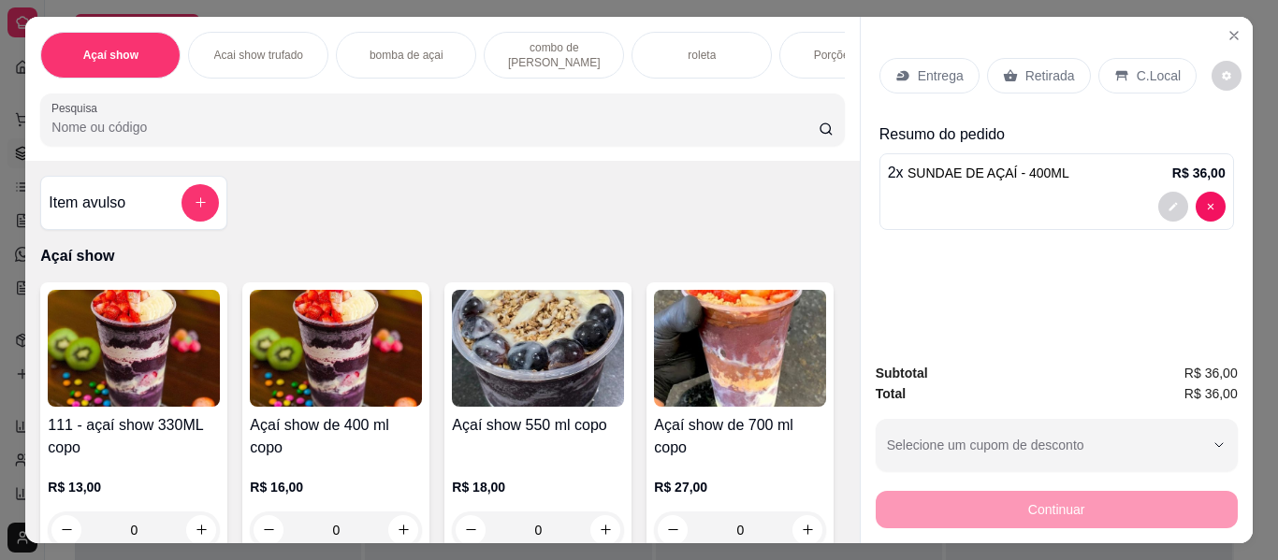
click at [1151, 58] on div "C.Local" at bounding box center [1147, 76] width 98 height 36
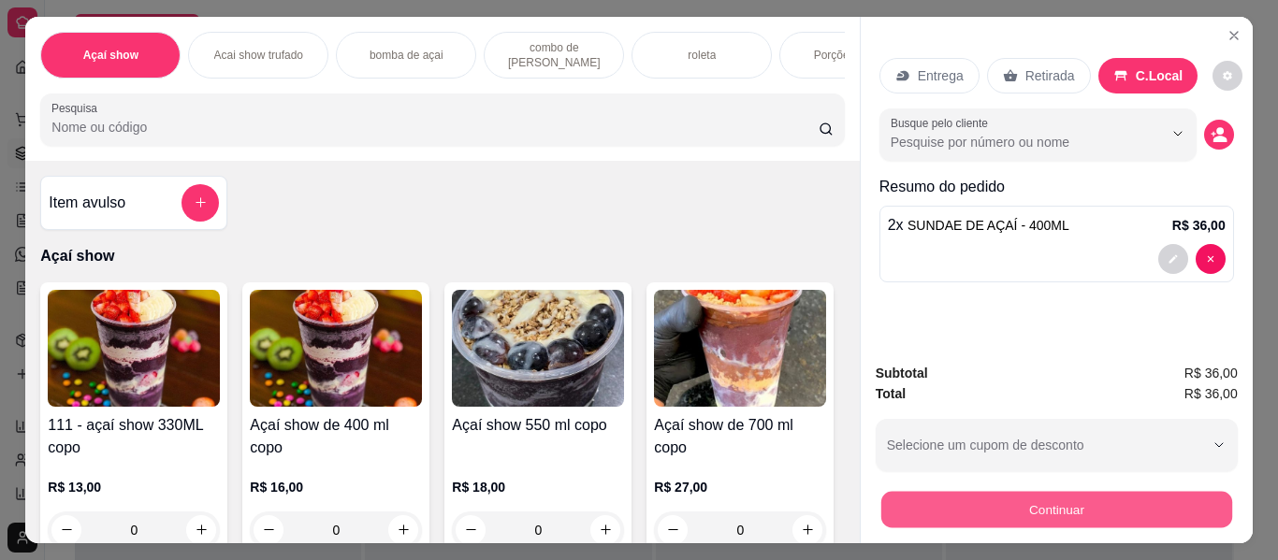
click at [1007, 492] on button "Continuar" at bounding box center [1055, 510] width 351 height 36
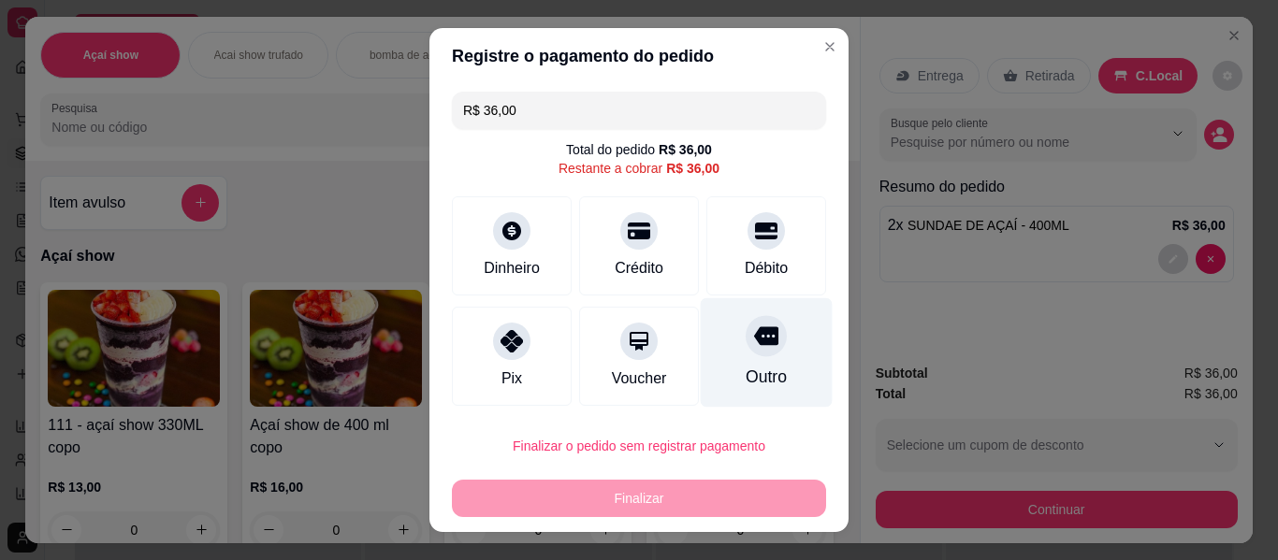
click at [721, 358] on div "Outro" at bounding box center [767, 352] width 132 height 109
type input "R$ 0,00"
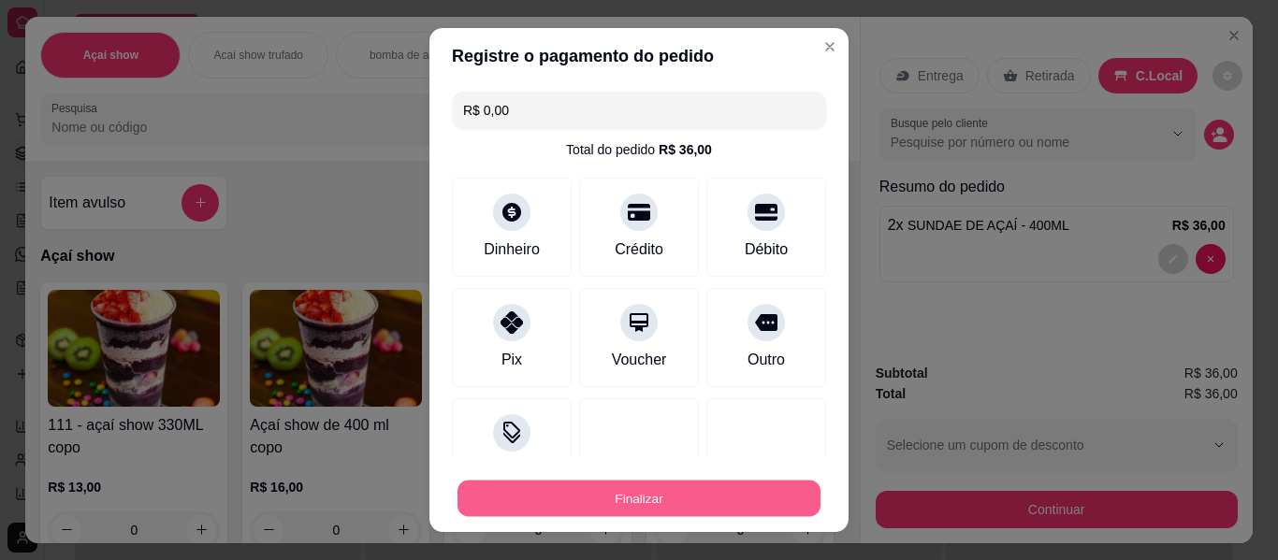
click at [716, 495] on button "Finalizar" at bounding box center [638, 499] width 363 height 36
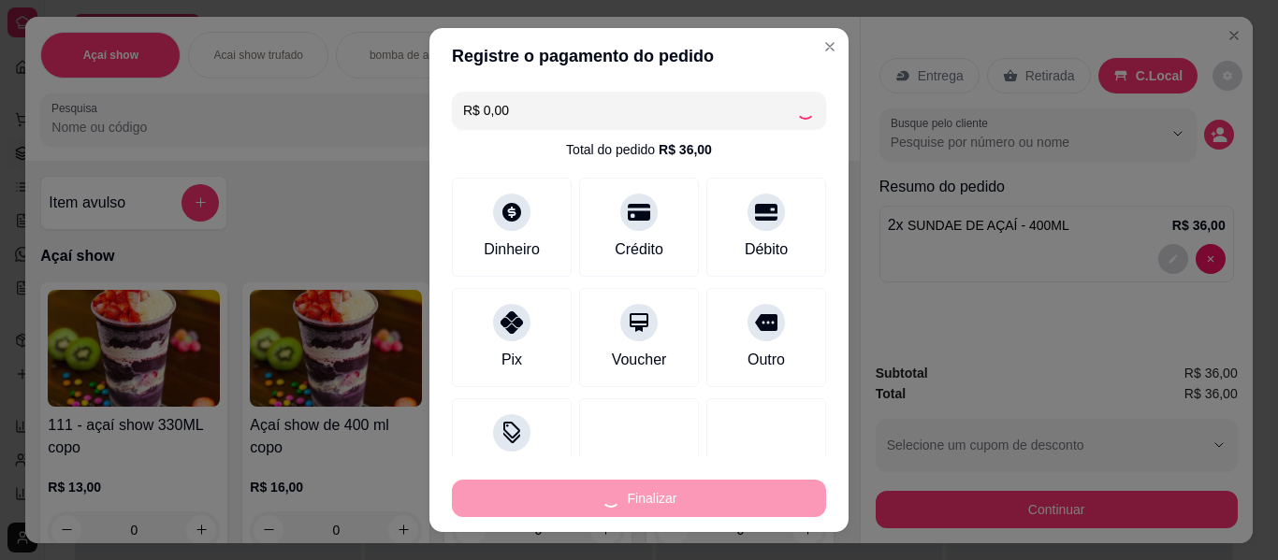
type input "0"
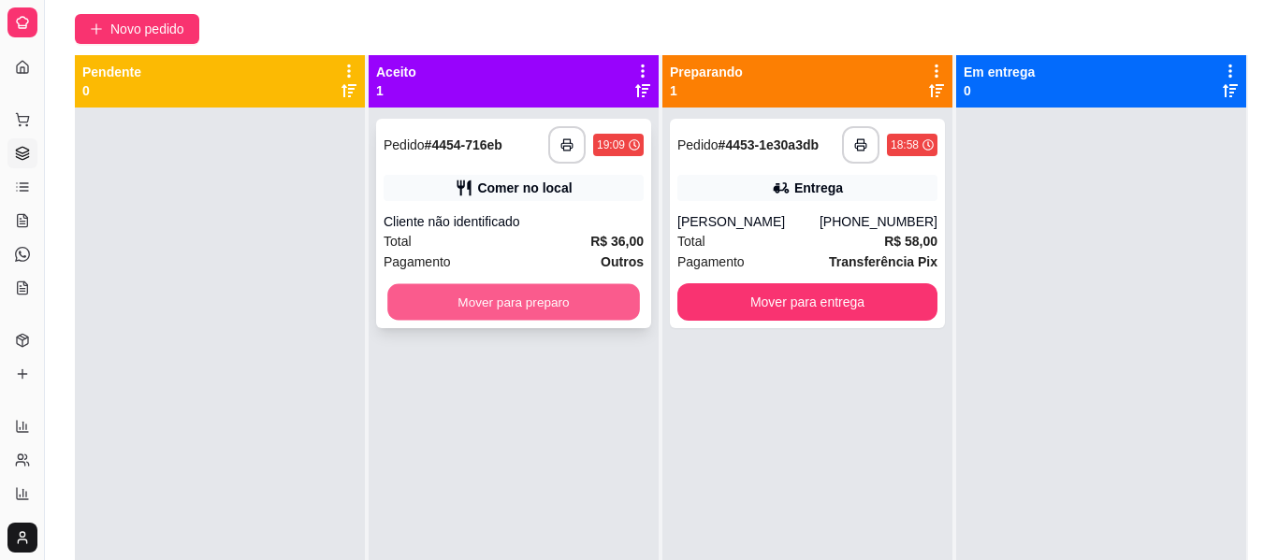
click at [572, 310] on button "Mover para preparo" at bounding box center [513, 302] width 253 height 36
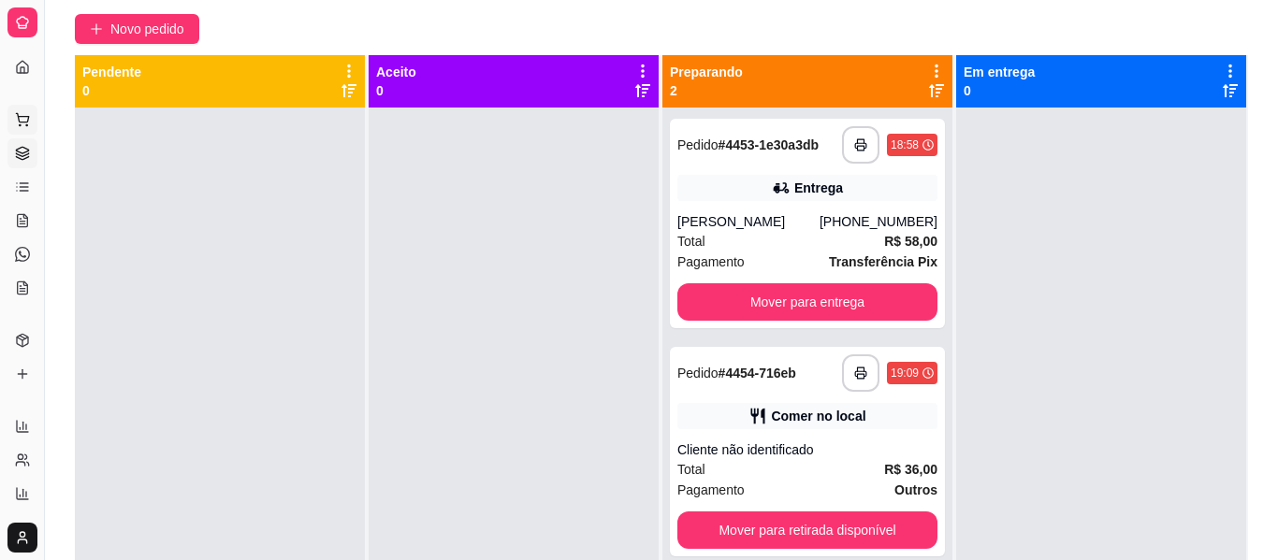
click at [23, 114] on icon at bounding box center [22, 119] width 15 height 15
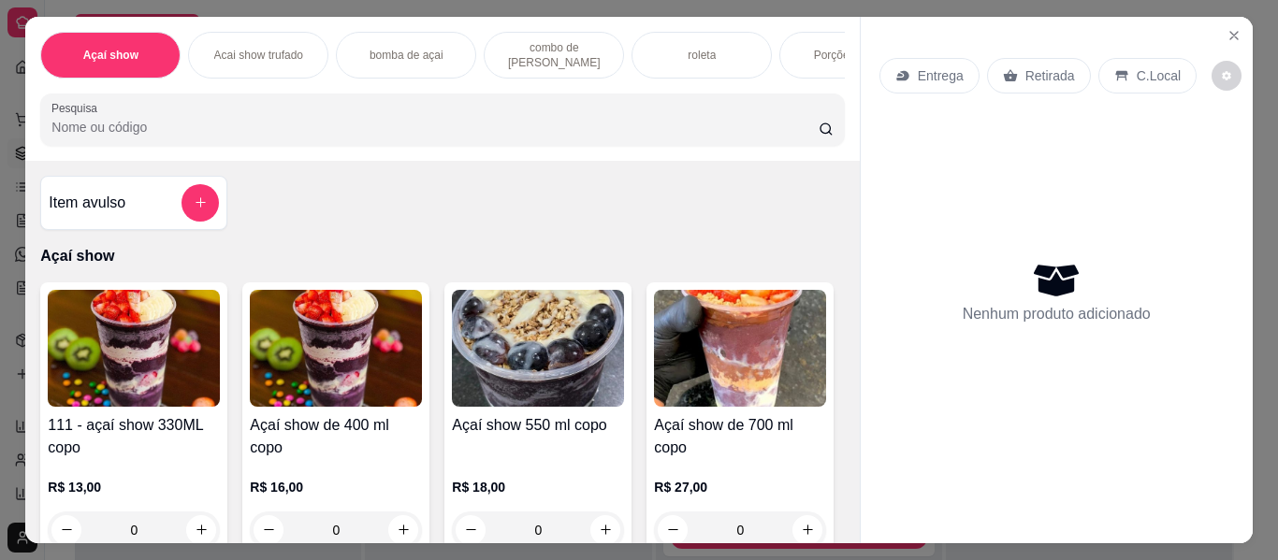
click at [518, 459] on div "Açaí show 550 ml copo" at bounding box center [538, 436] width 172 height 45
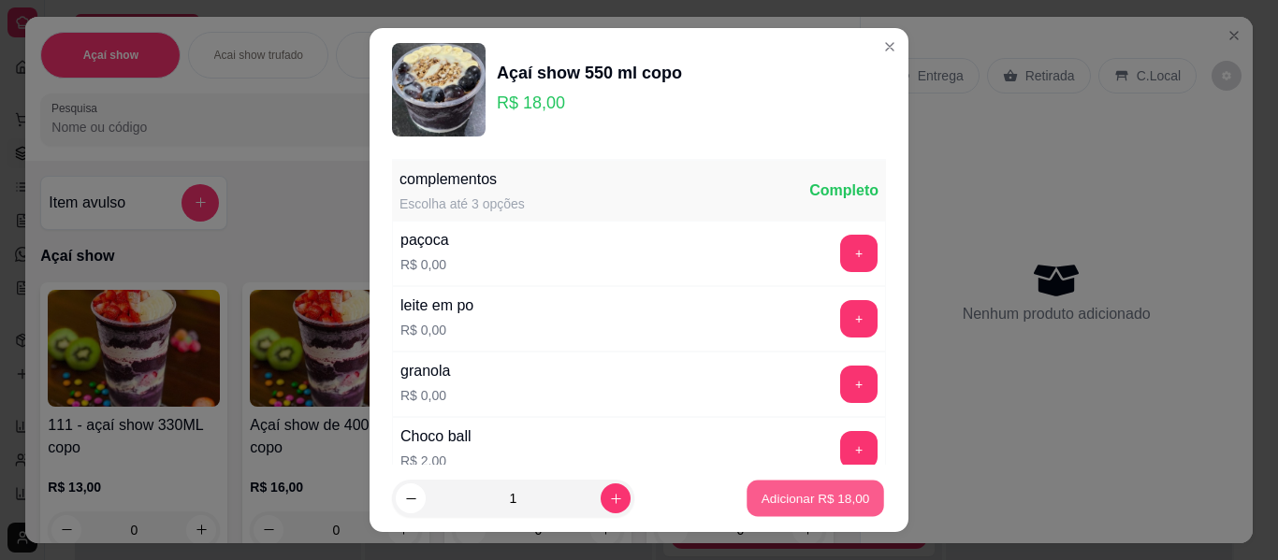
click at [856, 498] on button "Adicionar R$ 18,00" at bounding box center [815, 499] width 138 height 36
type input "1"
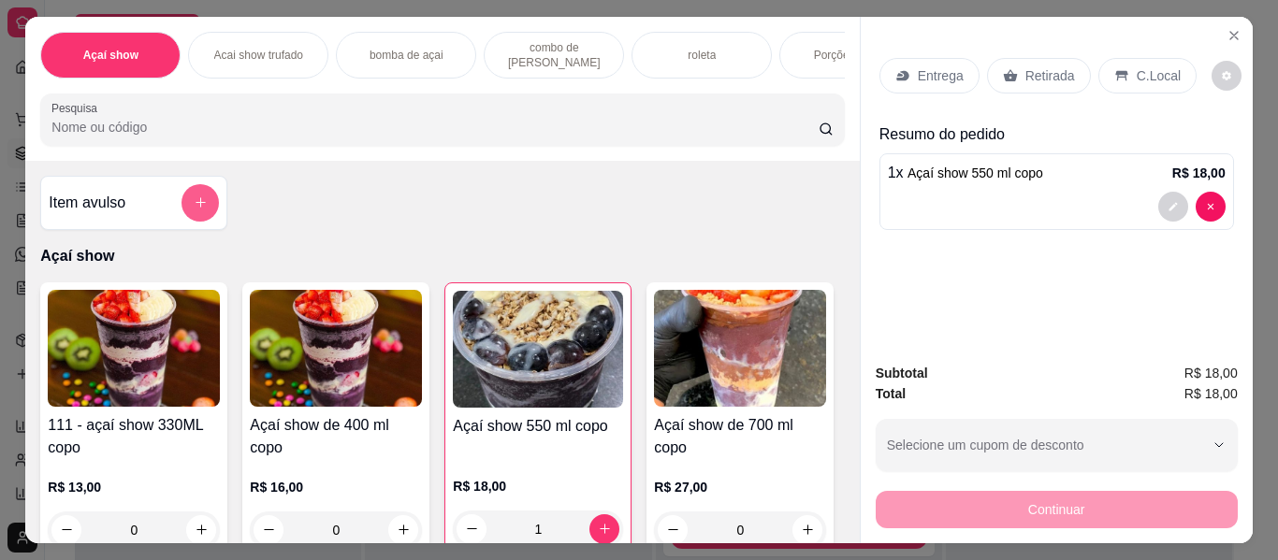
click at [205, 199] on button "add-separate-item" at bounding box center [199, 202] width 37 height 37
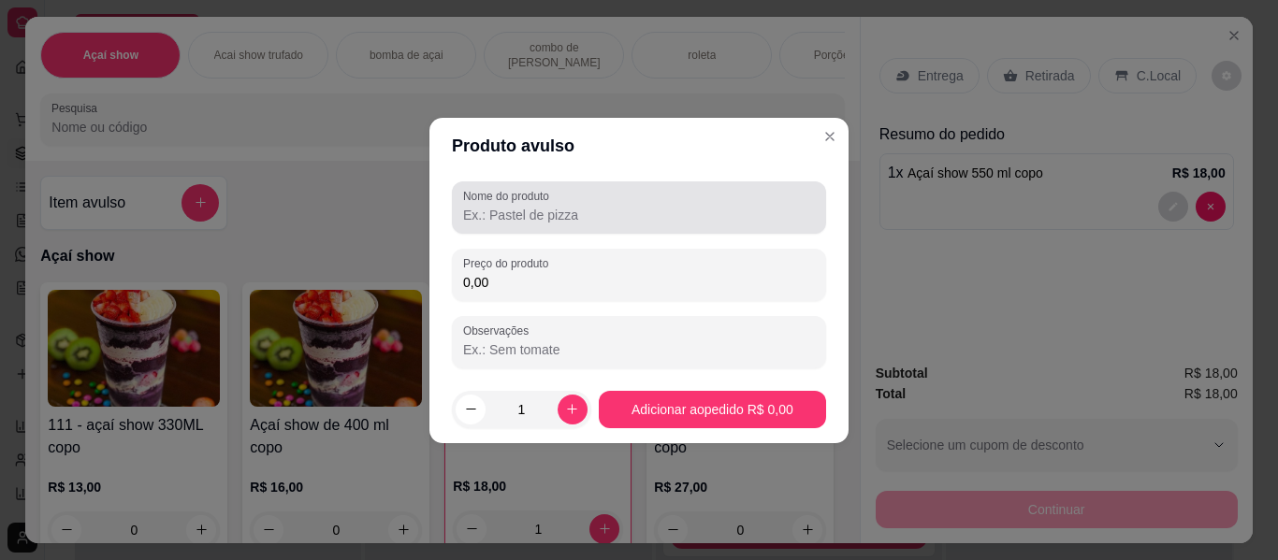
click at [512, 195] on label "Nome do produto" at bounding box center [509, 196] width 93 height 16
click at [512, 206] on input "Nome do produto" at bounding box center [639, 215] width 352 height 19
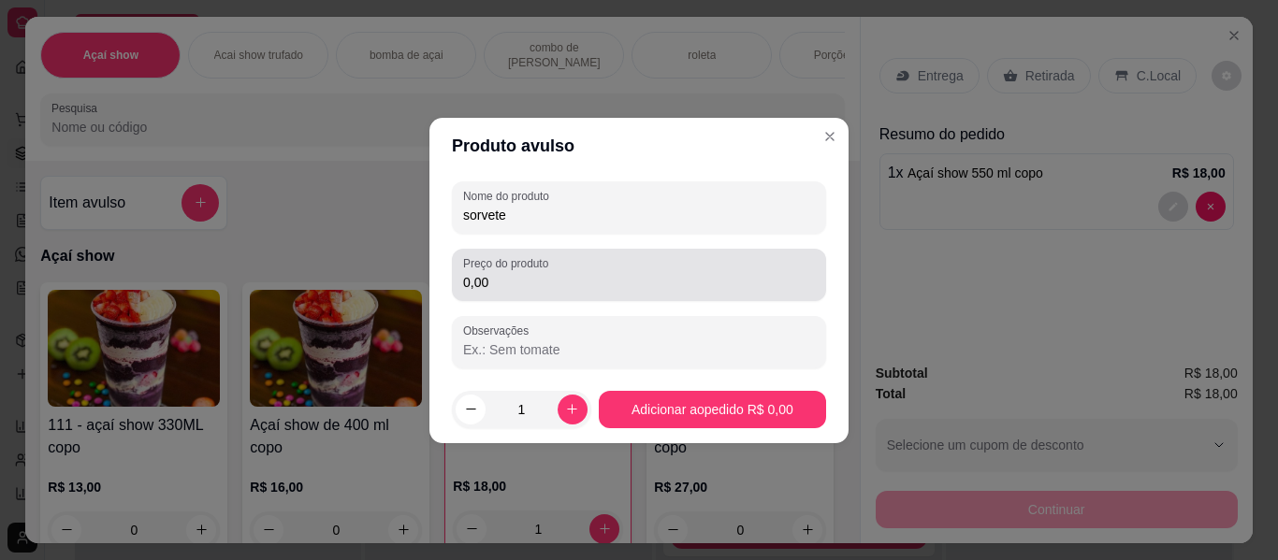
type input "sorvete"
click at [526, 267] on label "Preço do produto" at bounding box center [509, 263] width 92 height 16
click at [526, 273] on input "0,00" at bounding box center [639, 282] width 352 height 19
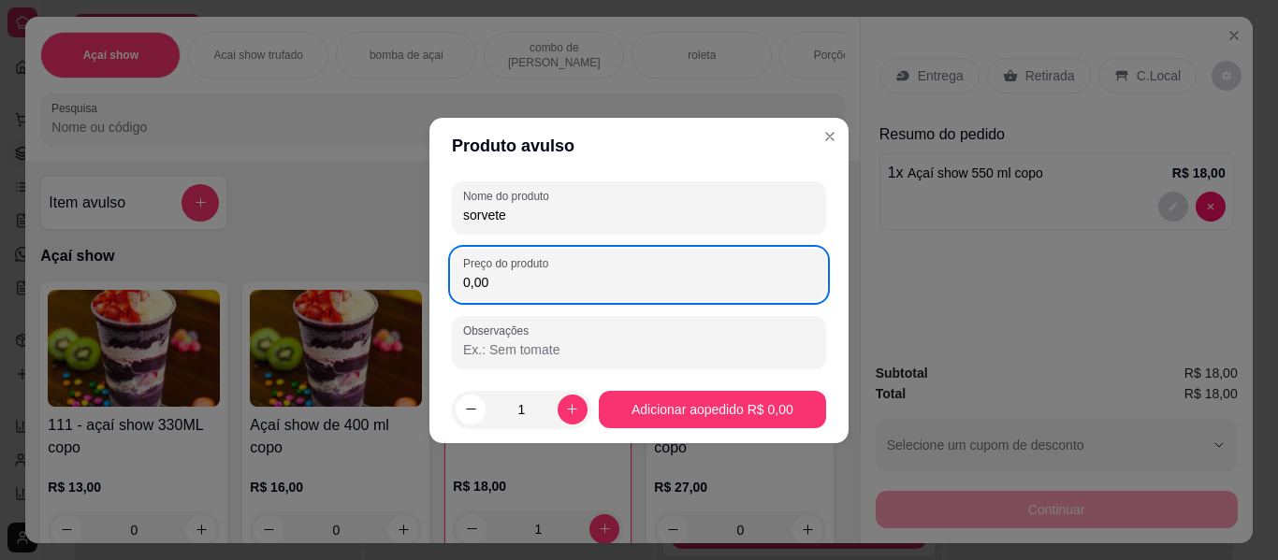
type input "0,01"
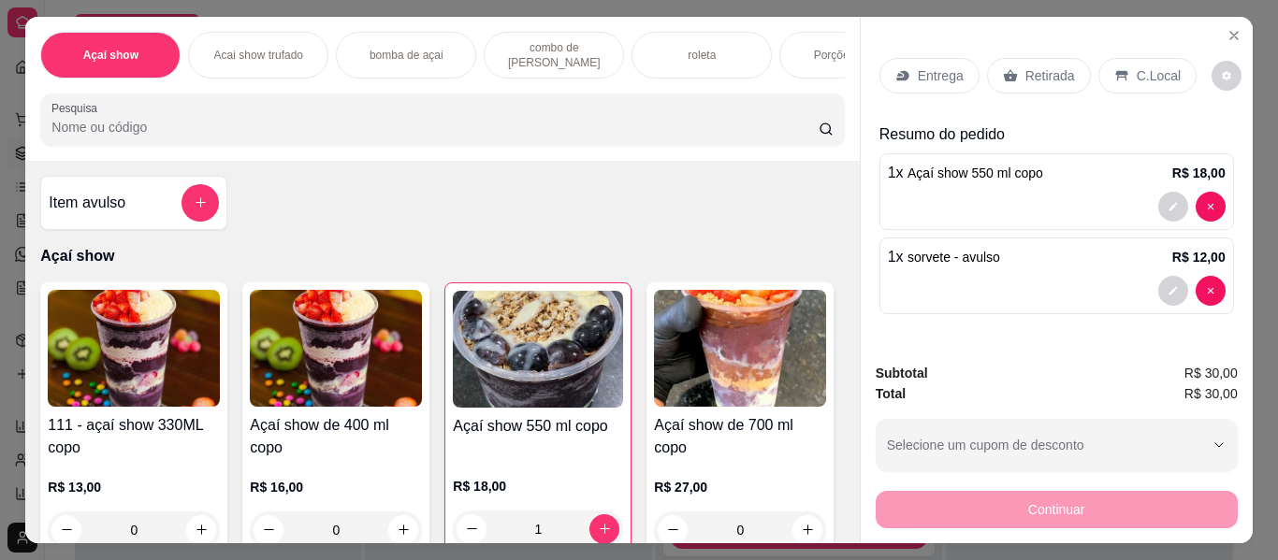
click at [1046, 66] on p "Retirada" at bounding box center [1050, 75] width 50 height 19
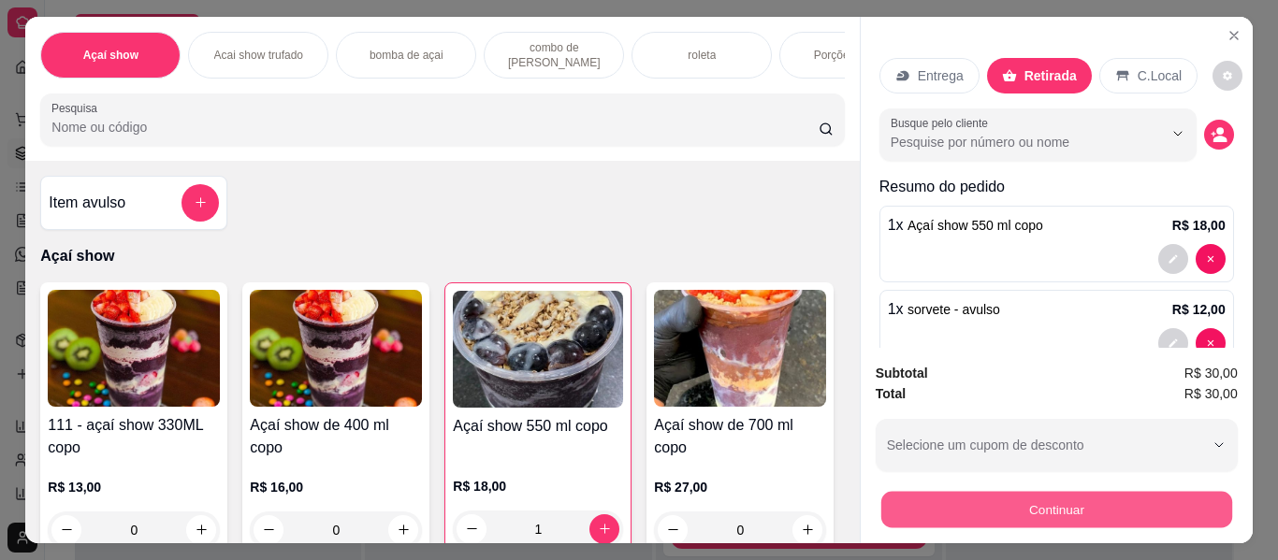
click at [1061, 492] on button "Continuar" at bounding box center [1055, 510] width 351 height 36
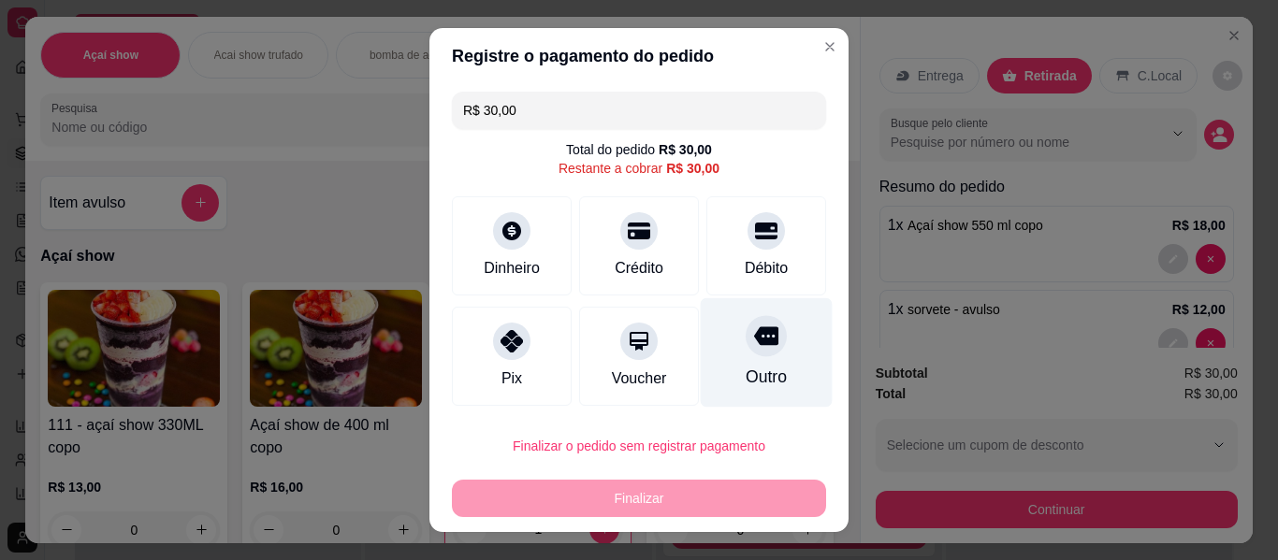
click at [746, 374] on div "Outro" at bounding box center [766, 377] width 41 height 24
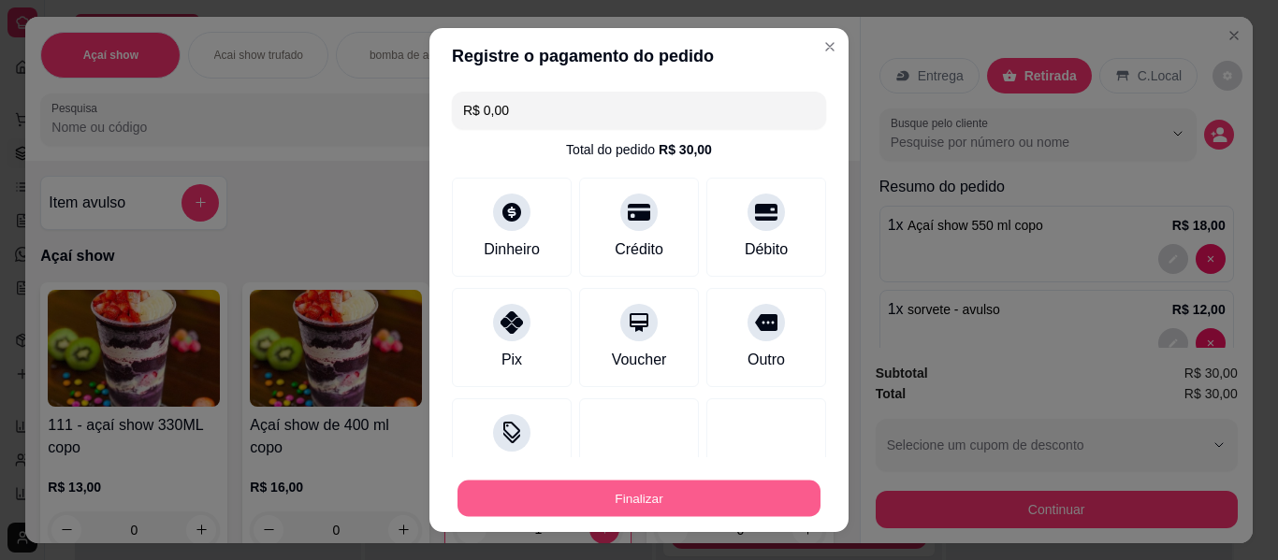
click at [632, 499] on button "Finalizar" at bounding box center [638, 499] width 363 height 36
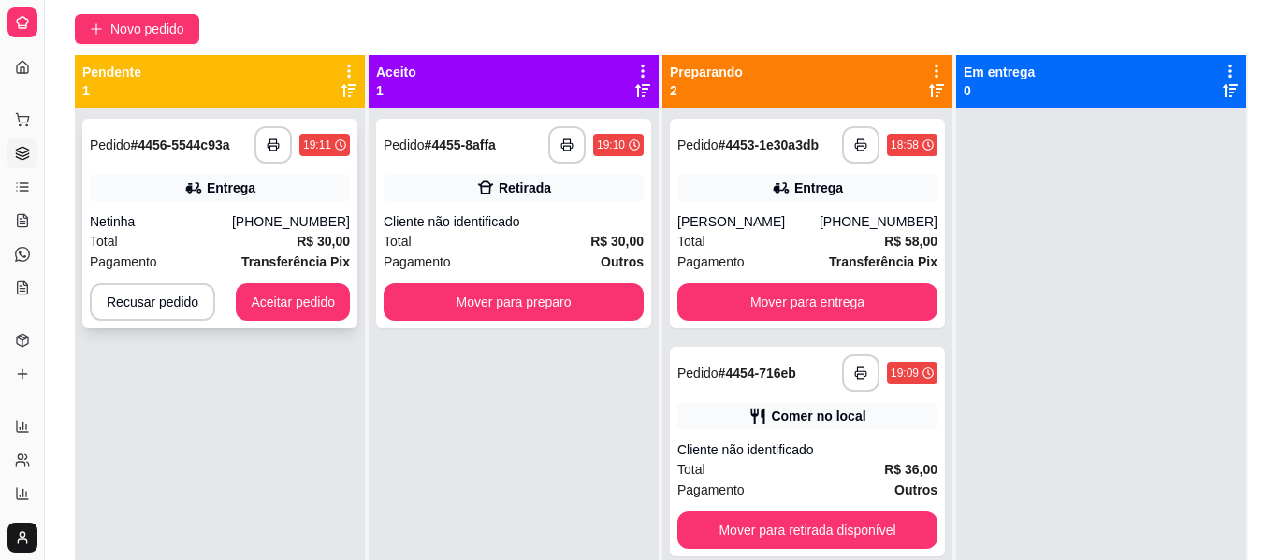
click at [219, 257] on div "Pagamento Transferência Pix" at bounding box center [220, 262] width 260 height 21
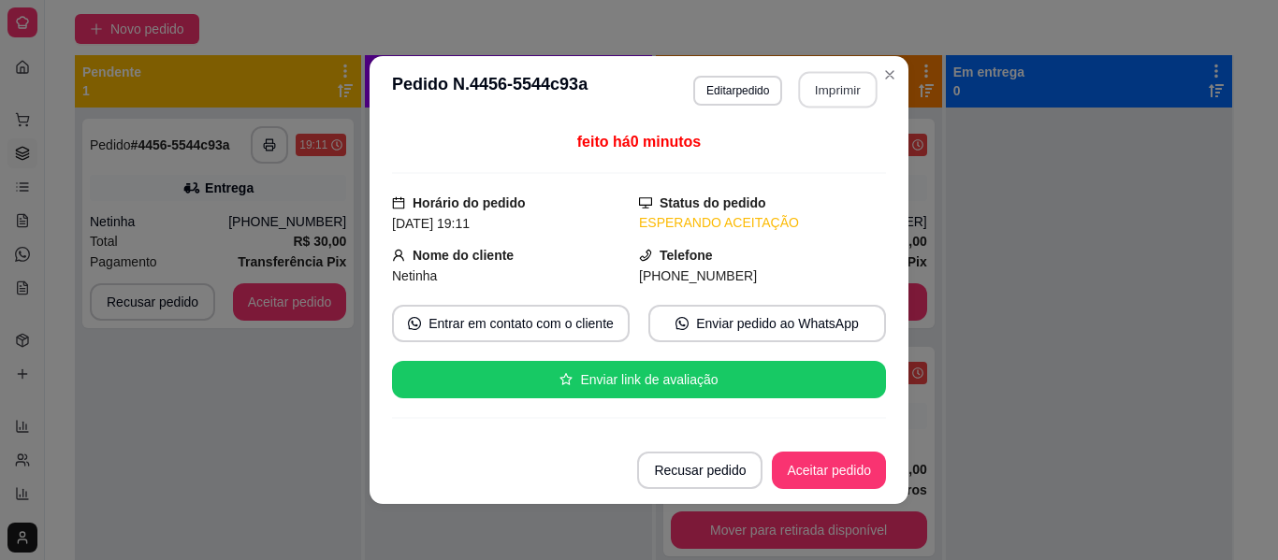
click at [842, 80] on button "Imprimir" at bounding box center [838, 90] width 79 height 36
click at [850, 471] on button "Aceitar pedido" at bounding box center [829, 471] width 110 height 36
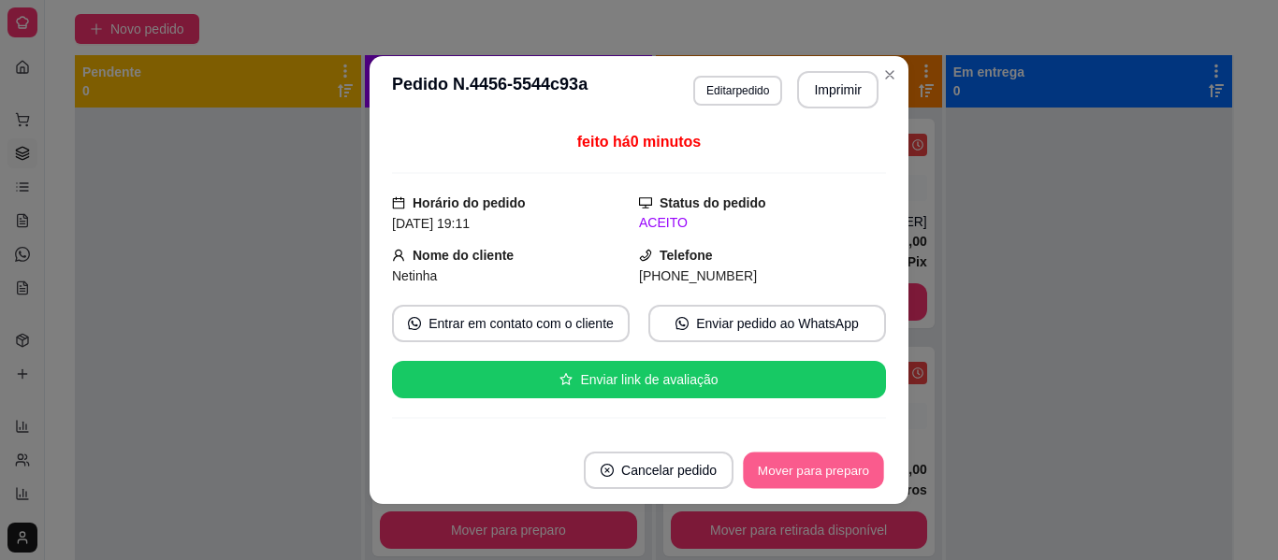
click at [842, 459] on button "Mover para preparo" at bounding box center [813, 471] width 140 height 36
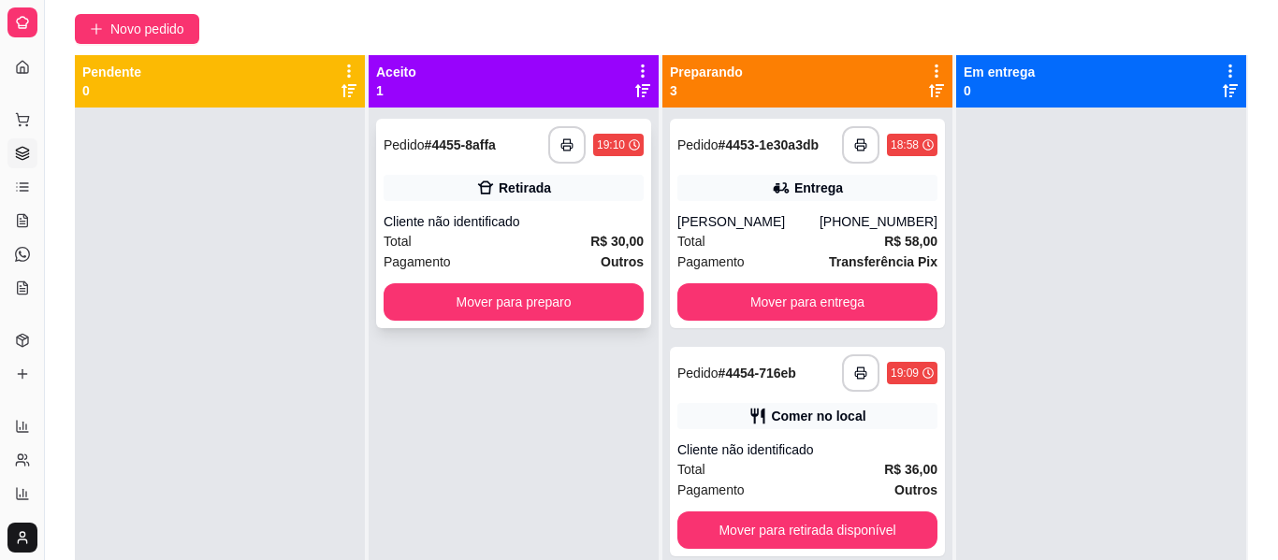
click at [532, 246] on div "Total R$ 30,00" at bounding box center [514, 241] width 260 height 21
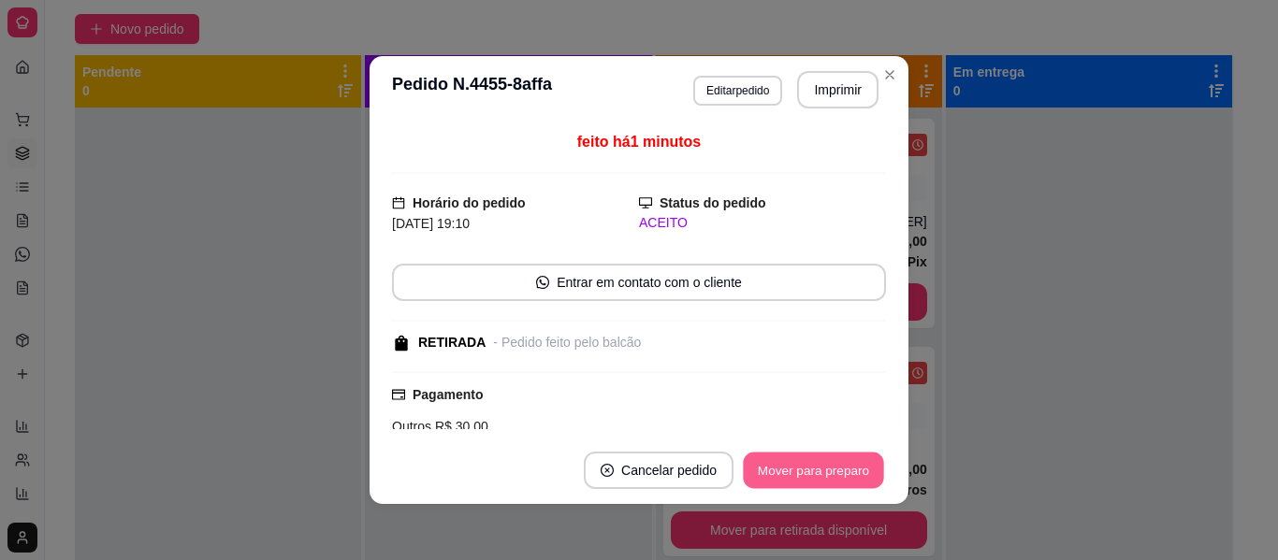
click at [820, 469] on button "Mover para preparo" at bounding box center [813, 471] width 140 height 36
click at [820, 469] on button "Mover para retirada disponível" at bounding box center [782, 471] width 200 height 36
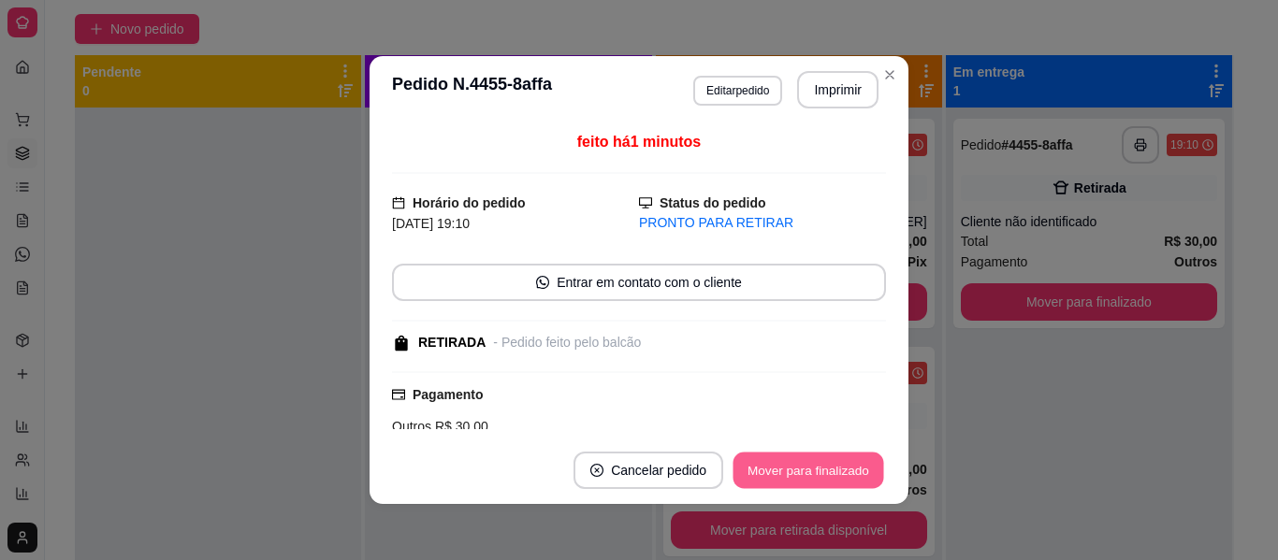
click at [838, 471] on button "Mover para finalizado" at bounding box center [808, 471] width 151 height 36
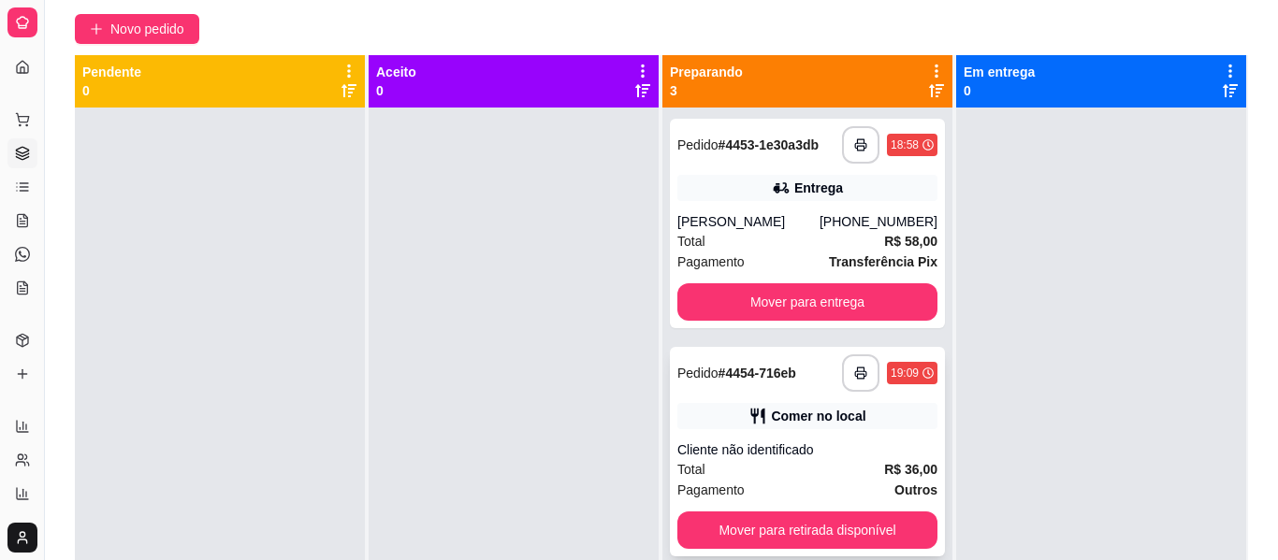
click at [783, 457] on div "Cliente não identificado" at bounding box center [807, 450] width 260 height 19
click at [932, 151] on div "**********" at bounding box center [808, 361] width 292 height 613
click at [925, 153] on div "**********" at bounding box center [808, 361] width 292 height 613
click at [835, 459] on div "Total R$ 36,00" at bounding box center [807, 469] width 260 height 21
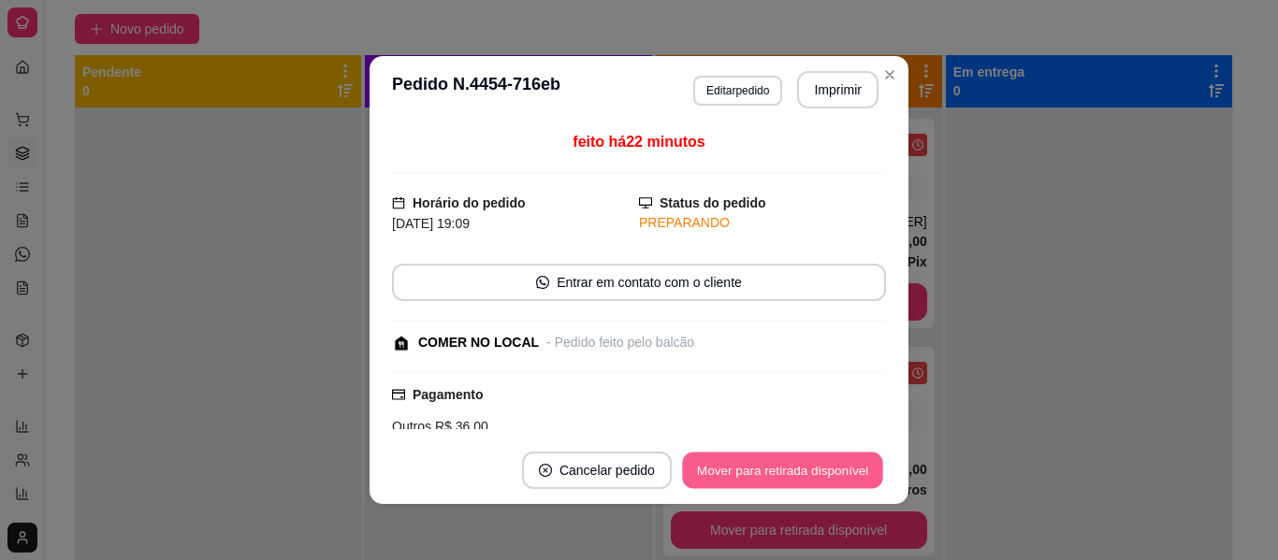
click at [847, 463] on button "Mover para retirada disponível" at bounding box center [782, 471] width 200 height 36
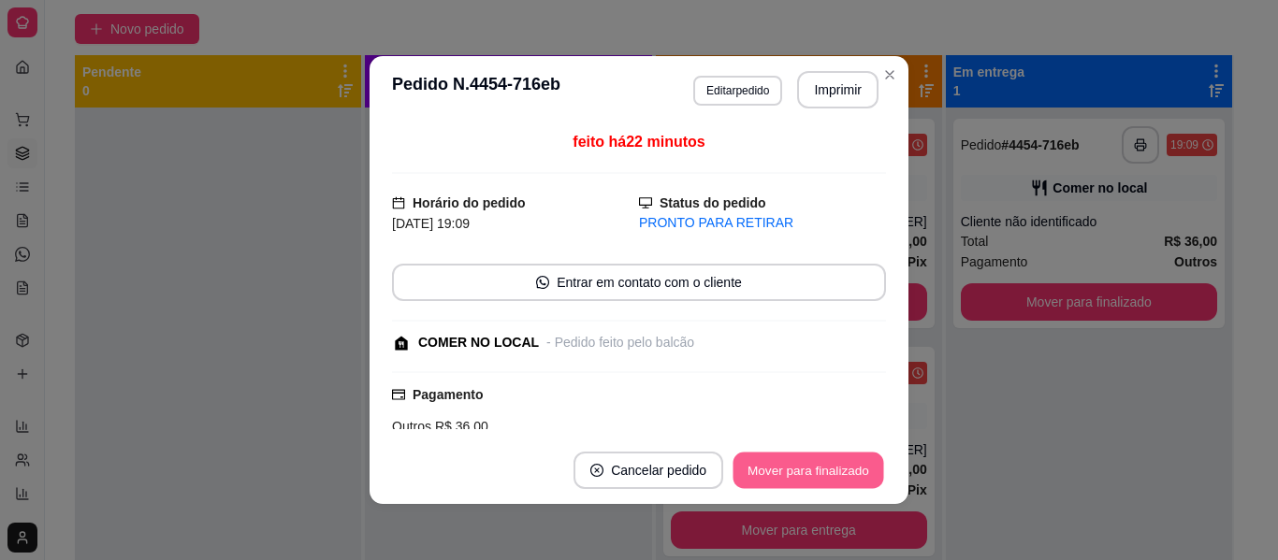
click at [825, 478] on button "Mover para finalizado" at bounding box center [808, 471] width 151 height 36
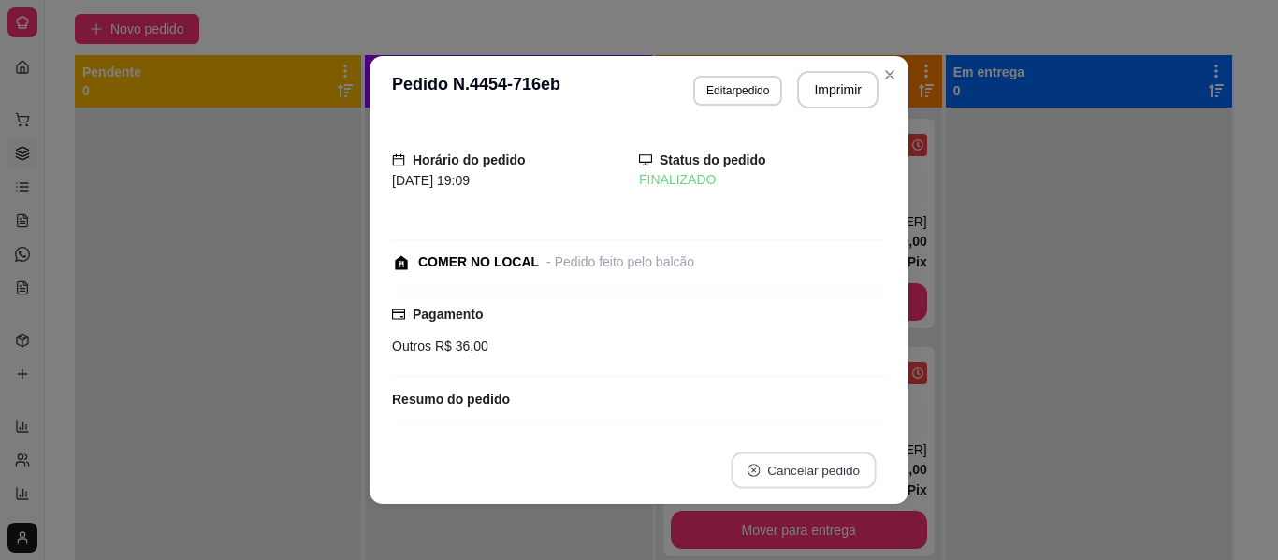
click at [825, 478] on button "Cancelar pedido" at bounding box center [803, 471] width 145 height 36
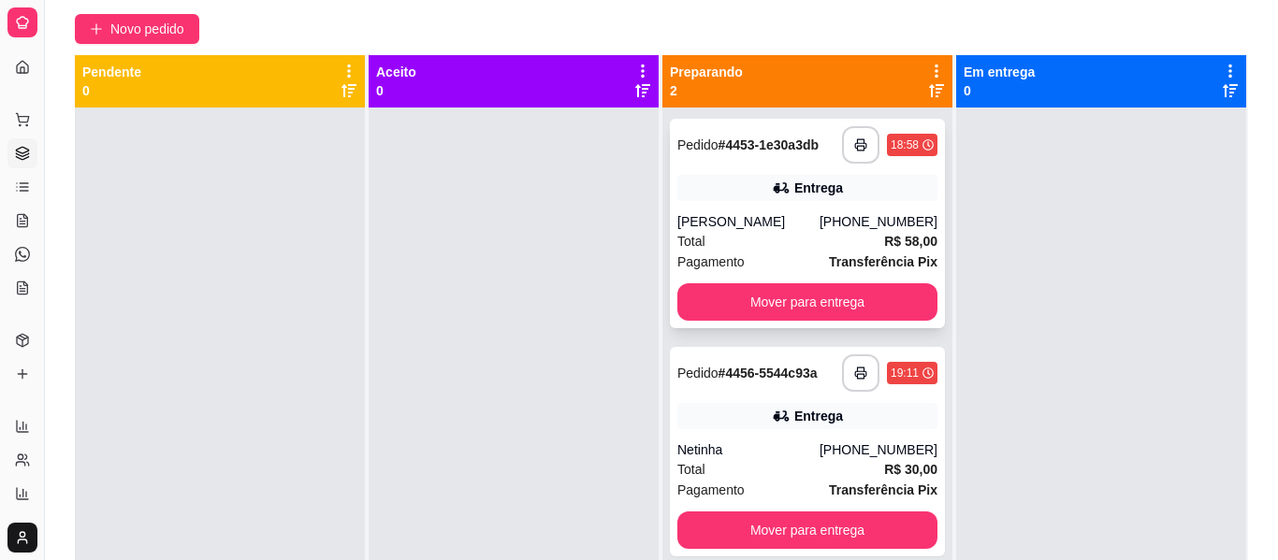
click at [798, 259] on div "**********" at bounding box center [807, 224] width 275 height 210
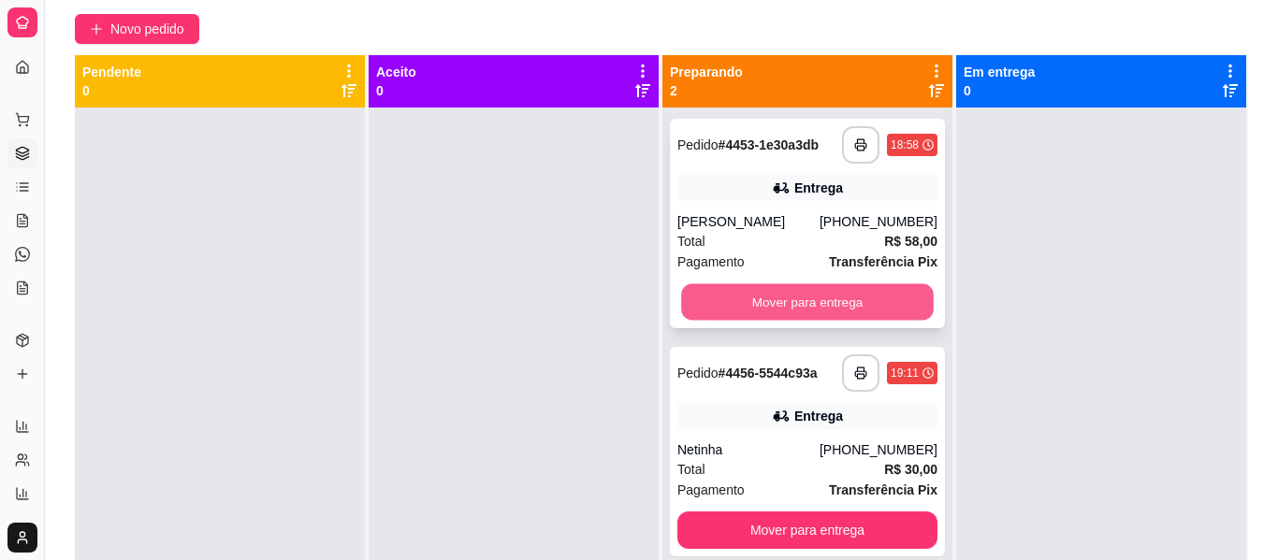
click at [857, 284] on button "Mover para entrega" at bounding box center [807, 302] width 253 height 36
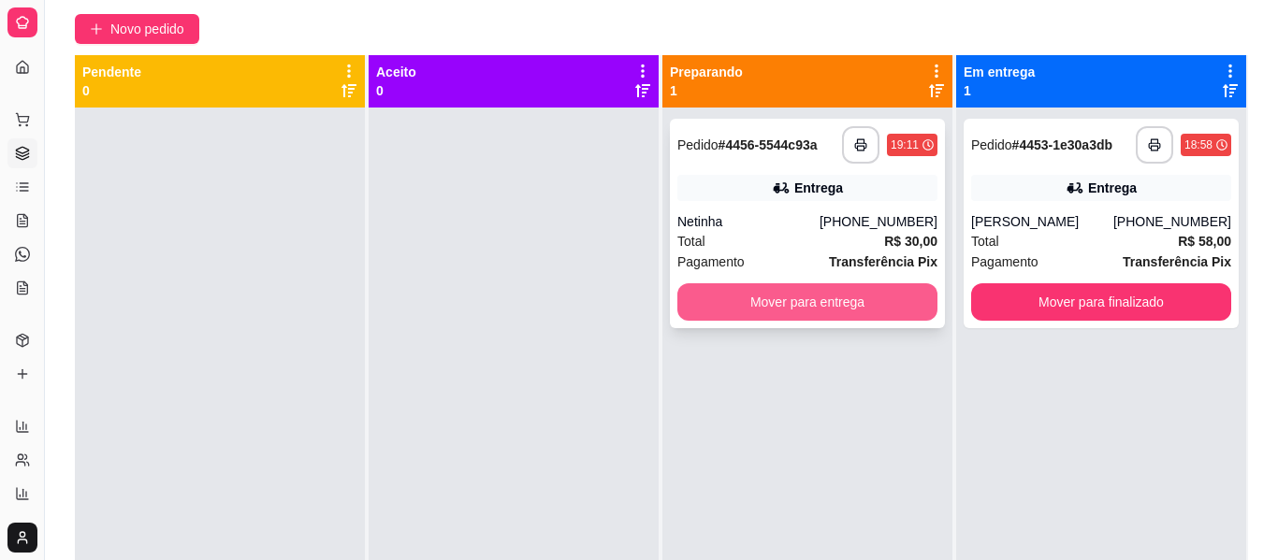
click at [860, 283] on button "Mover para entrega" at bounding box center [807, 301] width 260 height 37
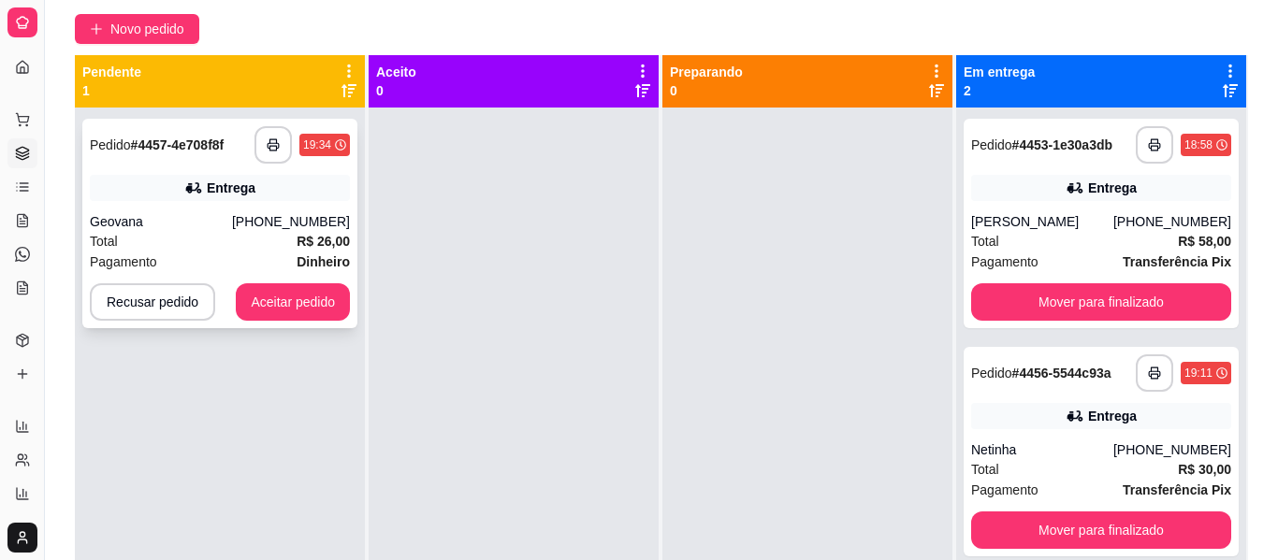
click at [324, 234] on strong "R$ 26,00" at bounding box center [323, 241] width 53 height 15
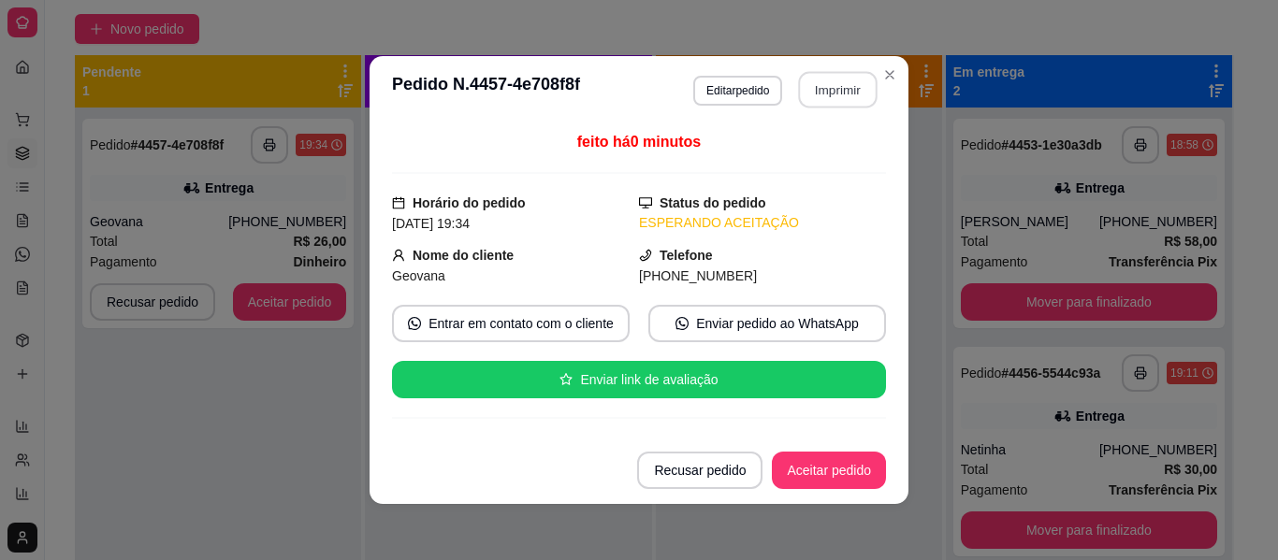
click at [813, 81] on button "Imprimir" at bounding box center [838, 90] width 79 height 36
click at [848, 462] on button "Aceitar pedido" at bounding box center [829, 470] width 114 height 37
click at [848, 462] on button "Aceitar pedido" at bounding box center [829, 471] width 110 height 36
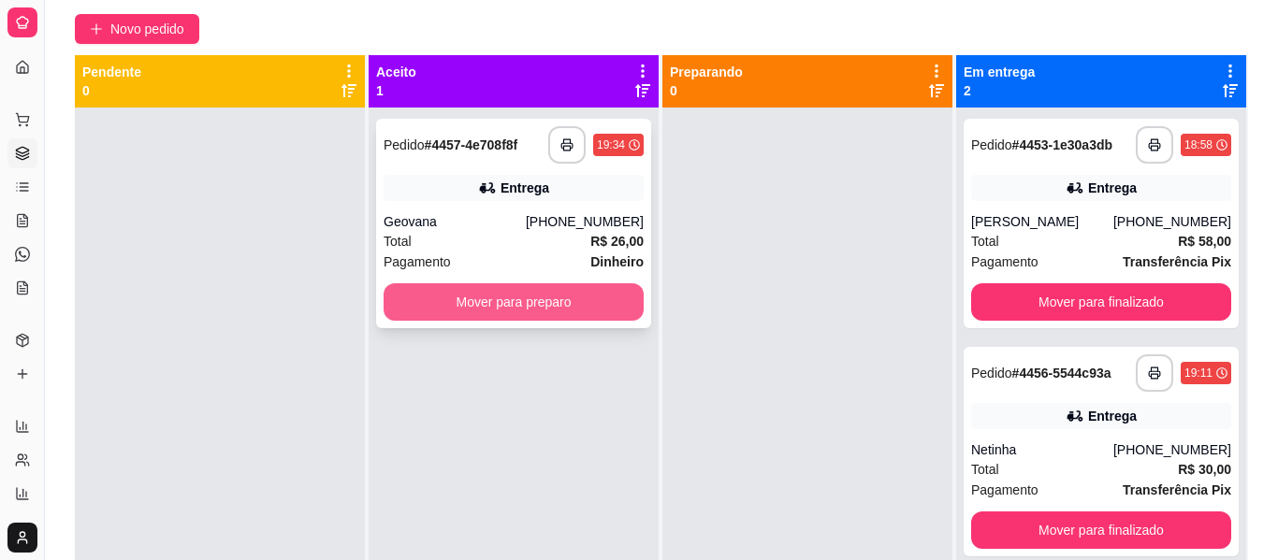
click at [554, 283] on button "Mover para preparo" at bounding box center [514, 301] width 260 height 37
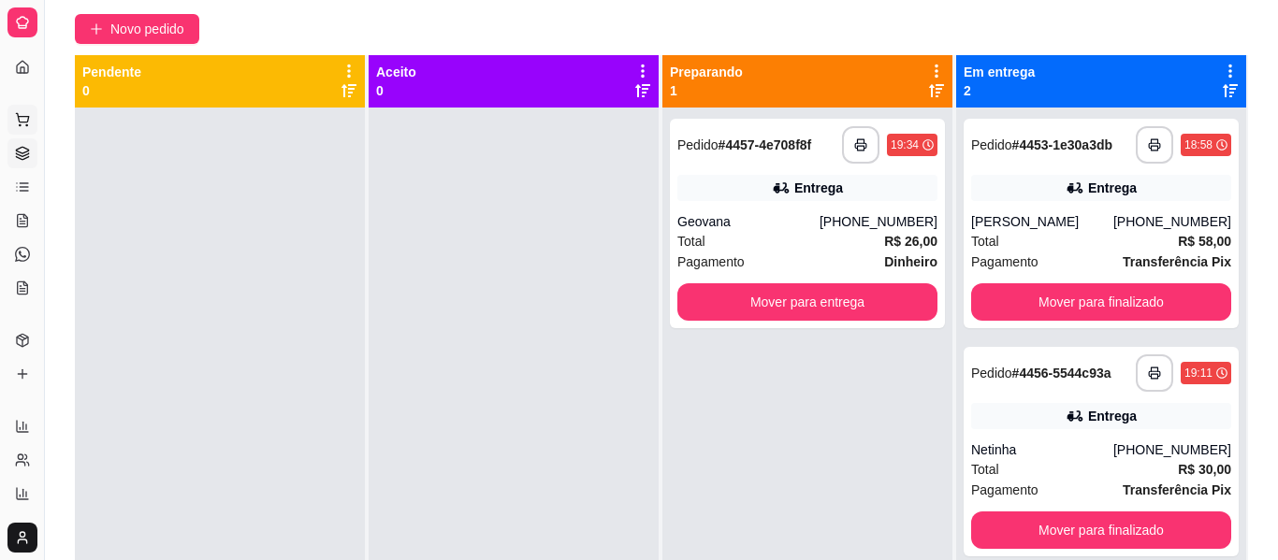
click at [18, 107] on button "Pedidos balcão (PDV)" at bounding box center [22, 120] width 30 height 30
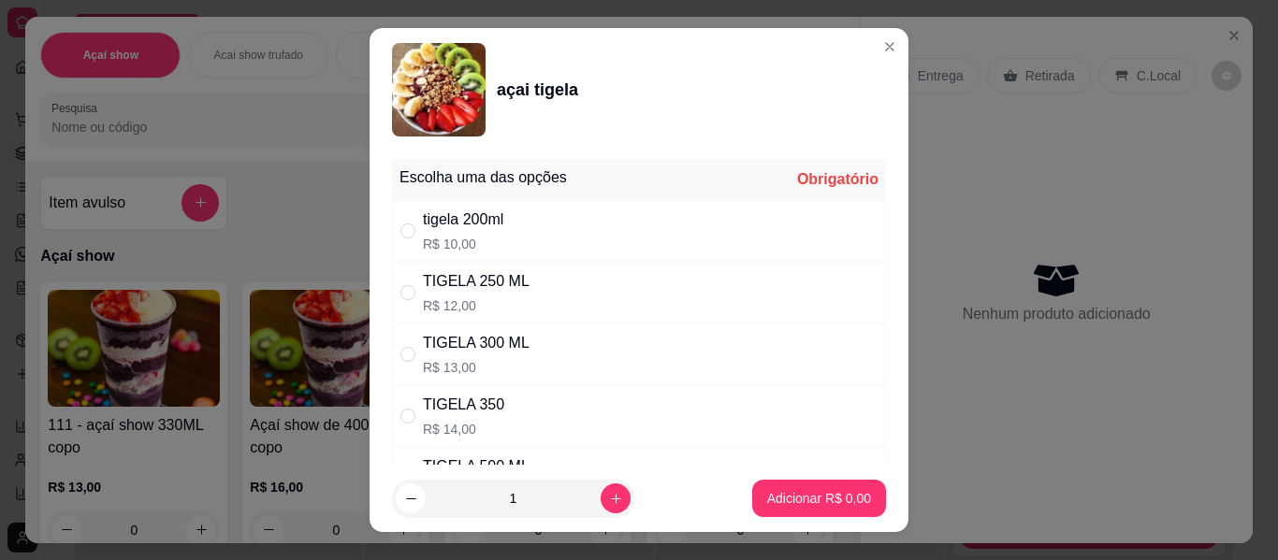
click at [457, 238] on p "R$ 10,00" at bounding box center [463, 244] width 80 height 19
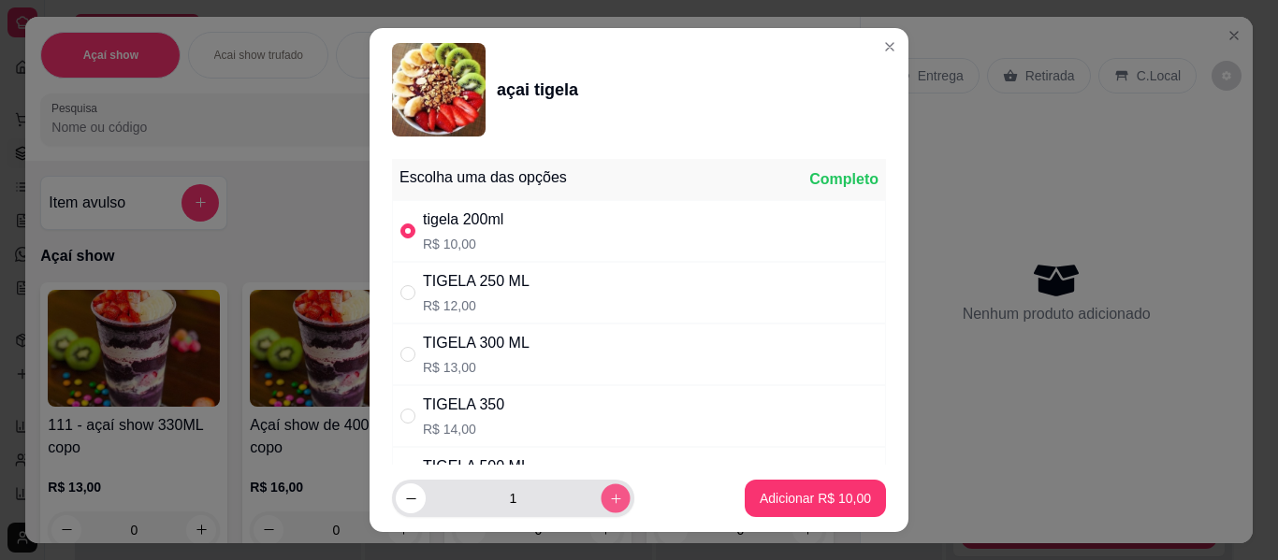
click at [609, 494] on icon "increase-product-quantity" at bounding box center [616, 499] width 14 height 14
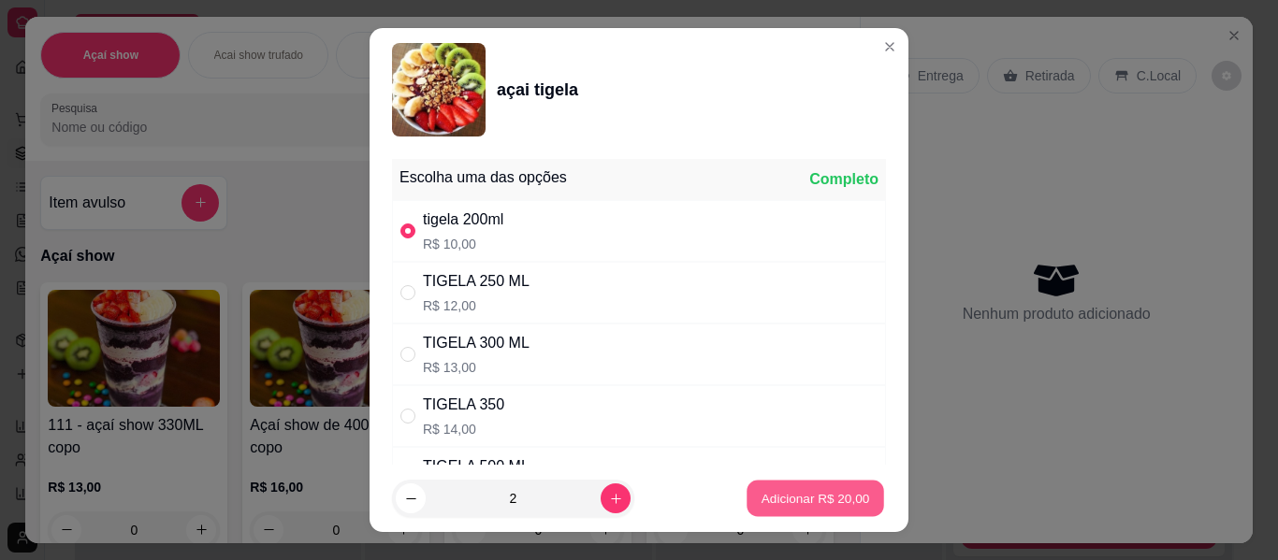
click at [783, 506] on p "Adicionar R$ 20,00" at bounding box center [815, 498] width 109 height 18
type input "2"
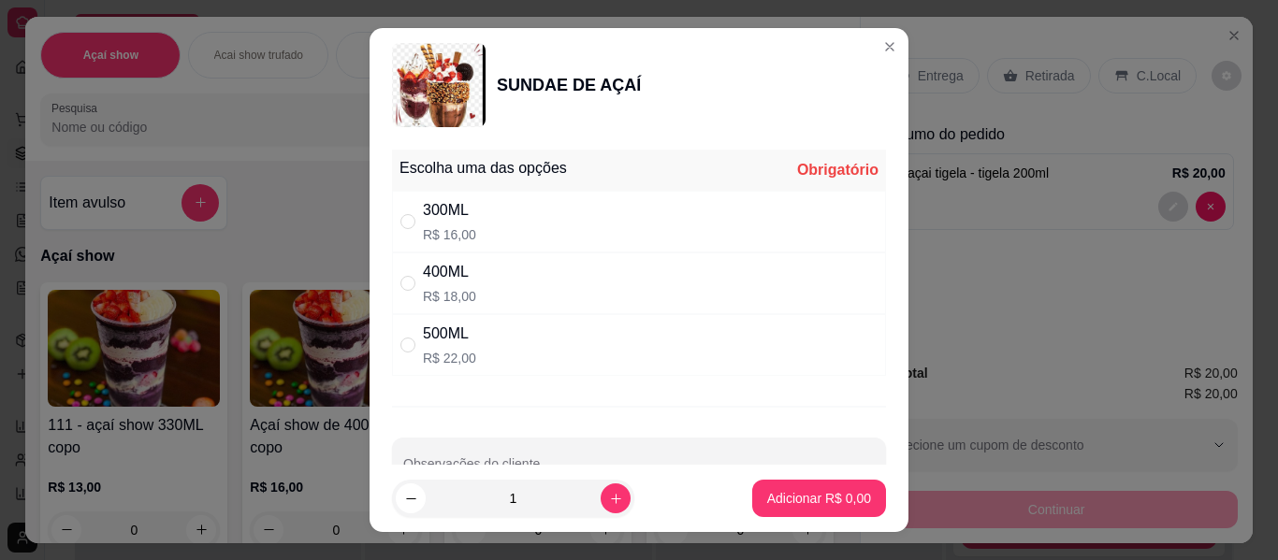
click at [445, 336] on div "500ML" at bounding box center [449, 334] width 53 height 22
click at [769, 507] on p "Adicionar R$ 22,00" at bounding box center [815, 498] width 109 height 18
type input "1"
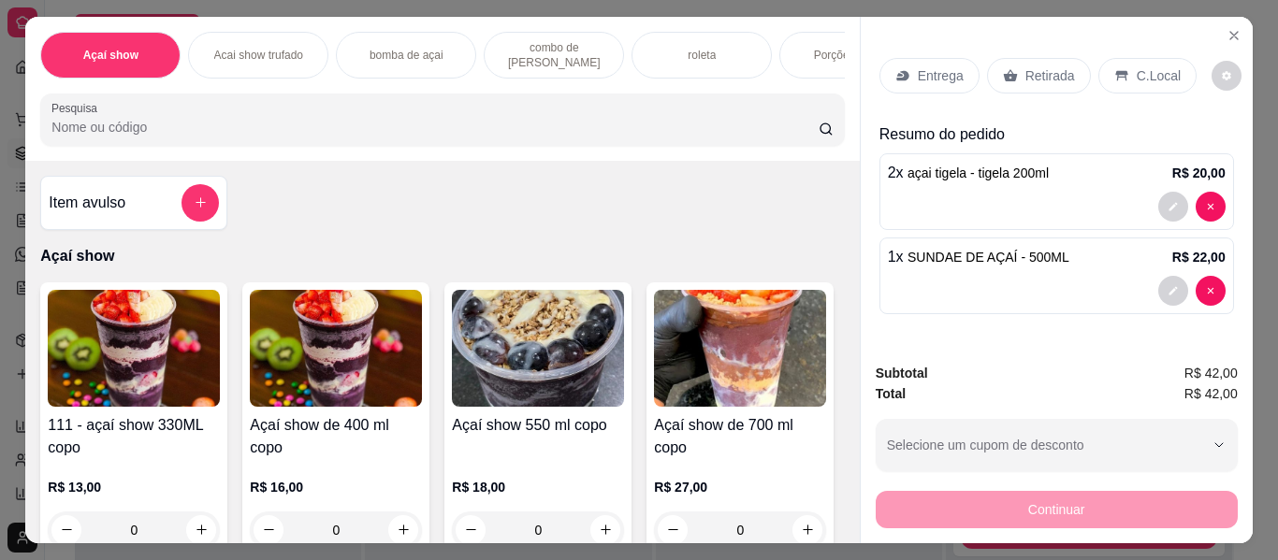
click at [1137, 66] on p "C.Local" at bounding box center [1159, 75] width 44 height 19
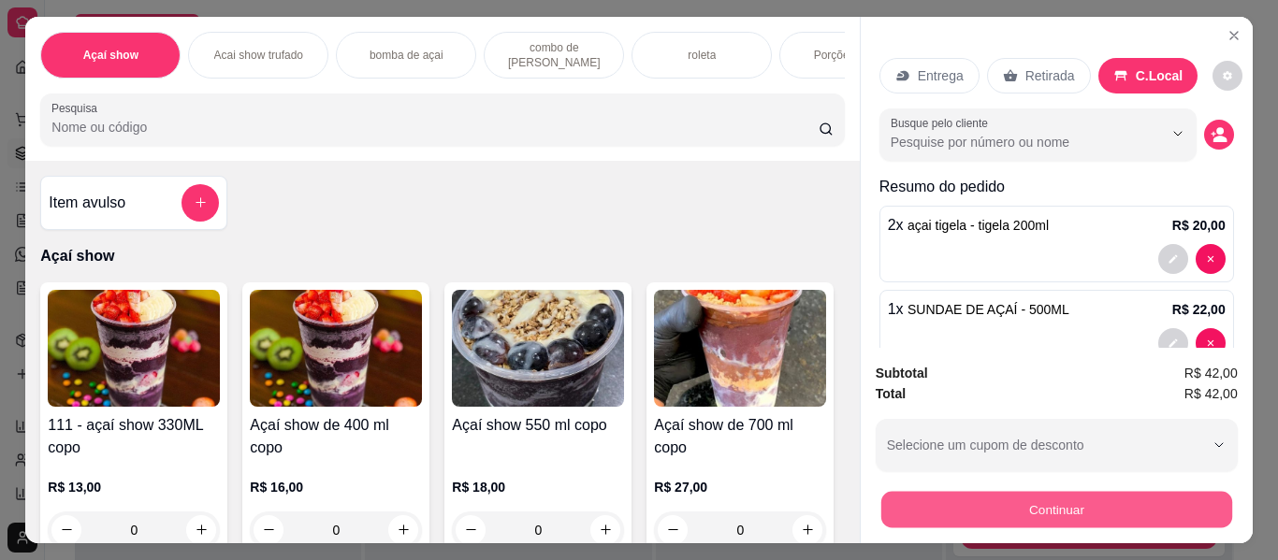
click at [1096, 510] on button "Continuar" at bounding box center [1055, 510] width 351 height 36
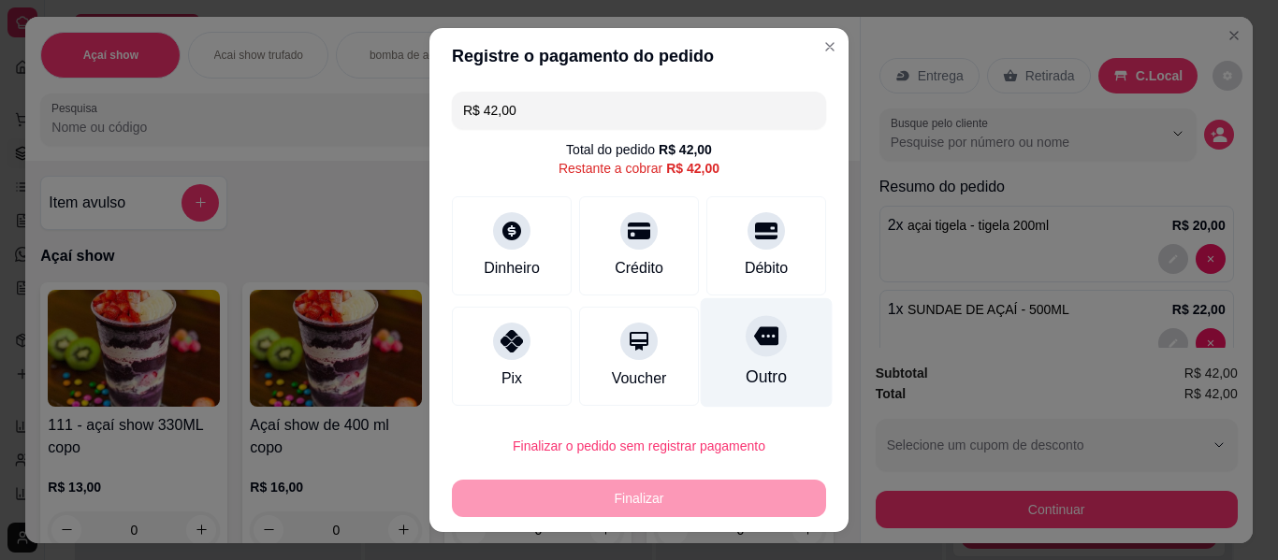
click at [746, 366] on div "Outro" at bounding box center [766, 377] width 41 height 24
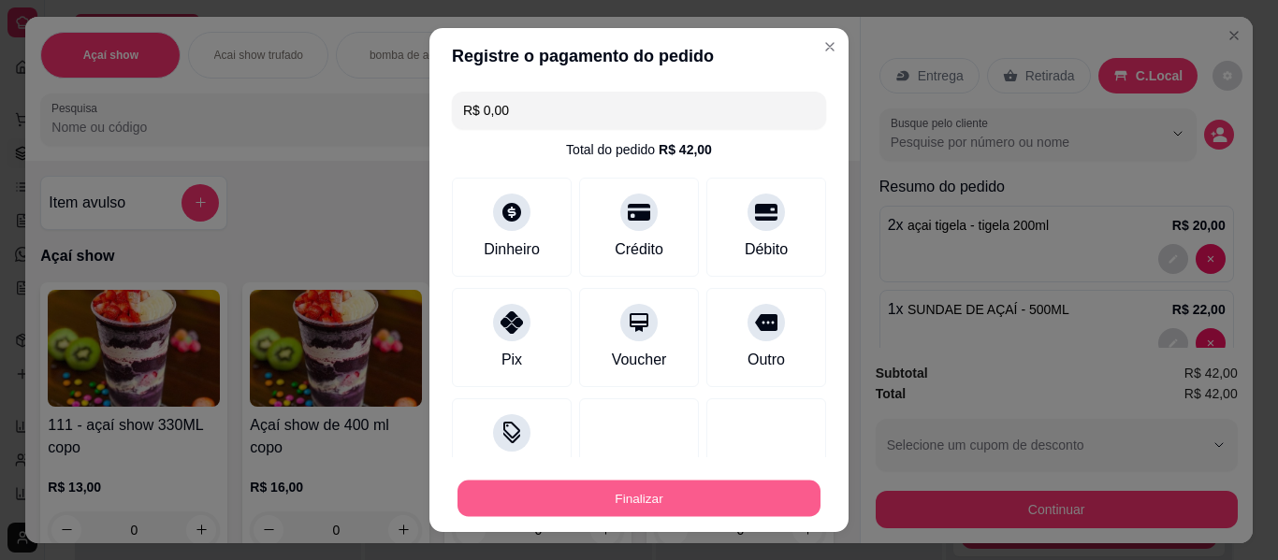
click at [758, 492] on button "Finalizar" at bounding box center [638, 499] width 363 height 36
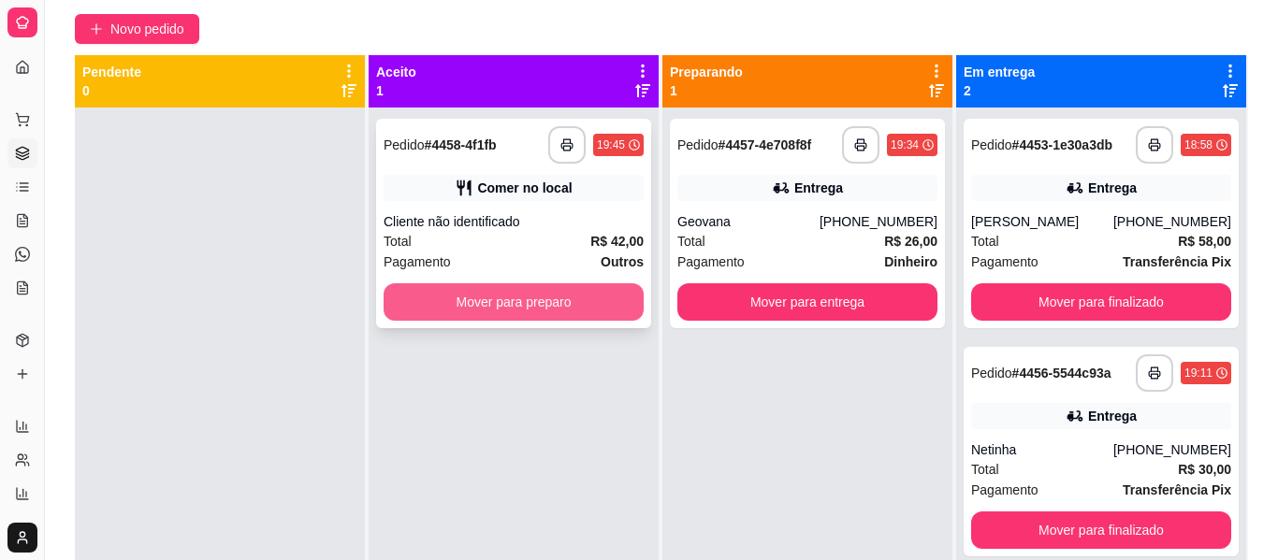
click at [548, 283] on button "Mover para preparo" at bounding box center [514, 301] width 260 height 37
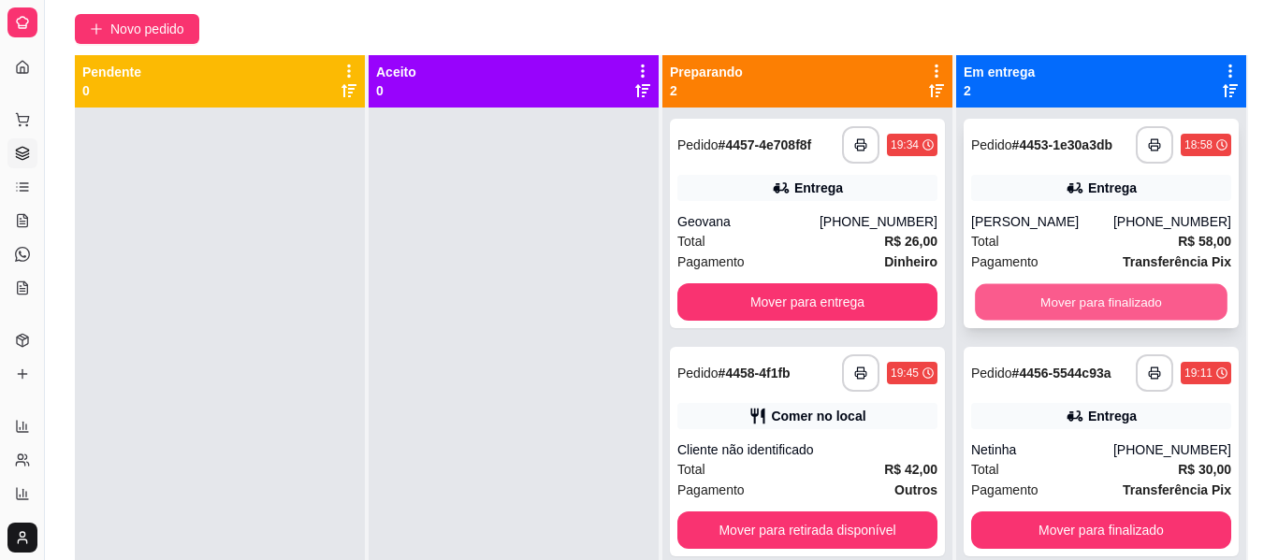
click at [1089, 286] on button "Mover para finalizado" at bounding box center [1101, 302] width 253 height 36
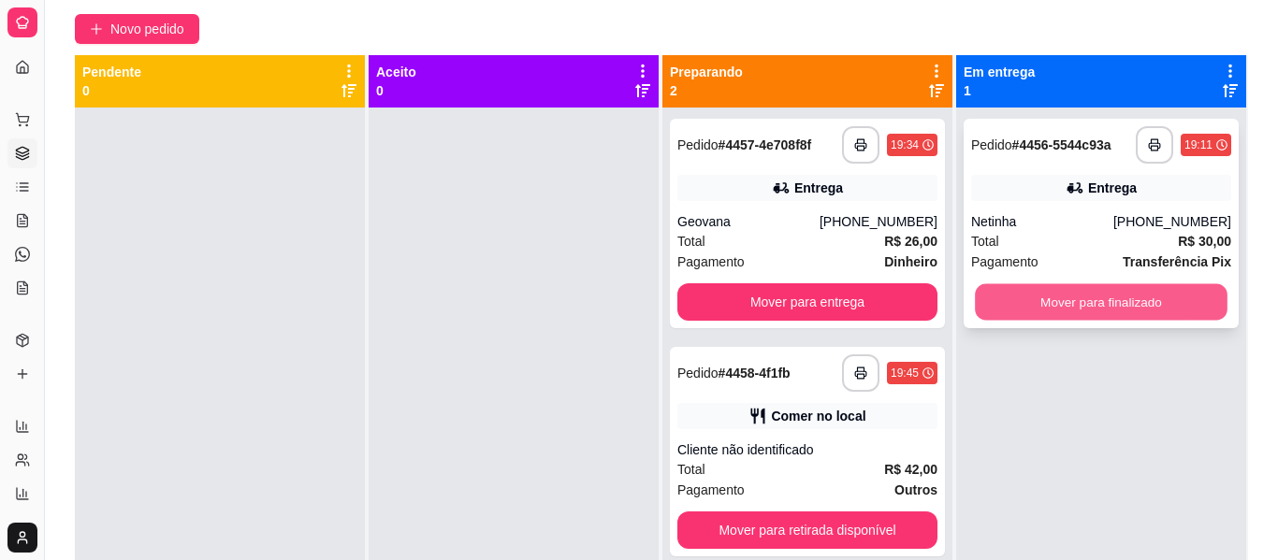
click at [1090, 284] on button "Mover para finalizado" at bounding box center [1101, 302] width 253 height 36
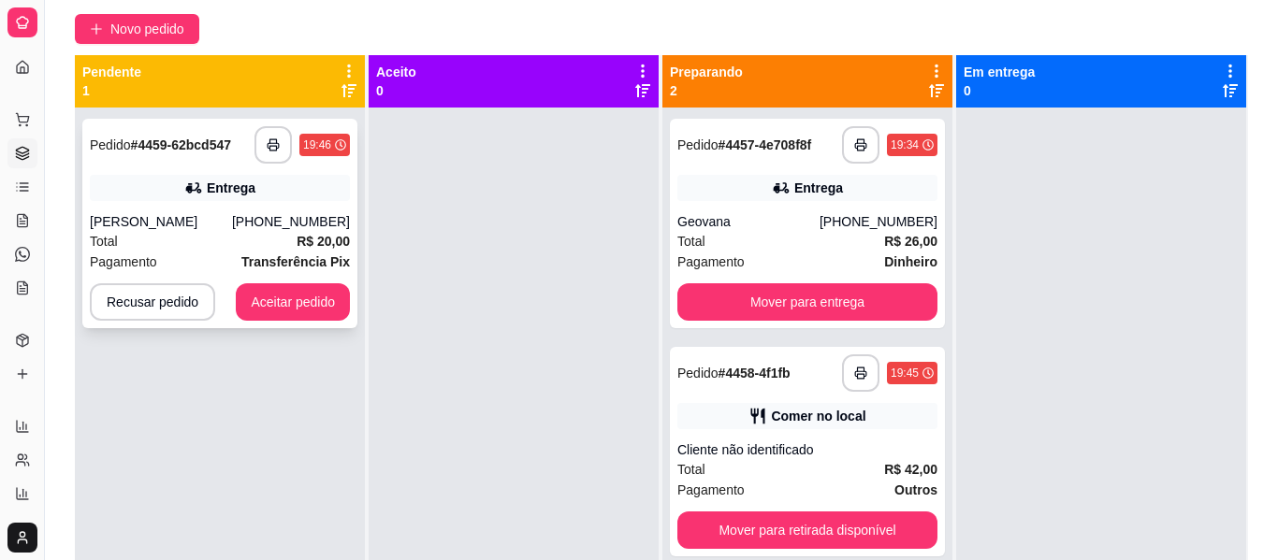
click at [174, 212] on div "[PERSON_NAME]" at bounding box center [161, 221] width 142 height 19
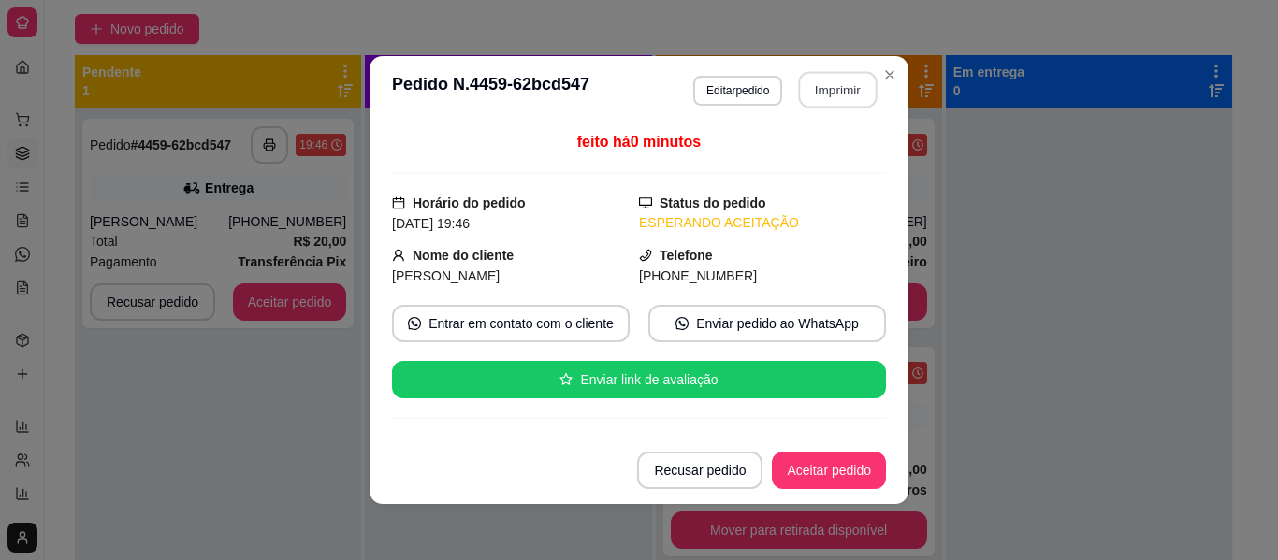
click at [836, 94] on button "Imprimir" at bounding box center [838, 90] width 79 height 36
click at [857, 470] on button "Aceitar pedido" at bounding box center [829, 471] width 110 height 36
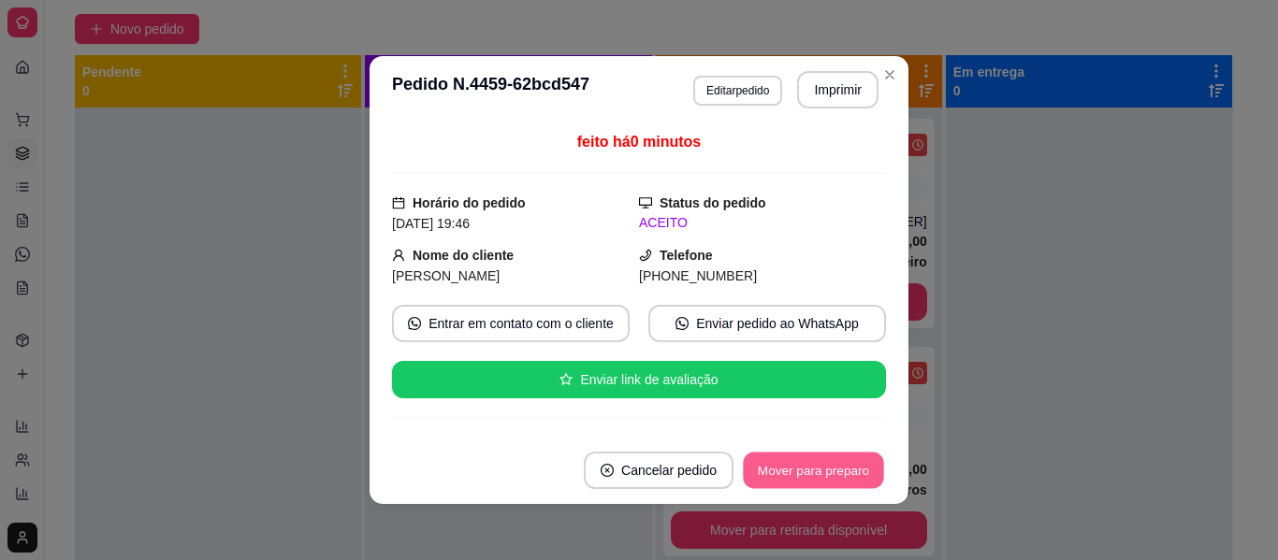
click at [857, 470] on button "Mover para preparo" at bounding box center [813, 471] width 140 height 36
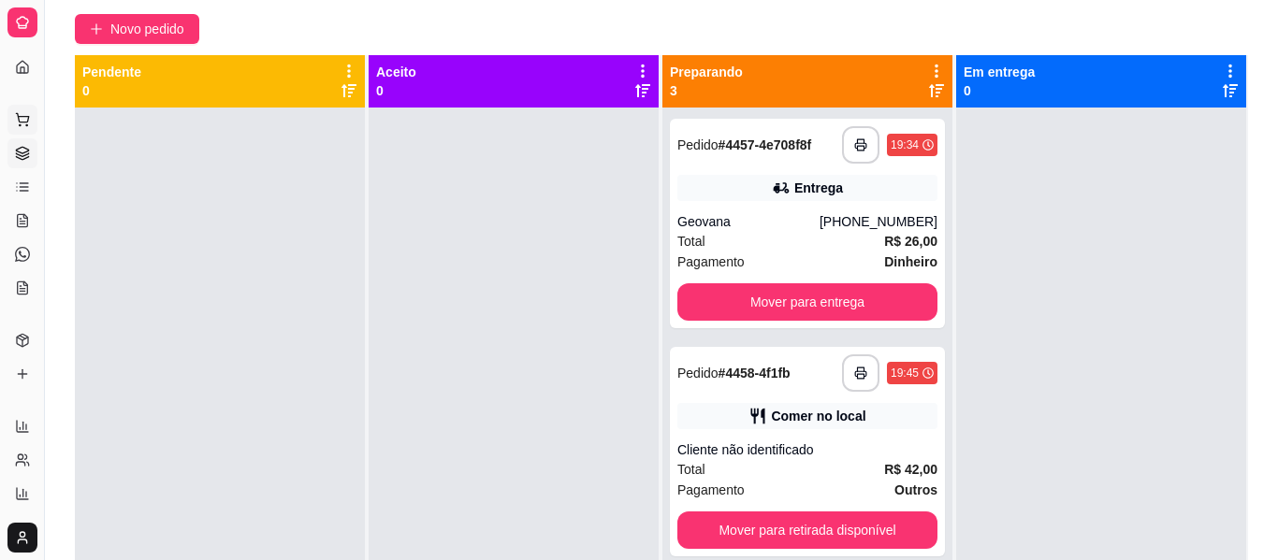
click at [23, 109] on button "Pedidos balcão (PDV)" at bounding box center [22, 120] width 30 height 30
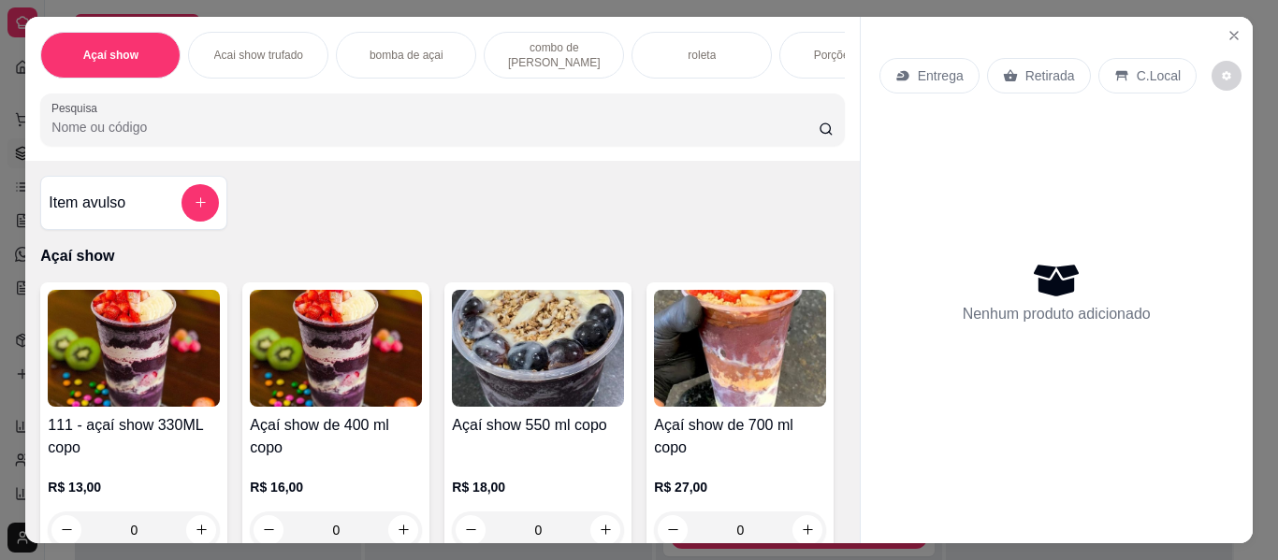
click at [861, 538] on div "Açaí show Acai show trufado bomba de açai combo de açai roleta Porções Show Bar…" at bounding box center [639, 280] width 1278 height 560
drag, startPoint x: 861, startPoint y: 538, endPoint x: 841, endPoint y: 478, distance: 63.0
click at [841, 478] on div "Açaí show Acai show trufado bomba de açai combo de açai roleta Porções Show Bar…" at bounding box center [639, 280] width 1278 height 560
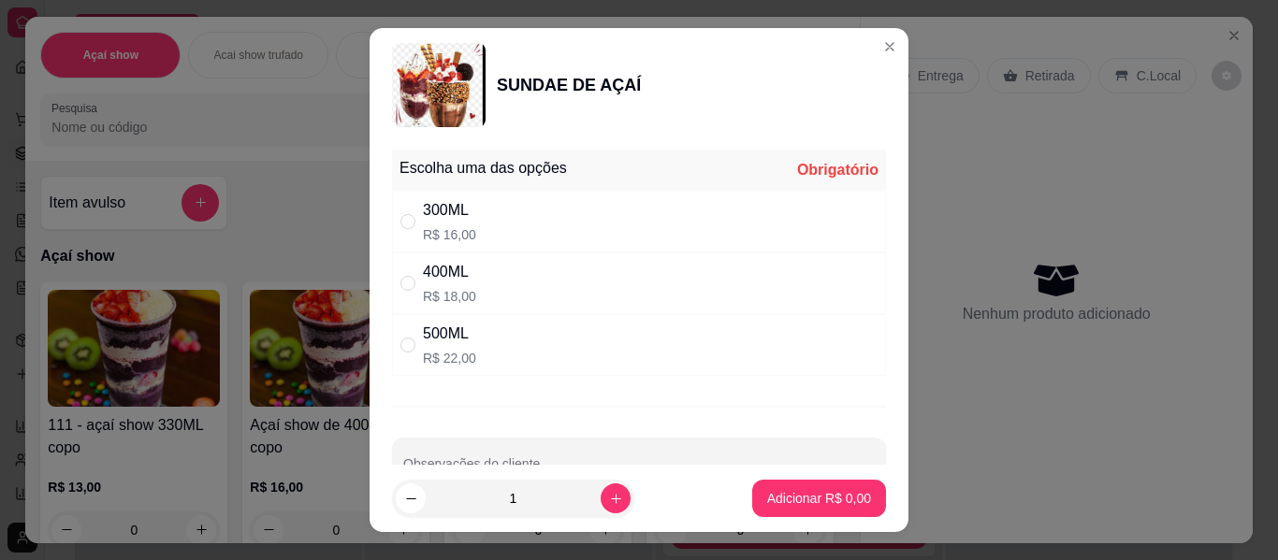
click at [465, 204] on div "300ML" at bounding box center [449, 210] width 53 height 22
radio input "true"
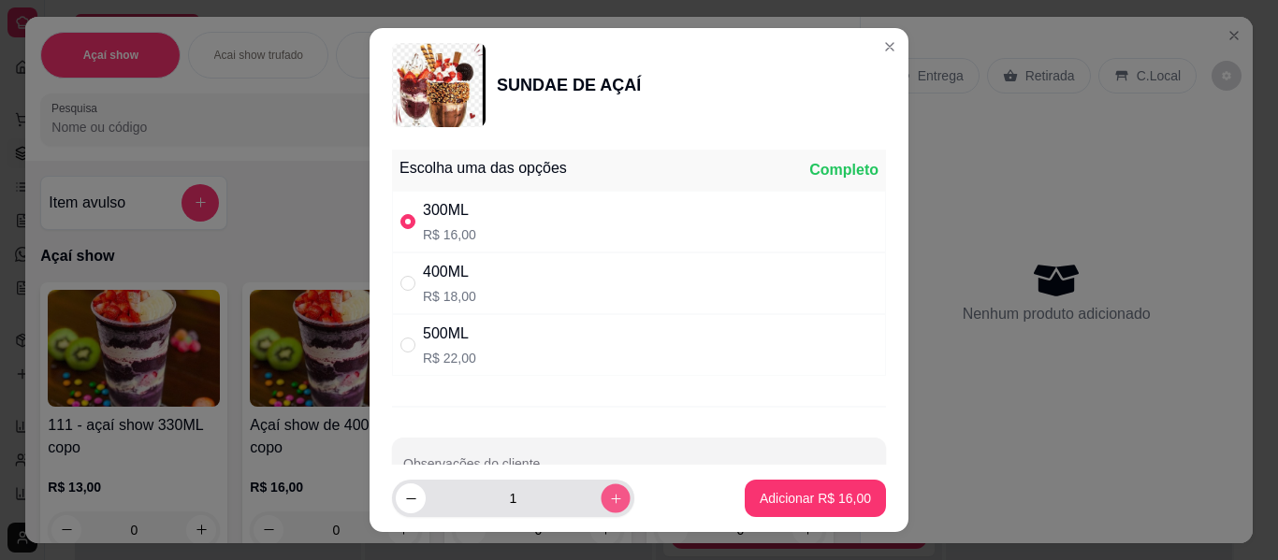
click at [603, 496] on button "increase-product-quantity" at bounding box center [615, 499] width 29 height 29
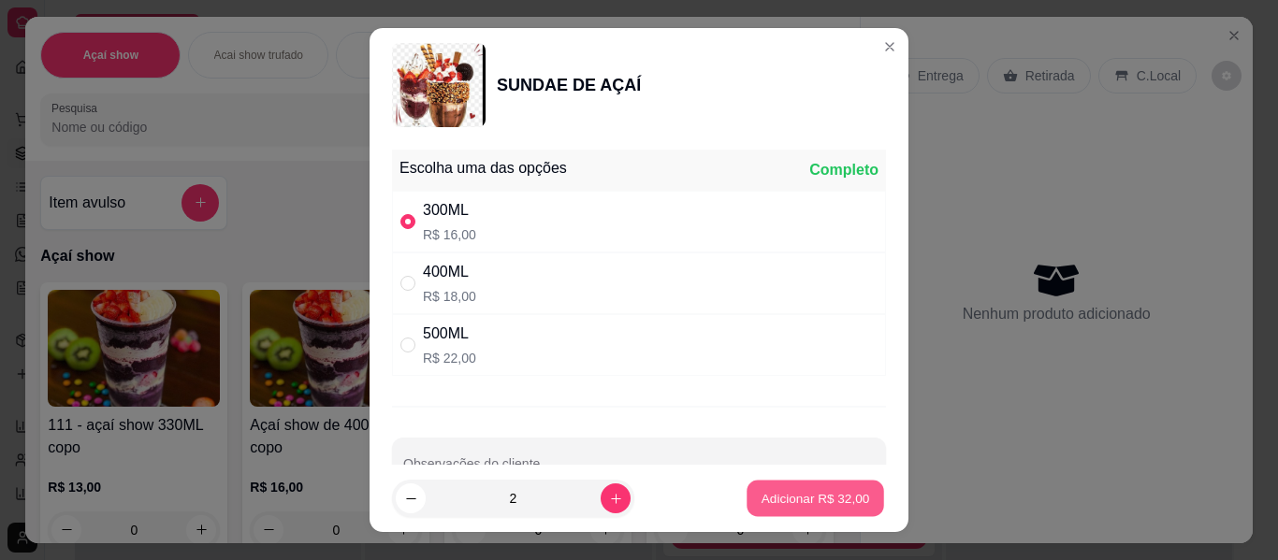
click at [761, 498] on p "Adicionar R$ 32,00" at bounding box center [815, 498] width 109 height 18
type input "2"
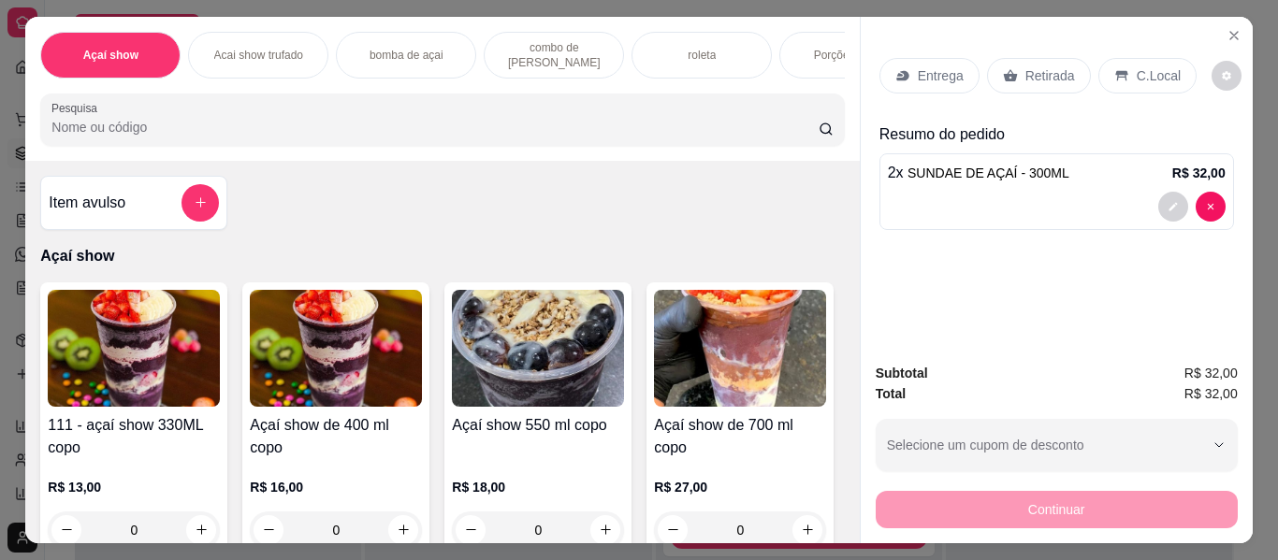
click at [1124, 58] on div "C.Local" at bounding box center [1147, 76] width 98 height 36
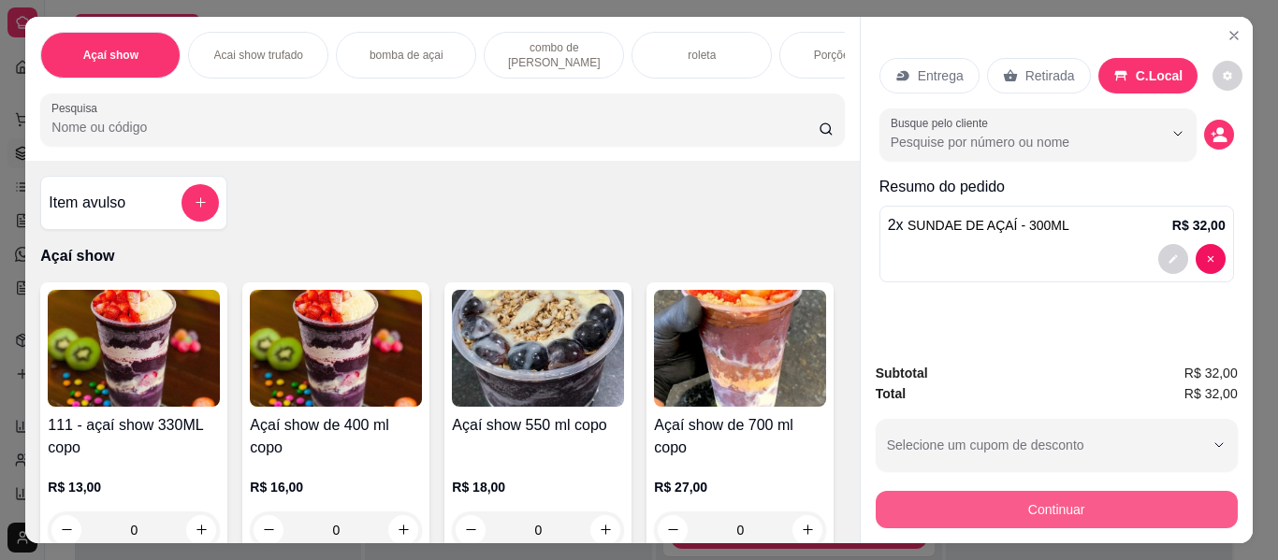
click at [1062, 491] on button "Continuar" at bounding box center [1057, 509] width 362 height 37
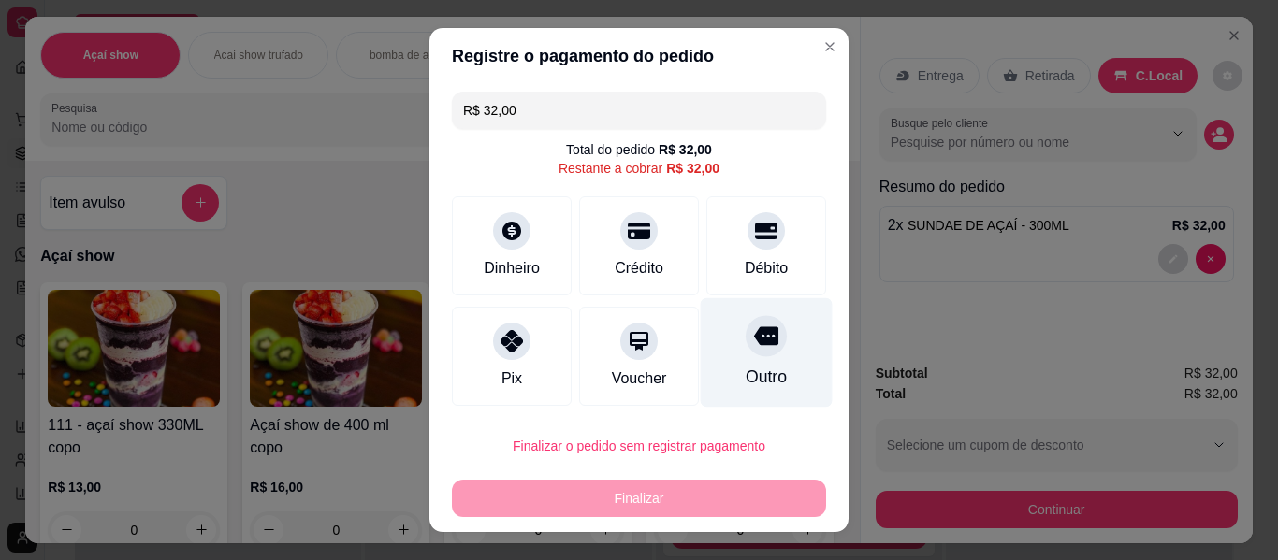
click at [753, 364] on div "Outro" at bounding box center [767, 352] width 132 height 109
type input "R$ 0,00"
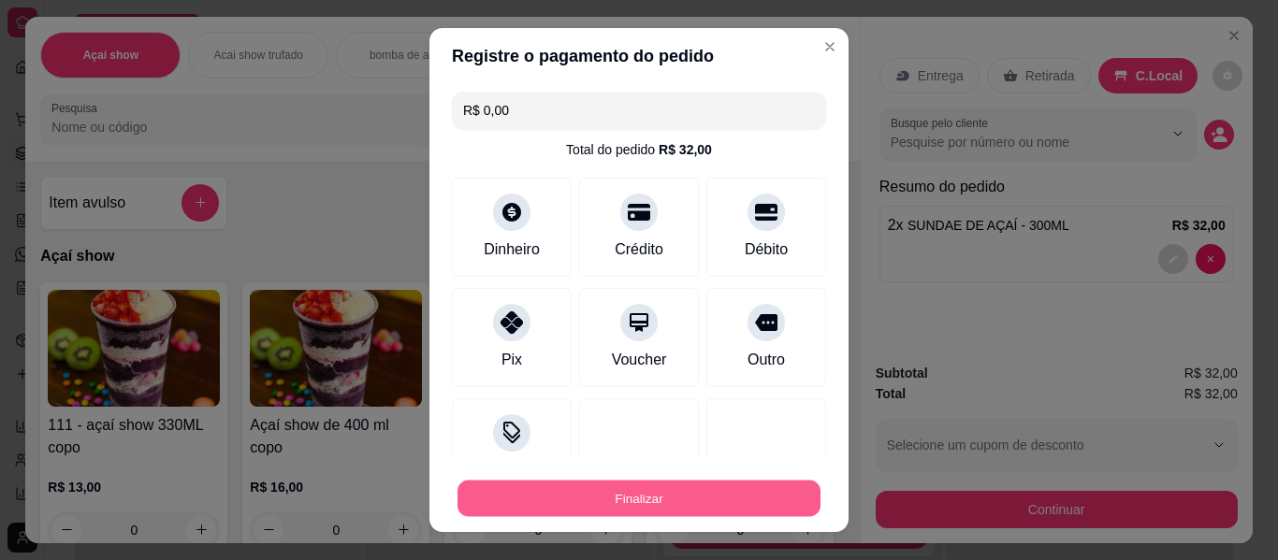
click at [732, 486] on button "Finalizar" at bounding box center [638, 499] width 363 height 36
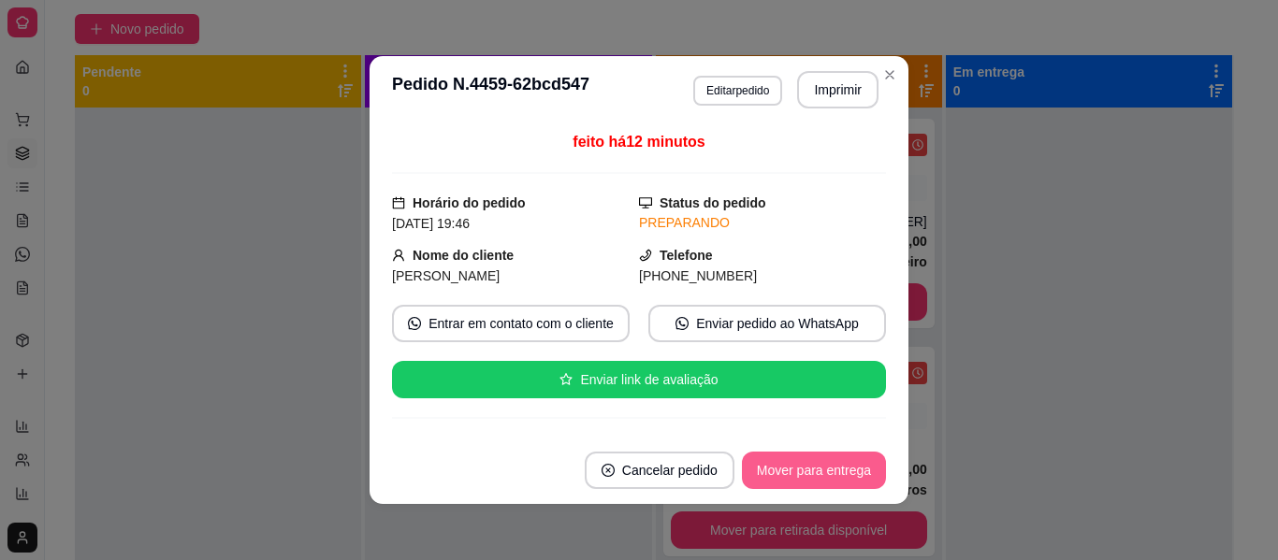
click at [853, 470] on button "Mover para entrega" at bounding box center [814, 470] width 144 height 37
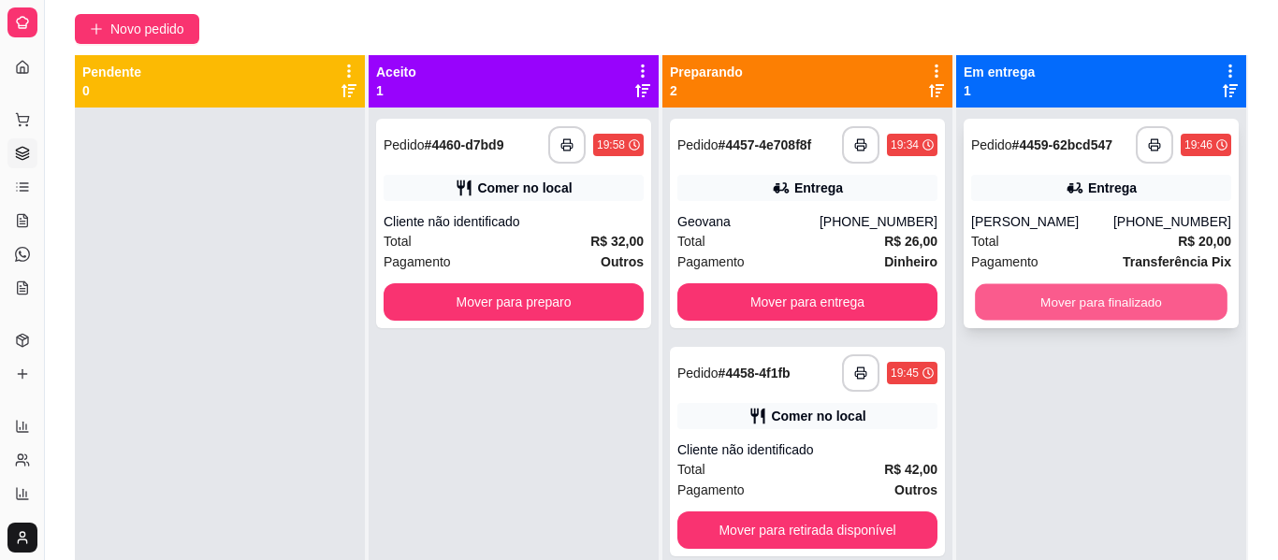
click at [1168, 289] on button "Mover para finalizado" at bounding box center [1101, 302] width 253 height 36
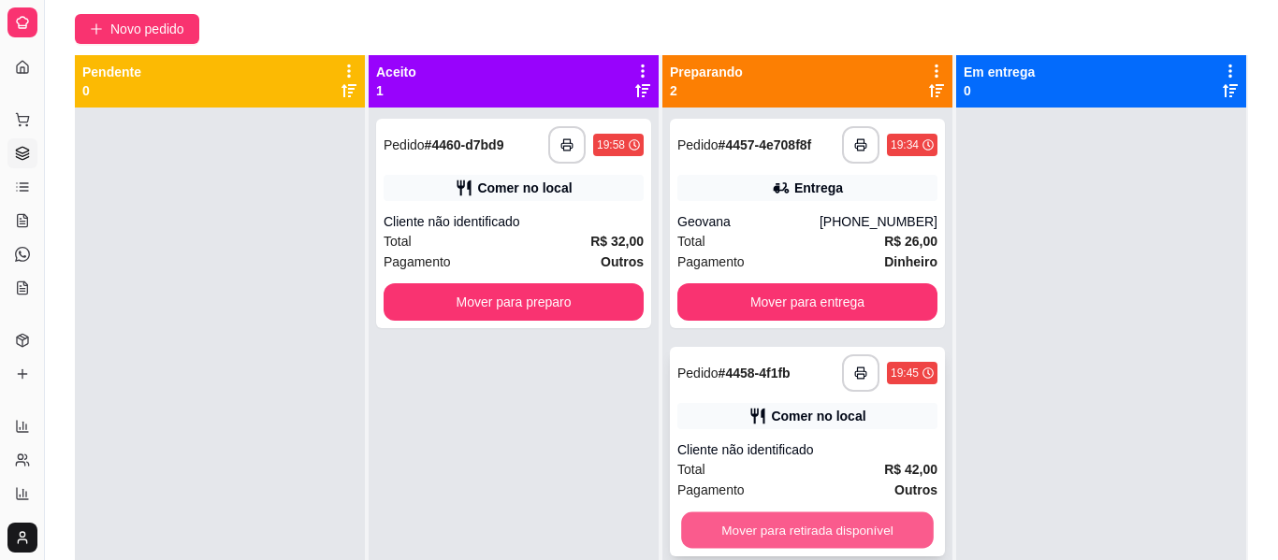
click at [775, 534] on button "Mover para retirada disponível" at bounding box center [807, 531] width 253 height 36
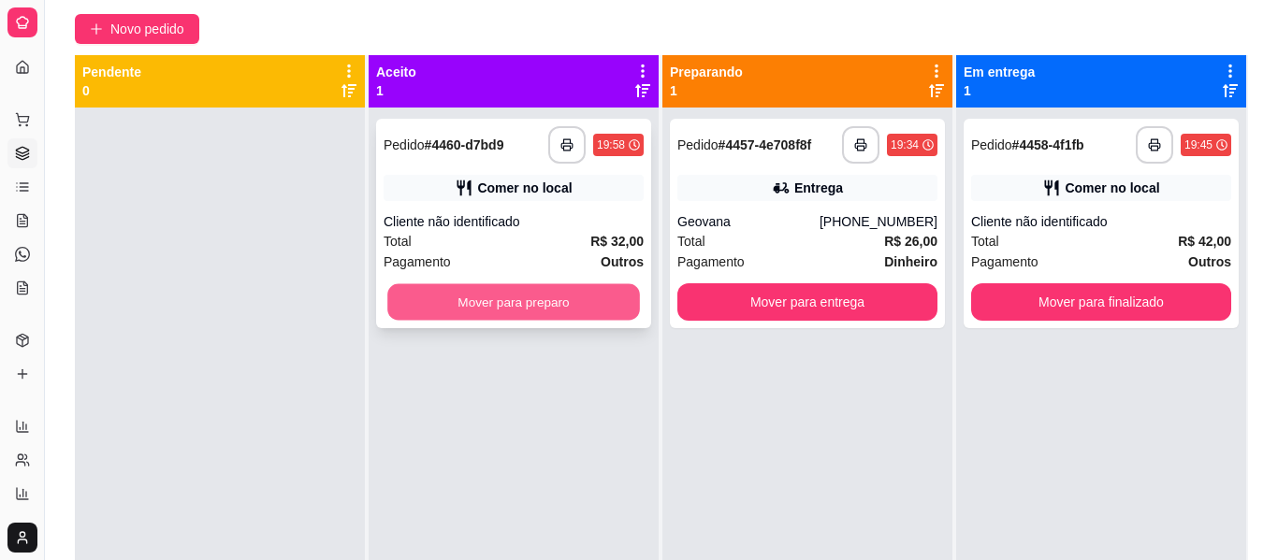
click at [451, 292] on button "Mover para preparo" at bounding box center [513, 302] width 253 height 36
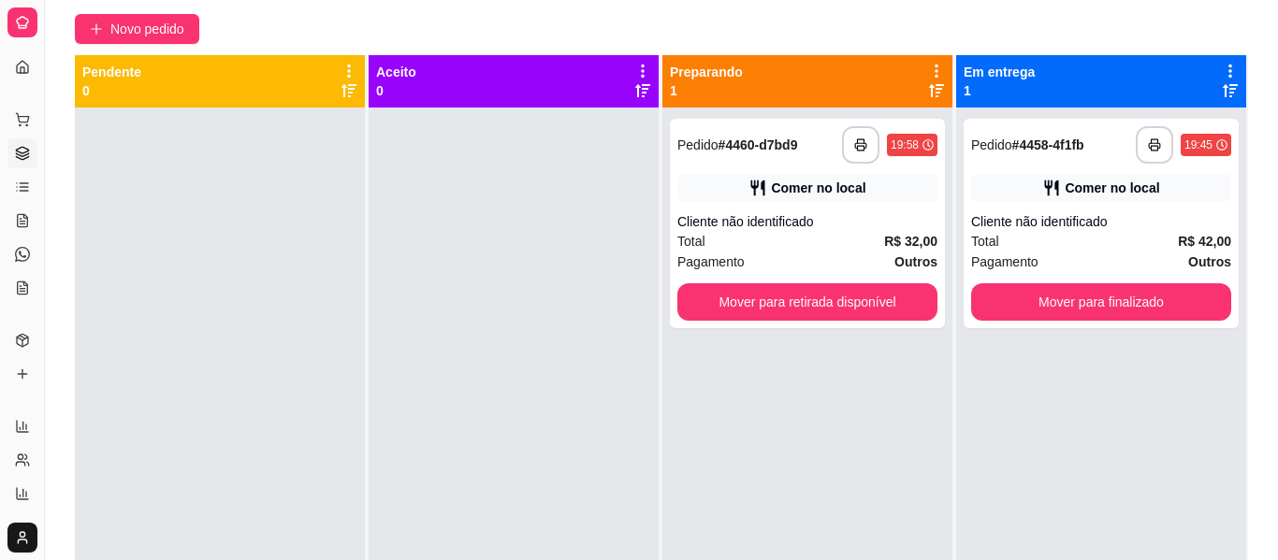
click at [451, 292] on div at bounding box center [514, 388] width 290 height 560
click at [1228, 44] on div "Novo pedido" at bounding box center [661, 29] width 1173 height 30
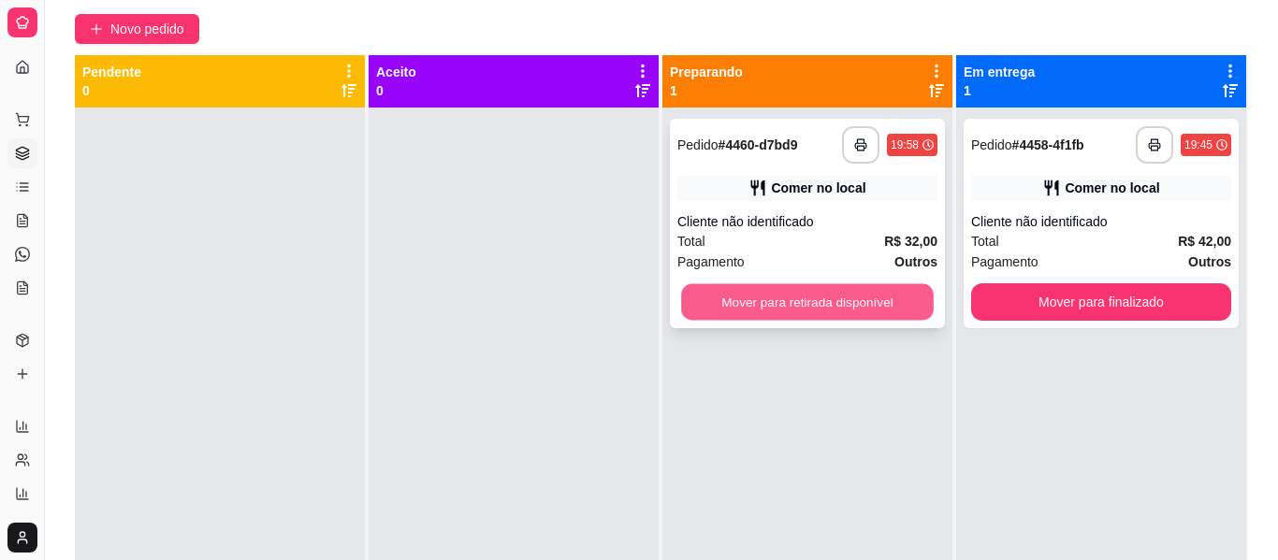
click at [771, 321] on button "Mover para retirada disponível" at bounding box center [807, 302] width 253 height 36
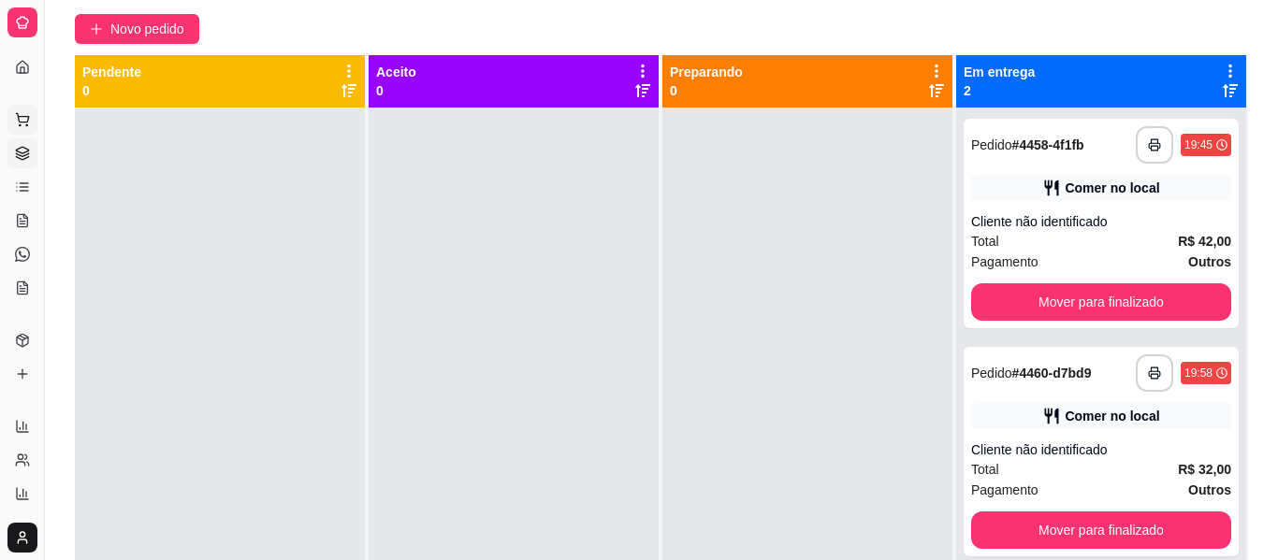
click at [29, 113] on icon at bounding box center [22, 119] width 15 height 15
click at [29, 113] on body "**********" at bounding box center [639, 126] width 1278 height 560
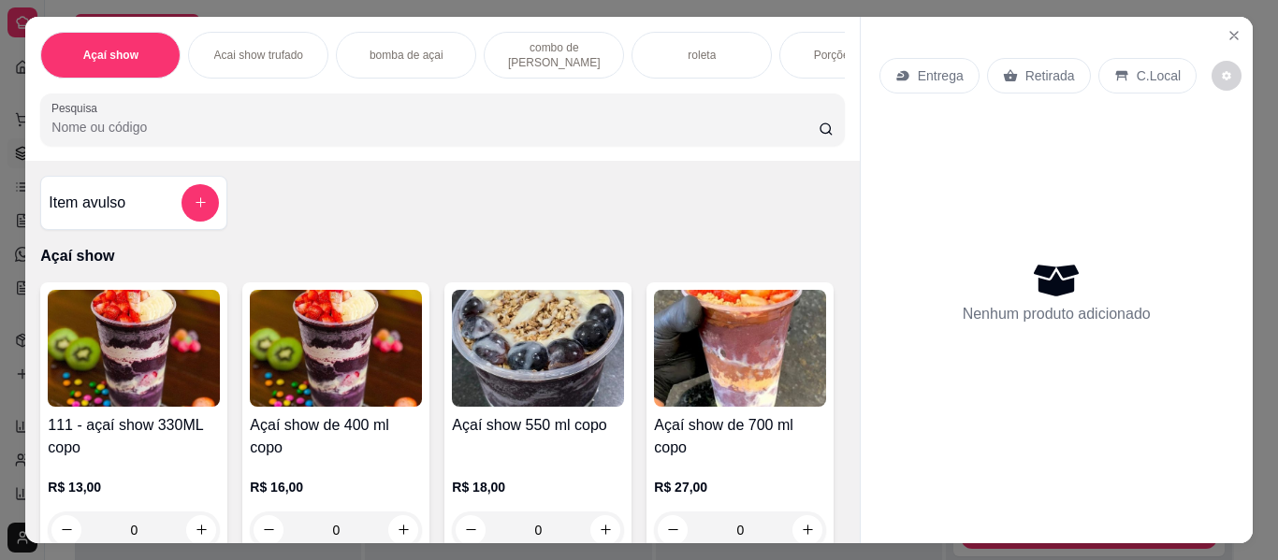
click at [499, 363] on img at bounding box center [538, 348] width 172 height 117
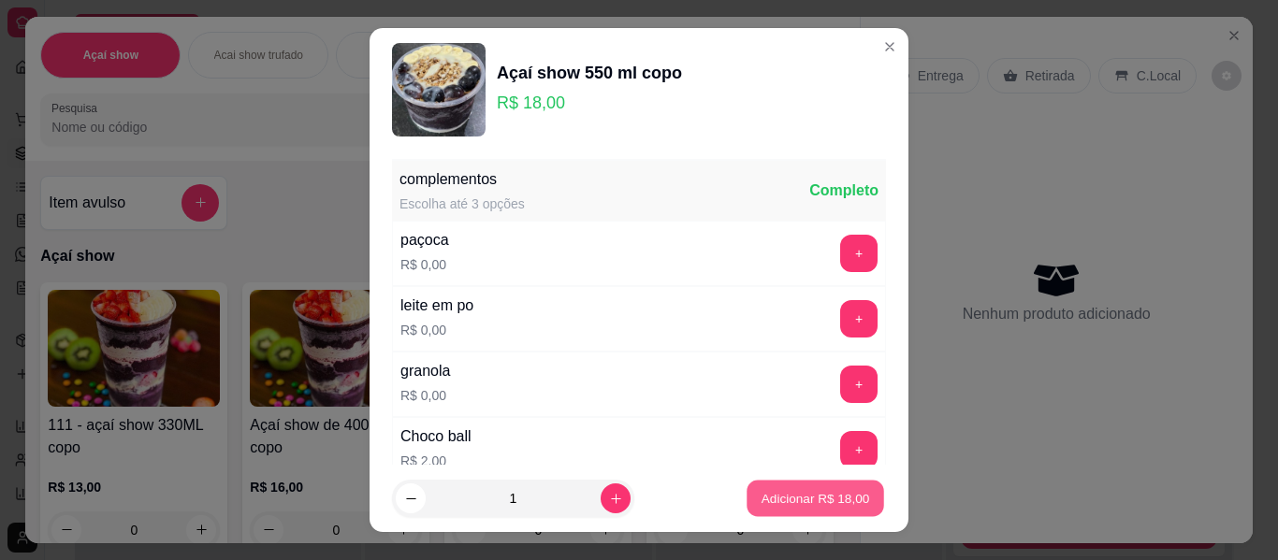
click at [771, 490] on p "Adicionar R$ 18,00" at bounding box center [815, 498] width 109 height 18
type input "1"
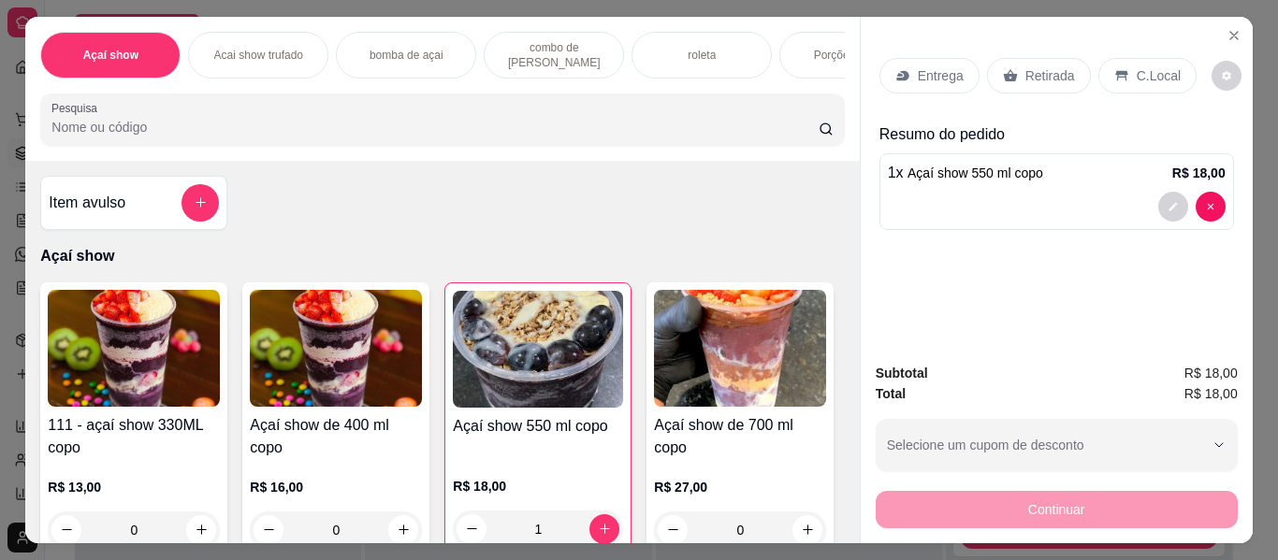
click at [1115, 71] on icon at bounding box center [1121, 76] width 12 height 10
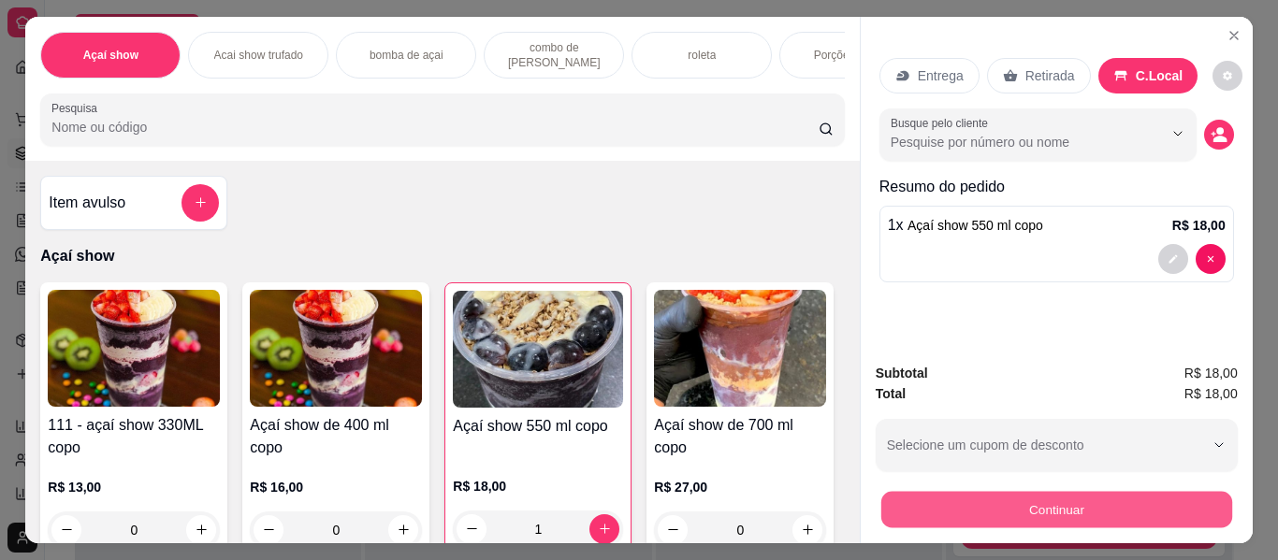
click at [954, 492] on button "Continuar" at bounding box center [1055, 510] width 351 height 36
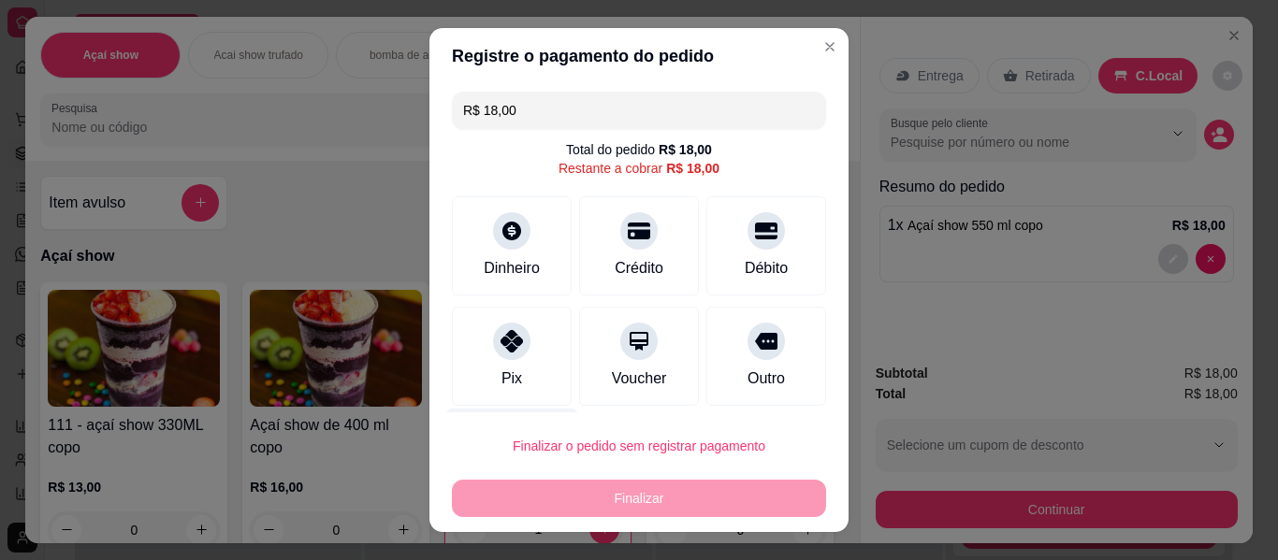
click at [532, 409] on div "Desconto" at bounding box center [512, 463] width 132 height 109
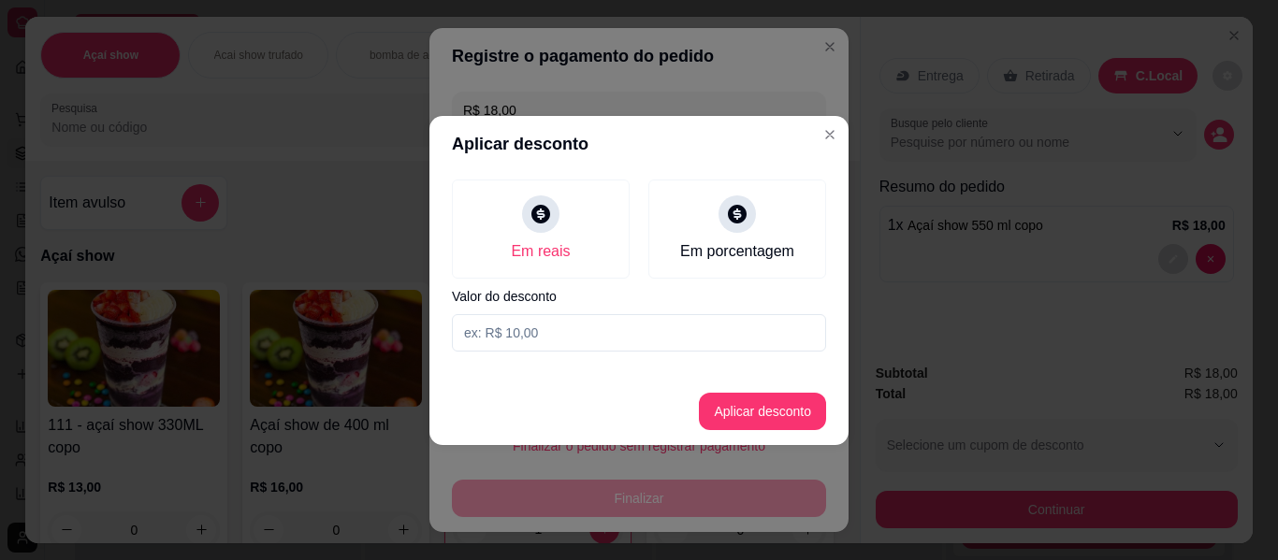
click at [546, 336] on input at bounding box center [639, 332] width 374 height 37
click at [767, 409] on button "Aplicar desconto" at bounding box center [763, 411] width 123 height 36
type input "R$ 16,00"
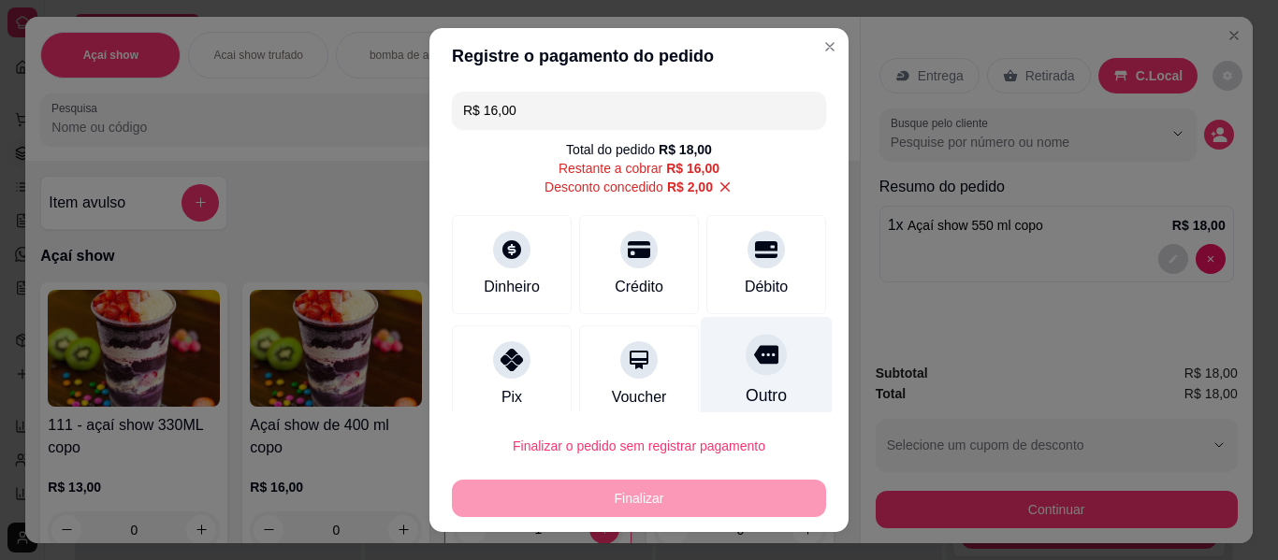
click at [755, 384] on div "Outro" at bounding box center [766, 396] width 41 height 24
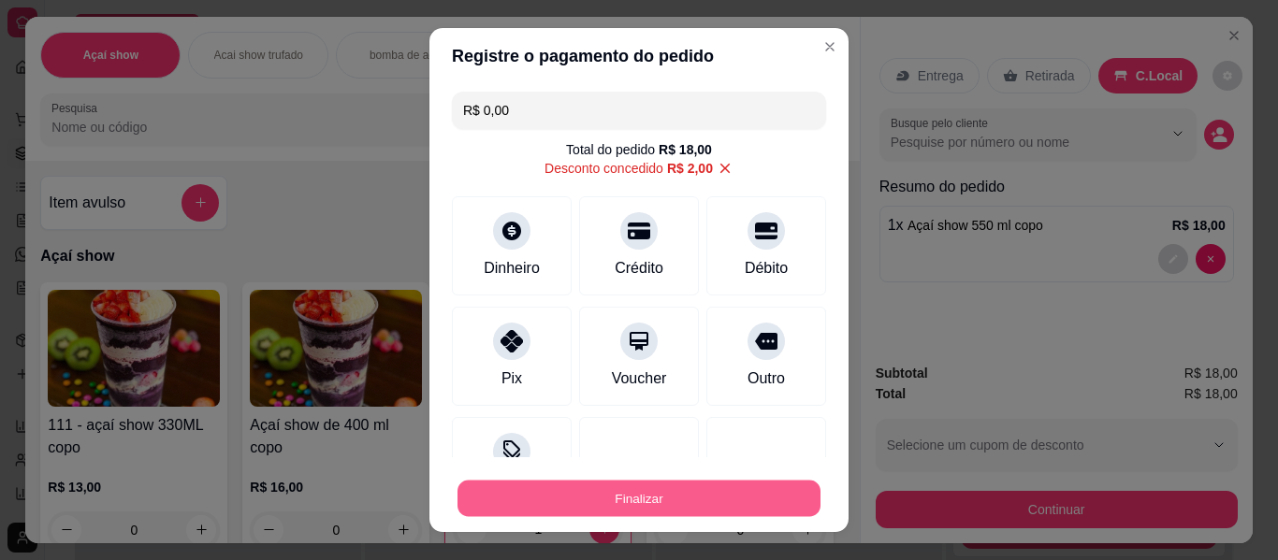
click at [768, 496] on button "Finalizar" at bounding box center [638, 499] width 363 height 36
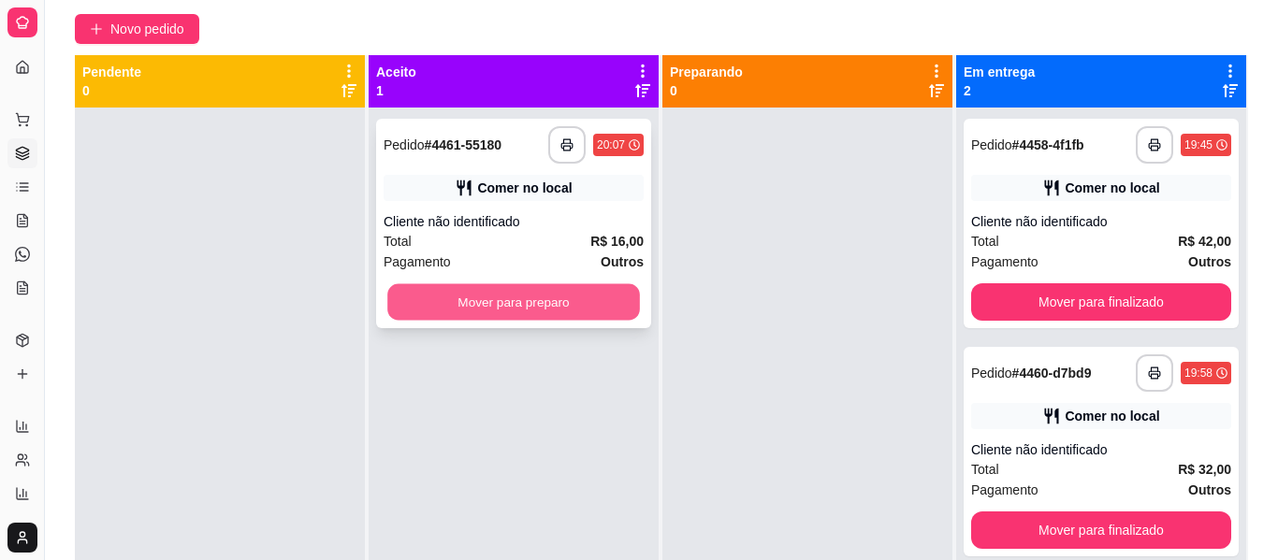
click at [604, 321] on button "Mover para preparo" at bounding box center [513, 302] width 253 height 36
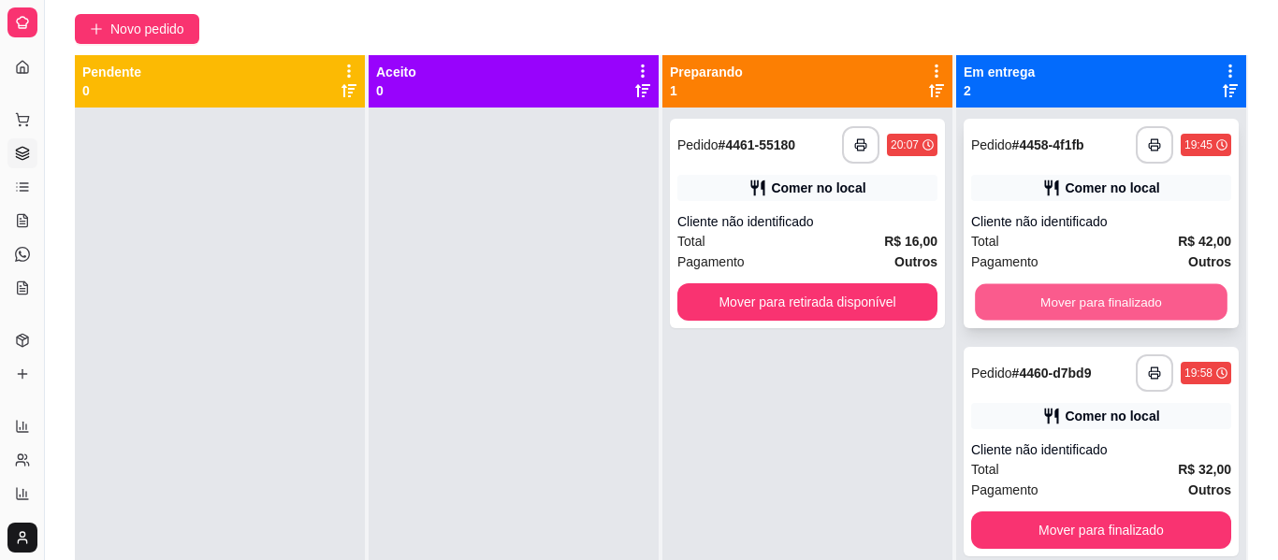
click at [1064, 321] on button "Mover para finalizado" at bounding box center [1101, 302] width 253 height 36
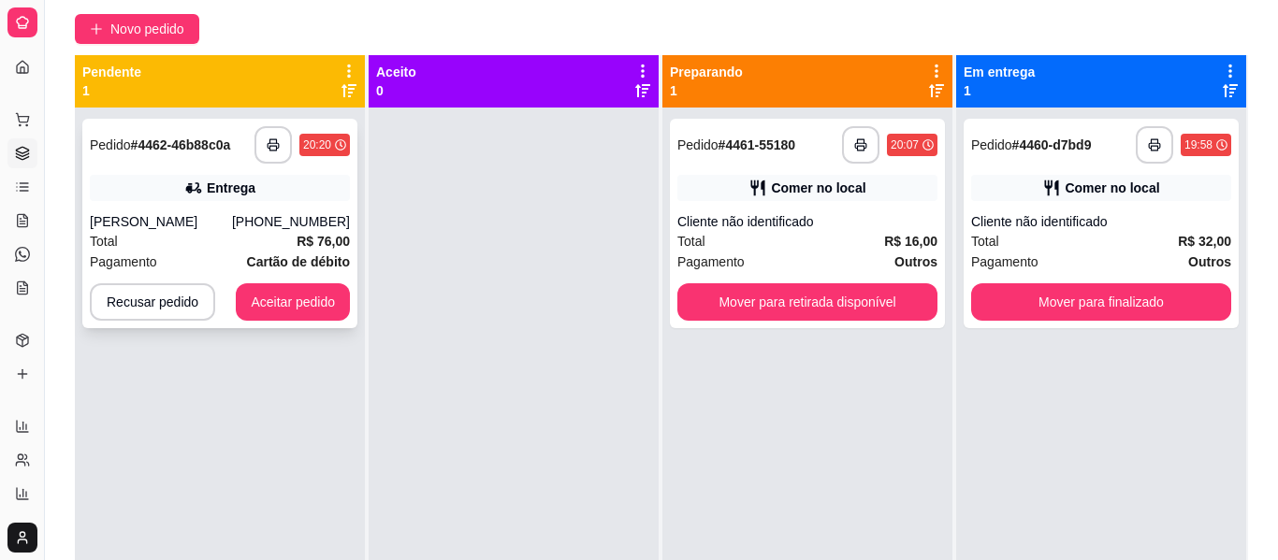
click at [160, 231] on div "[PERSON_NAME]" at bounding box center [161, 221] width 142 height 19
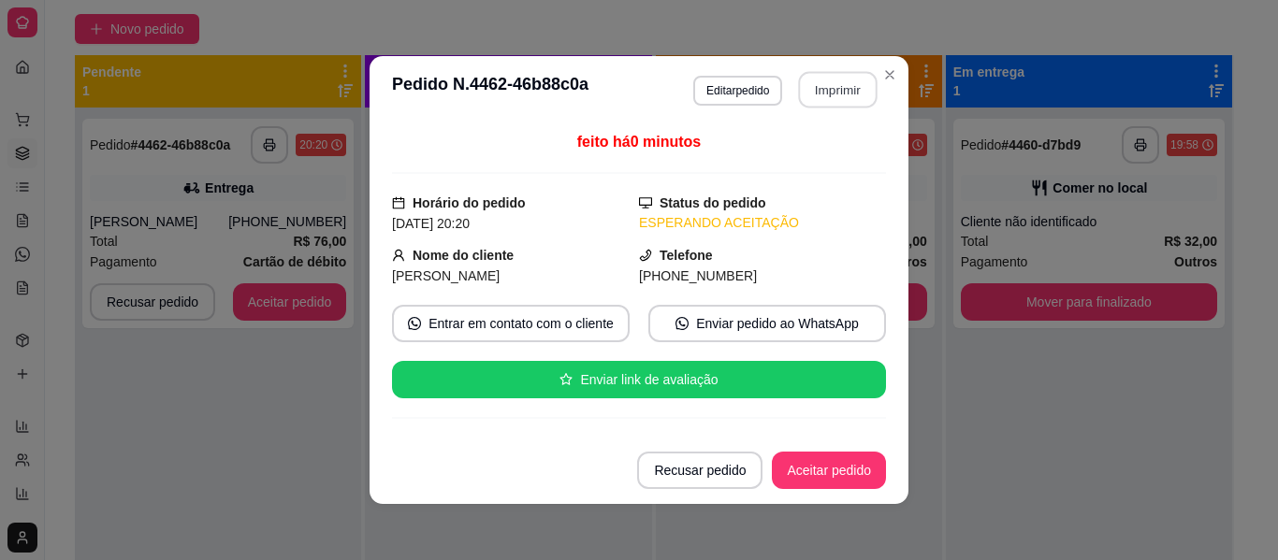
click at [817, 81] on button "Imprimir" at bounding box center [838, 90] width 79 height 36
click at [857, 473] on button "Aceitar pedido" at bounding box center [829, 471] width 110 height 36
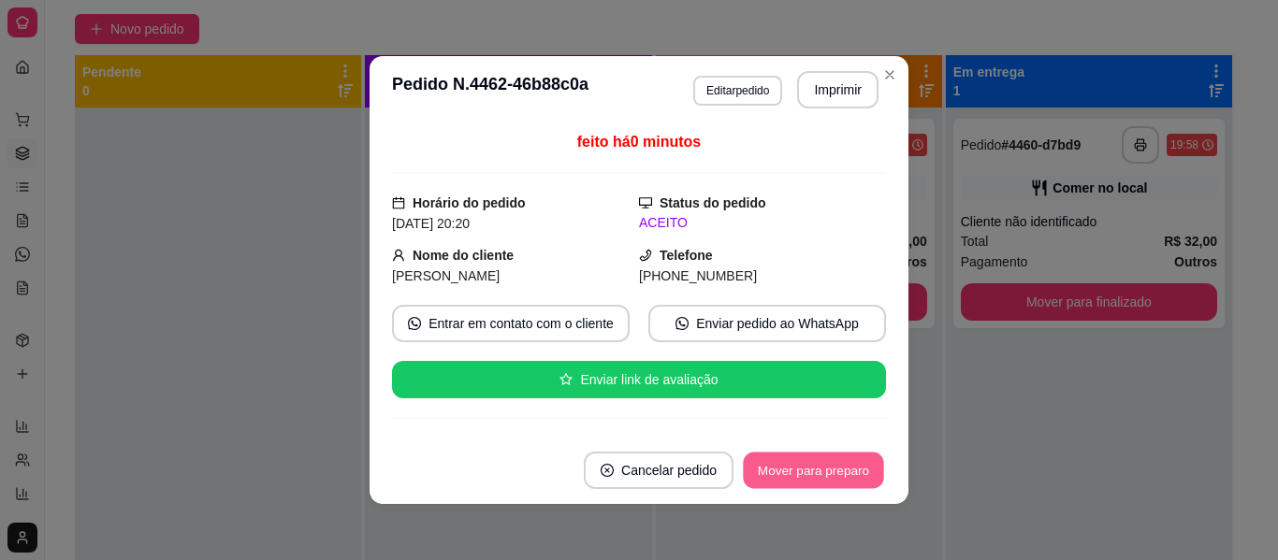
click at [857, 473] on button "Mover para preparo" at bounding box center [813, 471] width 140 height 36
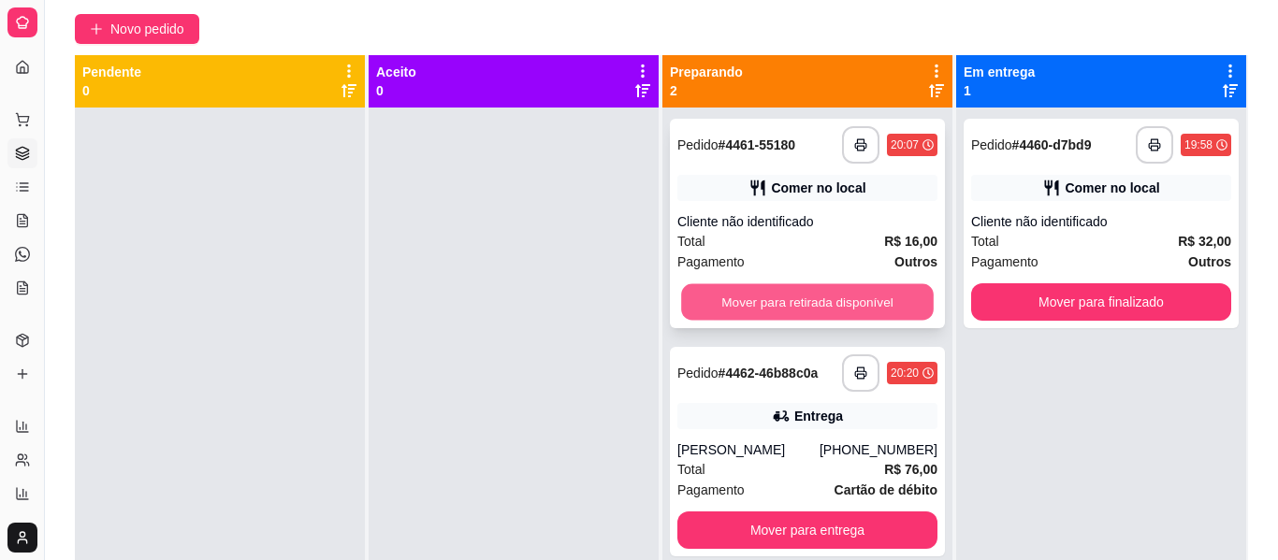
click at [779, 321] on button "Mover para retirada disponível" at bounding box center [807, 302] width 253 height 36
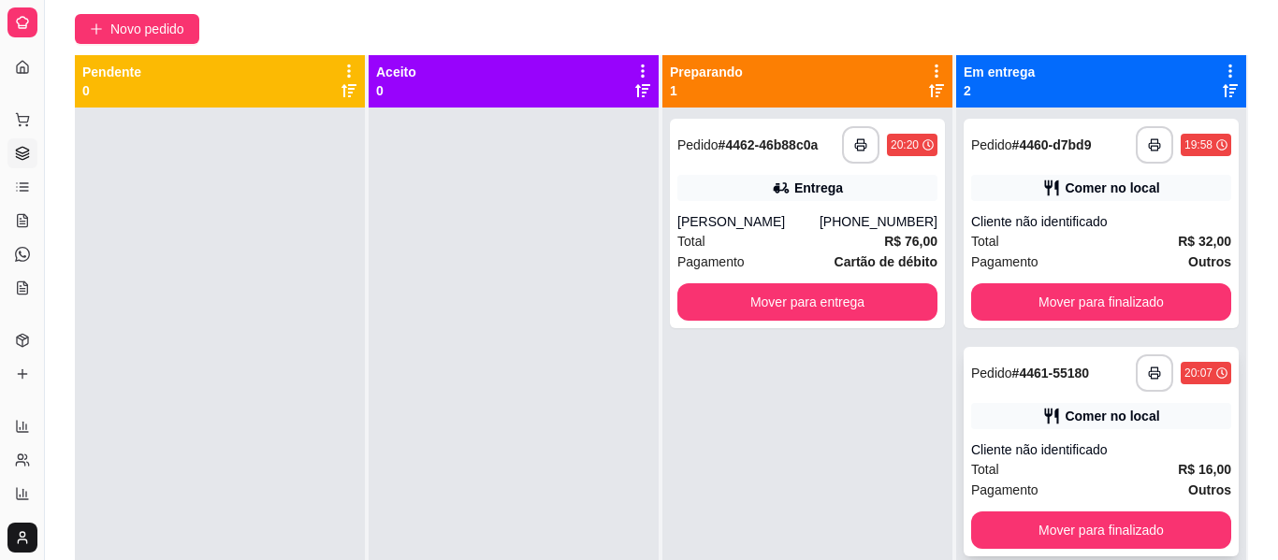
click at [1147, 459] on div "Cliente não identificado" at bounding box center [1101, 450] width 260 height 19
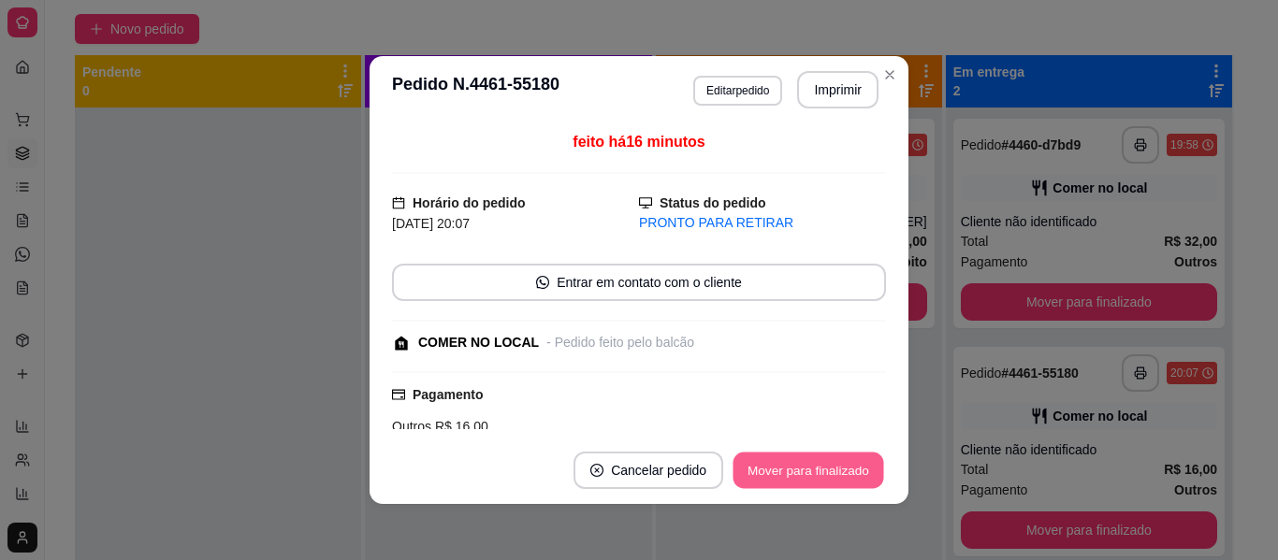
click at [753, 473] on button "Mover para finalizado" at bounding box center [808, 471] width 151 height 36
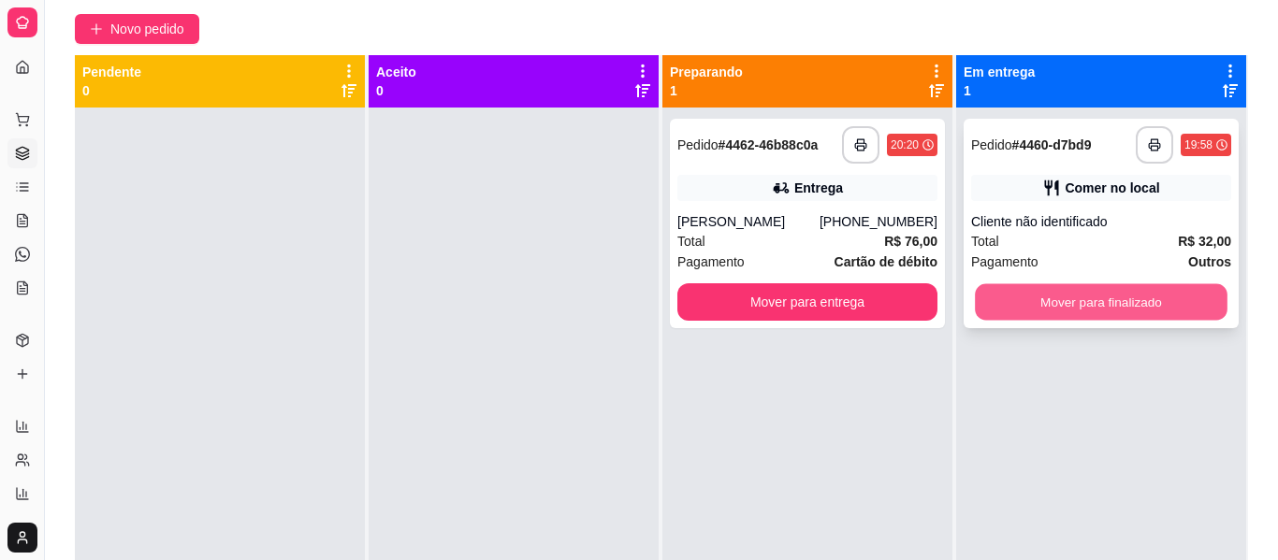
click at [1093, 321] on button "Mover para finalizado" at bounding box center [1101, 302] width 253 height 36
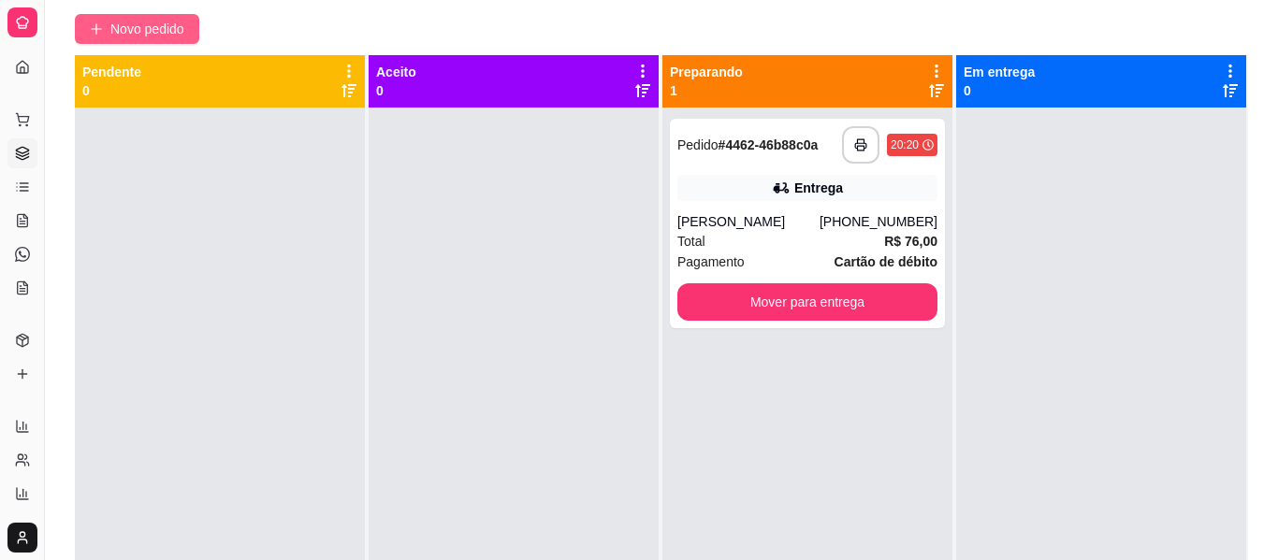
click at [156, 39] on span "Novo pedido" at bounding box center [147, 29] width 74 height 21
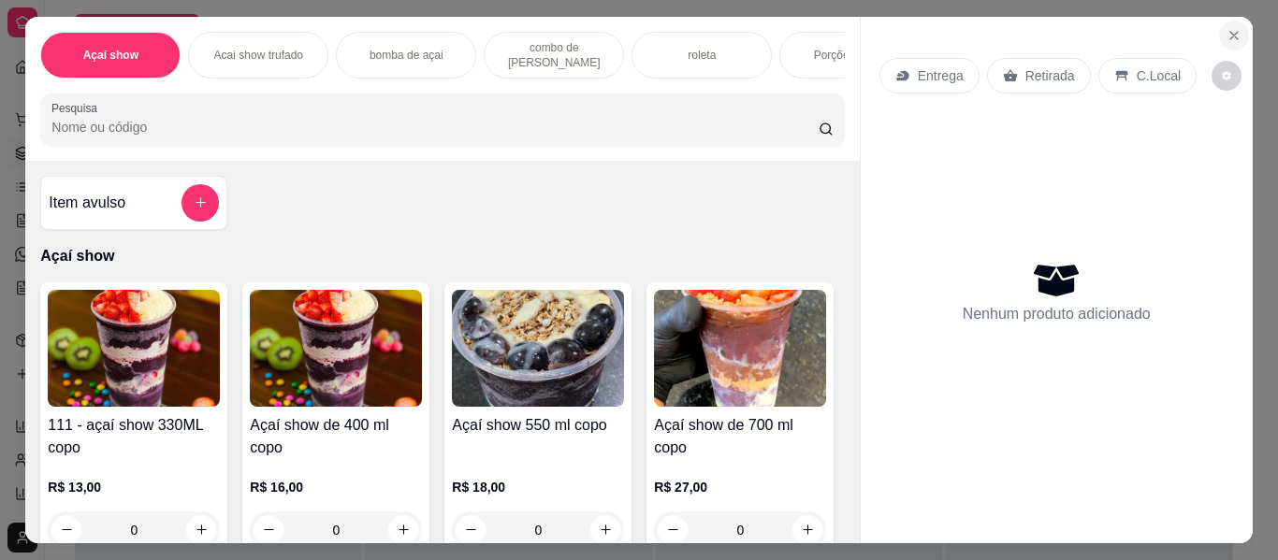
click at [1232, 28] on icon "Close" at bounding box center [1233, 35] width 15 height 15
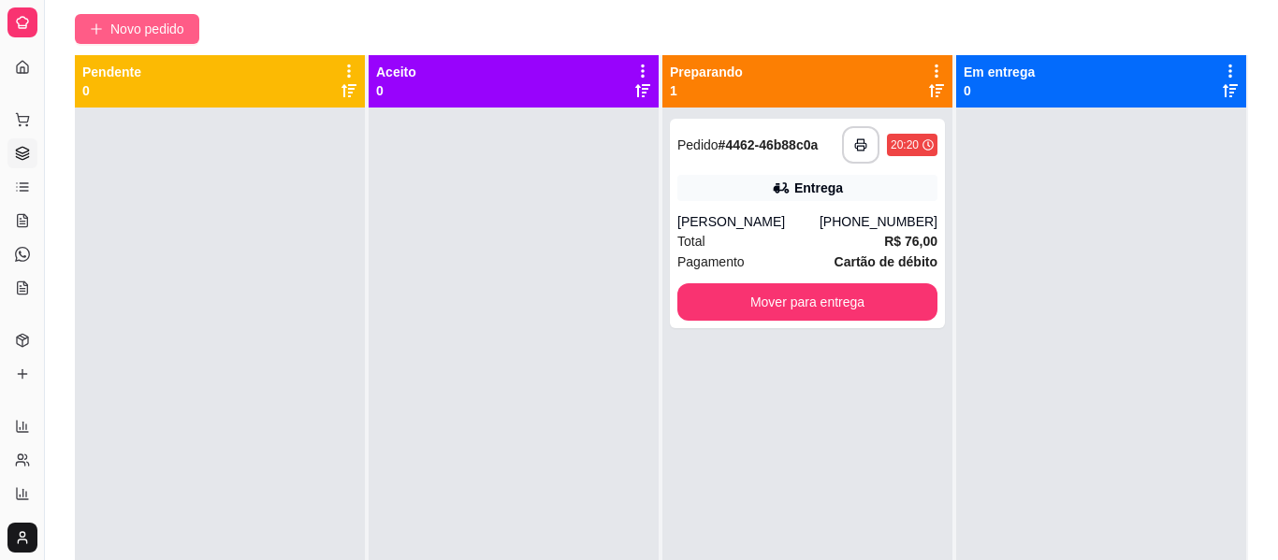
click at [160, 39] on span "Novo pedido" at bounding box center [147, 29] width 74 height 21
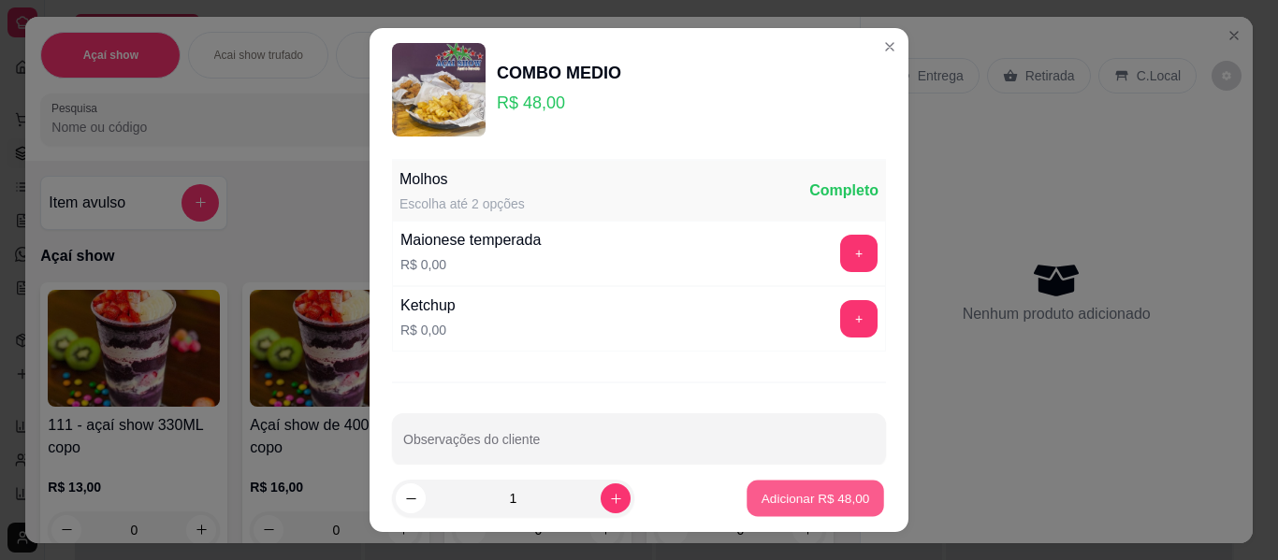
click at [804, 496] on p "Adicionar R$ 48,00" at bounding box center [815, 498] width 109 height 18
type input "1"
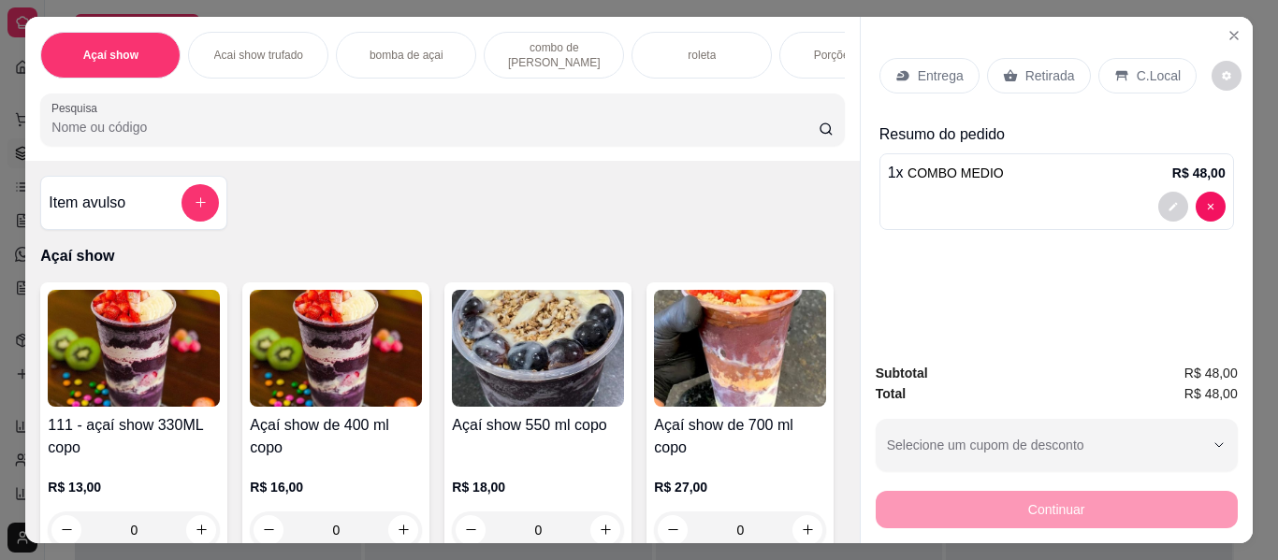
click at [1148, 67] on p "C.Local" at bounding box center [1159, 75] width 44 height 19
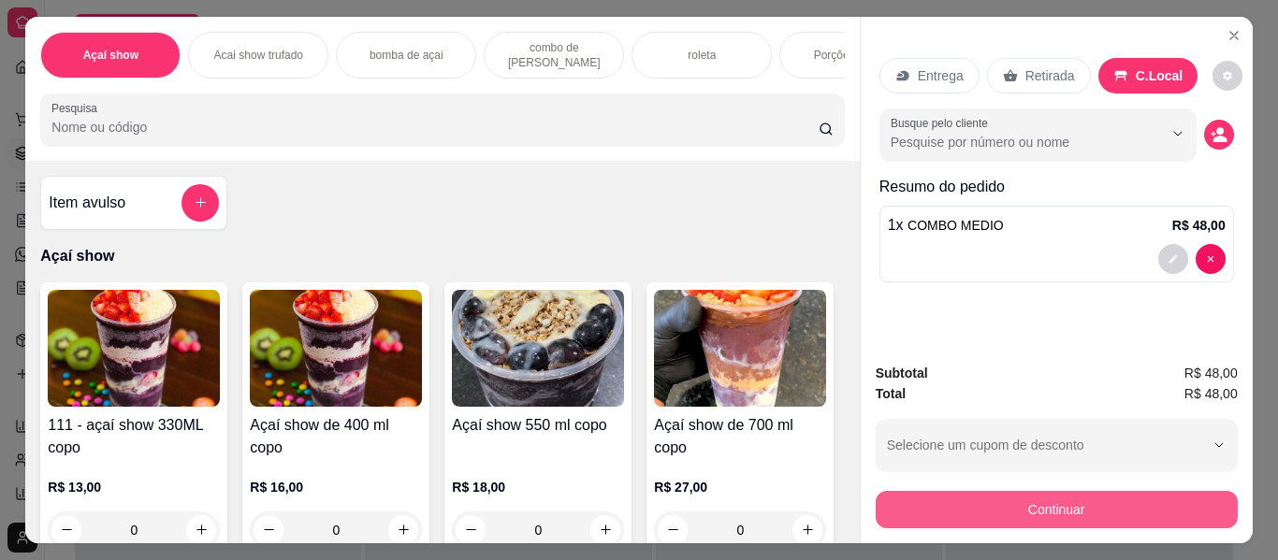
click at [1125, 507] on button "Continuar" at bounding box center [1057, 509] width 362 height 37
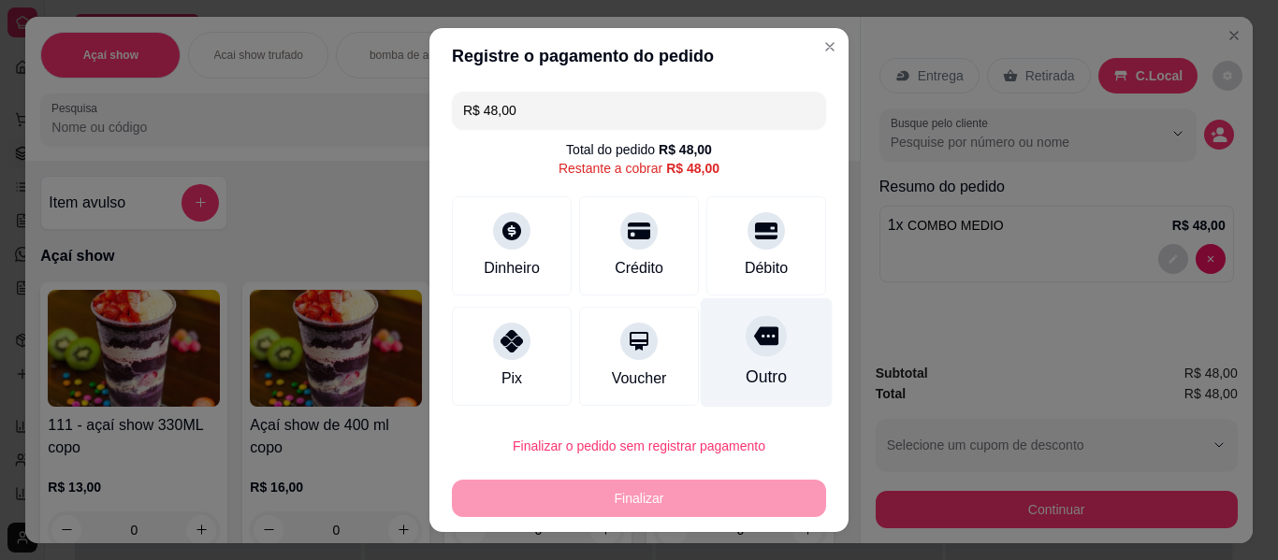
click at [766, 362] on div "Outro" at bounding box center [767, 352] width 132 height 109
type input "R$ 0,00"
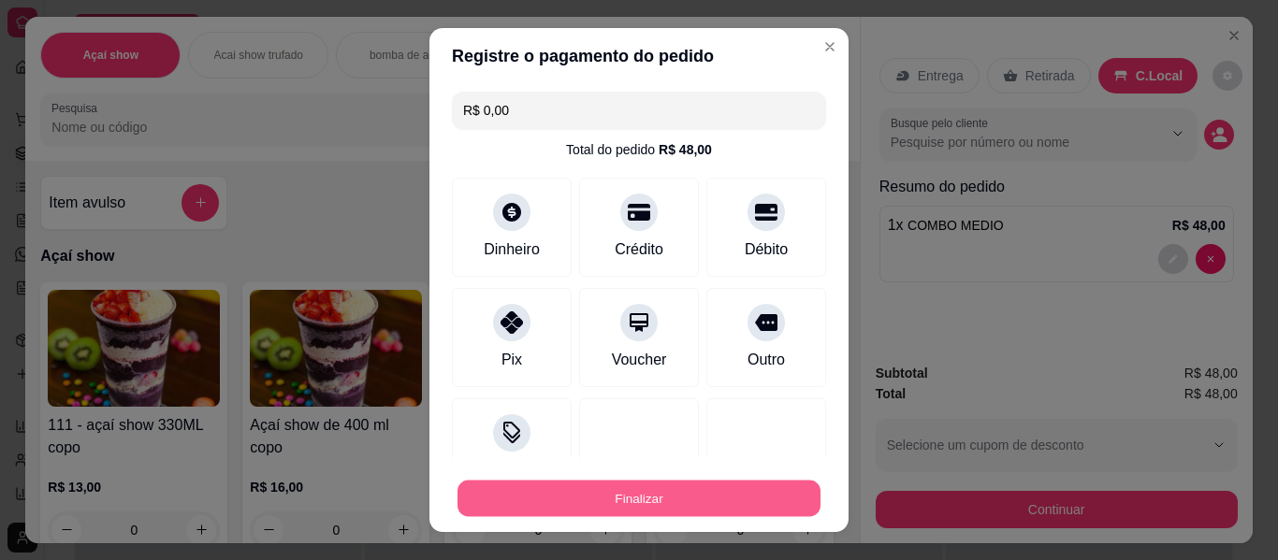
click at [662, 490] on button "Finalizar" at bounding box center [638, 499] width 363 height 36
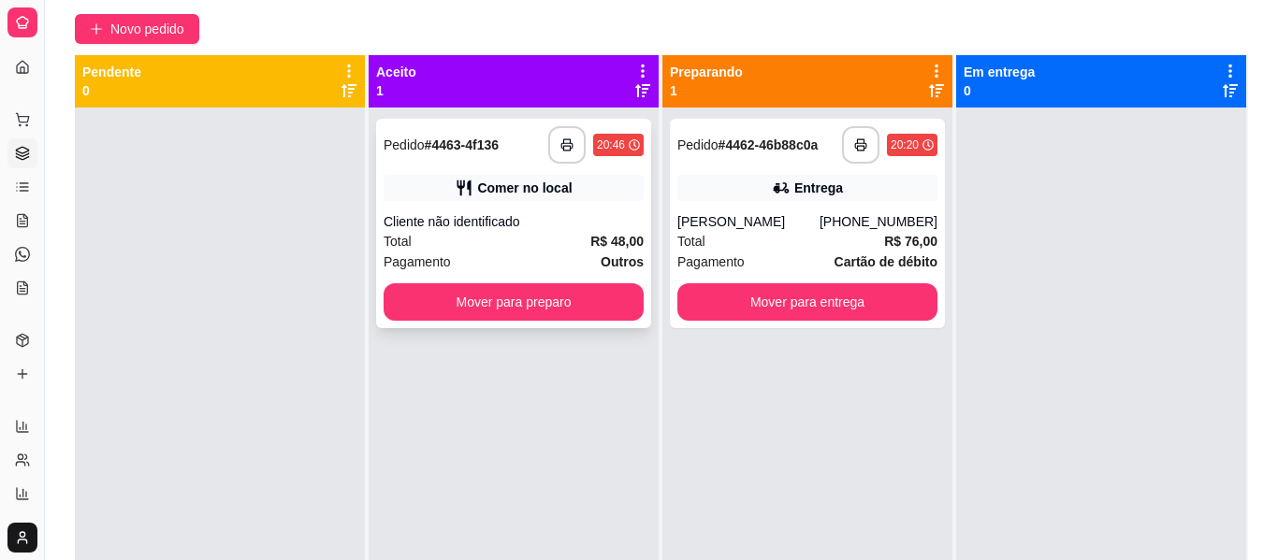
click at [575, 231] on div "Cliente não identificado" at bounding box center [514, 221] width 260 height 19
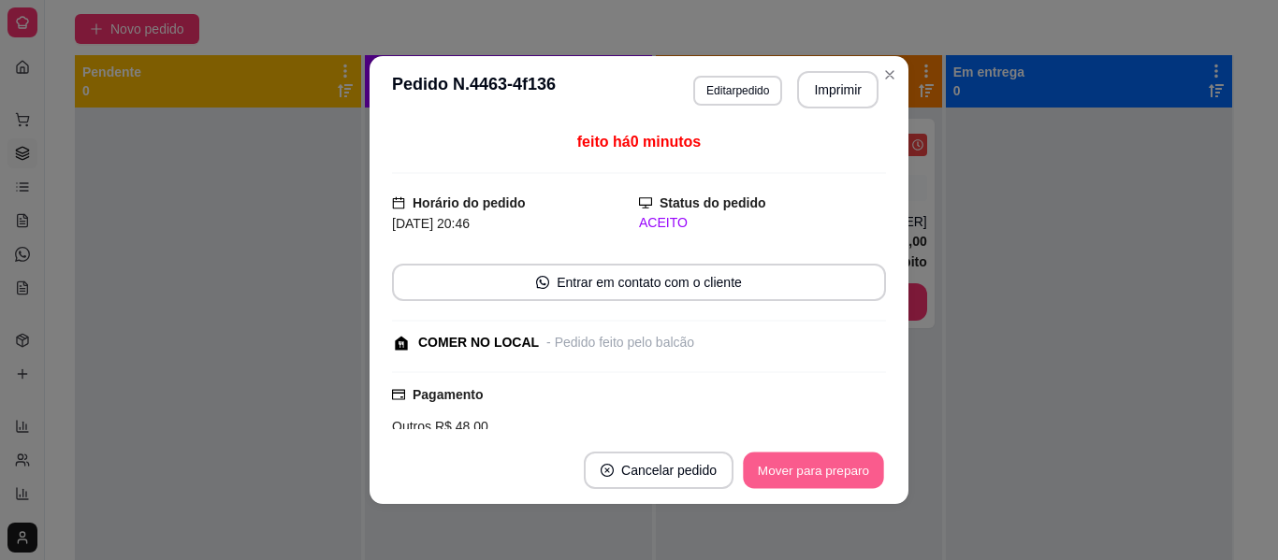
click at [831, 457] on button "Mover para preparo" at bounding box center [813, 471] width 140 height 36
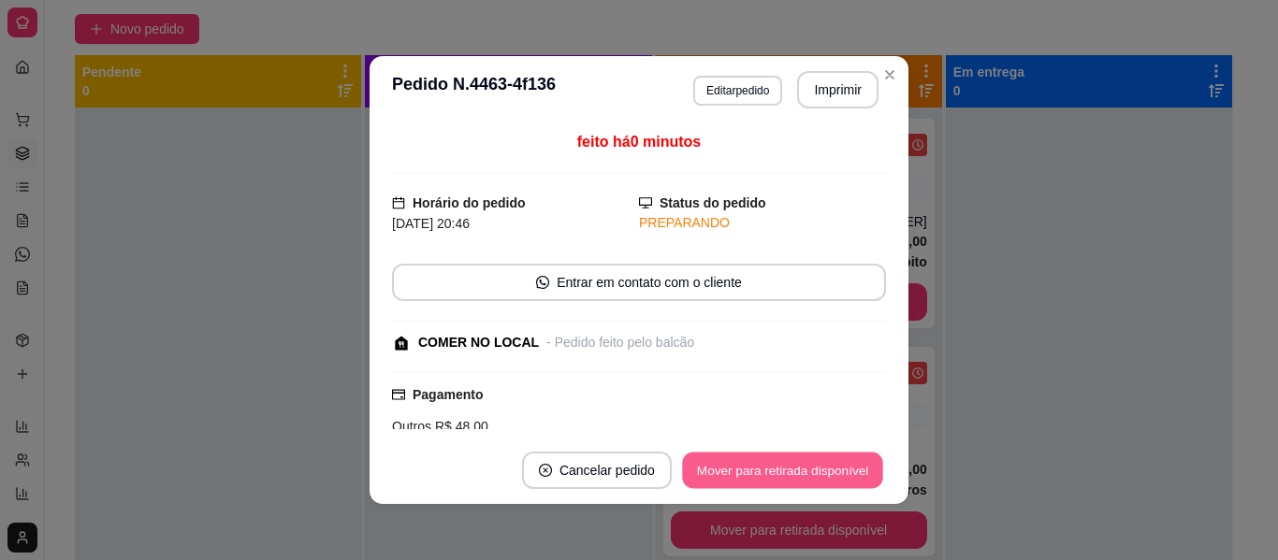
click at [831, 457] on button "Mover para retirada disponível" at bounding box center [782, 471] width 200 height 36
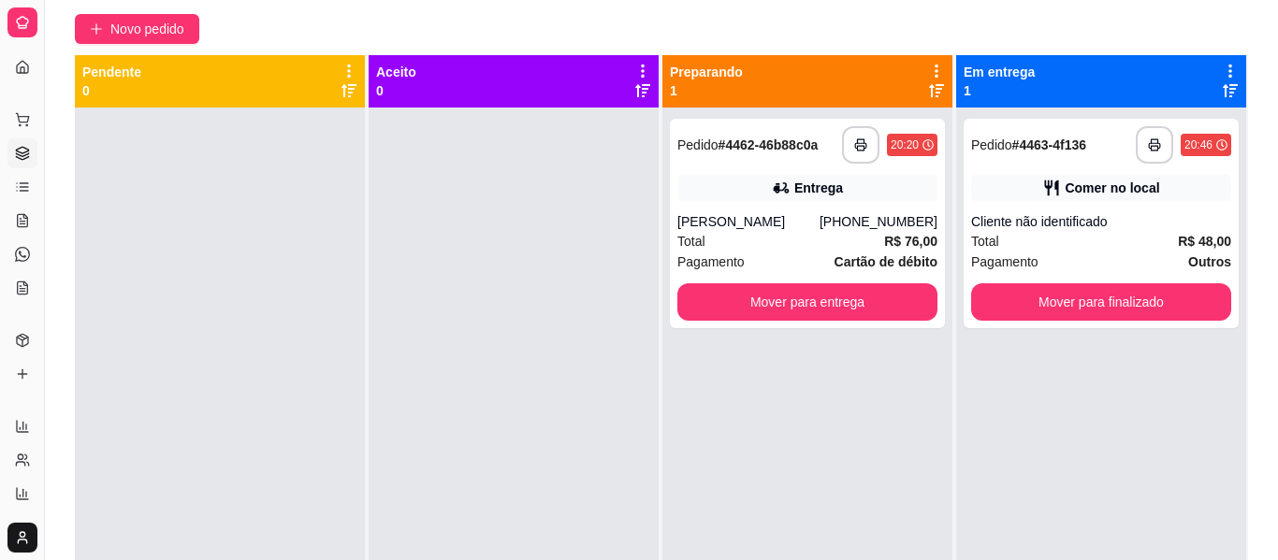
click at [892, 44] on div "Novo pedido" at bounding box center [661, 29] width 1173 height 30
click at [906, 500] on div "**********" at bounding box center [807, 388] width 290 height 560
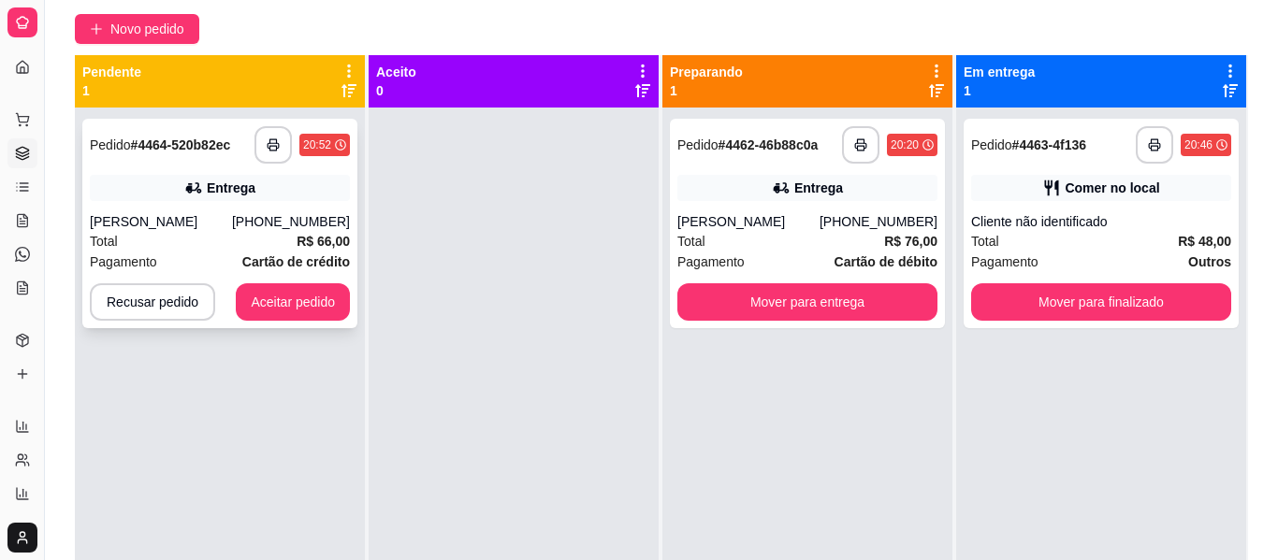
click at [285, 231] on div "[PHONE_NUMBER]" at bounding box center [291, 221] width 118 height 19
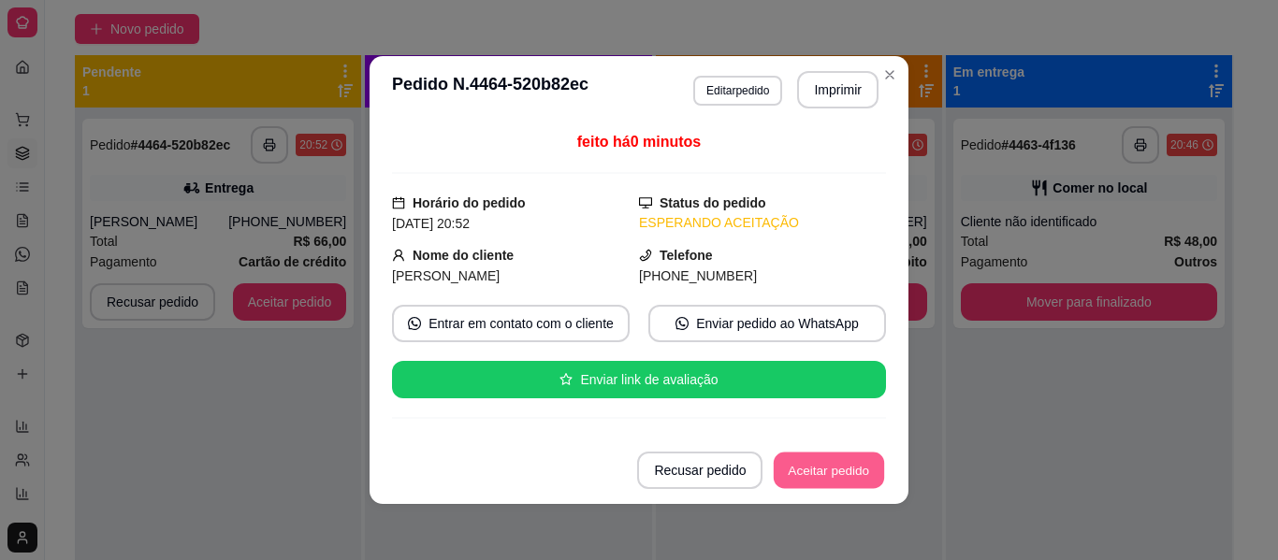
click at [832, 476] on button "Aceitar pedido" at bounding box center [829, 471] width 110 height 36
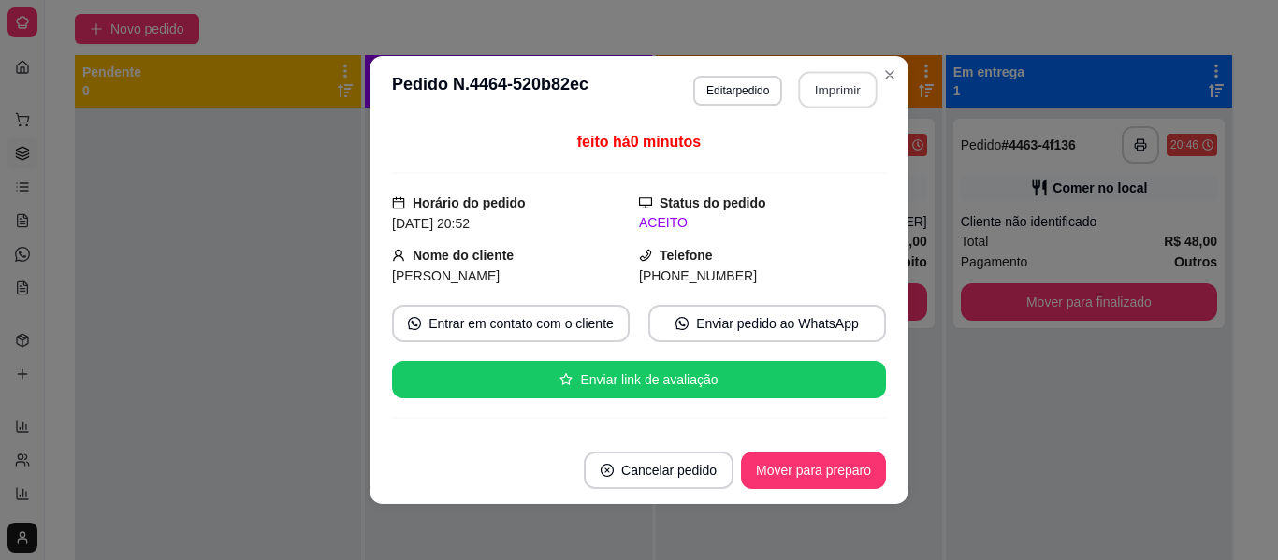
click at [817, 95] on button "Imprimir" at bounding box center [838, 90] width 79 height 36
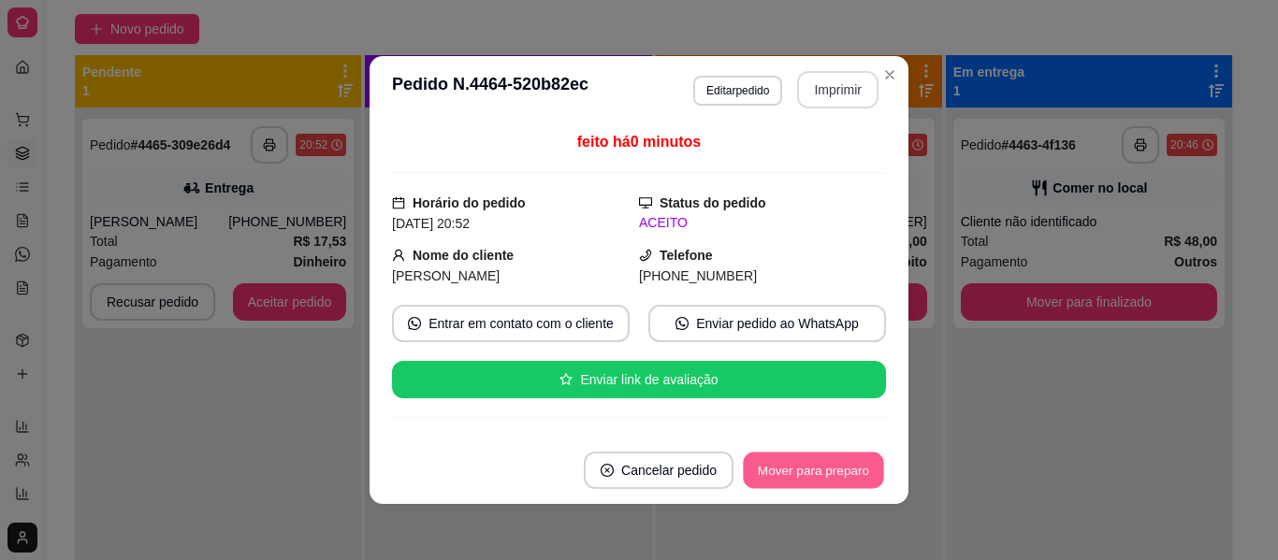
click at [830, 465] on button "Mover para preparo" at bounding box center [813, 471] width 140 height 36
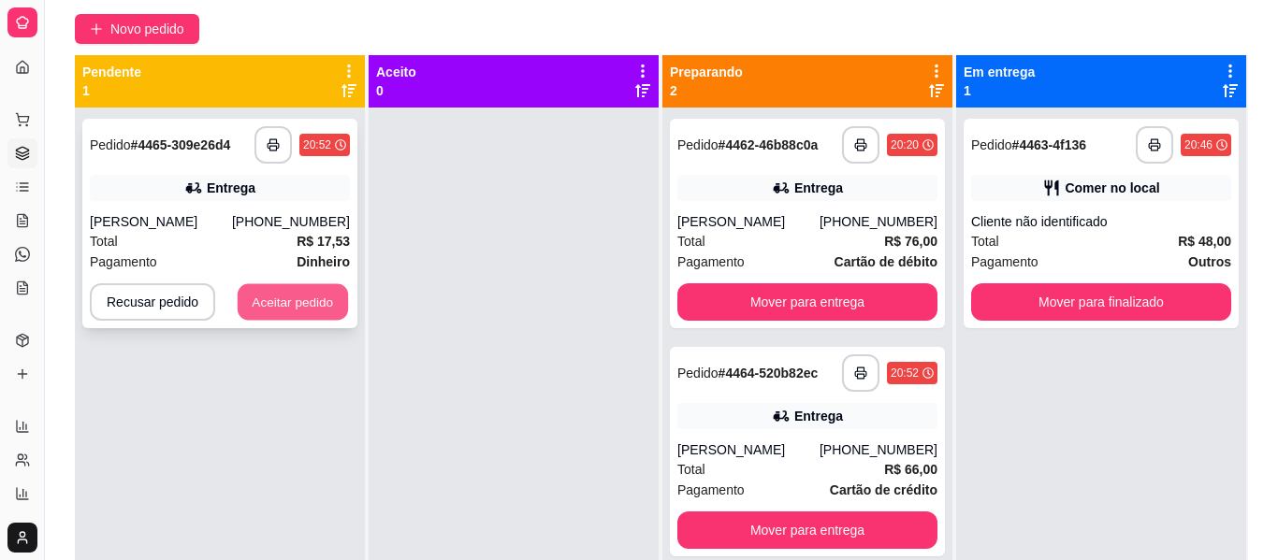
click at [306, 321] on button "Aceitar pedido" at bounding box center [293, 302] width 110 height 36
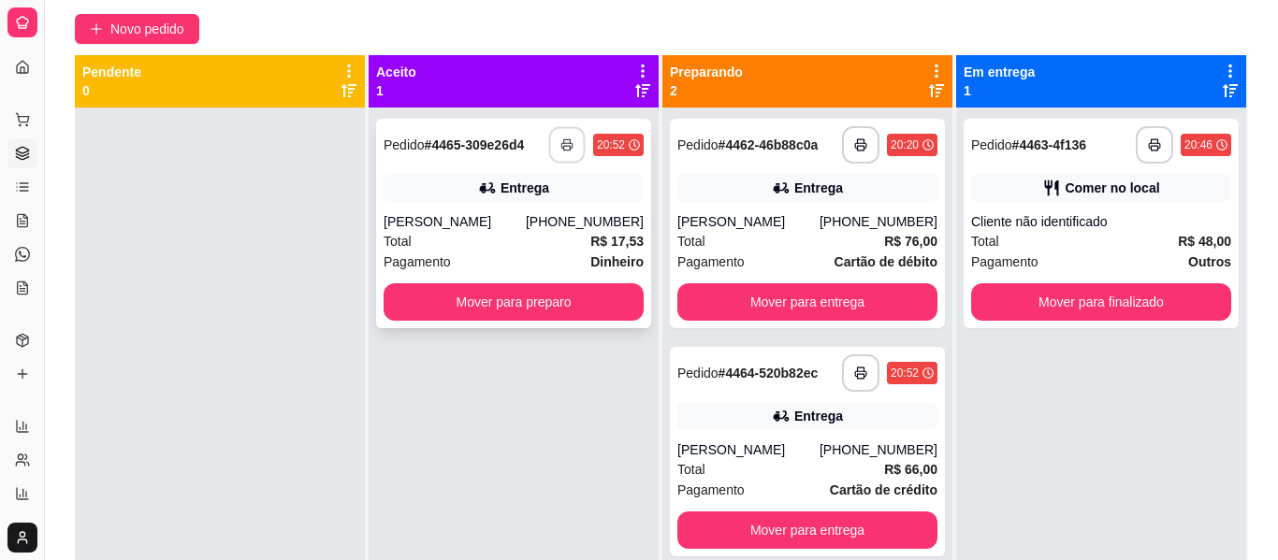
click at [560, 152] on icon "button" at bounding box center [566, 144] width 13 height 13
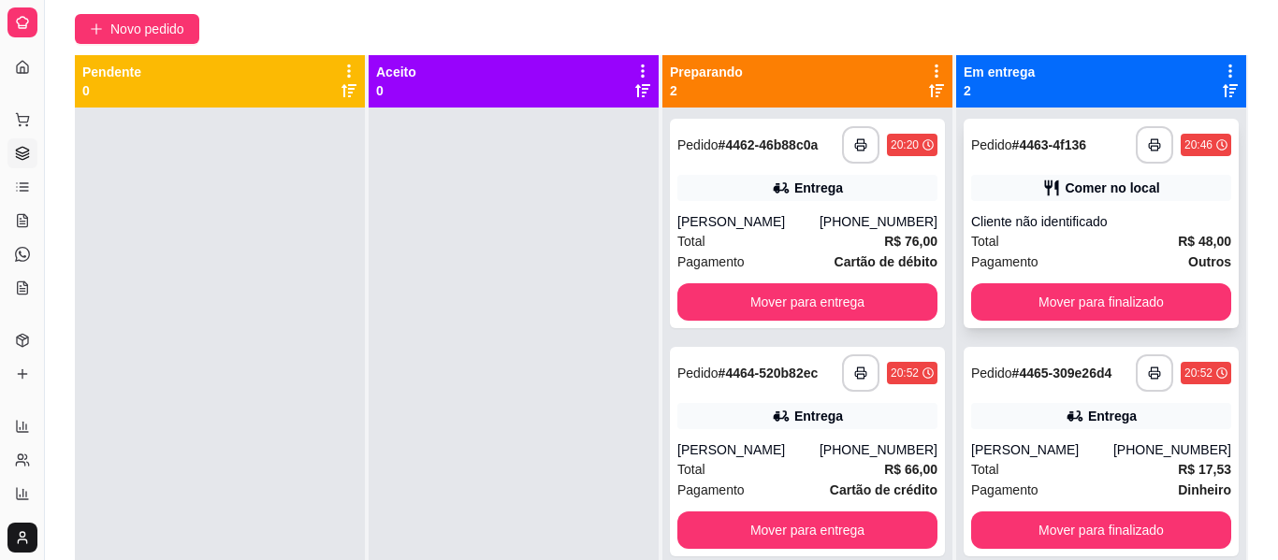
click at [1040, 252] on div "Total R$ 48,00" at bounding box center [1101, 241] width 260 height 21
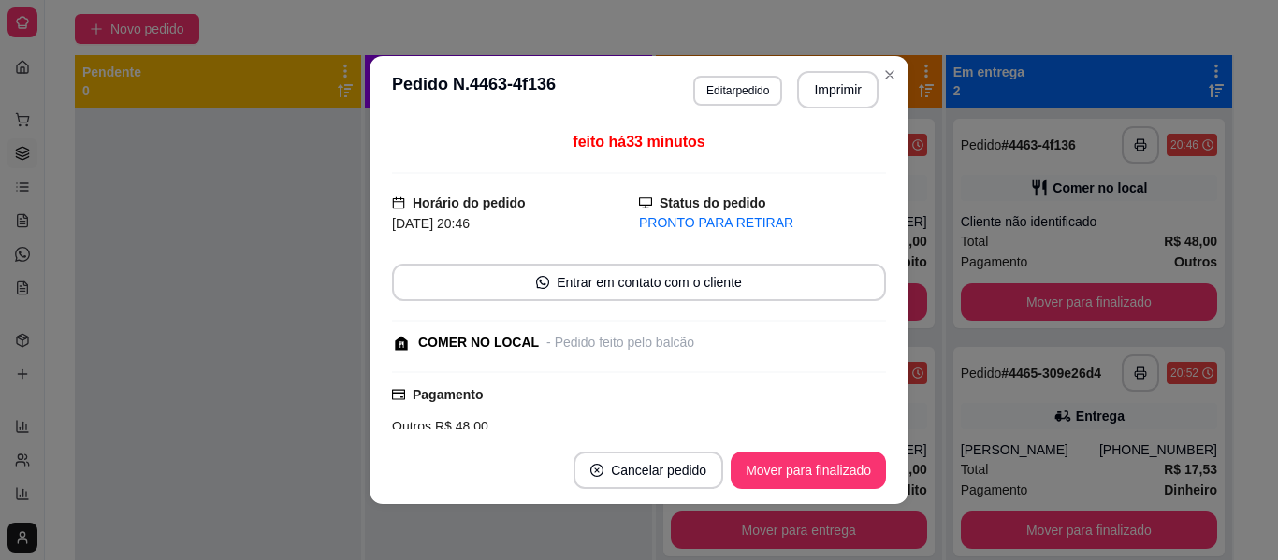
drag, startPoint x: 870, startPoint y: 431, endPoint x: 871, endPoint y: 418, distance: 13.1
click at [871, 418] on div "feito há 33 minutos Horário do pedido [DATE] 20:46 Status do pedido PRONTO PARA…" at bounding box center [638, 279] width 539 height 313
click at [668, 480] on button "Cancelar pedido" at bounding box center [648, 471] width 145 height 36
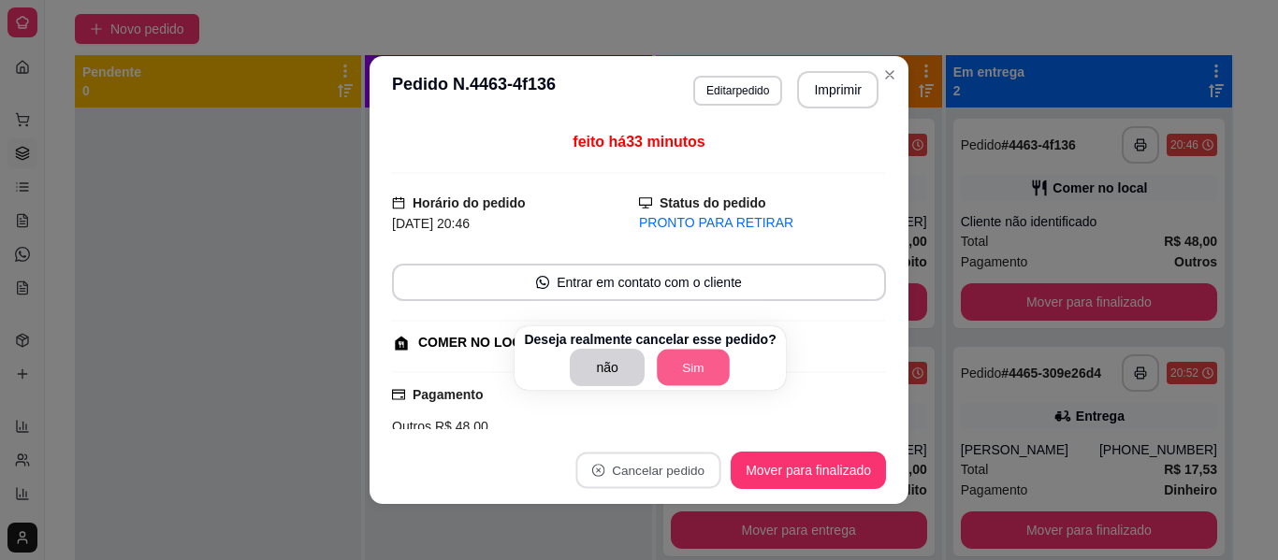
click at [668, 386] on button "Sim" at bounding box center [693, 368] width 73 height 36
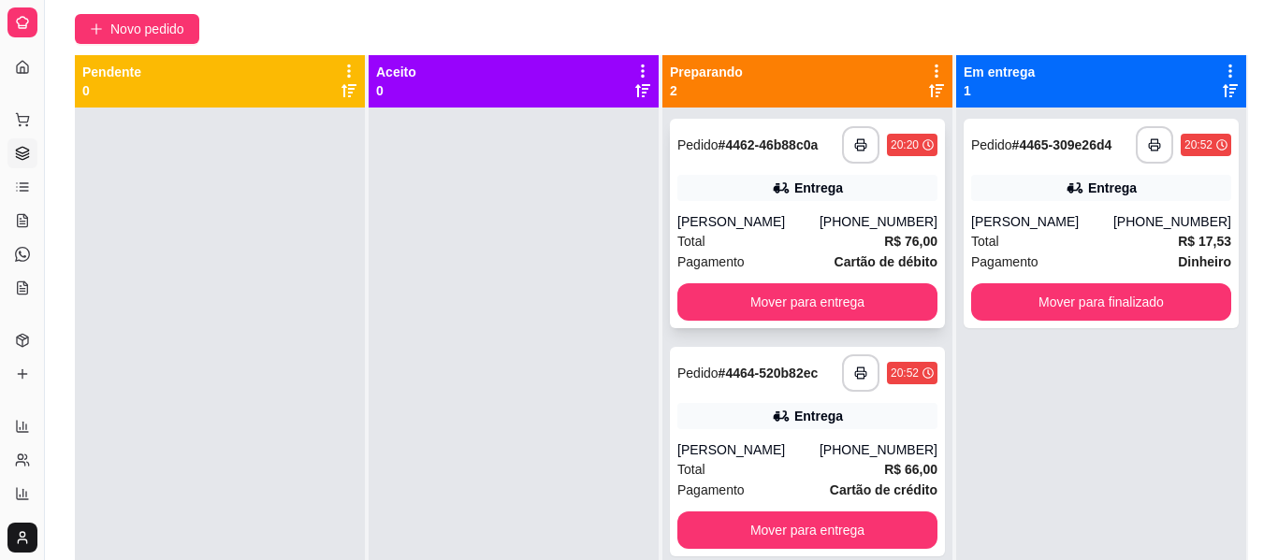
click at [778, 231] on div "[PERSON_NAME]" at bounding box center [748, 221] width 142 height 19
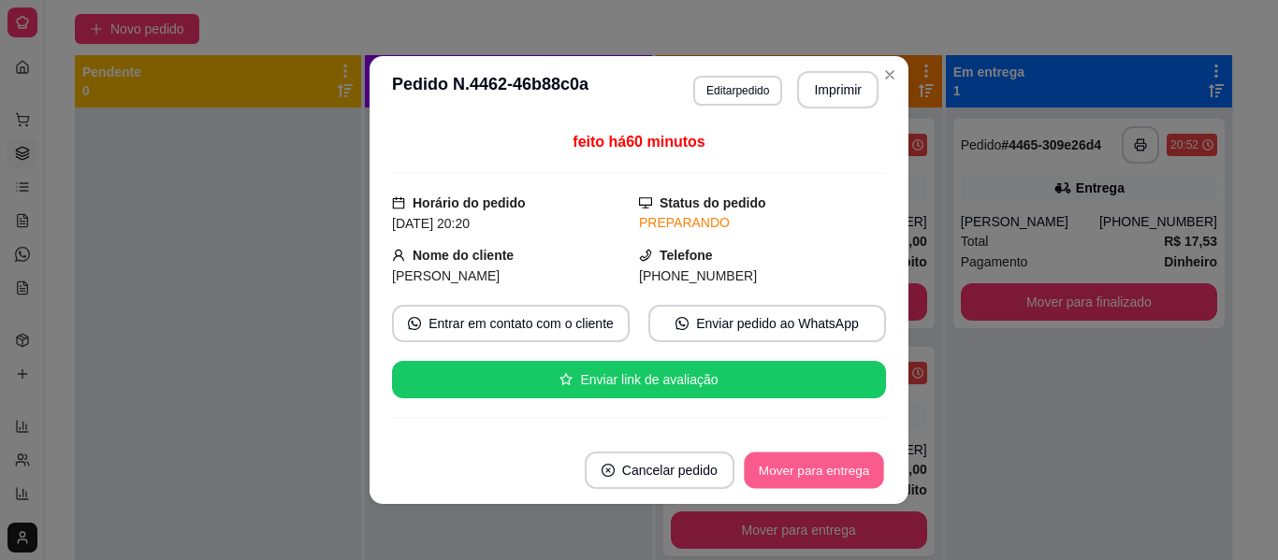
click at [790, 462] on button "Mover para entrega" at bounding box center [814, 471] width 140 height 36
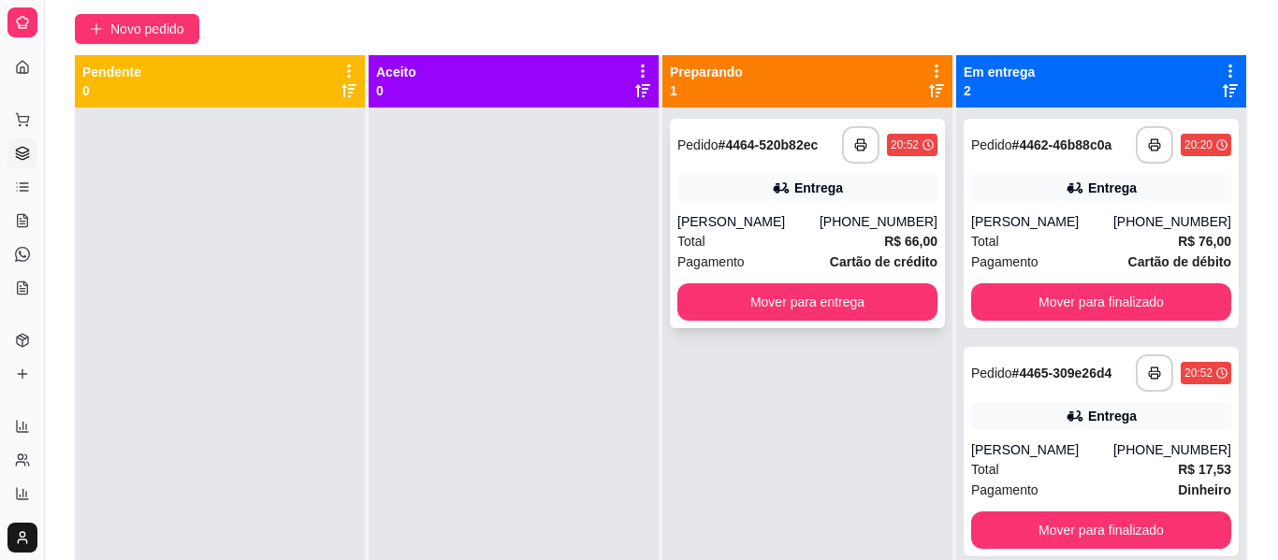
click at [759, 252] on div "Total R$ 66,00" at bounding box center [807, 241] width 260 height 21
click at [1013, 459] on div "[PERSON_NAME]" at bounding box center [1042, 450] width 142 height 19
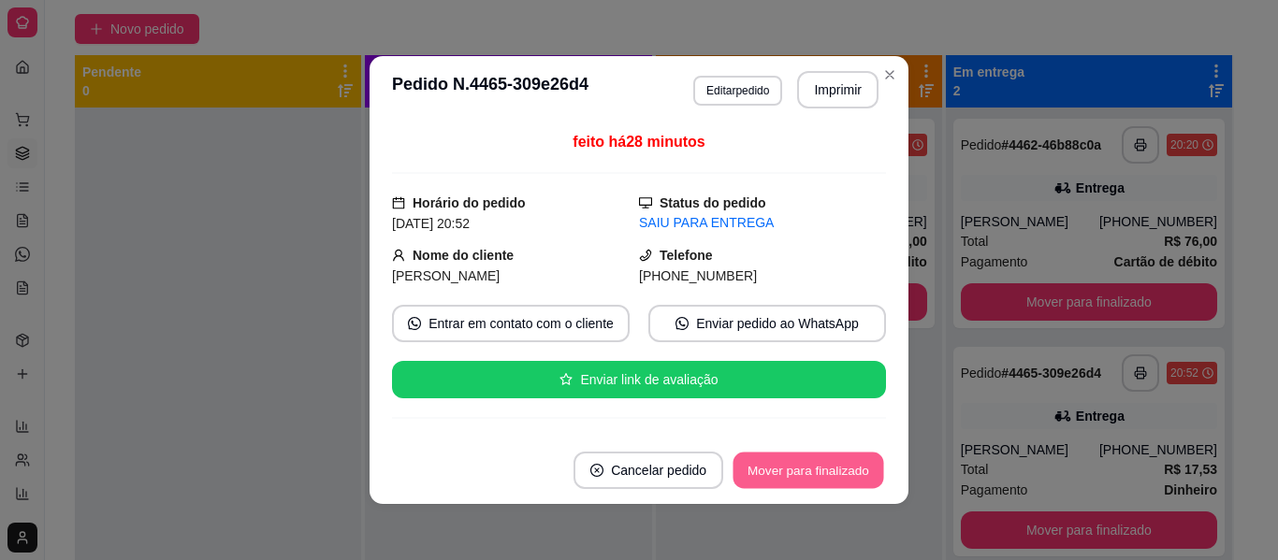
click at [844, 460] on button "Mover para finalizado" at bounding box center [808, 471] width 151 height 36
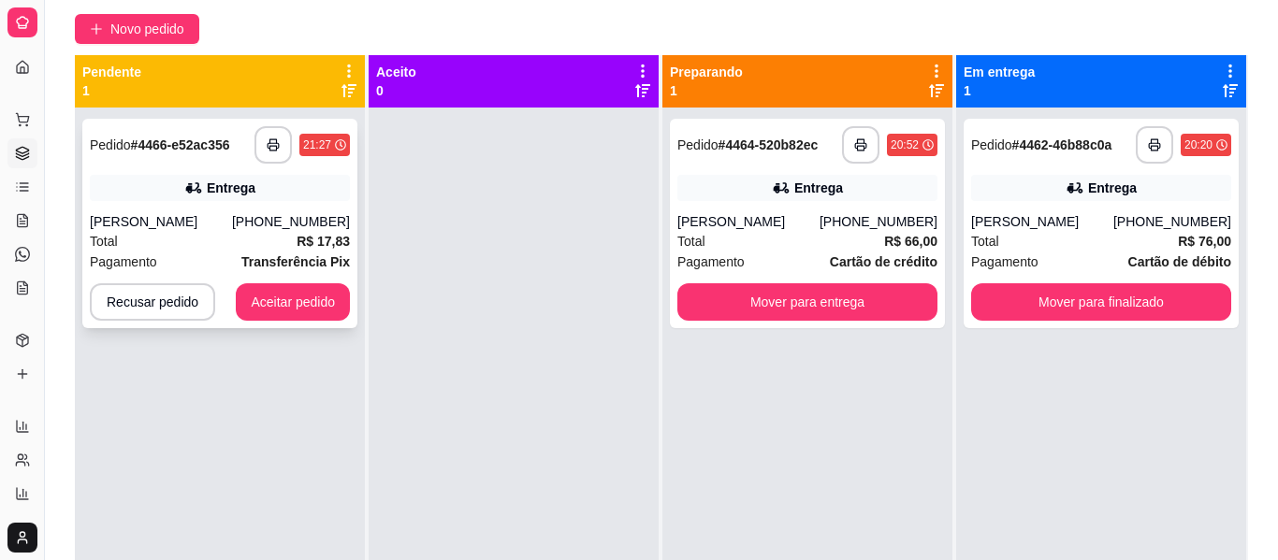
click at [129, 231] on div "[PERSON_NAME]" at bounding box center [161, 221] width 142 height 19
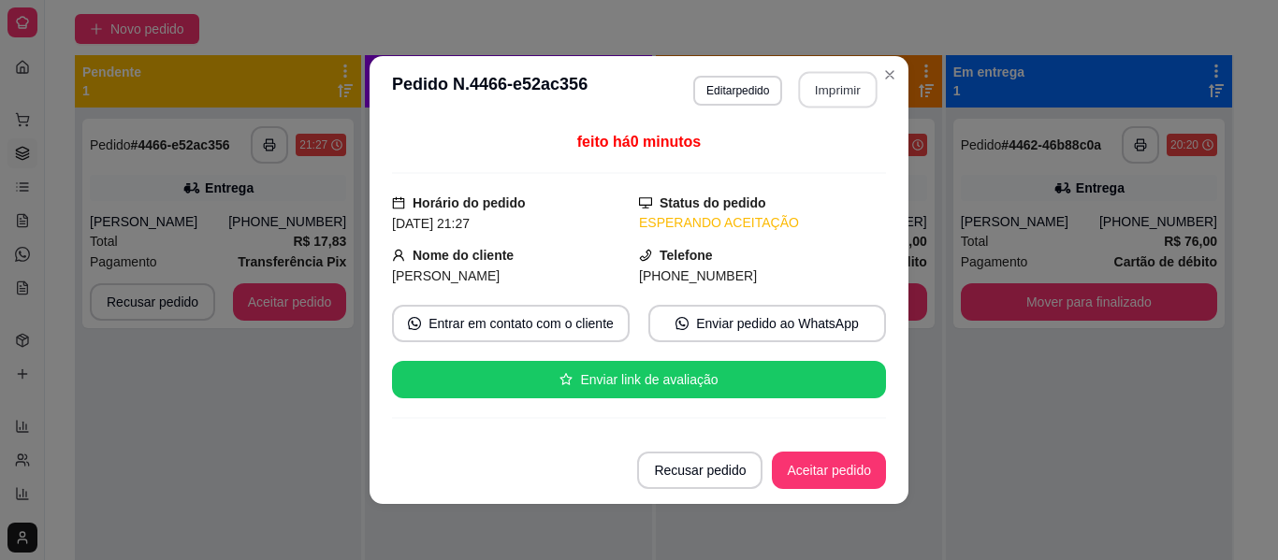
click at [829, 92] on button "Imprimir" at bounding box center [838, 90] width 79 height 36
click at [829, 461] on button "Aceitar pedido" at bounding box center [829, 471] width 110 height 36
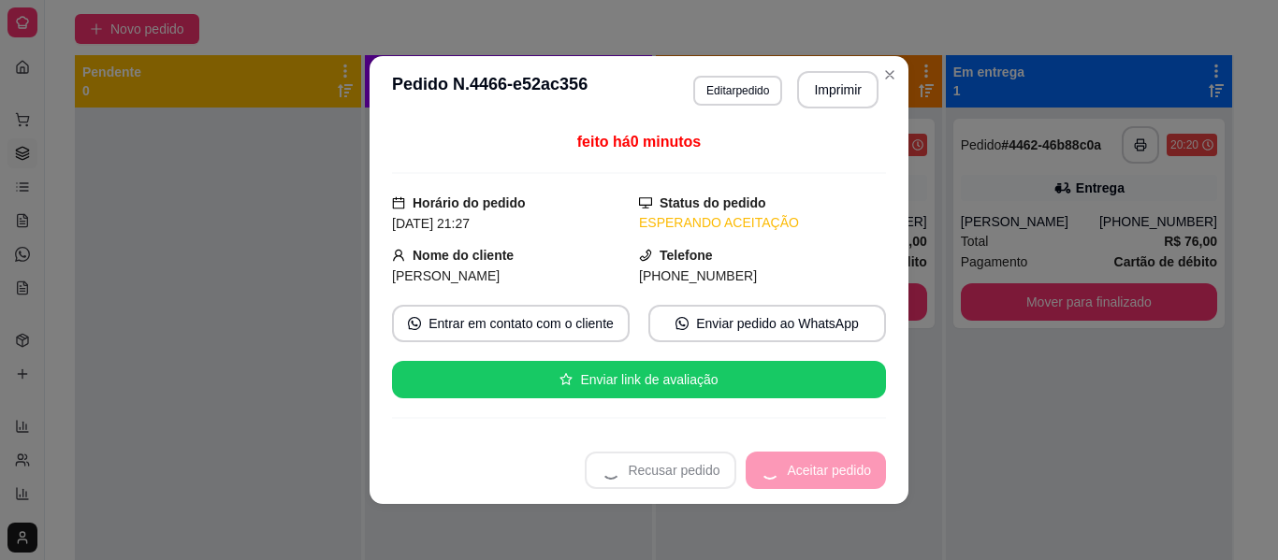
click at [829, 461] on div "Recusar pedido Aceitar pedido" at bounding box center [735, 470] width 301 height 37
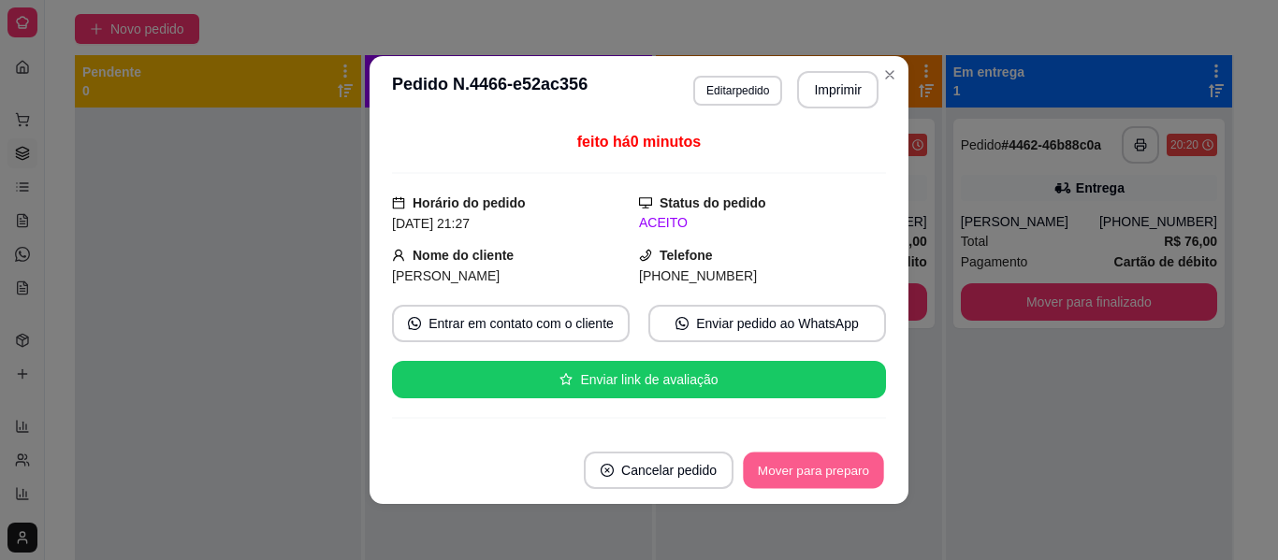
click at [829, 461] on button "Mover para preparo" at bounding box center [813, 471] width 140 height 36
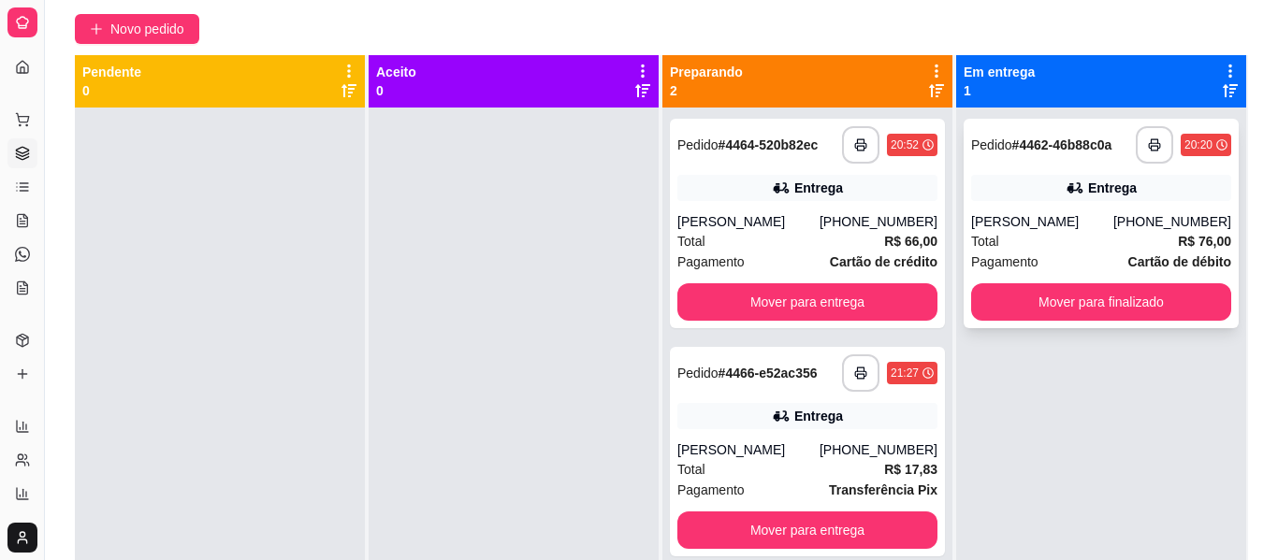
click at [1008, 252] on div "Total R$ 76,00" at bounding box center [1101, 241] width 260 height 21
click at [1058, 252] on div "Total R$ 76,00" at bounding box center [1101, 241] width 260 height 21
click at [1050, 231] on div "[PERSON_NAME]" at bounding box center [1042, 221] width 142 height 19
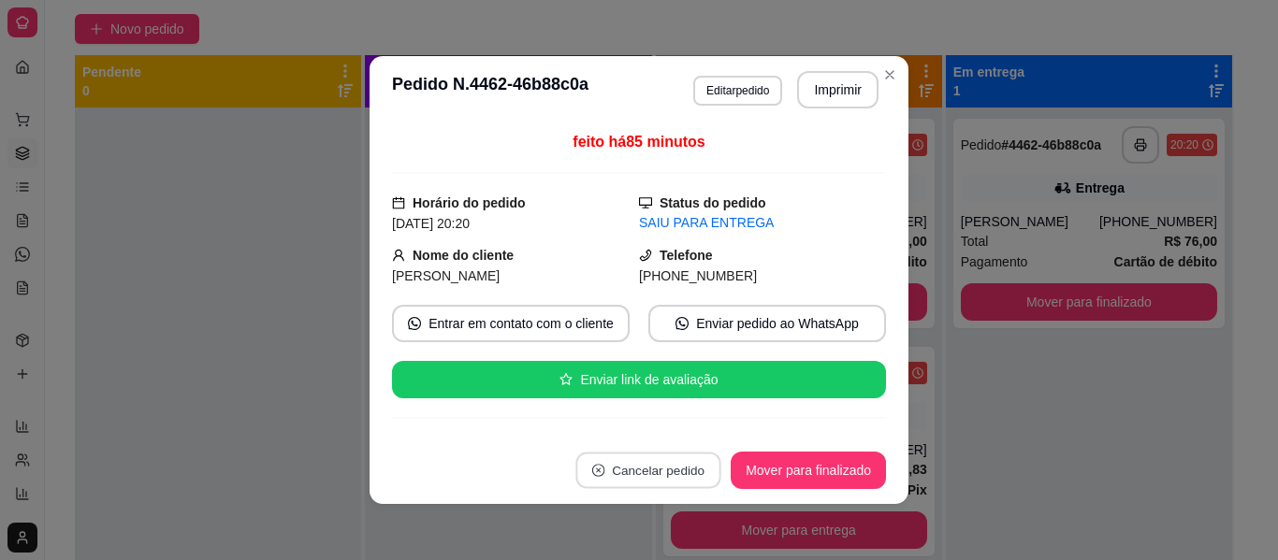
click at [629, 458] on button "Cancelar pedido" at bounding box center [648, 471] width 145 height 36
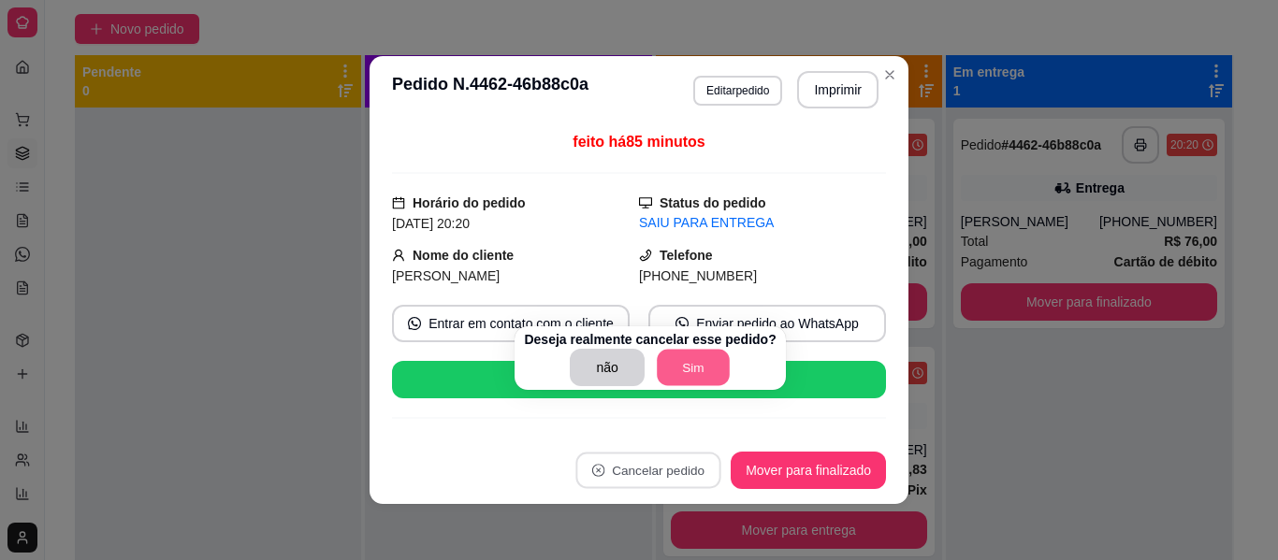
click at [679, 386] on button "Sim" at bounding box center [693, 368] width 73 height 36
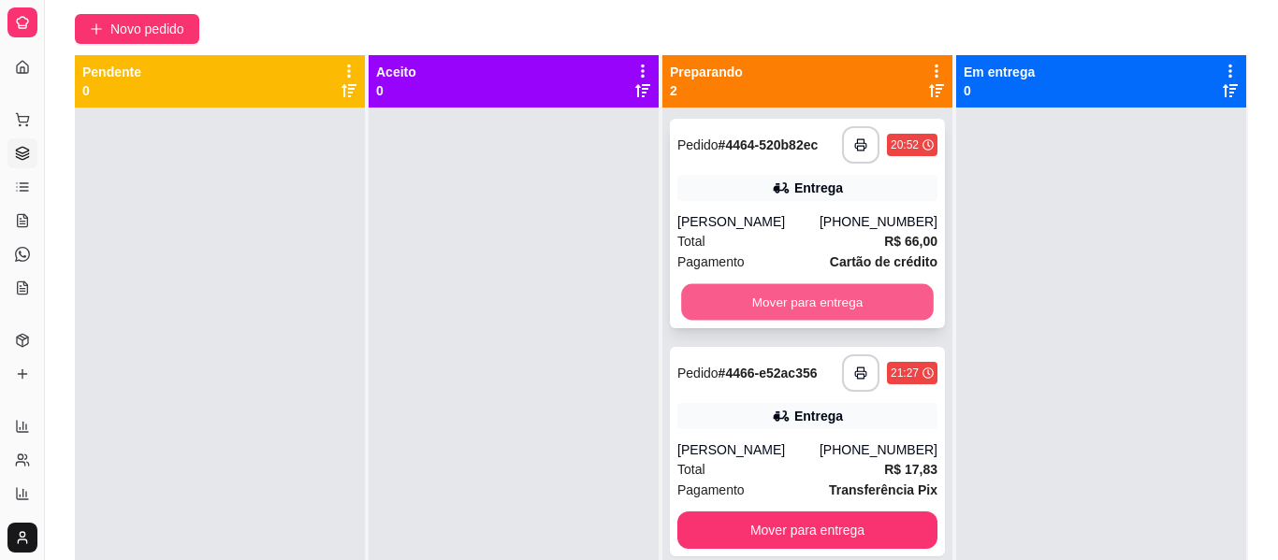
click at [775, 321] on button "Mover para entrega" at bounding box center [807, 302] width 253 height 36
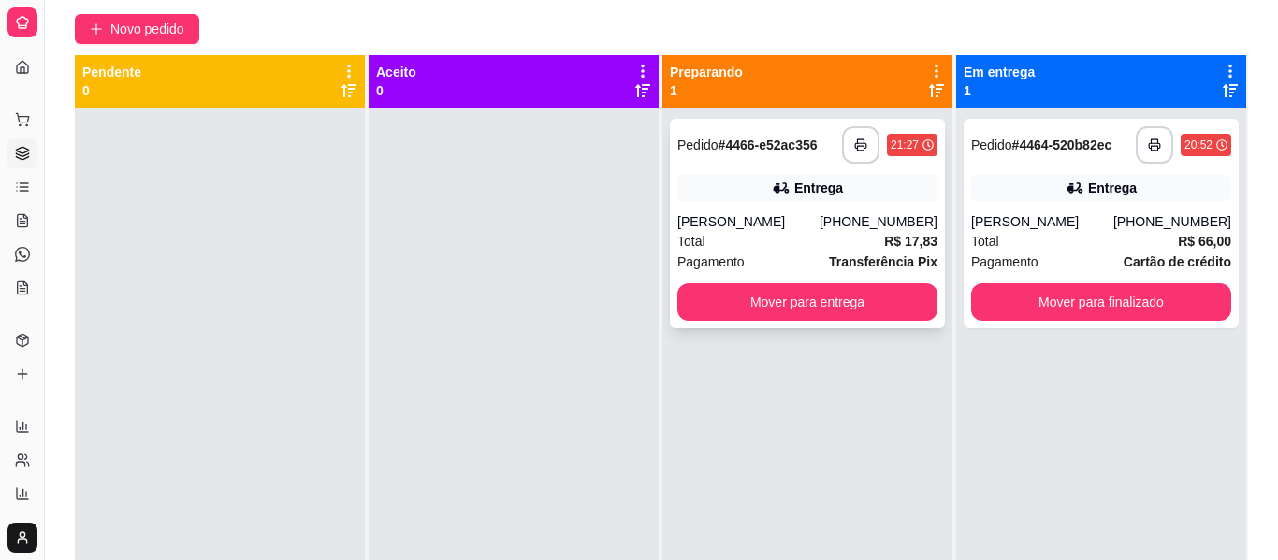
click at [874, 328] on div "**********" at bounding box center [807, 224] width 275 height 210
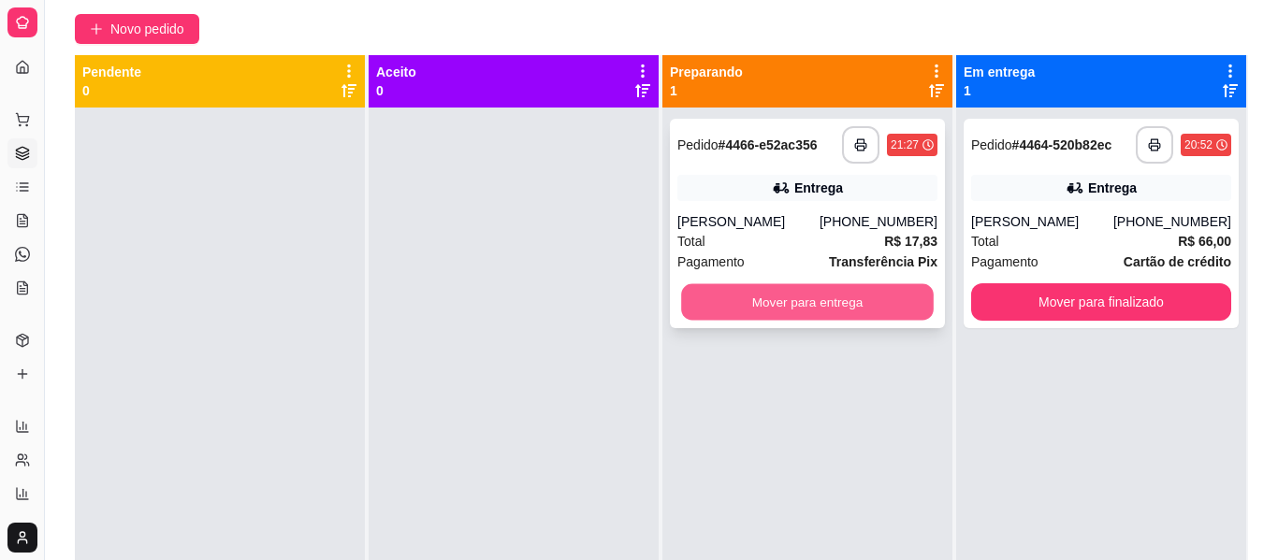
click at [859, 321] on button "Mover para entrega" at bounding box center [807, 302] width 253 height 36
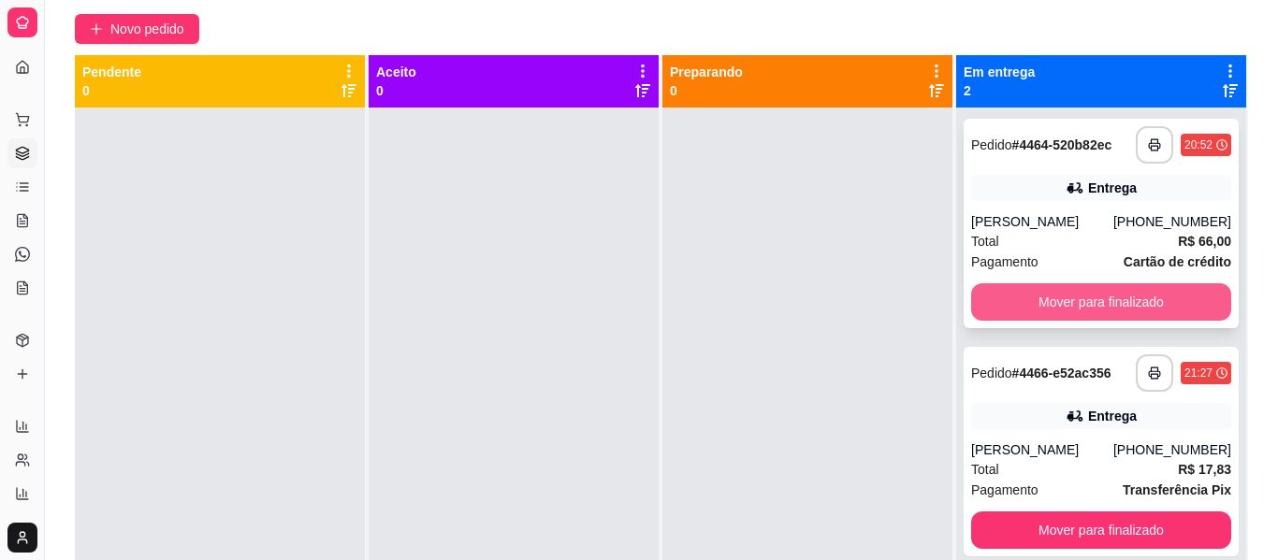
click at [992, 321] on button "Mover para finalizado" at bounding box center [1101, 301] width 260 height 37
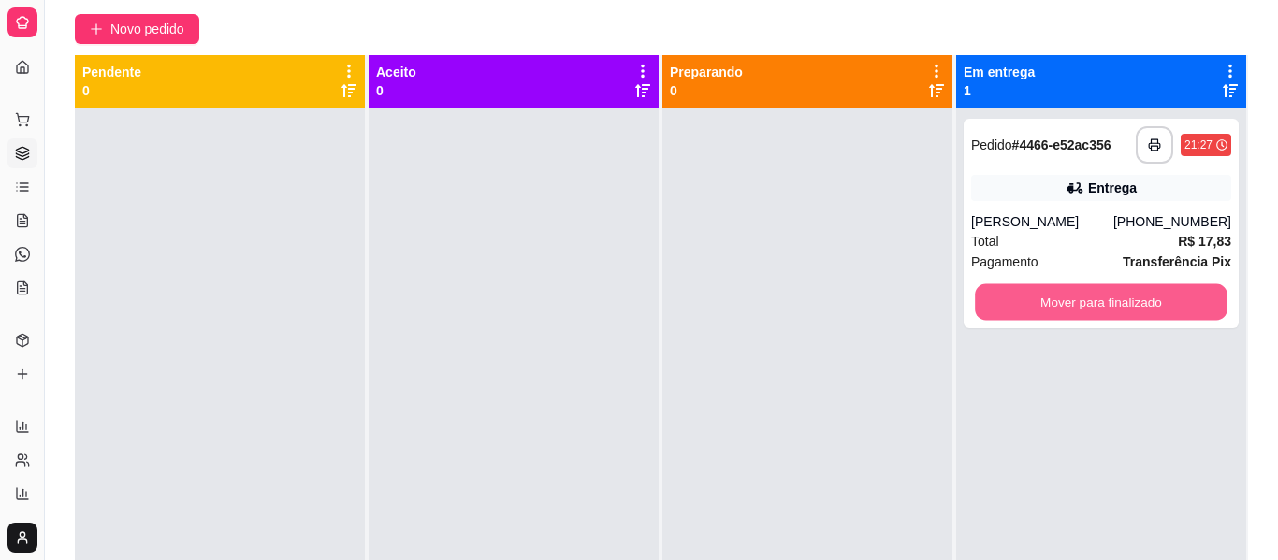
click at [992, 321] on button "Mover para finalizado" at bounding box center [1101, 302] width 253 height 36
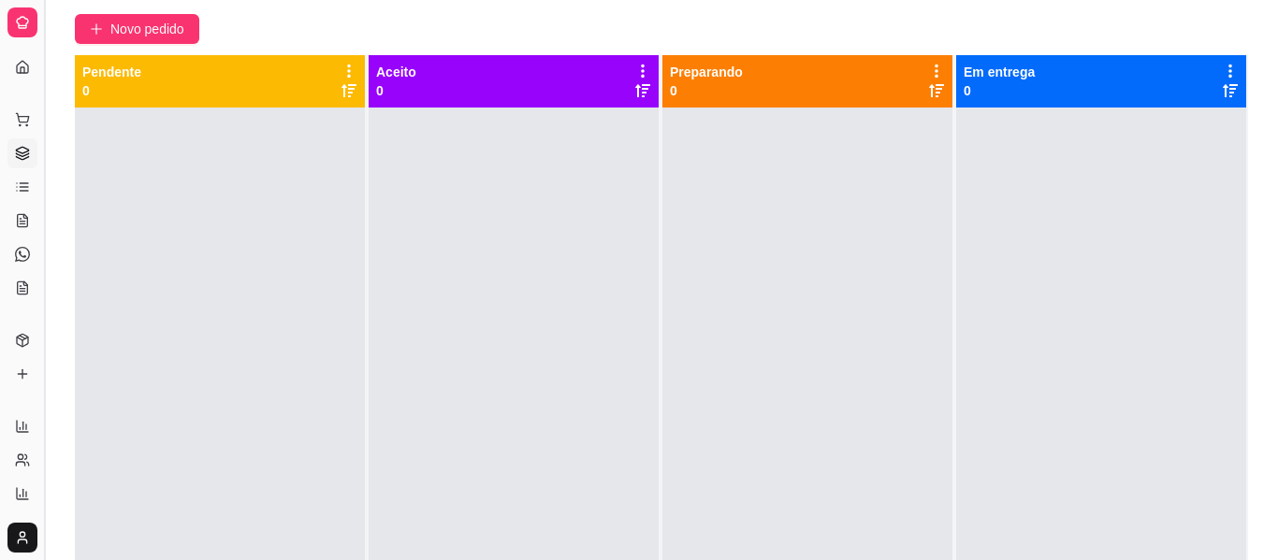
click at [47, 70] on button "Toggle Sidebar" at bounding box center [43, 280] width 15 height 560
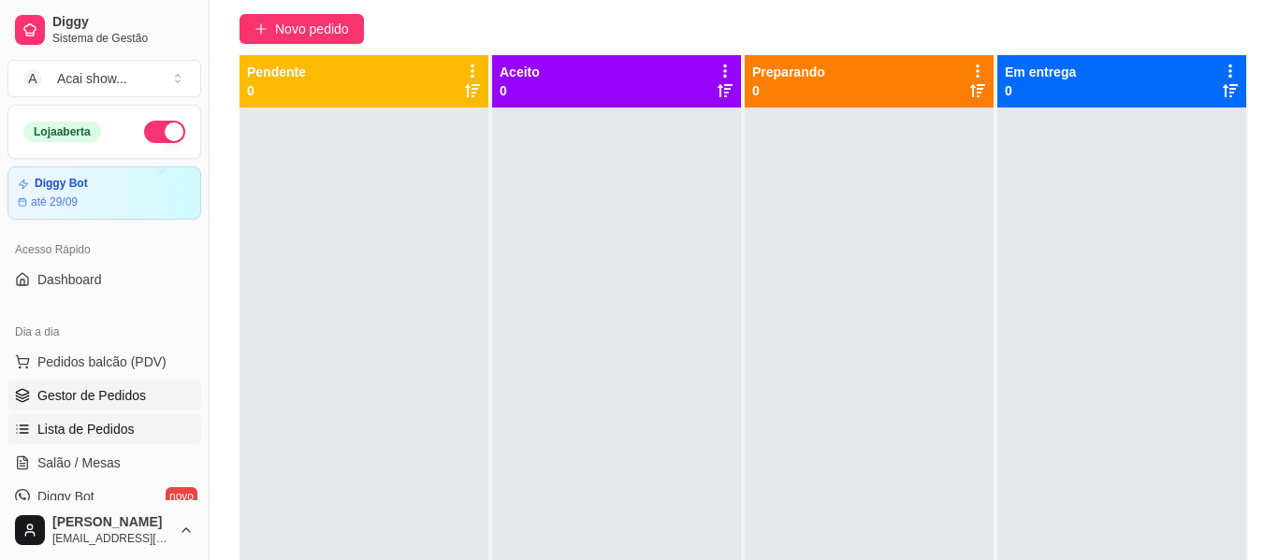
click at [106, 431] on span "Lista de Pedidos" at bounding box center [85, 429] width 97 height 19
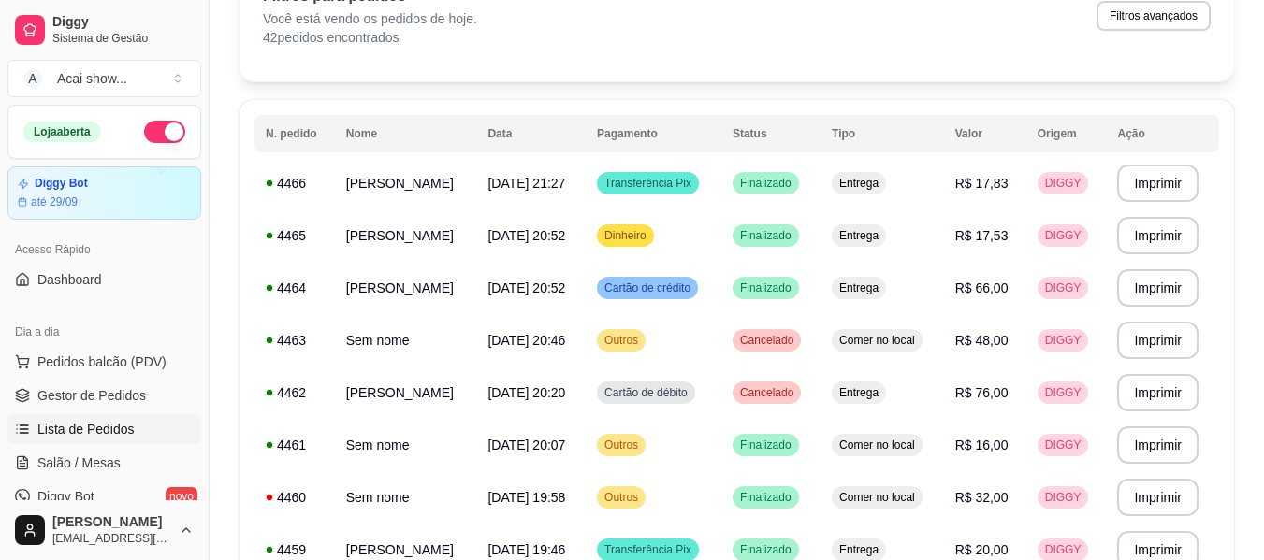
scroll to position [150, 0]
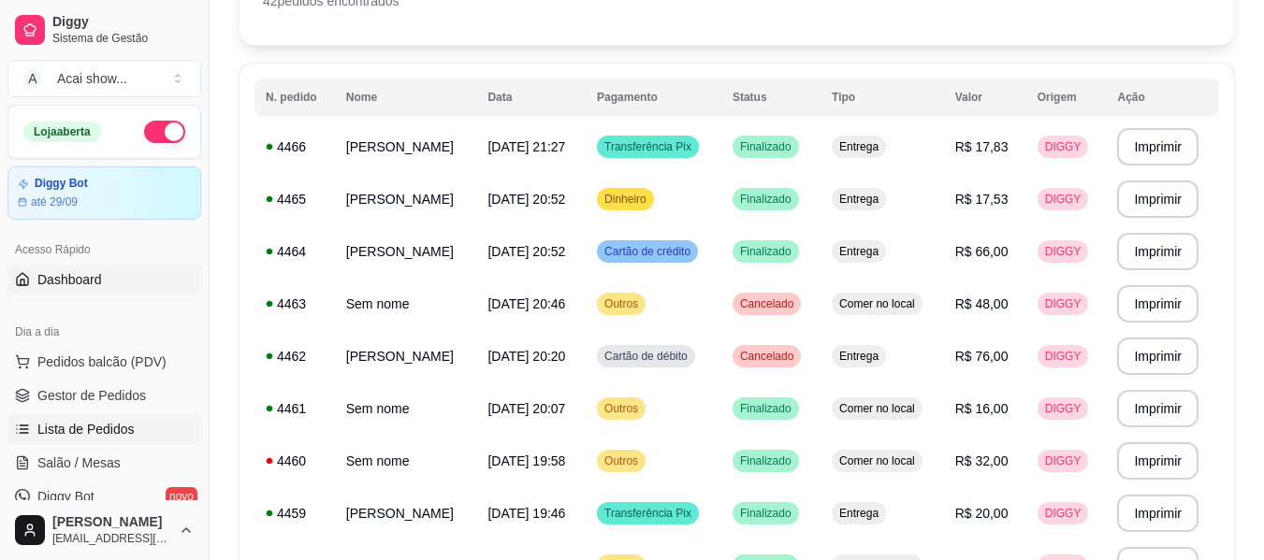
click at [66, 280] on span "Dashboard" at bounding box center [69, 279] width 65 height 19
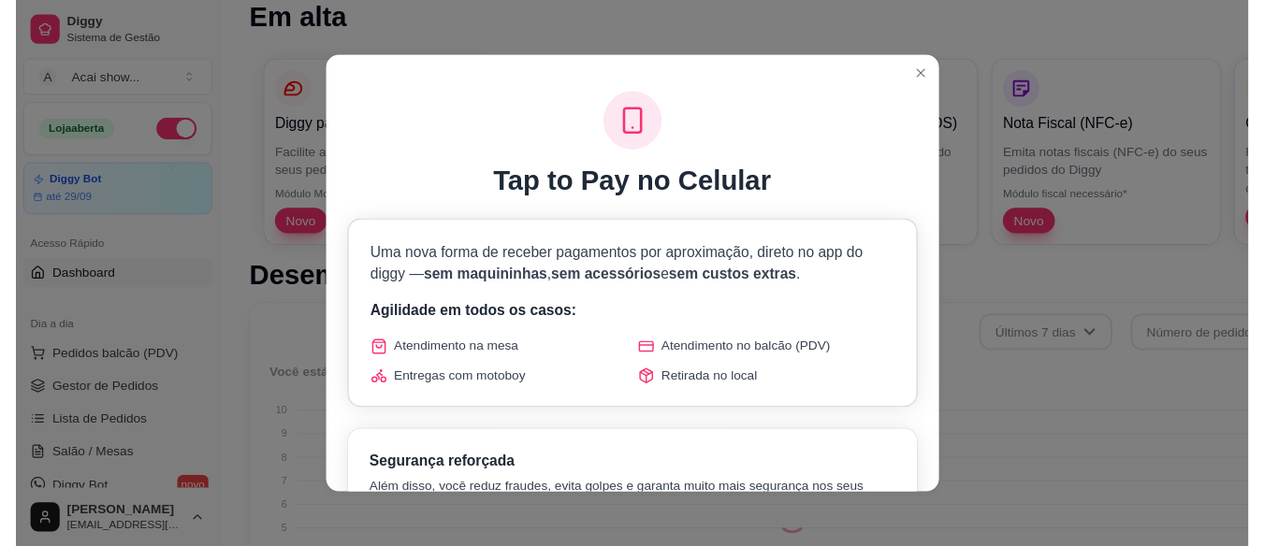
scroll to position [787, 0]
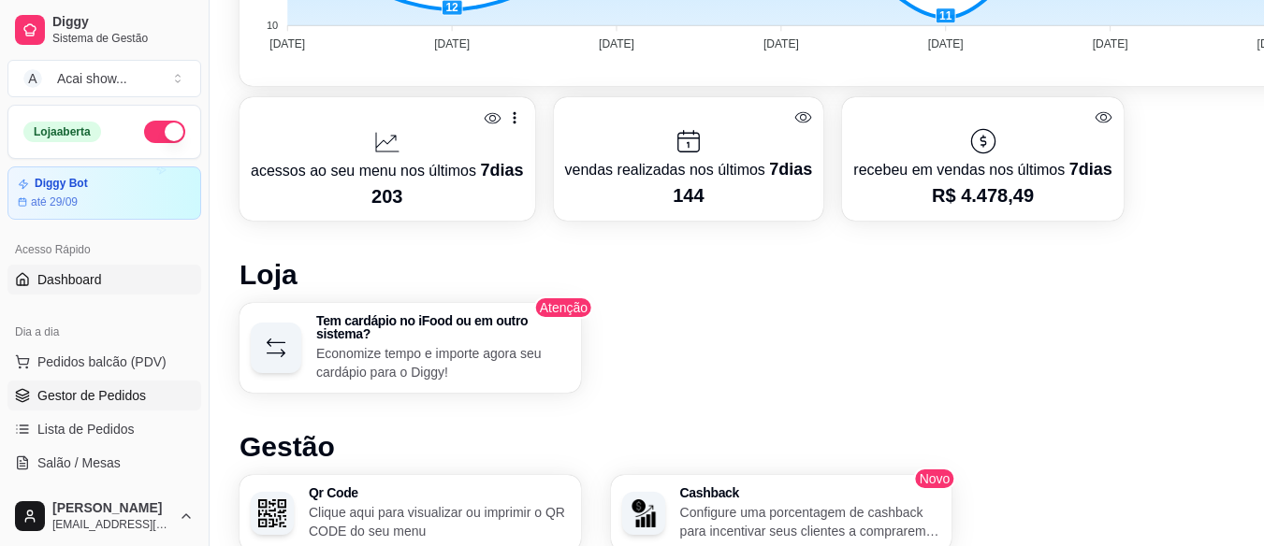
click at [79, 403] on span "Gestor de Pedidos" at bounding box center [91, 395] width 109 height 19
